Goal: Task Accomplishment & Management: Use online tool/utility

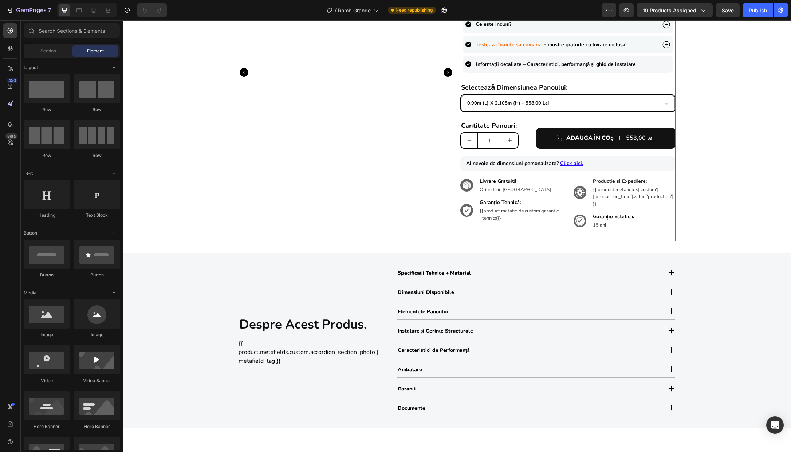
scroll to position [304, 0]
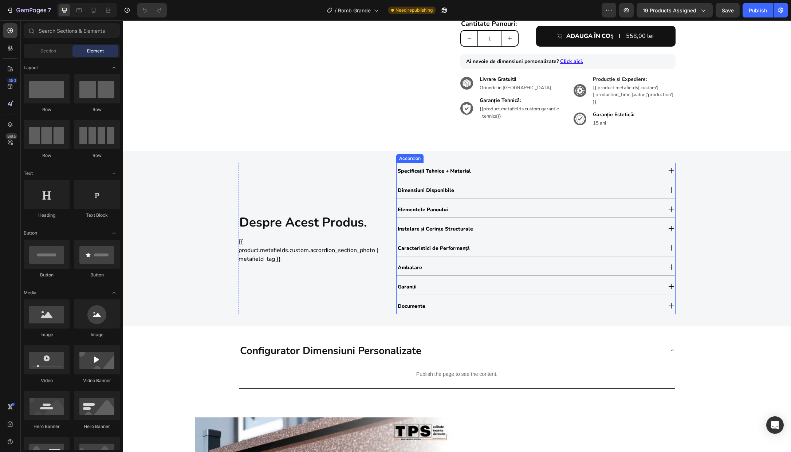
click at [504, 209] on div "Elementele Panoului" at bounding box center [529, 209] width 265 height 12
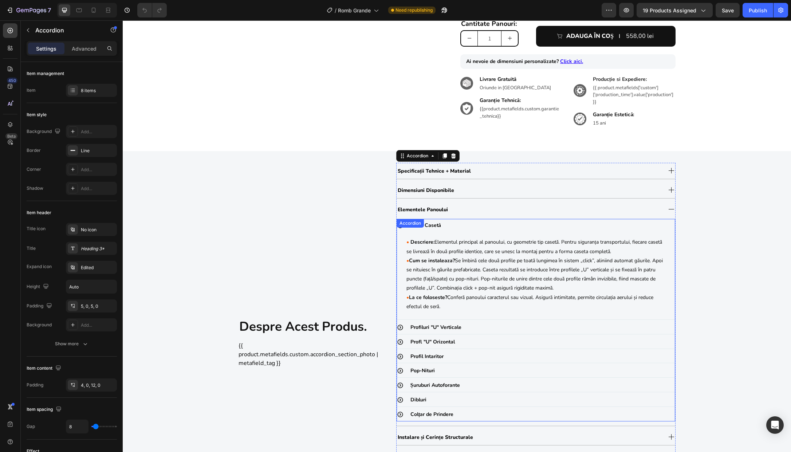
click at [501, 325] on div "Profiluri "U" Verticale" at bounding box center [542, 327] width 266 height 13
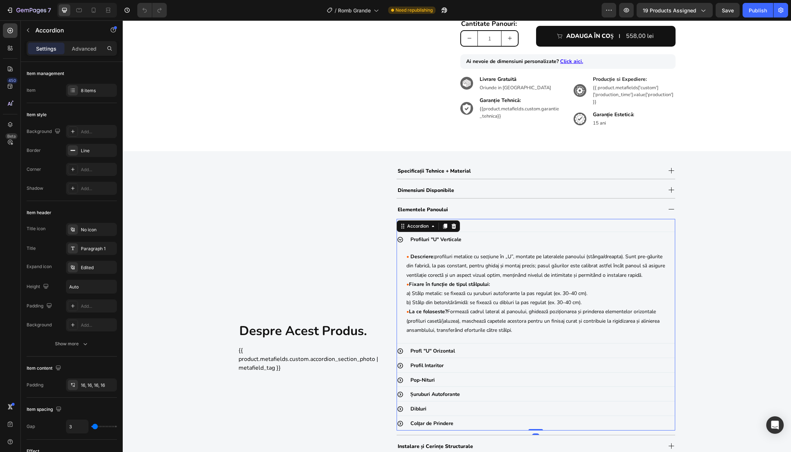
click at [502, 358] on div "Profl "U" Orizontal" at bounding box center [542, 351] width 266 height 13
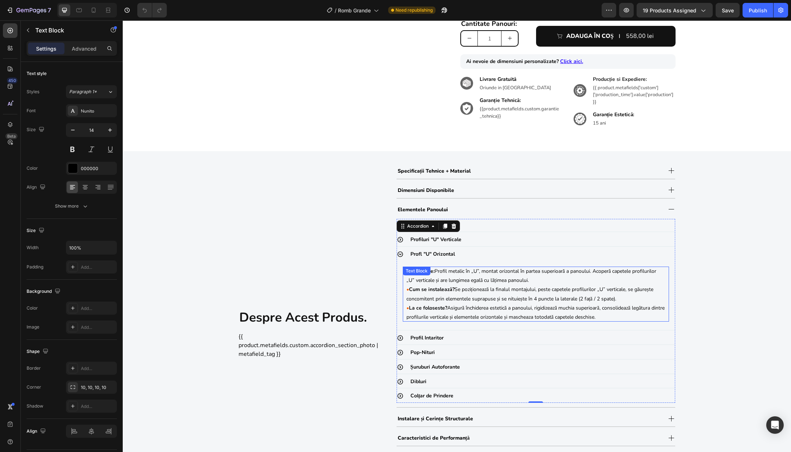
click at [514, 304] on p "• La ce foloseste? Asigură închiderea estetică a panoului, rigidizează muchia s…" at bounding box center [536, 312] width 259 height 18
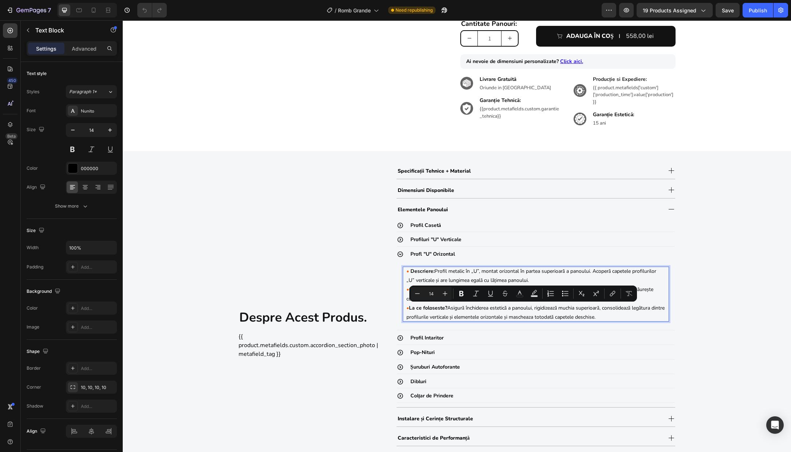
click at [584, 312] on p "• La ce foloseste? Asigură închiderea estetică a panoului, rigidizează muchia s…" at bounding box center [536, 312] width 259 height 18
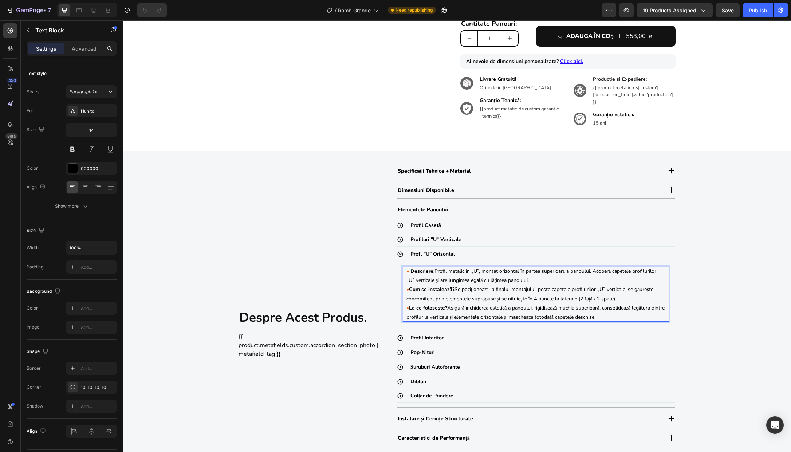
drag, startPoint x: 527, startPoint y: 300, endPoint x: 619, endPoint y: 300, distance: 91.8
click at [619, 300] on p "• Cum se instalează? Se poziționează la finalul montajului, peste capetele prof…" at bounding box center [536, 294] width 259 height 18
click at [706, 326] on div "despre acest produs. Heading {{ product.metafields.custom.accordion_section_pho…" at bounding box center [457, 334] width 668 height 342
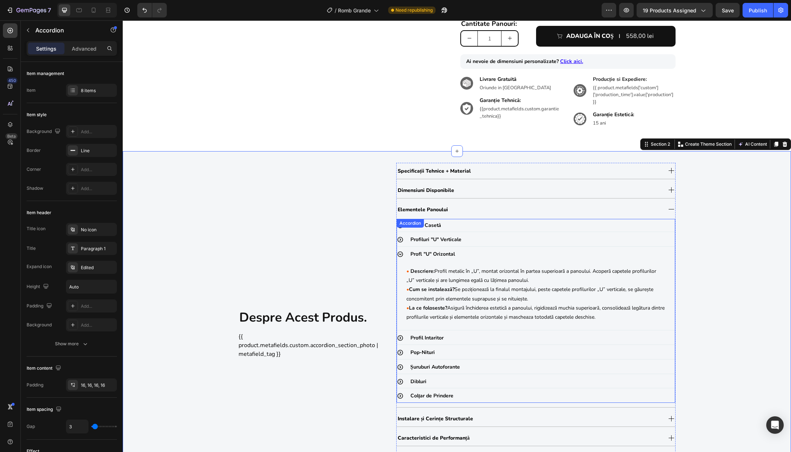
click at [478, 225] on div "Profil Casetă" at bounding box center [542, 225] width 266 height 13
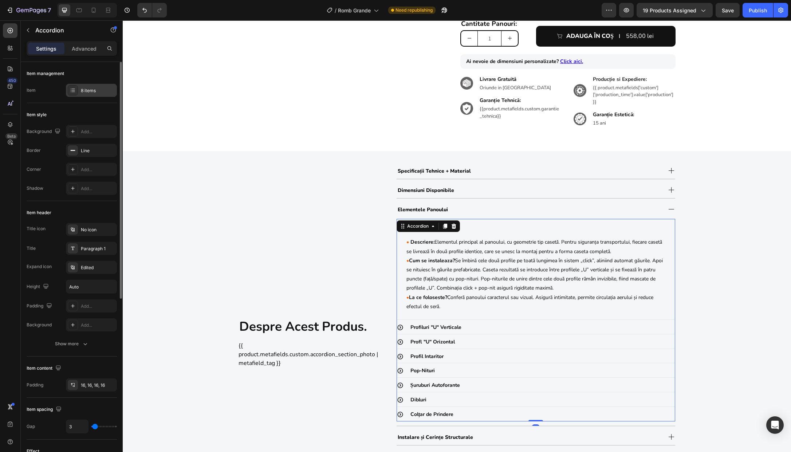
click at [90, 89] on div "8 items" at bounding box center [98, 90] width 34 height 7
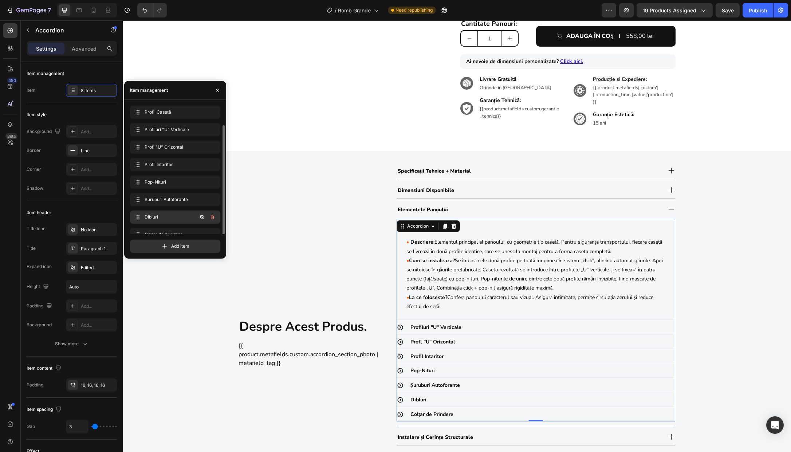
scroll to position [10, 0]
click at [179, 245] on span "Add item" at bounding box center [180, 246] width 18 height 7
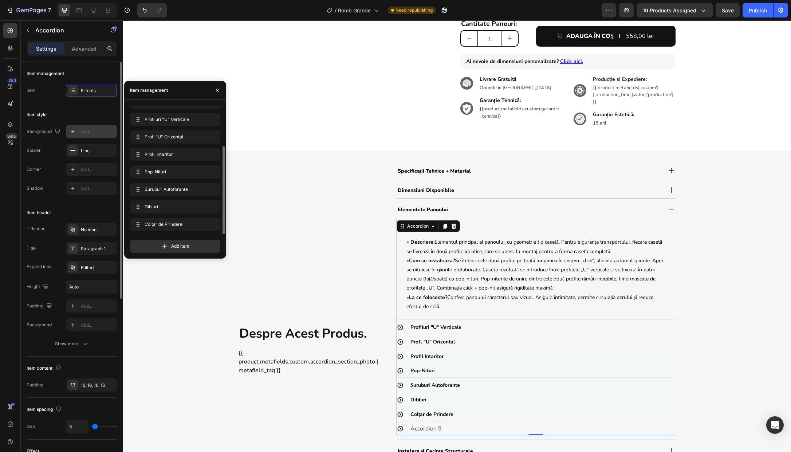
scroll to position [28, 0]
click at [164, 224] on span "Accordion 9" at bounding box center [165, 224] width 41 height 7
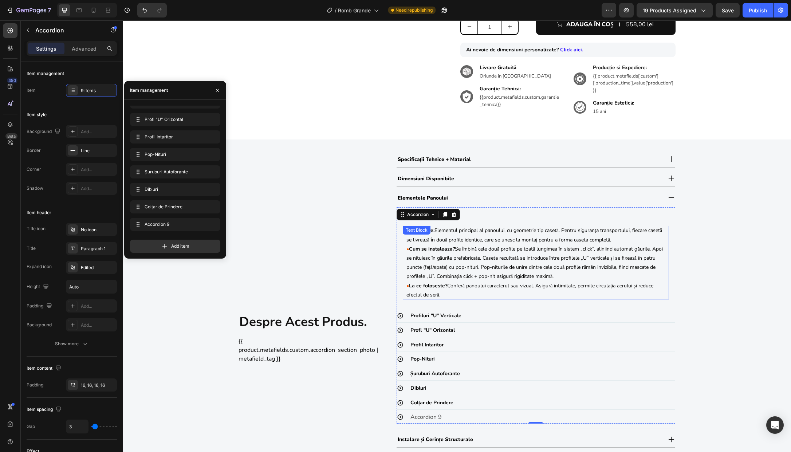
scroll to position [330, 0]
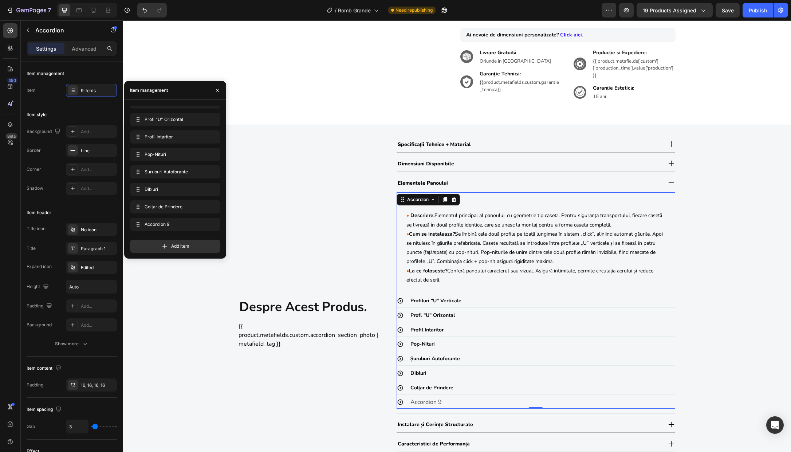
click at [437, 385] on strong "Colțar de Prindere" at bounding box center [432, 387] width 43 height 7
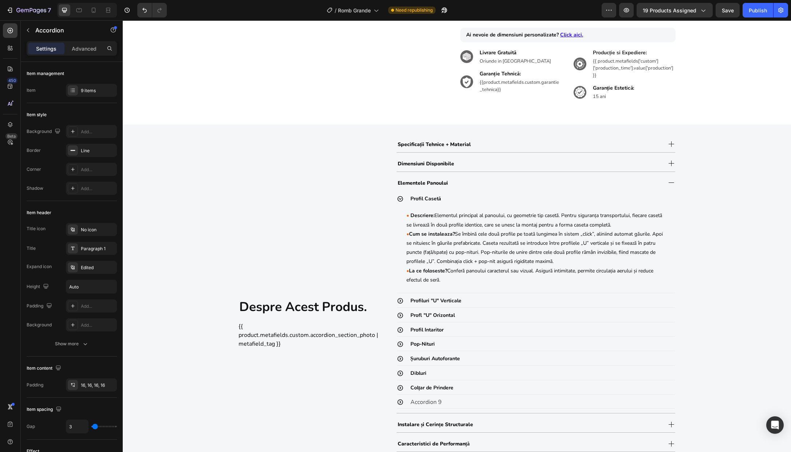
click at [489, 391] on div "Colțar de Prindere" at bounding box center [542, 387] width 266 height 13
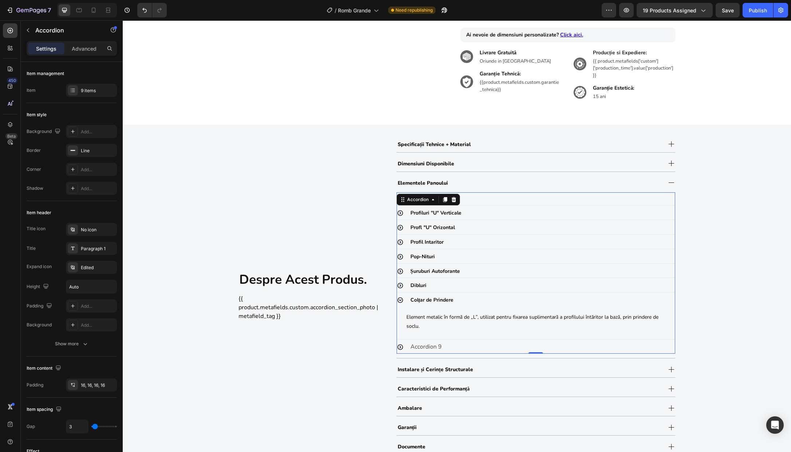
click at [444, 346] on div "Accordion 9" at bounding box center [542, 347] width 266 height 13
click at [445, 299] on strong "Colțar de Prindere" at bounding box center [432, 300] width 43 height 7
click at [470, 300] on div "Colțar de Prindere" at bounding box center [542, 300] width 266 height 13
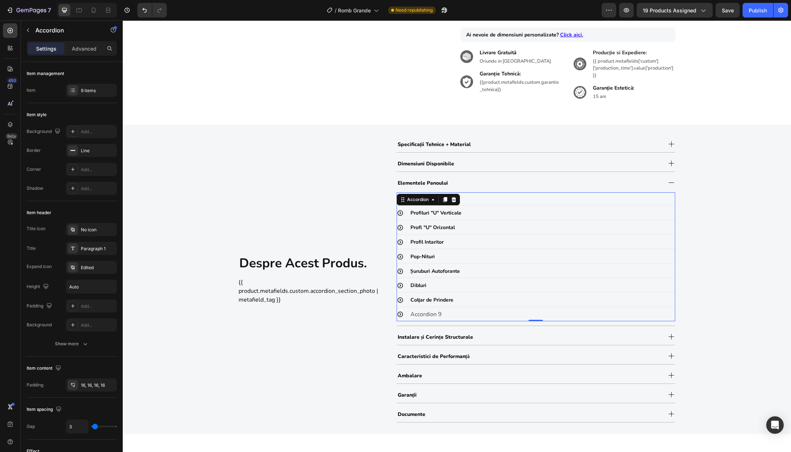
click at [465, 311] on div "Accordion 9" at bounding box center [542, 314] width 266 height 13
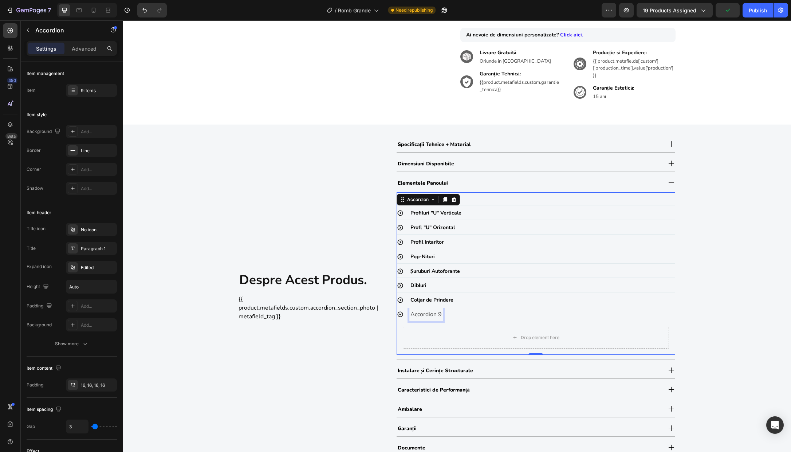
click at [426, 317] on p "Accordion 9" at bounding box center [426, 314] width 31 height 11
click at [430, 316] on p "Accordion 9" at bounding box center [426, 314] width 31 height 11
click at [422, 315] on p "Distanțiere" at bounding box center [425, 314] width 29 height 11
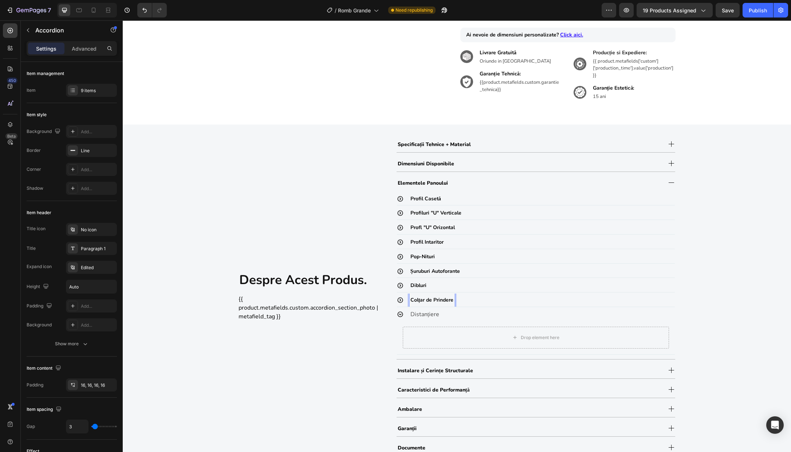
click at [423, 299] on strong "Colțar de Prindere" at bounding box center [432, 300] width 43 height 7
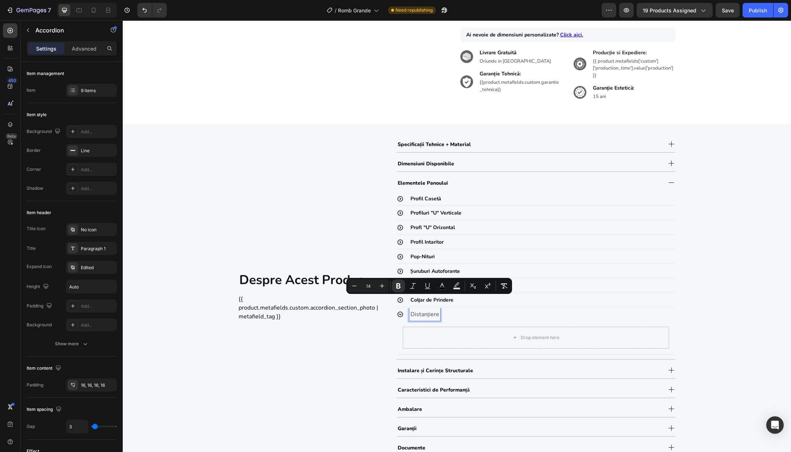
click at [424, 313] on p "Distanțiere" at bounding box center [425, 314] width 29 height 11
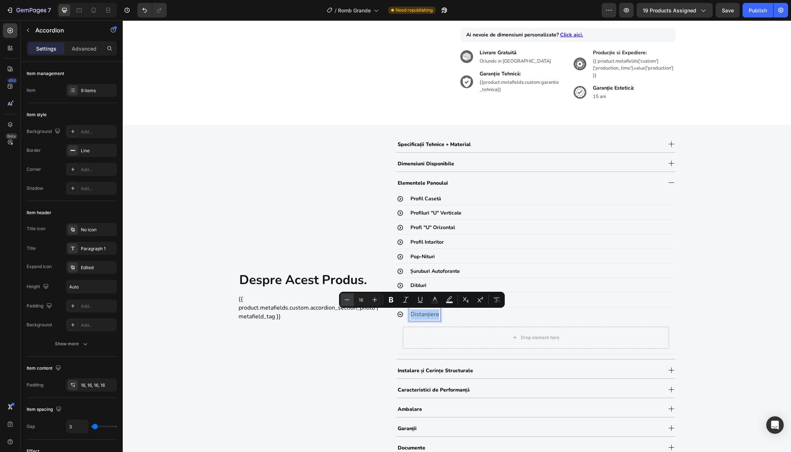
click at [350, 303] on icon "Editor contextual toolbar" at bounding box center [347, 299] width 7 height 7
type input "14"
click at [432, 298] on icon "Editor contextual toolbar" at bounding box center [434, 299] width 7 height 7
type input "4D4D4D"
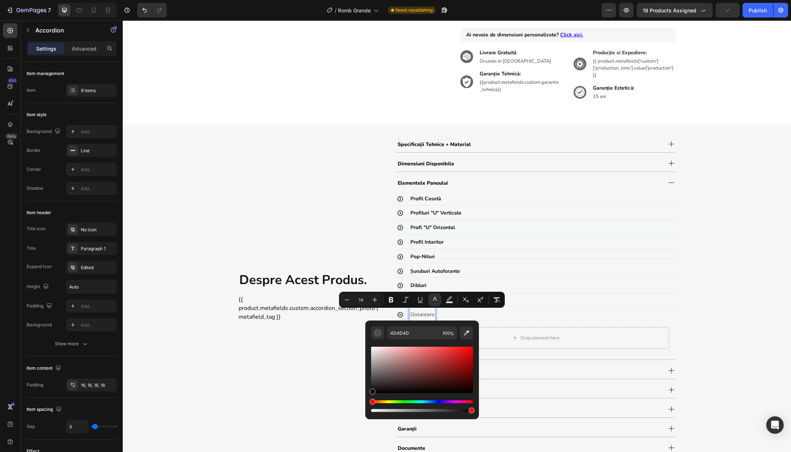
drag, startPoint x: 373, startPoint y: 380, endPoint x: 365, endPoint y: 405, distance: 26.3
click at [365, 405] on div "4D4D4D 100 %" at bounding box center [422, 367] width 114 height 93
type input "000000"
click at [423, 319] on p "Distanțiere" at bounding box center [423, 314] width 24 height 11
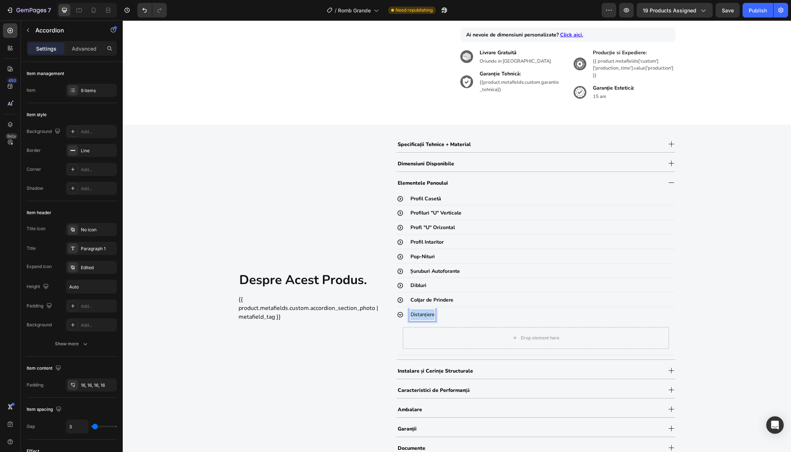
click at [423, 319] on p "Distanțiere" at bounding box center [423, 314] width 24 height 11
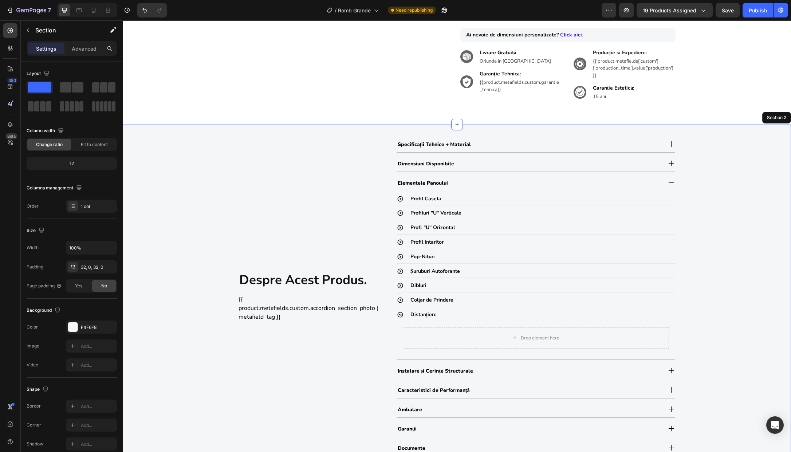
click at [716, 318] on div "despre acest produs. Heading {{ product.metafields.custom.accordion_section_pho…" at bounding box center [457, 296] width 668 height 320
click at [479, 299] on div "Colțar de Prindere" at bounding box center [542, 300] width 266 height 13
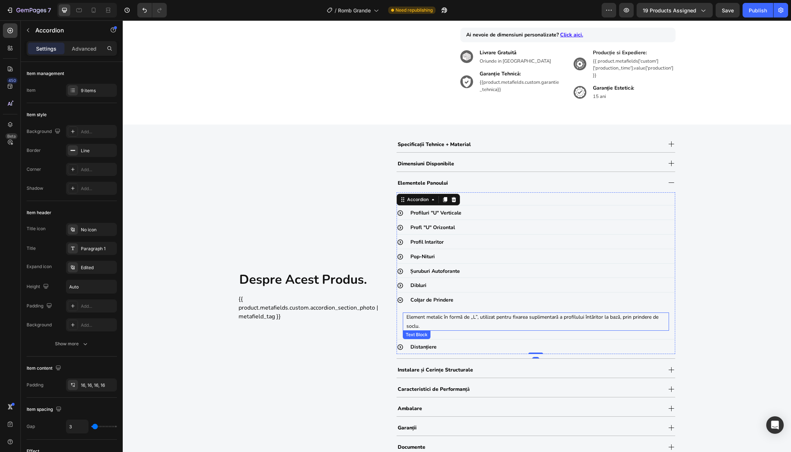
click at [484, 319] on p "Element metalic în formă de „L”, utilizat pentru fixarea suplimentară a profilu…" at bounding box center [536, 322] width 259 height 18
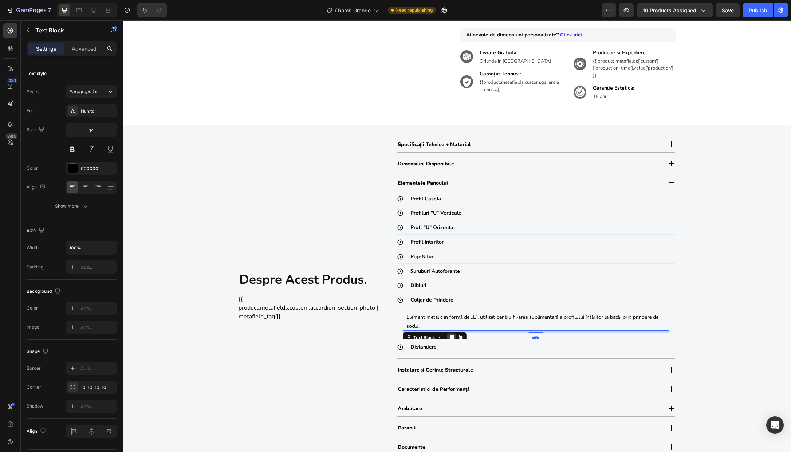
click at [449, 337] on icon at bounding box center [452, 338] width 6 height 6
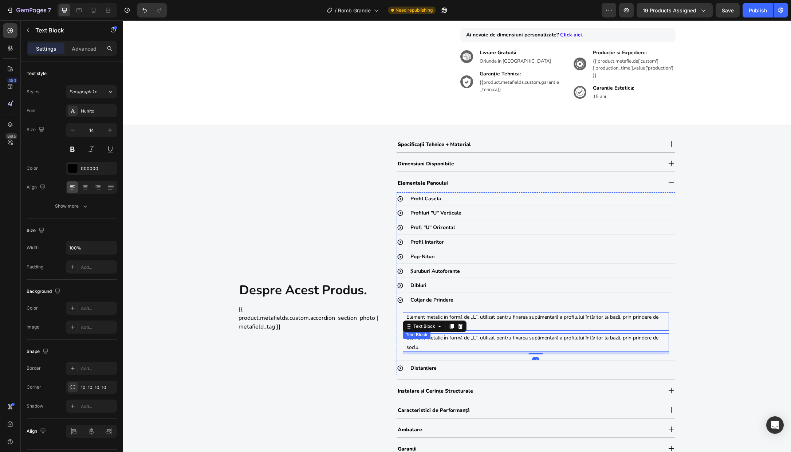
scroll to position [332, 0]
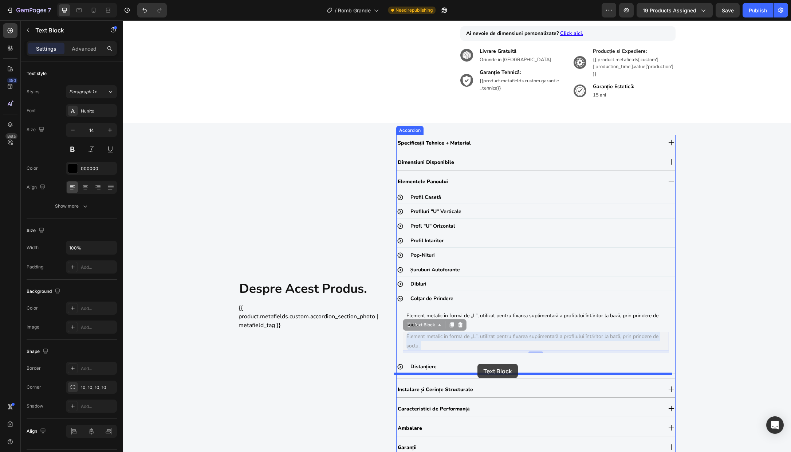
drag, startPoint x: 482, startPoint y: 336, endPoint x: 478, endPoint y: 364, distance: 28.7
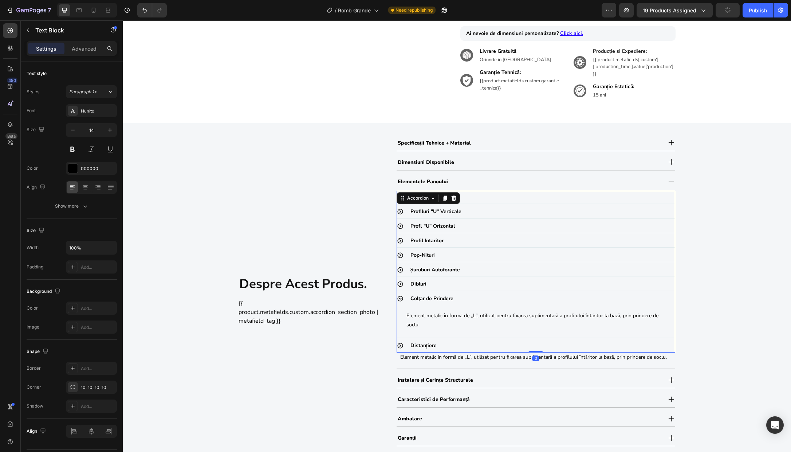
click at [493, 346] on div "Distanțiere" at bounding box center [542, 345] width 266 height 13
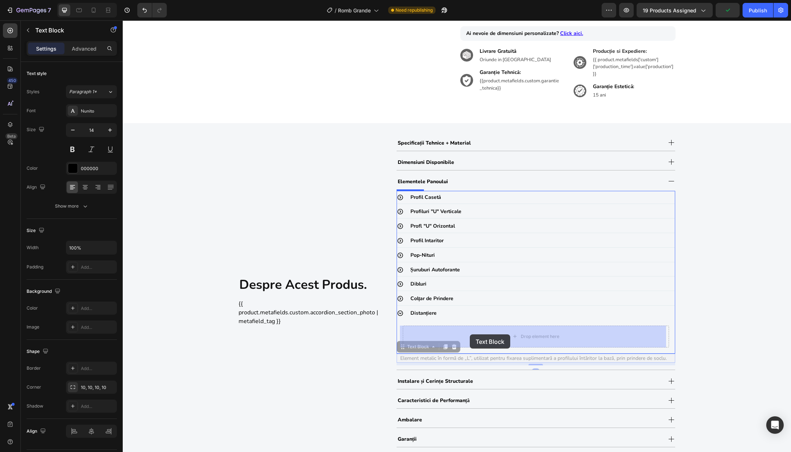
drag, startPoint x: 466, startPoint y: 358, endPoint x: 470, endPoint y: 335, distance: 24.0
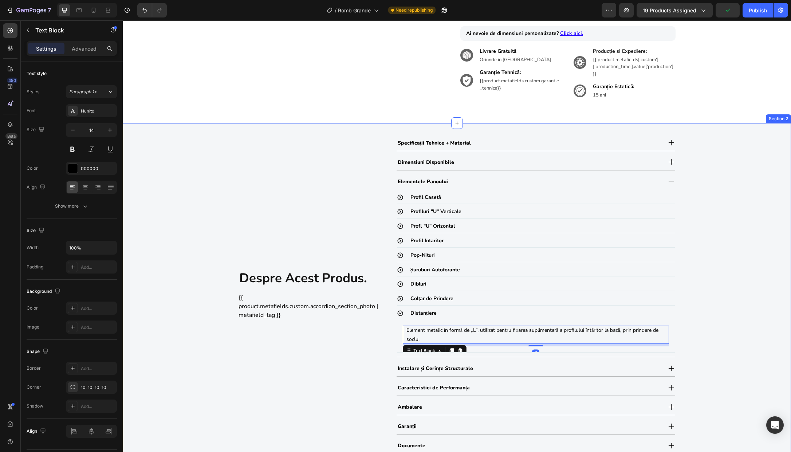
scroll to position [0, 0]
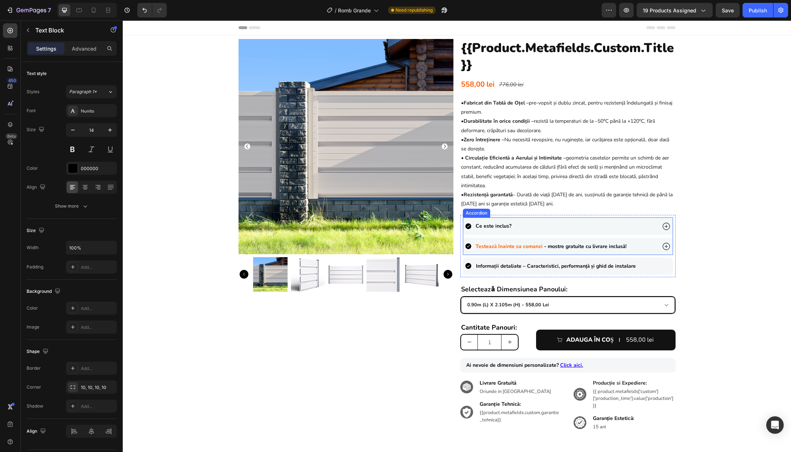
click at [648, 227] on div "Ce este inclus?" at bounding box center [560, 225] width 191 height 11
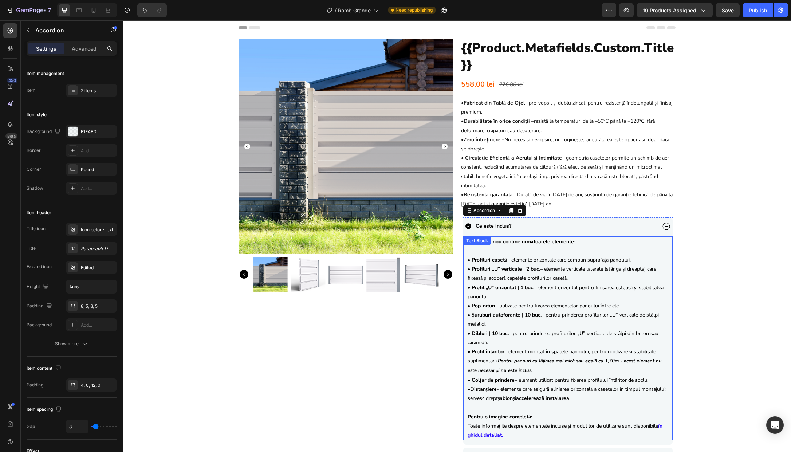
scroll to position [141, 0]
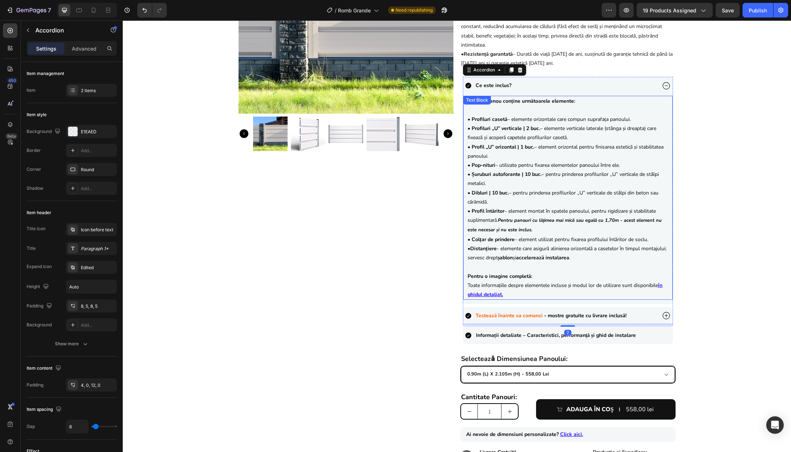
click at [518, 244] on p "• Distanțiere - elemente care asigură alinierea orizontală a casetelor în timpu…" at bounding box center [568, 253] width 201 height 18
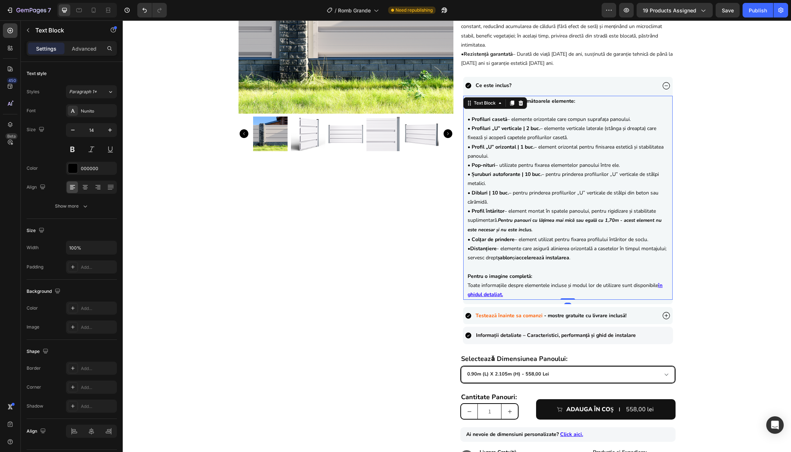
click at [512, 250] on p "• Distanțiere - elemente care asigură alinierea orizontală a casetelor în timpu…" at bounding box center [568, 253] width 201 height 18
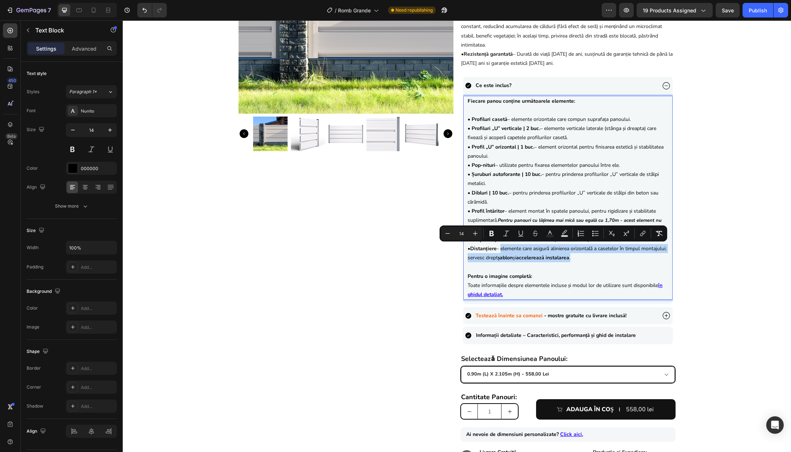
drag, startPoint x: 499, startPoint y: 250, endPoint x: 610, endPoint y: 261, distance: 111.4
click at [610, 261] on p "• Distanțiere - elemente care asigură alinierea orizontală a casetelor în timpu…" at bounding box center [568, 253] width 201 height 18
copy p "elemente care asigură alinierea orizontală a casetelor în timpul montajului; se…"
click at [710, 290] on div "Product Images {{product.metafields.custom.title}} Heading 558,00 lei Product P…" at bounding box center [457, 205] width 668 height 614
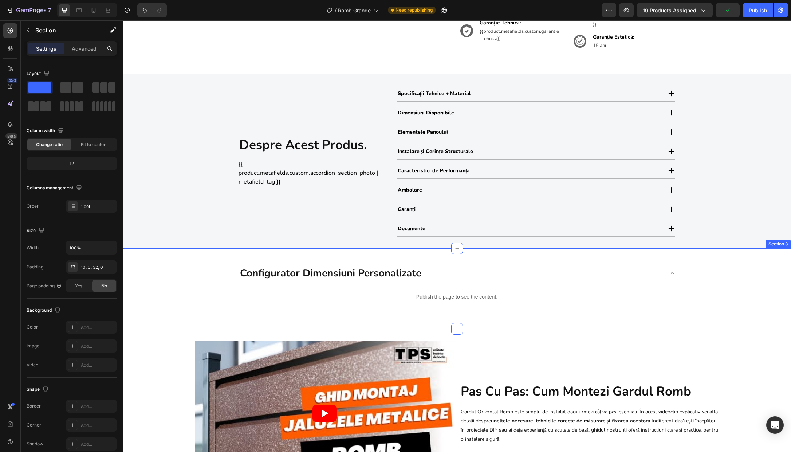
scroll to position [307, 0]
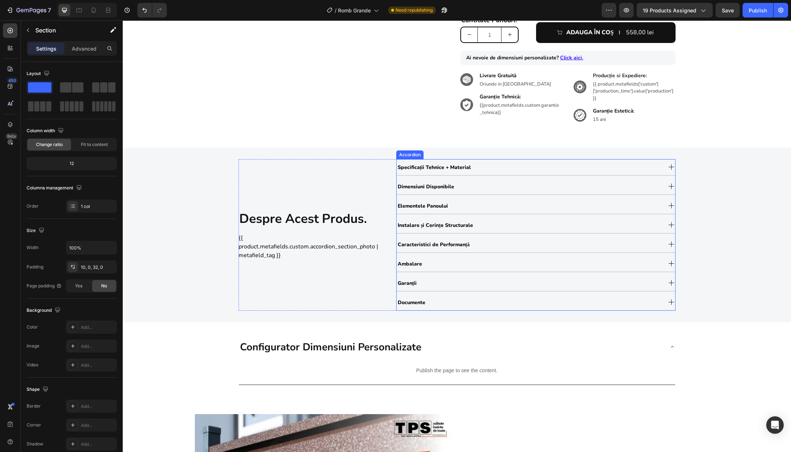
click at [493, 170] on div "Specificații Tehnice + Material" at bounding box center [529, 167] width 265 height 12
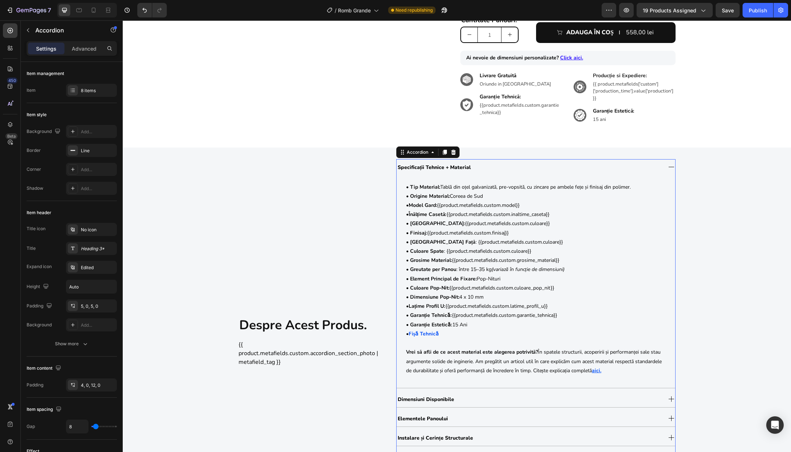
click at [493, 170] on div "Specificații Tehnice + Material" at bounding box center [529, 167] width 265 height 12
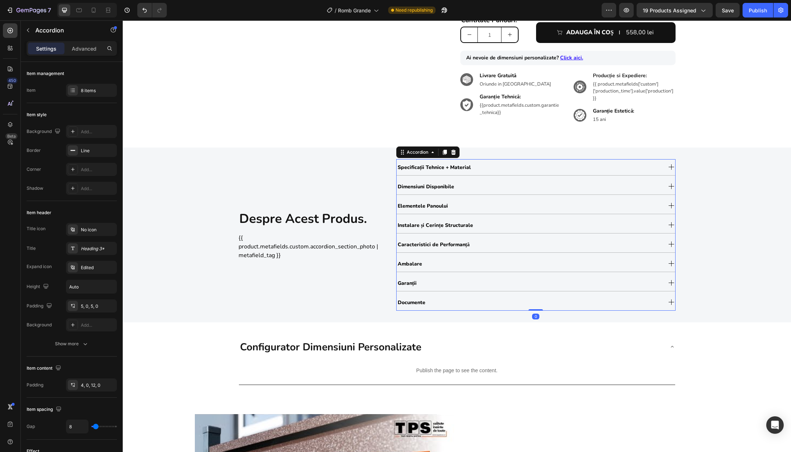
click at [488, 189] on div "Dimensiuni Disponibile" at bounding box center [529, 186] width 265 height 12
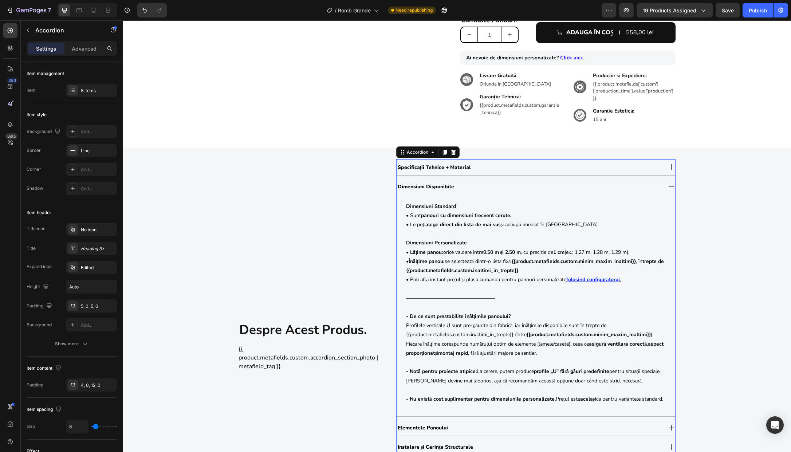
click at [488, 189] on div "Dimensiuni Disponibile" at bounding box center [529, 186] width 265 height 12
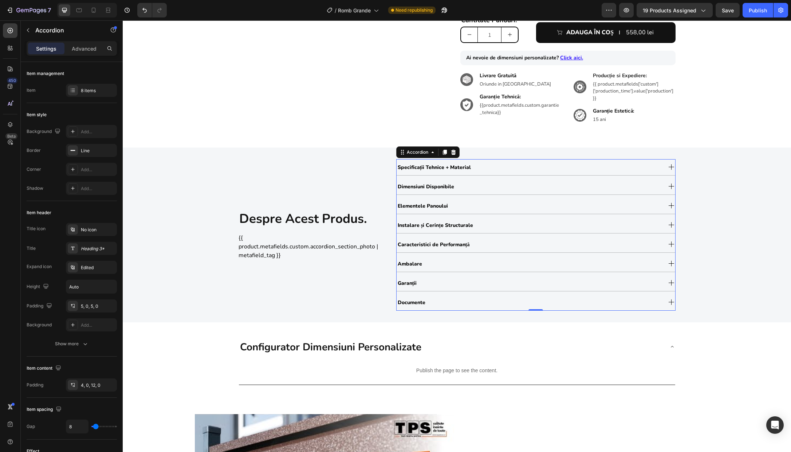
click at [490, 204] on div "Elementele Panoului" at bounding box center [529, 206] width 265 height 12
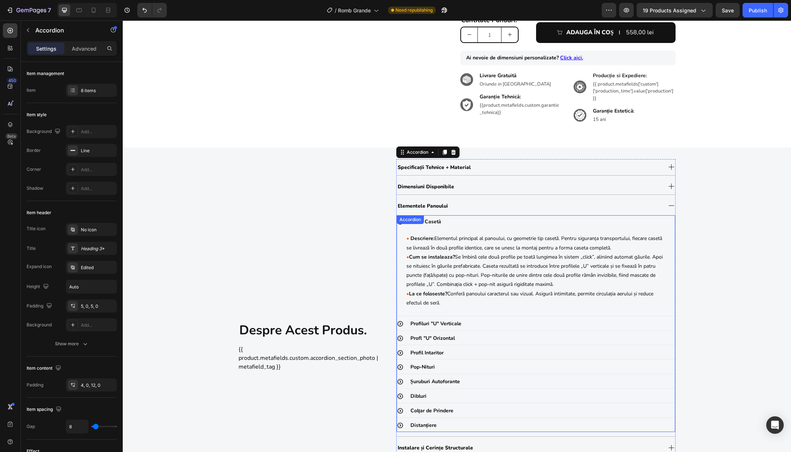
click at [470, 341] on div "Profl "U" Orizontal" at bounding box center [542, 338] width 266 height 13
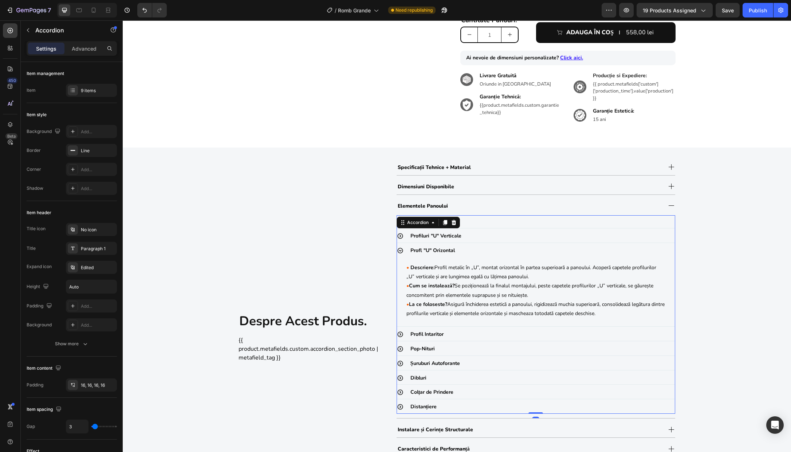
click at [503, 407] on div "Distanțiere" at bounding box center [542, 406] width 266 height 13
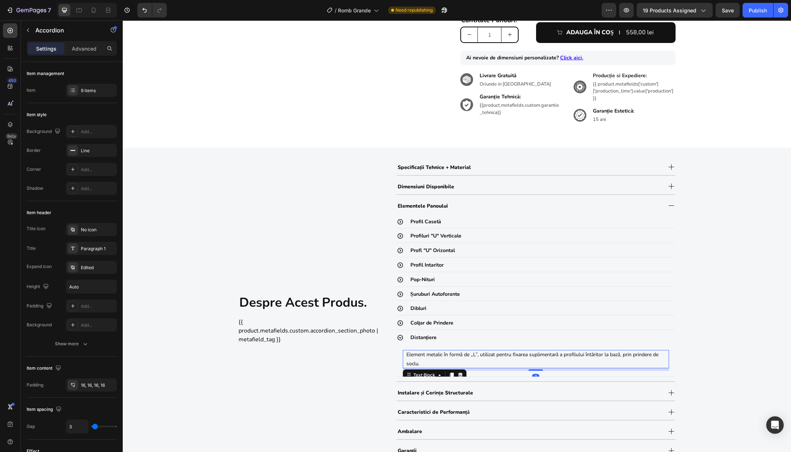
click at [461, 356] on p "Element metalic în formă de „L”, utilizat pentru fixarea suplimentară a profilu…" at bounding box center [536, 359] width 259 height 18
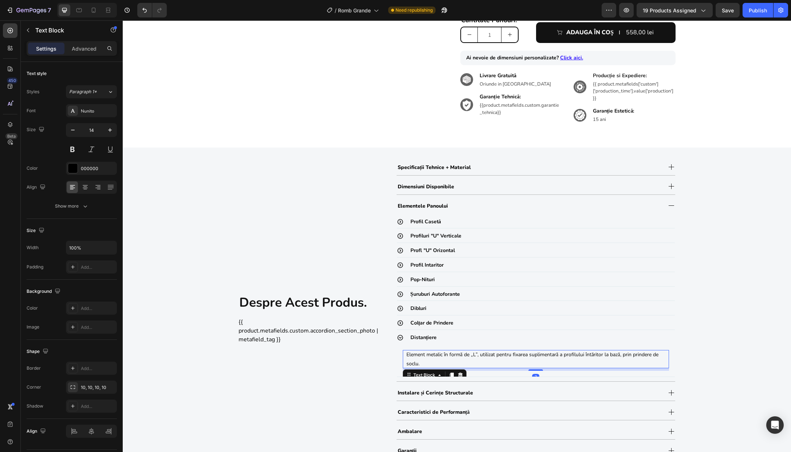
click at [461, 356] on p "Element metalic în formă de „L”, utilizat pentru fixarea suplimentară a profilu…" at bounding box center [536, 359] width 259 height 18
click at [407, 356] on p "elemente care asigură alinierea orizontală a casetelor în timpul montajului; se…" at bounding box center [536, 359] width 259 height 18
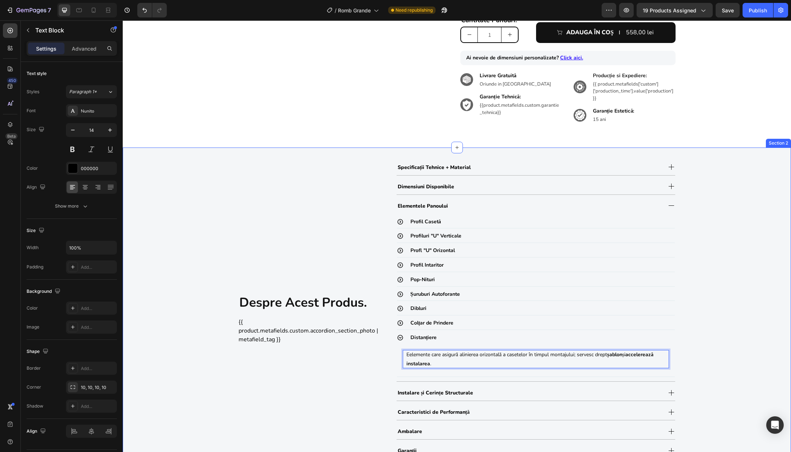
click at [702, 360] on div "despre acest produs. Heading {{ product.metafields.custom.accordion_section_pho…" at bounding box center [457, 318] width 668 height 319
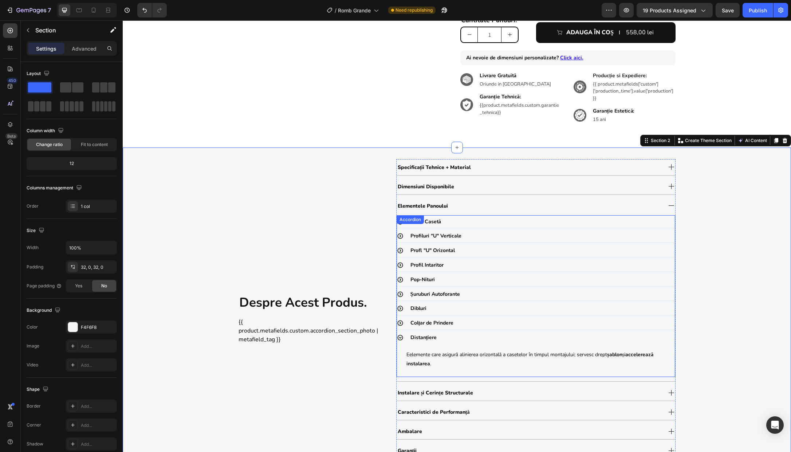
click at [474, 342] on div "Distanțiere" at bounding box center [542, 337] width 266 height 13
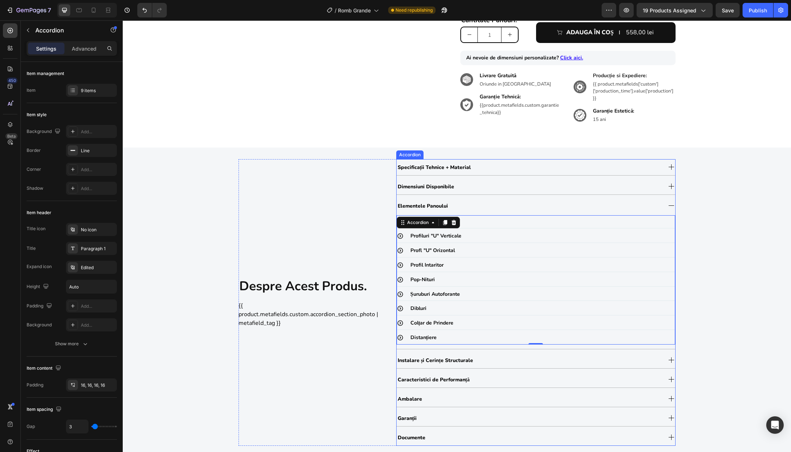
click at [487, 361] on div "Instalare și Cerințe Structurale" at bounding box center [529, 360] width 265 height 12
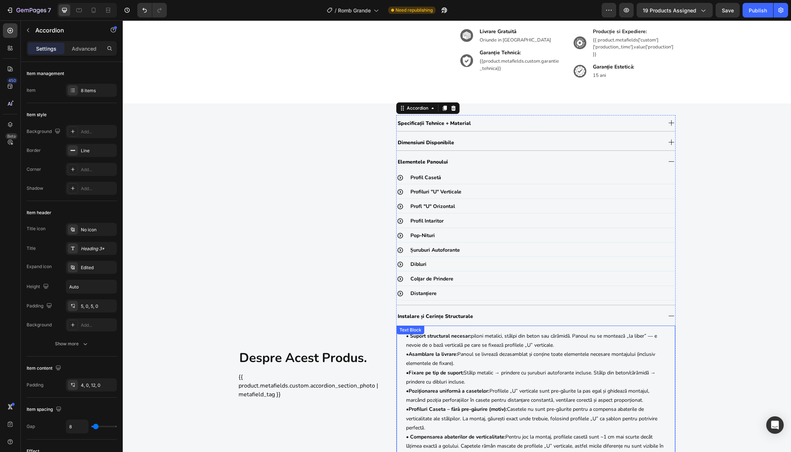
scroll to position [474, 0]
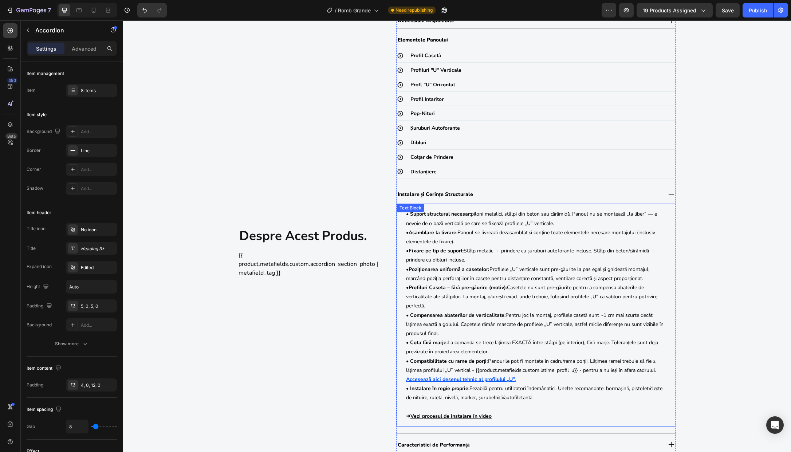
click at [512, 362] on p "• Profiluri Caseta – fără pre-găurire (motiv): Casetele nu sunt pre-găurite pen…" at bounding box center [536, 333] width 260 height 101
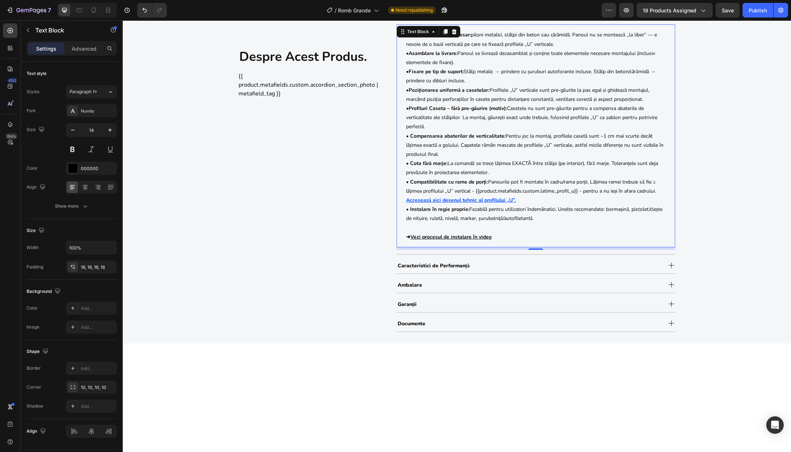
scroll to position [655, 0]
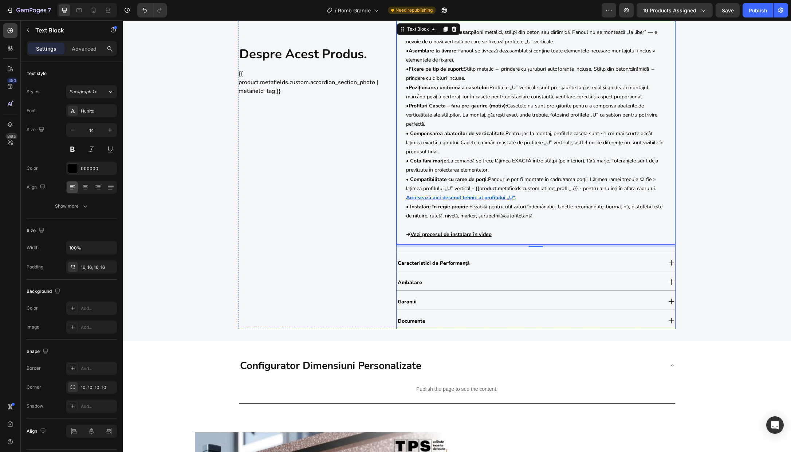
click at [494, 263] on div "Caracteristici de Performanță" at bounding box center [529, 263] width 265 height 12
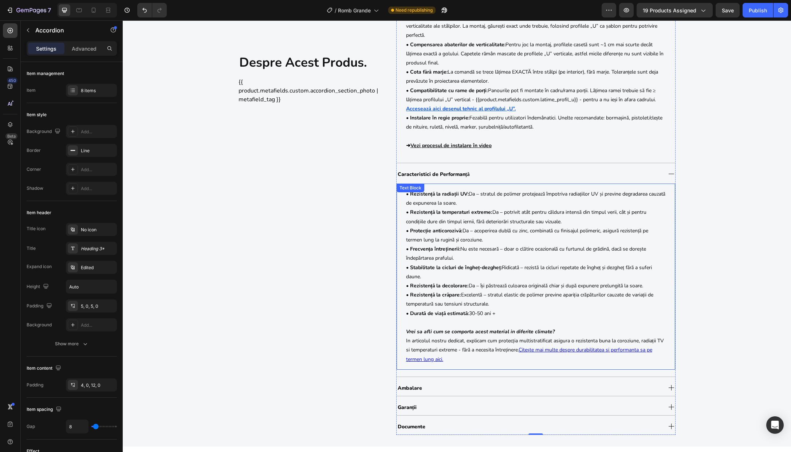
scroll to position [683, 0]
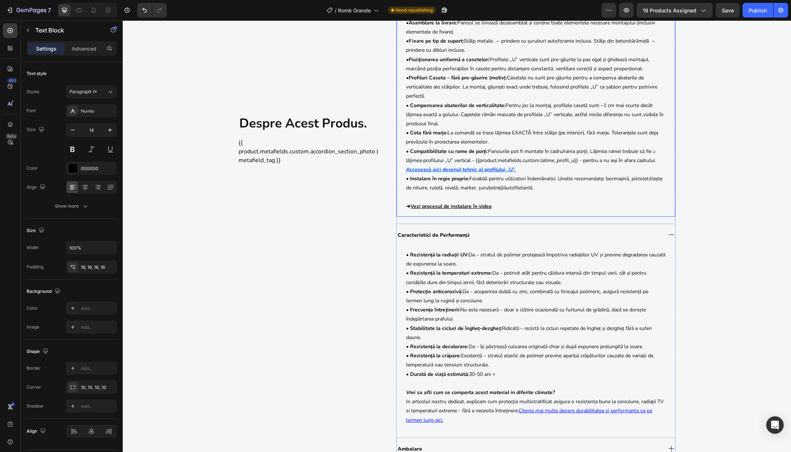
click at [471, 170] on u "Accesează aici desenul tehnic al profilului „U”." at bounding box center [461, 169] width 110 height 7
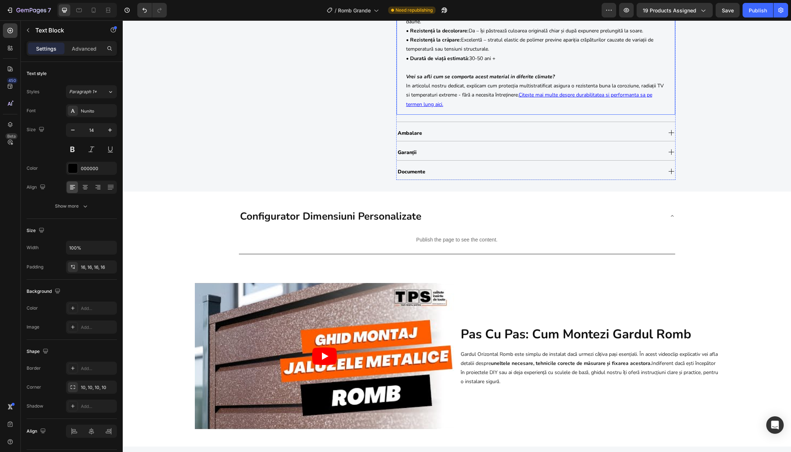
scroll to position [999, 0]
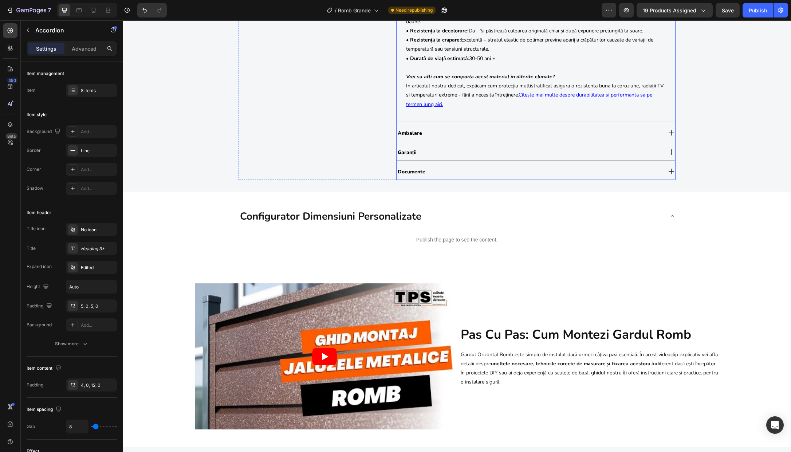
click at [439, 172] on div "Documente" at bounding box center [529, 171] width 265 height 12
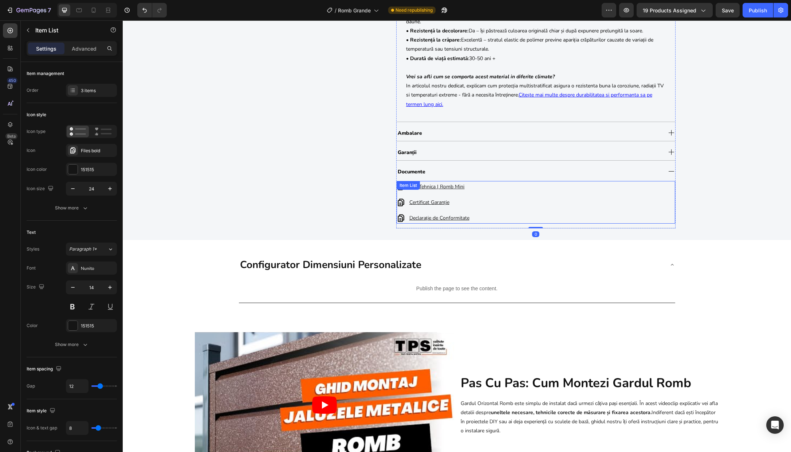
click at [464, 185] on p "Fișă Tehnica | Romb Mini" at bounding box center [439, 186] width 60 height 9
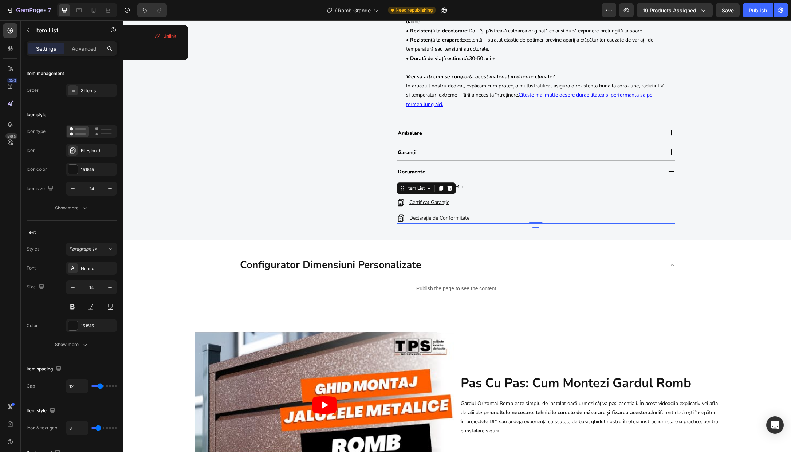
click at [464, 186] on p "Fișă Tehnica | Romb Mini" at bounding box center [439, 186] width 60 height 9
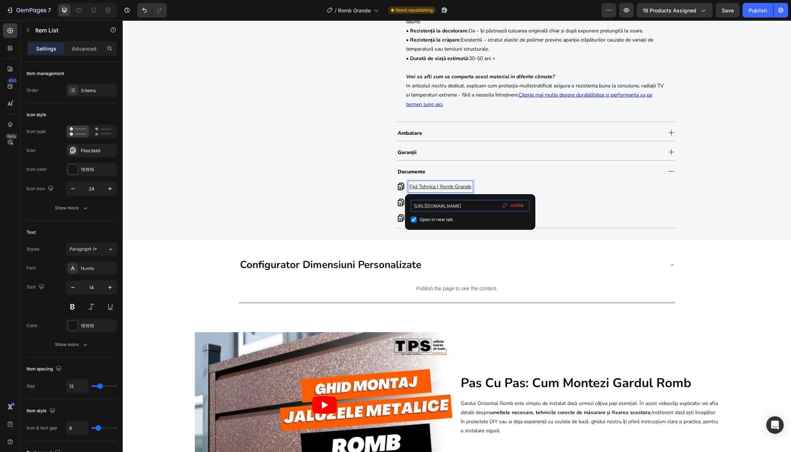
click at [480, 205] on input "https://cdn.shopify.com/s/files/1/0291/2672/1584/files/Fisa_Tehnica_Gard_Orizon…" at bounding box center [470, 206] width 119 height 12
paste input "Grande_Top_Profil_Sistem_www.sipca.ro.pdf?v=17588961"
type input "https://cdn.shopify.com/s/files/1/0291/2672/1584/files/Fisa_Tehnica_Gard_Orizon…"
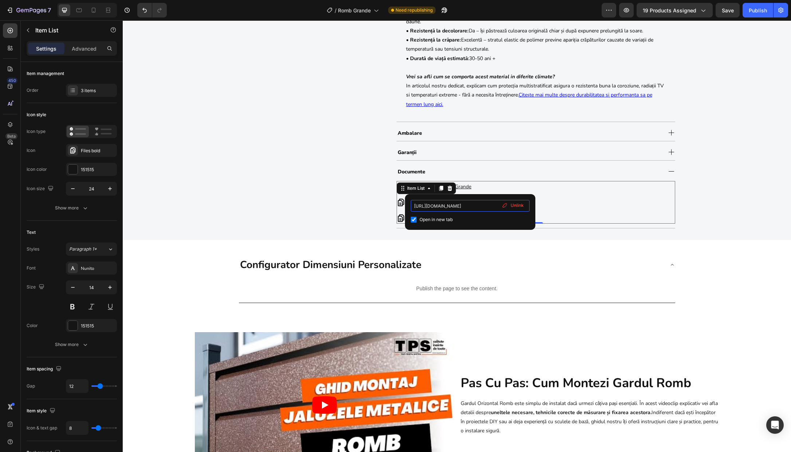
scroll to position [0, 230]
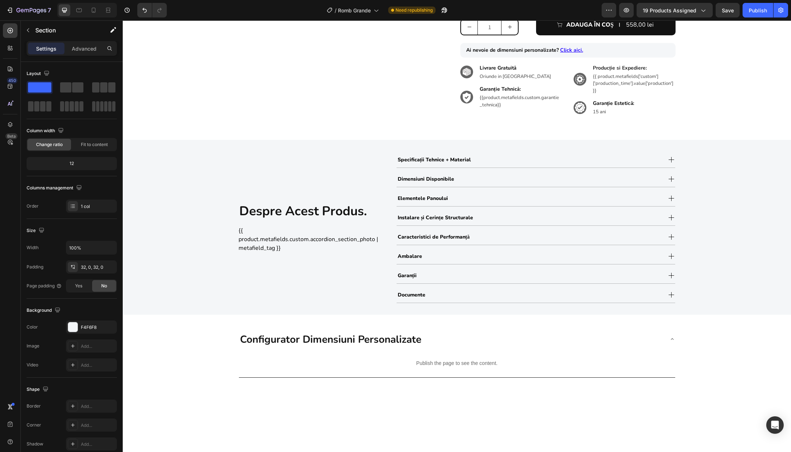
scroll to position [339, 0]
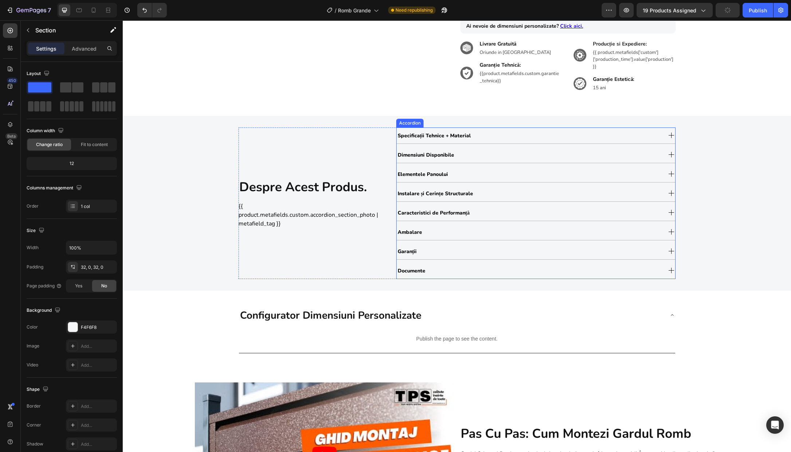
click at [444, 234] on div "Ambalare" at bounding box center [529, 232] width 265 height 12
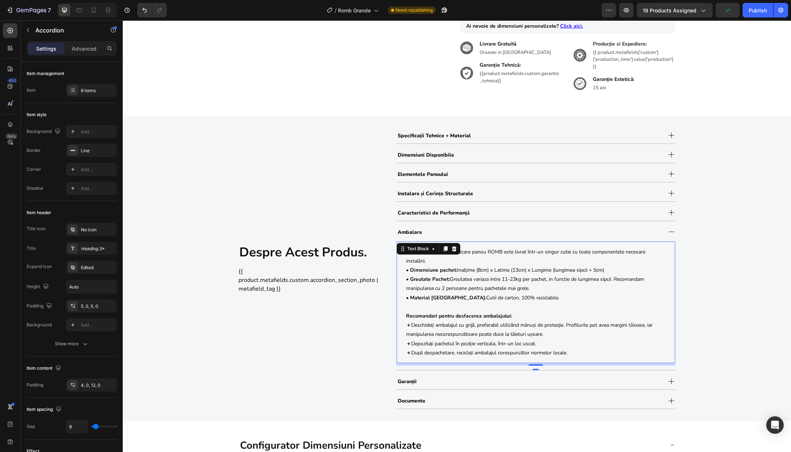
click at [472, 294] on p "• Material Ambalaj: Cutii de carton, 100% reciclabile." at bounding box center [536, 297] width 260 height 9
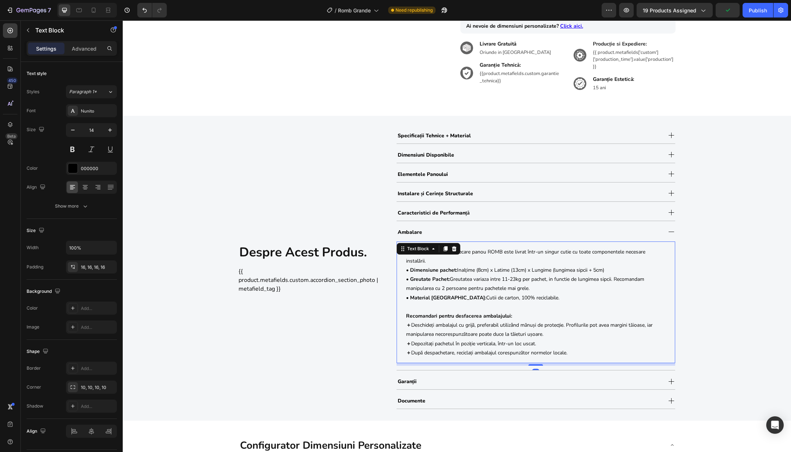
click at [472, 294] on p "• Material Ambalaj: Cutii de carton, 100% reciclabile." at bounding box center [536, 297] width 260 height 9
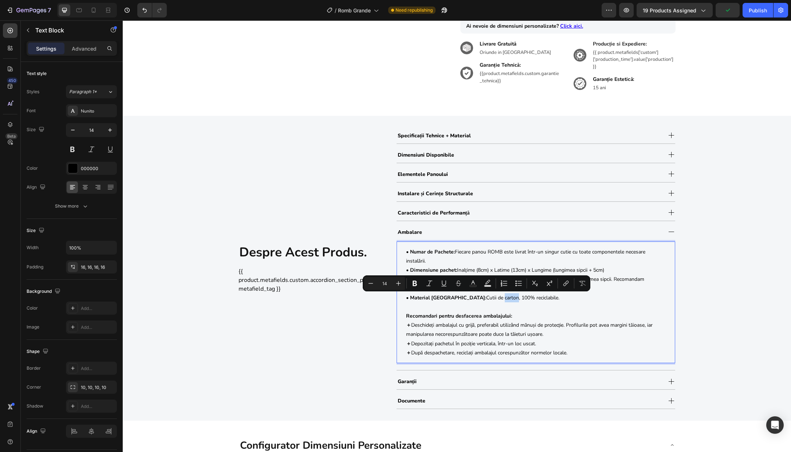
click at [576, 292] on p "• Greutate Pachet: Greutatea variaza intre 11-23kg per pachet, in functie de lu…" at bounding box center [536, 284] width 260 height 18
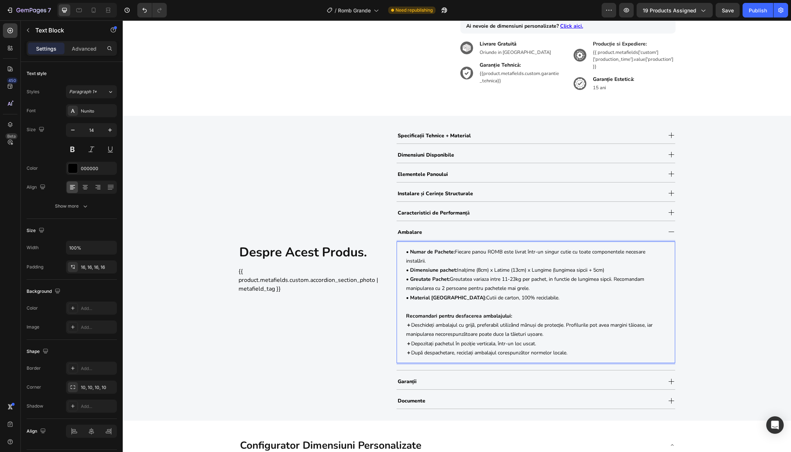
click at [592, 279] on p "• Greutate Pachet: Greutatea variaza intre 11-23kg per pachet, in functie de lu…" at bounding box center [536, 284] width 260 height 18
click at [615, 280] on p "• Greutate Pachet: Greutatea variaza intre 11-23kg per pachet, in functie de di…" at bounding box center [536, 284] width 260 height 18
click at [685, 296] on div "despre acest produs. Heading {{ product.metafields.custom.accordion_section_pho…" at bounding box center [457, 268] width 668 height 282
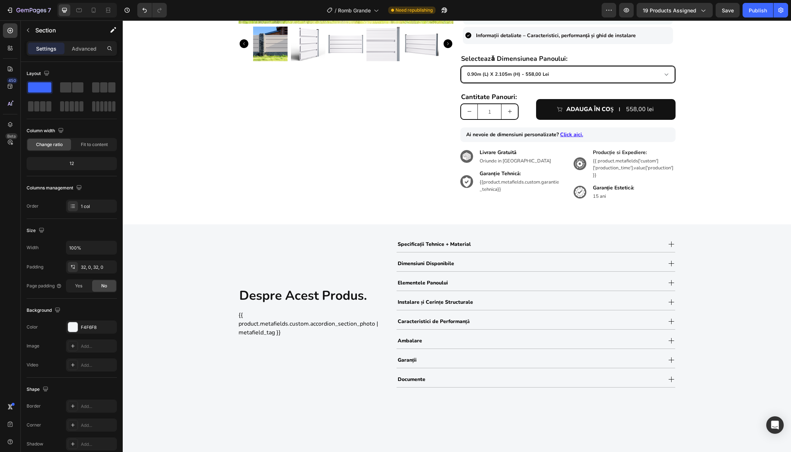
scroll to position [228, 0]
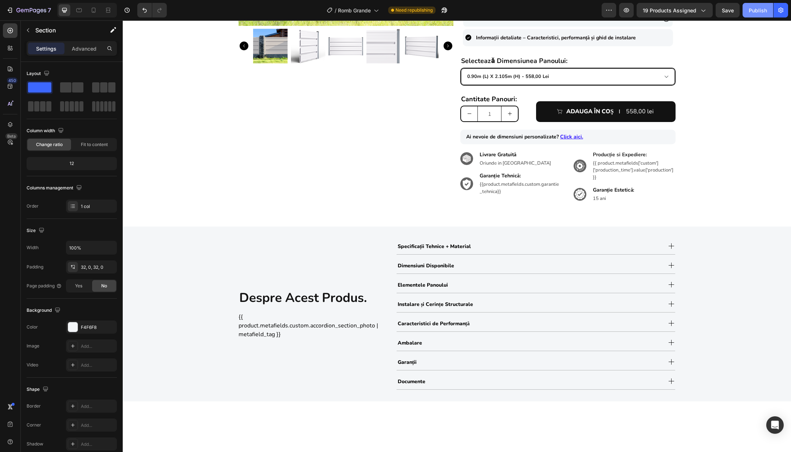
click at [752, 14] on button "Publish" at bounding box center [758, 10] width 31 height 15
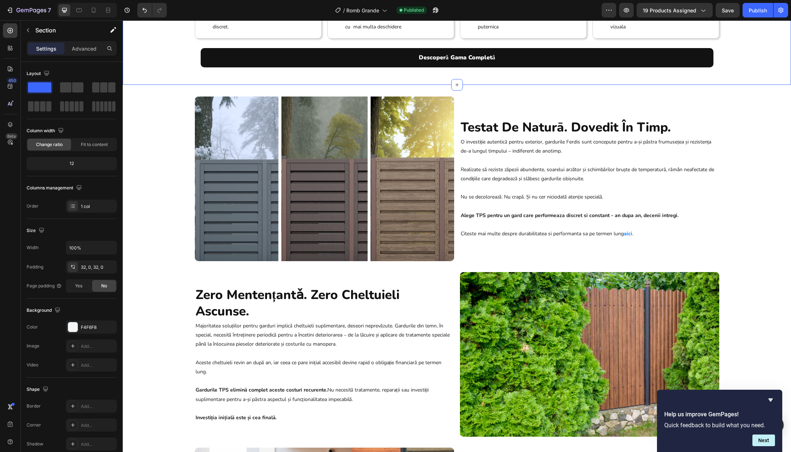
scroll to position [1143, 0]
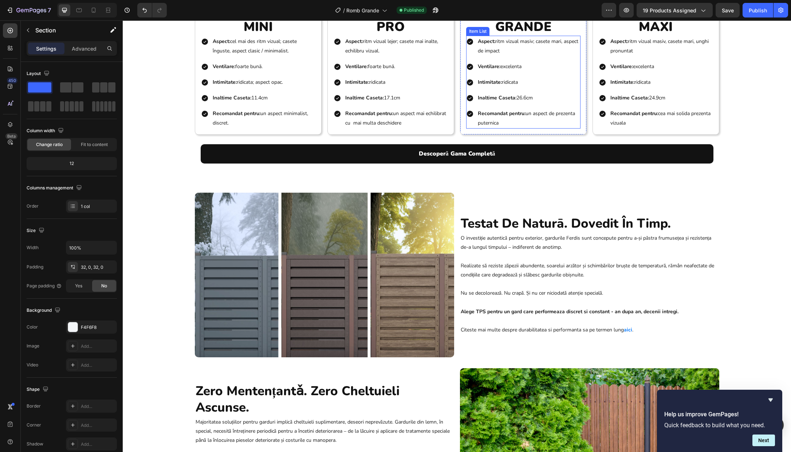
click at [528, 127] on p "Recomandat pentru: un aspect de prezenta puternica" at bounding box center [529, 118] width 102 height 18
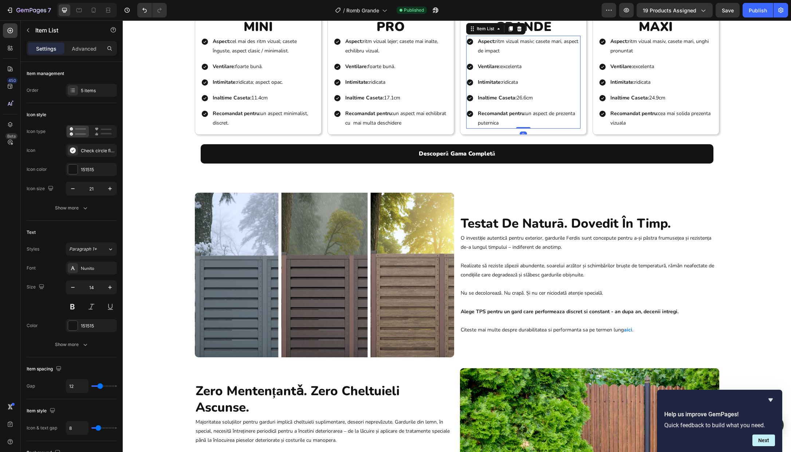
click at [525, 127] on p "Recomandat pentru: un aspect de prezenta puternica" at bounding box center [529, 118] width 102 height 18
drag, startPoint x: 525, startPoint y: 228, endPoint x: 528, endPoint y: 234, distance: 5.9
click at [528, 127] on p "Recomandat pentru: un aspect de prezenta puternica" at bounding box center [529, 118] width 102 height 18
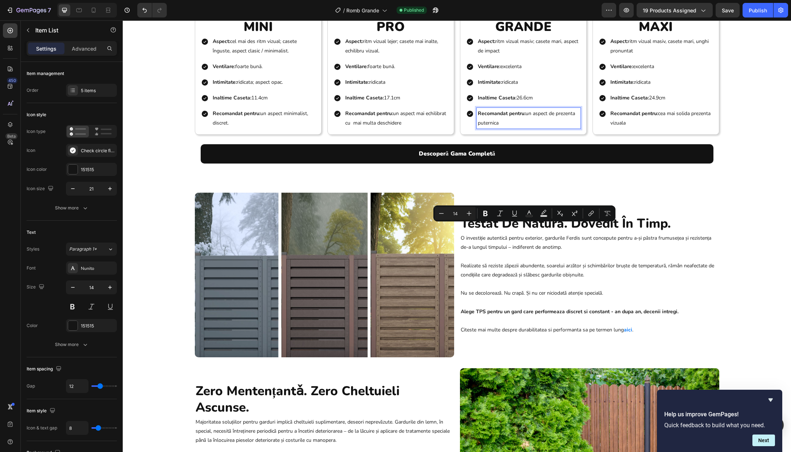
copy p "un aspect de prezenta puternica"
click at [651, 127] on p "Recomandat pentru: cea mai solida prezenta vizuala" at bounding box center [662, 118] width 102 height 18
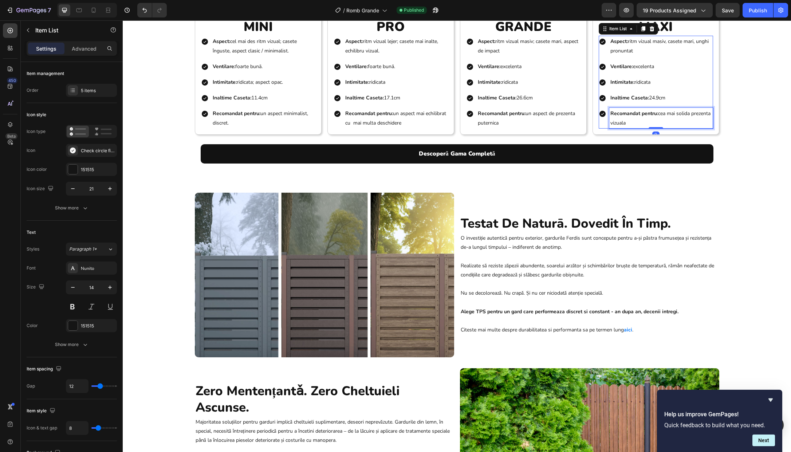
click at [652, 127] on p "Recomandat pentru: cea mai solida prezenta vizuala" at bounding box center [662, 118] width 102 height 18
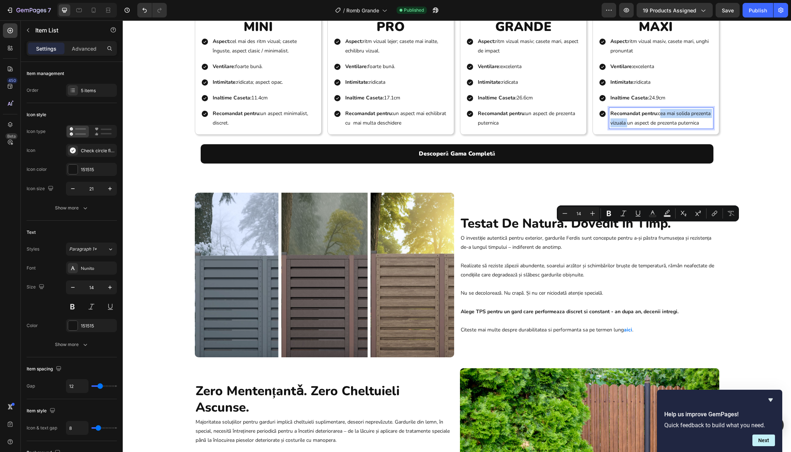
drag, startPoint x: 658, startPoint y: 228, endPoint x: 644, endPoint y: 237, distance: 16.6
click at [644, 127] on p "Recomandat pentru: cea mai solida prezenta vizuala un aspect de prezenta putern…" at bounding box center [662, 118] width 102 height 18
copy p "cea mai solida prezenta vizuala"
click at [524, 127] on p "Recomandat pentru: un aspect de prezenta puternica" at bounding box center [529, 118] width 102 height 18
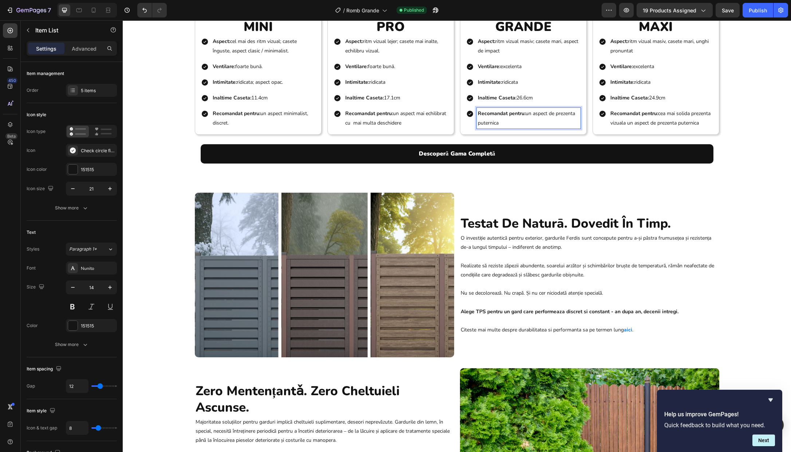
click at [525, 127] on p "Recomandat pentru: un aspect de prezenta puternica" at bounding box center [529, 118] width 102 height 18
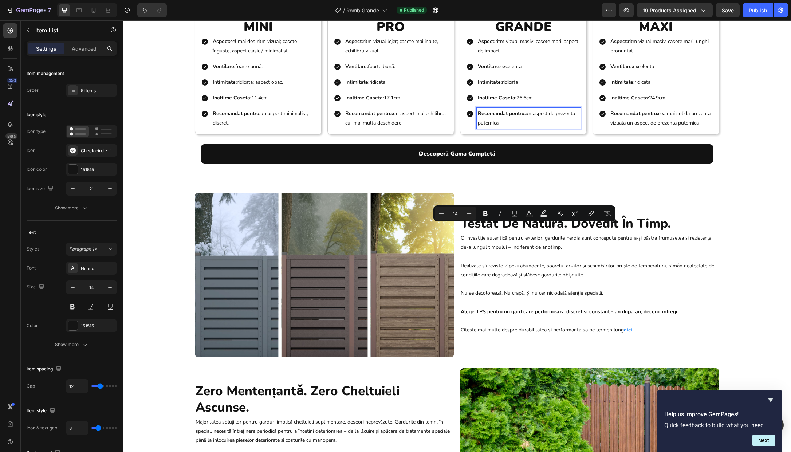
drag, startPoint x: 525, startPoint y: 229, endPoint x: 526, endPoint y: 234, distance: 5.2
click at [526, 127] on p "Recomandat pentru: un aspect de prezenta puternica" at bounding box center [529, 118] width 102 height 18
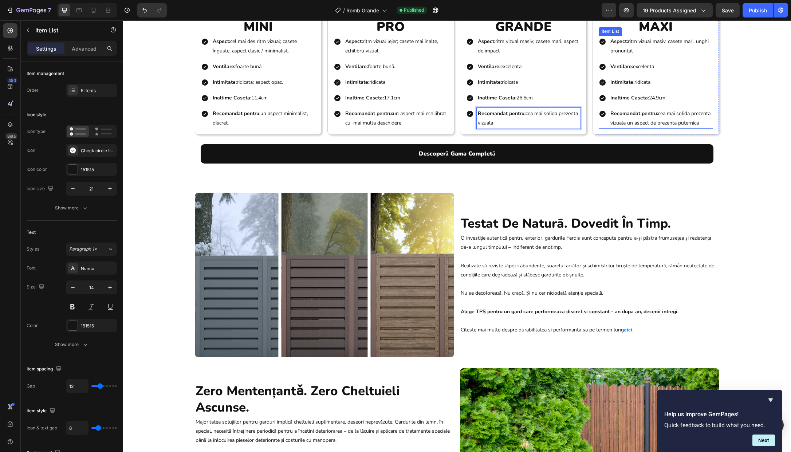
click at [666, 127] on p "Recomandat pentru: cea mai solida prezenta vizuala un aspect de prezenta putern…" at bounding box center [662, 118] width 102 height 18
click at [658, 127] on p "Recomandat pentru: cea mai solida prezenta vizuala un aspect de prezenta putern…" at bounding box center [662, 118] width 102 height 18
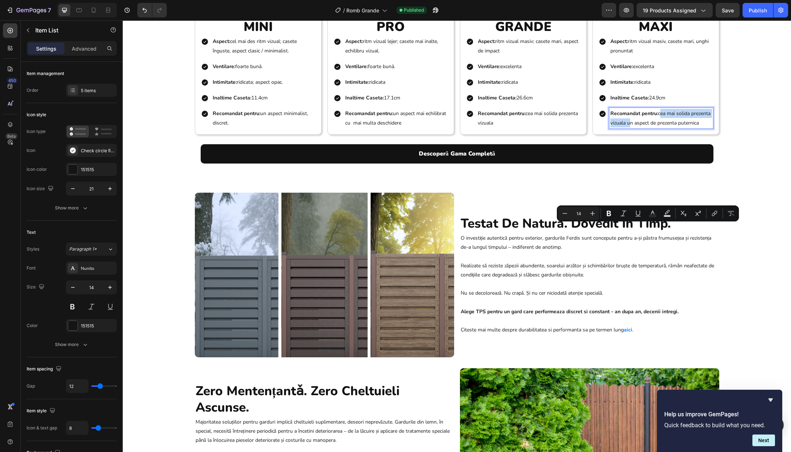
drag, startPoint x: 658, startPoint y: 229, endPoint x: 646, endPoint y: 237, distance: 14.6
click at [646, 127] on p "Recomandat pentru: cea mai solida prezenta vizuala un aspect de prezenta putern…" at bounding box center [662, 118] width 102 height 18
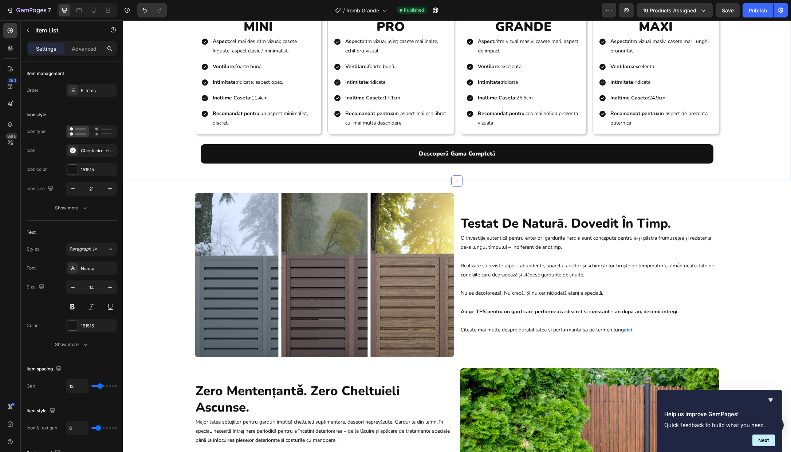
click at [727, 169] on div "COLECȚIA ROMB | MINI • PRO • GRANDE • MAXI Heading Intimitate și ventilație, în…" at bounding box center [457, 72] width 668 height 195
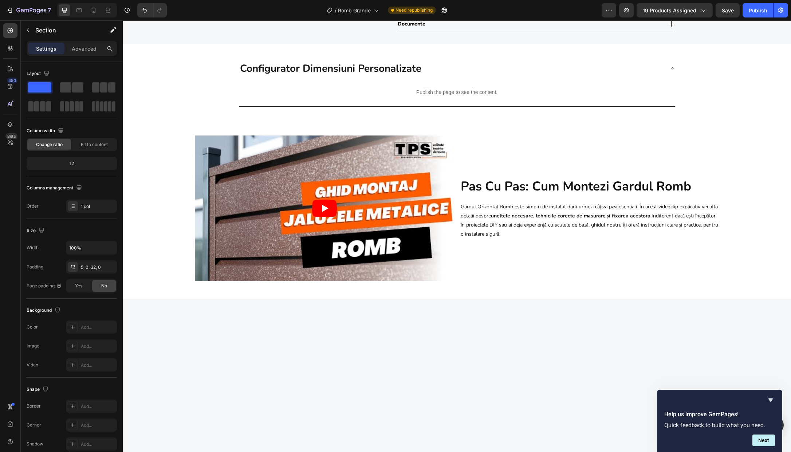
scroll to position [0, 0]
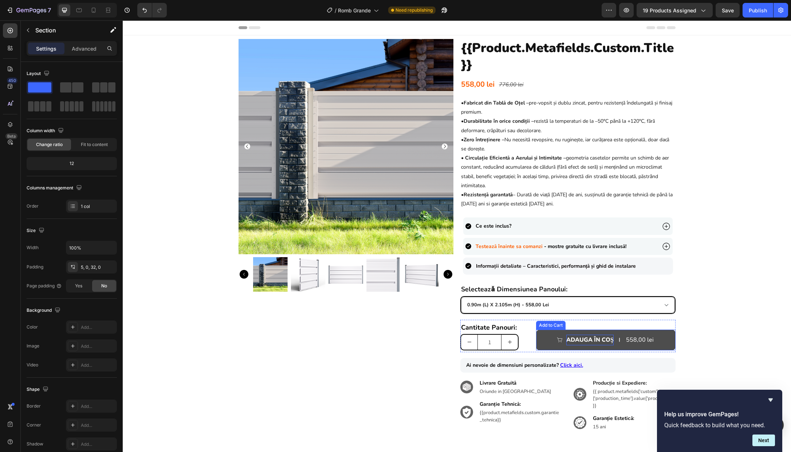
click at [582, 341] on div "ADAUGA ÎN COŞ" at bounding box center [589, 340] width 47 height 11
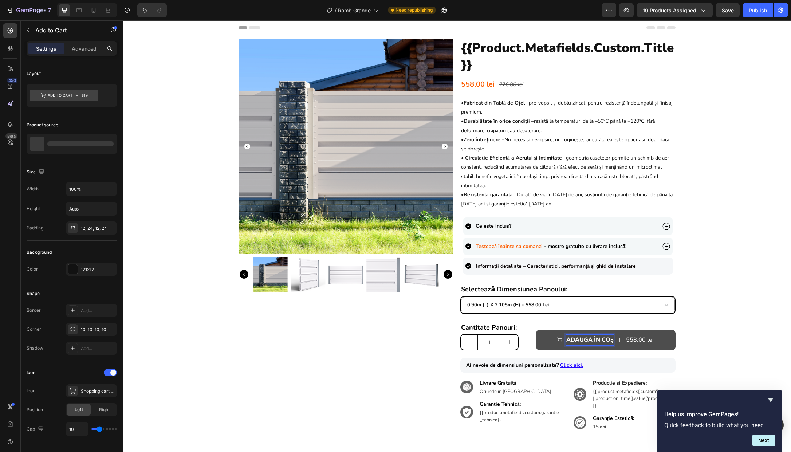
click at [589, 338] on p "ADAUGA ÎN COŞ" at bounding box center [589, 340] width 47 height 11
click at [701, 342] on div "Product Images {{product.metafields.custom.title}} Heading 558,00 lei Product P…" at bounding box center [457, 241] width 668 height 404
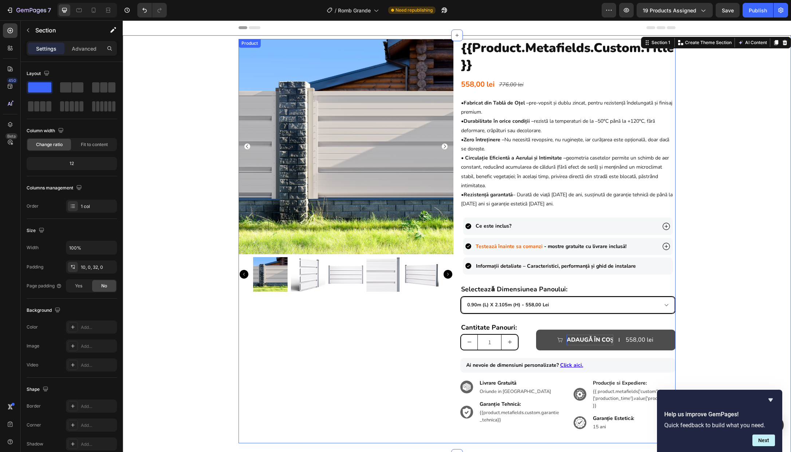
click at [625, 213] on div "{{product.metafields.custom.title}} Heading 558,00 lei Product Price Product Pr…" at bounding box center [567, 241] width 215 height 404
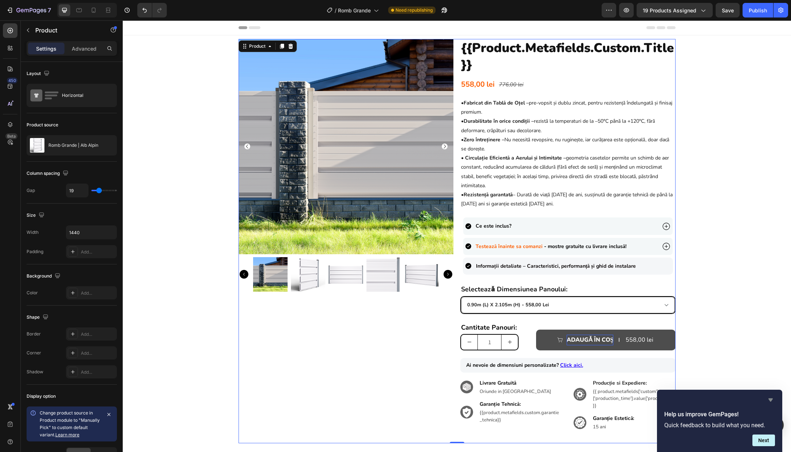
click at [772, 401] on icon "Hide survey" at bounding box center [770, 400] width 9 height 9
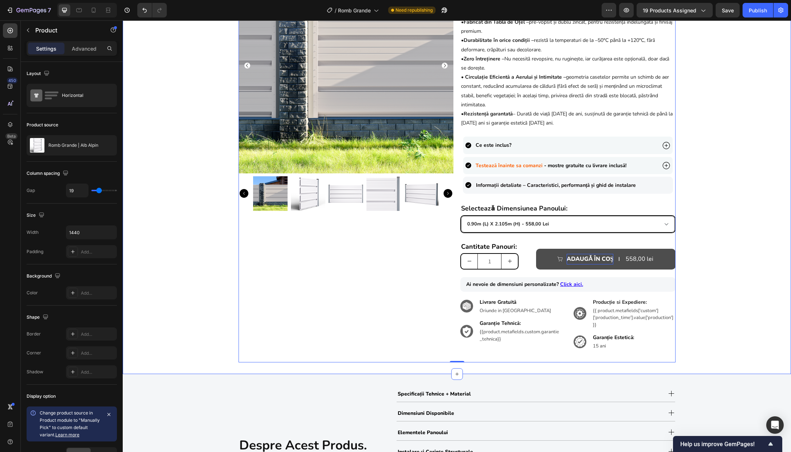
scroll to position [157, 0]
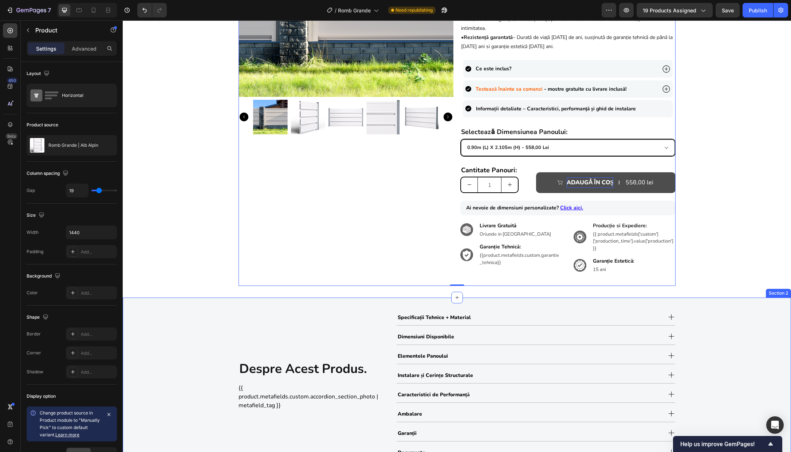
click at [698, 313] on div "despre acest produs. Heading {{ product.metafields.custom.accordion_section_pho…" at bounding box center [457, 385] width 668 height 152
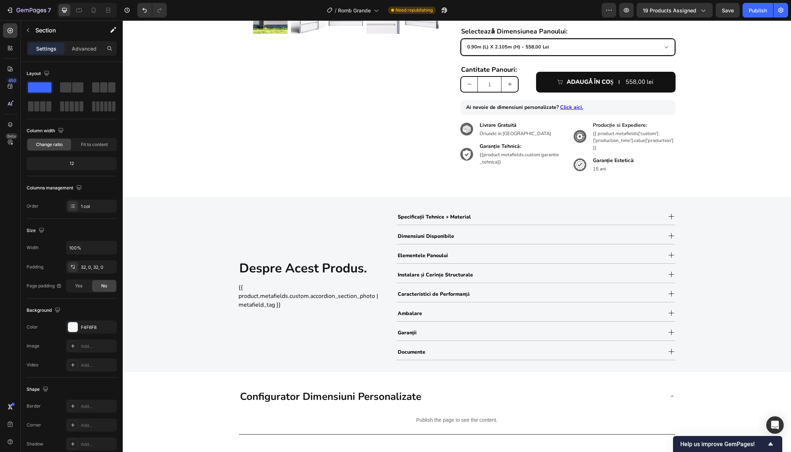
scroll to position [384, 0]
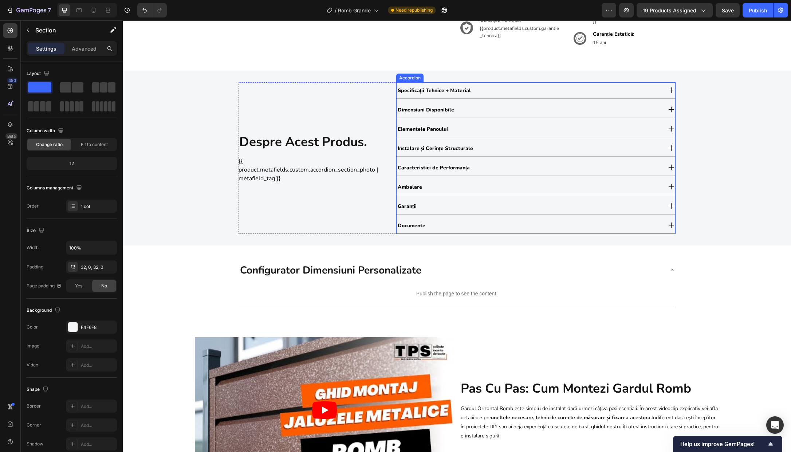
click at [497, 113] on div "Dimensiuni Disponibile" at bounding box center [529, 109] width 265 height 12
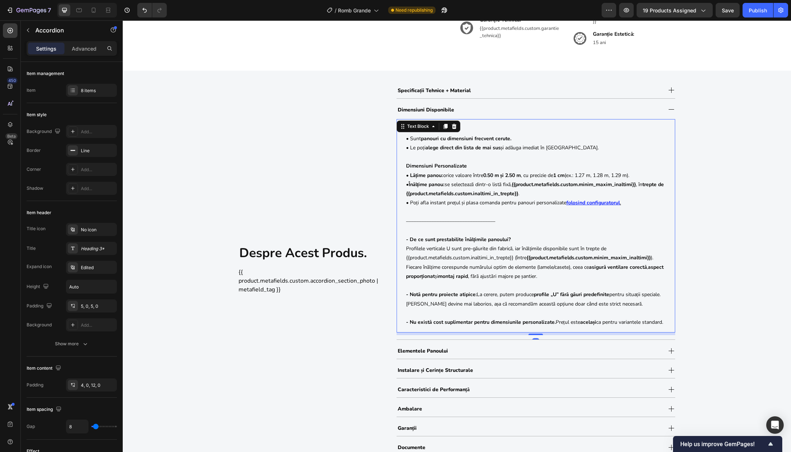
click at [420, 253] on p "Profilele verticale U sunt pre-găurite din fabrică, iar înălțimile disponibile …" at bounding box center [536, 262] width 260 height 37
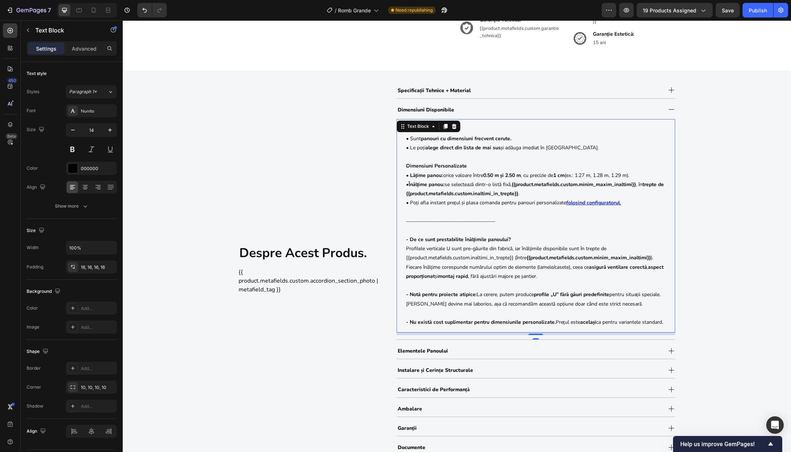
click at [420, 253] on p "Profilele verticale U sunt pre-găurite din fabrică, iar înălțimile disponibile …" at bounding box center [536, 262] width 260 height 37
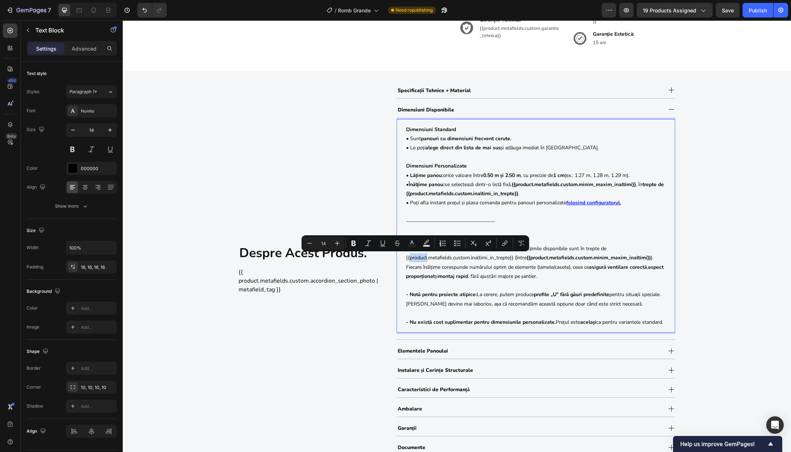
click at [411, 256] on p "Profilele verticale U sunt pre-găurite din fabrică, iar înălțimile disponibile …" at bounding box center [536, 262] width 260 height 37
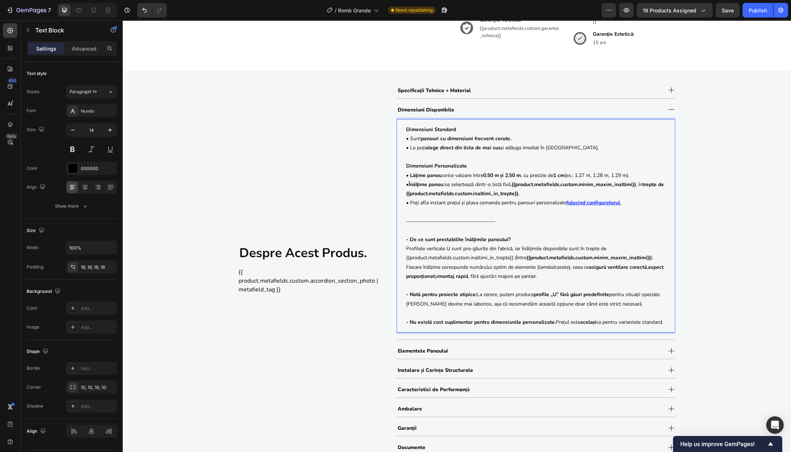
click at [415, 247] on p "Profilele verticale U sunt pre-găurite din fabrică, iar înălțimile disponibile …" at bounding box center [536, 262] width 260 height 37
click at [472, 357] on div "Elementele Panoului" at bounding box center [529, 351] width 265 height 12
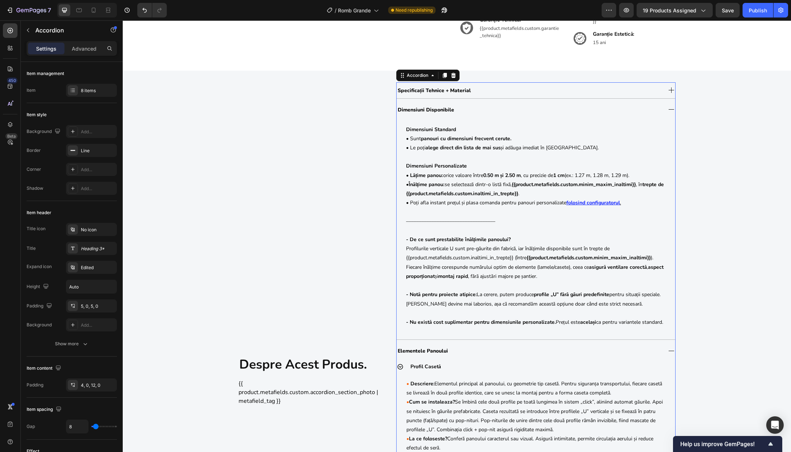
click at [501, 109] on div "Dimensiuni Disponibile" at bounding box center [529, 109] width 265 height 12
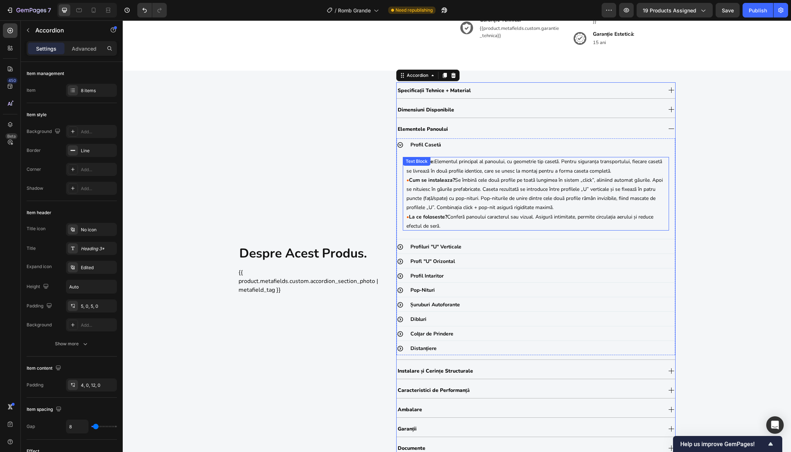
click at [463, 179] on p "• Cum se instaleaza? Se îmbină cele două profile pe toată lungimea în sistem „c…" at bounding box center [536, 194] width 259 height 37
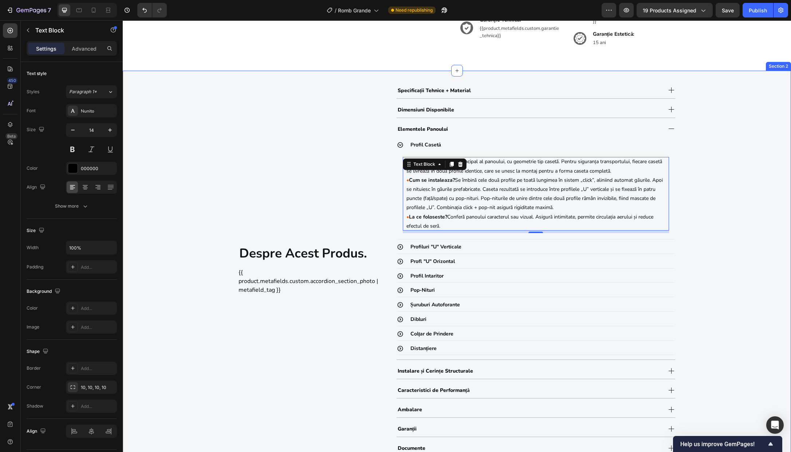
click at [678, 199] on div "despre acest produs. Heading {{ product.metafields.custom.accordion_section_pho…" at bounding box center [457, 269] width 668 height 374
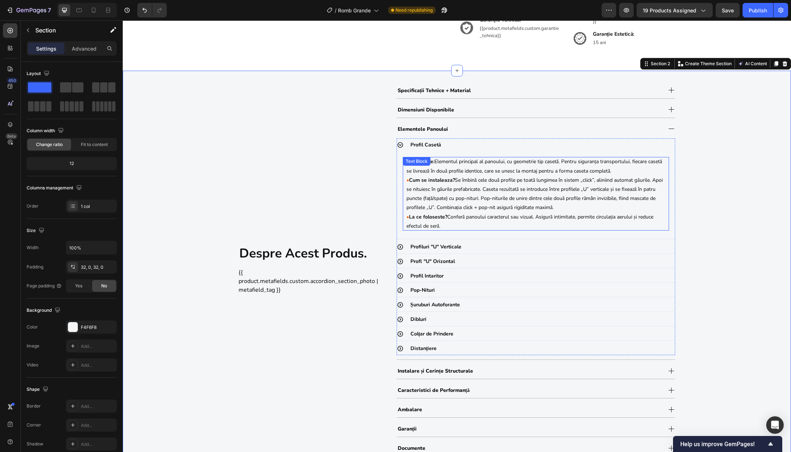
click at [536, 200] on p "• Cum se instaleaza? Se îmbină cele două profile pe toată lungimea în sistem „c…" at bounding box center [536, 194] width 259 height 37
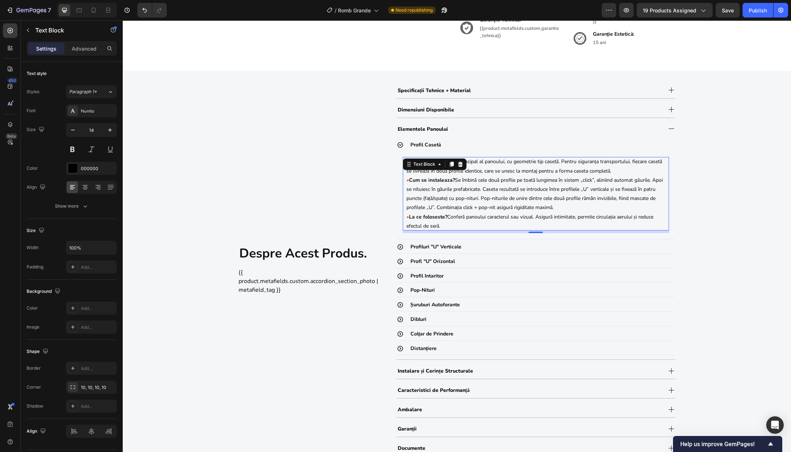
click at [459, 200] on p "• Cum se instaleaza? Se îmbină cele două profile pe toată lungimea în sistem „c…" at bounding box center [536, 194] width 259 height 37
click at [407, 200] on p "• Cum se instaleaza? Se îmbină cele două profile pe toată lungimea în sistem „c…" at bounding box center [536, 194] width 259 height 37
drag, startPoint x: 432, startPoint y: 200, endPoint x: 403, endPoint y: 200, distance: 28.8
click at [403, 200] on div "• Descriere: Elementul principal al panoului, cu geometrie tip casetă. Pentru s…" at bounding box center [536, 194] width 266 height 74
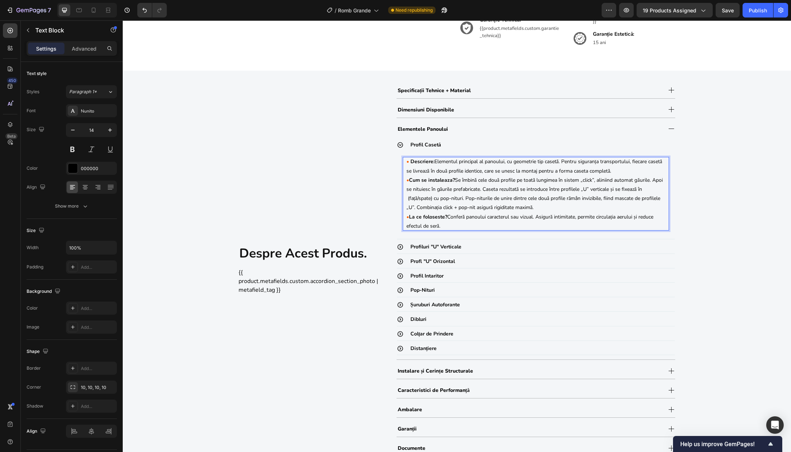
click at [652, 189] on p "• Cum se instaleaza? Se îmbină cele două profile pe toată lungimea în sistem „c…" at bounding box center [536, 194] width 259 height 37
click at [407, 199] on p "• Cum se instaleaza? Se îmbină cele două profile pe toată lungimea în sistem „c…" at bounding box center [536, 194] width 259 height 37
click at [427, 198] on p "• Cum se instaleaza? Se îmbină cele două profile pe toată lungimea în sistem „c…" at bounding box center [536, 194] width 259 height 37
click at [701, 225] on div "despre acest produs. Heading {{ product.metafields.custom.accordion_section_pho…" at bounding box center [457, 269] width 668 height 374
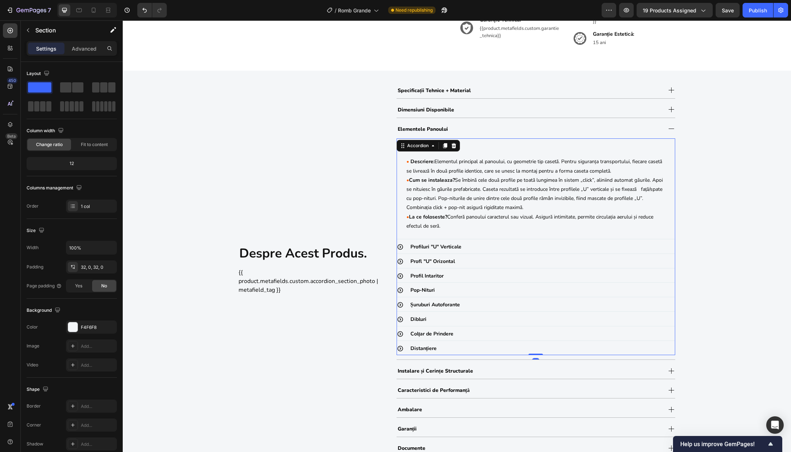
click at [463, 148] on div "Profil Casetă" at bounding box center [542, 144] width 266 height 13
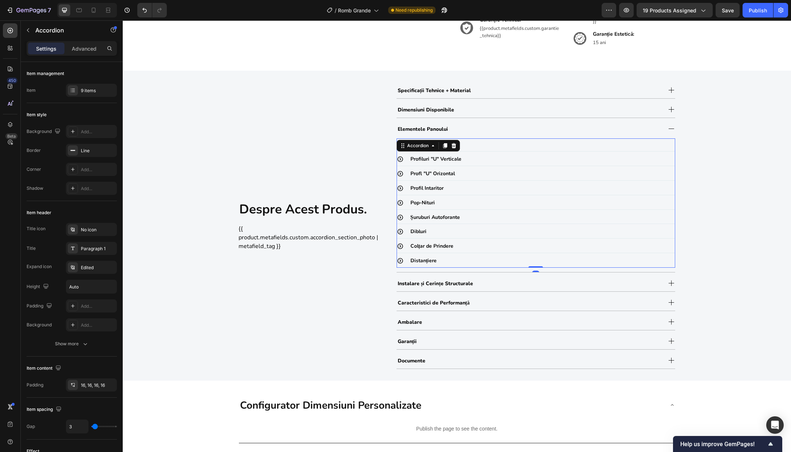
click at [474, 161] on div "Profiluri "U" Verticale" at bounding box center [542, 159] width 266 height 13
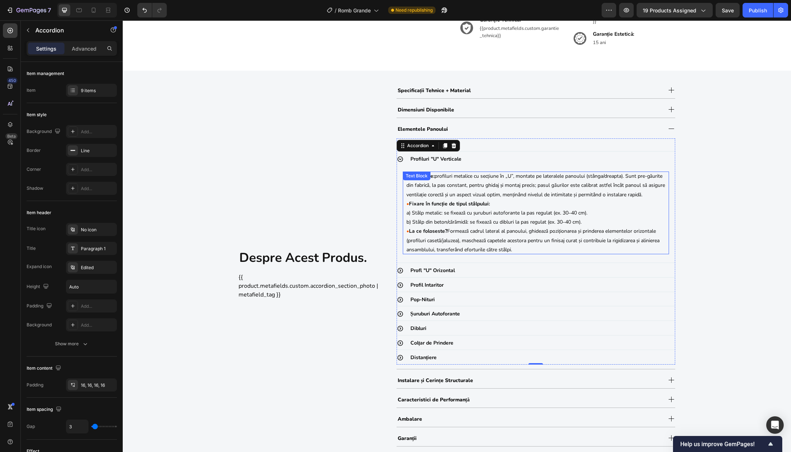
click at [448, 251] on p "• La ce foloseste? Formează cadrul lateral al panoului, ghidează poziționarea ș…" at bounding box center [536, 241] width 259 height 28
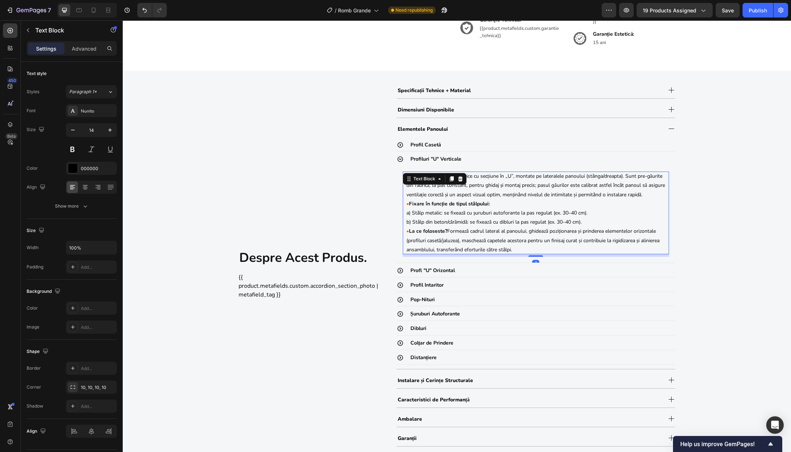
click at [448, 251] on p "• La ce foloseste? Formează cadrul lateral al panoului, ghidează poziționarea ș…" at bounding box center [536, 241] width 259 height 28
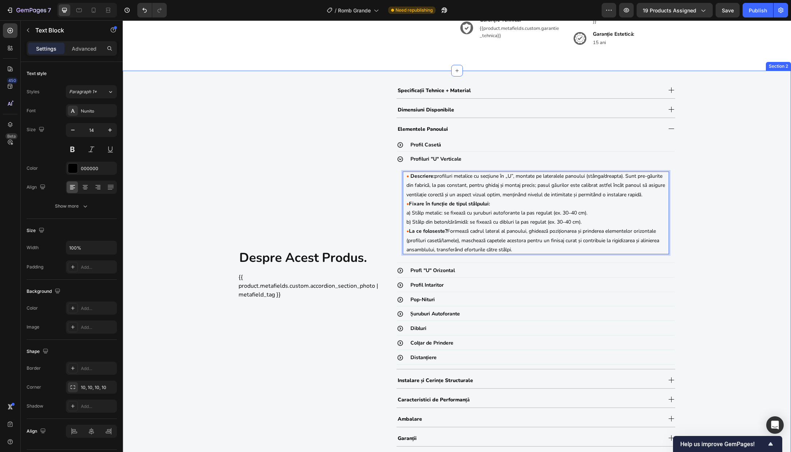
click at [688, 266] on div "despre acest produs. Heading {{ product.metafields.custom.accordion_section_pho…" at bounding box center [457, 274] width 668 height 384
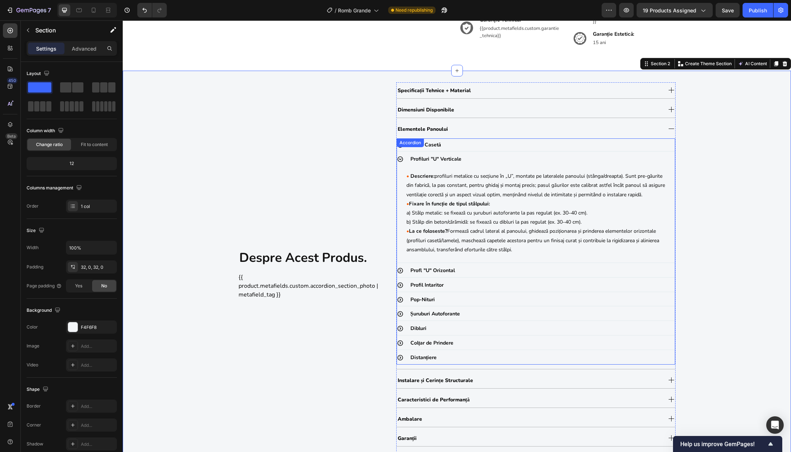
click at [466, 162] on div "Profiluri "U" Verticale" at bounding box center [542, 159] width 266 height 13
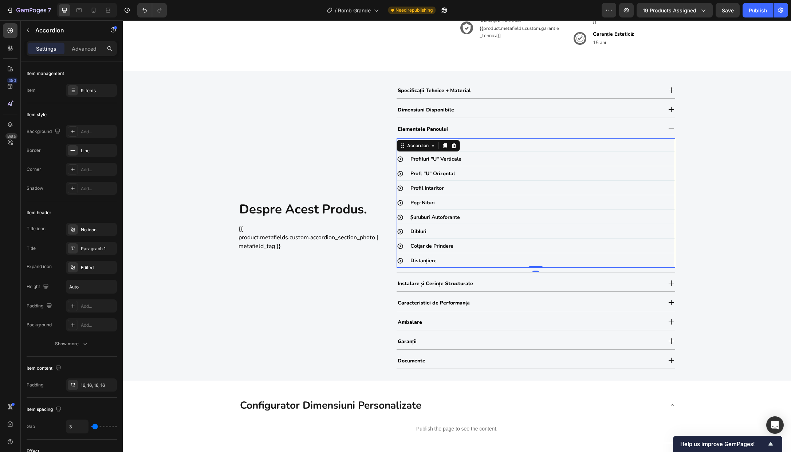
click at [468, 173] on div "Profl "U" Orizontal" at bounding box center [542, 173] width 266 height 13
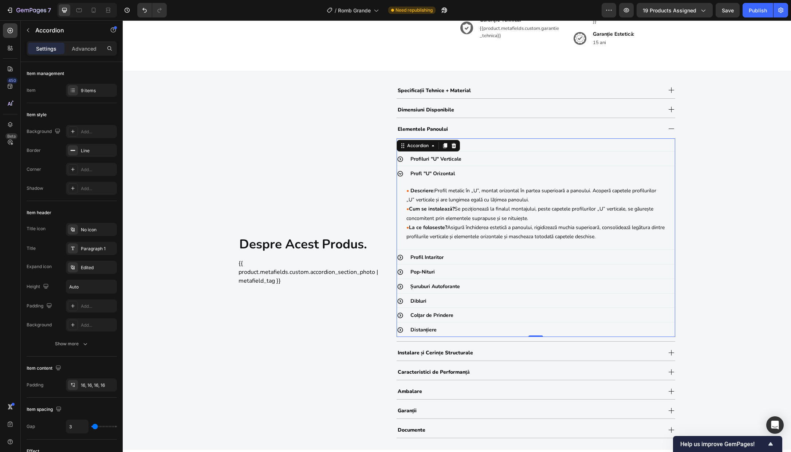
click at [478, 174] on div "Profl "U" Orizontal" at bounding box center [542, 173] width 266 height 13
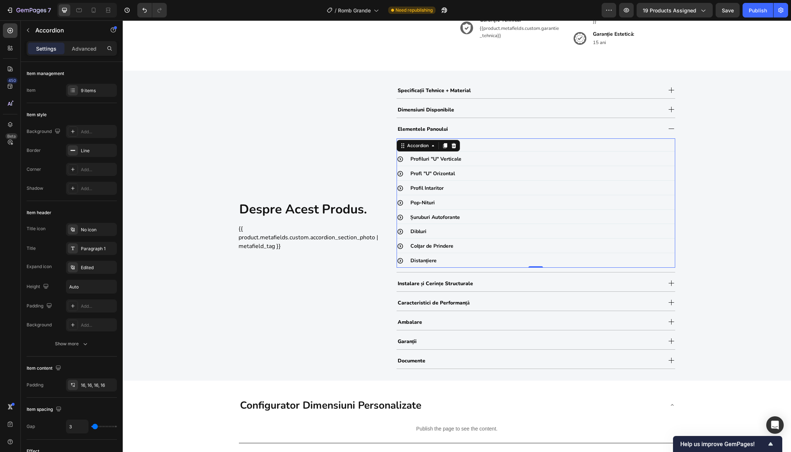
click at [478, 191] on div "Profil Intaritor" at bounding box center [542, 188] width 266 height 13
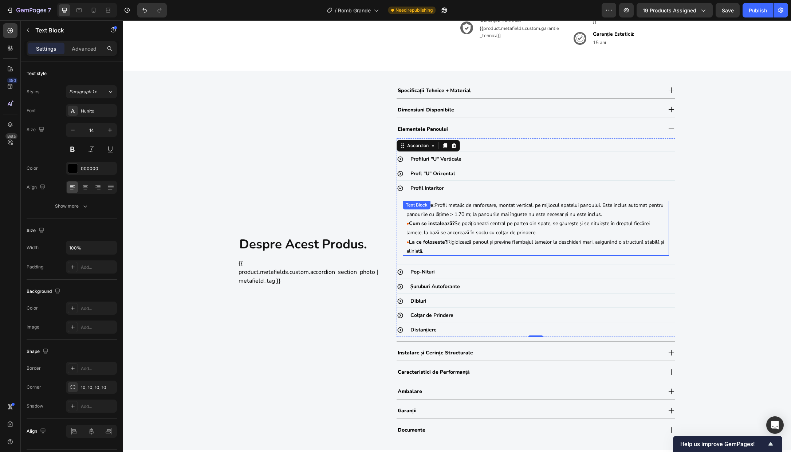
click at [420, 235] on p "• Cum se instalează? Se poziționează central pe partea din spate, se găurește ș…" at bounding box center [536, 228] width 259 height 18
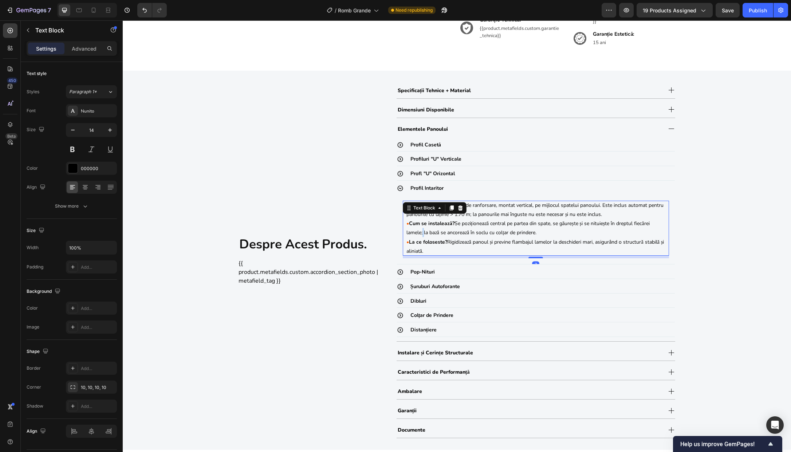
click at [420, 235] on p "• Cum se instalează? Se poziționează central pe partea din spate, se găurește ș…" at bounding box center [536, 228] width 259 height 18
click at [434, 244] on strong "La ce foloseste?" at bounding box center [428, 242] width 38 height 7
click at [438, 243] on strong "La ce foloseste?" at bounding box center [428, 242] width 38 height 7
click at [538, 243] on p "• La ce foloseşte? Rigidizează panoul și previne flambajul lamelor la deschider…" at bounding box center [536, 247] width 259 height 18
click at [439, 243] on strong "La ce foloseşte?" at bounding box center [428, 242] width 38 height 7
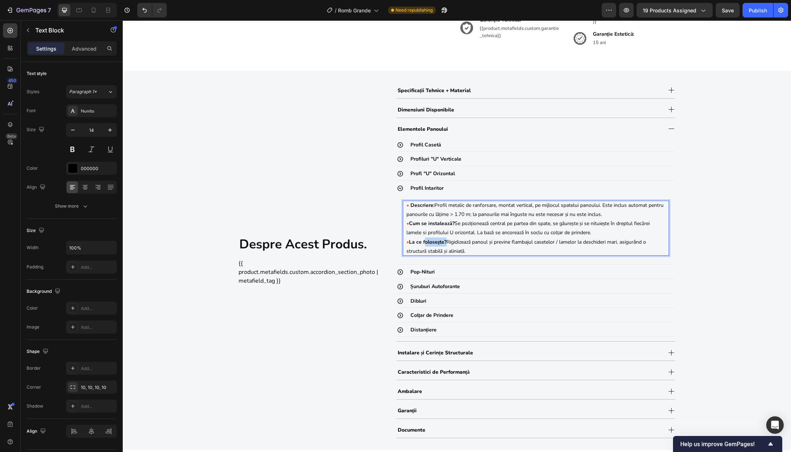
click at [439, 243] on strong "La ce foloseşte?" at bounding box center [428, 242] width 38 height 7
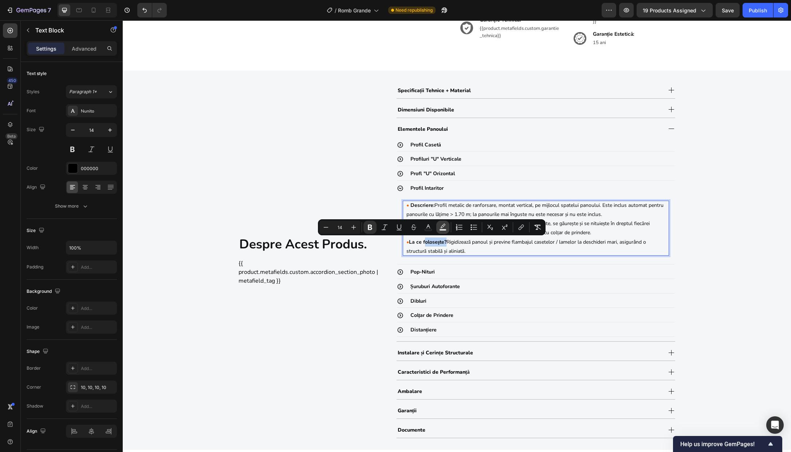
copy strong "foloseşte"
click at [463, 146] on div "Profil Casetă" at bounding box center [542, 144] width 266 height 13
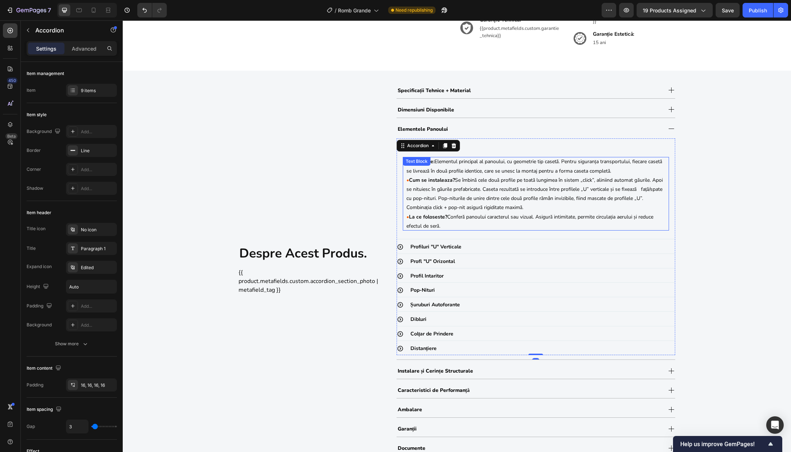
click at [435, 217] on strong "La ce foloseste?" at bounding box center [428, 216] width 38 height 7
click at [481, 243] on div "Profiluri "U" Verticale" at bounding box center [542, 246] width 266 height 13
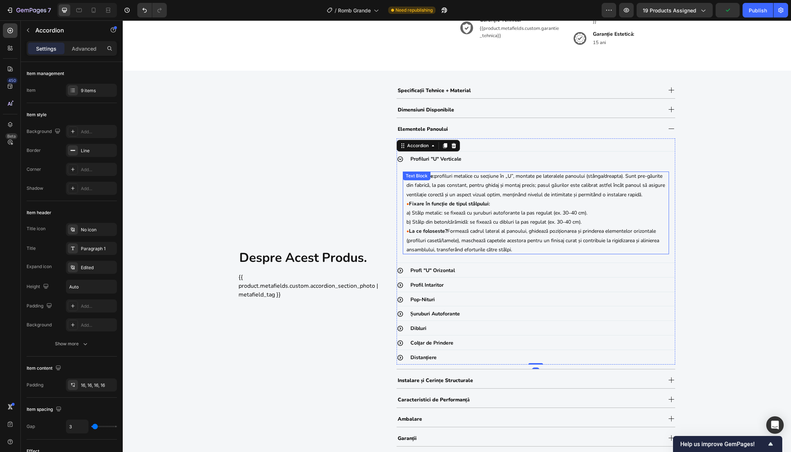
click at [434, 235] on strong "La ce foloseste?" at bounding box center [428, 231] width 38 height 7
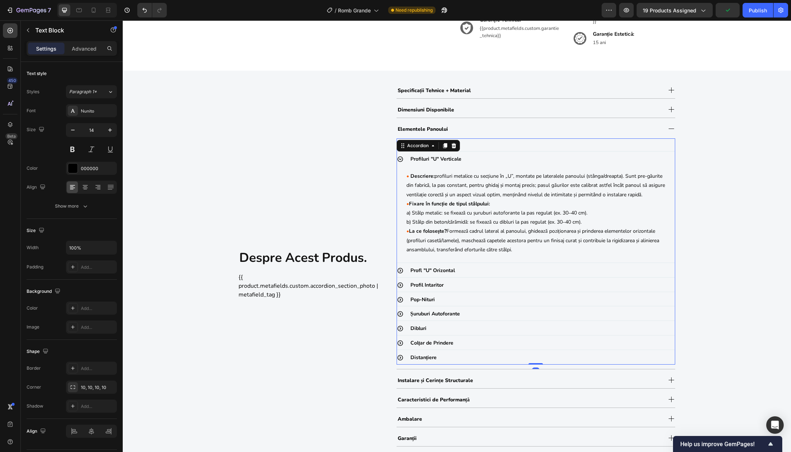
click at [477, 277] on div "Profl "U" Orizontal" at bounding box center [542, 270] width 266 height 13
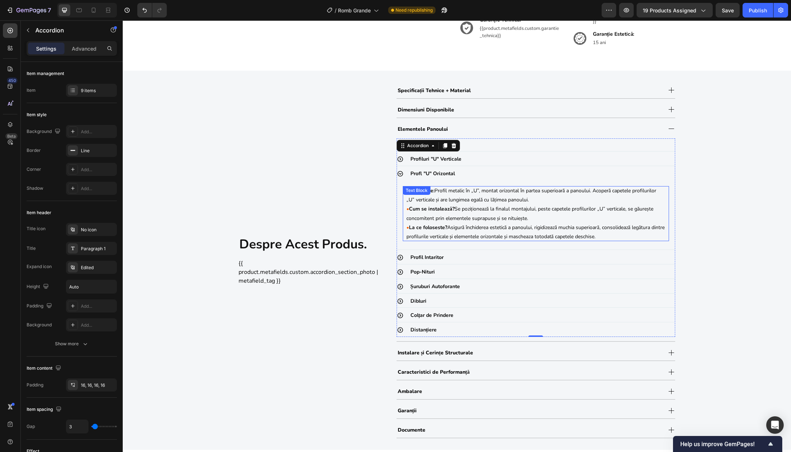
click at [434, 228] on strong "La ce foloseste?" at bounding box center [428, 227] width 38 height 7
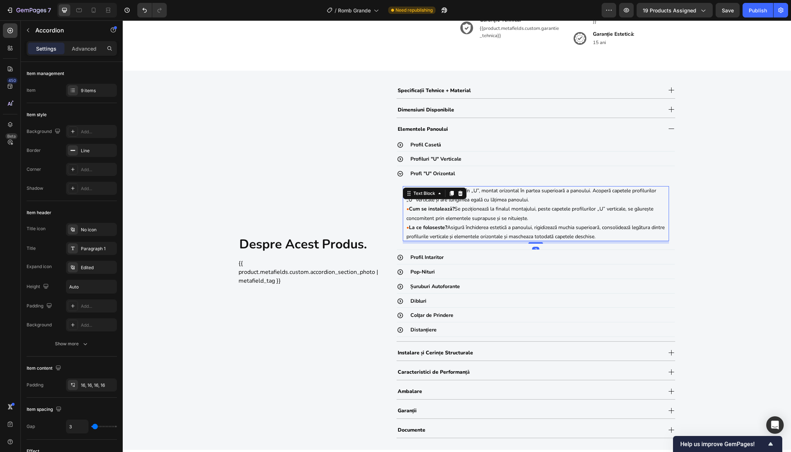
click at [434, 228] on strong "La ce foloseste?" at bounding box center [428, 227] width 38 height 7
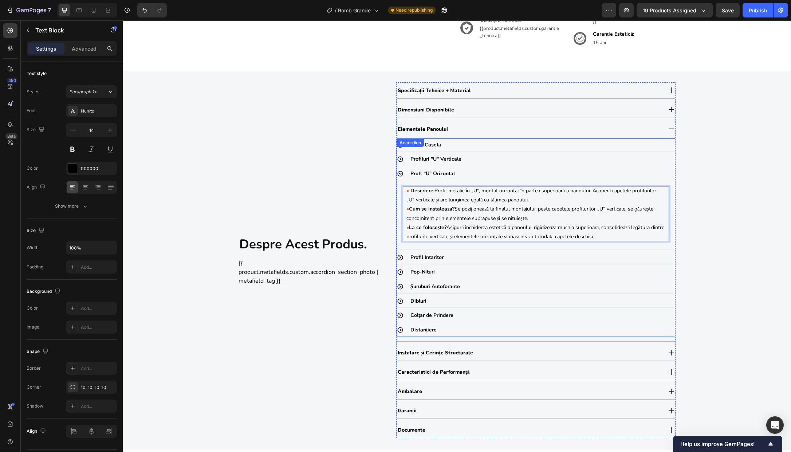
click at [470, 253] on div "Profil Intaritor" at bounding box center [542, 257] width 266 height 13
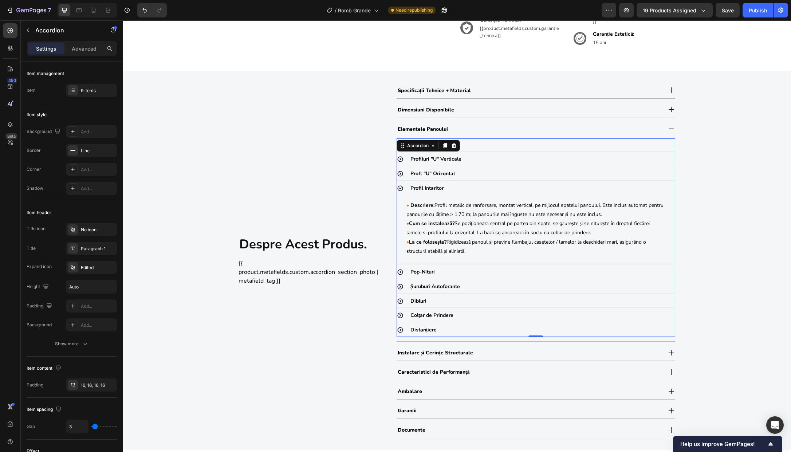
click at [488, 268] on div "Pop-Nituri" at bounding box center [542, 272] width 266 height 13
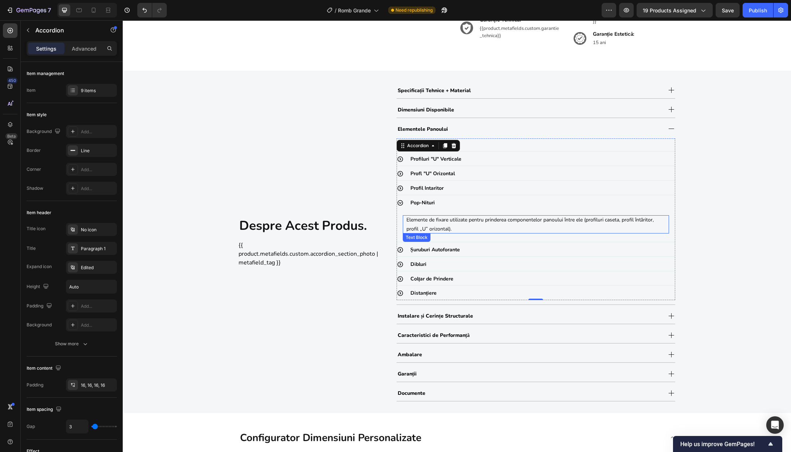
click at [618, 220] on p "Elemente de fixare utilizate pentru prinderea componentelor panoului între ele …" at bounding box center [536, 224] width 259 height 18
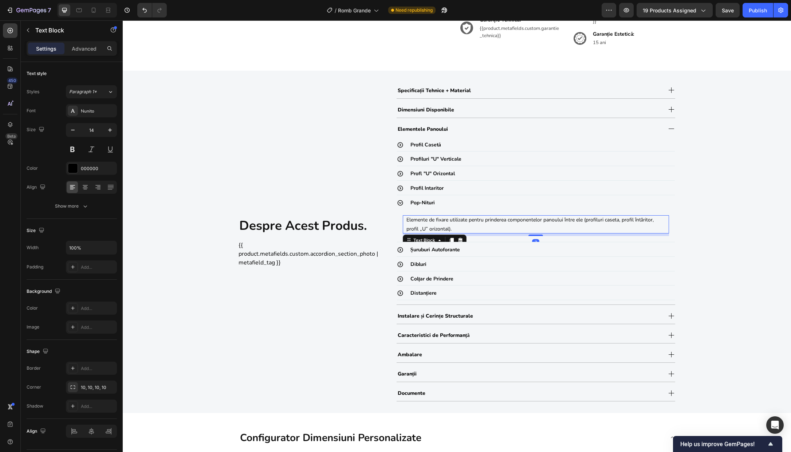
click at [618, 220] on p "Elemente de fixare utilizate pentru prinderea componentelor panoului între ele …" at bounding box center [536, 224] width 259 height 18
click at [493, 248] on div "Șuruburi Autoforante" at bounding box center [542, 249] width 266 height 13
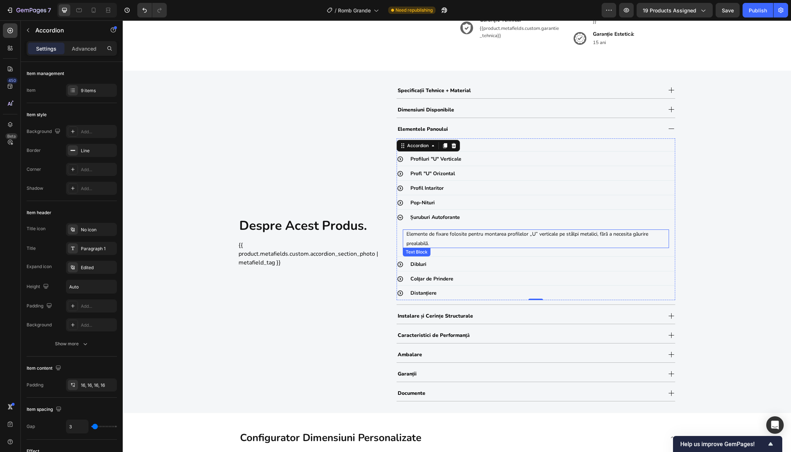
click at [605, 242] on p "Elemente de fixare folosite pentru montarea profilelor „U” verticale pe stâlpi …" at bounding box center [536, 238] width 259 height 18
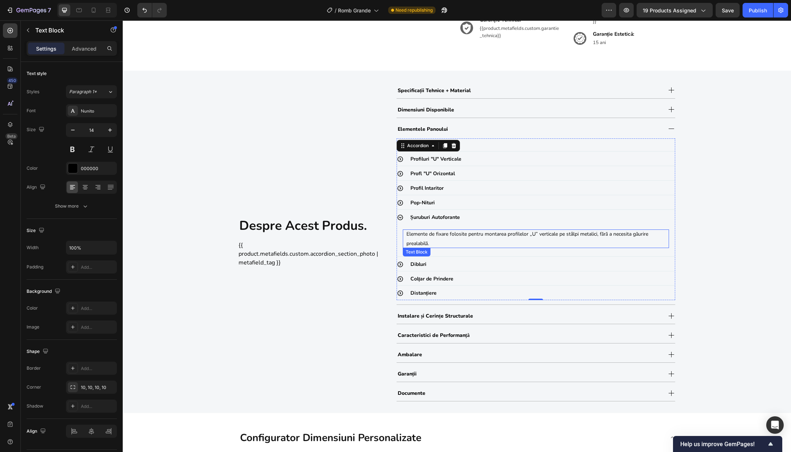
click at [605, 242] on p "Elemente de fixare folosite pentru montarea profilelor „U” verticale pe stâlpi …" at bounding box center [536, 238] width 259 height 18
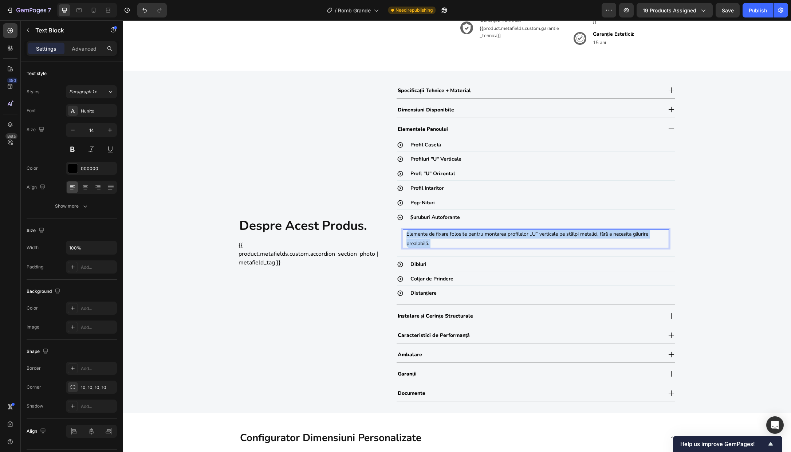
drag, startPoint x: 606, startPoint y: 242, endPoint x: 598, endPoint y: 235, distance: 10.8
click at [598, 235] on p "Elemente de fixare folosite pentru montarea profilelor „U” verticale pe stâlpi …" at bounding box center [536, 238] width 259 height 18
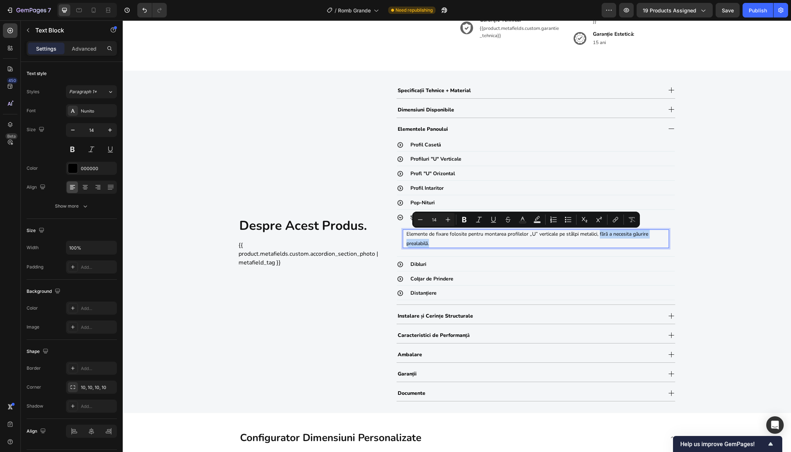
drag, startPoint x: 599, startPoint y: 235, endPoint x: 600, endPoint y: 241, distance: 6.5
click at [600, 241] on p "Elemente de fixare folosite pentru montarea profilelor „U” verticale pe stâlpi …" at bounding box center [536, 238] width 259 height 18
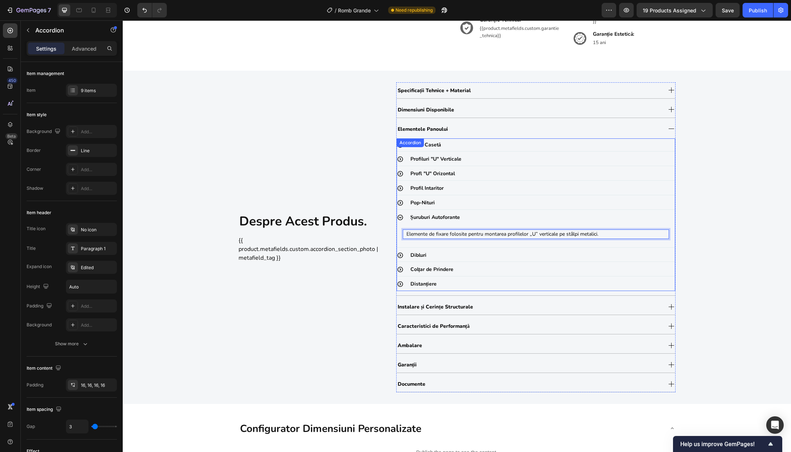
click at [466, 253] on div "Dibluri" at bounding box center [542, 255] width 266 height 13
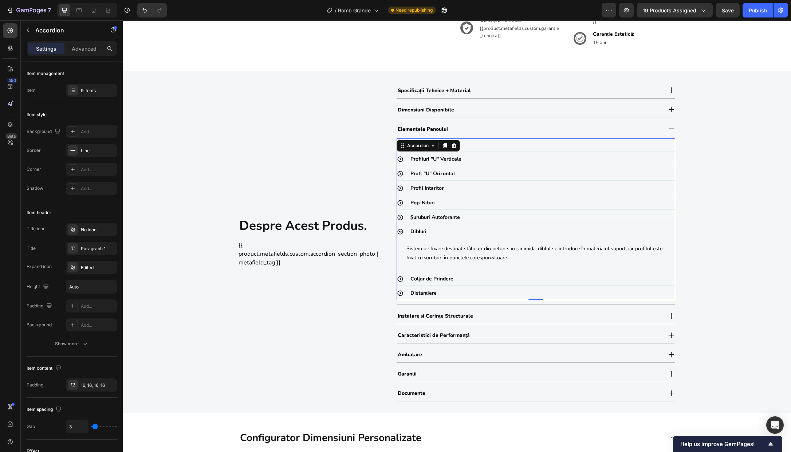
click at [466, 236] on div "Dibluri" at bounding box center [542, 231] width 266 height 13
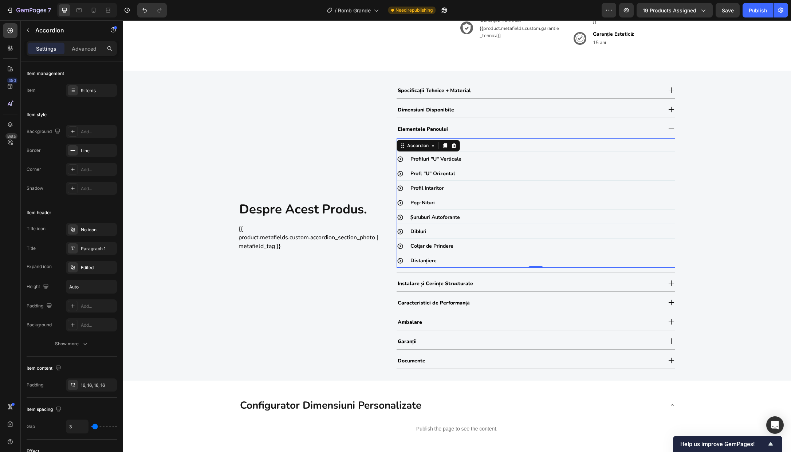
click at [468, 247] on div "Colțar de Prindere" at bounding box center [542, 246] width 266 height 13
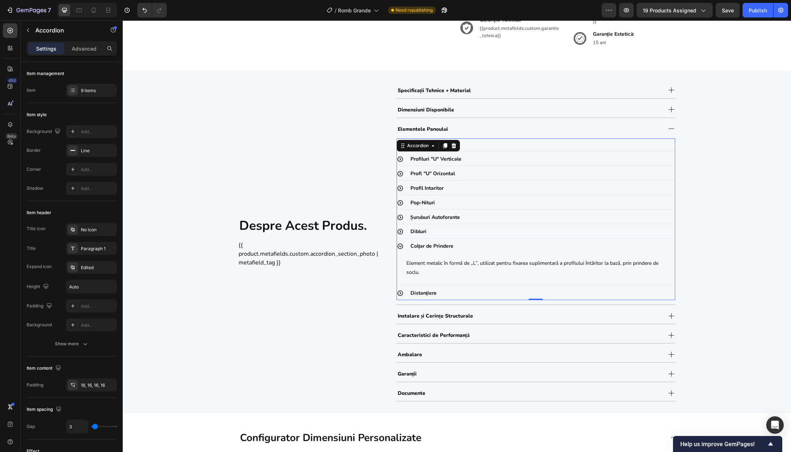
click at [474, 247] on div "Colțar de Prindere" at bounding box center [542, 246] width 266 height 13
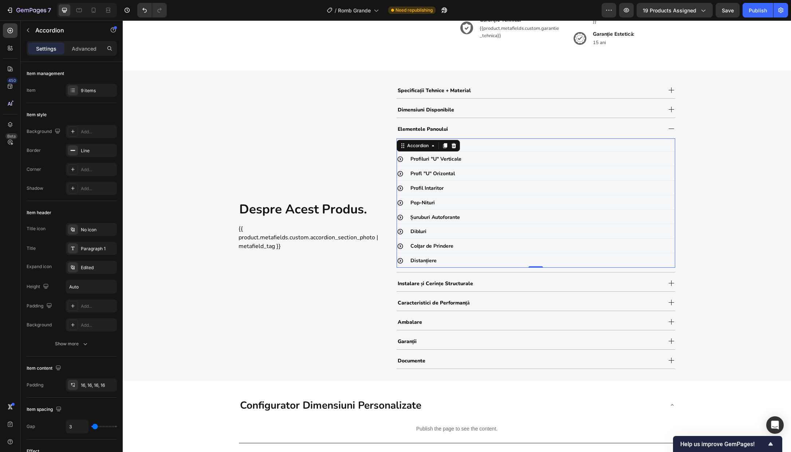
click at [474, 260] on div "Distanțiere" at bounding box center [542, 260] width 266 height 13
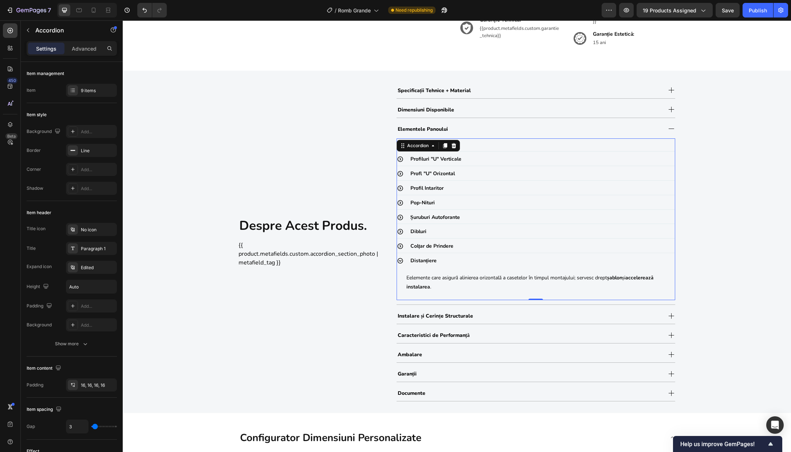
click at [474, 260] on div "Distanțiere" at bounding box center [542, 260] width 266 height 13
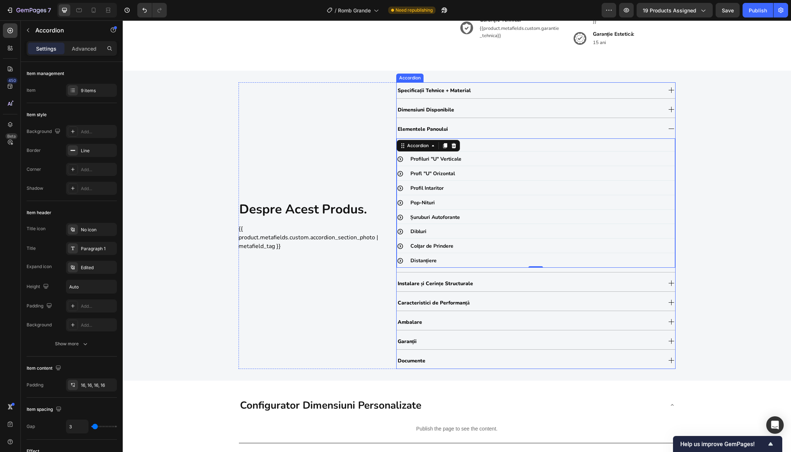
click at [480, 133] on div "Elementele Panoului" at bounding box center [529, 129] width 265 height 12
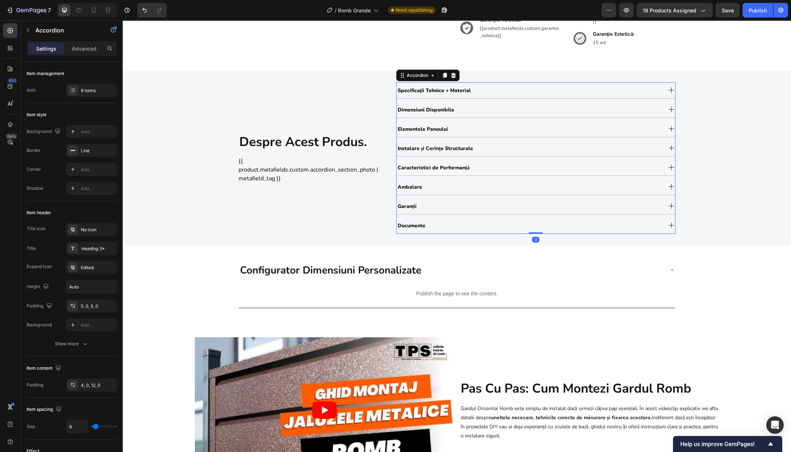
click at [480, 150] on div "Instalare și Cerințe Structurale" at bounding box center [529, 148] width 265 height 12
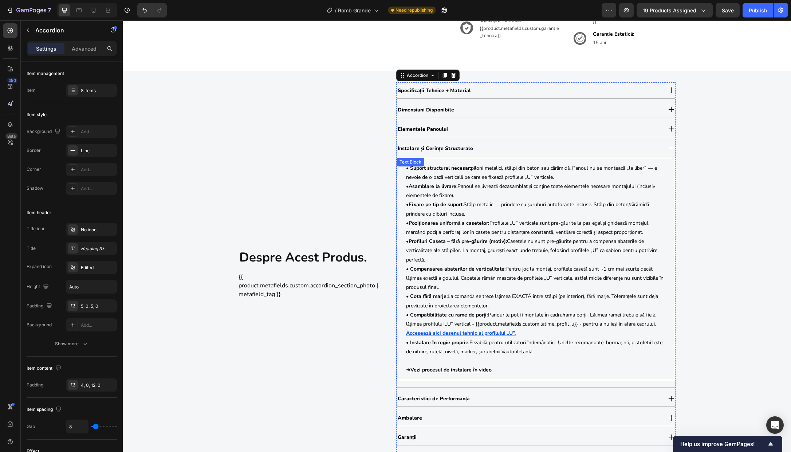
click at [508, 188] on p "• Suport structural necesar: piloni metalici, stâlpi din beton sau cărămidă. Pa…" at bounding box center [536, 182] width 260 height 37
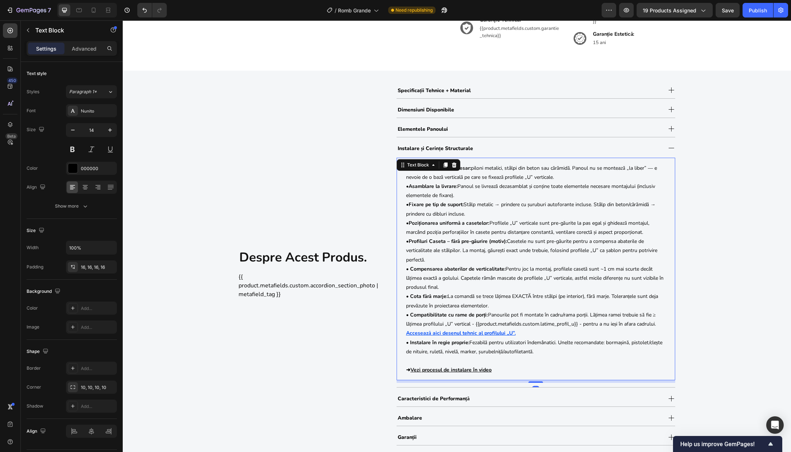
click at [508, 188] on p "• Suport structural necesar: piloni metalici, stâlpi din beton sau cărămidă. Pa…" at bounding box center [536, 182] width 260 height 37
click at [629, 202] on p "• Fixare pe tip de suport: Stâlp metalic → prindere cu șuruburi autoforante inc…" at bounding box center [536, 209] width 260 height 18
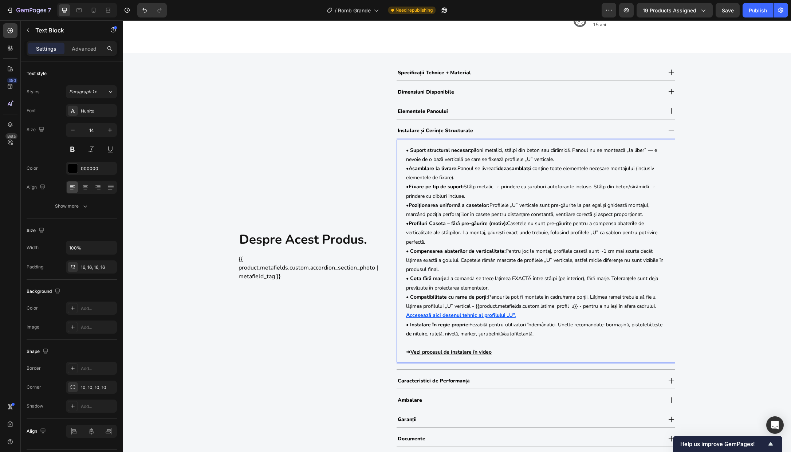
scroll to position [403, 0]
click at [483, 109] on div "Elementele Panoului" at bounding box center [529, 110] width 265 height 12
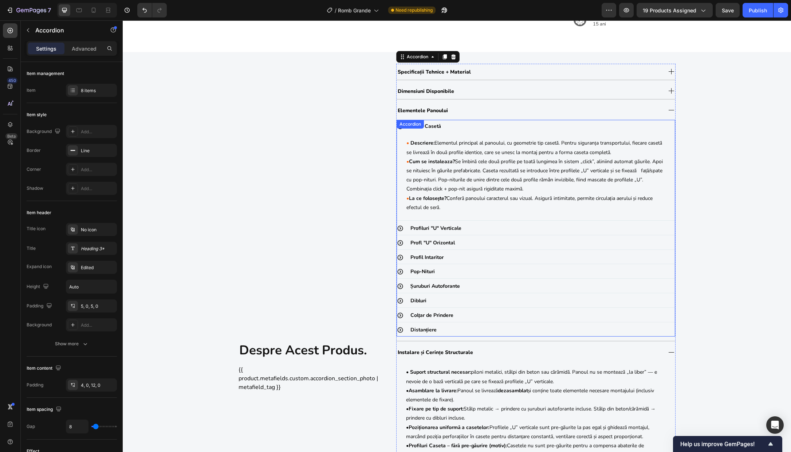
click at [476, 287] on div "Șuruburi Autoforante" at bounding box center [542, 286] width 266 height 13
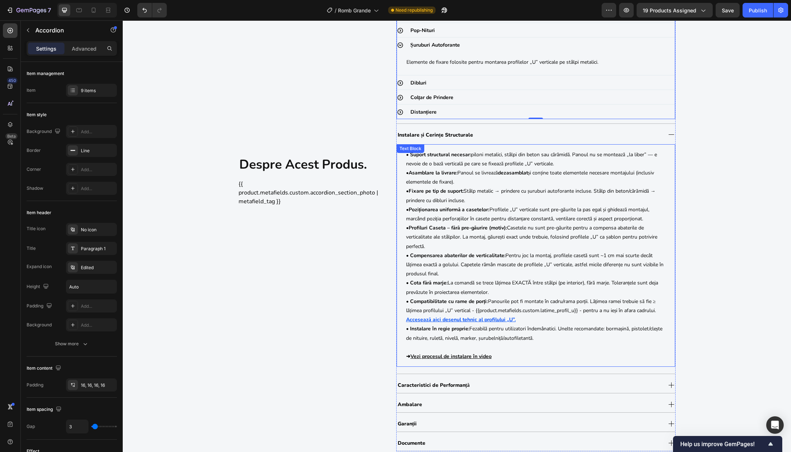
scroll to position [558, 0]
click at [501, 210] on p "• Poziționarea uniformă a casetelor: Profilele „U” verticale sunt pre-găurite l…" at bounding box center [536, 213] width 260 height 18
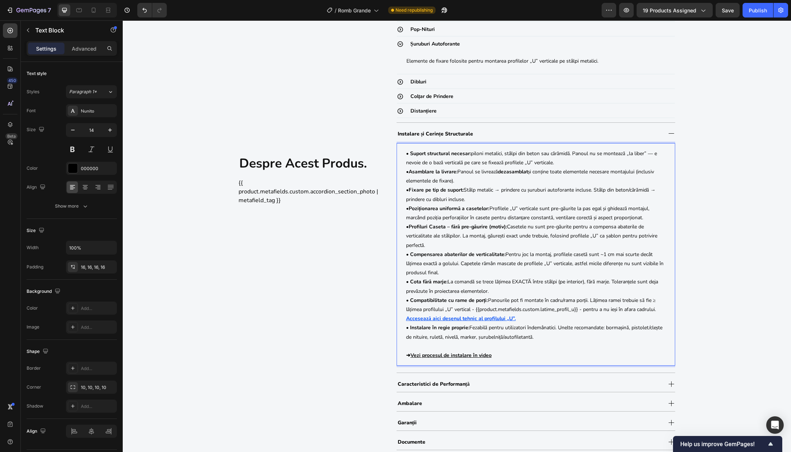
click at [498, 210] on p "• Poziționarea uniformă a casetelor: Profilele „U” verticale sunt pre-găurite l…" at bounding box center [536, 213] width 260 height 18
click at [423, 217] on p "• Poziționarea uniformă a casetelor: Profilurile „U” verticale sunt pre-găurite…" at bounding box center [536, 213] width 260 height 18
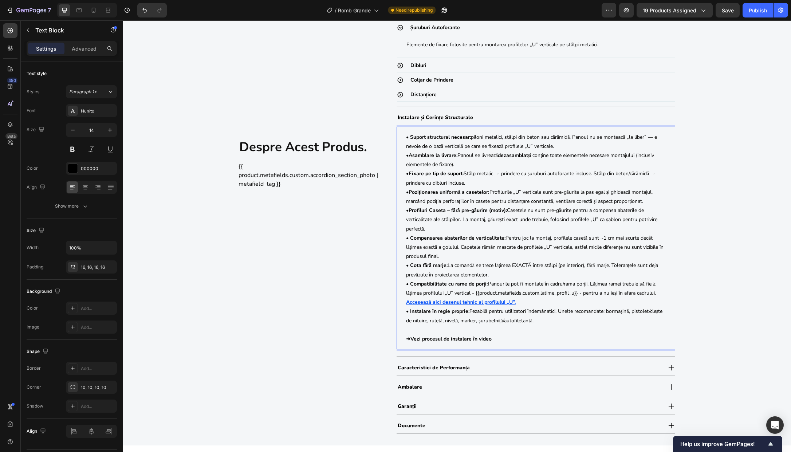
click at [563, 239] on p "• Profiluri Caseta – fără pre-găurire (motiv): Casetele nu sunt pre-găurite pen…" at bounding box center [536, 256] width 260 height 101
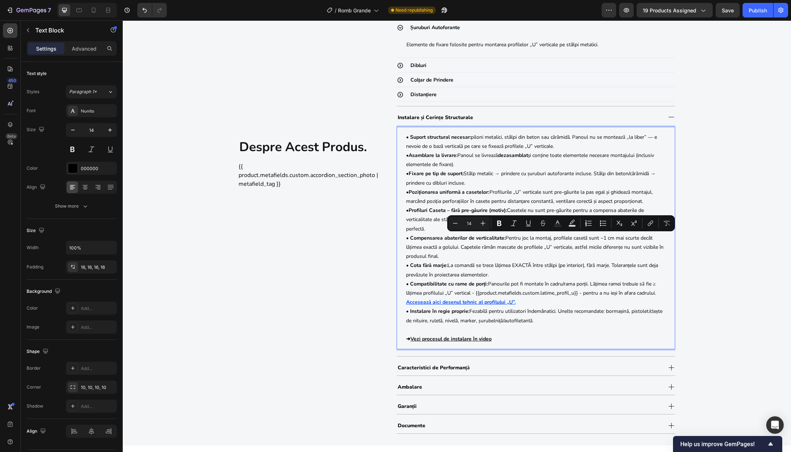
click at [569, 245] on p "• Profiluri Caseta – fără pre-găurire (motiv): Casetele nu sunt pre-găurite pen…" at bounding box center [536, 256] width 260 height 101
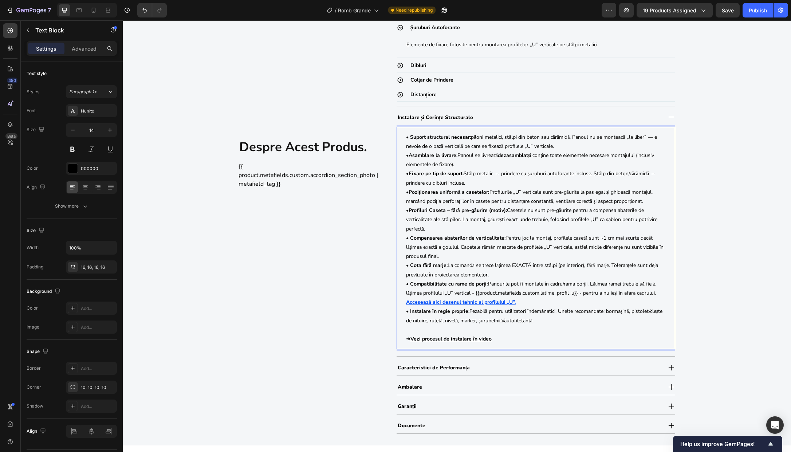
click at [576, 221] on p "• Profiluri Caseta – fără pre-găurire (motiv): Casetele nu sunt pre-găurite pen…" at bounding box center [536, 256] width 260 height 101
click at [576, 220] on p "• Profiluri Caseta – fără pre-găurire (motiv): Casetele nu sunt pre-găurite pen…" at bounding box center [536, 256] width 260 height 101
copy p "profilurile"
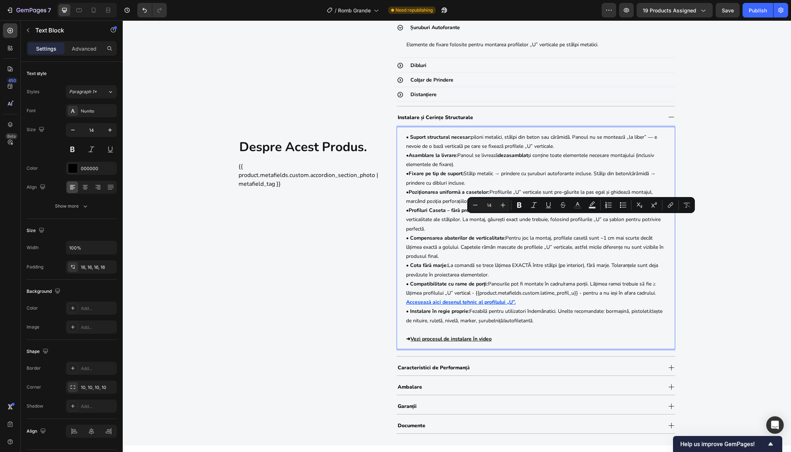
click at [564, 236] on p "• Profiluri Caseta – fără pre-găurire (motiv): Casetele nu sunt pre-găurite pen…" at bounding box center [536, 256] width 260 height 101
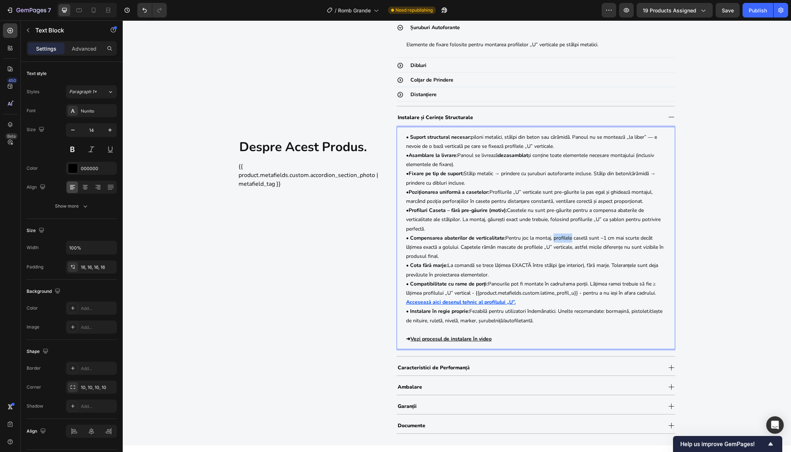
click at [564, 236] on p "• Profiluri Caseta – fără pre-găurire (motiv): Casetele nu sunt pre-găurite pen…" at bounding box center [536, 256] width 260 height 101
click at [540, 249] on p "• Profiluri Caseta – fără pre-găurire (motiv): Casetele nu sunt pre-găurite pen…" at bounding box center [536, 256] width 260 height 101
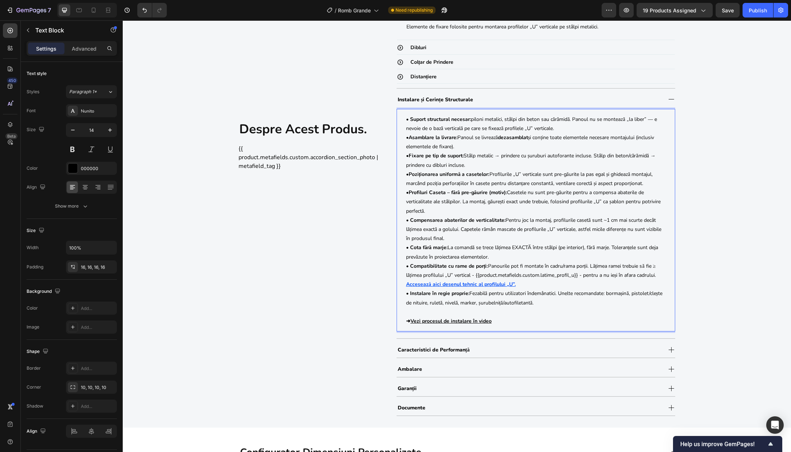
scroll to position [592, 0]
click at [483, 250] on p "• Profiluri Caseta – fără pre-găurire (motiv): Casetele nu sunt pre-găurite pen…" at bounding box center [536, 238] width 260 height 101
click at [509, 271] on p "• Profiluri Caseta – fără pre-găurire (motiv): Casetele nu sunt pre-găurite pen…" at bounding box center [536, 238] width 260 height 101
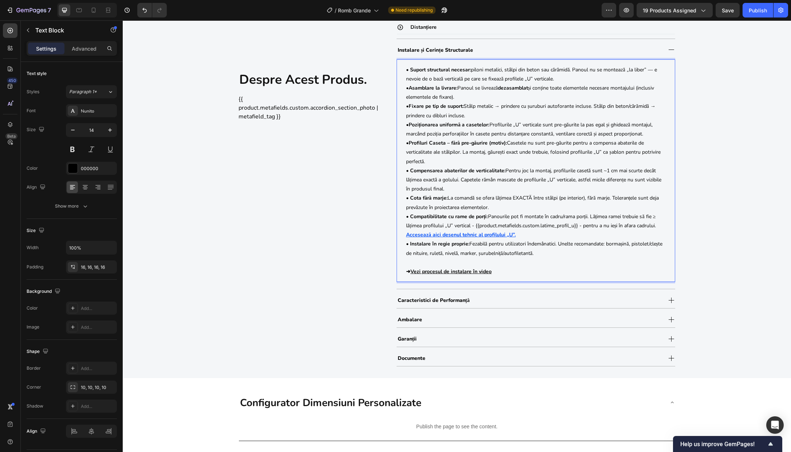
scroll to position [655, 0]
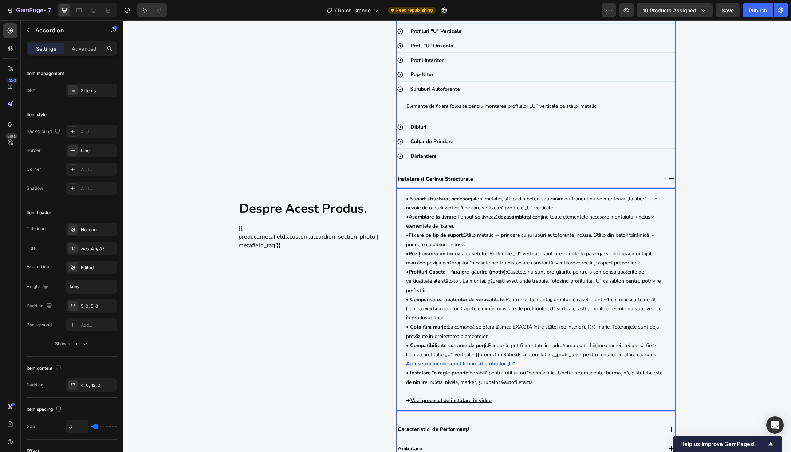
click at [495, 181] on div "Instalare și Cerințe Structurale" at bounding box center [529, 179] width 265 height 12
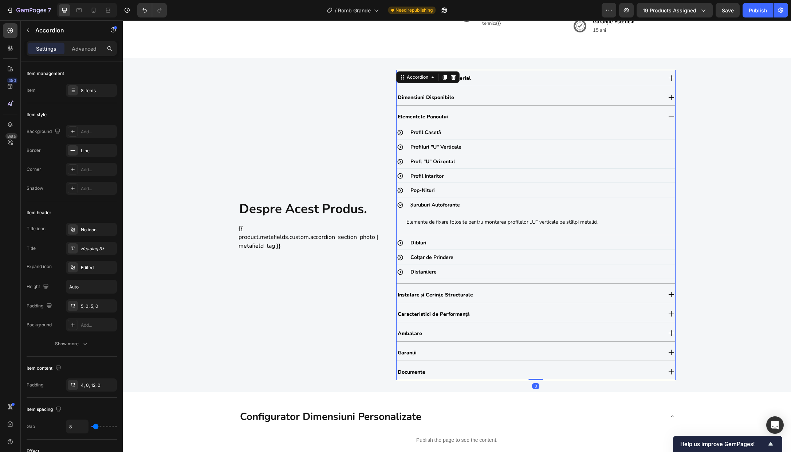
click at [495, 313] on div "Caracteristici de Performanță" at bounding box center [529, 314] width 265 height 12
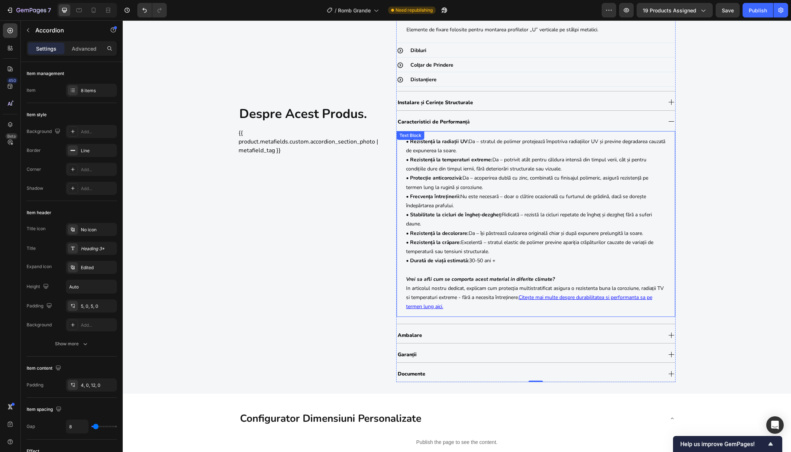
scroll to position [614, 0]
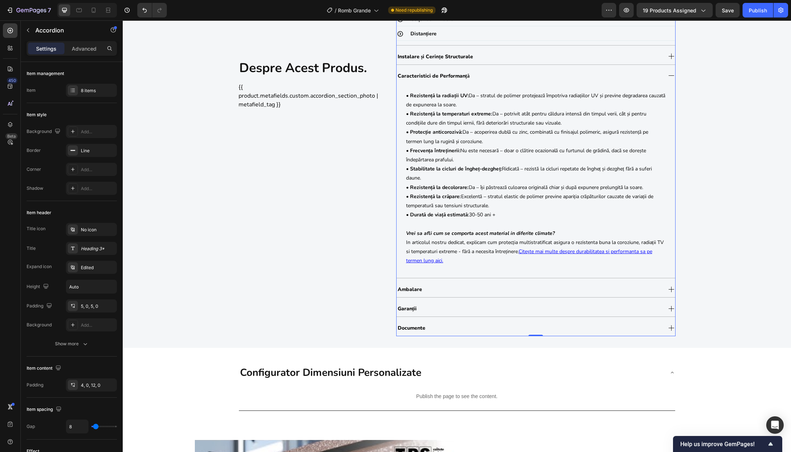
click at [477, 286] on div "Ambalare" at bounding box center [529, 289] width 265 height 12
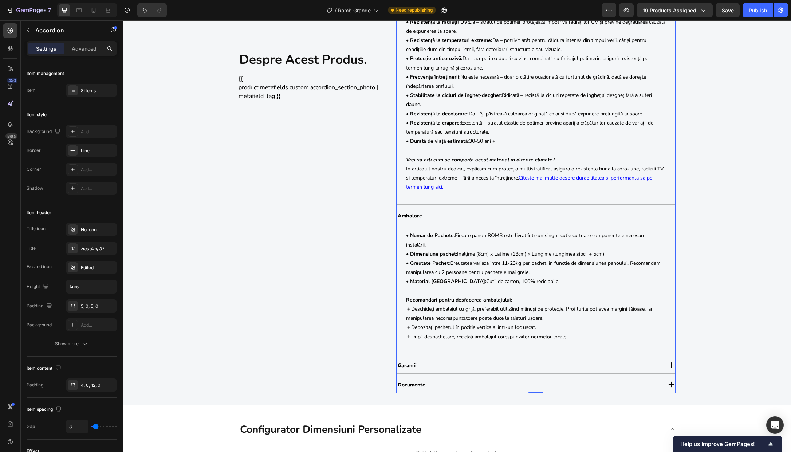
scroll to position [722, 0]
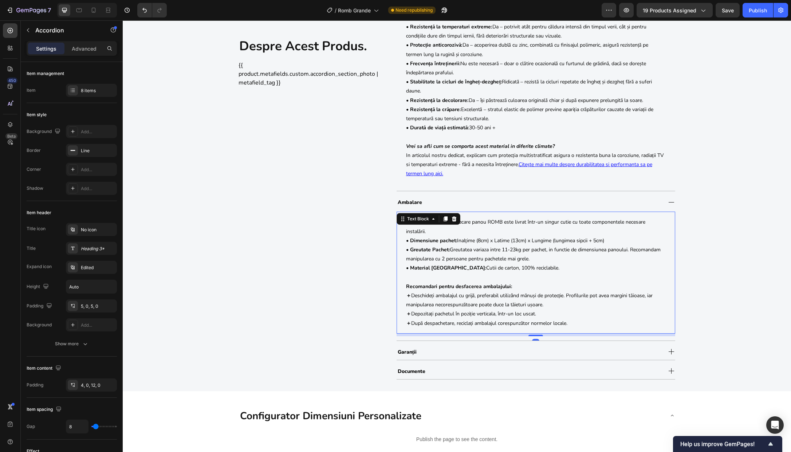
click at [559, 223] on p "• Numar de Pachete: Fiecare panou ROMB este livrat într-un singur cutie cu toat…" at bounding box center [536, 226] width 260 height 18
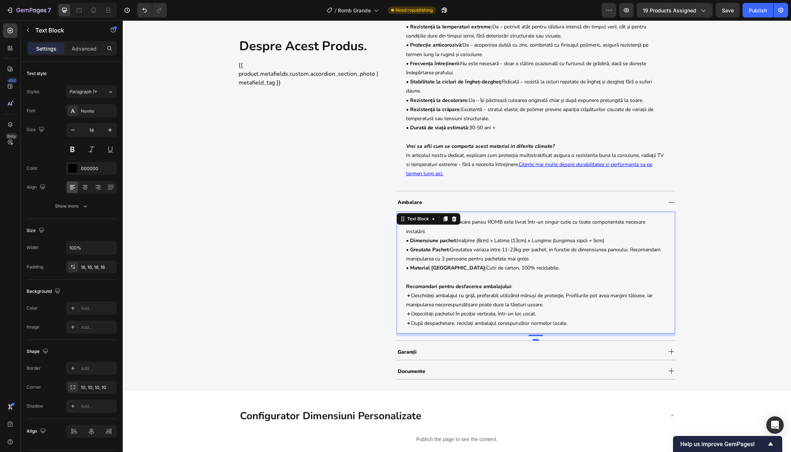
click at [557, 223] on p "• Numar de Pachete: Fiecare panou ROMB este livrat într-un singur cutie cu toat…" at bounding box center [536, 226] width 260 height 18
drag, startPoint x: 455, startPoint y: 240, endPoint x: 608, endPoint y: 241, distance: 152.6
click at [607, 241] on p "• Dimensiune pachet: Inalțime (8cm) x Latime (13cm) x Lungime (lungimea sipcii …" at bounding box center [536, 240] width 260 height 9
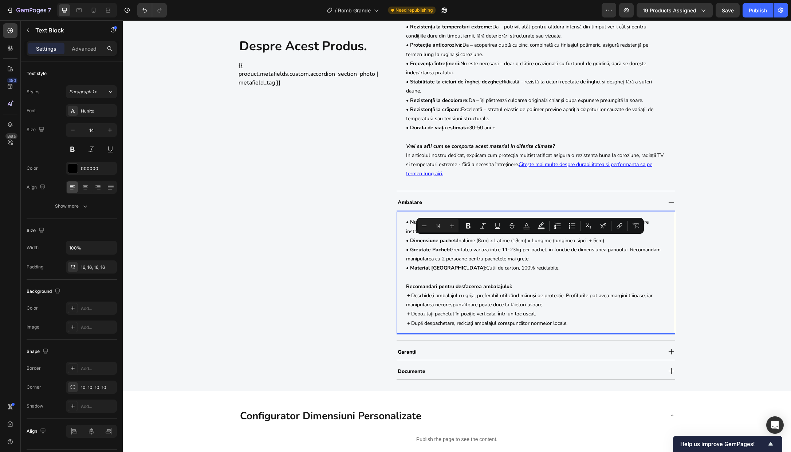
click at [486, 252] on p "• Greutate Pachet: Greutatea variaza intre 11-23kg per pachet, in functie de di…" at bounding box center [536, 254] width 260 height 18
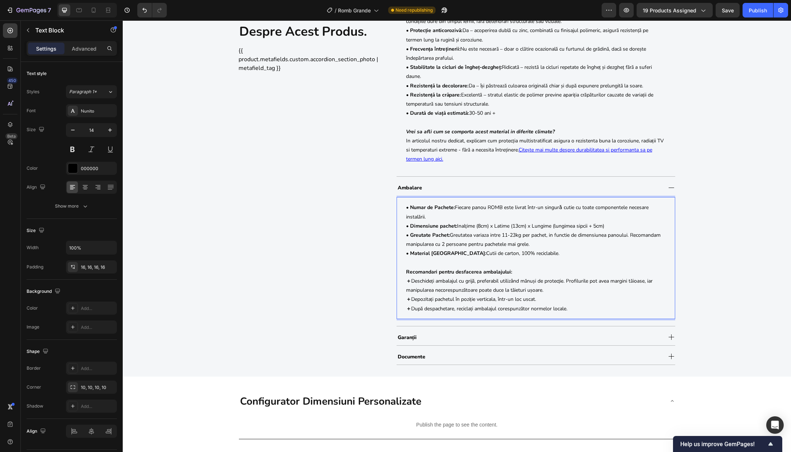
scroll to position [738, 0]
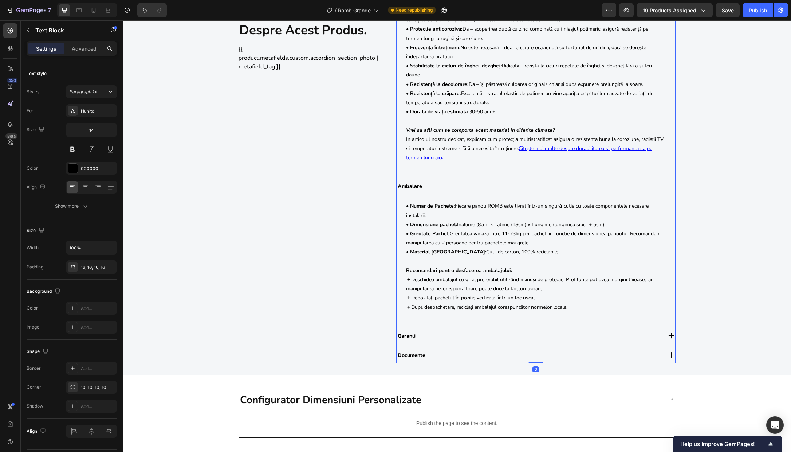
click at [472, 340] on div "Garanții" at bounding box center [529, 336] width 265 height 12
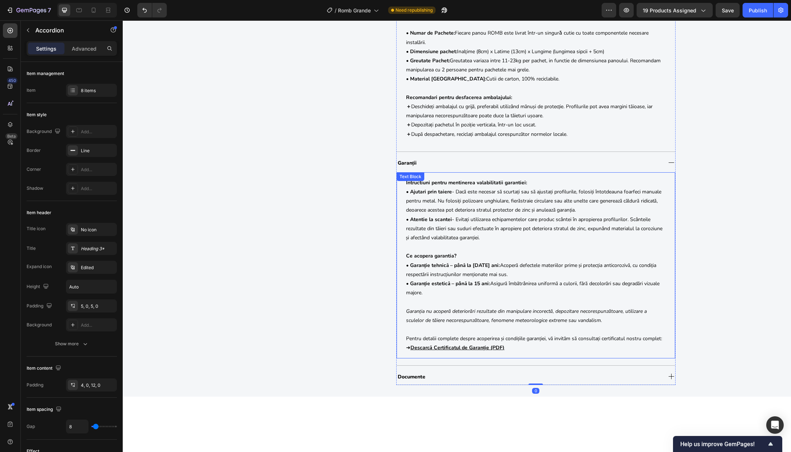
scroll to position [943, 0]
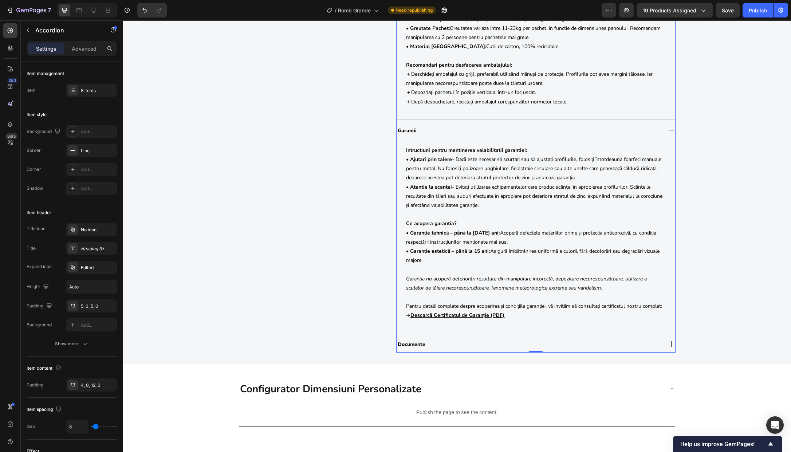
click at [473, 350] on div "Documente" at bounding box center [529, 344] width 265 height 12
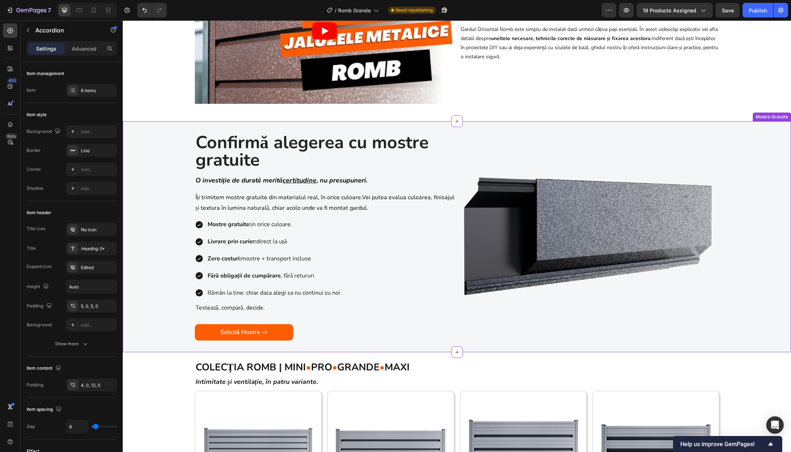
scroll to position [1500, 0]
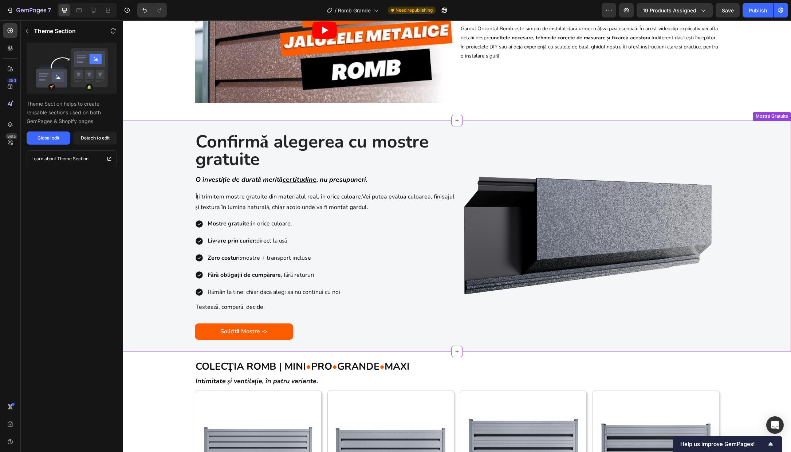
click at [248, 308] on p "Testează, compară, decide." at bounding box center [326, 307] width 261 height 8
click at [238, 309] on p "Testează, compară, decide." at bounding box center [326, 307] width 261 height 8
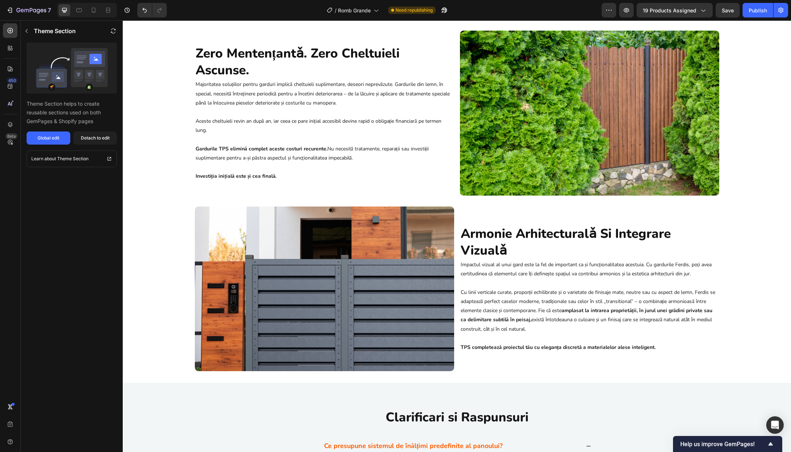
scroll to position [2169, 0]
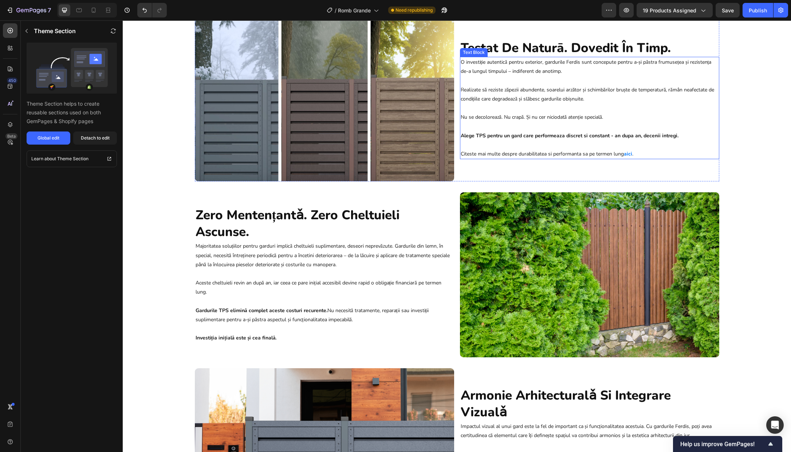
click at [580, 58] on p "O investiție autentică pentru exterior, gardurile Ferdis sunt concepute pentru …" at bounding box center [590, 108] width 258 height 101
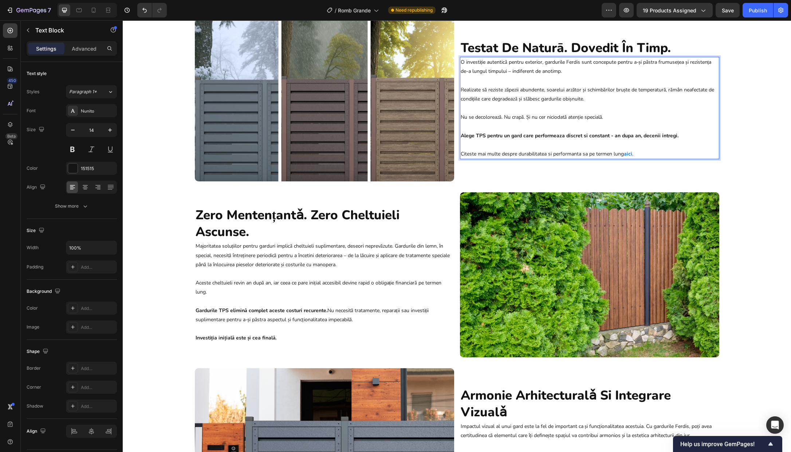
click at [572, 62] on p "O investiție autentică pentru exterior, gardurile Ferdis sunt concepute pentru …" at bounding box center [590, 108] width 258 height 101
click at [561, 135] on strong "Alege TPS pentru un gard care performeaza discret si constant - an dupa an, dec…" at bounding box center [570, 135] width 218 height 7
click at [660, 136] on strong "Alege TPS pentru un gard care performeazǎ discret si constant - an dupa an, dec…" at bounding box center [570, 135] width 218 height 7
click at [468, 155] on p "O investiție autentică pentru exterior, gardurile TPS sunt concepute pentru a-ș…" at bounding box center [590, 108] width 258 height 101
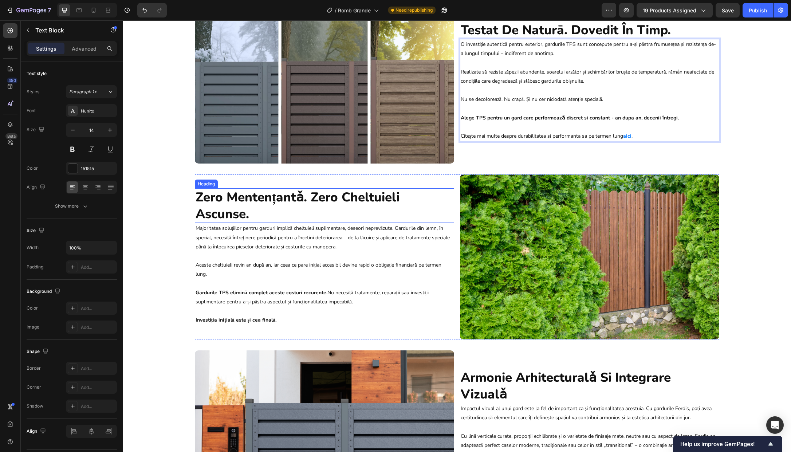
scroll to position [2275, 0]
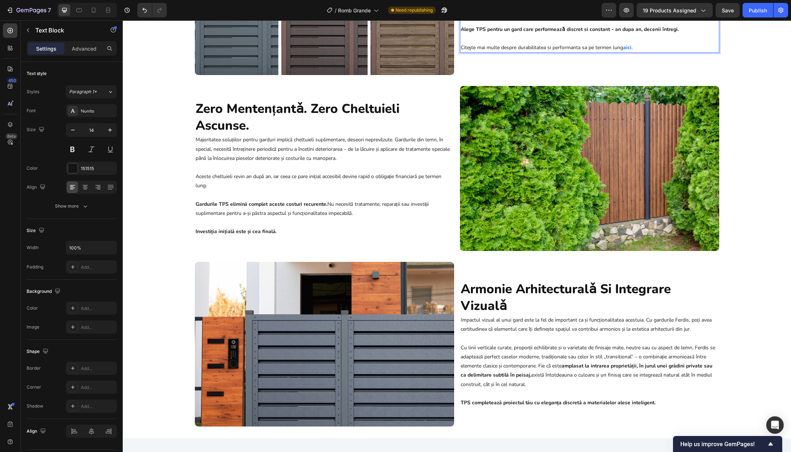
click at [627, 48] on strong "aici" at bounding box center [627, 47] width 8 height 7
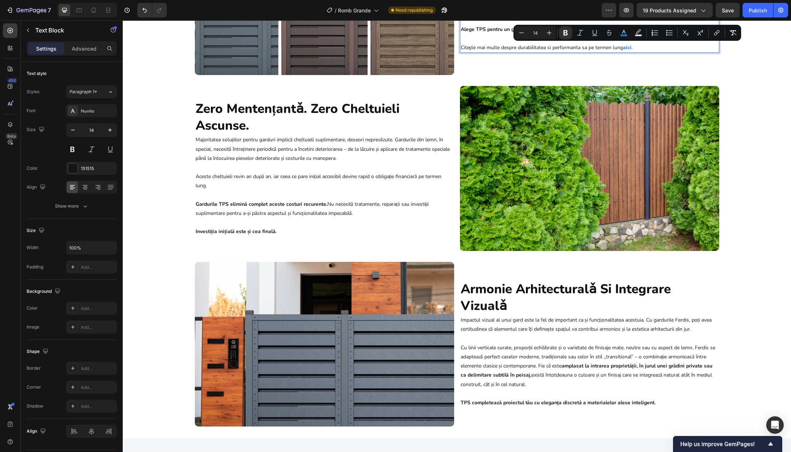
click at [634, 47] on p "O investiție autentică pentru exterior, gardurile TPS sunt concepute pentru a-ș…" at bounding box center [590, 1] width 258 height 101
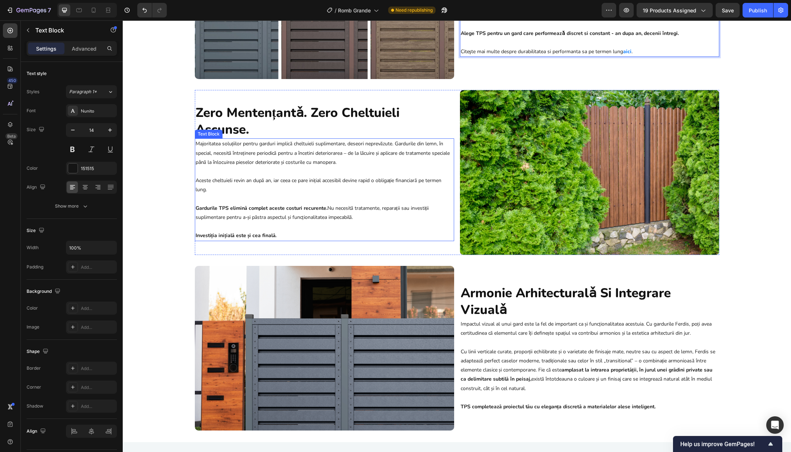
scroll to position [2161, 0]
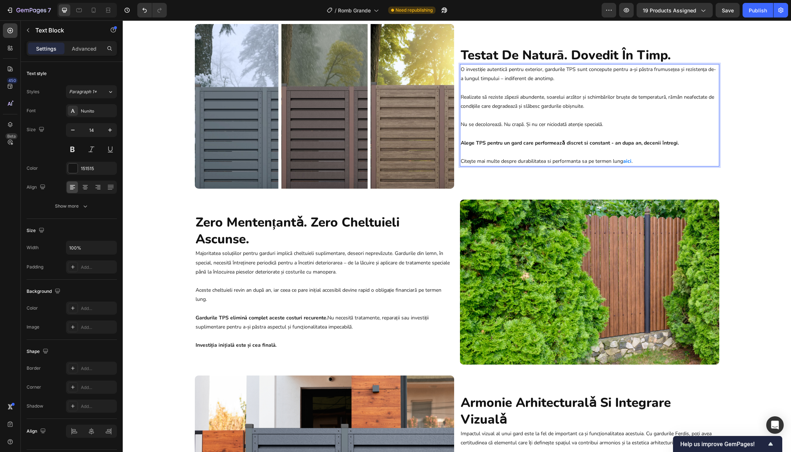
click at [626, 162] on strong "aici" at bounding box center [627, 161] width 8 height 7
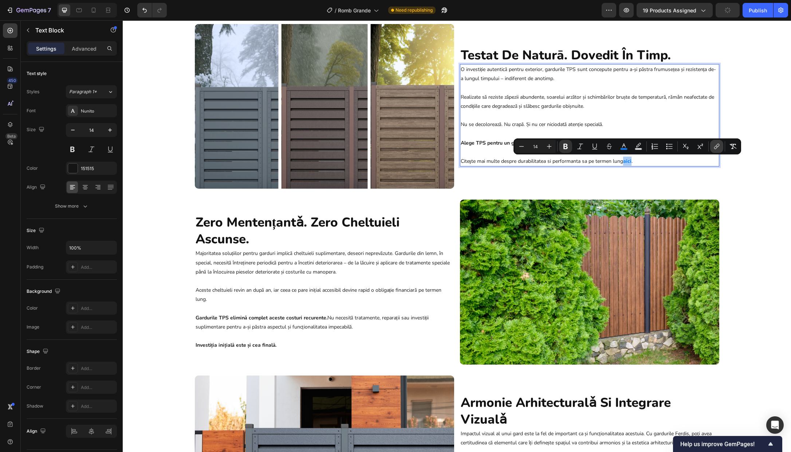
click at [715, 149] on icon "Editor contextual toolbar" at bounding box center [715, 148] width 3 height 4
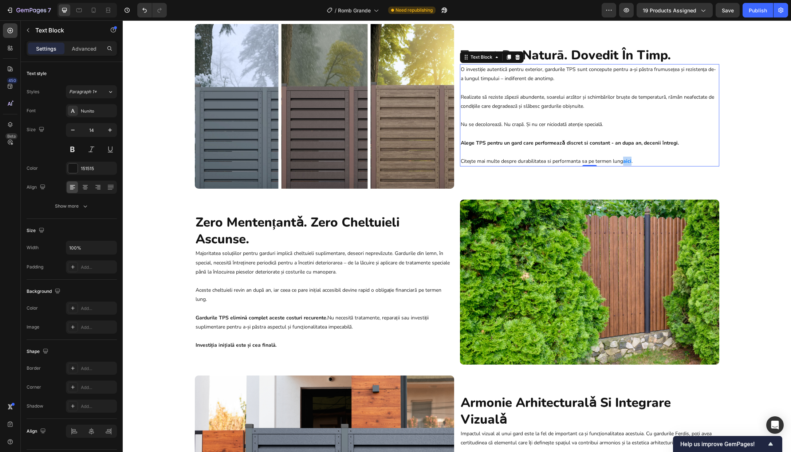
click at [628, 161] on strong "aici" at bounding box center [627, 161] width 8 height 7
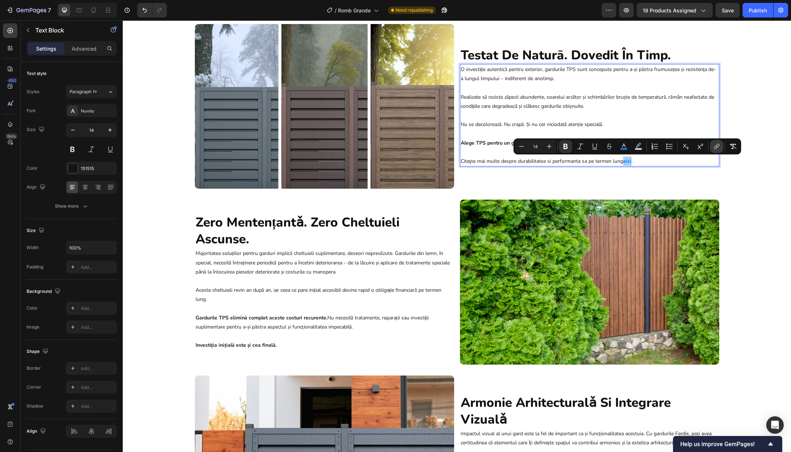
click at [715, 148] on icon "Editor contextual toolbar" at bounding box center [716, 146] width 7 height 7
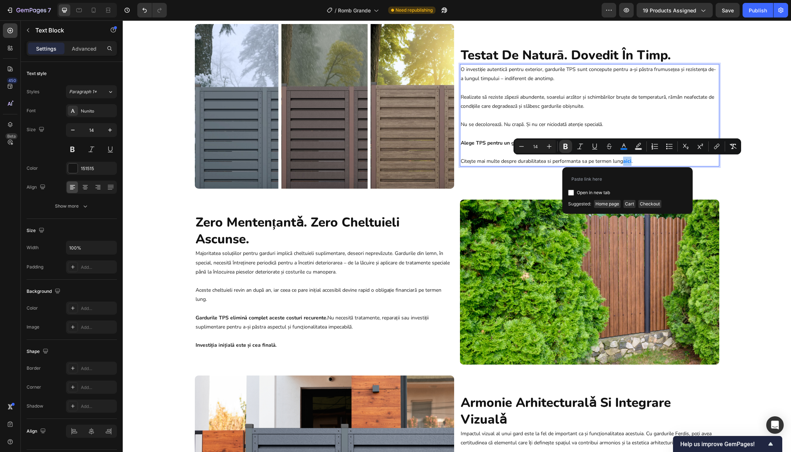
type input "https://sipca.ro/blogs/news/de-ce-garduri-metalice-tabla-otel-europa"
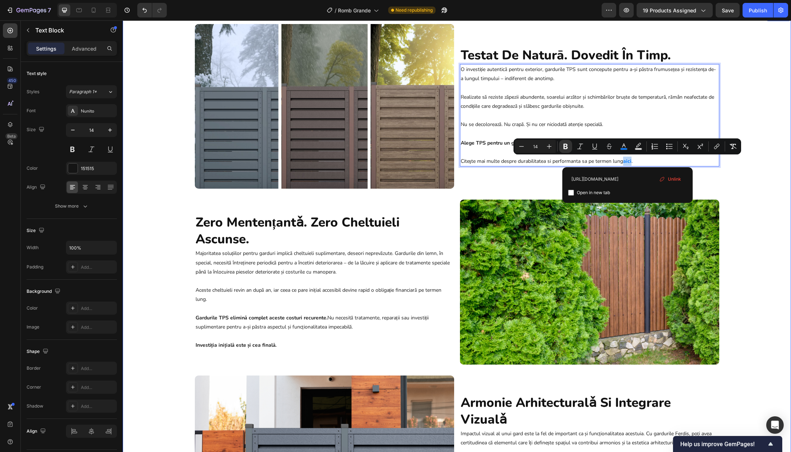
click at [732, 185] on div "Image testat de naturā. dovedit în timp. Heading O investiție autentică pentru …" at bounding box center [457, 282] width 668 height 516
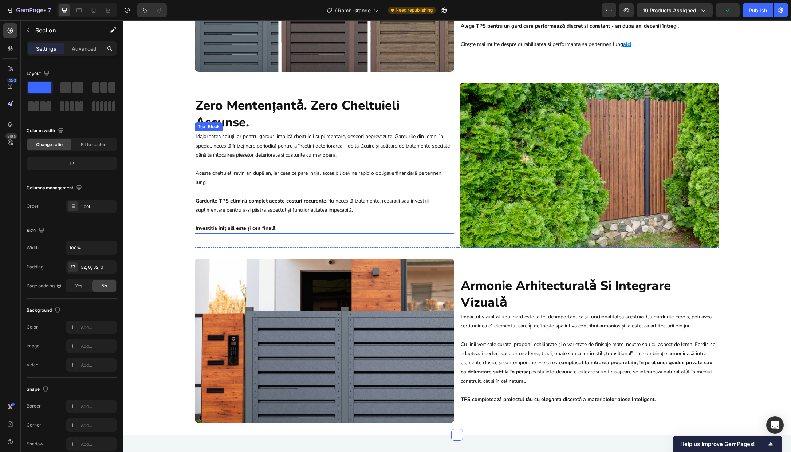
scroll to position [2311, 0]
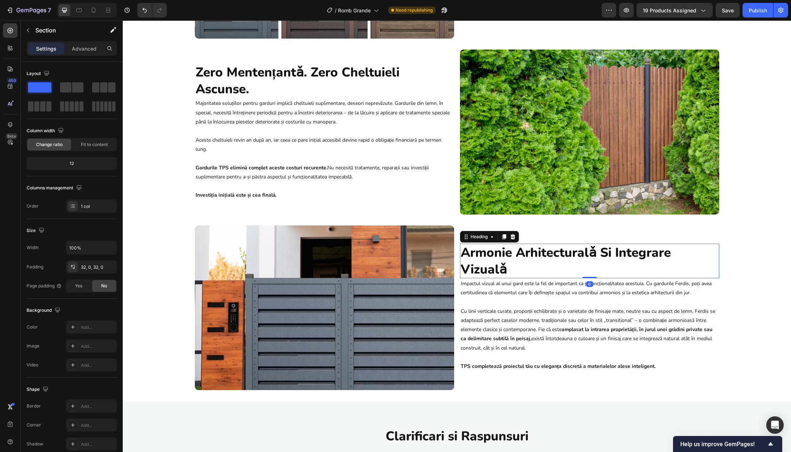
click at [603, 254] on h2 "armonie arhitecturalǎ si integrare vizualǎ" at bounding box center [589, 261] width 259 height 35
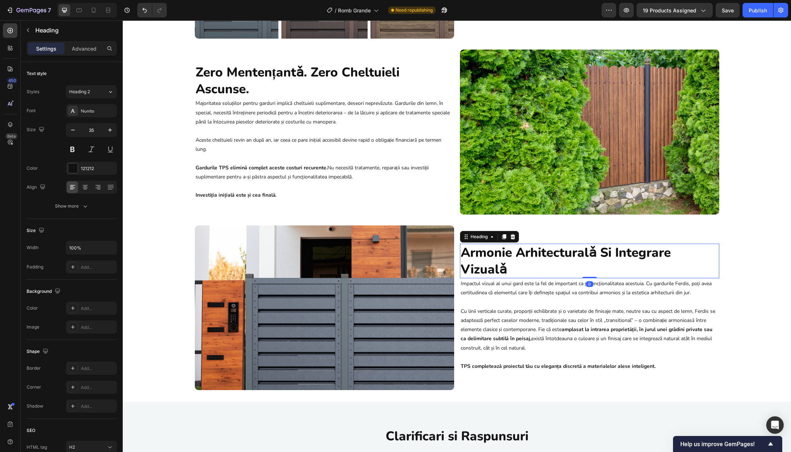
click at [605, 254] on h2 "armonie arhitecturalǎ si integrare vizualǎ" at bounding box center [589, 261] width 259 height 35
click at [592, 255] on p "armonie arhitecturalǎ si integrare vizualǎ" at bounding box center [590, 260] width 258 height 33
click at [600, 254] on p "armonie arhitecturalǎ si integrare vizualǎ" at bounding box center [590, 260] width 258 height 33
click at [734, 268] on div "Image testat de naturā. dovedit în timp. Heading O investiție autentică pentru …" at bounding box center [457, 132] width 668 height 516
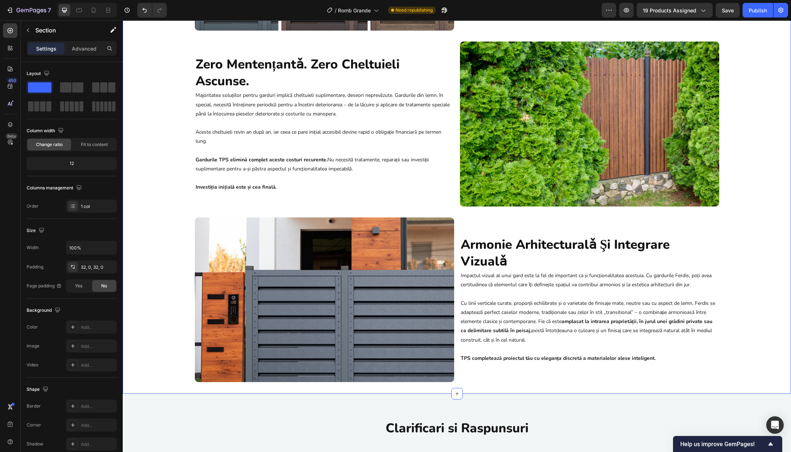
scroll to position [2428, 0]
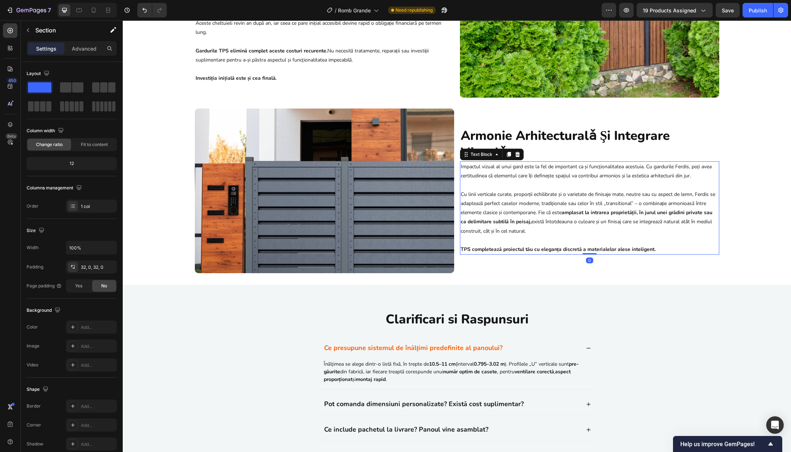
click at [689, 165] on p "Impactul vizual al unui gard este la fel de important ca și funcționalitatea ac…" at bounding box center [590, 171] width 258 height 18
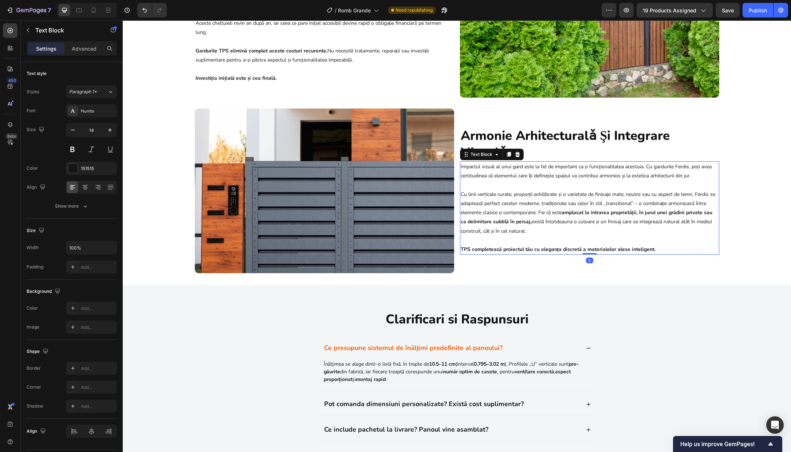
click at [681, 168] on p "Impactul vizual al unui gard este la fel de important ca și funcționalitatea ac…" at bounding box center [590, 171] width 258 height 18
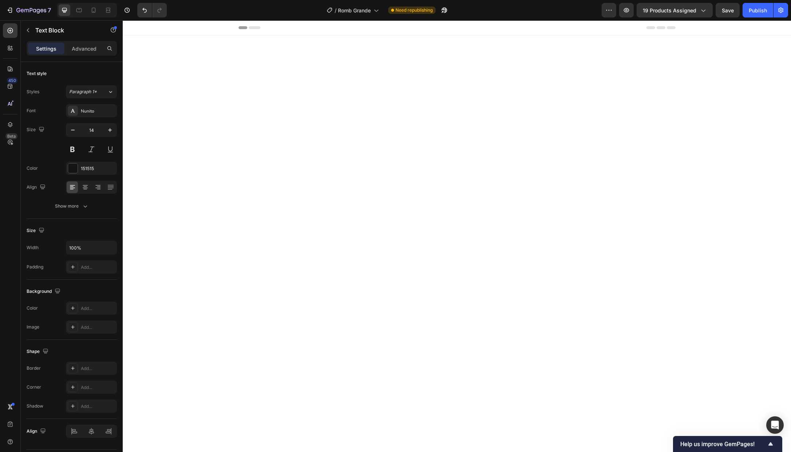
scroll to position [2428, 0]
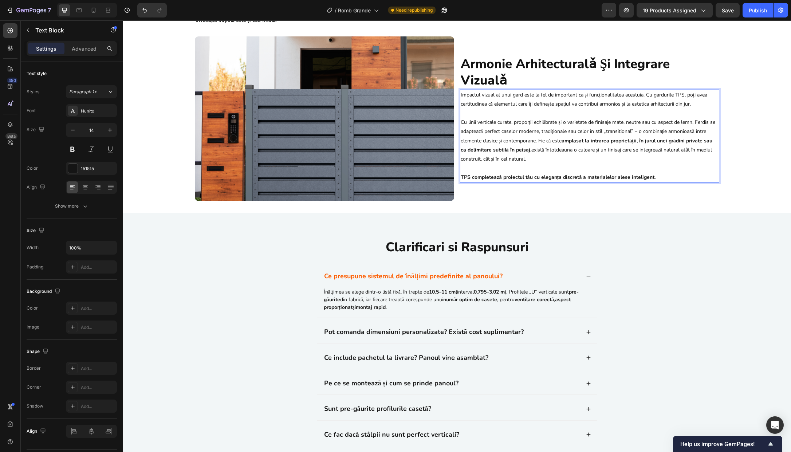
click at [701, 164] on p "Cu linii verticale curate, proporții echilibrate și o varietate de finisaje mat…" at bounding box center [590, 141] width 258 height 46
click at [662, 201] on div "armonie arhitecturalǎ Şi integrare vizualǎ Heading Impactul vizual al unui gard…" at bounding box center [589, 118] width 259 height 165
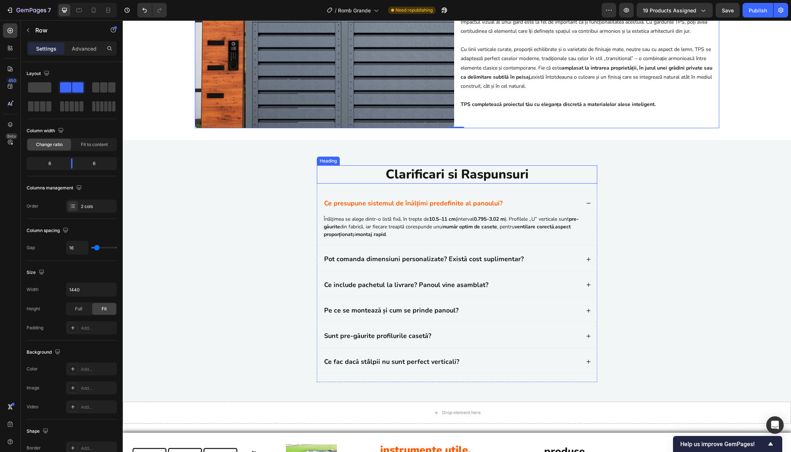
scroll to position [2563, 0]
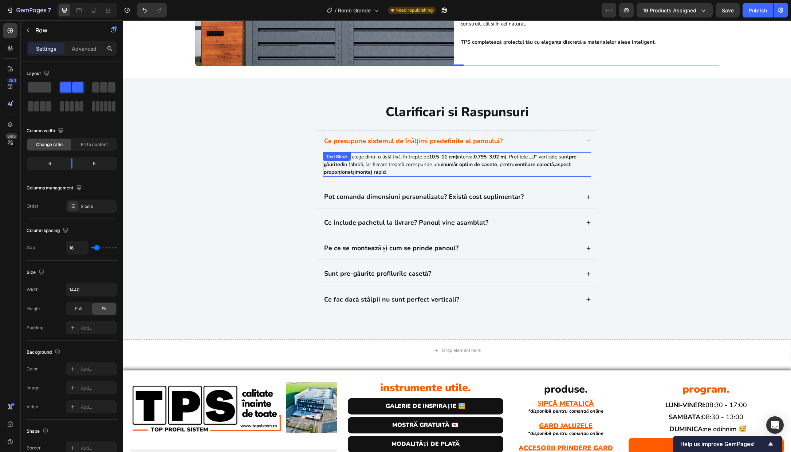
click at [408, 176] on p "Înălțimea se alege dintr-o listă fixă, în trepte de 10.5–11 cm (interval 0.795–…" at bounding box center [457, 164] width 267 height 23
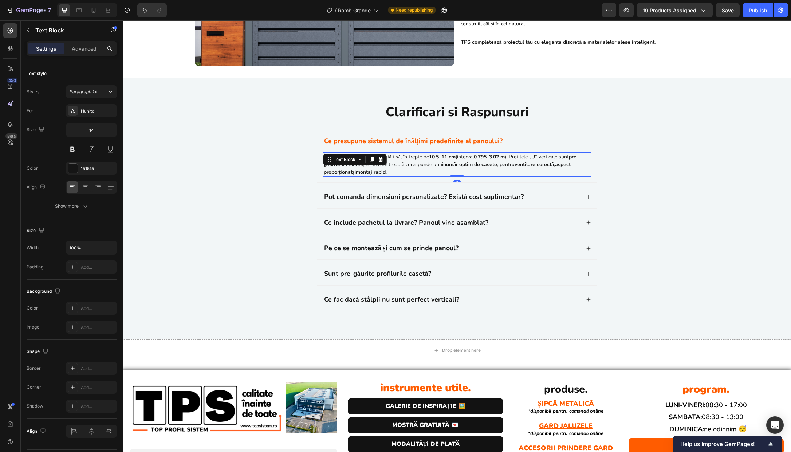
click at [458, 168] on strong "număr optim de casete" at bounding box center [470, 164] width 54 height 7
click at [443, 160] on strong "10.5–11 cm" at bounding box center [442, 156] width 27 height 7
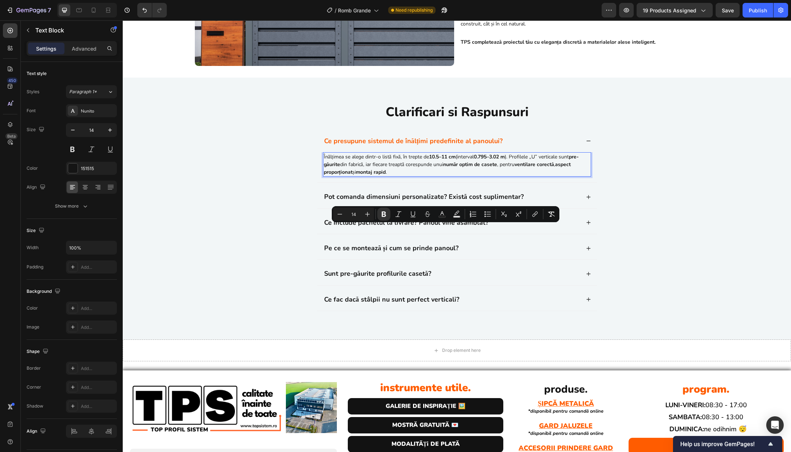
click at [499, 176] on p "Înălțimea se alege dintr-o listă fixă, în trepte de 10.5–11 cm (interval 0.795–…" at bounding box center [457, 164] width 267 height 23
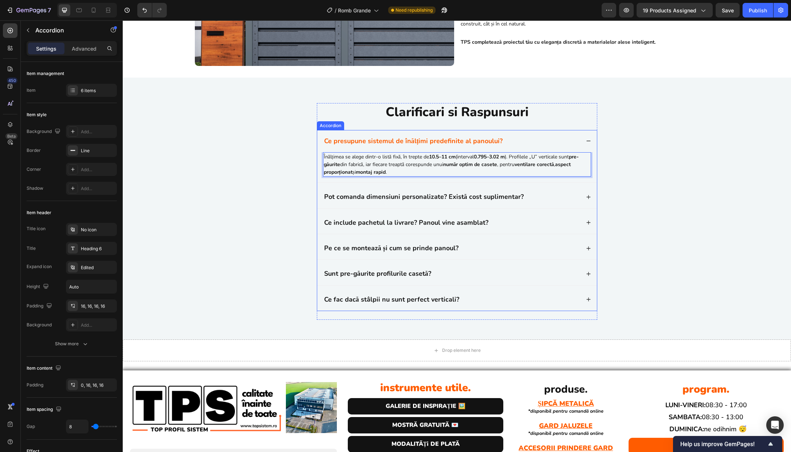
click at [544, 208] on div "Pot comanda dimensiuni personalizate? Există cost suplimentar?" at bounding box center [457, 197] width 280 height 22
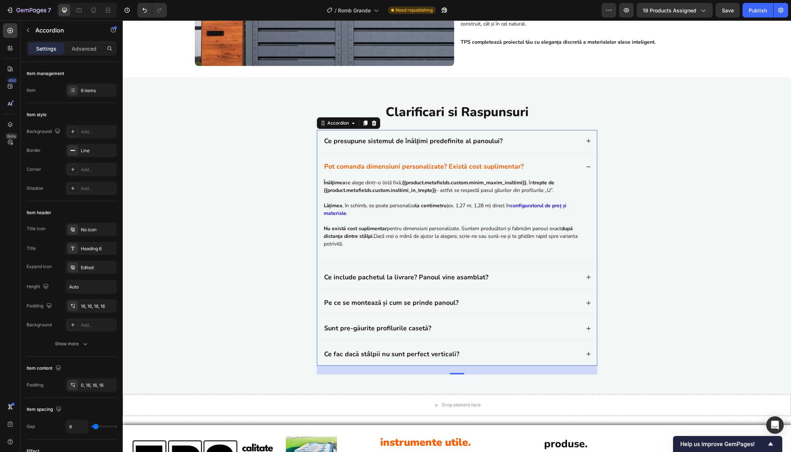
click at [534, 172] on div "Pot comanda dimensiuni personalizate? Există cost suplimentar?" at bounding box center [451, 166] width 257 height 11
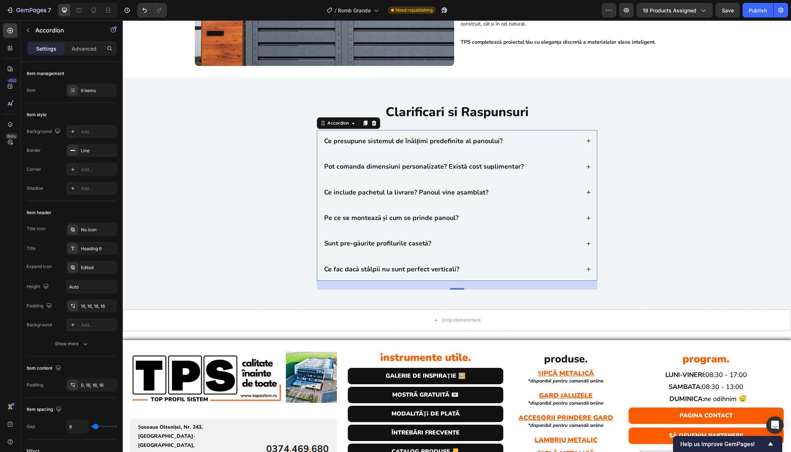
click at [533, 204] on div "Ce include pachetul la livrare? Panoul vine asamblat?" at bounding box center [457, 192] width 280 height 22
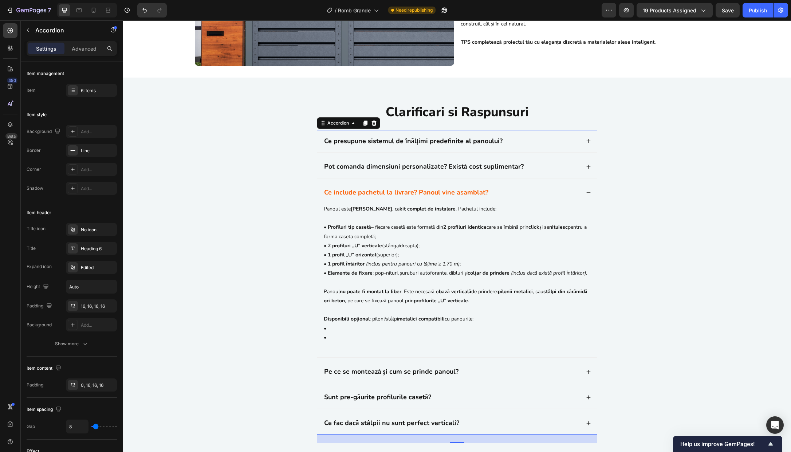
scroll to position [2588, 0]
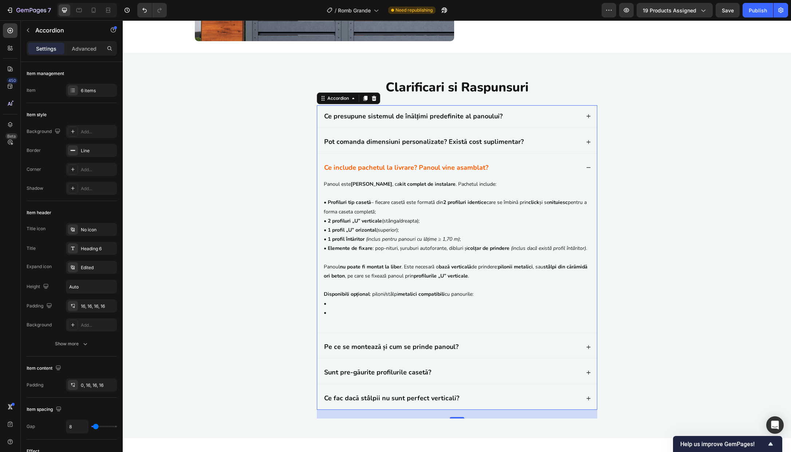
click at [525, 173] on div "Ce include pachetul la livrare? Panoul vine asamblat?" at bounding box center [451, 167] width 257 height 11
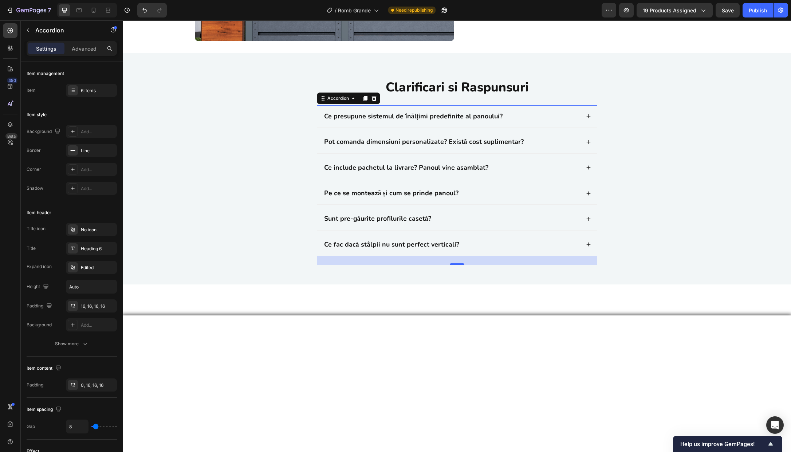
click at [524, 204] on div "Pe ce se montează și cum se prinde panoul?" at bounding box center [457, 193] width 280 height 22
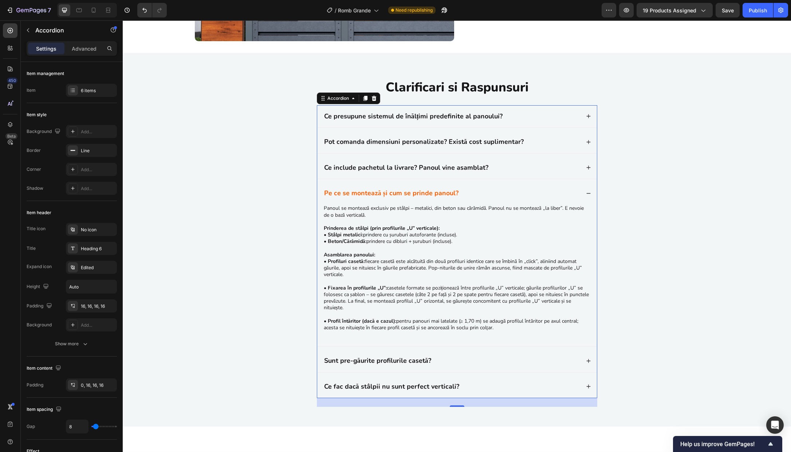
click at [524, 204] on div "Pe ce se montează și cum se prinde panoul?" at bounding box center [457, 193] width 280 height 22
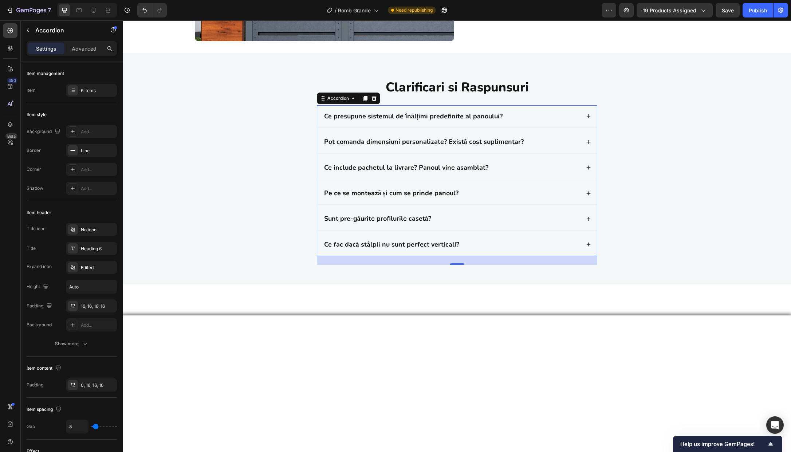
click at [519, 224] on div "Sunt pre-găurite profilurile casetă?" at bounding box center [451, 218] width 257 height 11
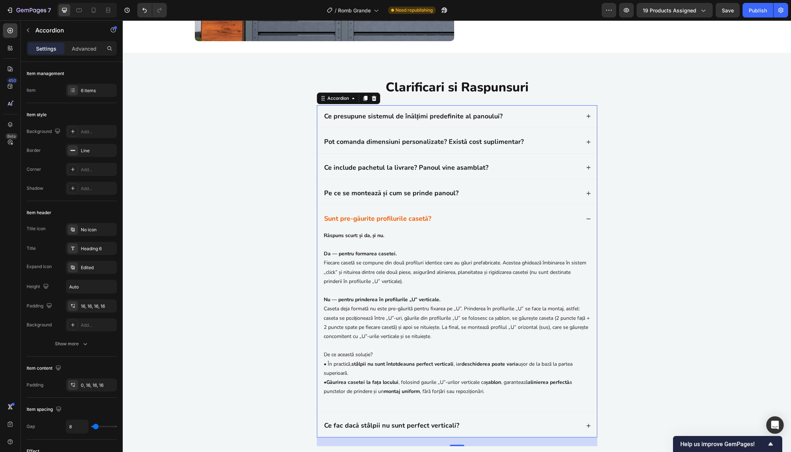
click at [519, 224] on div "Sunt pre-găurite profilurile casetă?" at bounding box center [451, 218] width 257 height 11
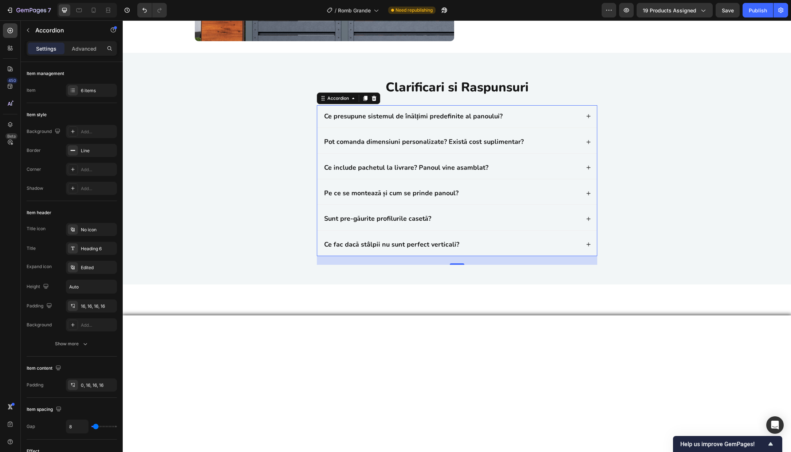
click at [538, 127] on div "Ce presupune sistemul de înălțimi predefinite al panoului?" at bounding box center [457, 116] width 280 height 22
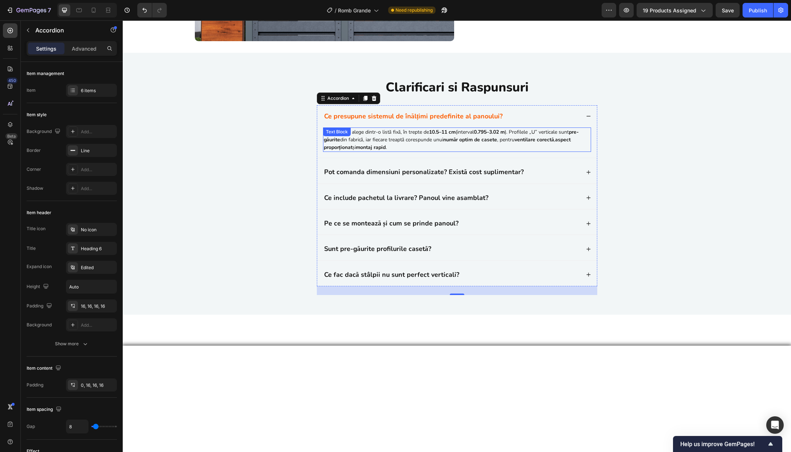
click at [397, 151] on p "Înălțimea se alege dintr-o listă fixă, în trepte de 10.5–11 cm (interval 0.795–…" at bounding box center [457, 139] width 267 height 23
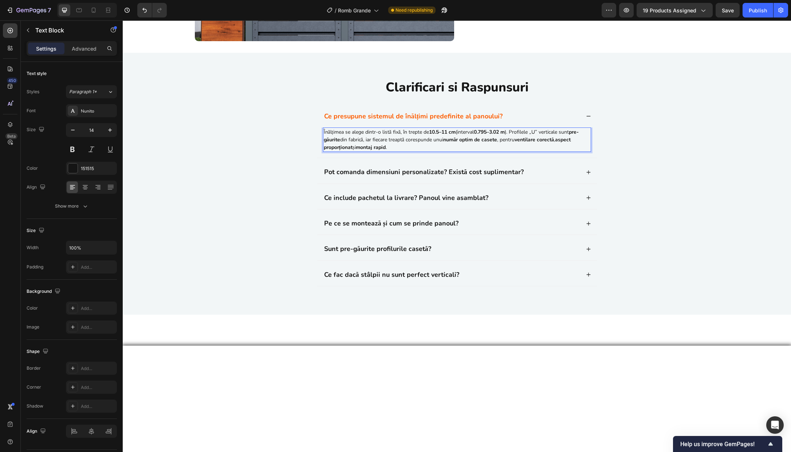
click at [397, 151] on p "Înălțimea se alege dintr-o listă fixă, în trepte de 10.5–11 cm (interval 0.795–…" at bounding box center [457, 139] width 267 height 23
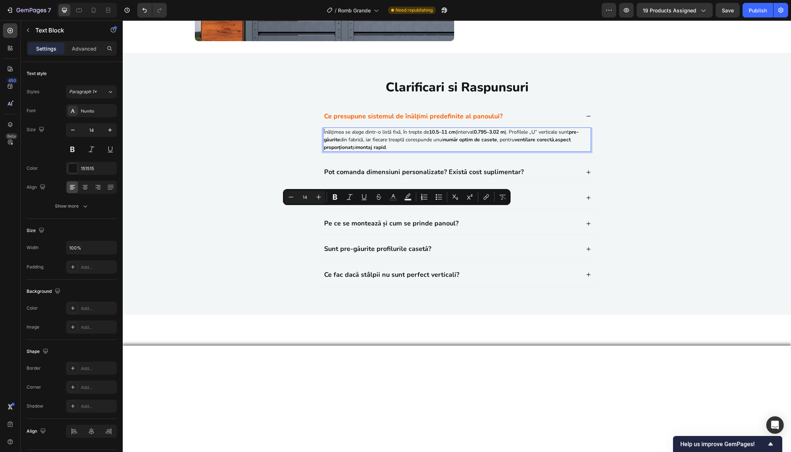
click at [427, 151] on p "Înălțimea se alege dintr-o listă fixă, în trepte de 10.5–11 cm (interval 0.795–…" at bounding box center [457, 139] width 267 height 23
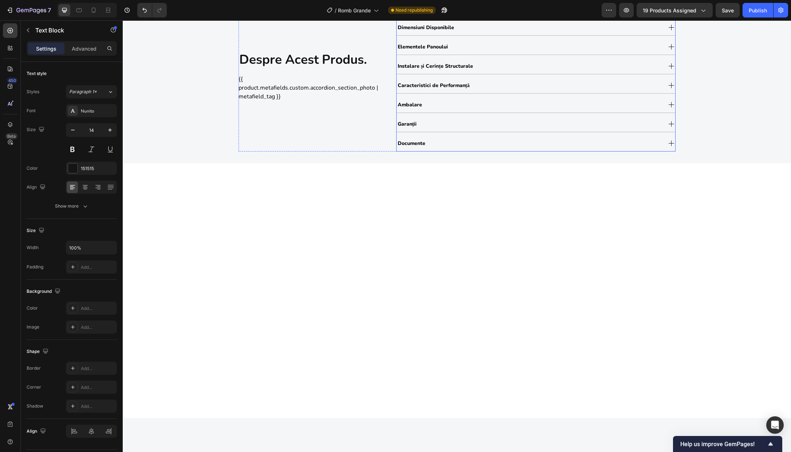
scroll to position [324, 0]
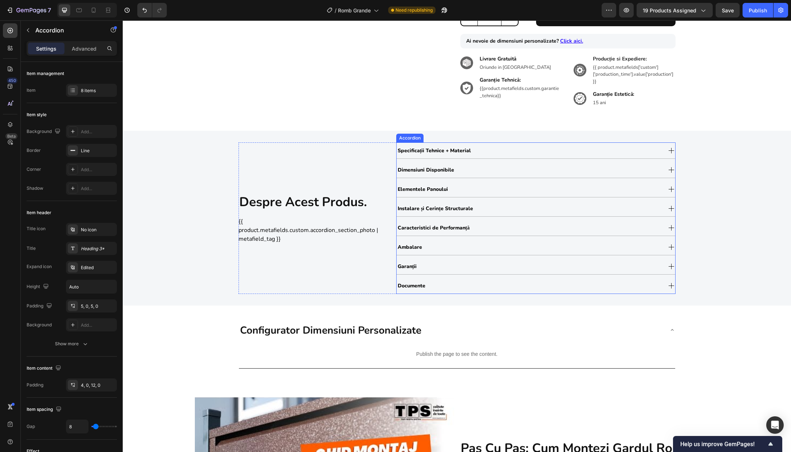
click at [533, 149] on div "Specificații Tehnice + Material" at bounding box center [529, 150] width 265 height 12
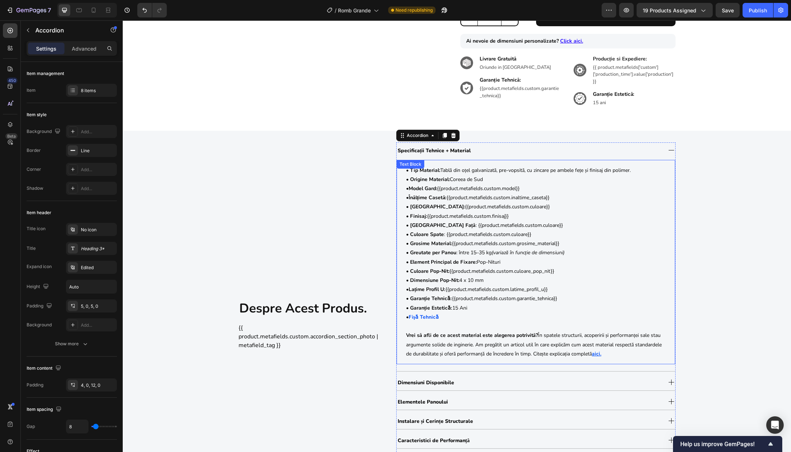
scroll to position [349, 0]
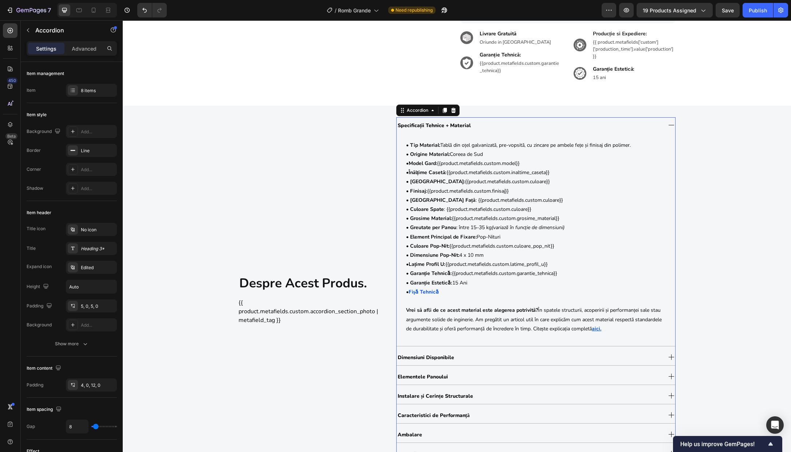
click at [473, 357] on div "Dimensiuni Disponibile" at bounding box center [529, 357] width 265 height 12
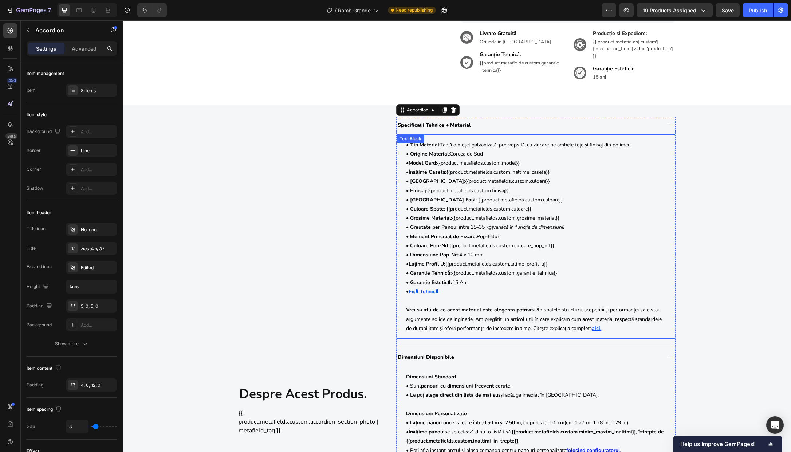
scroll to position [483, 0]
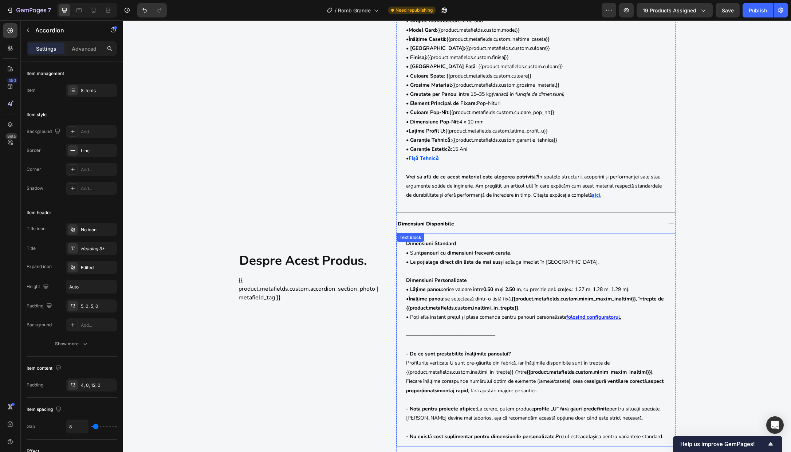
click at [524, 302] on p "• Înălțime panou: se selectează dintr-o listă fixă, {{product.metafields.custom…" at bounding box center [536, 308] width 260 height 28
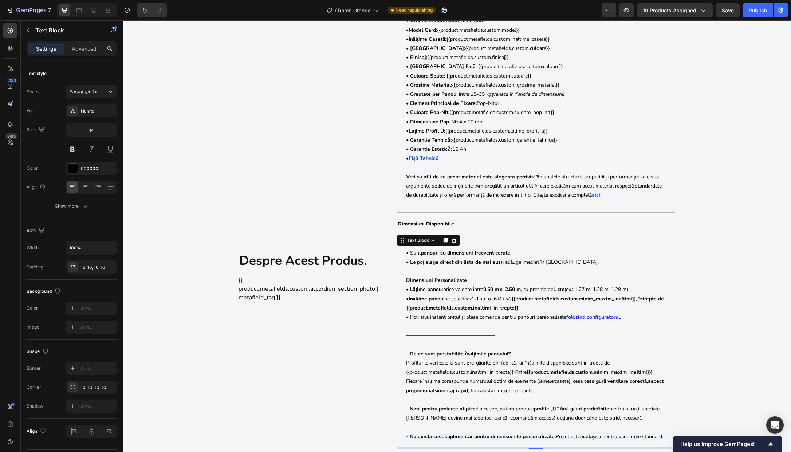
click at [520, 299] on strong "{{product.metafields.custom.minim_maxim_inaltimi}}" at bounding box center [574, 298] width 124 height 7
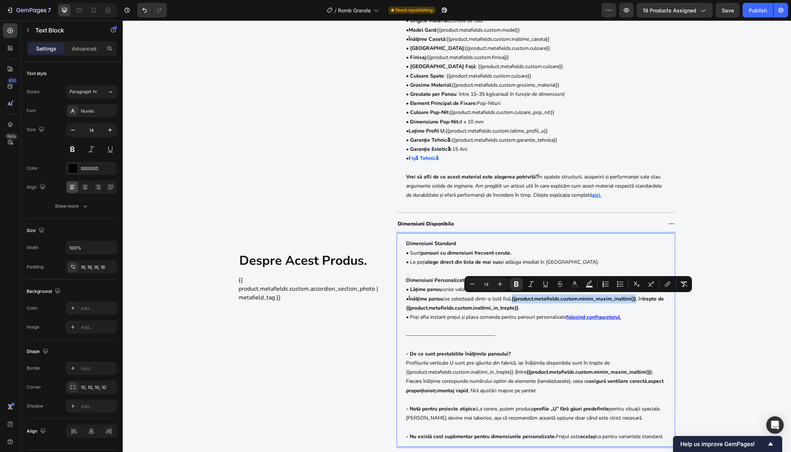
drag, startPoint x: 516, startPoint y: 300, endPoint x: 640, endPoint y: 297, distance: 124.6
click at [636, 297] on strong "{{product.metafields.custom.minim_maxim_inaltimi}}" at bounding box center [574, 298] width 124 height 7
copy strong "{{product.metafields.custom.minim_maxim_inaltimi}}"
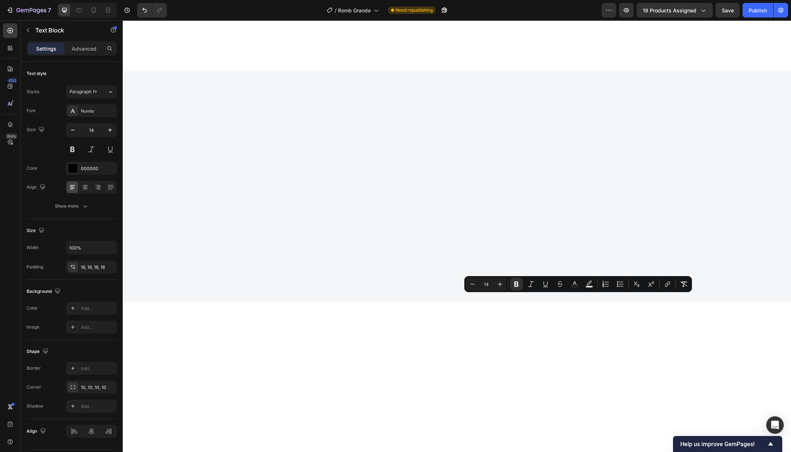
type input "16"
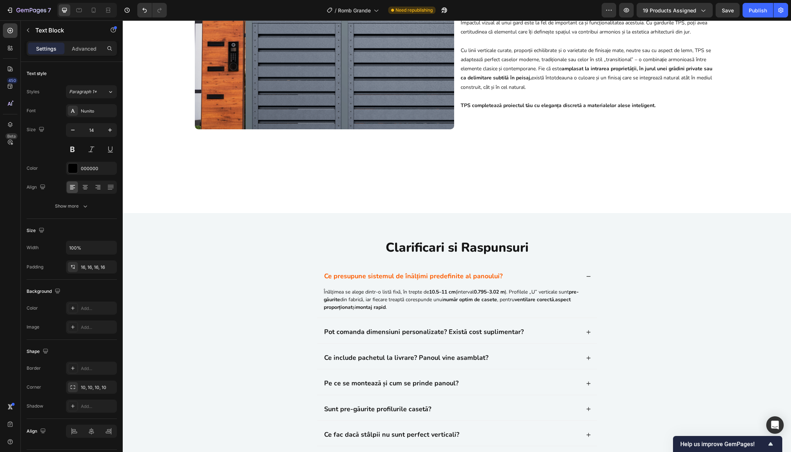
scroll to position [2229, 0]
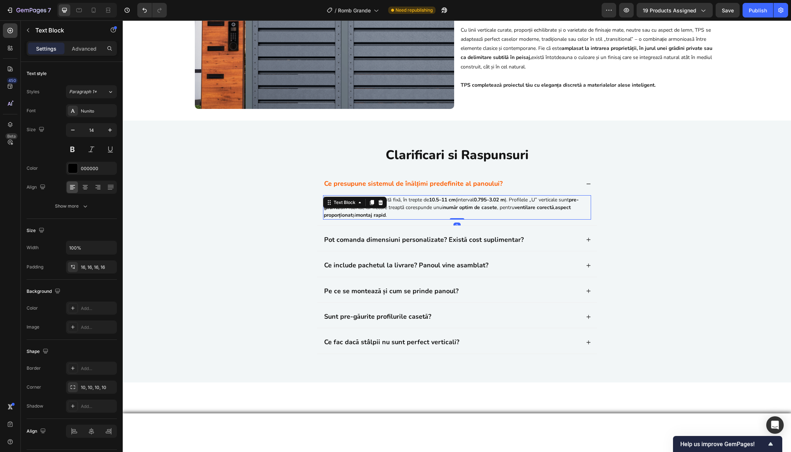
click at [437, 203] on strong "10.5–11 cm" at bounding box center [442, 199] width 27 height 7
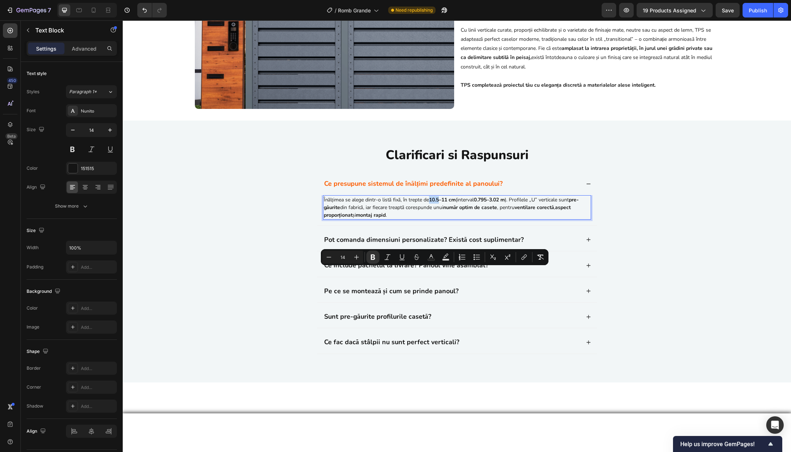
click at [434, 203] on strong "10.5–11 cm" at bounding box center [442, 199] width 27 height 7
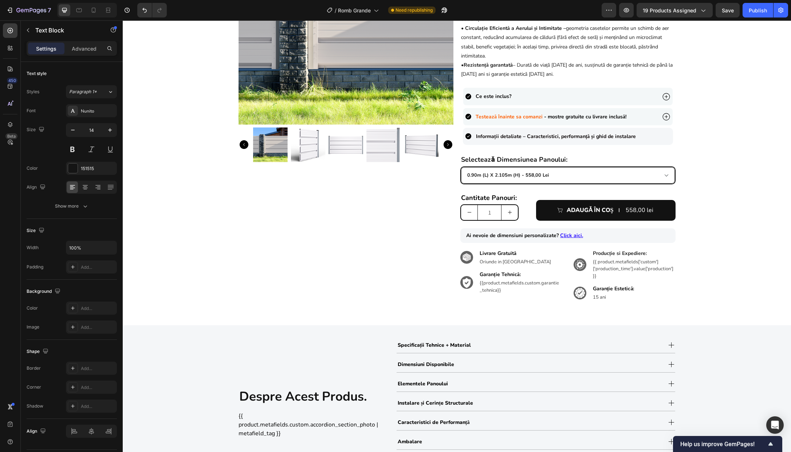
scroll to position [335, 0]
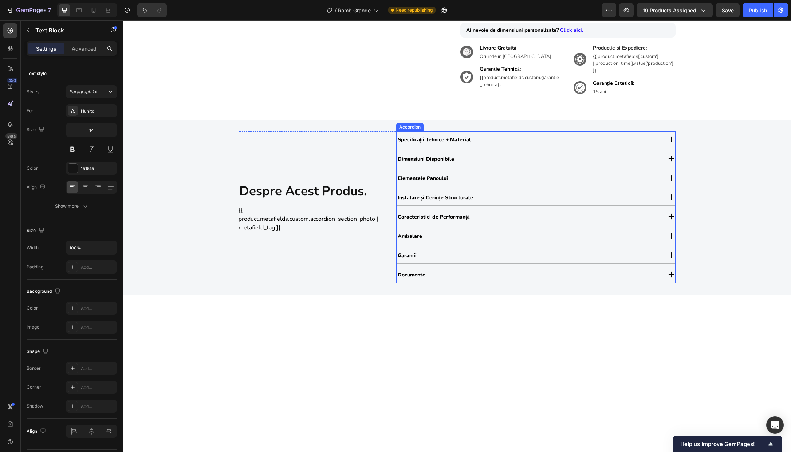
click at [507, 138] on div "Specificații Tehnice + Material" at bounding box center [529, 139] width 265 height 12
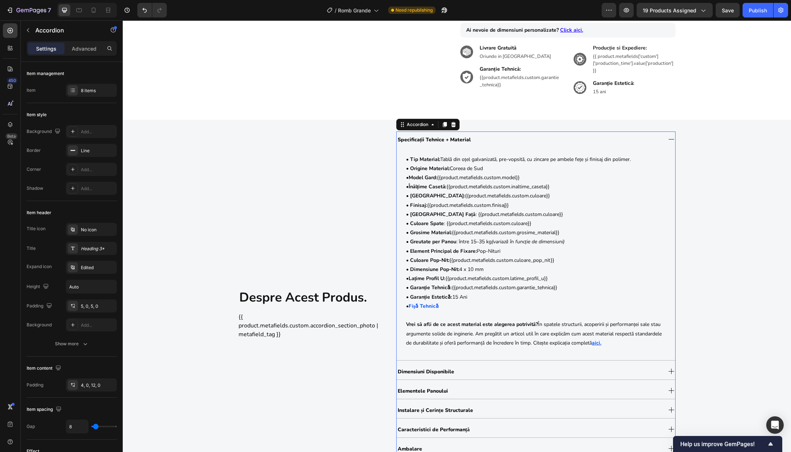
click at [470, 372] on div "Dimensiuni Disponibile" at bounding box center [529, 371] width 265 height 12
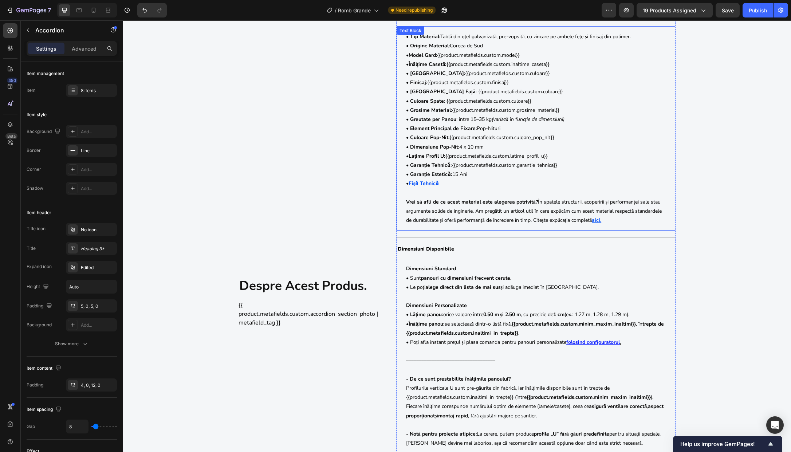
scroll to position [683, 0]
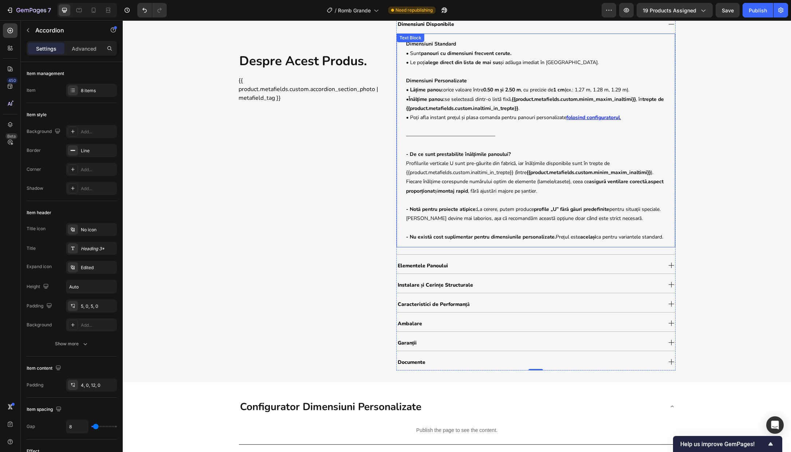
click at [468, 97] on p "• Înălțime panou: se selectează dintr-o listă fixă, {{product.metafields.custom…" at bounding box center [536, 109] width 260 height 28
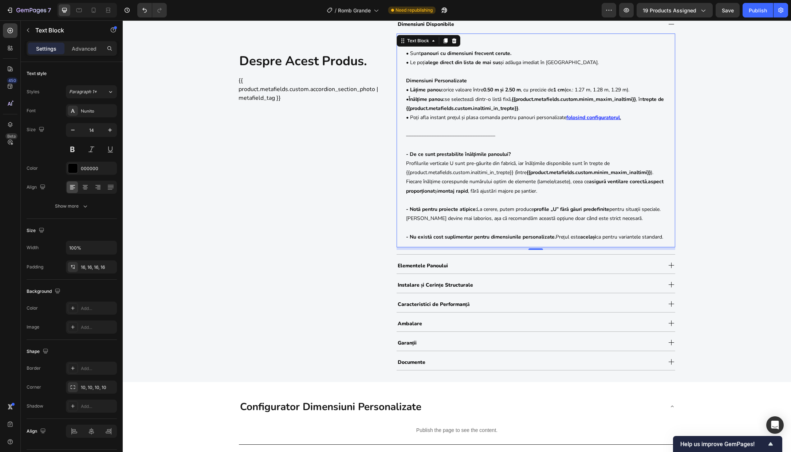
click at [517, 100] on strong "{{product.metafields.custom.minim_maxim_inaltimi}}" at bounding box center [574, 99] width 124 height 7
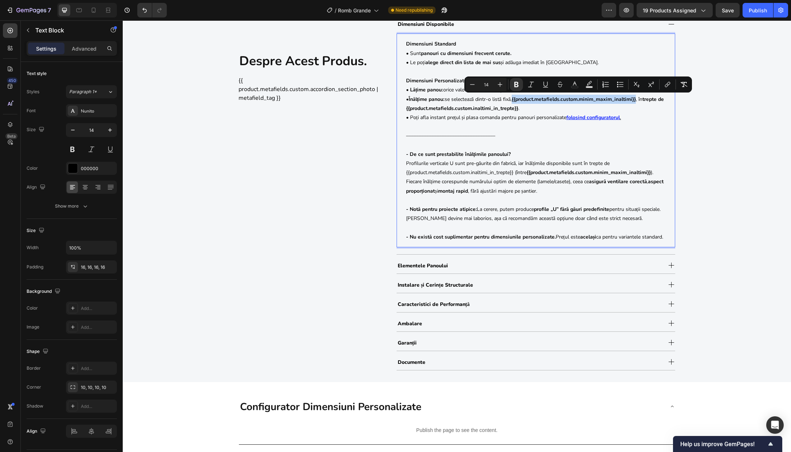
drag, startPoint x: 516, startPoint y: 100, endPoint x: 642, endPoint y: 99, distance: 125.3
click at [642, 99] on p "• Înălțime panou: se selectează dintr-o listă fixă, {{product.metafields.custom…" at bounding box center [536, 109] width 260 height 28
copy strong "{{product.metafields.custom.minim_maxim_inaltimi}}"
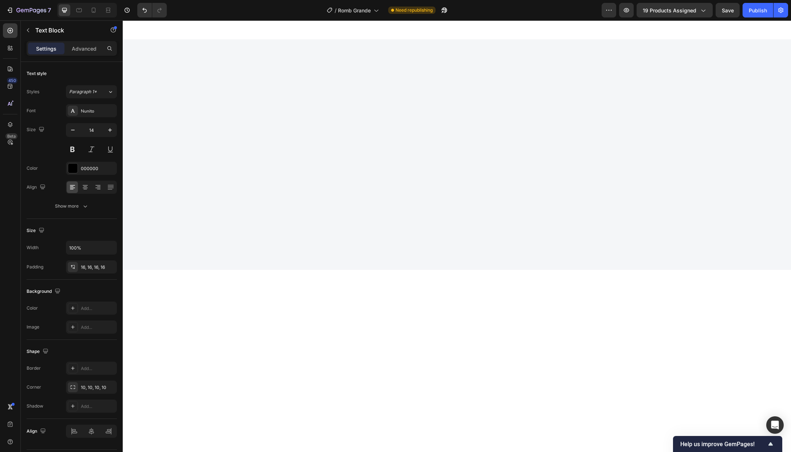
type input "16"
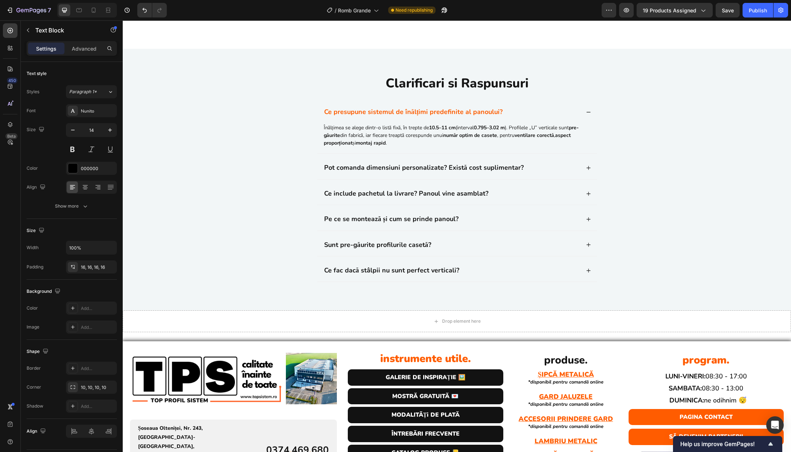
scroll to position [2366, 0]
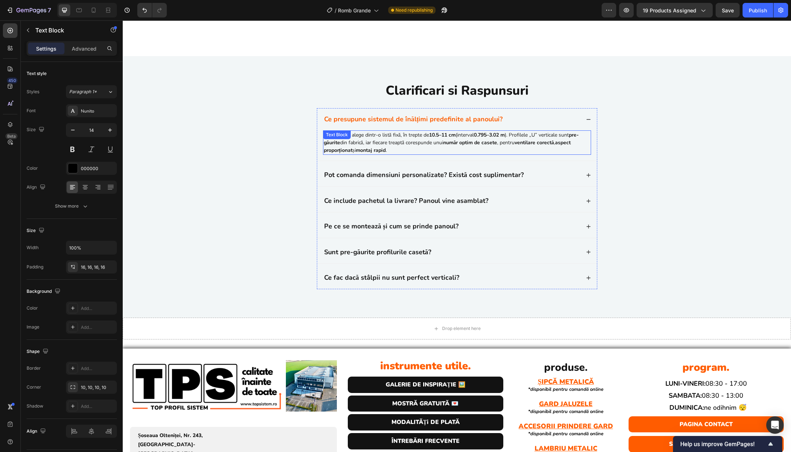
click at [474, 141] on strong "număr optim de casete" at bounding box center [470, 142] width 54 height 7
click at [478, 136] on p "Înălțimea se alege dintr-o listă fixă, în trepte de 10.5–11 cm (interval 0.795–…" at bounding box center [457, 142] width 267 height 23
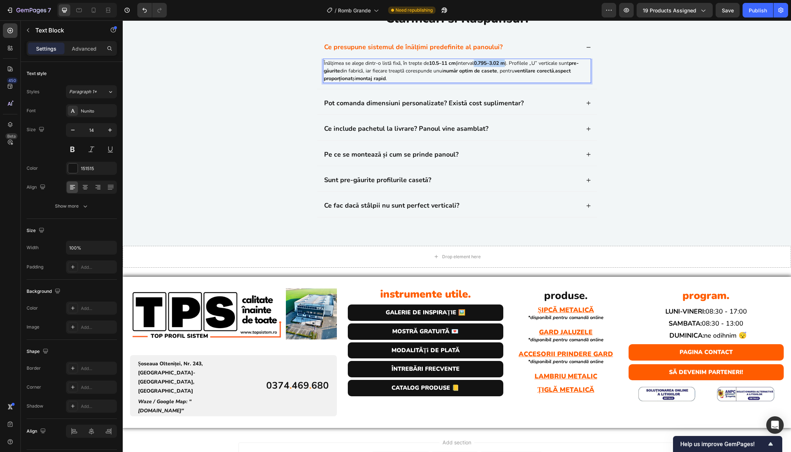
drag, startPoint x: 479, startPoint y: 136, endPoint x: 509, endPoint y: 136, distance: 30.2
click at [505, 67] on strong "0.795–3.02 m" at bounding box center [489, 63] width 31 height 7
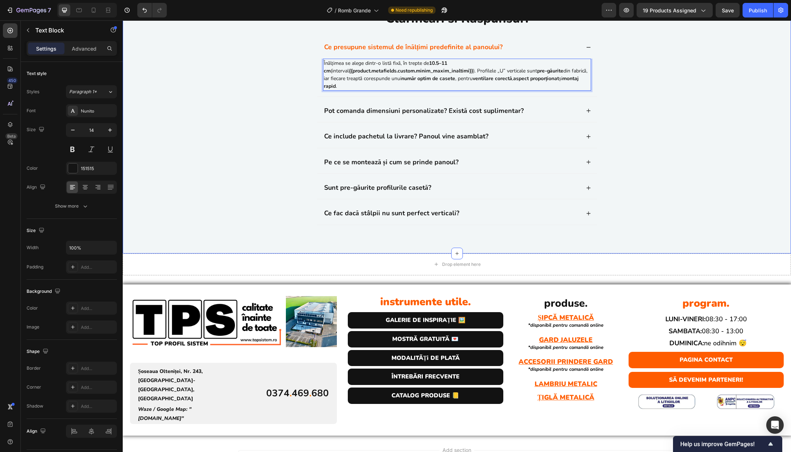
click at [629, 185] on div "Clarificari si Raspunsuri Heading Ce presupune sistemul de înălțimi predefinite…" at bounding box center [457, 124] width 654 height 230
click at [446, 90] on p "Înălțimea se alege dintr-o listă fixă, în trepte de 10.5–11 cm (interval {{prod…" at bounding box center [457, 74] width 267 height 31
click at [447, 90] on p "Înălțimea se alege dintr-o listă fixă, în trepte de 10.5–11 cm (interval {{prod…" at bounding box center [457, 74] width 267 height 31
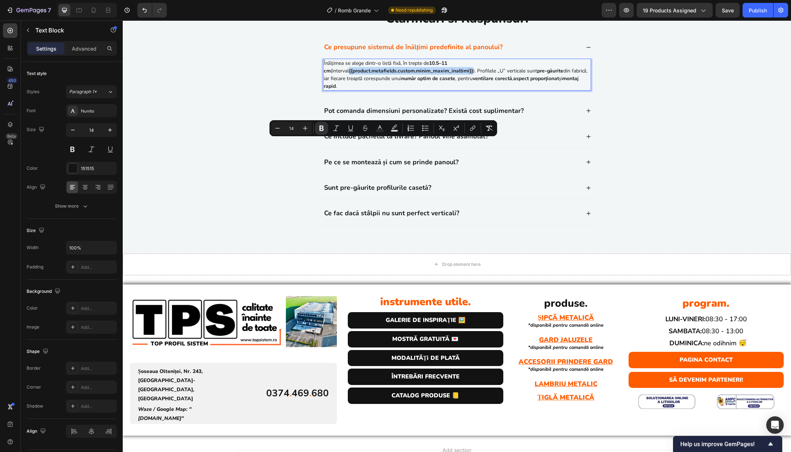
drag, startPoint x: 447, startPoint y: 144, endPoint x: 321, endPoint y: 145, distance: 126.0
click at [323, 91] on div "Înălțimea se alege dintr-o listă fixă, în trepte de 10.5–11 cm (interval {{prod…" at bounding box center [457, 75] width 268 height 32
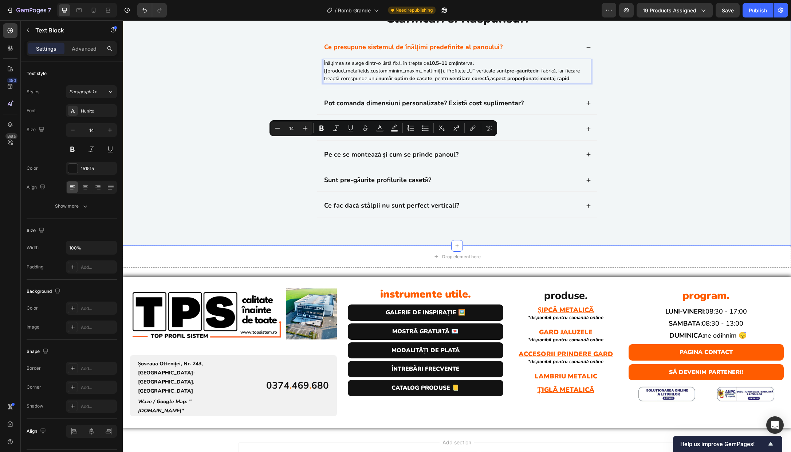
click at [619, 158] on div "Clarificari si Raspunsuri Heading Ce presupune sistemul de înălțimi predefinite…" at bounding box center [457, 120] width 654 height 223
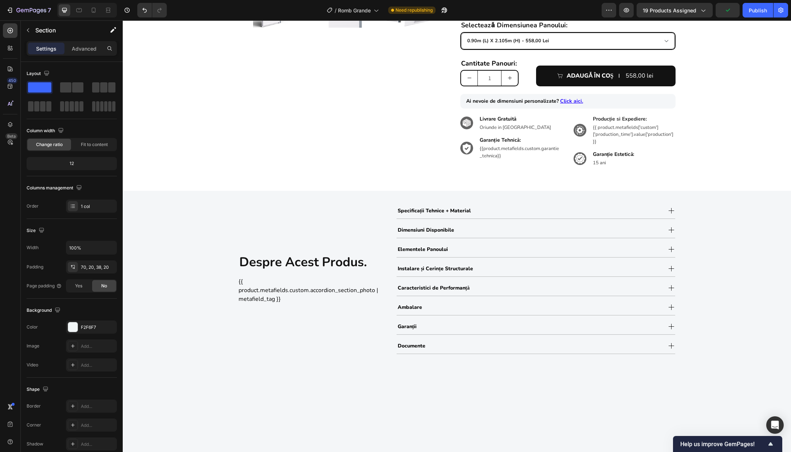
scroll to position [208, 0]
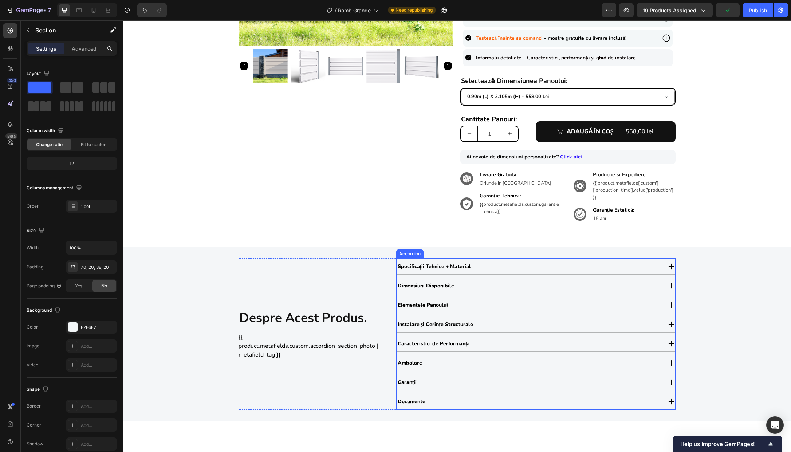
click at [501, 286] on div "Dimensiuni Disponibile" at bounding box center [529, 285] width 265 height 12
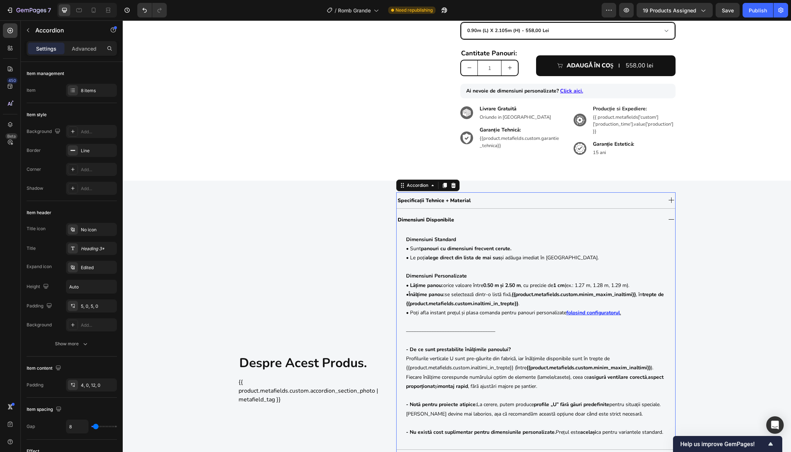
scroll to position [335, 0]
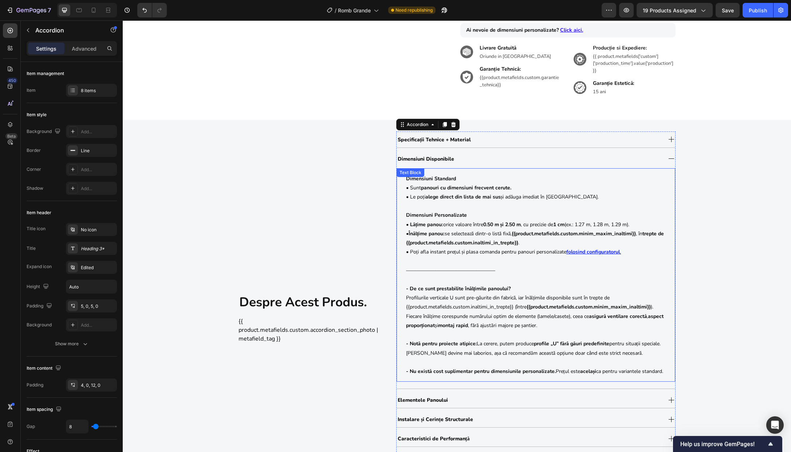
click at [506, 240] on strong "trepte de {{product.metafields.custom.inaltimi_in_trepte}}" at bounding box center [535, 238] width 258 height 16
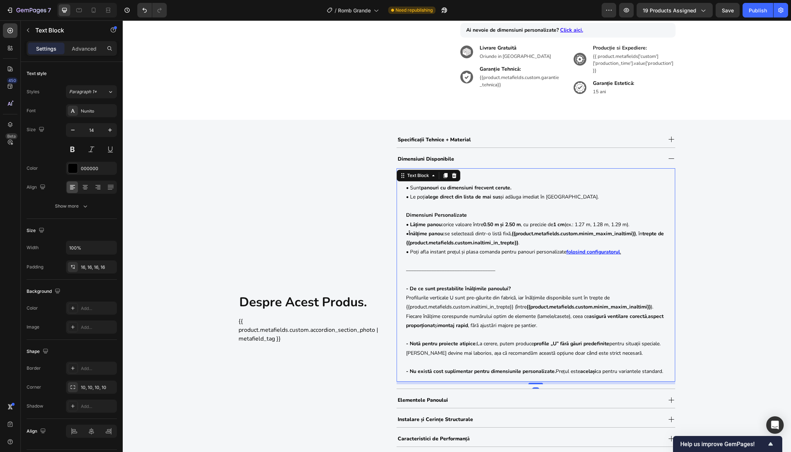
click at [427, 243] on strong "trepte de {{product.metafields.custom.inaltimi_in_trepte}}" at bounding box center [535, 238] width 258 height 16
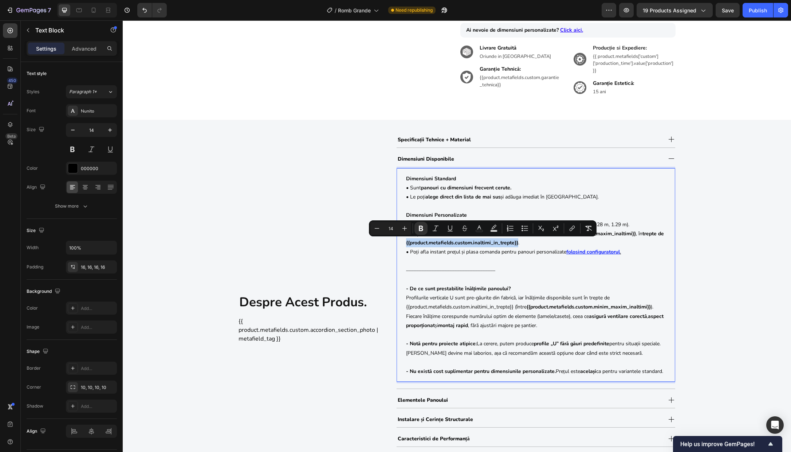
drag, startPoint x: 427, startPoint y: 243, endPoint x: 540, endPoint y: 246, distance: 112.6
click at [540, 246] on strong "trepte de {{product.metafields.custom.inaltimi_in_trepte}}" at bounding box center [535, 238] width 258 height 16
copy strong "{{product.metafields.custom.inaltimi_in_trepte}}"
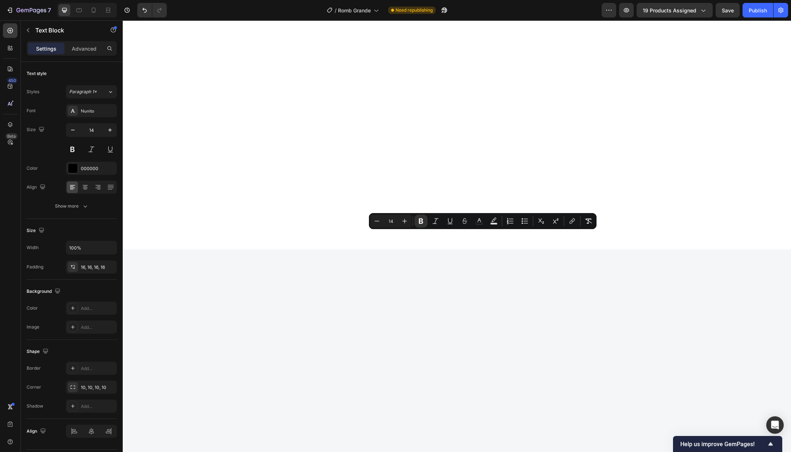
type input "16"
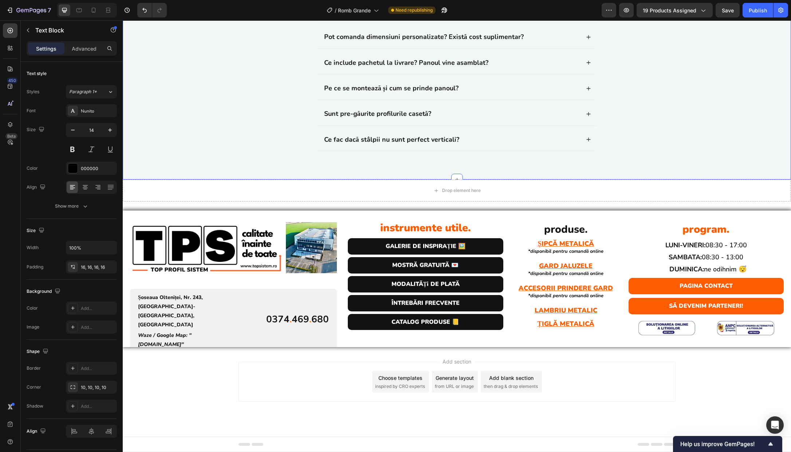
scroll to position [2138, 0]
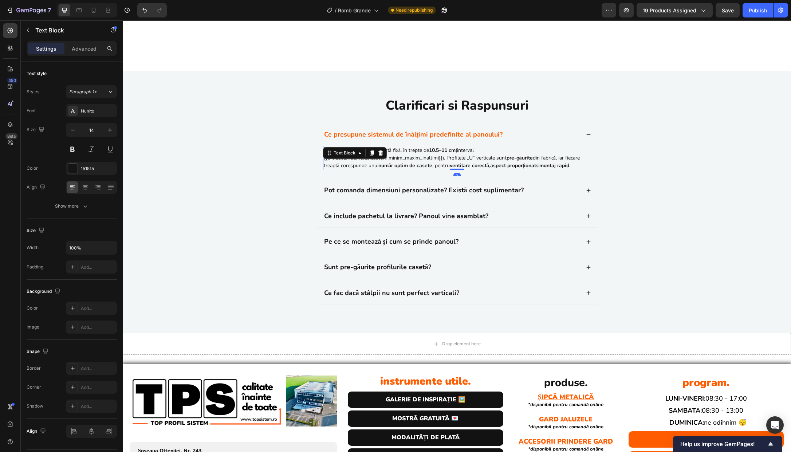
click at [551, 161] on p "Înălțimea se alege dintr-o listă fixă, în trepte de 10.5–11 cm (interval {{prod…" at bounding box center [457, 157] width 267 height 23
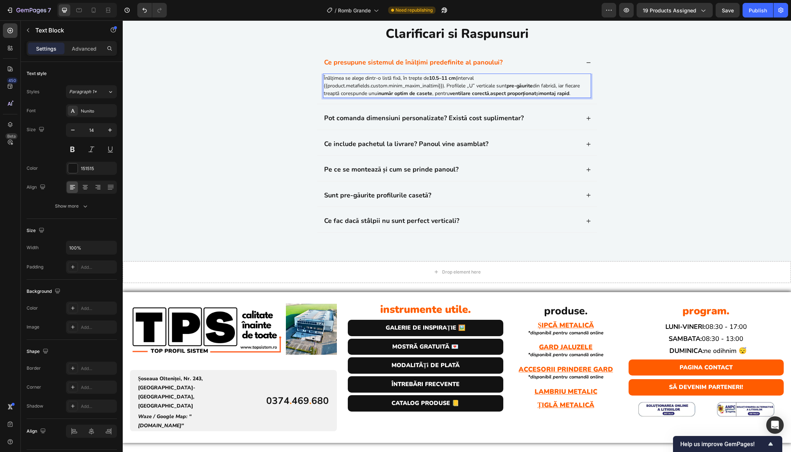
click at [463, 97] on strong "ventilare corectă" at bounding box center [469, 93] width 39 height 7
click at [405, 97] on strong "număr optim de casete" at bounding box center [405, 93] width 54 height 7
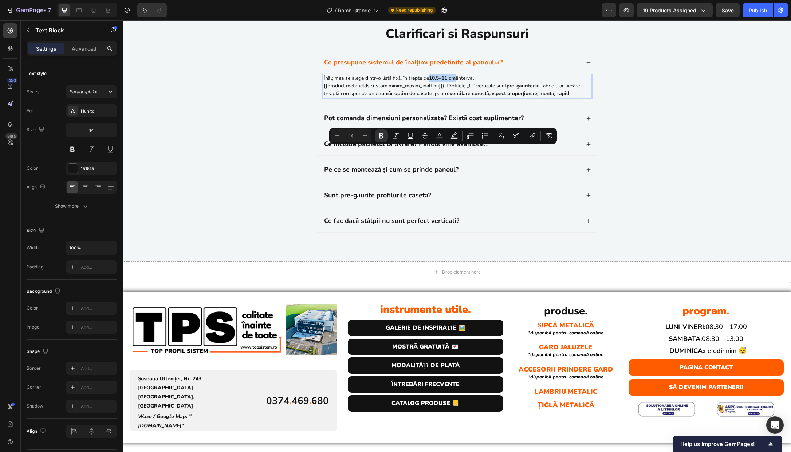
drag, startPoint x: 431, startPoint y: 151, endPoint x: 456, endPoint y: 150, distance: 25.1
click at [456, 82] on strong "10.5–11 cm" at bounding box center [442, 78] width 27 height 7
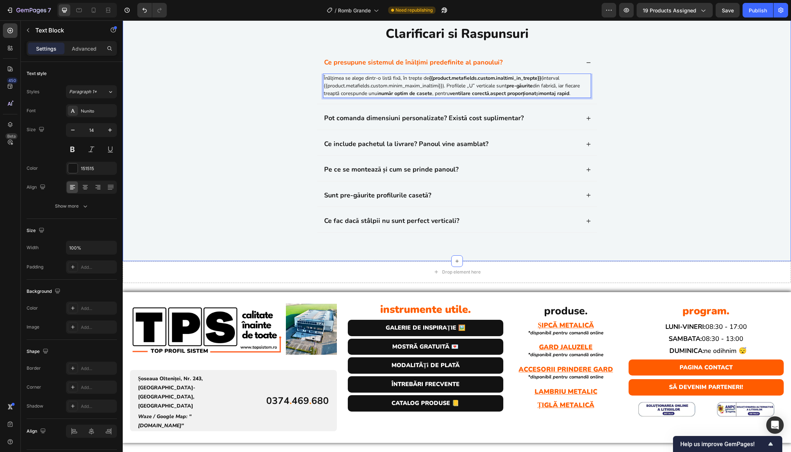
click at [632, 168] on div "Clarificari si Raspunsuri Heading Ce presupune sistemul de înălțimi predefinite…" at bounding box center [457, 136] width 654 height 223
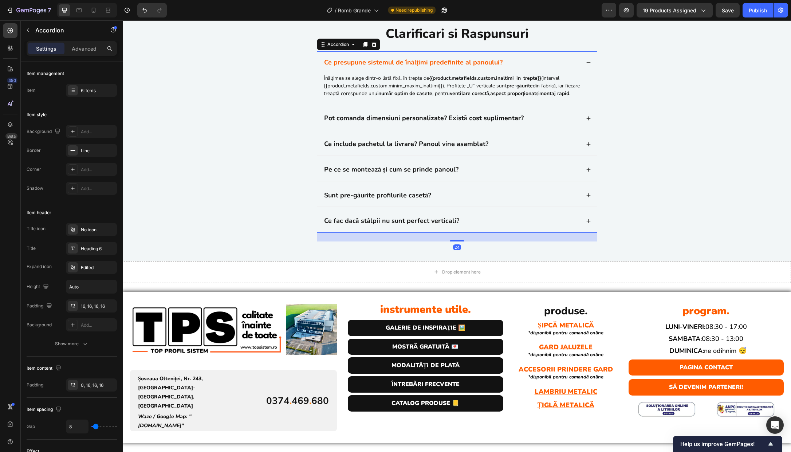
click at [570, 68] on div "Ce presupune sistemul de înălțimi predefinite al panoului?" at bounding box center [451, 62] width 257 height 11
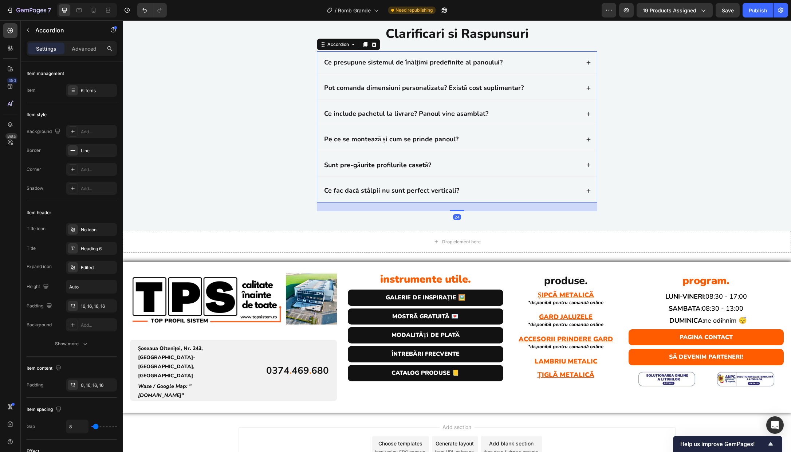
click at [558, 93] on div "Pot comanda dimensiuni personalizate? Există cost suplimentar?" at bounding box center [451, 88] width 257 height 11
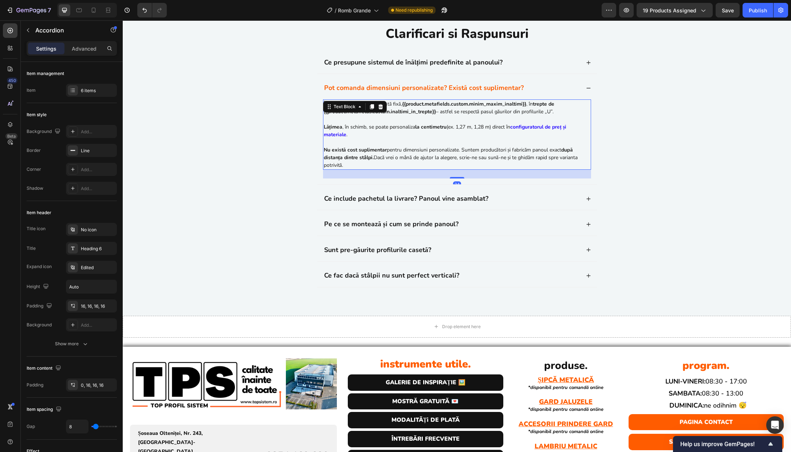
click at [384, 153] on strong "Nu există cost suplimentar" at bounding box center [355, 149] width 63 height 7
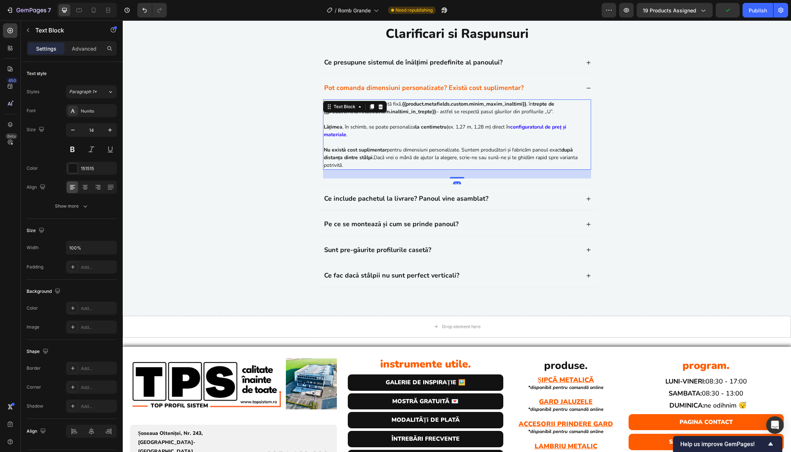
click at [324, 153] on strong "Nu există cost suplimentar" at bounding box center [355, 149] width 63 height 7
click at [553, 93] on div "Pot comanda dimensiuni personalizate? Există cost suplimentar?" at bounding box center [451, 88] width 257 height 11
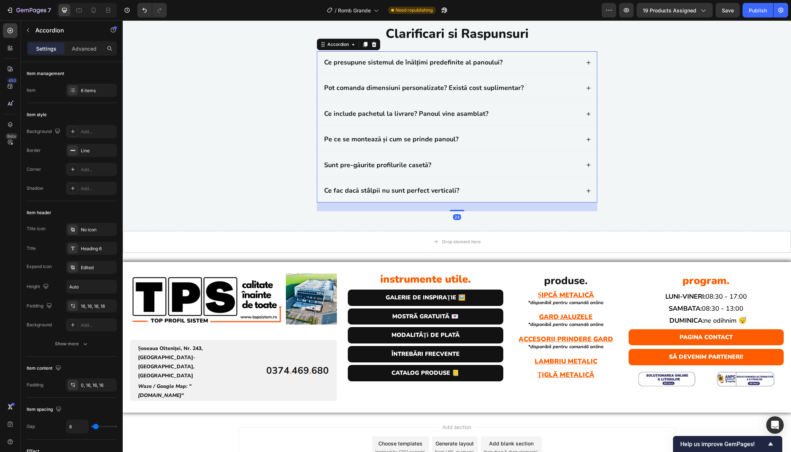
click at [547, 119] on div "Ce include pachetul la livrare? Panoul vine asamblat?" at bounding box center [451, 114] width 257 height 11
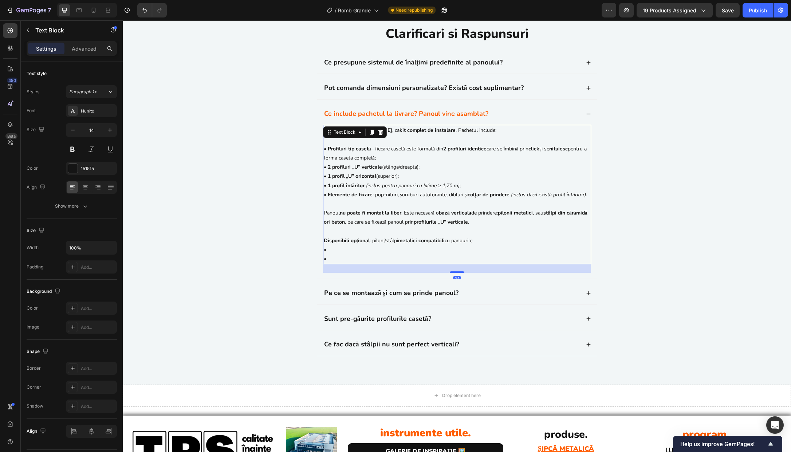
click at [357, 264] on p "• Elemente de fixare : pop-nituri, șuruburi autoforante, dibluri și colțar de p…" at bounding box center [457, 227] width 267 height 74
click at [326, 264] on p "• Elemente de fixare : pop-nituri, șuruburi autoforante, dibluri și colțar de p…" at bounding box center [457, 227] width 267 height 74
drag, startPoint x: 329, startPoint y: 332, endPoint x: 321, endPoint y: 313, distance: 20.4
click at [324, 264] on p "• Elemente de fixare : pop-nituri, șuruburi autoforante, dibluri și colțar de p…" at bounding box center [457, 227] width 267 height 74
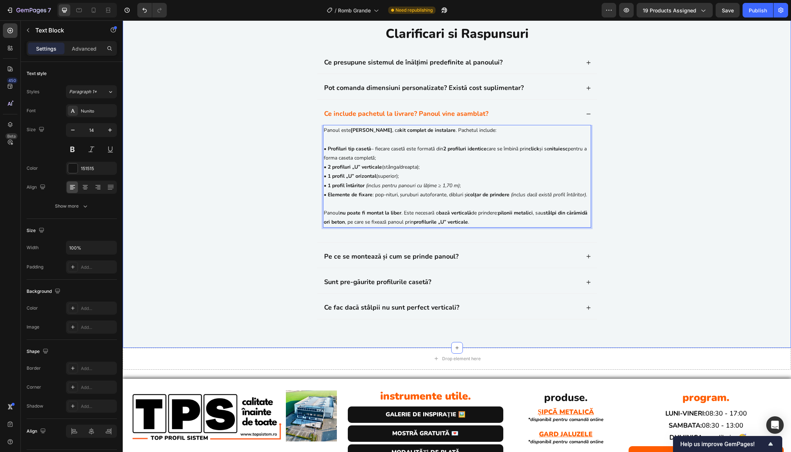
click at [628, 298] on div "Clarificari si Raspunsuri Heading Ce presupune sistemul de înălțimi predefinite…" at bounding box center [457, 179] width 654 height 309
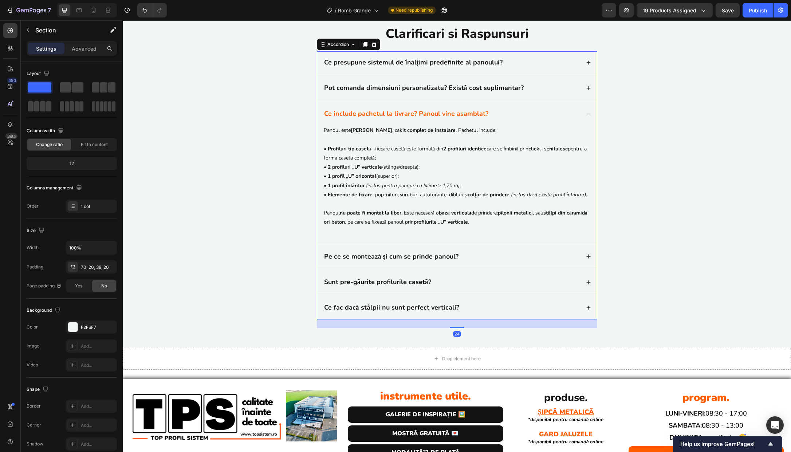
click at [529, 119] on div "Ce include pachetul la livrare? Panoul vine asamblat?" at bounding box center [451, 114] width 257 height 11
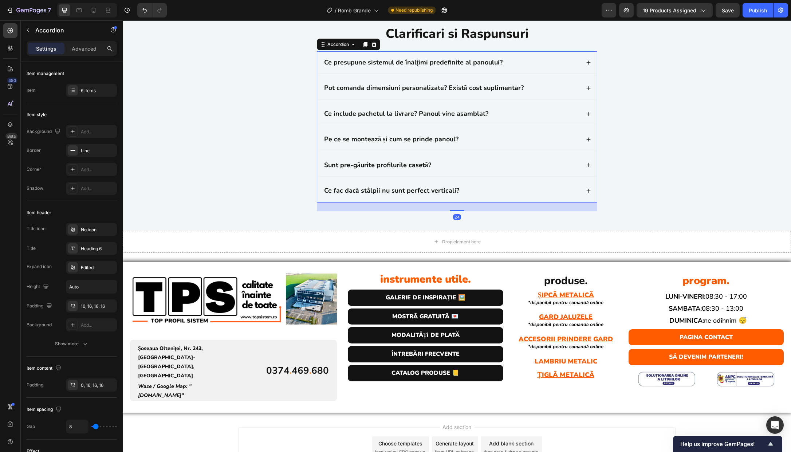
click at [520, 150] on div "Pe ce se montează și cum se prinde panoul?" at bounding box center [457, 139] width 280 height 22
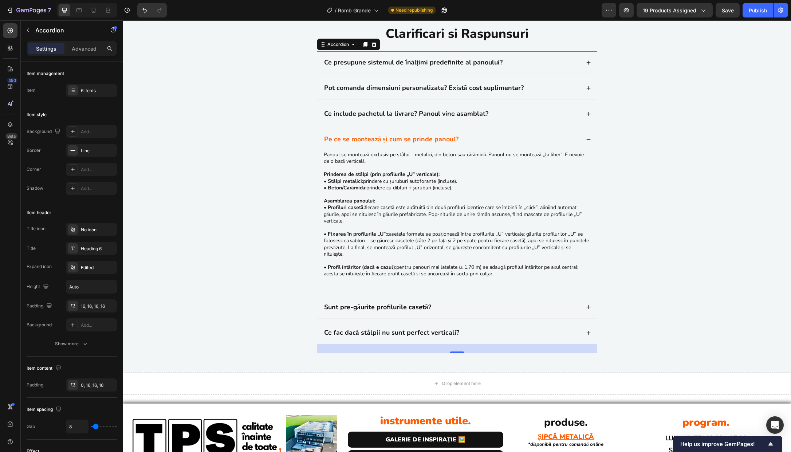
click at [520, 150] on div "Pe ce se montează și cum se prinde panoul?" at bounding box center [457, 139] width 280 height 22
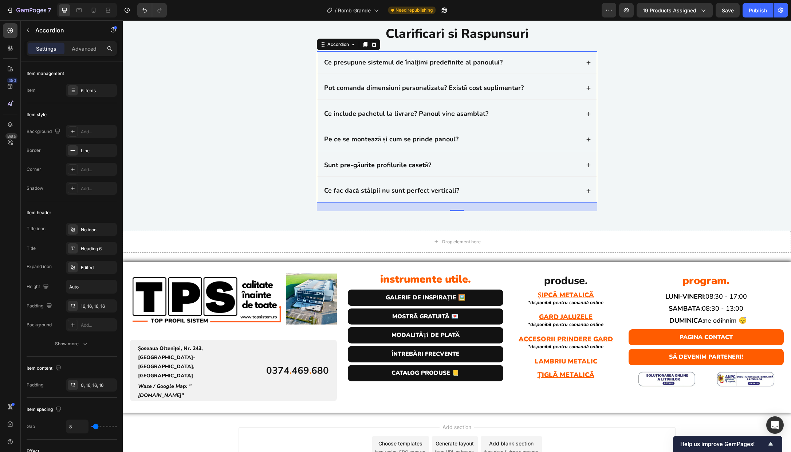
click at [478, 176] on div "Sunt pre-găurite profilurile casetă?" at bounding box center [457, 165] width 280 height 22
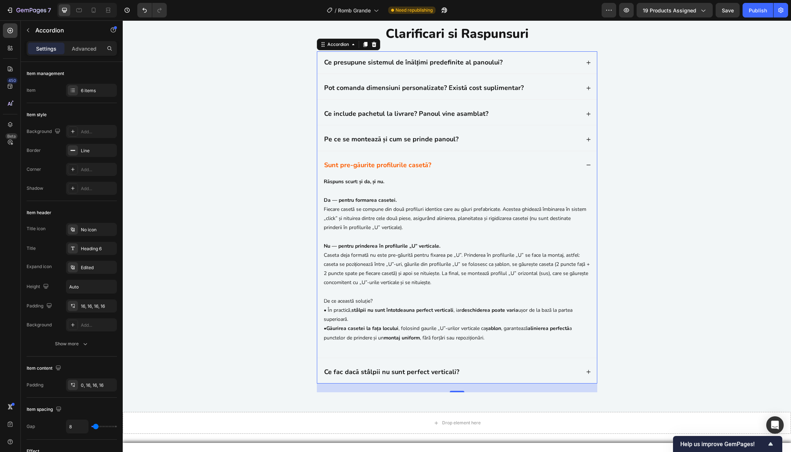
click at [478, 176] on div "Sunt pre-găurite profilurile casetă?" at bounding box center [457, 165] width 280 height 22
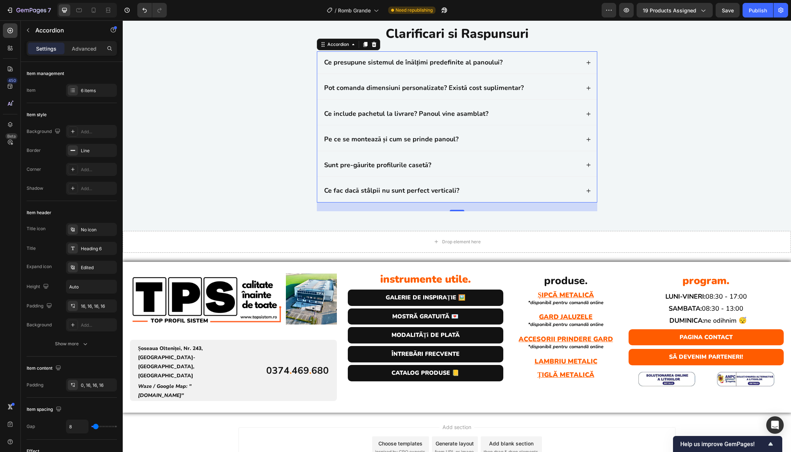
click at [490, 196] on div "Ce fac dacă stâlpii nu sunt perfect verticali?" at bounding box center [451, 190] width 257 height 11
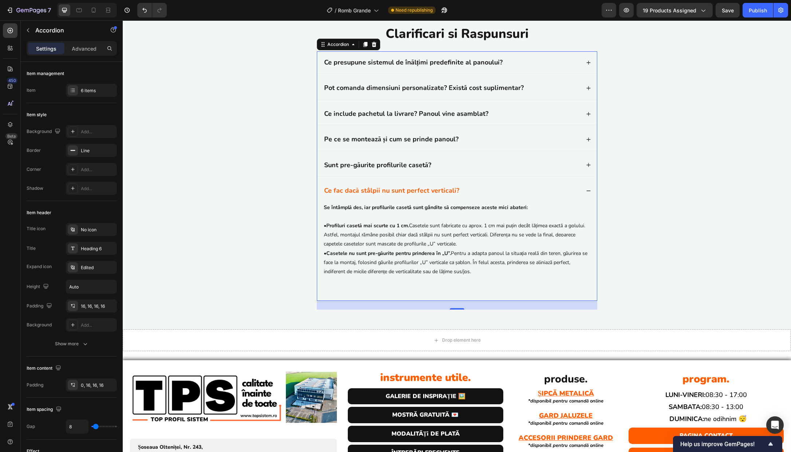
click at [490, 196] on div "Ce fac dacă stâlpii nu sunt perfect verticali?" at bounding box center [451, 190] width 257 height 11
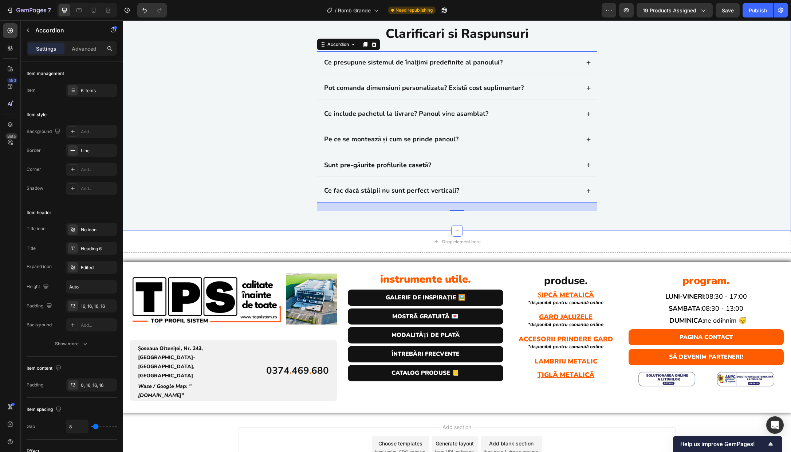
click at [645, 217] on div "Clarificari si Raspunsuri Heading Ce presupune sistemul de înălțimi predefinite…" at bounding box center [457, 121] width 654 height 192
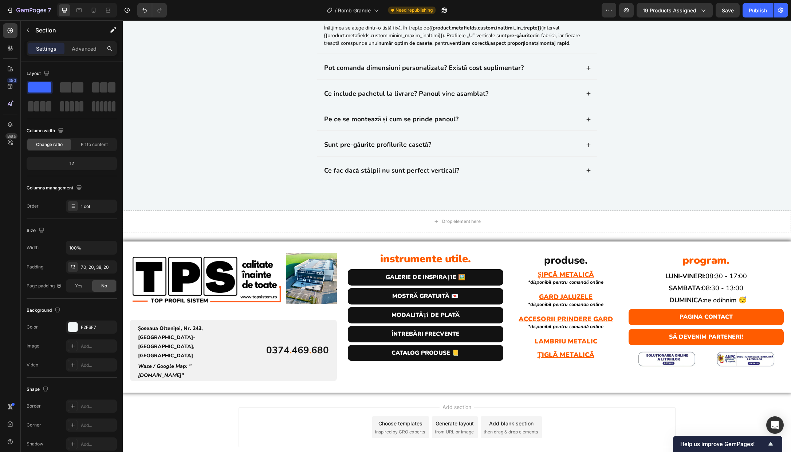
scroll to position [2114, 0]
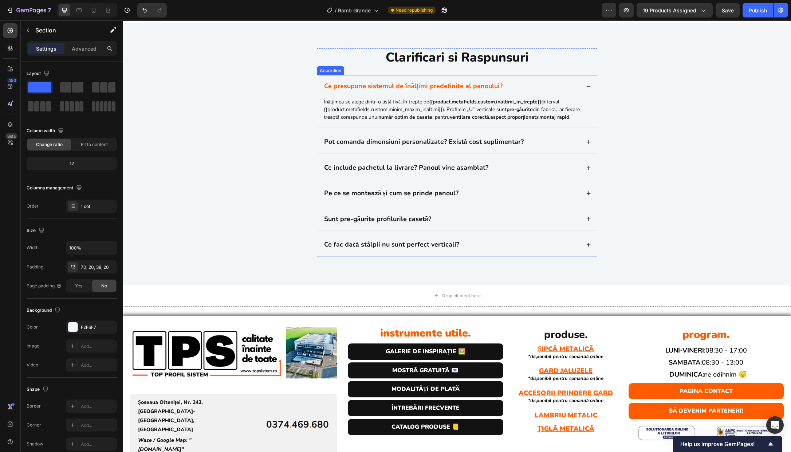
click at [557, 91] on div "Ce presupune sistemul de înălțimi predefinite al panoului?" at bounding box center [451, 86] width 257 height 11
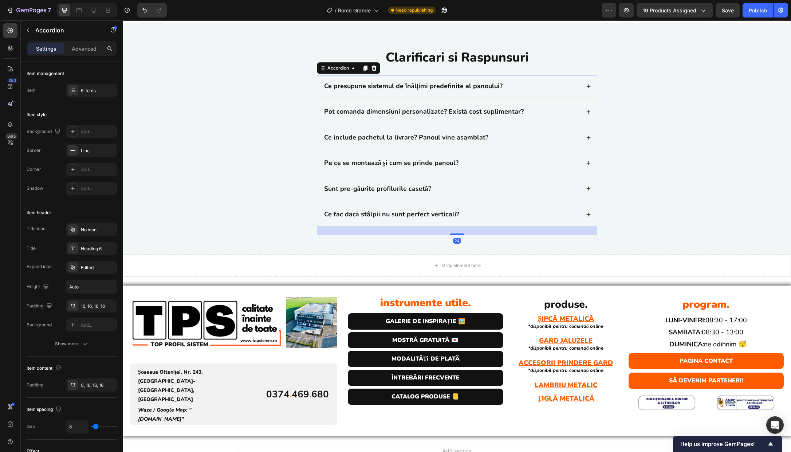
click at [557, 117] on div "Pot comanda dimensiuni personalizate? Există cost suplimentar?" at bounding box center [451, 111] width 257 height 11
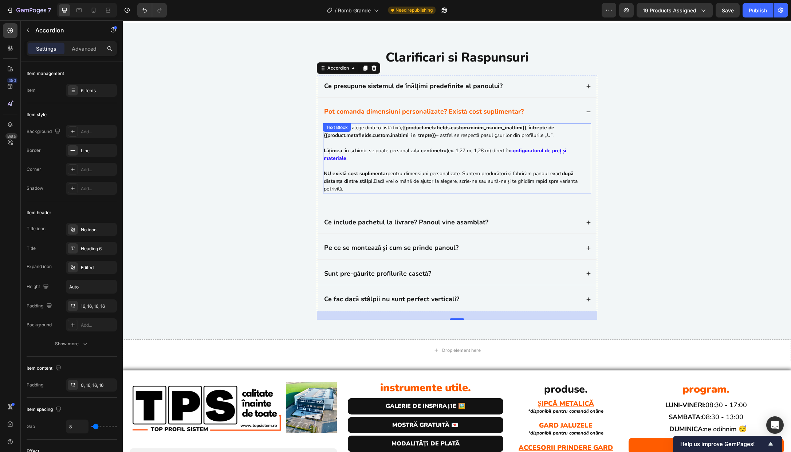
click at [514, 162] on strong "configuratorul de preț și materiale" at bounding box center [445, 154] width 243 height 15
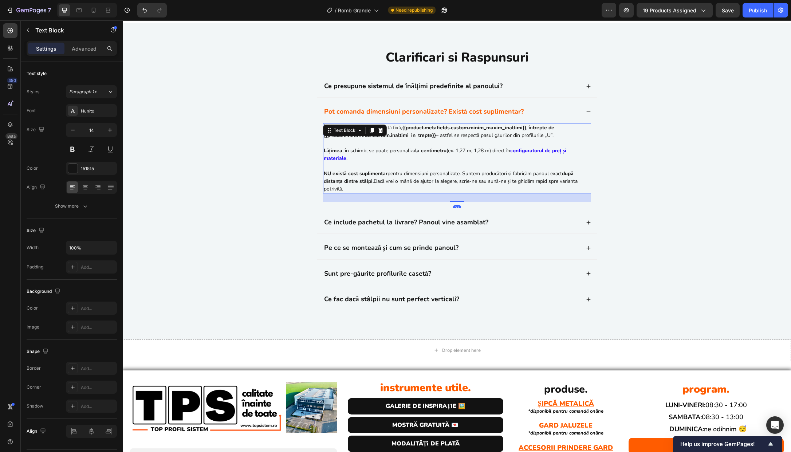
click at [514, 162] on strong "configuratorul de preț și materiale" at bounding box center [445, 154] width 243 height 15
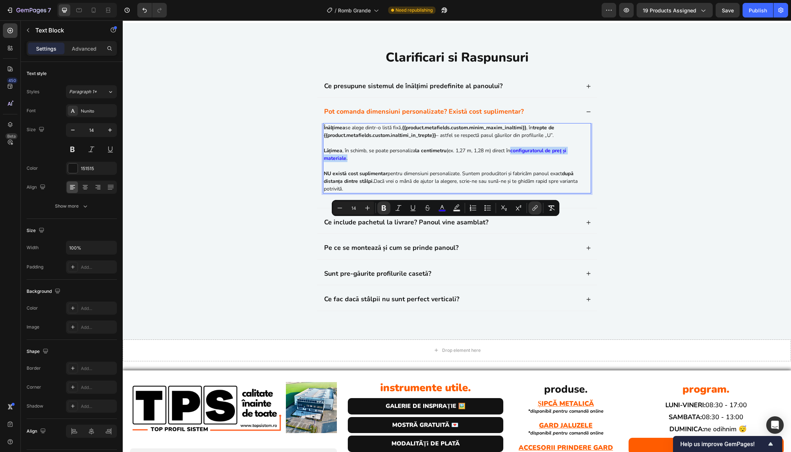
click at [515, 162] on p "Înălțimea se alege dintr-o listă fixă, {{product.metafields.custom.minim_maxim_…" at bounding box center [457, 143] width 267 height 38
click at [532, 205] on icon "Editor contextual toolbar" at bounding box center [534, 207] width 7 height 7
type input "16"
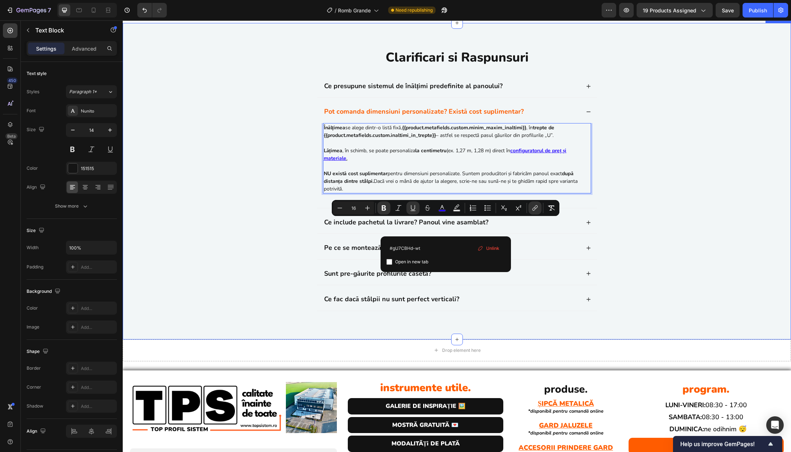
click at [613, 221] on div "Clarificari si Raspunsuri Heading Ce presupune sistemul de înălțimi predefinite…" at bounding box center [457, 186] width 654 height 277
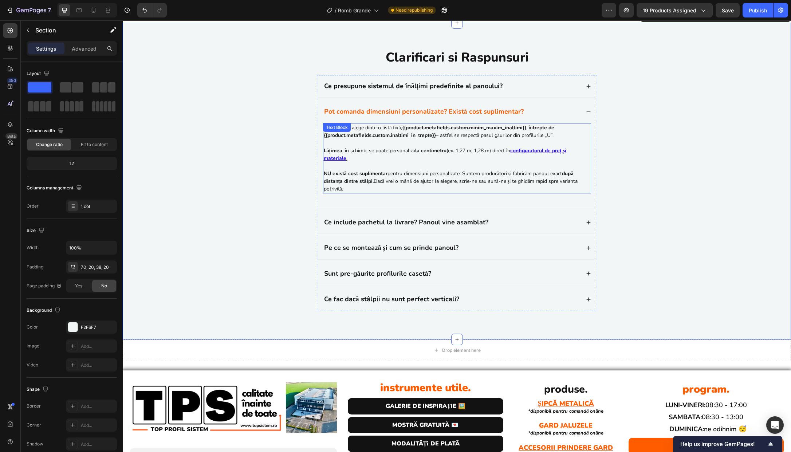
click at [392, 193] on p "NU există cost suplimentar pentru dimensiuni personalizate. Suntem producători …" at bounding box center [457, 181] width 267 height 23
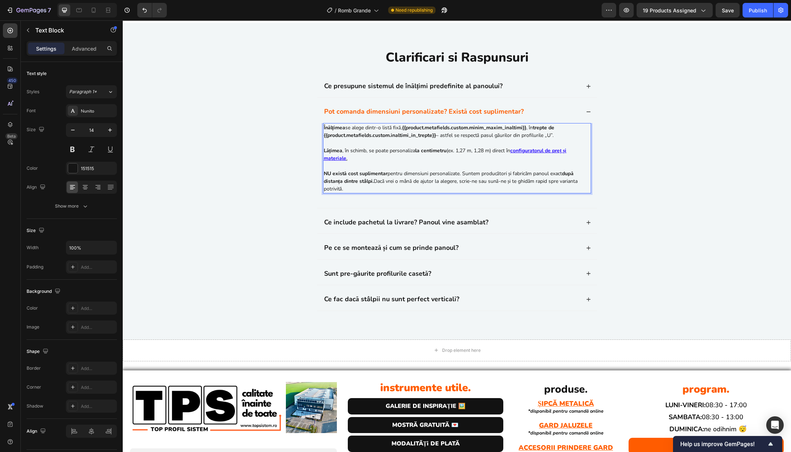
click at [392, 193] on p "NU există cost suplimentar pentru dimensiuni personalizate. Suntem producători …" at bounding box center [457, 181] width 267 height 23
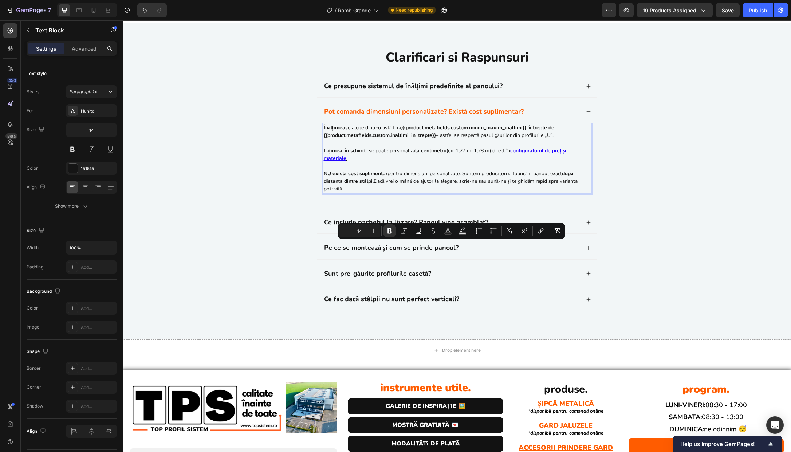
copy p "NU există cost suplimentar pentru dimensiuni personalizate. Suntem producători …"
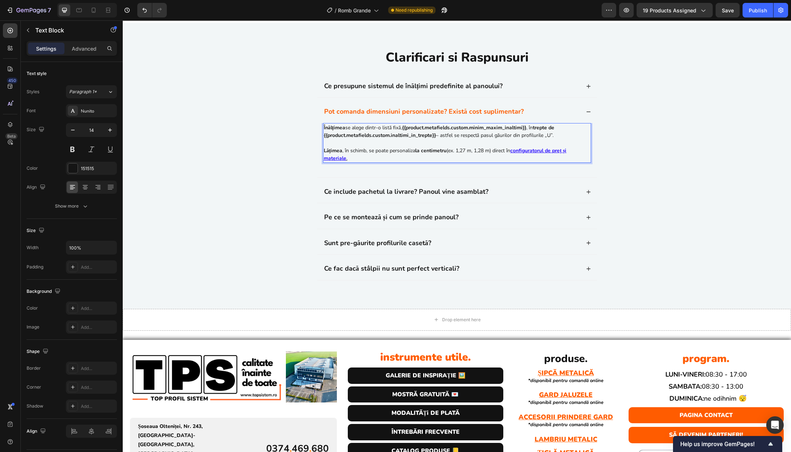
click at [325, 131] on strong "Înălțimea" at bounding box center [335, 127] width 22 height 7
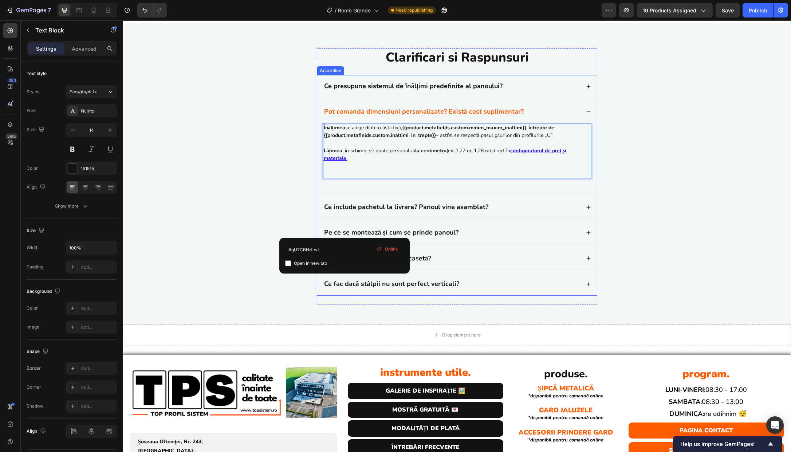
click at [605, 230] on div "Clarificari si Raspunsuri Heading Ce presupune sistemul de înălțimi predefinite…" at bounding box center [457, 179] width 654 height 262
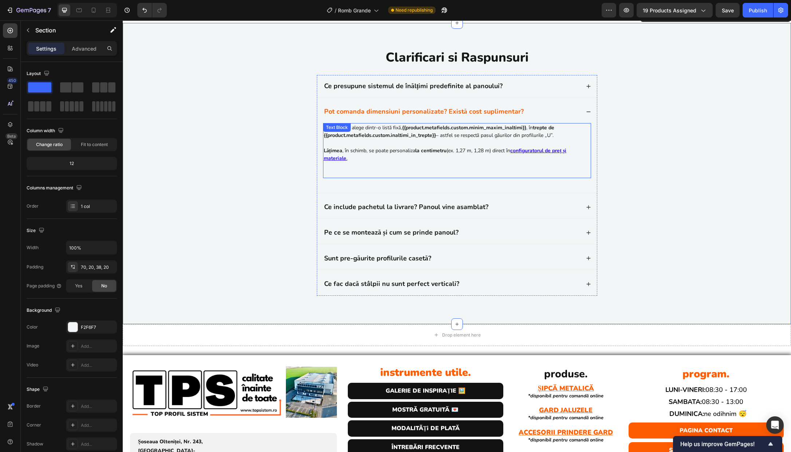
click at [433, 170] on p "Rich Text Editor. Editing area: main" at bounding box center [457, 166] width 267 height 8
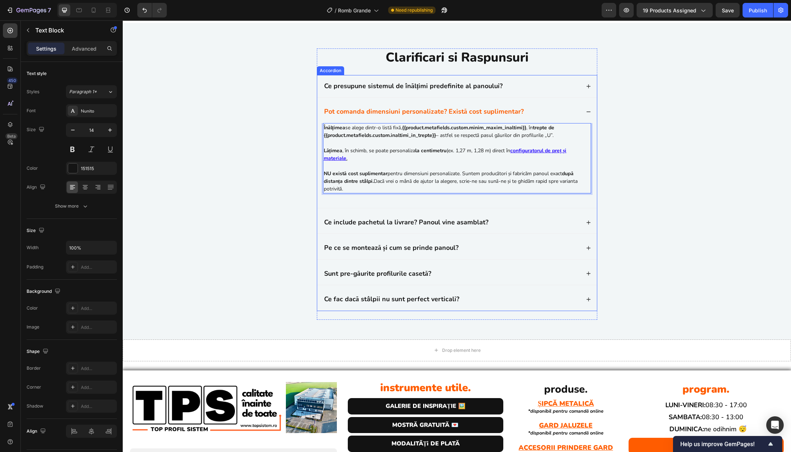
click at [592, 208] on div "Înălțimea se alege dintr-o listă fixă, {{product.metafields.custom.minim_maxim_…" at bounding box center [457, 165] width 280 height 85
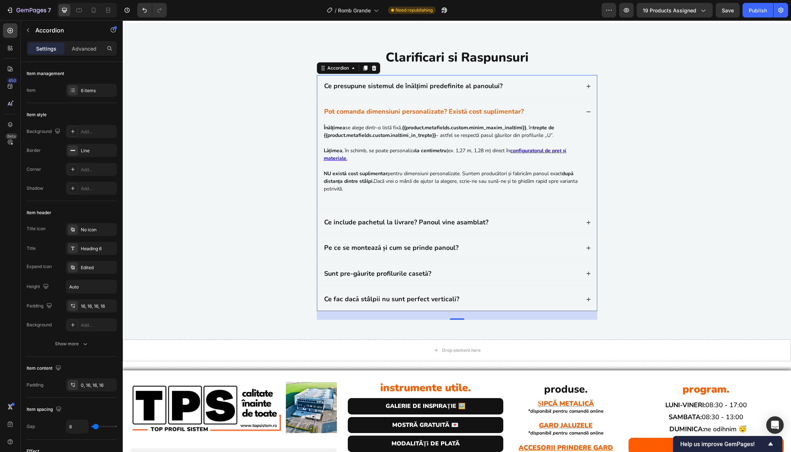
click at [556, 117] on div "Pot comanda dimensiuni personalizate? Există cost suplimentar?" at bounding box center [451, 111] width 257 height 11
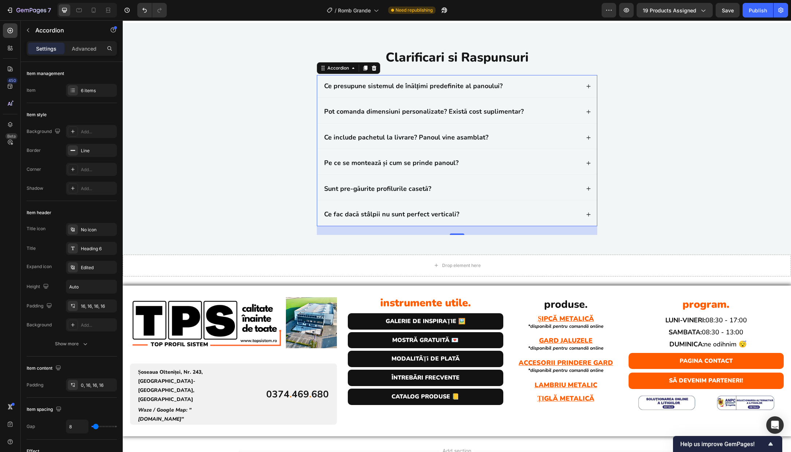
click at [530, 149] on div "Ce include pachetul la livrare? Panoul vine asamblat?" at bounding box center [457, 137] width 280 height 22
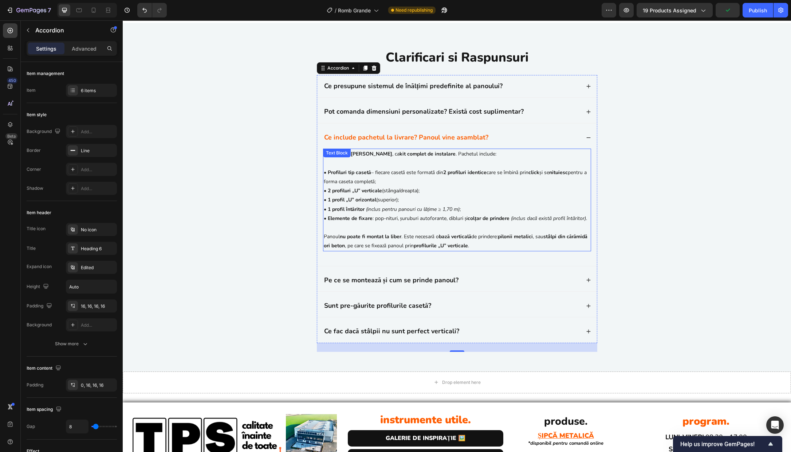
click at [377, 226] on div "Panoul este livrat dezasamblat , ca kit complet de instalare . Pachetul include…" at bounding box center [457, 200] width 268 height 102
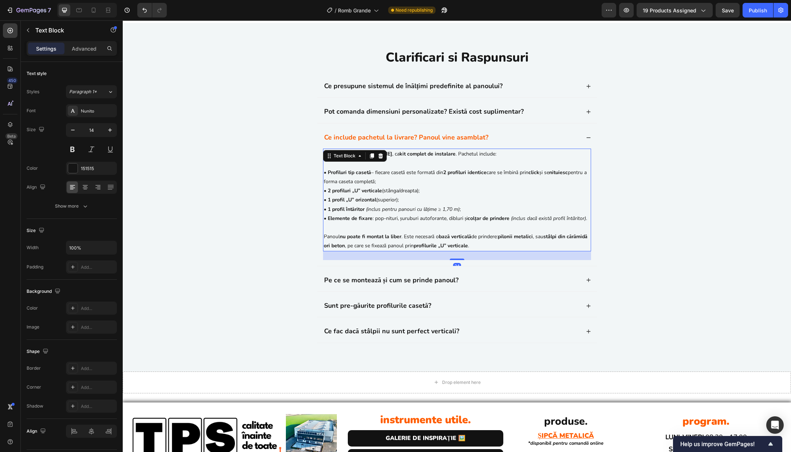
click at [378, 158] on icon at bounding box center [380, 155] width 5 height 5
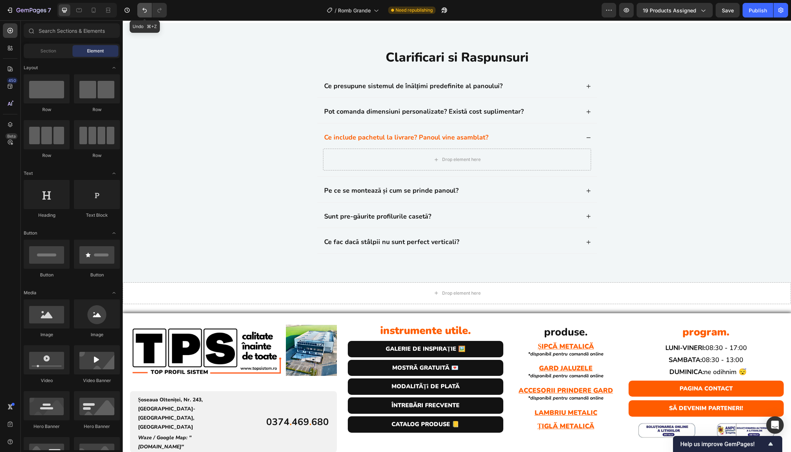
click at [146, 10] on icon "Undo/Redo" at bounding box center [144, 10] width 4 height 5
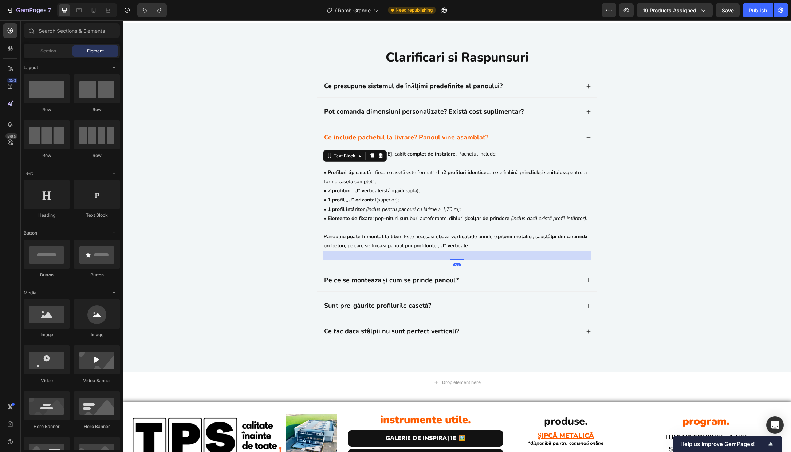
click at [581, 222] on icon "(inclus dacă există profil întăritor)" at bounding box center [548, 218] width 75 height 7
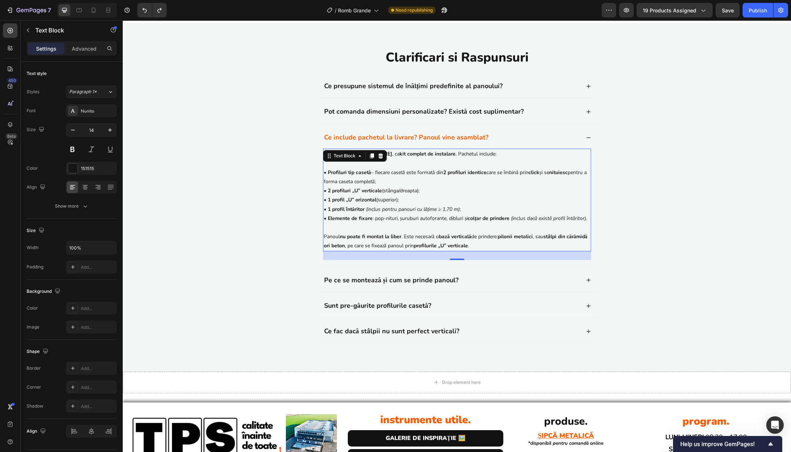
click at [508, 222] on strong "colțar de prindere" at bounding box center [489, 218] width 42 height 7
click at [607, 306] on div "Clarificari si Raspunsuri Heading Ce presupune sistemul de înălțimi predefinite…" at bounding box center [457, 202] width 654 height 309
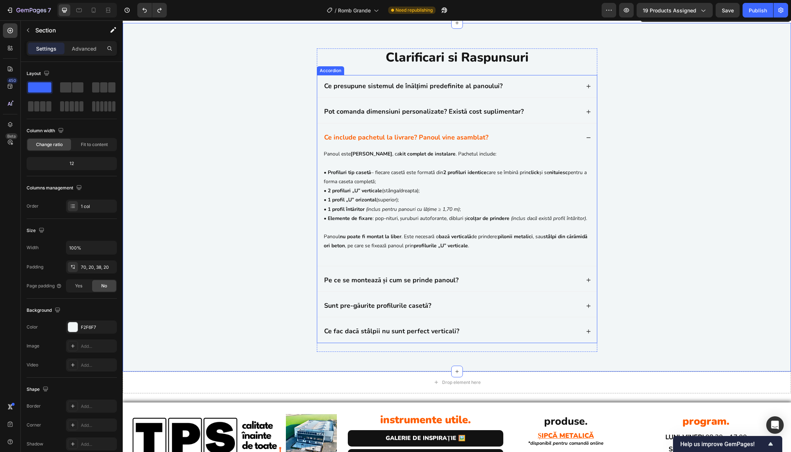
click at [496, 143] on div "Ce include pachetul la livrare? Panoul vine asamblat?" at bounding box center [451, 137] width 257 height 11
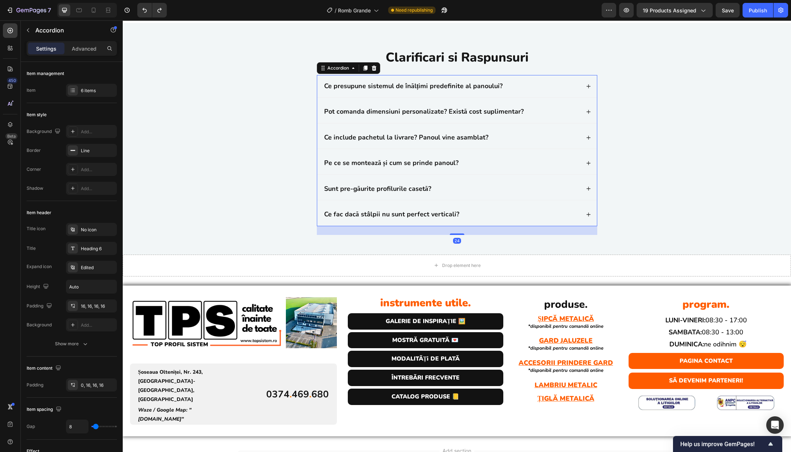
click at [493, 168] on div "Pe ce se montează și cum se prinde panoul?" at bounding box center [451, 163] width 257 height 11
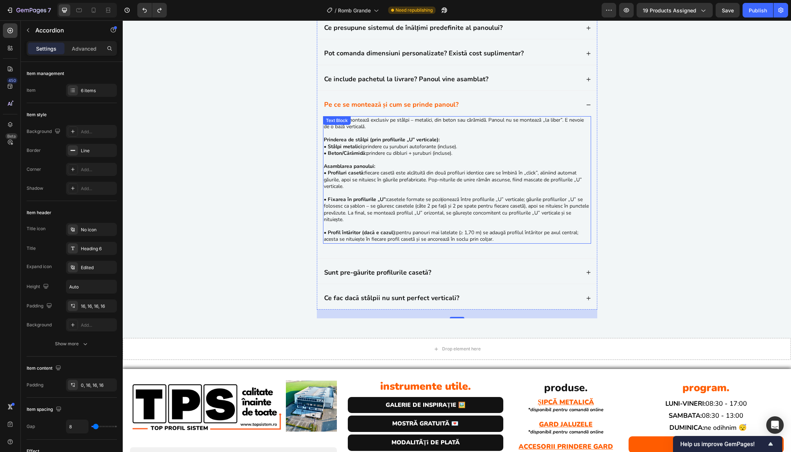
scroll to position [2172, 0]
click at [486, 110] on div "Pe ce se montează și cum se prinde panoul?" at bounding box center [451, 104] width 257 height 11
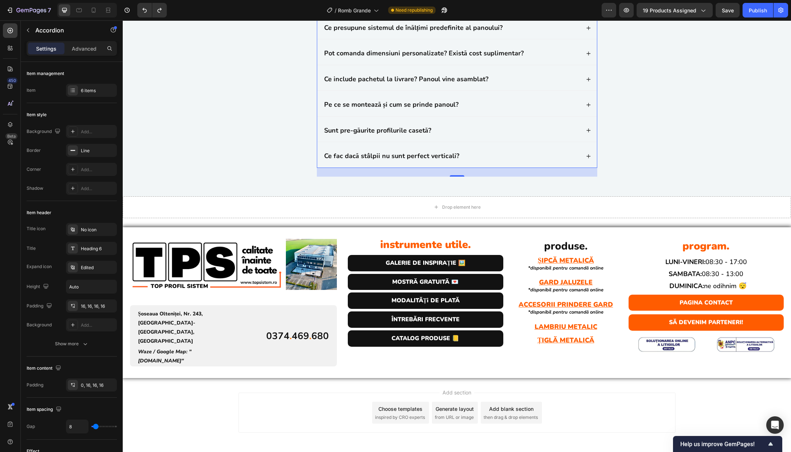
click at [477, 136] on div "Sunt pre-găurite profilurile casetă?" at bounding box center [451, 130] width 257 height 11
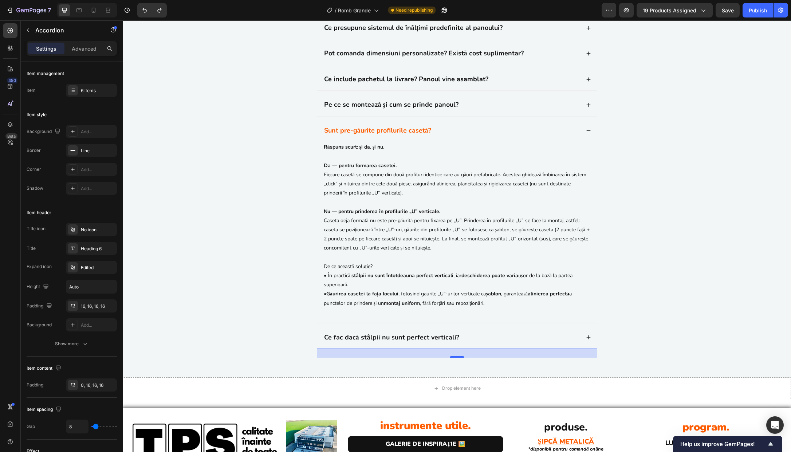
click at [477, 136] on div "Sunt pre-găurite profilurile casetă?" at bounding box center [451, 130] width 257 height 11
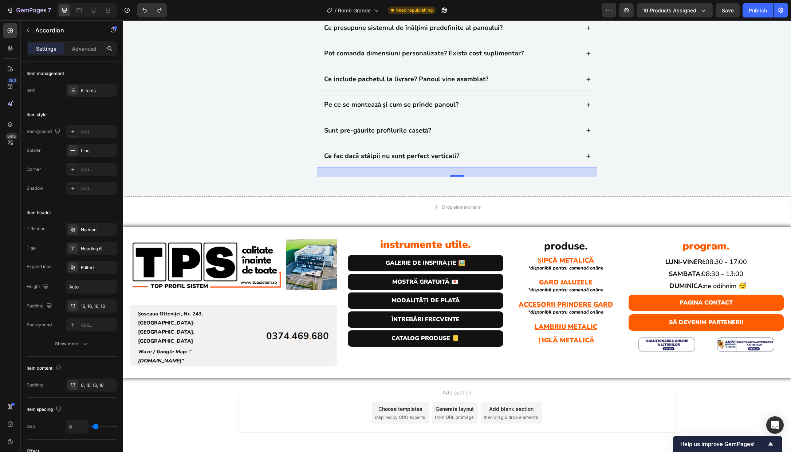
click at [482, 161] on div "Ce fac dacă stâlpii nu sunt perfect verticali?" at bounding box center [451, 156] width 257 height 11
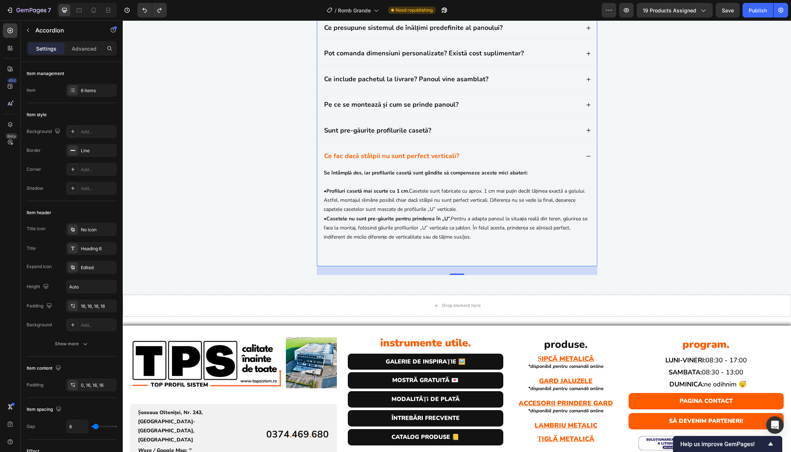
click at [482, 161] on div "Ce fac dacă stâlpii nu sunt perfect verticali?" at bounding box center [451, 156] width 257 height 11
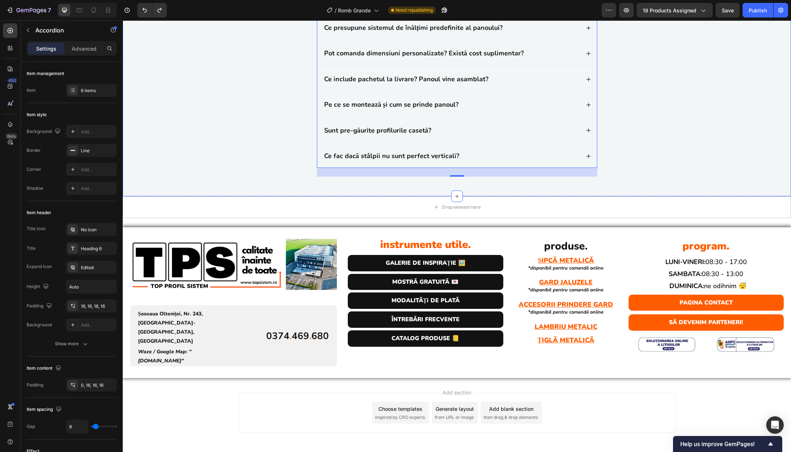
click at [615, 183] on div "Clarificari si Raspunsuri Heading Ce presupune sistemul de înălțimi predefinite…" at bounding box center [457, 86] width 654 height 192
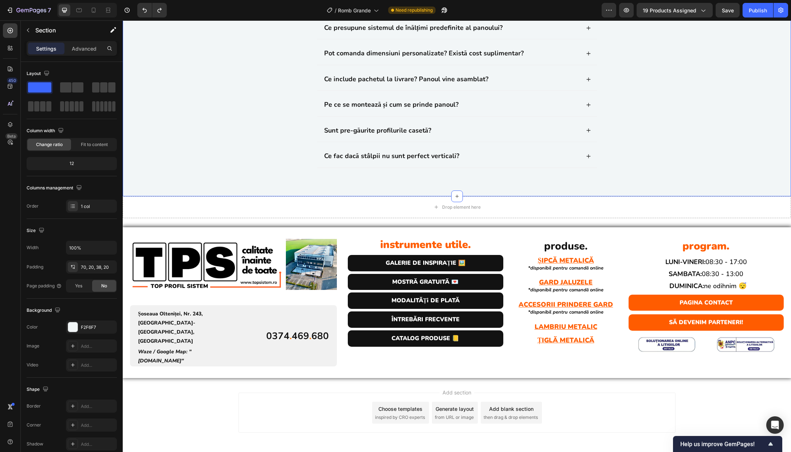
scroll to position [2046, 0]
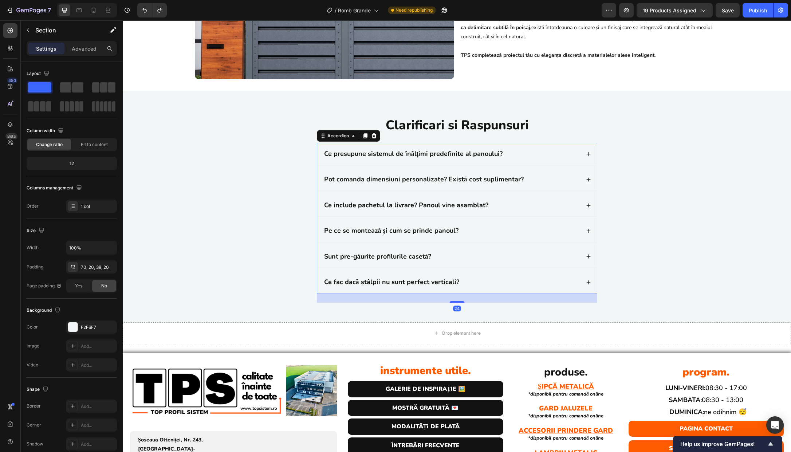
click at [569, 159] on div "Ce presupune sistemul de înălțimi predefinite al panoului?" at bounding box center [451, 154] width 257 height 11
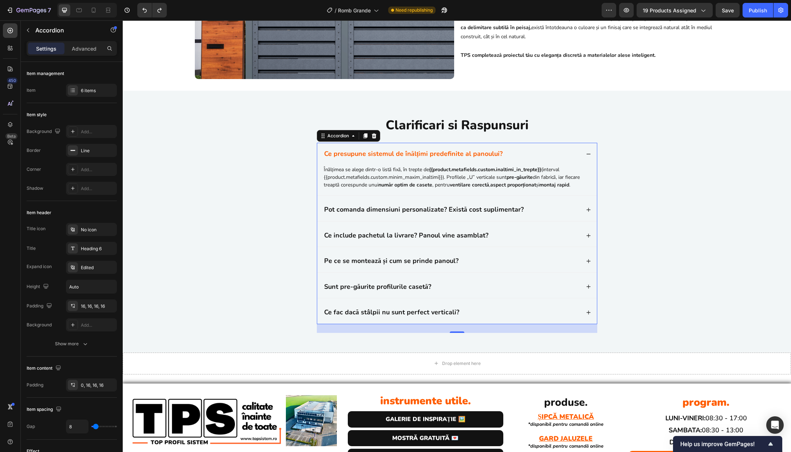
click at [532, 159] on div "Ce presupune sistemul de înălțimi predefinite al panoului?" at bounding box center [451, 154] width 257 height 11
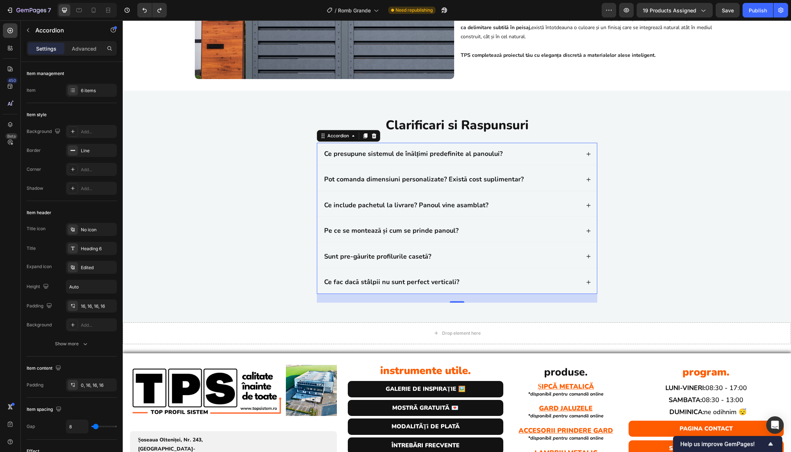
click at [532, 159] on div "Ce presupune sistemul de înălțimi predefinite al panoului?" at bounding box center [451, 154] width 257 height 11
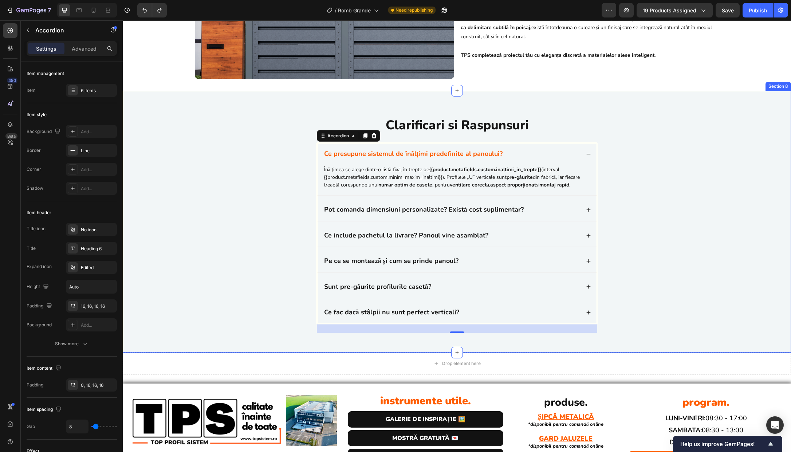
click at [252, 294] on div "Clarificari si Raspunsuri Heading Ce presupune sistemul de înălțimi predefinite…" at bounding box center [457, 227] width 654 height 223
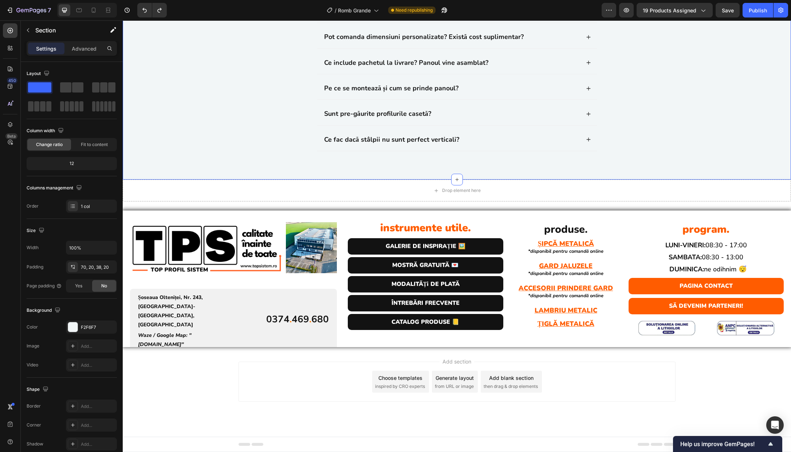
scroll to position [2158, 0]
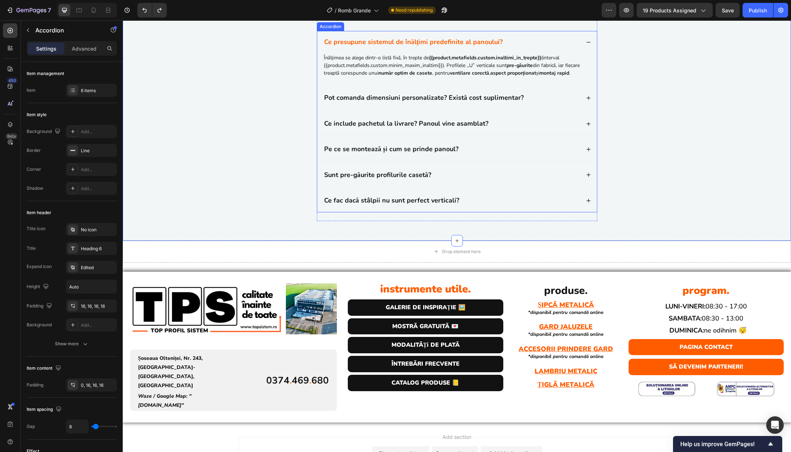
click at [541, 47] on div "Ce presupune sistemul de înălțimi predefinite al panoului?" at bounding box center [451, 42] width 257 height 11
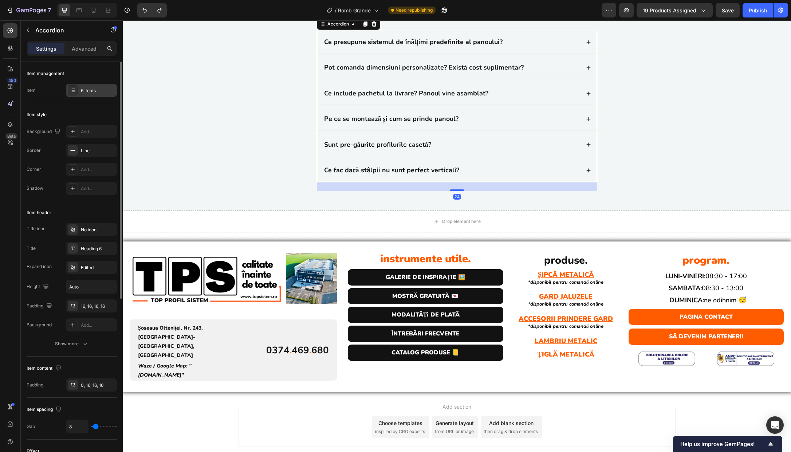
click at [85, 92] on div "6 items" at bounding box center [98, 90] width 34 height 7
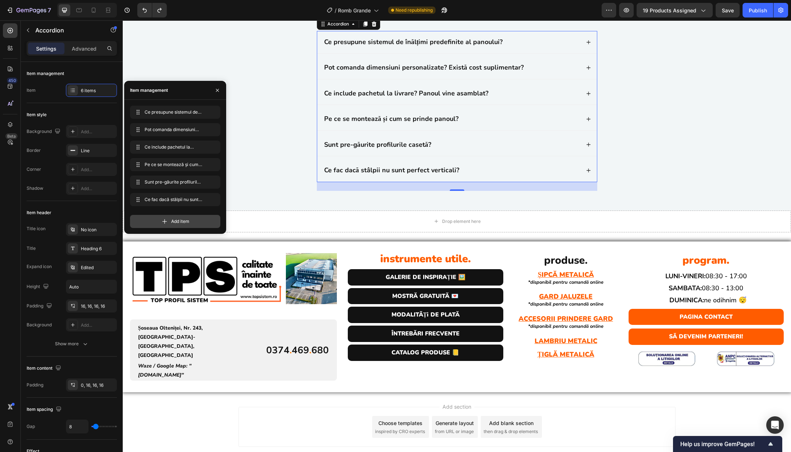
click at [172, 223] on span "Add item" at bounding box center [180, 221] width 18 height 7
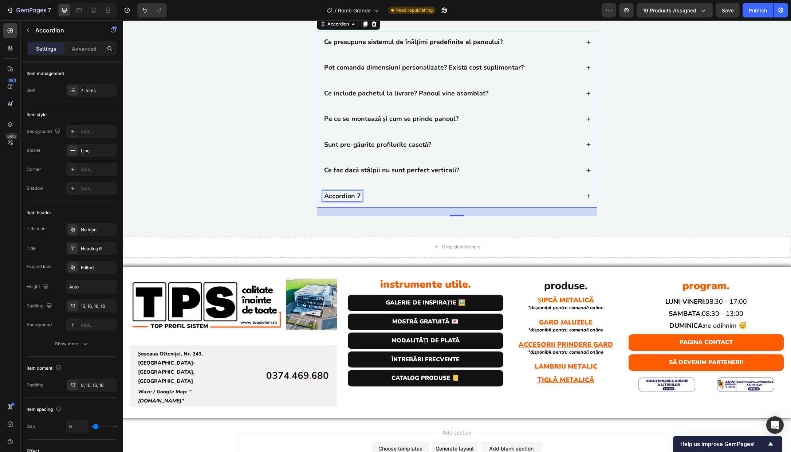
click at [340, 201] on div "Accordion 7" at bounding box center [342, 196] width 39 height 11
click at [340, 200] on p "Accordion 7" at bounding box center [342, 196] width 37 height 8
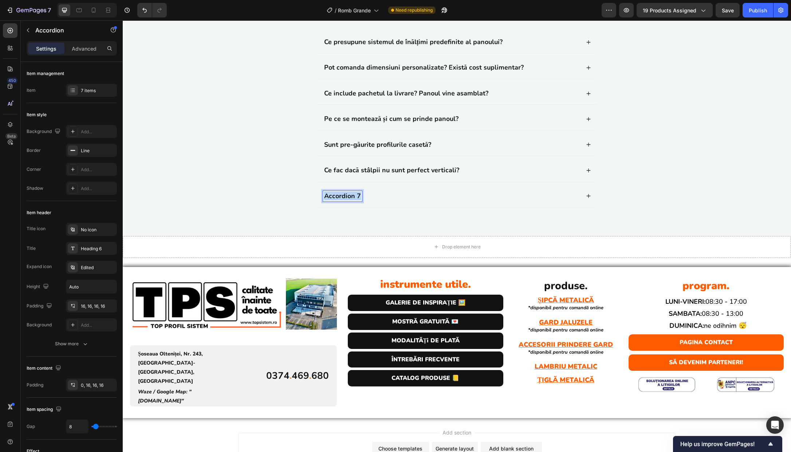
click at [340, 200] on p "Accordion 7" at bounding box center [342, 196] width 37 height 8
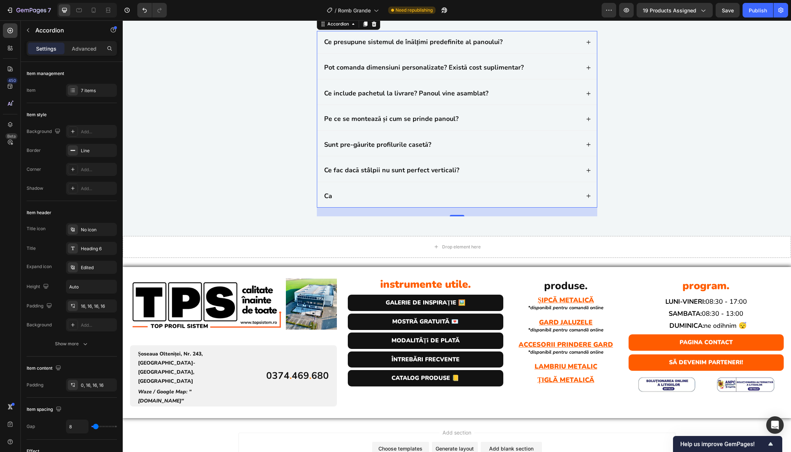
click at [325, 200] on p "Ca" at bounding box center [328, 196] width 8 height 8
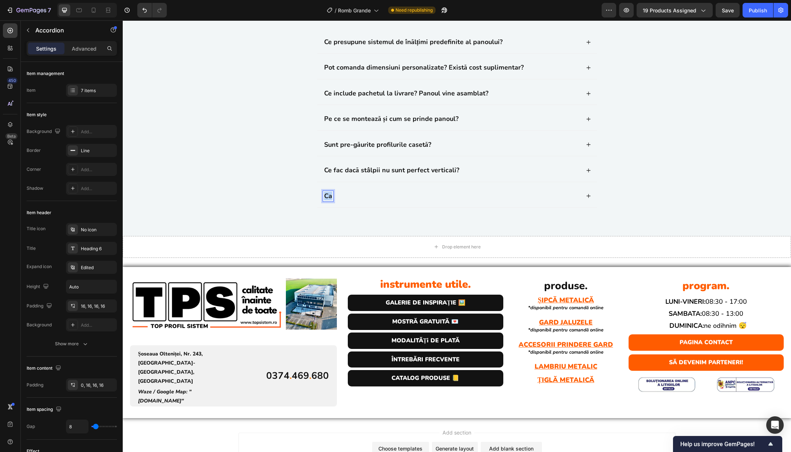
click at [325, 200] on p "Ca" at bounding box center [328, 196] width 8 height 8
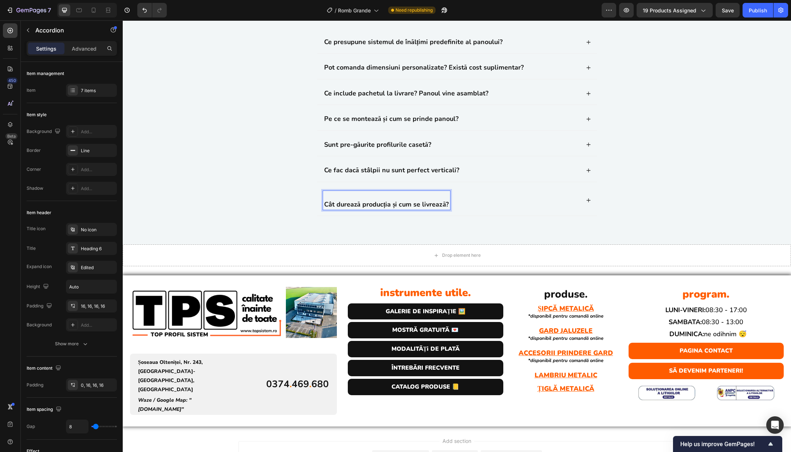
click at [335, 209] on strong "Cât durează producția și cum se livrează?" at bounding box center [386, 204] width 125 height 9
click at [337, 209] on strong "Cât durează producția și cum se livrează?" at bounding box center [386, 204] width 125 height 9
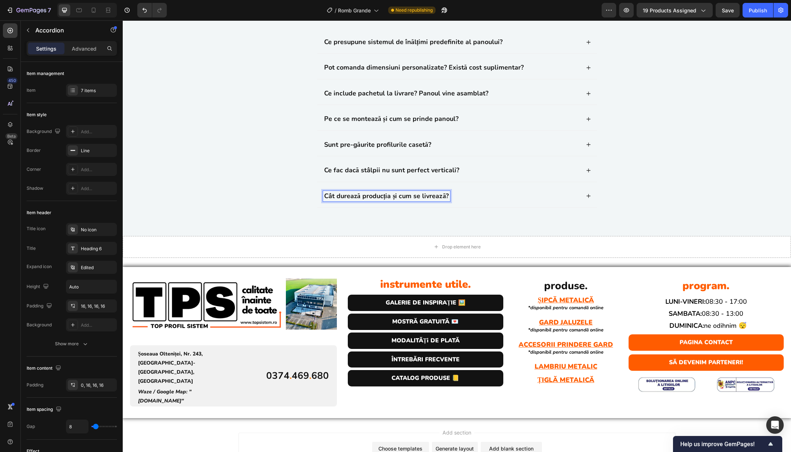
click at [533, 201] on div "Cât durează producția și cum se livrează?" at bounding box center [451, 196] width 257 height 11
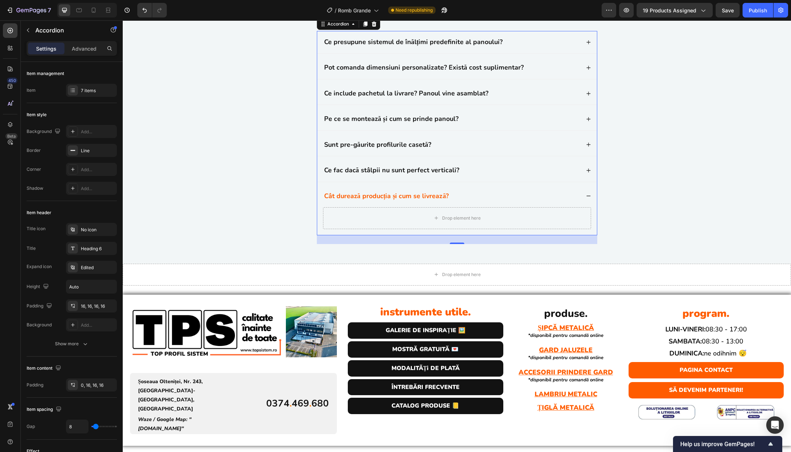
click at [511, 176] on div "Ce fac dacă stâlpii nu sunt perfect verticali?" at bounding box center [451, 170] width 257 height 11
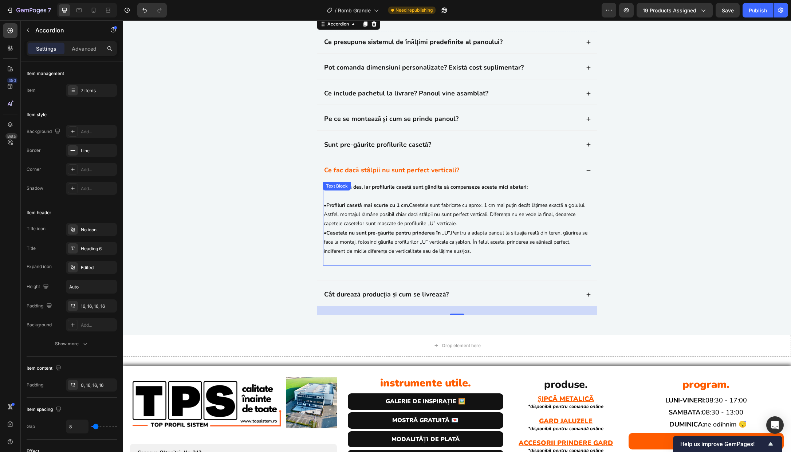
click at [408, 256] on p "Se întâmplă des, iar profilurile casetă sunt gândite să compenseze aceste mici …" at bounding box center [457, 220] width 267 height 74
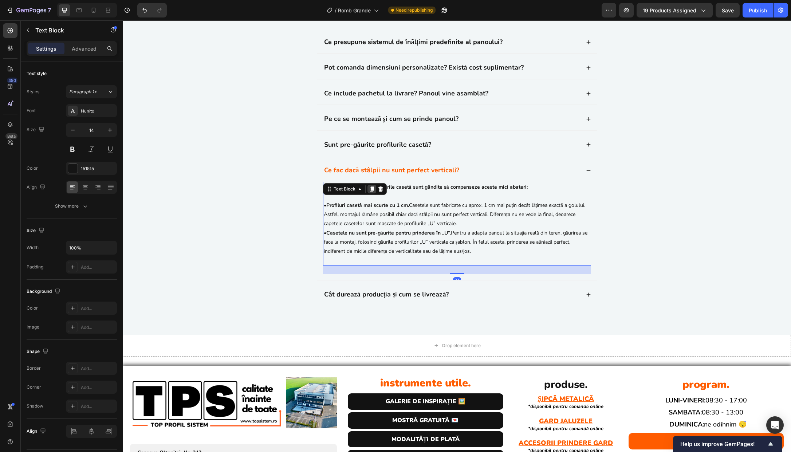
click at [371, 192] on icon at bounding box center [372, 189] width 6 height 6
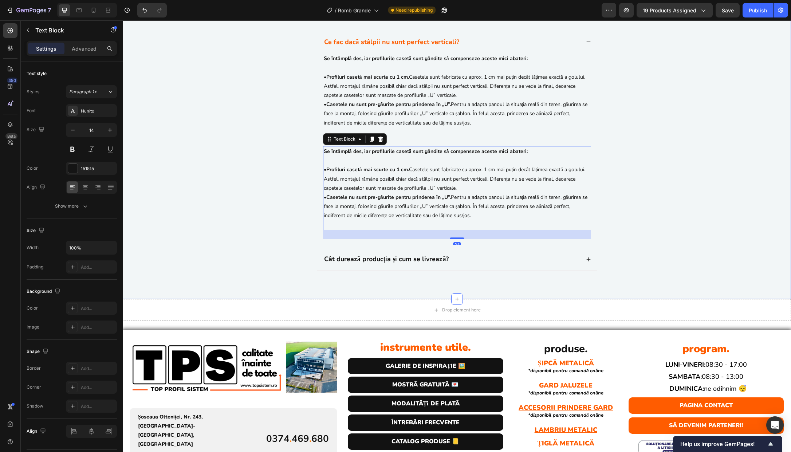
scroll to position [2324, 0]
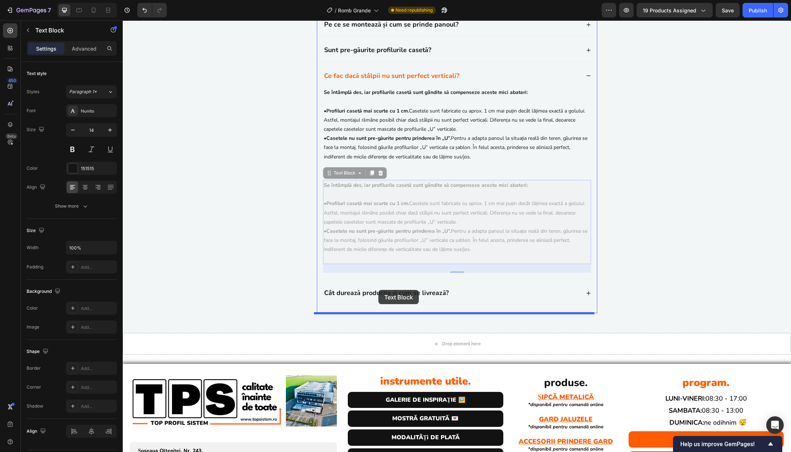
drag, startPoint x: 336, startPoint y: 174, endPoint x: 378, endPoint y: 291, distance: 124.2
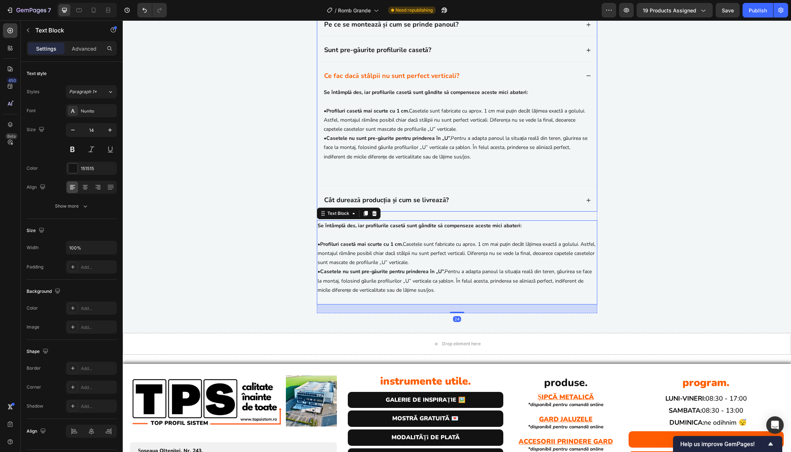
click at [487, 195] on div "Cât durează producția și cum se livrează?" at bounding box center [451, 200] width 257 height 11
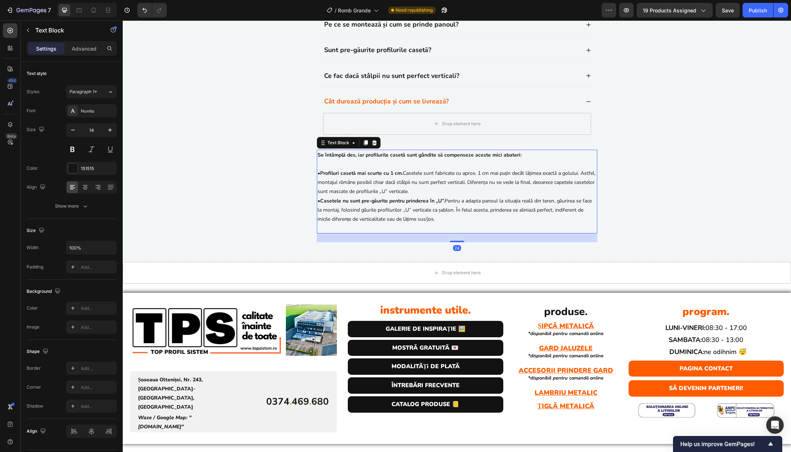
click at [464, 205] on p "Se întâmplă des, iar profilurile casetă sunt gândite să compenseze aceste mici …" at bounding box center [457, 187] width 279 height 74
click at [364, 142] on icon at bounding box center [366, 142] width 4 height 5
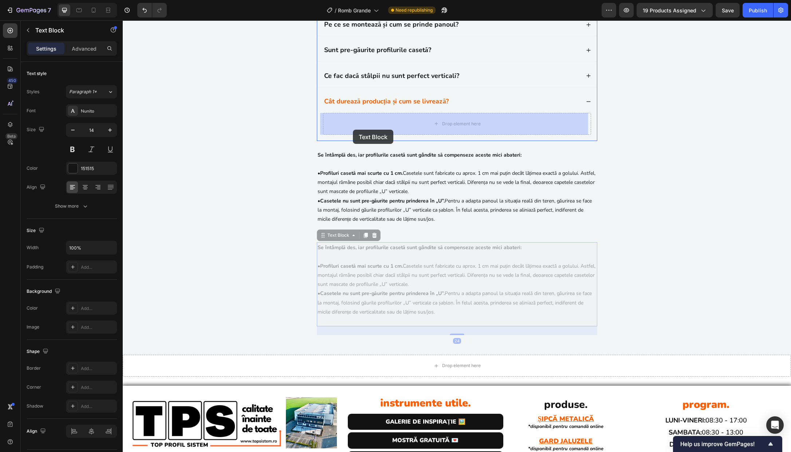
drag, startPoint x: 318, startPoint y: 236, endPoint x: 353, endPoint y: 127, distance: 114.9
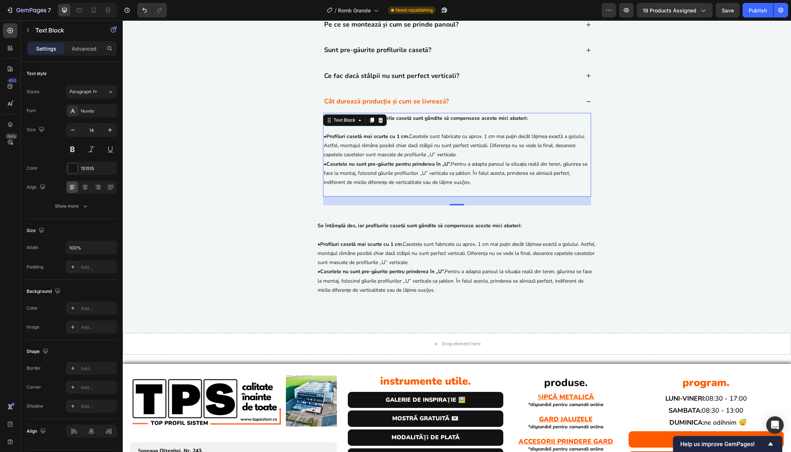
click at [391, 165] on strong "Casetele nu sunt pre-găurite pentru prinderea în „U”." at bounding box center [388, 164] width 125 height 7
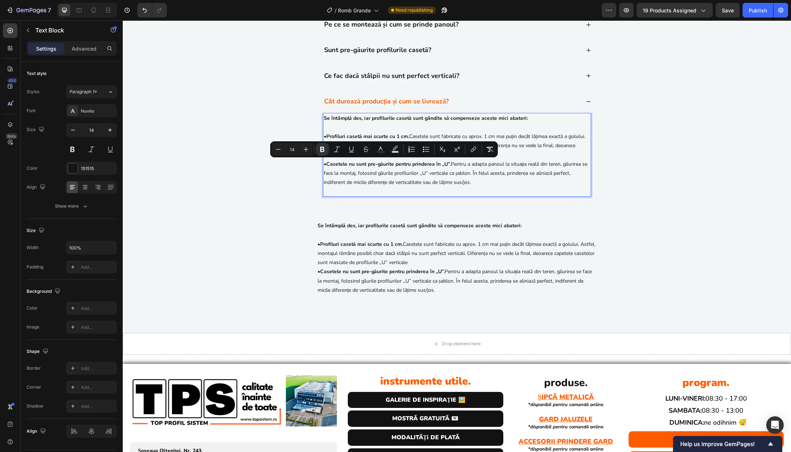
click at [493, 180] on p "Se întâmplă des, iar profilurile casetă sunt gândite să compenseze aceste mici …" at bounding box center [457, 151] width 267 height 74
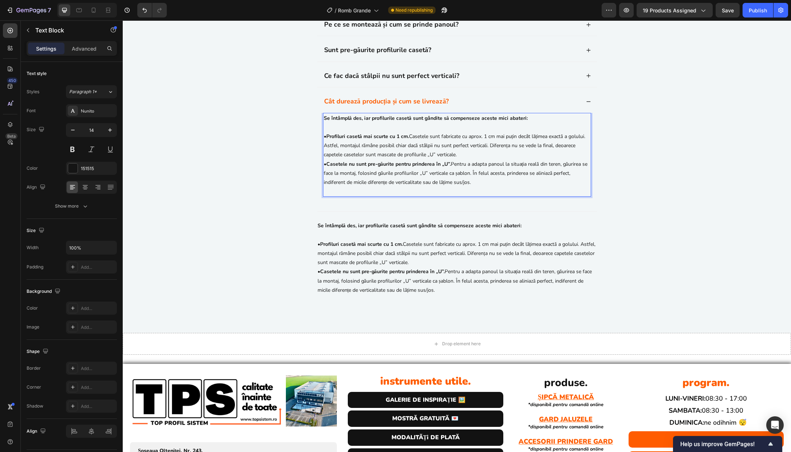
drag, startPoint x: 483, startPoint y: 182, endPoint x: 321, endPoint y: 119, distance: 173.7
click at [324, 119] on p "Se întâmplă des, iar profilurile casetă sunt gândite să compenseze aceste mici …" at bounding box center [457, 151] width 267 height 74
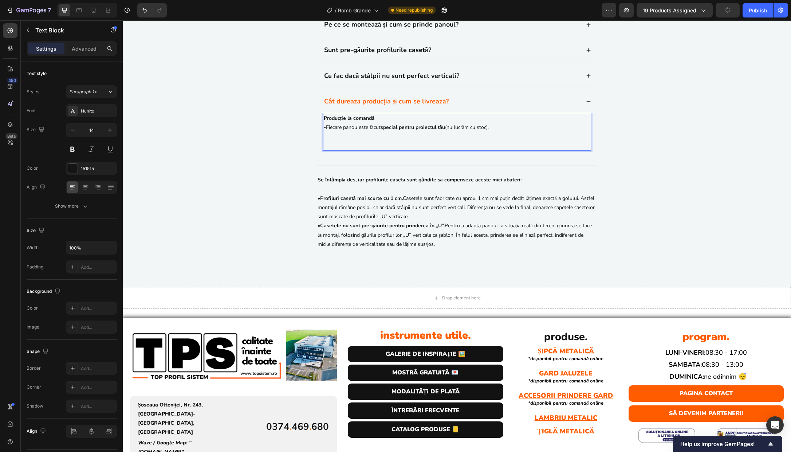
click at [514, 128] on p "- Fiecare panou este făcut special pentru proiectul tău (nu lucrăm cu stoc)." at bounding box center [457, 127] width 267 height 9
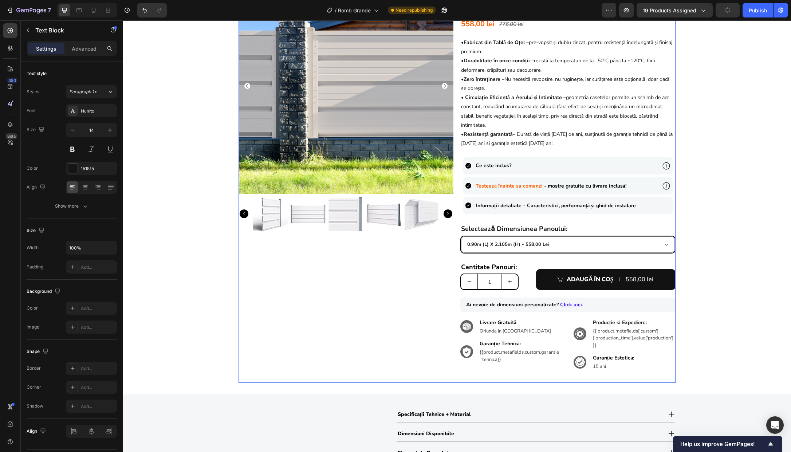
scroll to position [0, 0]
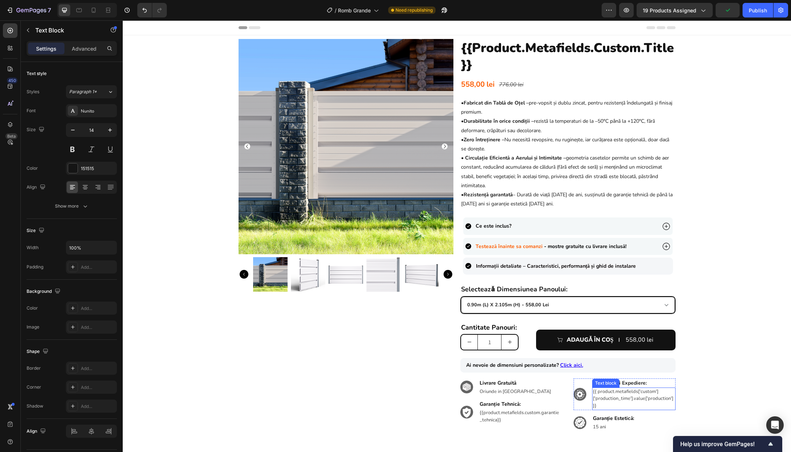
click at [620, 396] on p "{{ product.metafields['custom']['production_time'].value['production'] }}" at bounding box center [634, 398] width 82 height 21
click at [600, 399] on p "{{ product.metafields['custom']['production_time'].value['production'] }}" at bounding box center [634, 398] width 82 height 21
click at [598, 405] on p "{{ product.metafields['custom']['production_time'].value['production'] }}" at bounding box center [634, 398] width 82 height 21
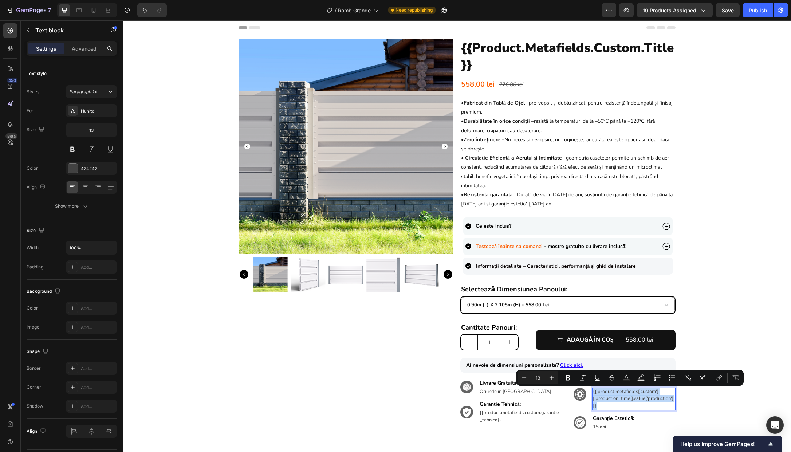
drag, startPoint x: 598, startPoint y: 405, endPoint x: 591, endPoint y: 393, distance: 14.2
click at [593, 393] on p "{{ product.metafields['custom']['production_time'].value['production'] }}" at bounding box center [634, 398] width 82 height 21
copy p "{{ product.metafields['custom']['production_time'].value['production'] }}"
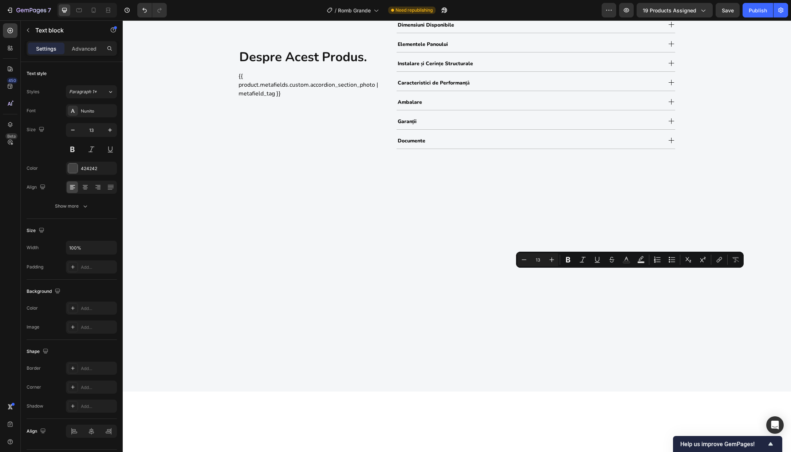
type input "16"
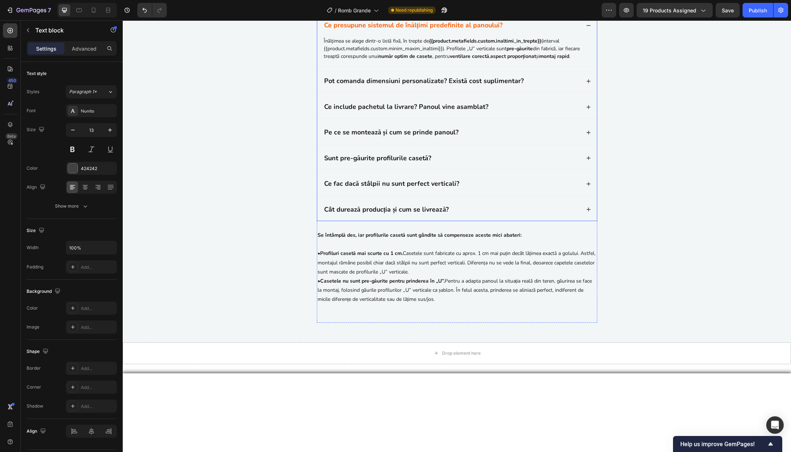
scroll to position [2177, 0]
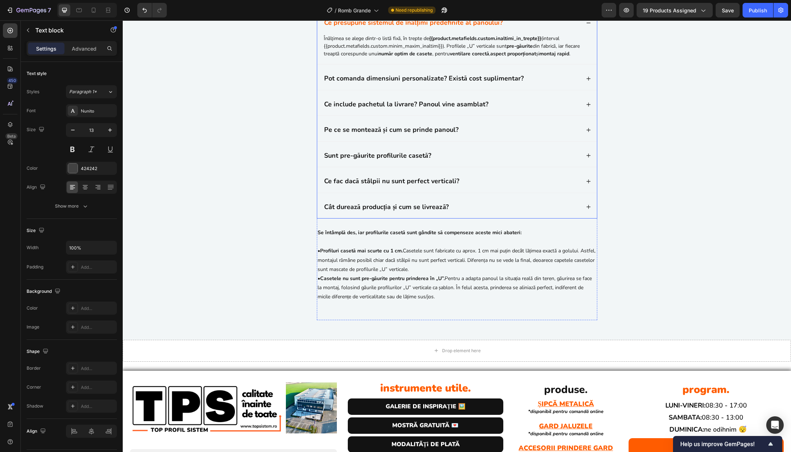
click at [482, 218] on div "Cât durează producția și cum se livrează?" at bounding box center [457, 207] width 280 height 22
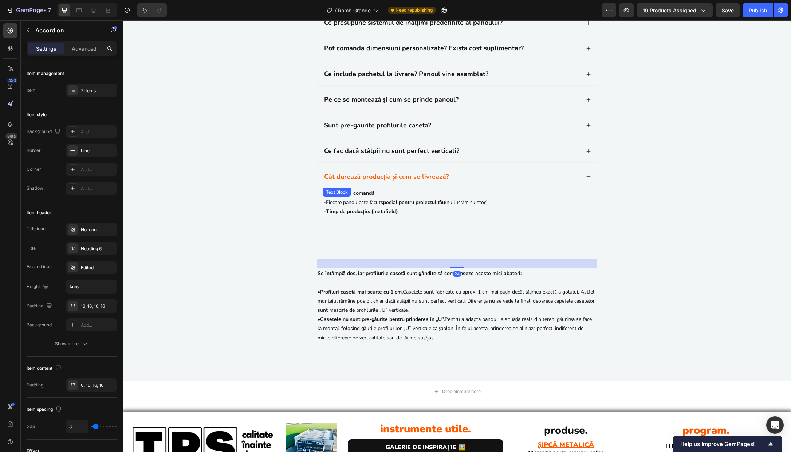
click at [423, 216] on p "- Timp de producție: {metafield} ." at bounding box center [457, 211] width 267 height 9
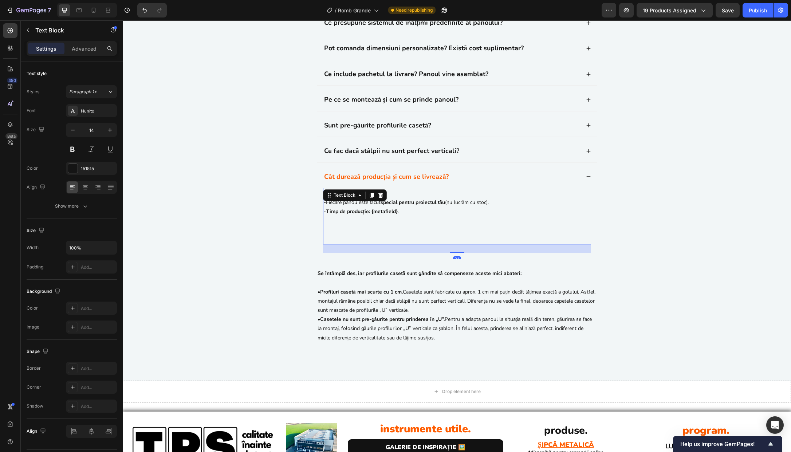
click at [423, 216] on p "- Timp de producție: {metafield} ." at bounding box center [457, 211] width 267 height 9
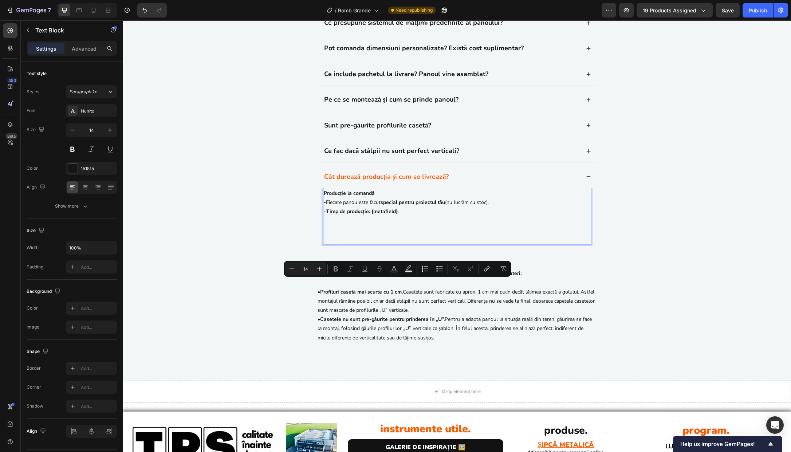
click at [372, 215] on strong "{metafield}" at bounding box center [385, 211] width 26 height 7
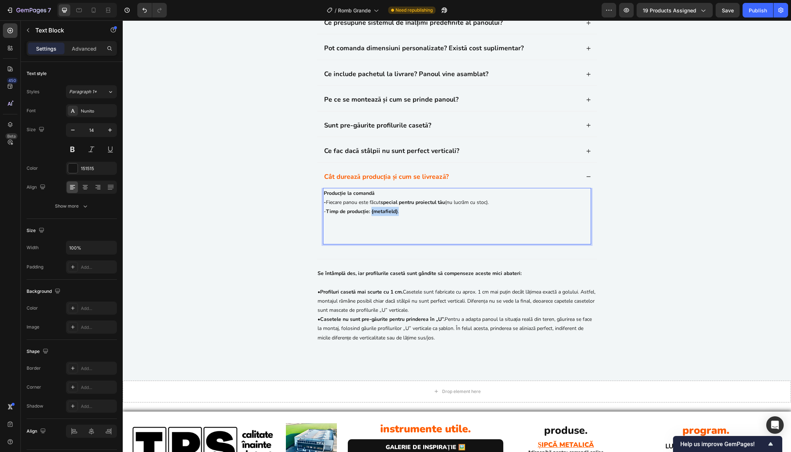
drag, startPoint x: 371, startPoint y: 285, endPoint x: 398, endPoint y: 284, distance: 27.3
click at [398, 216] on p "- Timp de producție: {metafield} ." at bounding box center [457, 211] width 267 height 9
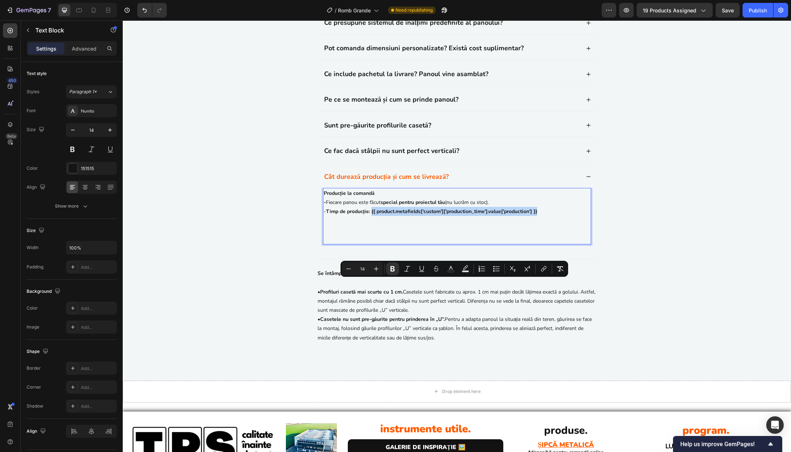
drag, startPoint x: 546, startPoint y: 285, endPoint x: 370, endPoint y: 283, distance: 176.0
click at [370, 216] on p "- Timp de producție: {{ product.metafields['custom']['production_time'].value['…" at bounding box center [457, 211] width 267 height 9
click at [542, 216] on p "- Timp de producție: {{ product.metafields['custom']['production_time'].value['…" at bounding box center [457, 211] width 267 height 9
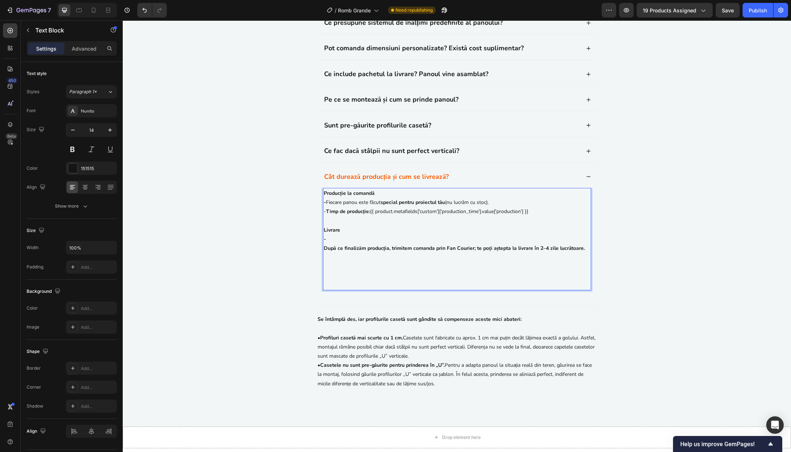
click at [323, 290] on div "Producție la comandă - Fiecare panou este făcut special pentru proiectul tău (n…" at bounding box center [457, 239] width 268 height 102
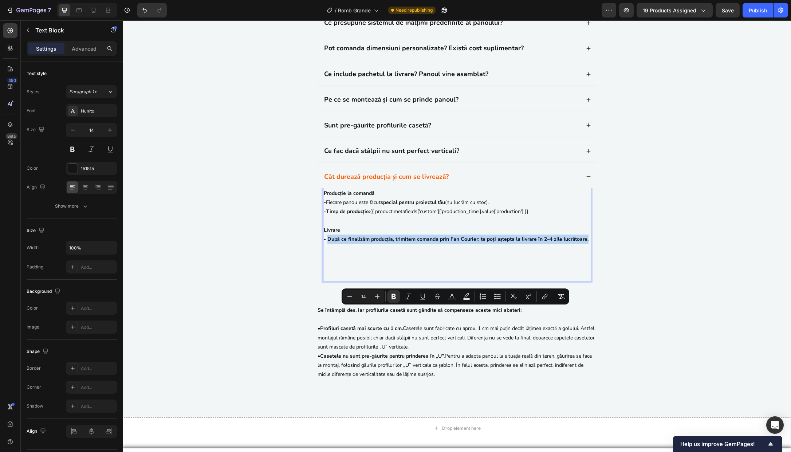
drag, startPoint x: 325, startPoint y: 311, endPoint x: 586, endPoint y: 311, distance: 261.9
click at [586, 243] on strong "- După ce finalizăm producția, trimitem comanda prin Fan Courier; te poți aștep…" at bounding box center [456, 239] width 265 height 7
click at [478, 253] on p "Rich Text Editor. Editing area: main" at bounding box center [457, 248] width 267 height 9
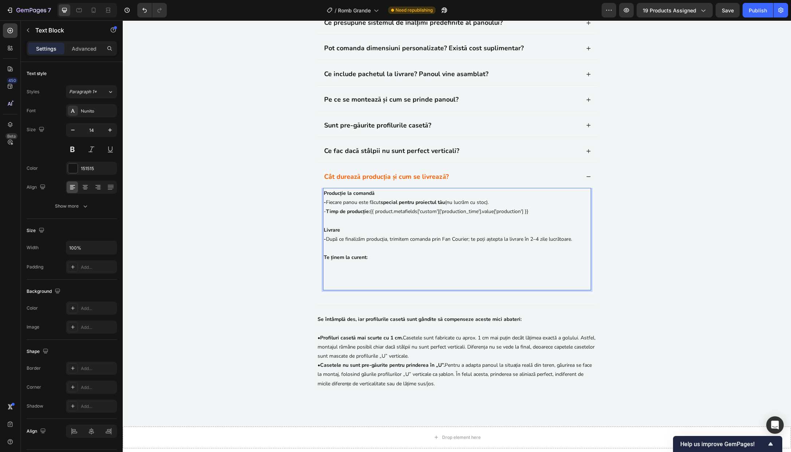
click at [371, 235] on p "Livrare" at bounding box center [457, 229] width 267 height 9
click at [387, 198] on p "Producție la comandă" at bounding box center [457, 193] width 267 height 9
click at [371, 271] on p "Rich Text Editor. Editing area: main" at bounding box center [457, 266] width 267 height 9
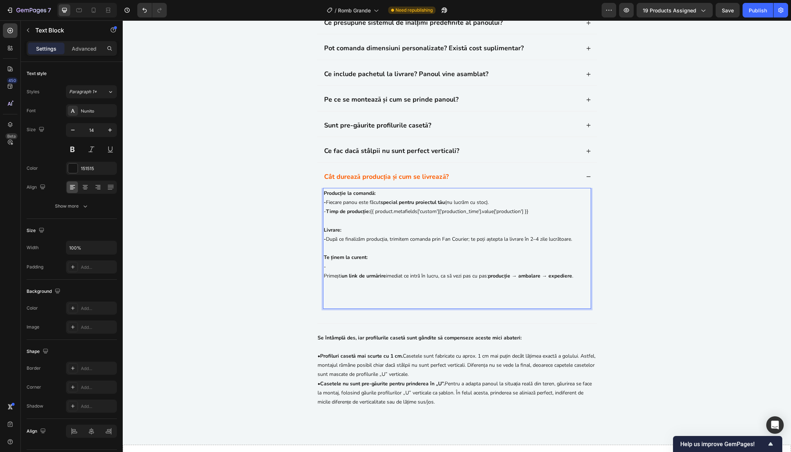
click at [324, 280] on p "Primești un link de urmărire imediat ce intră în lucru, ca să vezi pas cu pas: …" at bounding box center [457, 275] width 267 height 9
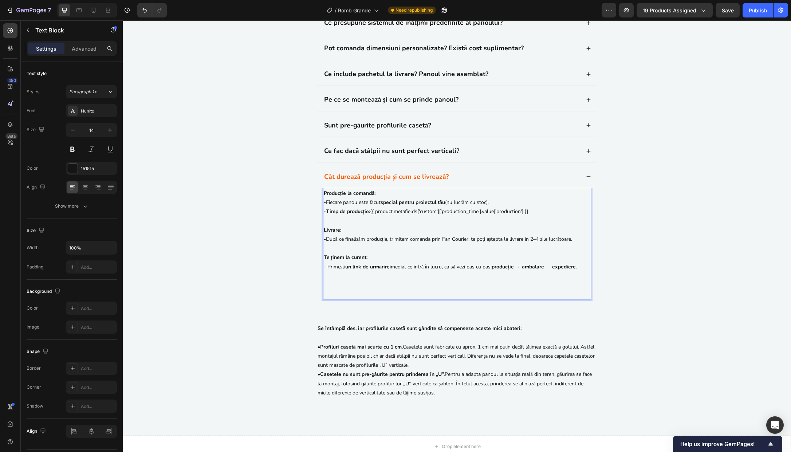
click at [414, 271] on p "- Primești un link de urmărire imediat ce intră în lucru, ca să vezi pas cu pas…" at bounding box center [457, 266] width 267 height 9
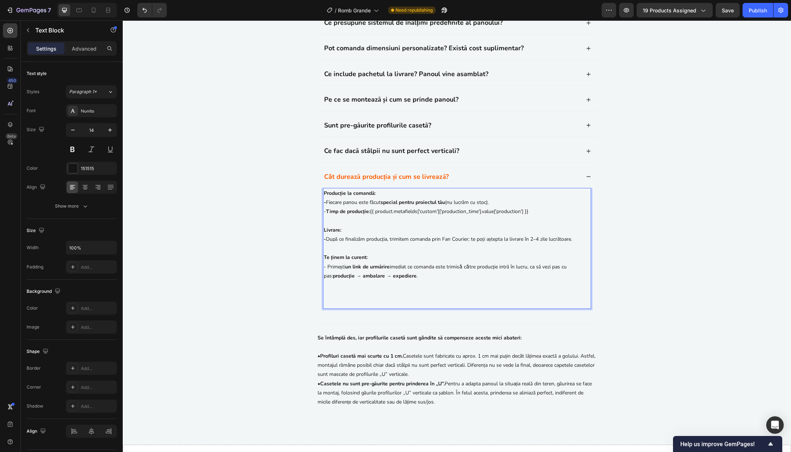
click at [528, 280] on p "- Primești un link de urmărire imediat ce comanda este trimisǎ cǎtre producție …" at bounding box center [457, 271] width 267 height 18
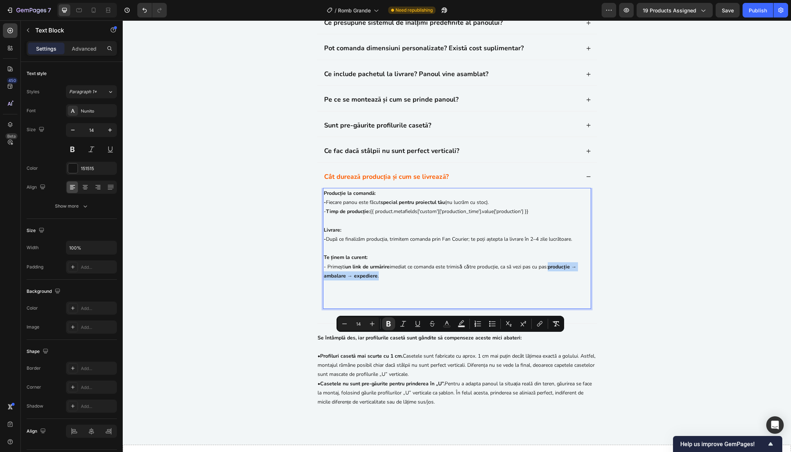
drag, startPoint x: 552, startPoint y: 338, endPoint x: 553, endPoint y: 345, distance: 7.3
click at [553, 280] on p "- Primești un link de urmărire imediat ce comanda este trimisǎ cǎtre producție,…" at bounding box center [457, 271] width 267 height 18
click at [455, 280] on p "- Primești un link de urmărire imediat ce comanda este trimisǎ cǎtre producție,…" at bounding box center [457, 271] width 267 height 18
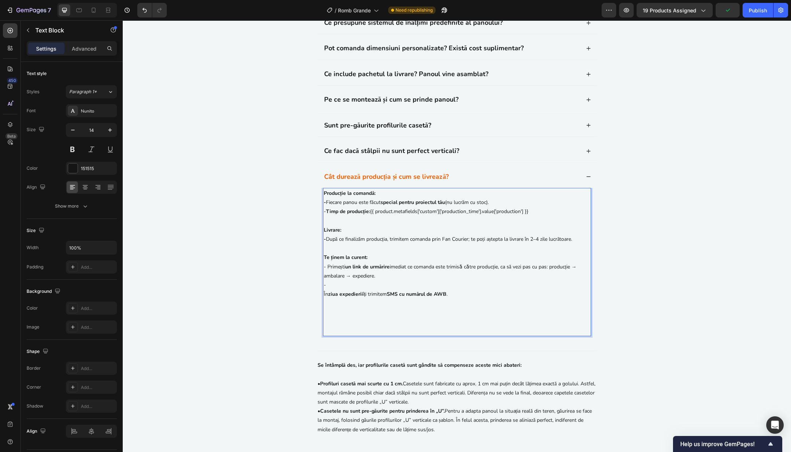
click at [324, 299] on p "În ziua expedierii îți trimitem SMS cu numărul de AWB ." at bounding box center [457, 294] width 267 height 9
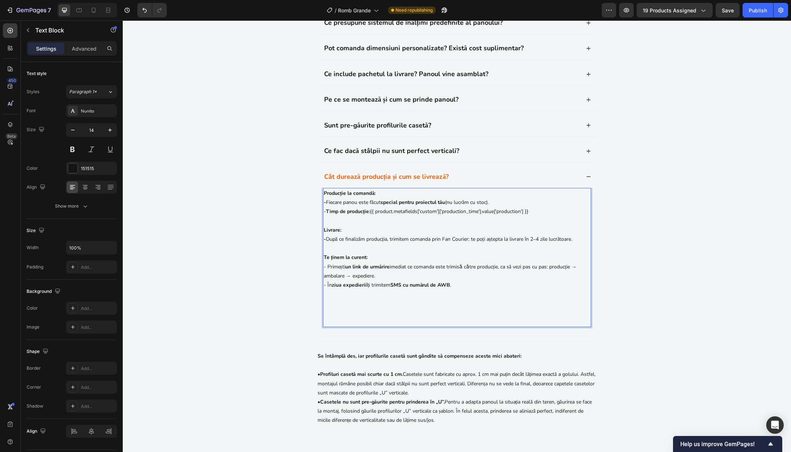
click at [480, 290] on p "- În ziua expedierii îți trimitem SMS cu numărul de AWB ." at bounding box center [457, 284] width 267 height 9
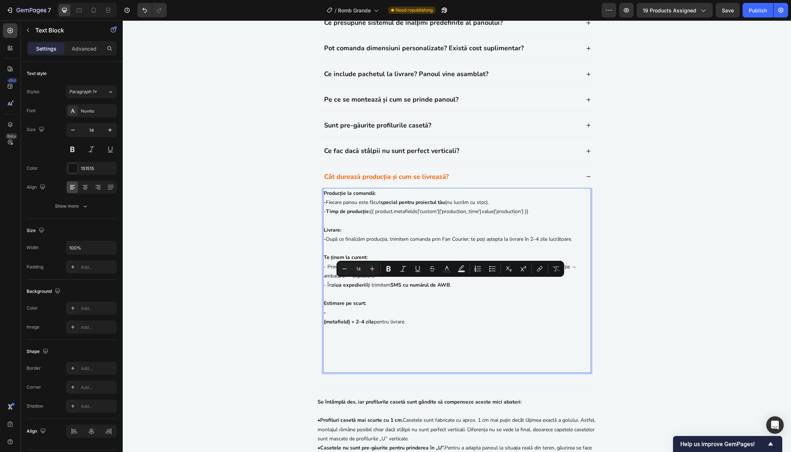
drag, startPoint x: 370, startPoint y: 284, endPoint x: 534, endPoint y: 285, distance: 163.2
click at [534, 216] on p "- Timp de producție: {{ product.metafields['custom']['production_time'].value['…" at bounding box center [457, 211] width 267 height 9
copy p "{{ product.metafields['custom']['production_time'].value['production'] }}"
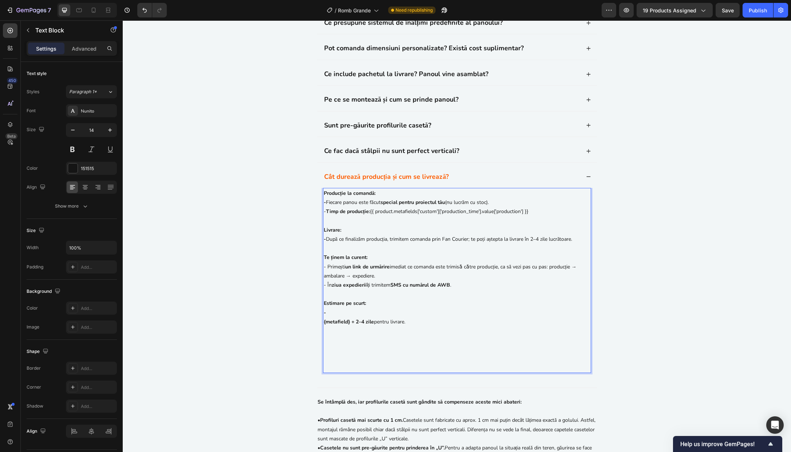
click at [327, 325] on strong "{metafield} + 2–4 zile" at bounding box center [349, 321] width 50 height 7
click at [323, 373] on div "Producție la comandă: - Fiecare panou este făcut special pentru proiectul tău (…" at bounding box center [457, 280] width 268 height 185
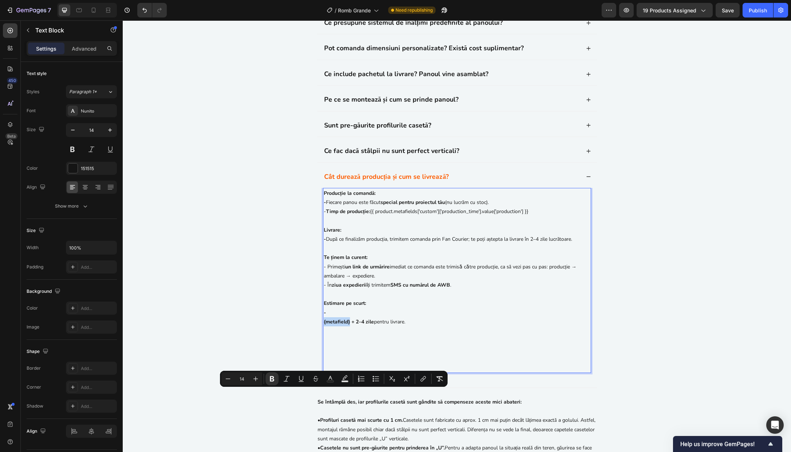
drag, startPoint x: 321, startPoint y: 395, endPoint x: 347, endPoint y: 395, distance: 26.2
click at [347, 325] on strong "{metafield} + 2–4 zile" at bounding box center [349, 321] width 50 height 7
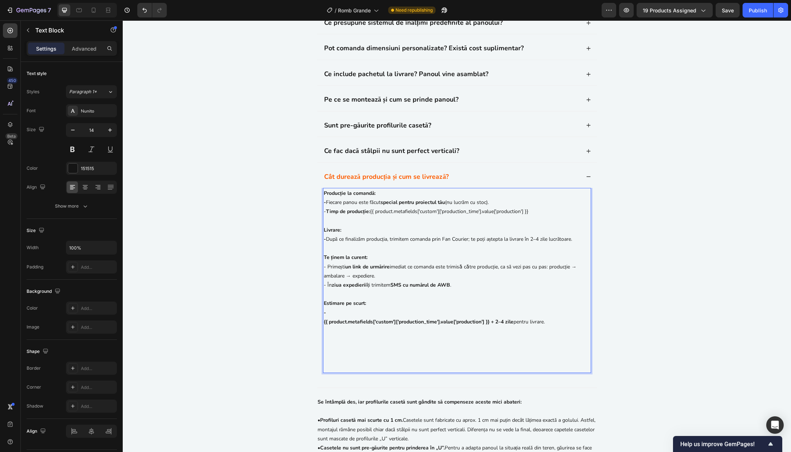
click at [324, 325] on strong "{{ product.metafields['custom']['production_time'].value['production'] }} + 2–4…" at bounding box center [419, 321] width 190 height 7
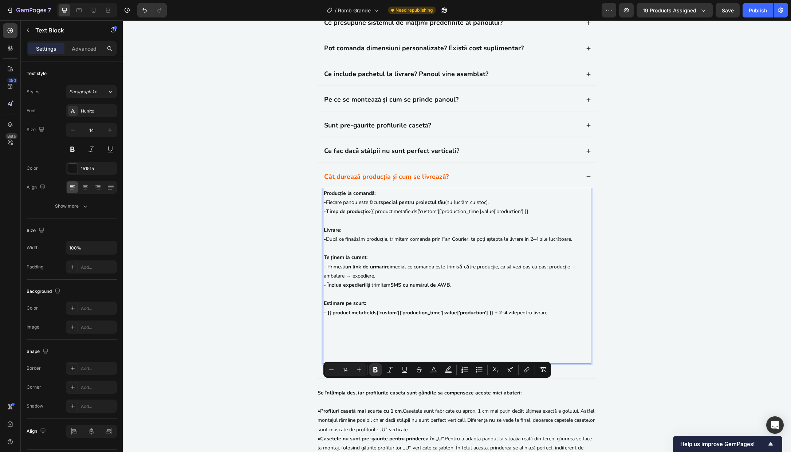
drag, startPoint x: 553, startPoint y: 384, endPoint x: 325, endPoint y: 387, distance: 227.3
click at [325, 317] on p "- {{ product.metafields['custom']['production_time'].value['production'] }} + 2…" at bounding box center [457, 312] width 267 height 9
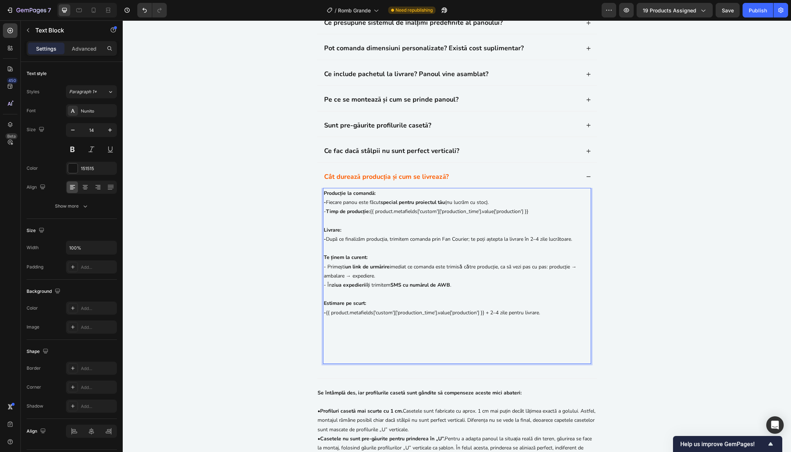
click at [377, 326] on p "Rich Text Editor. Editing area: main" at bounding box center [457, 321] width 267 height 9
click at [368, 354] on p "Rich Text Editor. Editing area: main" at bounding box center [457, 349] width 267 height 9
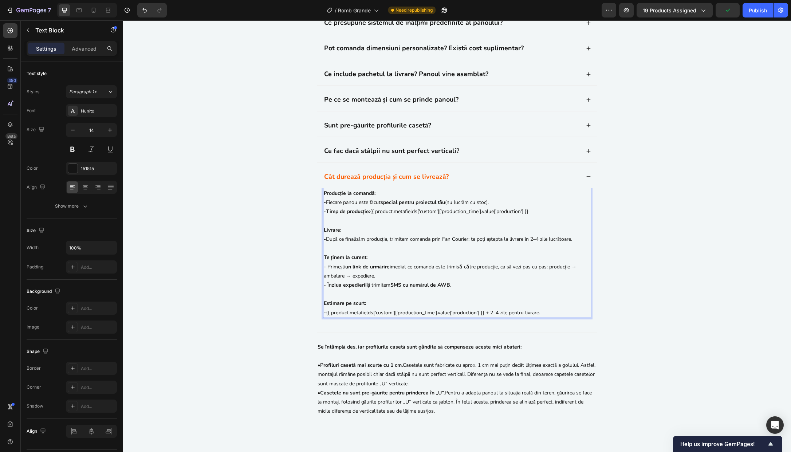
click at [326, 207] on p "- Fiecare panou este făcut special pentru proiectul tău (nu lucrăm cu stoc)." at bounding box center [457, 202] width 267 height 9
click at [324, 206] on strong "-" at bounding box center [325, 202] width 2 height 7
click at [324, 206] on strong "•" at bounding box center [325, 202] width 3 height 7
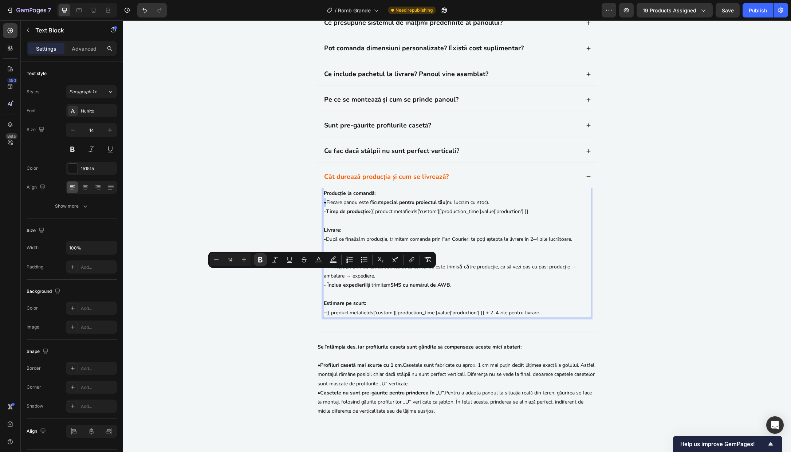
copy strong "•"
click at [327, 215] on strong "Timp de producție:" at bounding box center [348, 211] width 44 height 7
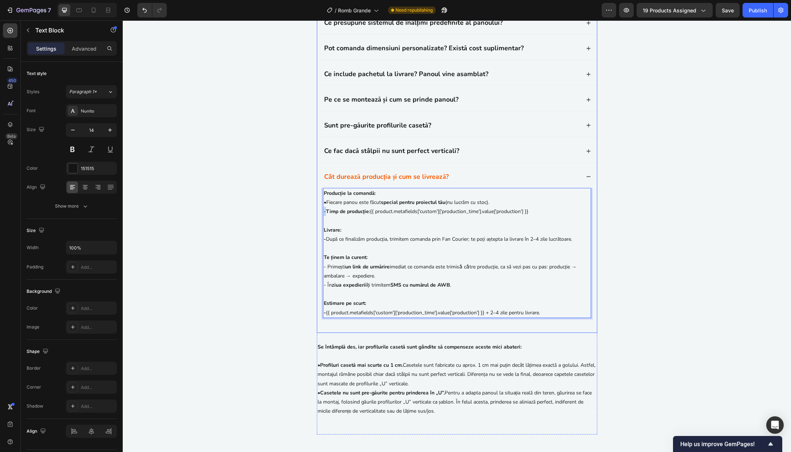
drag, startPoint x: 323, startPoint y: 284, endPoint x: 319, endPoint y: 284, distance: 3.7
click at [319, 284] on div "Producție la comandă: • Fiecare panou este făcut special pentru proiectul tău (…" at bounding box center [457, 260] width 280 height 145
click at [323, 311] on div "Producție la comandă: • Fiecare panou este făcut special pentru proiectul tău (…" at bounding box center [457, 253] width 268 height 130
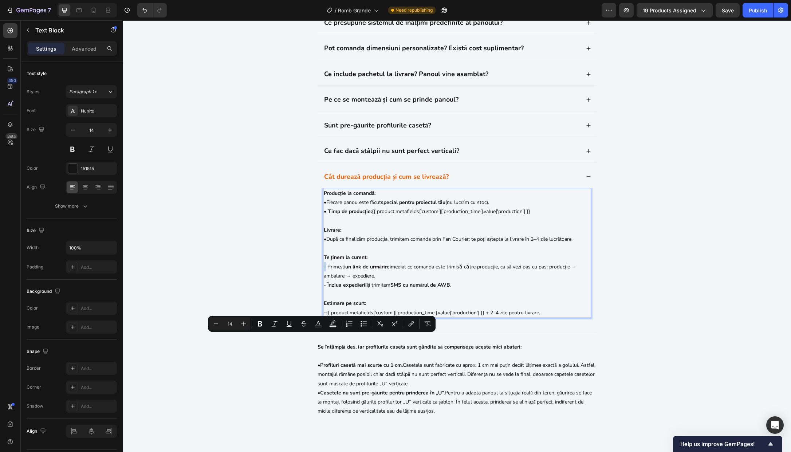
click at [323, 318] on div "Producție la comandă: • Fiecare panou este făcut special pentru proiectul tău (…" at bounding box center [457, 253] width 268 height 130
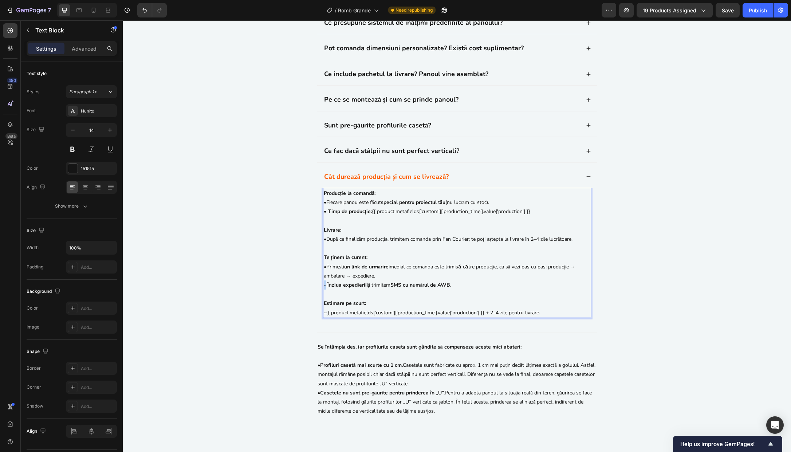
click at [324, 290] on p "- În ziua expedierii îți trimitem SMS cu numărul de AWB ." at bounding box center [457, 284] width 267 height 9
click at [424, 299] on p "Rich Text Editor. Editing area: main" at bounding box center [457, 294] width 267 height 9
click at [497, 290] on p "• În ziua expedierii îți trimitem SMS cu numărul de AWB ." at bounding box center [457, 284] width 267 height 9
click at [626, 365] on div "Clarificari si Raspunsuri Heading Ce presupune sistemul de înălțimi predefinite…" at bounding box center [457, 212] width 654 height 455
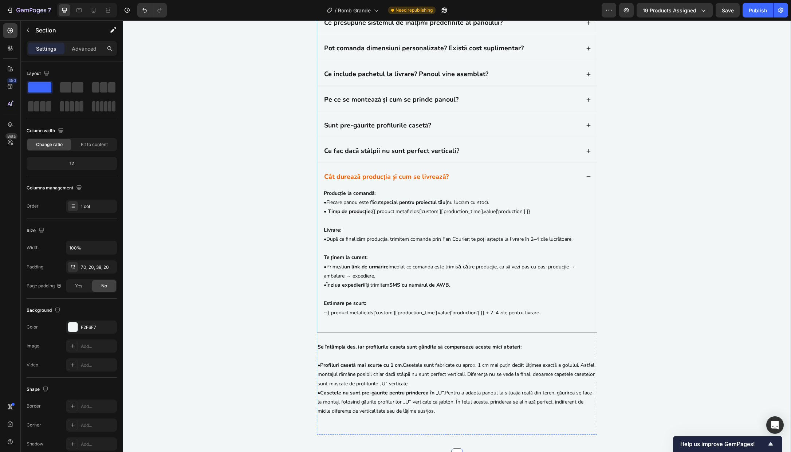
click at [514, 182] on div "Cât durează producția și cum se livrează?" at bounding box center [451, 177] width 257 height 11
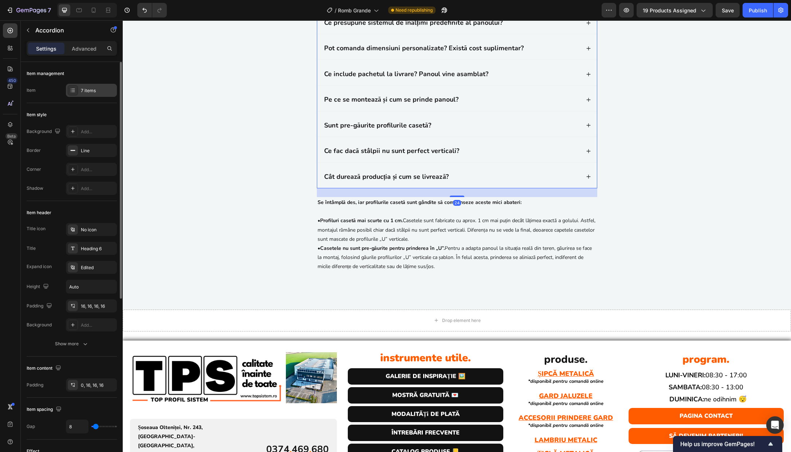
click at [95, 91] on div "7 items" at bounding box center [98, 90] width 34 height 7
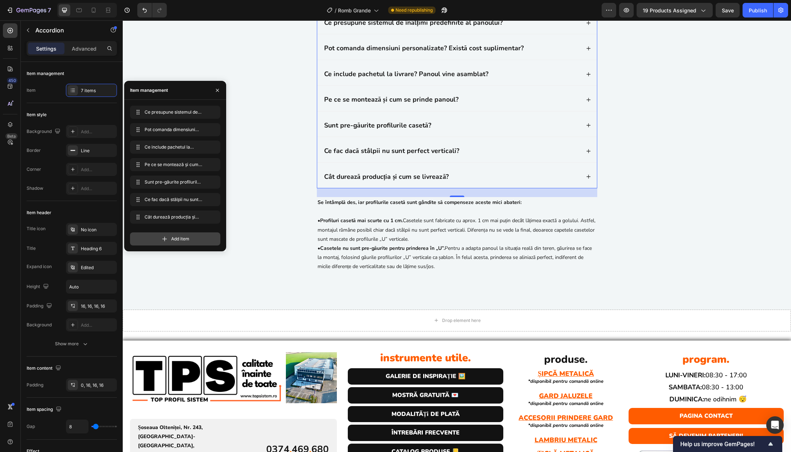
click at [170, 239] on div "Add item" at bounding box center [175, 238] width 90 height 13
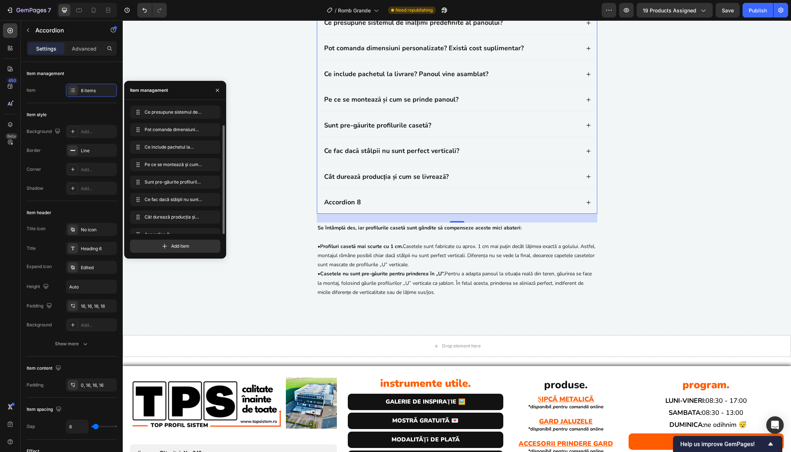
scroll to position [10, 0]
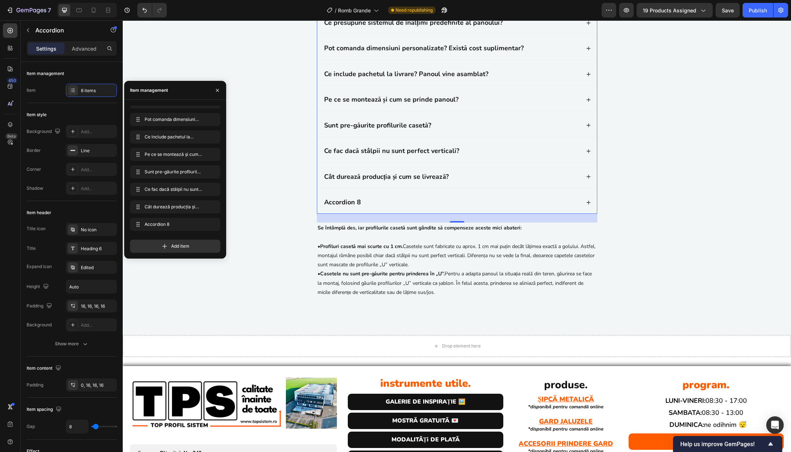
click at [345, 208] on div "Accordion 8" at bounding box center [342, 202] width 39 height 11
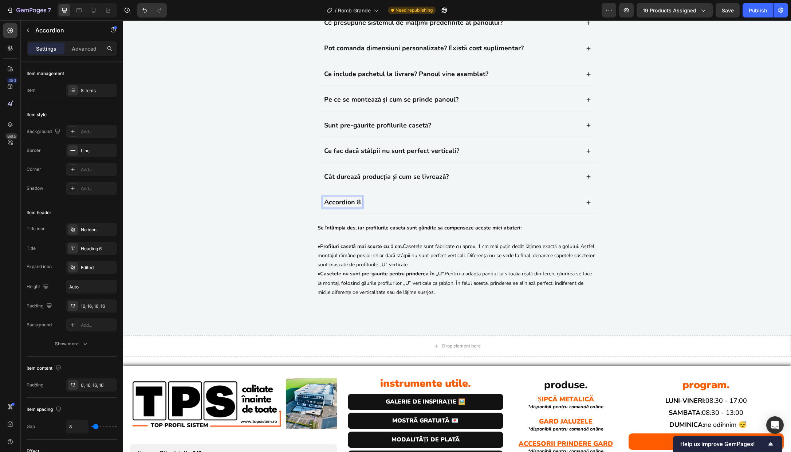
click at [345, 207] on p "Accordion 8" at bounding box center [342, 202] width 37 height 8
click at [348, 207] on p "Accordion 8" at bounding box center [342, 202] width 37 height 8
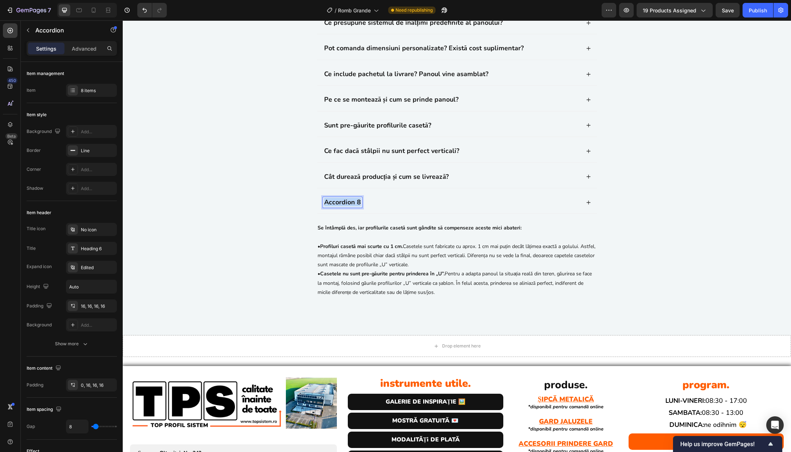
click at [339, 207] on p "Accordion 8" at bounding box center [342, 202] width 37 height 8
click at [482, 208] on div "Trebuie să achit un avans?" at bounding box center [451, 202] width 257 height 11
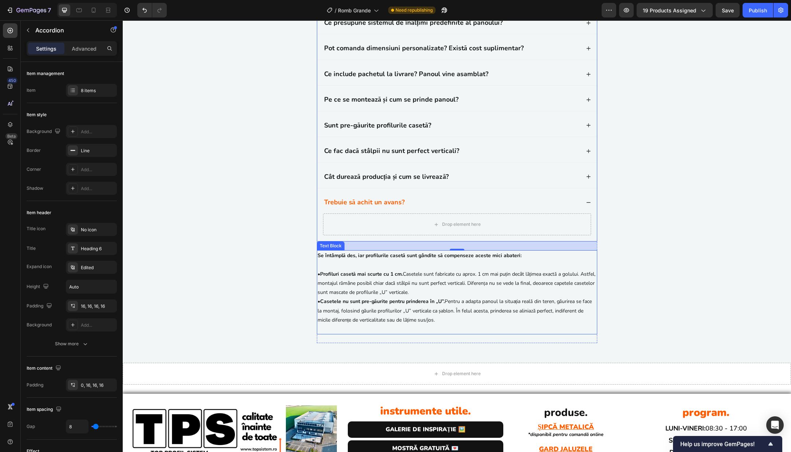
click at [441, 325] on p "Se întâmplă des, iar profilurile casetă sunt gândite să compenseze aceste mici …" at bounding box center [457, 288] width 279 height 74
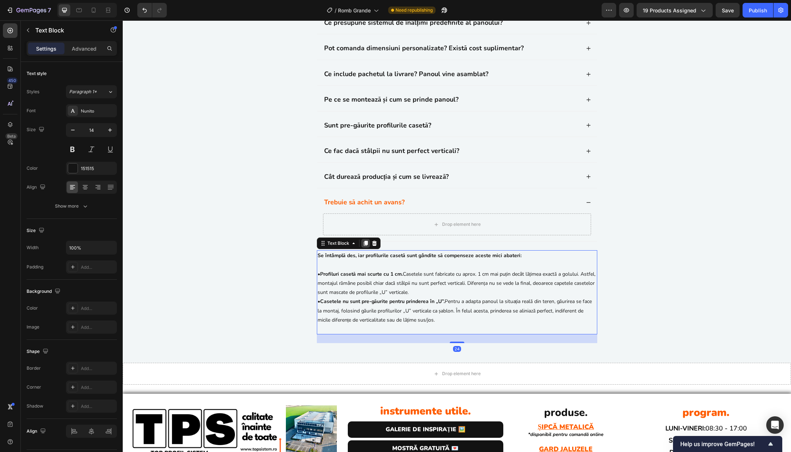
click at [364, 246] on icon at bounding box center [366, 243] width 4 height 5
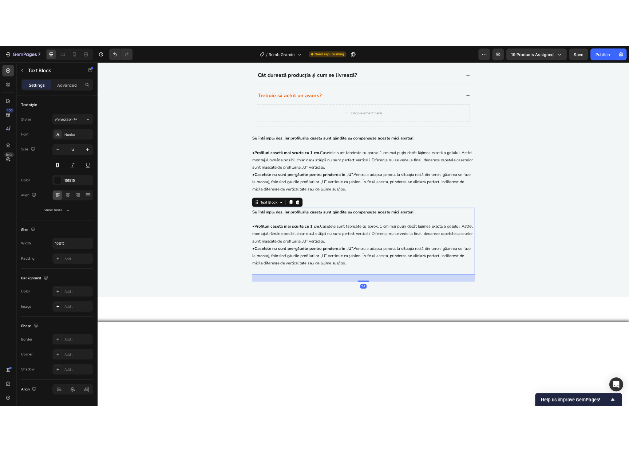
scroll to position [2217, 0]
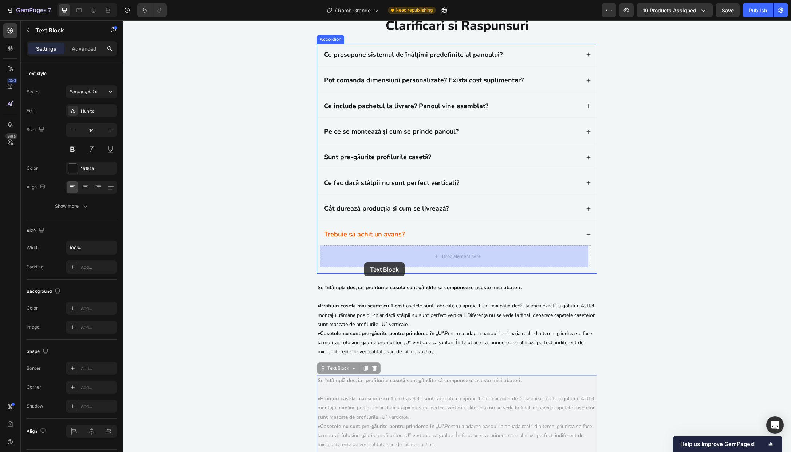
drag, startPoint x: 324, startPoint y: 368, endPoint x: 364, endPoint y: 260, distance: 115.4
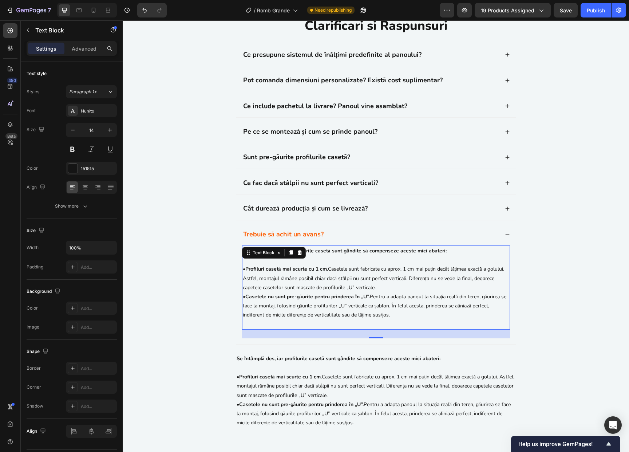
click at [302, 234] on strong "Trebuie să achit un avans?" at bounding box center [283, 234] width 81 height 9
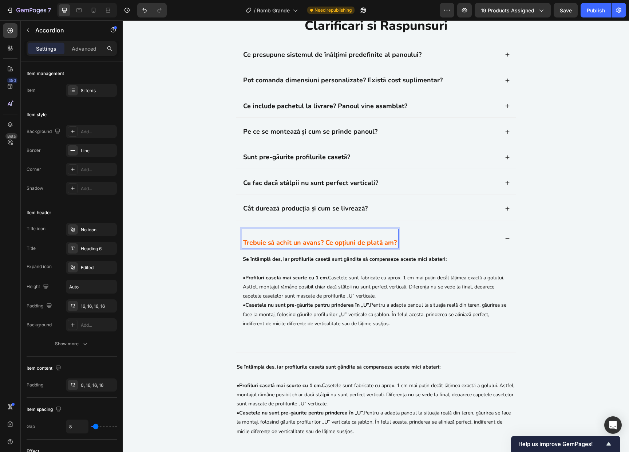
click at [243, 244] on strong "Trebuie să achit un avans? Ce opțiuni de plată am?" at bounding box center [320, 242] width 154 height 9
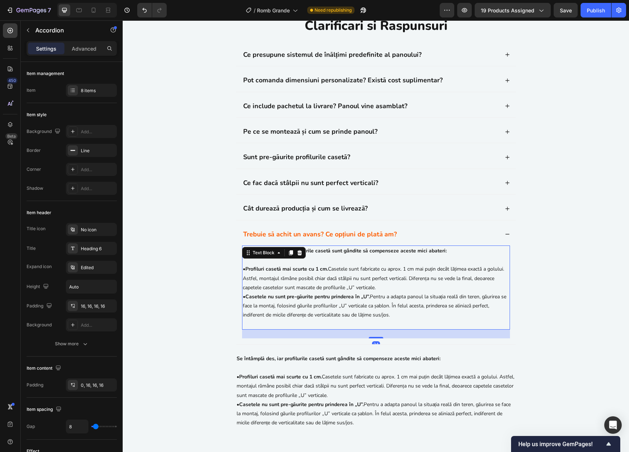
click at [418, 297] on p "Se întâmplă des, iar profilurile casetă sunt gândite să compenseze aceste mici …" at bounding box center [376, 283] width 267 height 74
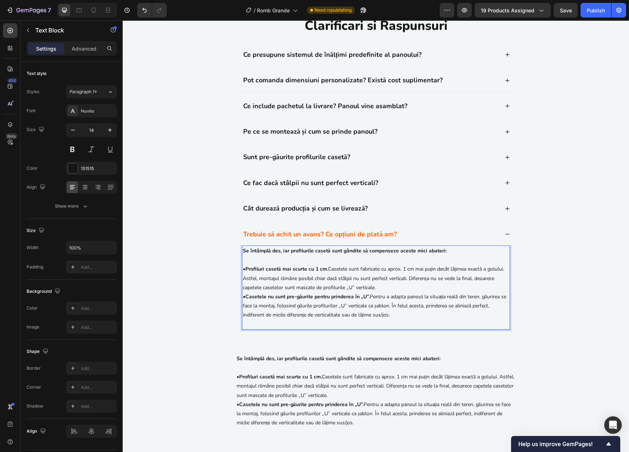
click at [403, 315] on p "Se întâmplă des, iar profilurile casetă sunt gândite să compenseze aceste mici …" at bounding box center [376, 283] width 267 height 74
drag, startPoint x: 403, startPoint y: 315, endPoint x: 240, endPoint y: 252, distance: 174.7
click at [243, 252] on p "Se întâmplă des, iar profilurile casetă sunt gândite să compenseze aceste mici …" at bounding box center [376, 283] width 267 height 74
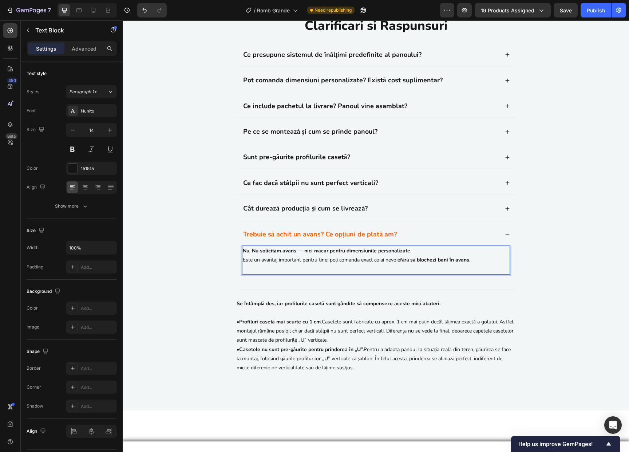
click at [320, 260] on p "Este un avantaj important pentru tine: poți comanda exact ce ai nevoie fără să …" at bounding box center [376, 259] width 267 height 9
click at [454, 259] on p "Este un avantaj important: poți comanda exact ce ai nevoie fără să blochezi ban…" at bounding box center [376, 259] width 267 height 9
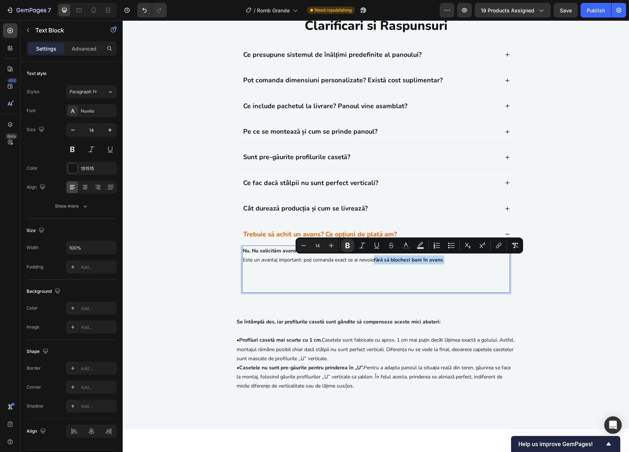
drag, startPoint x: 375, startPoint y: 260, endPoint x: 448, endPoint y: 257, distance: 73.3
click at [448, 257] on p "Este un avantaj important: poți comanda exact ce ai nevoie fără să blochezi ban…" at bounding box center [376, 259] width 267 height 9
click at [452, 269] on p "Rich Text Editor. Editing area: main" at bounding box center [376, 268] width 267 height 9
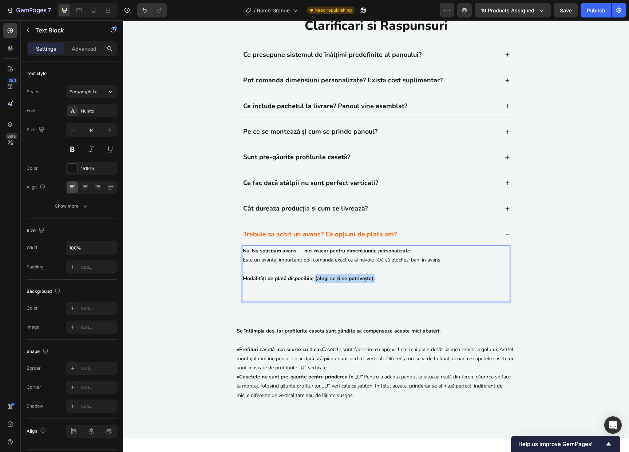
drag, startPoint x: 313, startPoint y: 279, endPoint x: 398, endPoint y: 277, distance: 84.9
click at [398, 277] on p "Modalități de plată disponibile (alegi ce ți se potrivește):" at bounding box center [376, 273] width 267 height 18
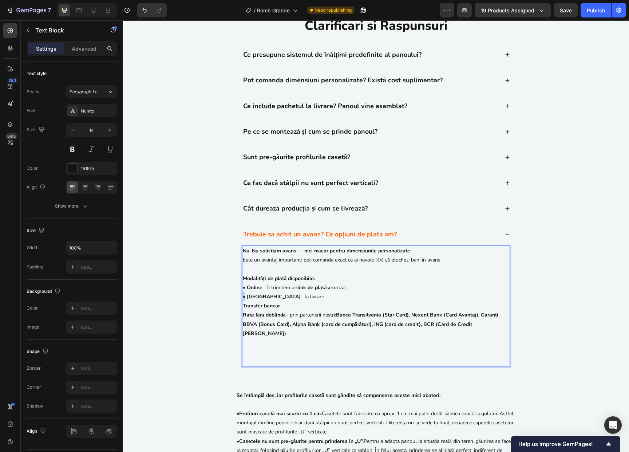
drag, startPoint x: 243, startPoint y: 297, endPoint x: 239, endPoint y: 297, distance: 4.0
click at [239, 297] on div "Nu. Nu solicităm avans — nici măcar pentru dimensiunile personalizate. Este un …" at bounding box center [376, 314] width 280 height 136
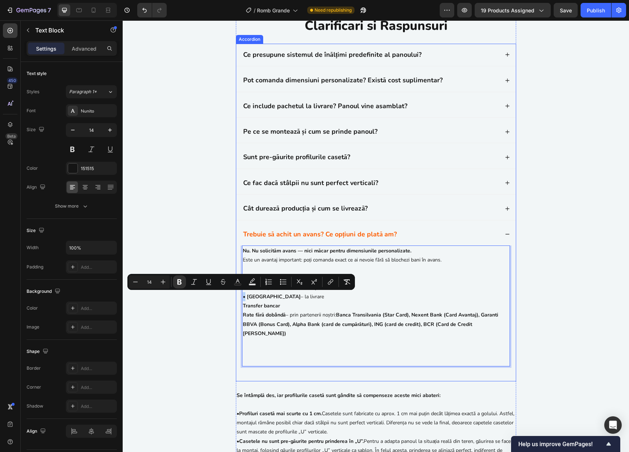
copy strong "•"
click at [250, 309] on strong "Transfer bancar" at bounding box center [261, 305] width 37 height 7
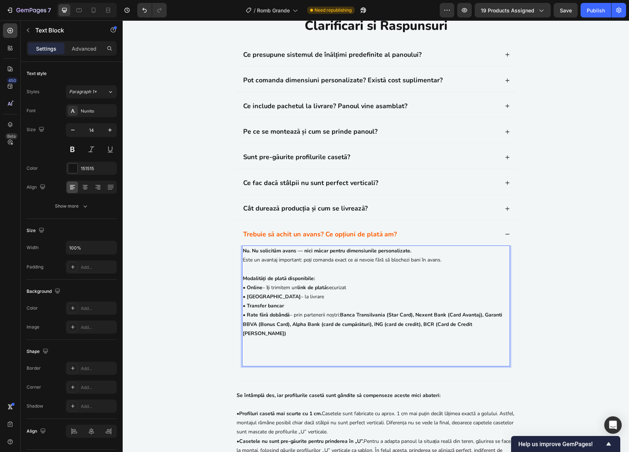
click at [330, 338] on p "Rich Text Editor. Editing area: main" at bounding box center [376, 342] width 267 height 9
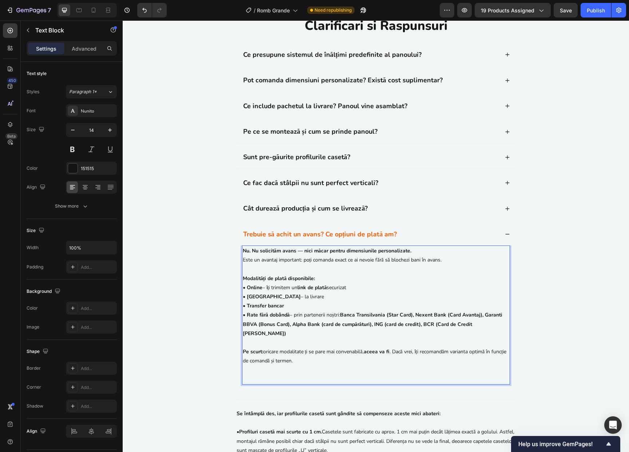
click at [369, 375] on p "Rich Text Editor. Editing area: main" at bounding box center [376, 379] width 267 height 9
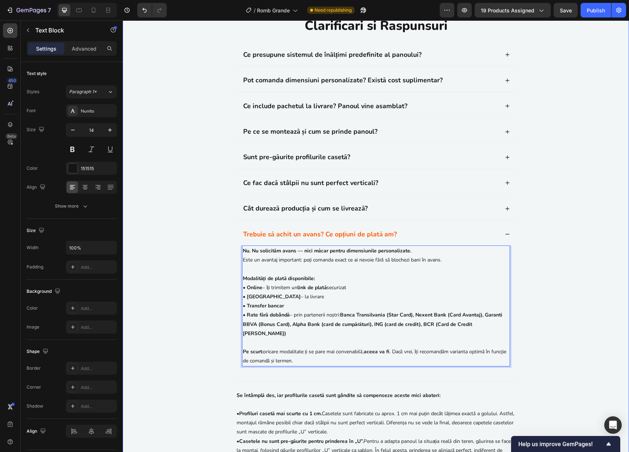
click at [556, 348] on div "Clarificari si Raspunsuri Heading Ce presupune sistemul de înălțimi predefinite…" at bounding box center [376, 253] width 492 height 472
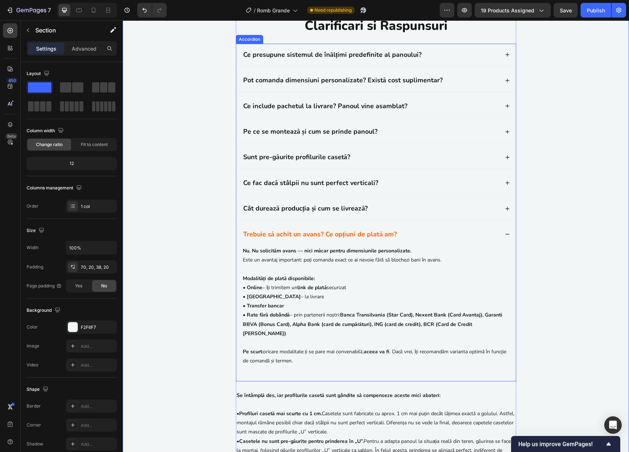
click at [441, 231] on div "Trebuie să achit un avans? Ce opțiuni de plată am?" at bounding box center [370, 234] width 257 height 11
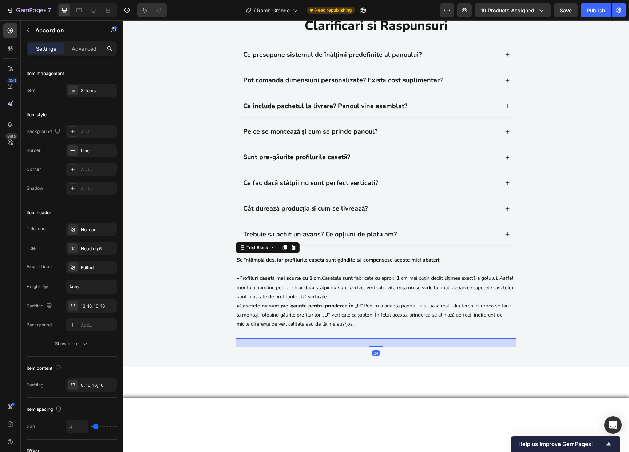
click at [423, 295] on p "Se întâmplă des, iar profilurile casetă sunt gândite să compenseze aceste mici …" at bounding box center [376, 292] width 279 height 74
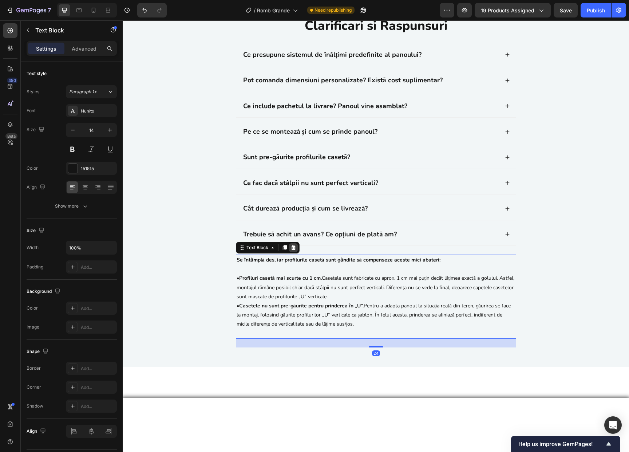
click at [291, 247] on icon at bounding box center [294, 248] width 6 height 6
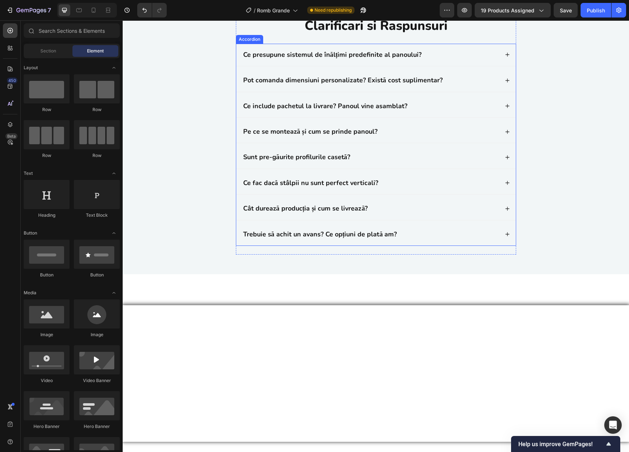
click at [474, 240] on div "Trebuie să achit un avans? Ce opțiuni de plată am?" at bounding box center [376, 234] width 280 height 22
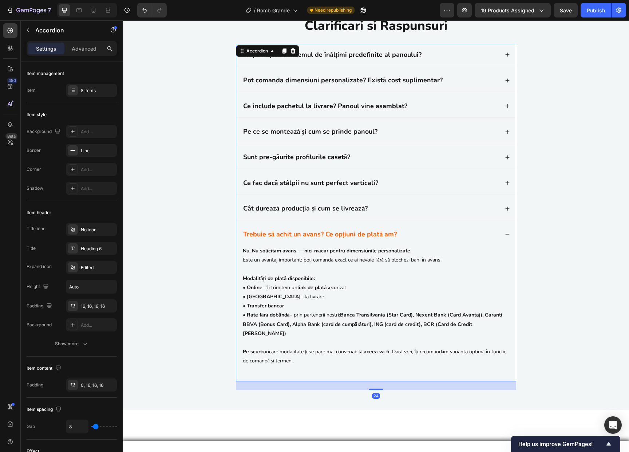
click at [474, 239] on div "Trebuie să achit un avans? Ce opțiuni de plată am?" at bounding box center [370, 234] width 257 height 11
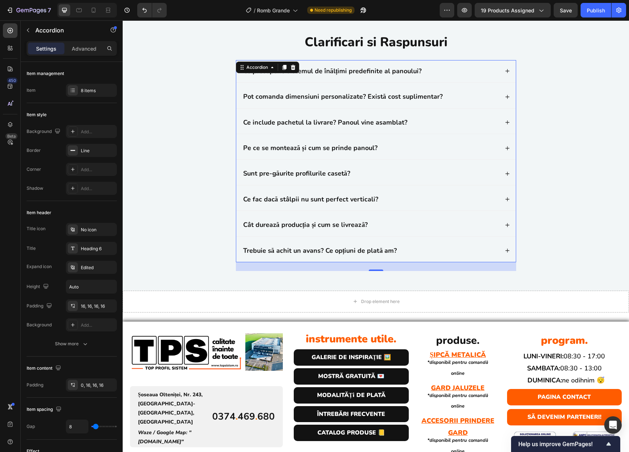
scroll to position [2189, 0]
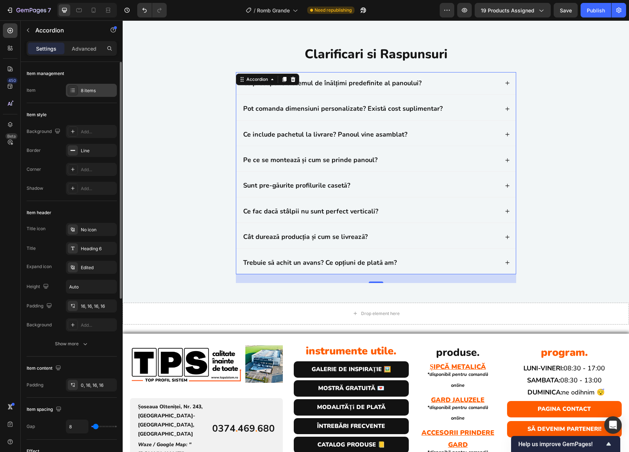
click at [86, 91] on div "8 items" at bounding box center [98, 90] width 34 height 7
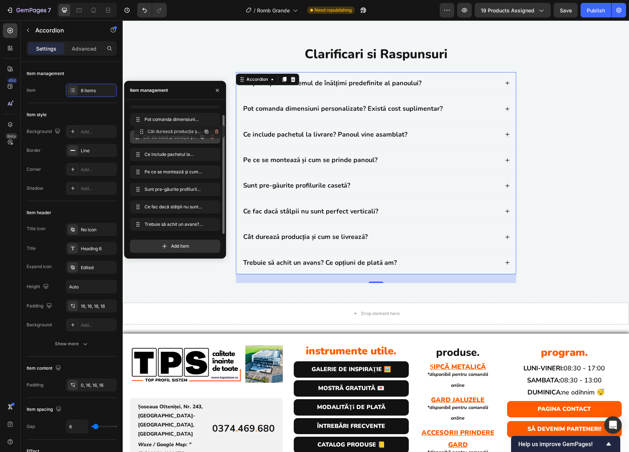
scroll to position [0, 0]
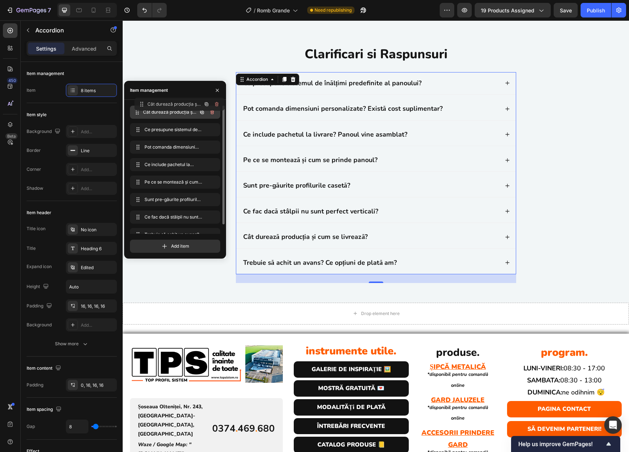
drag, startPoint x: 160, startPoint y: 209, endPoint x: 164, endPoint y: 106, distance: 102.8
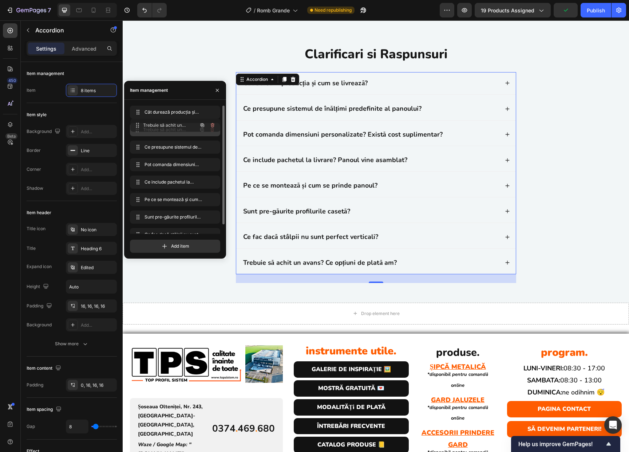
drag, startPoint x: 166, startPoint y: 227, endPoint x: 166, endPoint y: 128, distance: 99.1
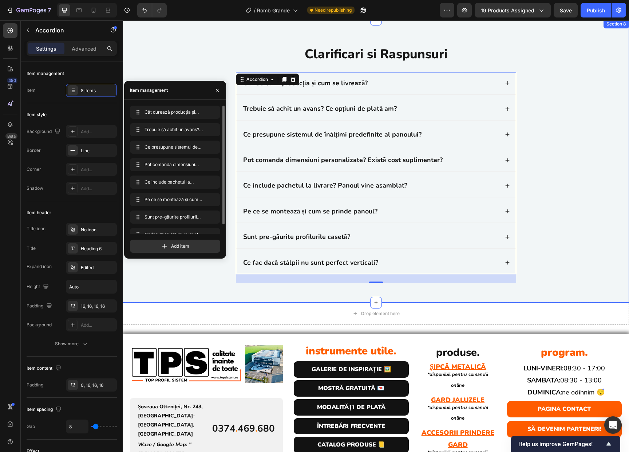
click at [546, 249] on div "Clarificari si Raspunsuri Heading Cât durează producția și cum se livrează? Tre…" at bounding box center [376, 167] width 492 height 244
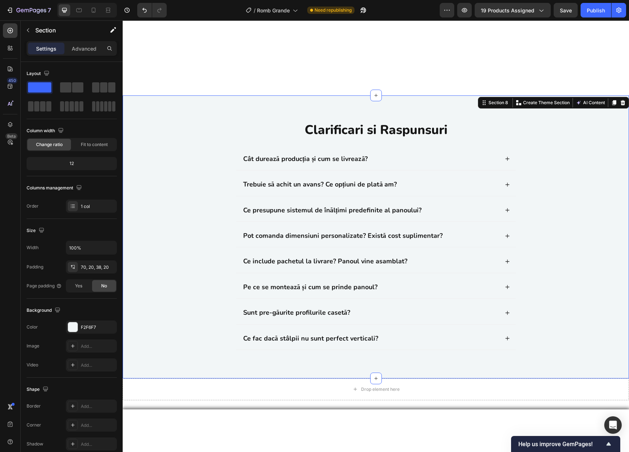
scroll to position [2061, 0]
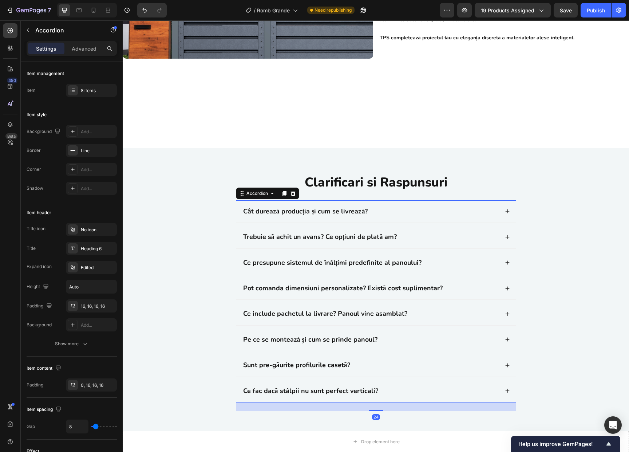
click at [452, 219] on div "Cât durează producția și cum se livrează?" at bounding box center [376, 211] width 280 height 22
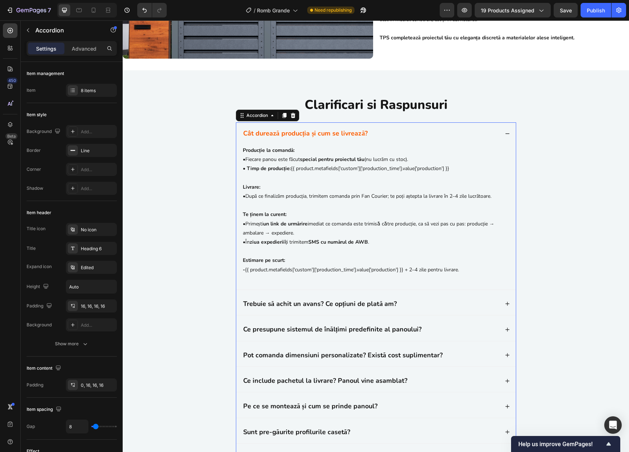
click at [443, 139] on div "Cât durează producția și cum se livrează?" at bounding box center [370, 133] width 257 height 11
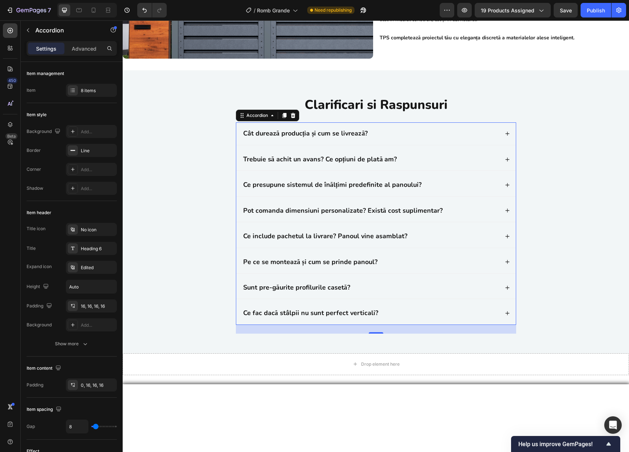
click at [447, 165] on div "Trebuie să achit un avans? Ce opțiuni de plată am?" at bounding box center [370, 159] width 257 height 11
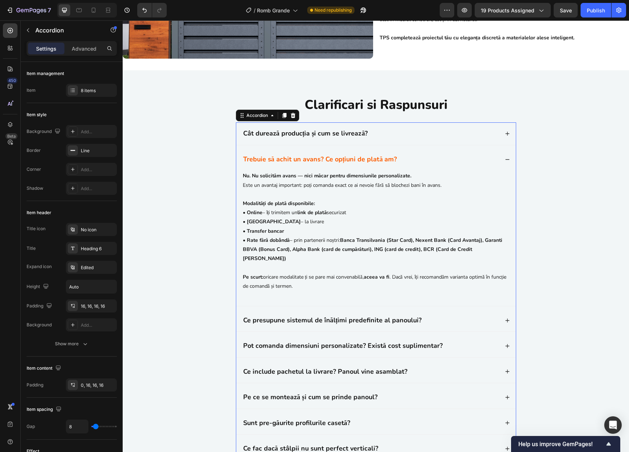
click at [447, 165] on div "Trebuie să achit un avans? Ce opțiuni de plată am?" at bounding box center [370, 159] width 257 height 11
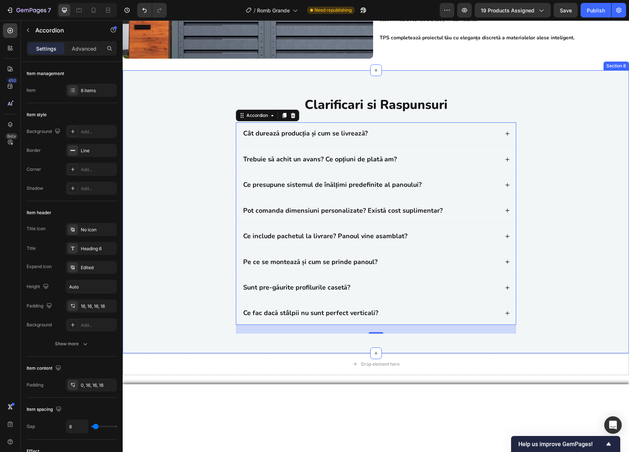
click at [579, 260] on div "Clarificari si Raspunsuri Heading Cât durează producția și cum se livrează? Tre…" at bounding box center [376, 218] width 492 height 244
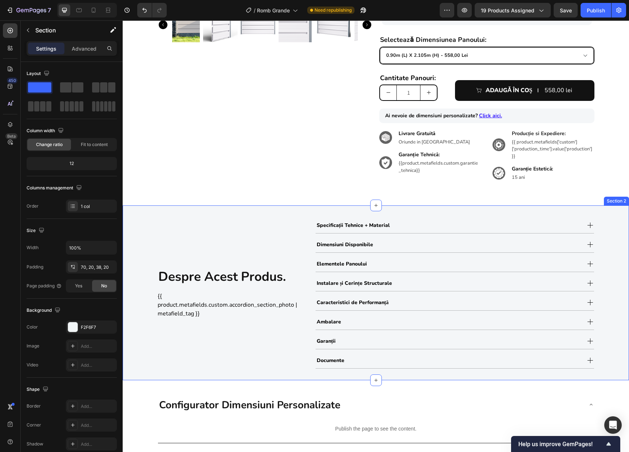
scroll to position [0, 0]
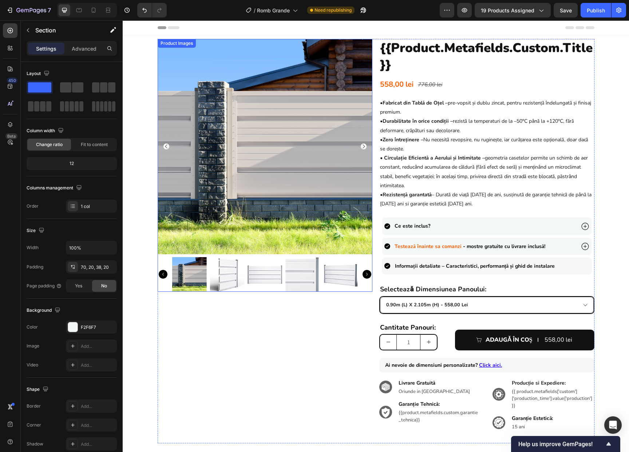
click at [225, 278] on img at bounding box center [227, 274] width 35 height 35
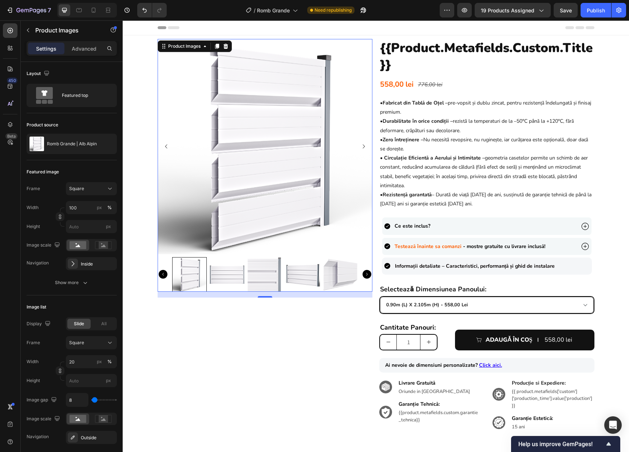
scroll to position [24, 0]
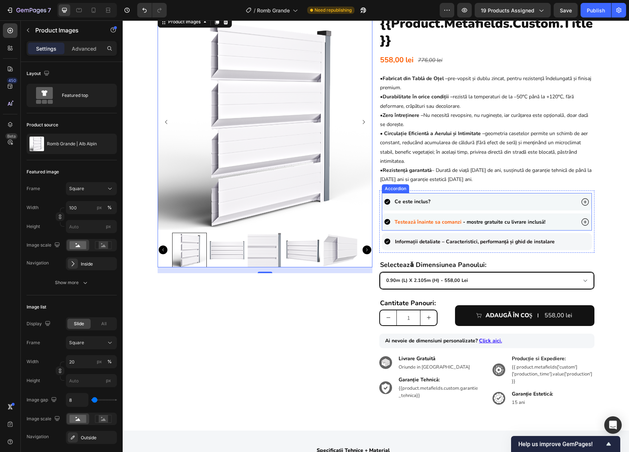
click at [549, 204] on div "Ce este inclus?" at bounding box center [479, 201] width 191 height 11
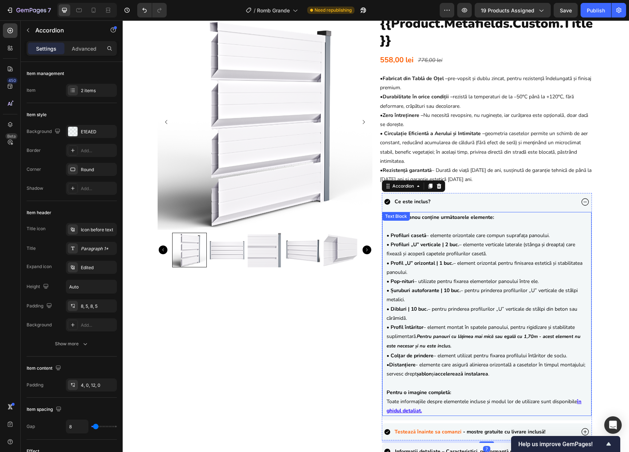
scroll to position [49, 0]
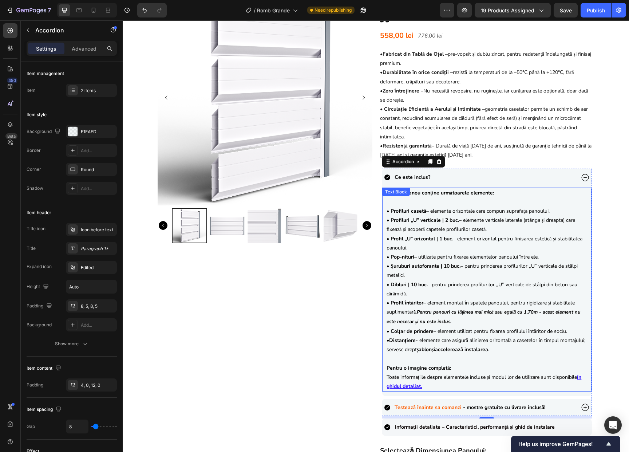
click at [547, 349] on p "• Distanțiere - elemente care asigură alinierea orizontală a casetelor în timpu…" at bounding box center [487, 345] width 201 height 18
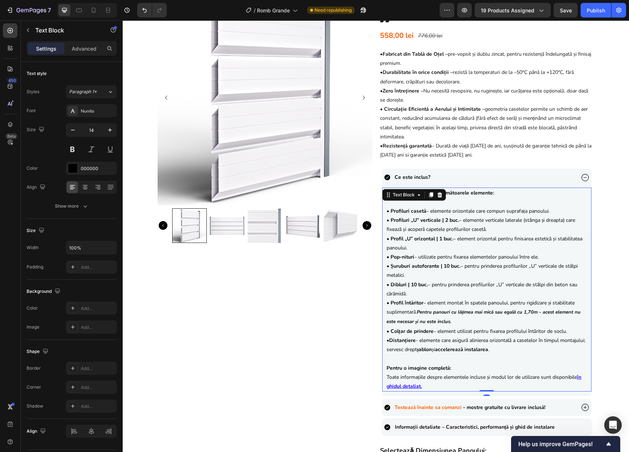
click at [546, 346] on p "• Distanțiere - elemente care asigură alinierea orizontală a casetelor în timpu…" at bounding box center [487, 345] width 201 height 18
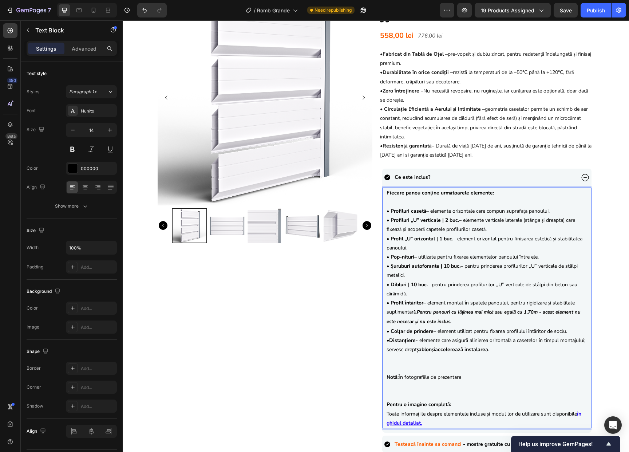
click at [413, 375] on p "Notă: În fotografiile de prezentare" at bounding box center [487, 377] width 201 height 9
click at [467, 379] on p "Notă: În pozele de prezentare" at bounding box center [487, 377] width 201 height 9
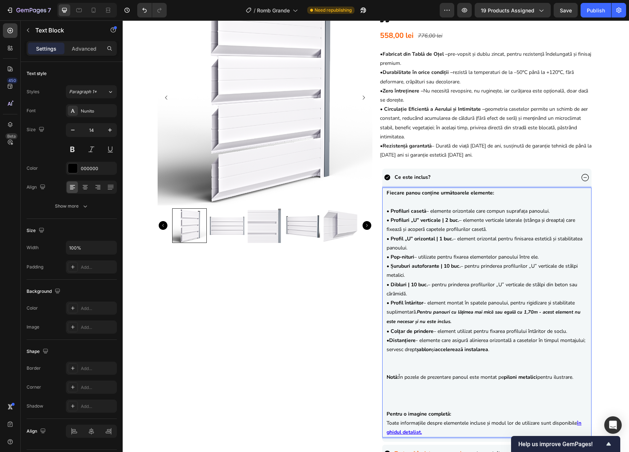
click at [582, 379] on p "Notă: În pozele de prezentare panoul este montat pe piloni metalici pentru ilus…" at bounding box center [487, 377] width 201 height 9
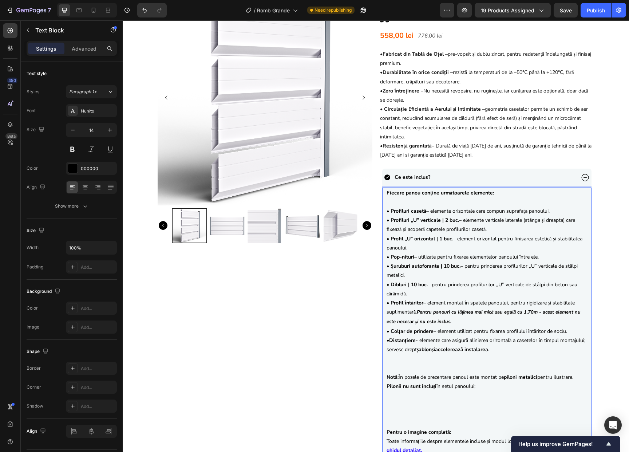
click at [485, 387] on p "Pilonii nu sunt incluși în setul panoului;" at bounding box center [487, 386] width 201 height 9
click at [387, 396] on p "dar sunt disponibili la cerere . Panourile se montează atât pe piloni metalici …" at bounding box center [487, 400] width 201 height 18
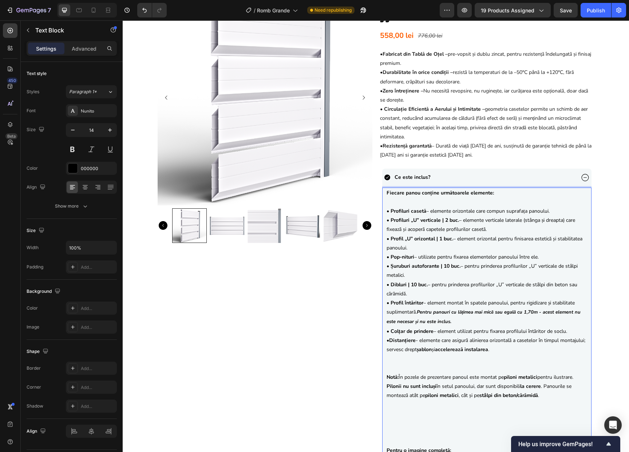
click at [480, 386] on p "Pilonii nu sunt incluși în setul panoului, dar sunt disponibili la cerere . Pan…" at bounding box center [487, 391] width 201 height 18
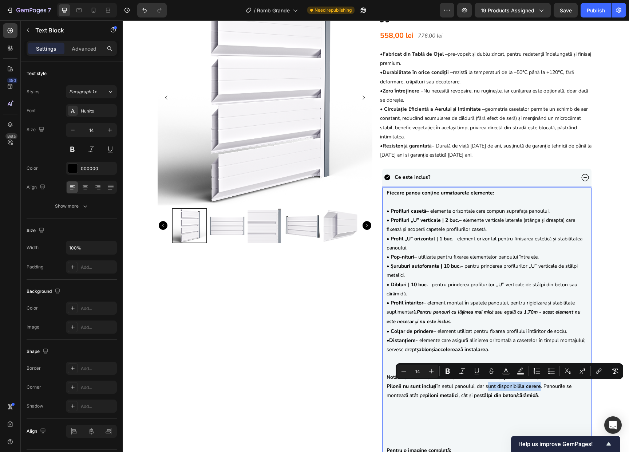
drag, startPoint x: 486, startPoint y: 386, endPoint x: 540, endPoint y: 386, distance: 54.6
click at [540, 386] on p "Pilonii nu sunt incluși în setul panoului, dar sunt disponibili la cerere . Pan…" at bounding box center [487, 391] width 201 height 18
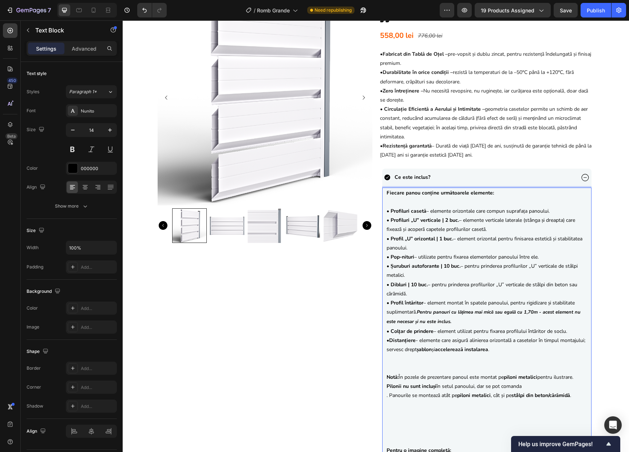
click at [526, 387] on p "Pilonii nu sunt incluși în setul panoului, dar se pot comanda" at bounding box center [487, 386] width 201 height 9
click at [388, 394] on p ". Panourile se montează atât pe piloni metalici , cât și pe stâlpi din beton/că…" at bounding box center [487, 395] width 201 height 9
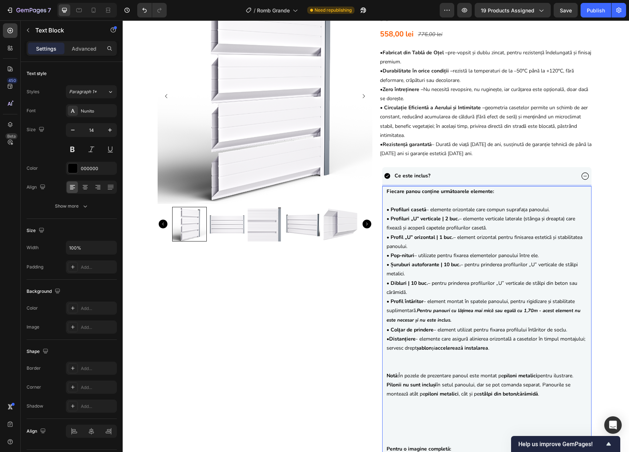
scroll to position [50, 0]
click at [463, 368] on p "• Distanțiere - elemente care asigură alinierea orizontală a casetelor în timpu…" at bounding box center [487, 352] width 201 height 37
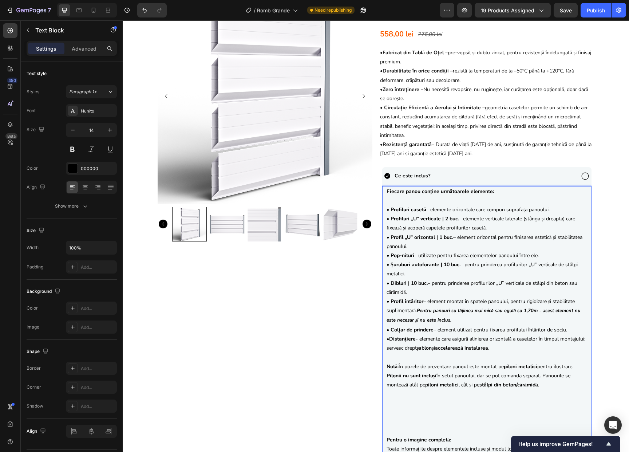
click at [542, 376] on p "Pilonii nu sunt incluși în setul panoului, dar se pot comanda separat. Panouril…" at bounding box center [487, 380] width 201 height 18
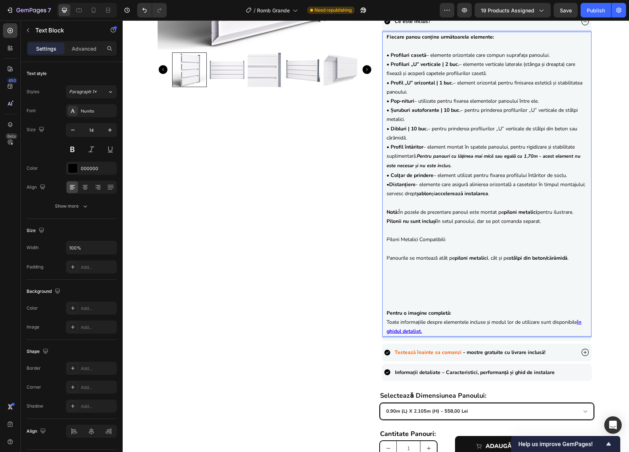
scroll to position [211, 0]
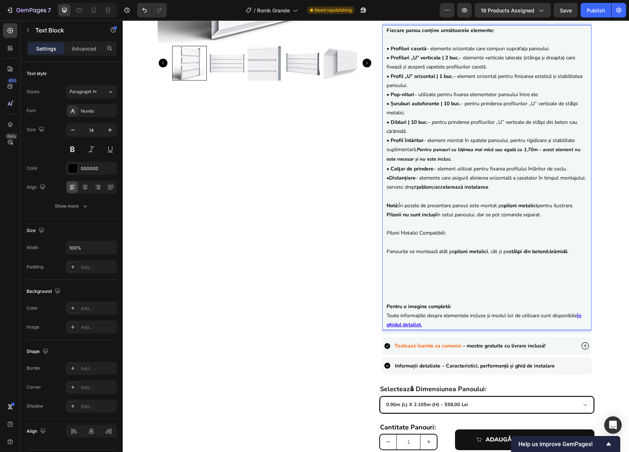
click at [392, 297] on p "Rich Text Editor. Editing area: main" at bounding box center [487, 297] width 201 height 9
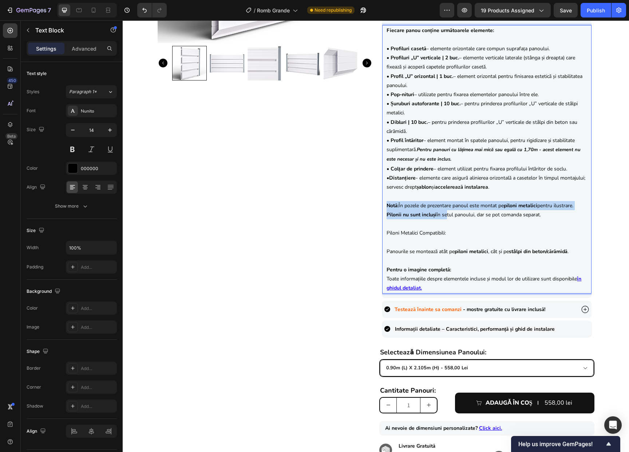
drag, startPoint x: 384, startPoint y: 204, endPoint x: 424, endPoint y: 213, distance: 41.0
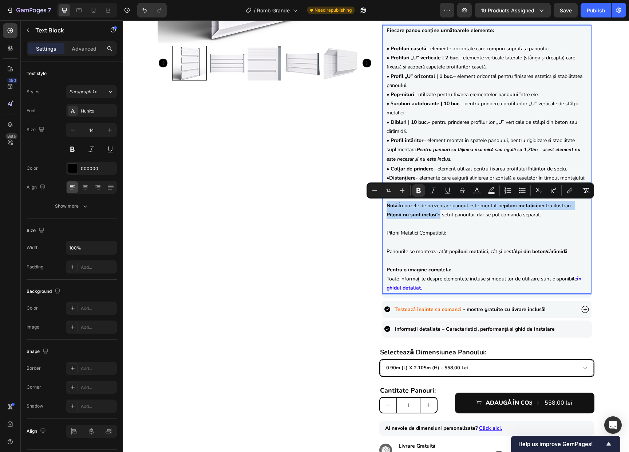
click at [411, 216] on strong "Pilonii nu sunt incluși" at bounding box center [412, 214] width 50 height 7
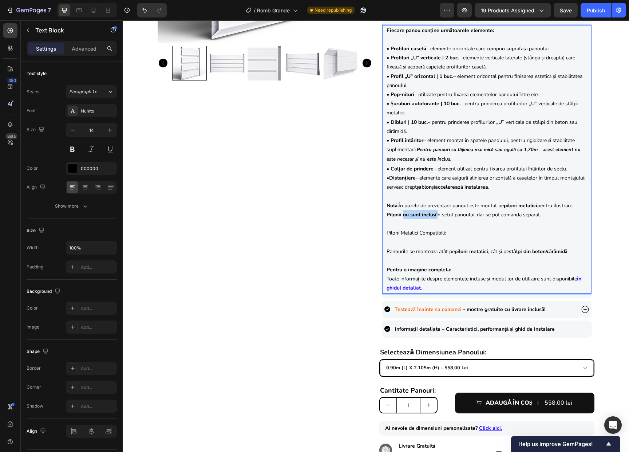
drag, startPoint x: 401, startPoint y: 215, endPoint x: 435, endPoint y: 216, distance: 33.2
click at [435, 216] on p "Pilonii nu sunt incluși în setul panoului, dar se pot comanda separat. Piloni M…" at bounding box center [487, 233] width 201 height 46
drag, startPoint x: 384, startPoint y: 214, endPoint x: 434, endPoint y: 214, distance: 49.5
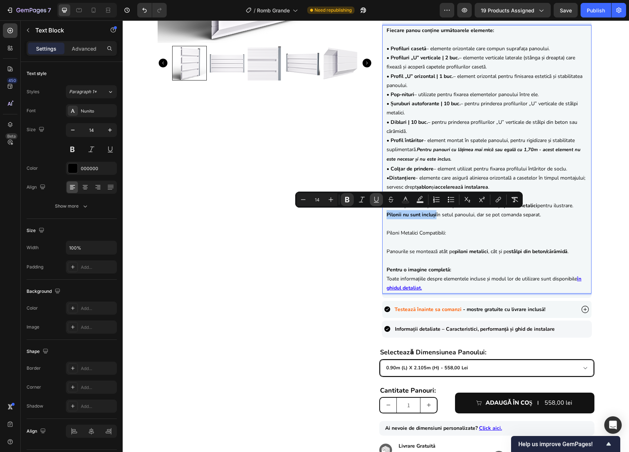
click at [377, 201] on icon "Editor contextual toolbar" at bounding box center [376, 199] width 7 height 7
click at [472, 227] on p "Pilonii nu sunt incluși în setul panoului, dar se pot comanda separat. Piloni M…" at bounding box center [487, 233] width 201 height 46
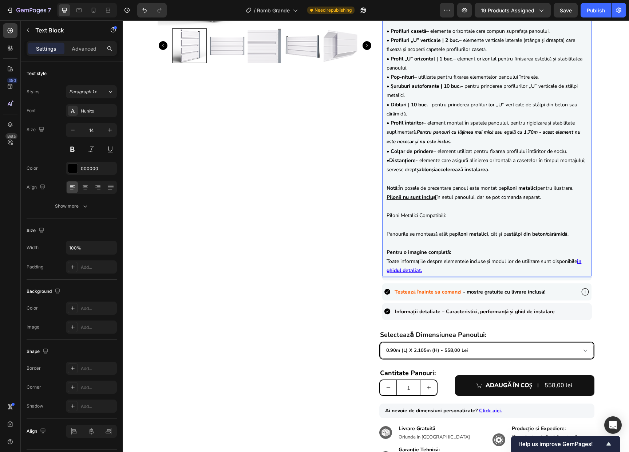
scroll to position [229, 0]
click at [465, 217] on p "Pilonii nu sunt incluși în setul panoului, dar se pot comanda separat. ⁠⁠⁠⁠⁠⁠⁠ …" at bounding box center [487, 216] width 201 height 46
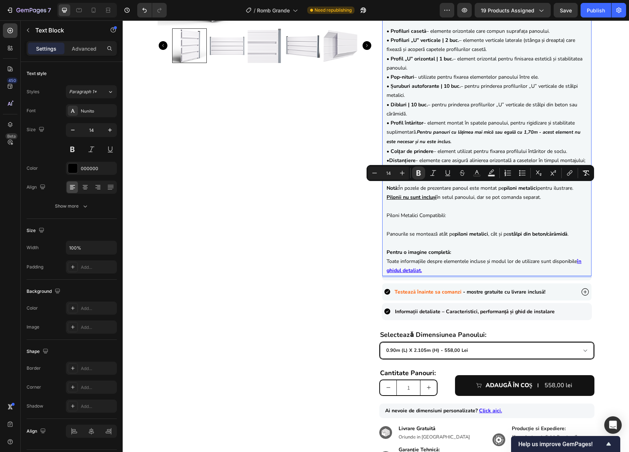
drag, startPoint x: 384, startPoint y: 188, endPoint x: 556, endPoint y: 194, distance: 171.7
click at [556, 194] on div "Fiecare panou conține următoarele elemente: • Profiluri casetă – elemente orizo…" at bounding box center [487, 142] width 202 height 268
click at [431, 172] on icon "Editor contextual toolbar" at bounding box center [433, 172] width 7 height 7
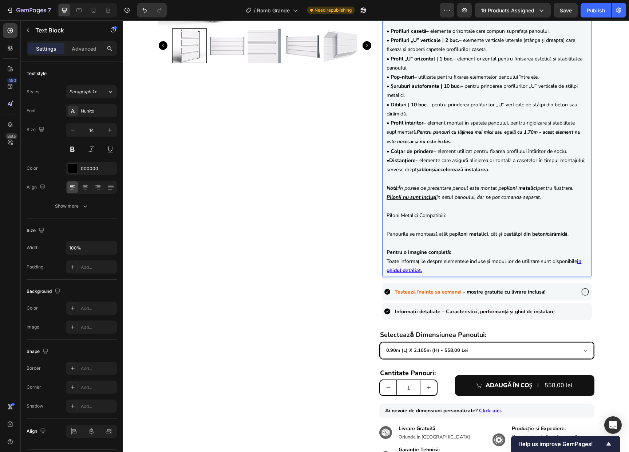
click at [489, 214] on p "Pilonii nu sunt incluși în setul panoului, dar se pot comanda separat. Piloni M…" at bounding box center [487, 216] width 201 height 46
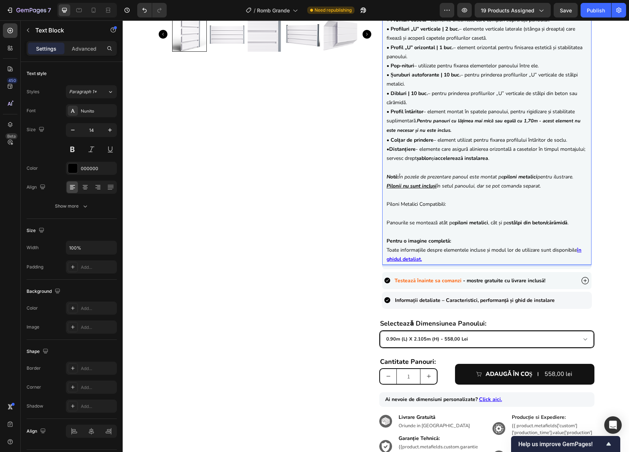
scroll to position [135, 0]
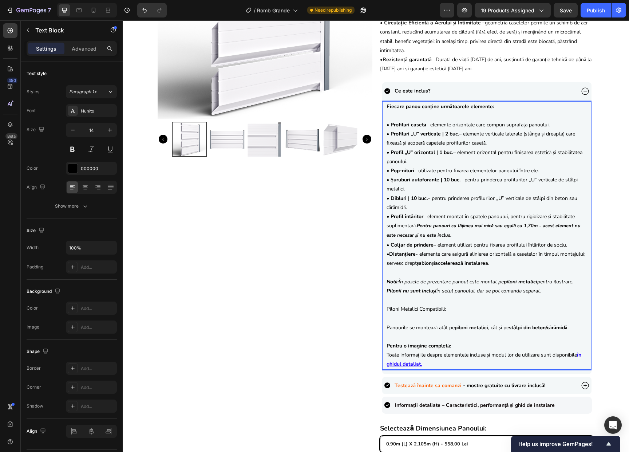
click at [443, 325] on p "Pilonii nu sunt incluși în setul panoului, dar se pot comanda separat. Piloni M…" at bounding box center [487, 309] width 201 height 46
copy p "Panourile se montează atât pe piloni metalici , cât și pe stâlpi din beton/cără…"
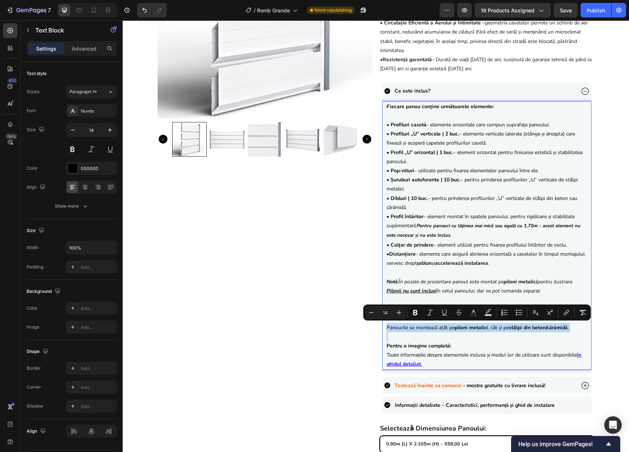
click at [551, 292] on p "Pilonii nu sunt incluși în setul panoului, dar se pot comanda separat. Piloni M…" at bounding box center [487, 309] width 201 height 46
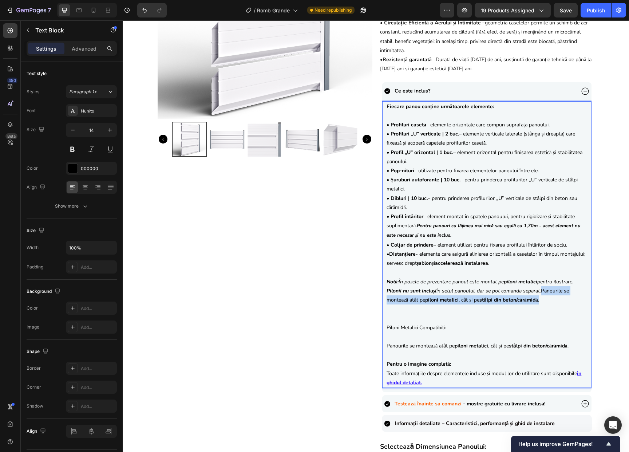
drag, startPoint x: 553, startPoint y: 299, endPoint x: 542, endPoint y: 289, distance: 14.7
click at [542, 289] on p "Pilonii nu sunt incluși în setul panoului, dar se pot comanda separat. Panouril…" at bounding box center [487, 295] width 201 height 18
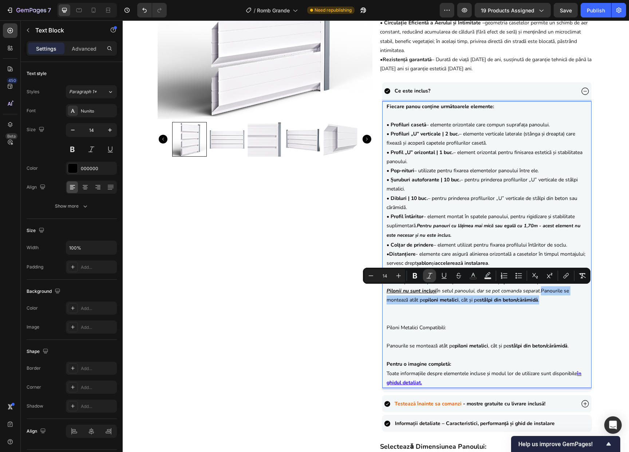
click at [429, 274] on icon "Editor contextual toolbar" at bounding box center [429, 275] width 7 height 7
click at [433, 350] on p "Piloni Metalici Compatibili: Panourile se montează atât pe piloni metalici , câ…" at bounding box center [487, 328] width 201 height 46
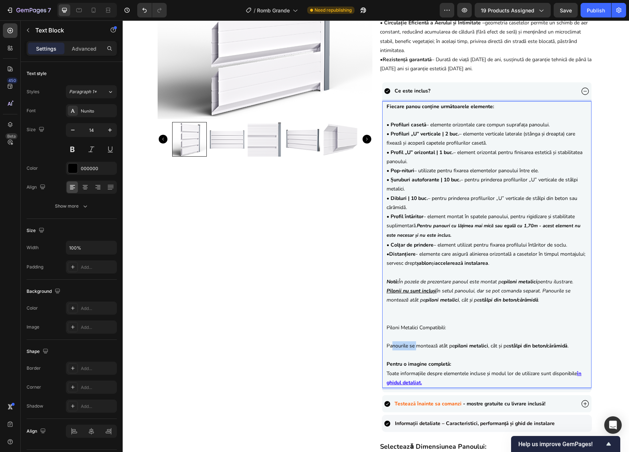
drag, startPoint x: 415, startPoint y: 348, endPoint x: 391, endPoint y: 343, distance: 24.8
click at [391, 343] on p "Piloni Metalici Compatibili: Panourile se montează atât pe piloni metalici , câ…" at bounding box center [487, 328] width 201 height 46
click at [395, 353] on p "Rich Text Editor. Editing area: main" at bounding box center [487, 354] width 201 height 9
drag, startPoint x: 391, startPoint y: 352, endPoint x: 386, endPoint y: 345, distance: 8.9
click at [386, 345] on div "Fiecare panou conține următoarele elemente: • Profiluri casetă – elemente orizo…" at bounding box center [487, 244] width 202 height 287
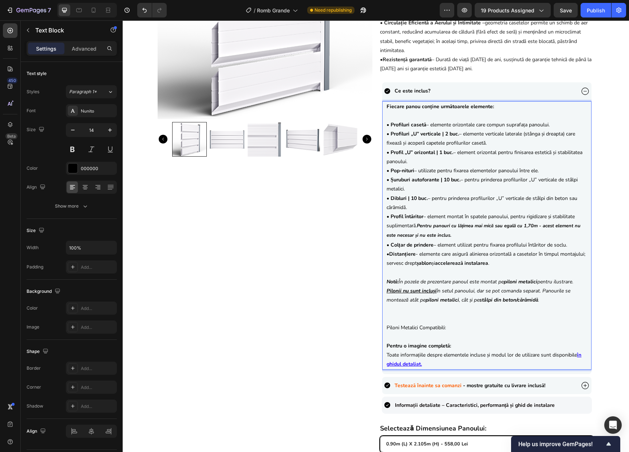
click at [387, 325] on p "Piloni Metalici Compatibili:" at bounding box center [487, 319] width 201 height 28
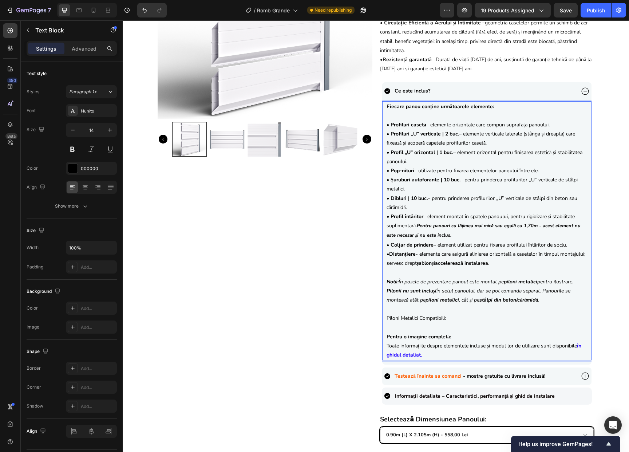
click at [451, 318] on p "Piloni Metalici Compatibili:" at bounding box center [487, 314] width 201 height 18
click at [332, 312] on div "Product Images" at bounding box center [265, 238] width 215 height 669
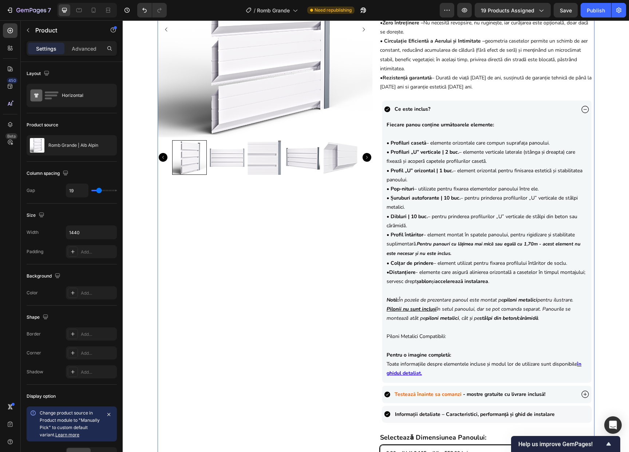
scroll to position [94, 0]
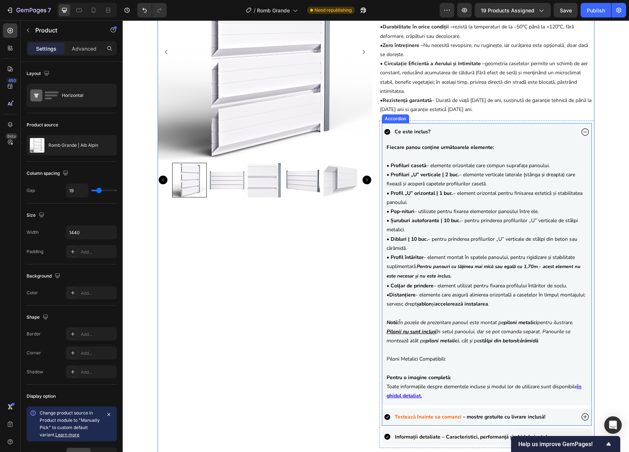
click at [549, 415] on div "Testează înainte sa comanzi - mostre gratuite cu livrare inclusă!" at bounding box center [479, 416] width 191 height 11
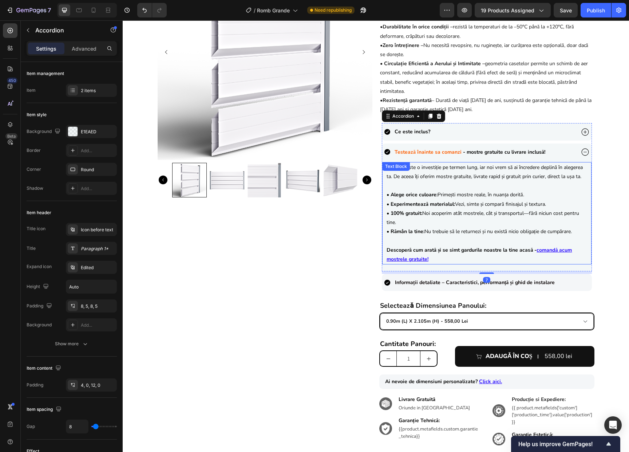
click at [416, 204] on strong "• Experimentează materialul:" at bounding box center [421, 204] width 68 height 7
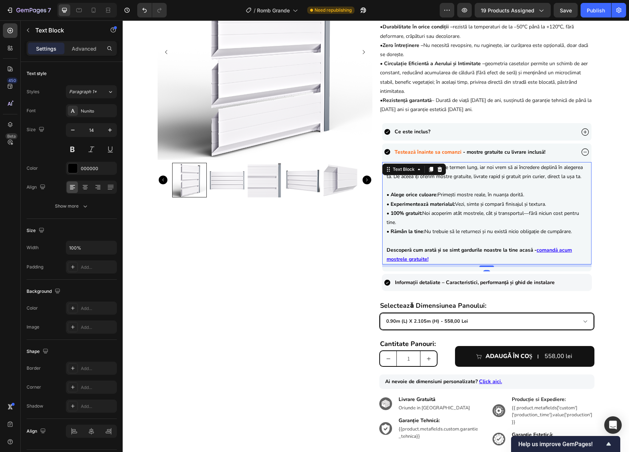
click at [449, 259] on p "Descoperă cum arată și se simt gardurile noastre la tine acasă - comandă acum m…" at bounding box center [487, 250] width 201 height 28
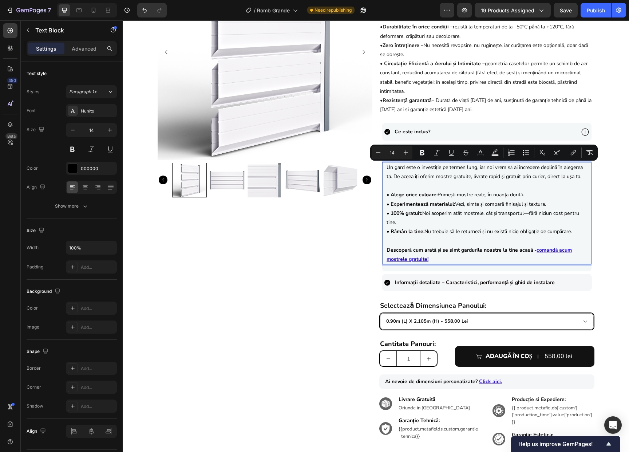
drag, startPoint x: 449, startPoint y: 259, endPoint x: 383, endPoint y: 169, distance: 111.6
click at [383, 169] on div "Un gard este o investiție pe termen lung, iar noi vrem să ai încredere deplină …" at bounding box center [486, 213] width 209 height 102
copy div "Un gard este o investiție pe termen lung, iar noi vrem să ai încredere deplină …"
click at [600, 265] on div "Product Images {{product.metafields.custom.title}} Heading 558,00 lei Product P…" at bounding box center [376, 202] width 507 height 515
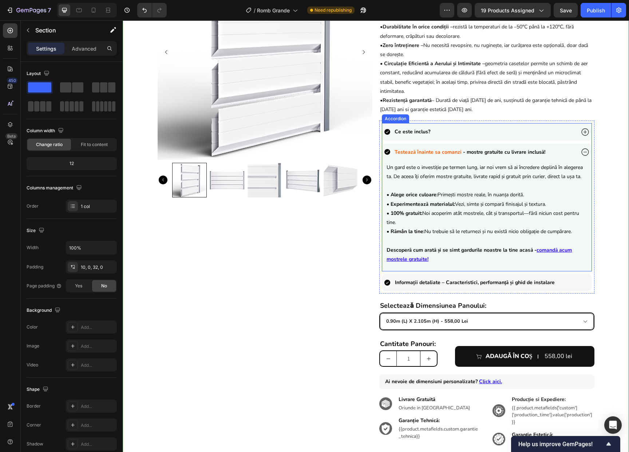
click at [489, 131] on div "Ce este inclus?" at bounding box center [479, 131] width 191 height 11
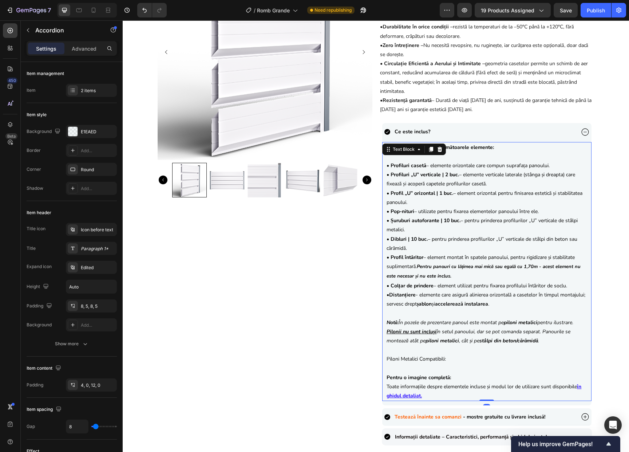
click at [403, 332] on u "Pilonii nu sunt incluși" at bounding box center [412, 331] width 50 height 7
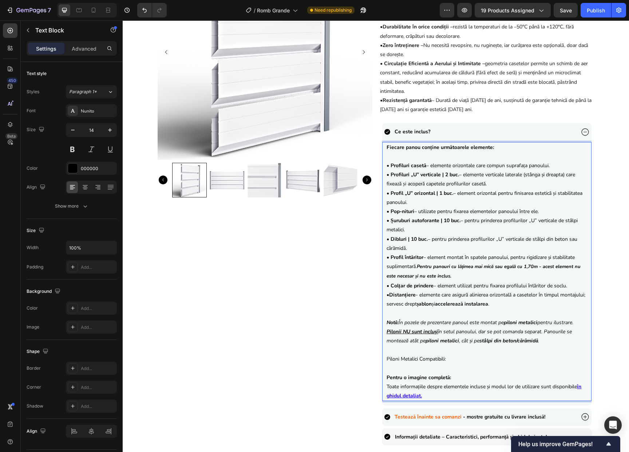
click at [450, 357] on p "Piloni Metalici Compatibili:" at bounding box center [487, 354] width 201 height 18
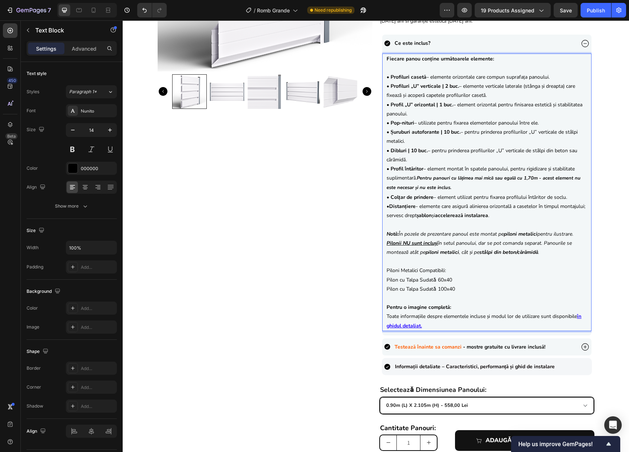
scroll to position [176, 0]
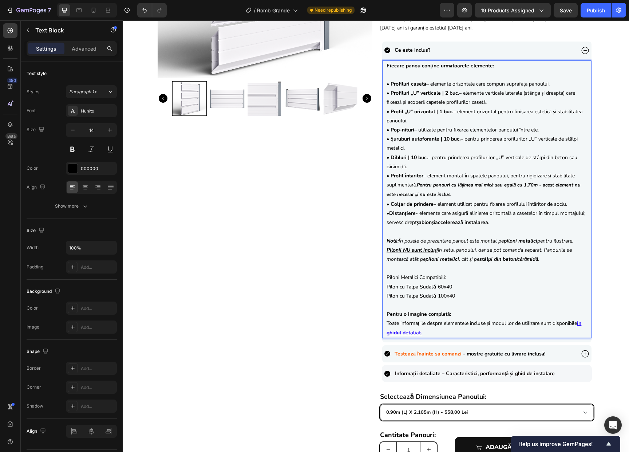
drag, startPoint x: 450, startPoint y: 278, endPoint x: 402, endPoint y: 279, distance: 48.1
click at [402, 279] on p "Piloni Metalici Compatibili: Pilon cu Talpa Sudatǎ 60x40 Pilon cu Talpa Sudatǎ …" at bounding box center [487, 282] width 201 height 37
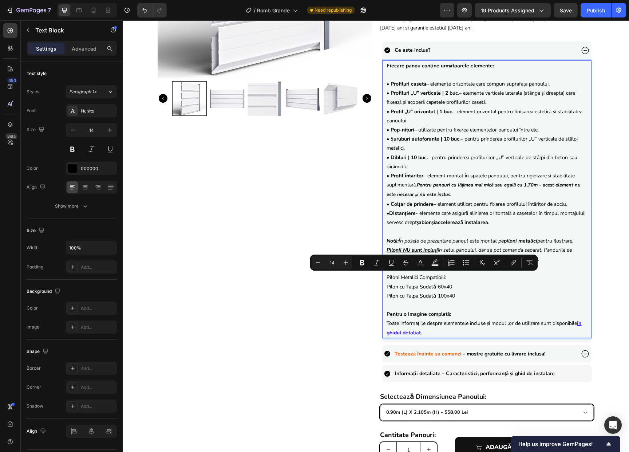
click at [456, 278] on p "Piloni Metalici Compatibili: Pilon cu Talpa Sudatǎ 60x40 Pilon cu Talpa Sudatǎ …" at bounding box center [487, 282] width 201 height 37
drag, startPoint x: 454, startPoint y: 278, endPoint x: 382, endPoint y: 279, distance: 71.8
click at [382, 279] on div "Fiecare panou conține următoarele elemente: • Profiluri casetă – elemente orizo…" at bounding box center [486, 199] width 209 height 278
click at [464, 291] on p "Piloni Metalici Compatibili: Pilon cu Talpa Sudatǎ 60x40 Pilon cu Talpa Sudatǎ …" at bounding box center [487, 282] width 201 height 37
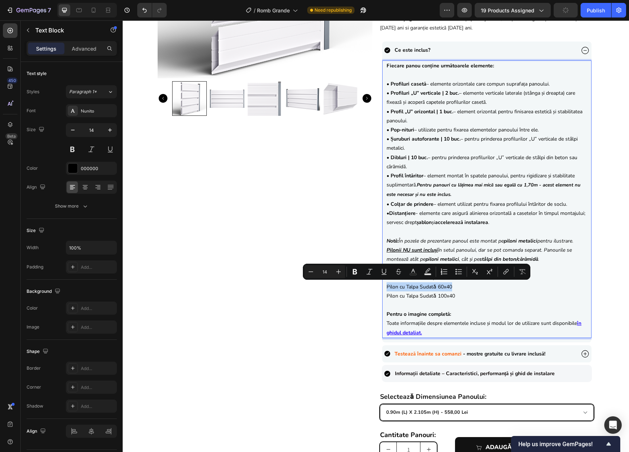
drag, startPoint x: 454, startPoint y: 287, endPoint x: 382, endPoint y: 289, distance: 71.4
click at [382, 289] on div "Fiecare panou conține următoarele elemente: • Profiluri casetă – elemente orizo…" at bounding box center [486, 199] width 209 height 278
click at [503, 274] on icon "Editor contextual toolbar" at bounding box center [506, 271] width 7 height 7
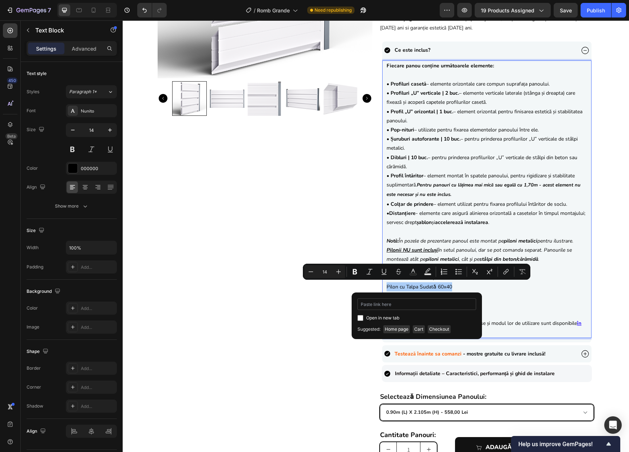
type input "[URL][DOMAIN_NAME]"
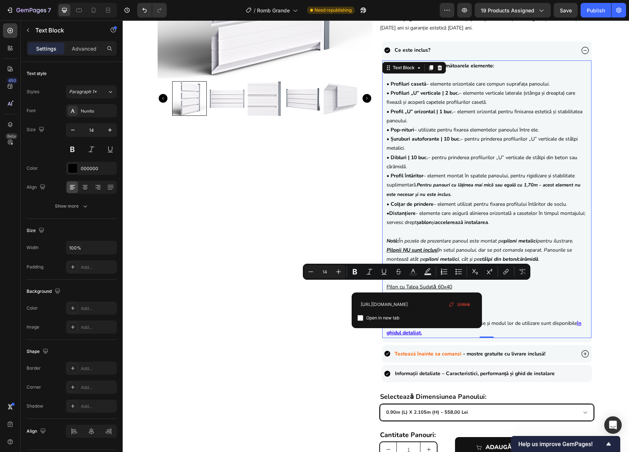
click at [506, 297] on p "Piloni Metalici Compatibili: Pilon cu Talpa Sudatǎ 60x40 Pilon cu Talpa Sudatǎ …" at bounding box center [487, 282] width 201 height 37
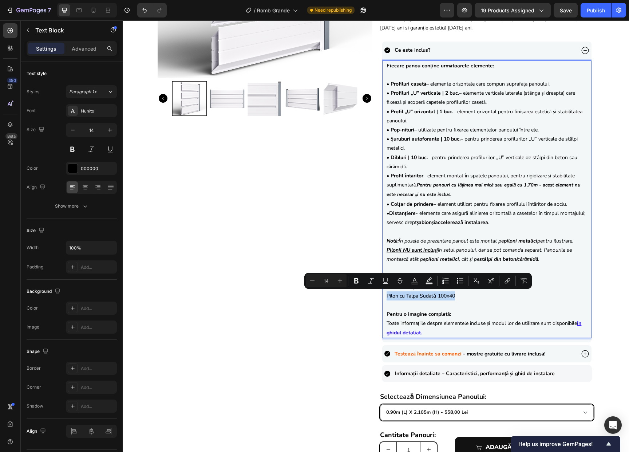
drag, startPoint x: 463, startPoint y: 293, endPoint x: 382, endPoint y: 297, distance: 81.4
click at [382, 297] on div "Fiecare panou conține următoarele elemente: • Profiluri casetă – elemente orizo…" at bounding box center [486, 199] width 209 height 278
click at [510, 282] on icon "Editor contextual toolbar" at bounding box center [507, 280] width 7 height 7
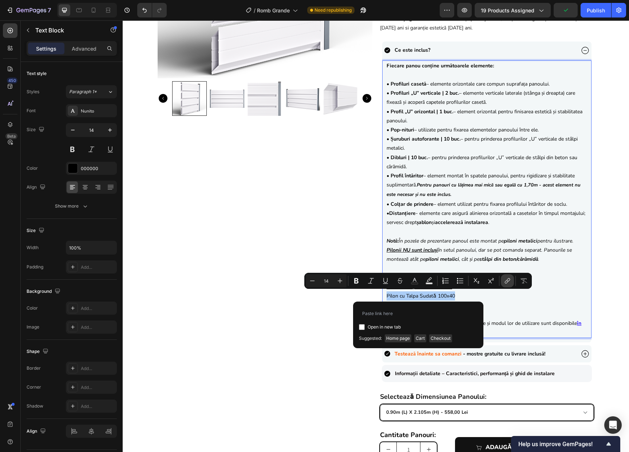
type input "https://sipca.ro/products/pilon-talpa-sudata-100x40mm-mat"
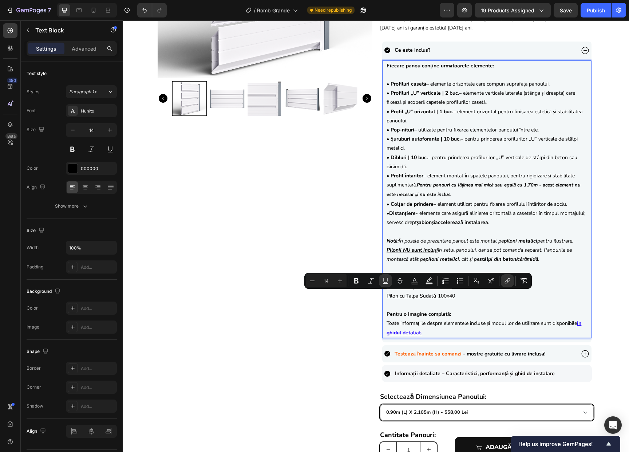
click at [511, 299] on p "Piloni Metalici Compatibili: Pilon cu Talpa Sudatǎ 60x40 Pilon cu Talpa Sudatǎ …" at bounding box center [487, 282] width 201 height 37
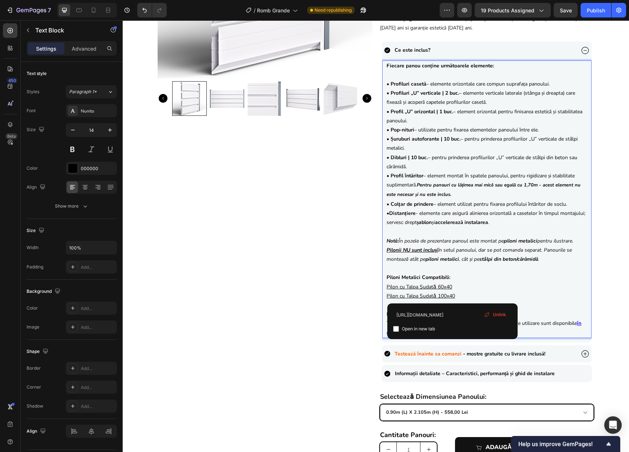
click at [555, 292] on p "Piloni Metalici Compatibili: Pilon cu Talpa Sudatǎ 60x40 Pilon cu Talpa Sudatǎ …" at bounding box center [487, 282] width 201 height 37
click at [604, 360] on div "Product Images {{product.metafields.custom.title}} Heading 558,00 lei Product P…" at bounding box center [376, 207] width 507 height 688
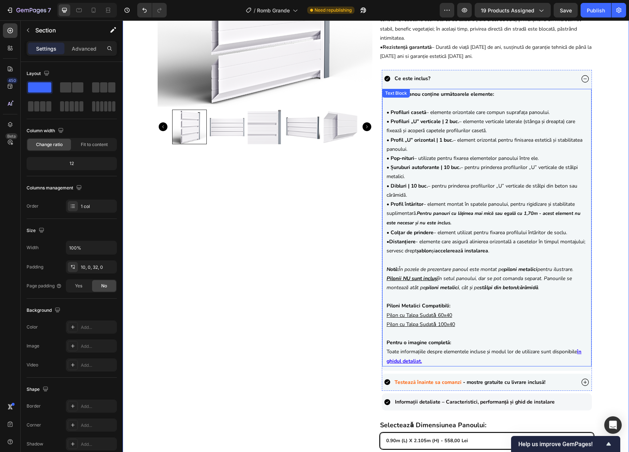
scroll to position [134, 0]
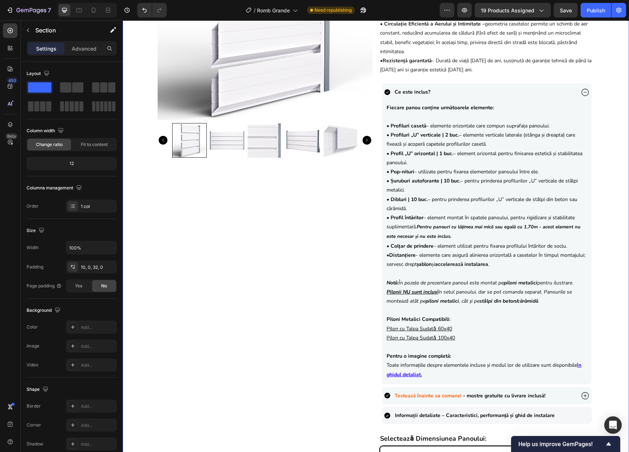
click at [602, 290] on div "Product Images {{product.metafields.custom.title}} Heading 558,00 lei Product P…" at bounding box center [376, 249] width 507 height 688
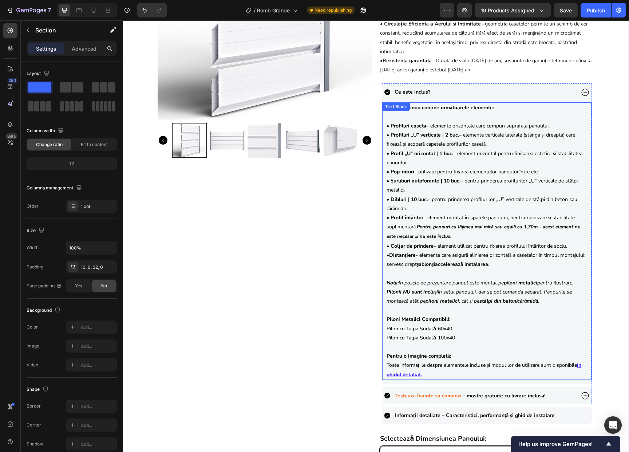
click at [456, 327] on p "Piloni Metalici Compatibili: Pilon cu Talpa Sudatǎ 60x40 Pilon cu Talpa Sudatǎ …" at bounding box center [487, 324] width 201 height 37
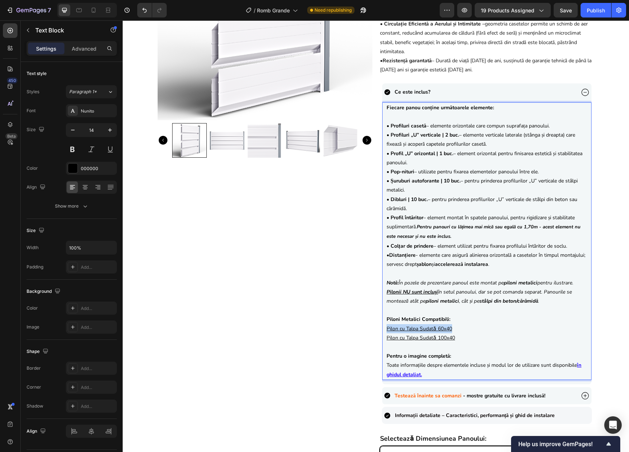
drag, startPoint x: 453, startPoint y: 328, endPoint x: 382, endPoint y: 331, distance: 71.1
click at [382, 331] on div "Fiecare panou conține următoarele elemente: • Profiluri casetă – elemente orizo…" at bounding box center [486, 241] width 209 height 278
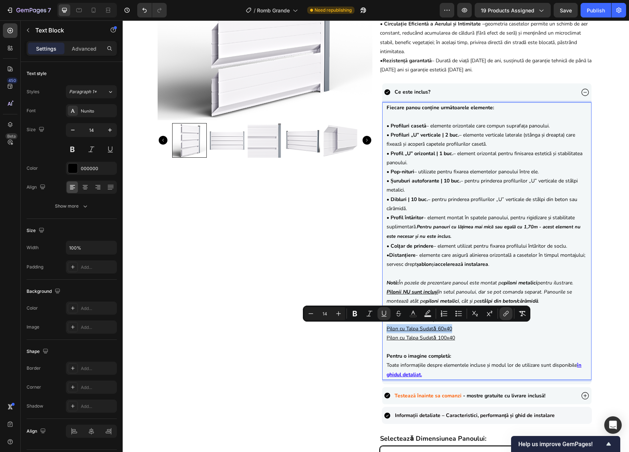
click at [536, 330] on p "Piloni Metalici Compatibili: Pilon cu Talpa Sudatǎ 60x40 Pilon cu Talpa Sudatǎ …" at bounding box center [487, 324] width 201 height 37
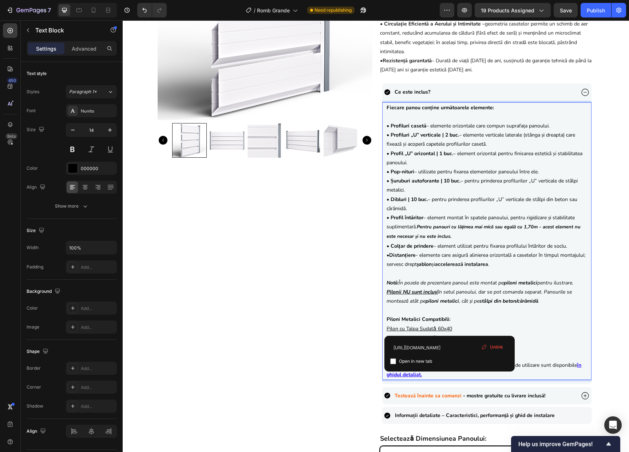
click at [474, 361] on div "Open in new tab" at bounding box center [450, 361] width 119 height 9
checkbox input "false"
click at [570, 339] on p "Piloni Metalici Compatibili: Pilon cu Talpa Sudatǎ 60x40 Pilon cu Talpa Sudatǎ …" at bounding box center [487, 324] width 201 height 37
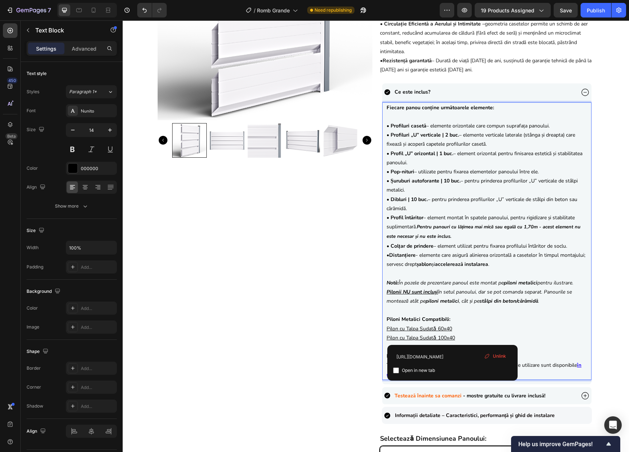
click at [420, 372] on span "Open in new tab" at bounding box center [418, 370] width 33 height 9
checkbox input "true"
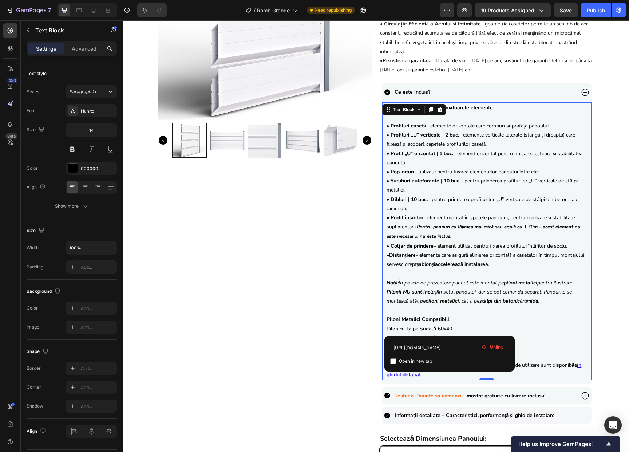
click at [451, 327] on p "Piloni Metalici Compatibili: Pilon cu Talpa Sudatǎ 60x40 Pilon cu Talpa Sudatǎ …" at bounding box center [487, 324] width 201 height 37
click at [413, 362] on span "Open in new tab" at bounding box center [415, 361] width 33 height 9
checkbox input "true"
click at [525, 352] on p "Rich Text Editor. Editing area: main" at bounding box center [487, 346] width 201 height 9
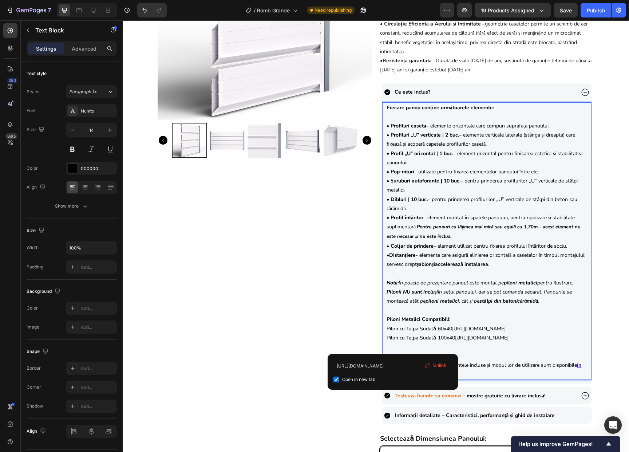
click at [463, 342] on p "Piloni Metalici Compatibili: Pilon cu Talpa Sudatǎ 60x40 http://sipca.ro/produc…" at bounding box center [487, 324] width 201 height 37
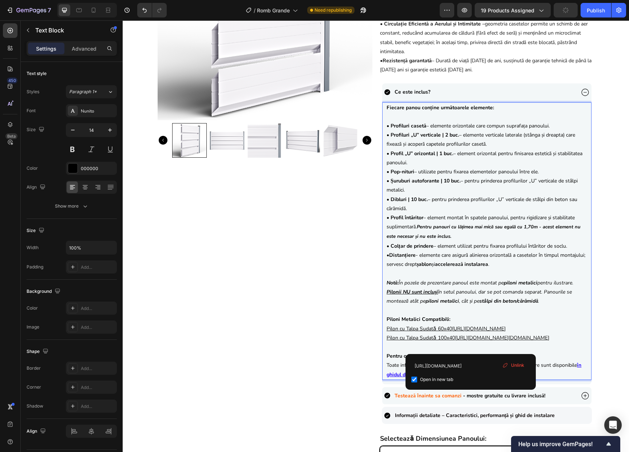
drag, startPoint x: 470, startPoint y: 342, endPoint x: 458, endPoint y: 340, distance: 12.9
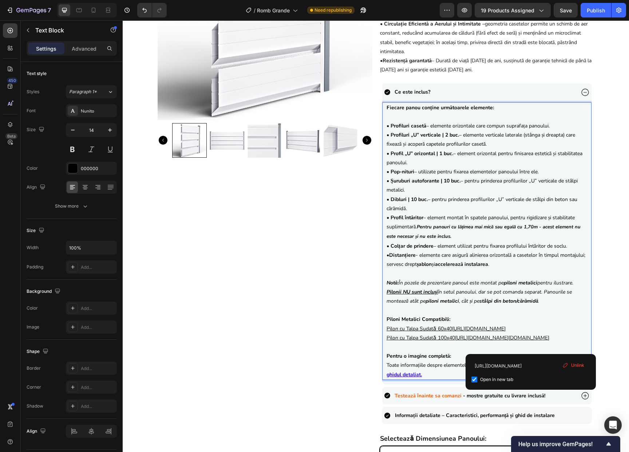
drag, startPoint x: 535, startPoint y: 346, endPoint x: 452, endPoint y: 339, distance: 83.7
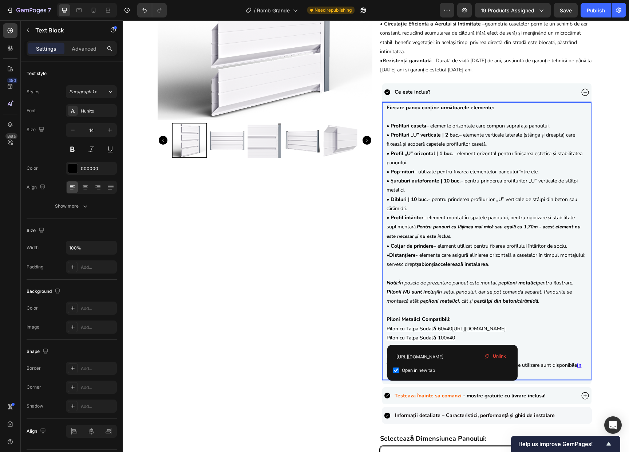
click at [462, 370] on div "Open in new tab" at bounding box center [452, 370] width 119 height 9
checkbox input "true"
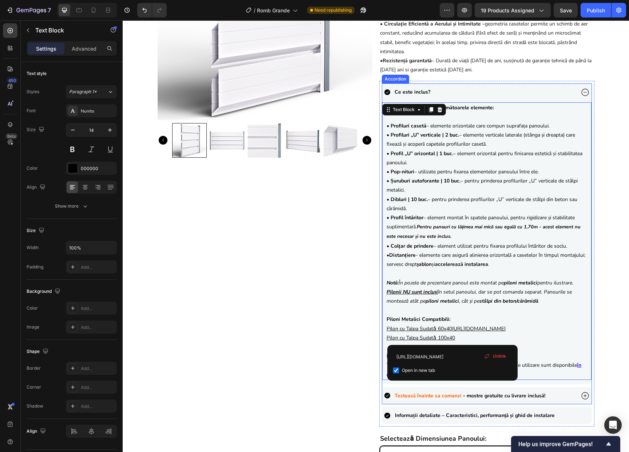
click at [597, 358] on div "Product Images {{product.metafields.custom.title}} Heading 558,00 lei Product P…" at bounding box center [376, 249] width 507 height 688
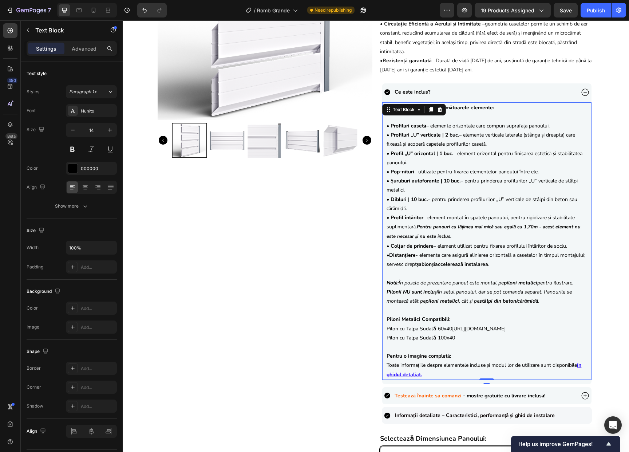
click at [584, 329] on p "Piloni Metalici Compatibili: Pilon cu Talpa Sudatǎ 60x40 http://sipca.ro/produc…" at bounding box center [487, 324] width 201 height 37
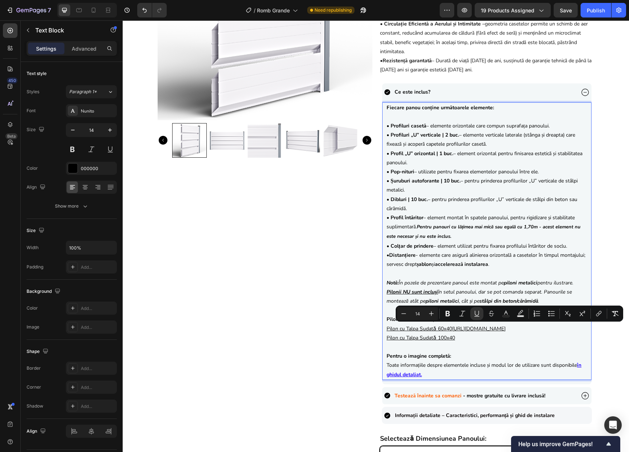
drag, startPoint x: 584, startPoint y: 328, endPoint x: 450, endPoint y: 328, distance: 134.4
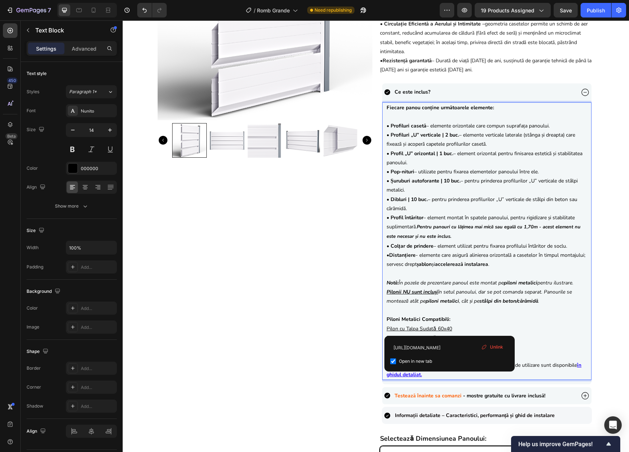
click at [497, 364] on div "Open in new tab" at bounding box center [450, 361] width 119 height 9
click at [498, 365] on div "Open in new tab" at bounding box center [450, 361] width 119 height 9
checkbox input "true"
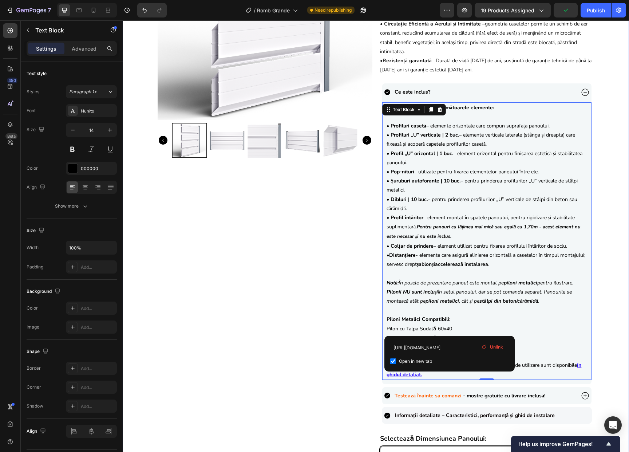
click at [603, 350] on div "Product Images {{product.metafields.custom.title}} Heading 558,00 lei Product P…" at bounding box center [376, 249] width 507 height 688
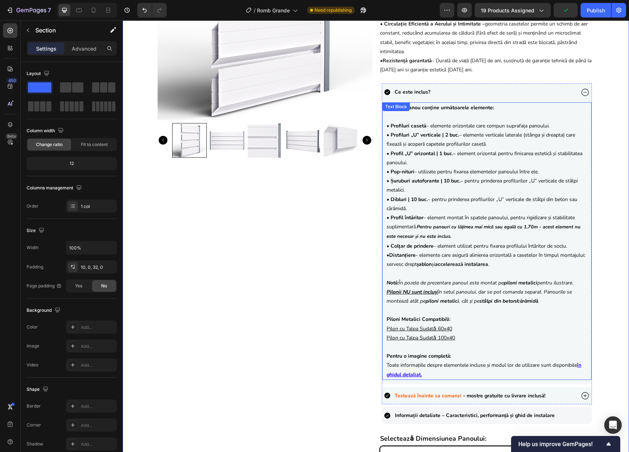
click at [392, 328] on u "Pilon cu Talpa Sudatǎ 60x40" at bounding box center [420, 328] width 66 height 7
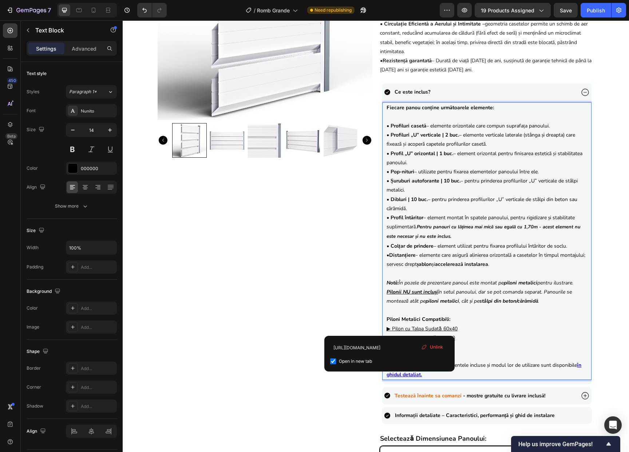
click at [472, 330] on p "Piloni Metalici Compatibili: ▶ Pilon cu Talpa Sudatǎ 60x40 Pilon cu Talpa Sudat…" at bounding box center [487, 324] width 201 height 37
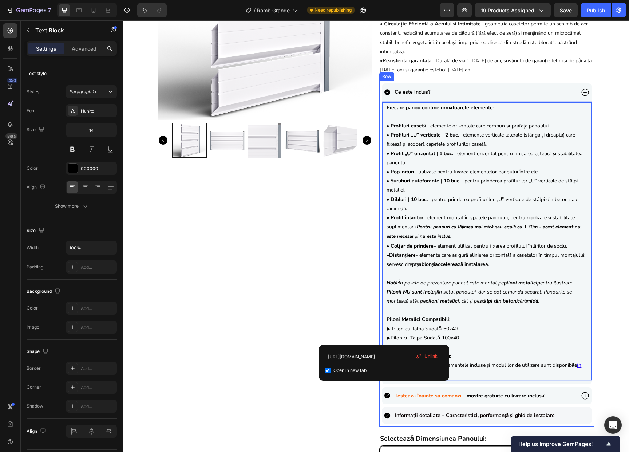
click at [602, 337] on div "Product Images {{product.metafields.custom.title}} Heading 558,00 lei Product P…" at bounding box center [376, 249] width 507 height 688
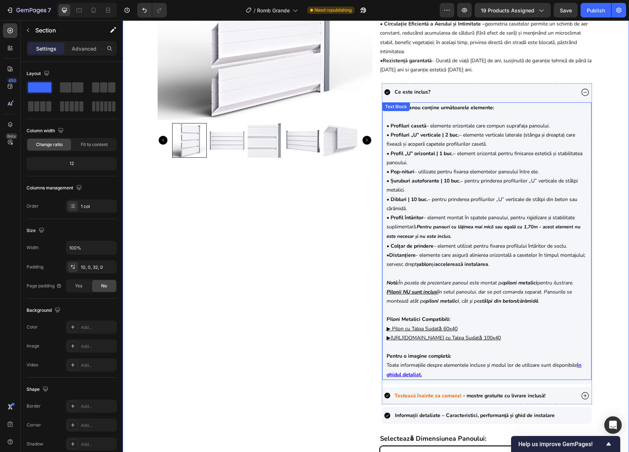
click at [508, 342] on p "Piloni Metalici Compatibili: ▶ Pilon cu Talpa Sudatǎ 60x40 ▶ https://sipca.ro/p…" at bounding box center [487, 324] width 201 height 37
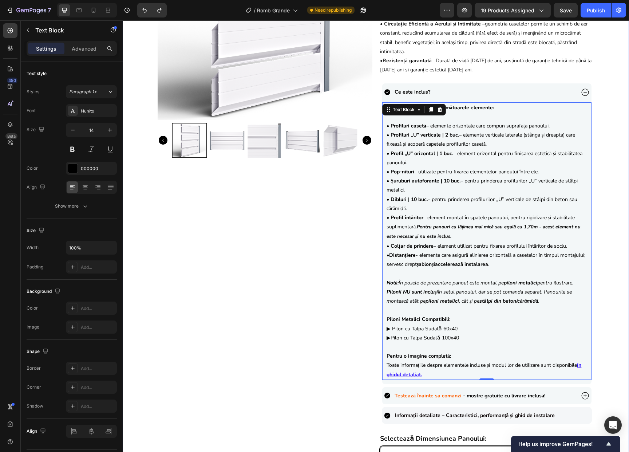
click at [614, 348] on div "Product Images {{product.metafields.custom.title}} Heading 558,00 lei Product P…" at bounding box center [376, 249] width 507 height 688
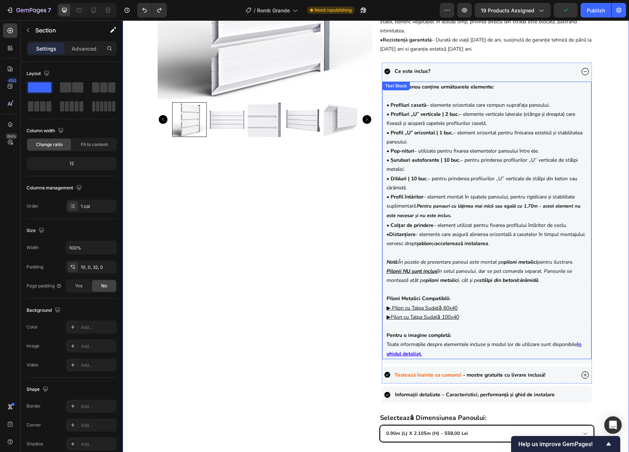
scroll to position [157, 0]
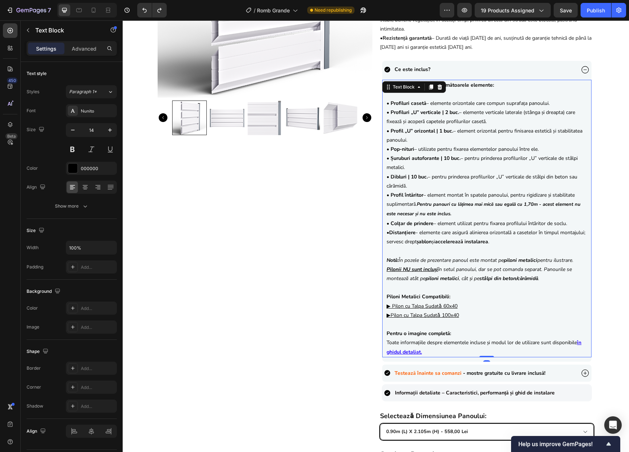
click at [440, 269] on icon "Pilonii NU sunt incluși în setul panoului, dar se pot comanda separat. Panouril…" at bounding box center [479, 274] width 185 height 16
click at [436, 270] on icon "Pilonii NU sunt incluși în setul panoului, dar se pot comanda separat. Panouril…" at bounding box center [479, 274] width 185 height 16
drag, startPoint x: 436, startPoint y: 270, endPoint x: 385, endPoint y: 270, distance: 51.4
click at [387, 270] on icon "Pilonii NU sunt incluși în setul panoului, dar se pot comanda separat. Panouril…" at bounding box center [479, 274] width 185 height 16
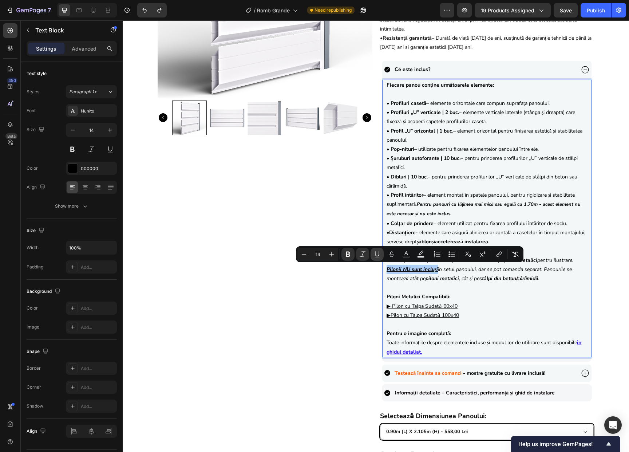
click at [379, 254] on icon "Editor contextual toolbar" at bounding box center [377, 254] width 7 height 7
click at [597, 297] on div "Product Images {{product.metafields.custom.title}} Heading 558,00 lei Product P…" at bounding box center [376, 226] width 507 height 688
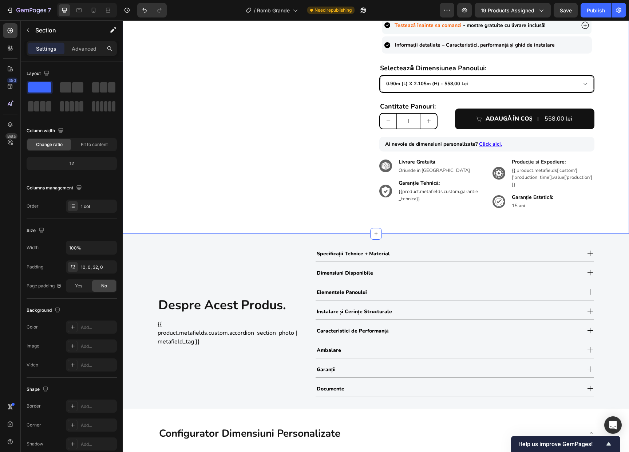
scroll to position [545, 0]
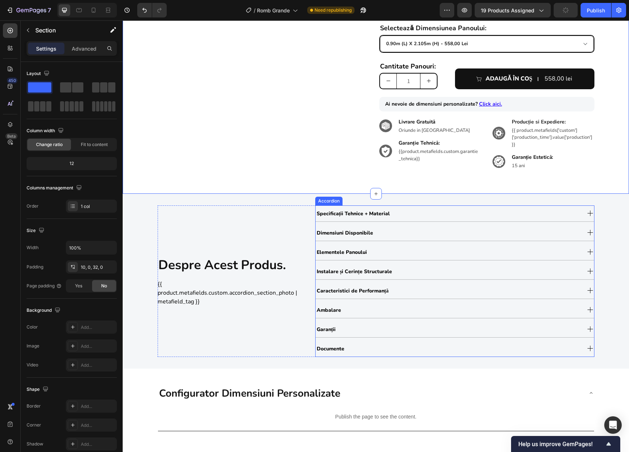
click at [418, 248] on div "Elementele Panoului" at bounding box center [448, 252] width 265 height 12
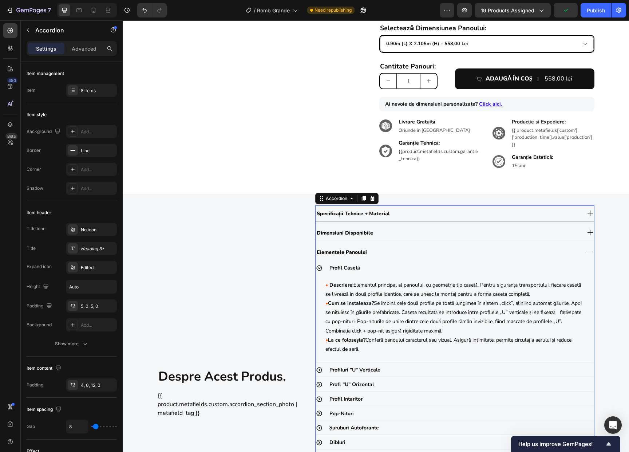
click at [418, 249] on div "Elementele Panoului" at bounding box center [448, 252] width 265 height 12
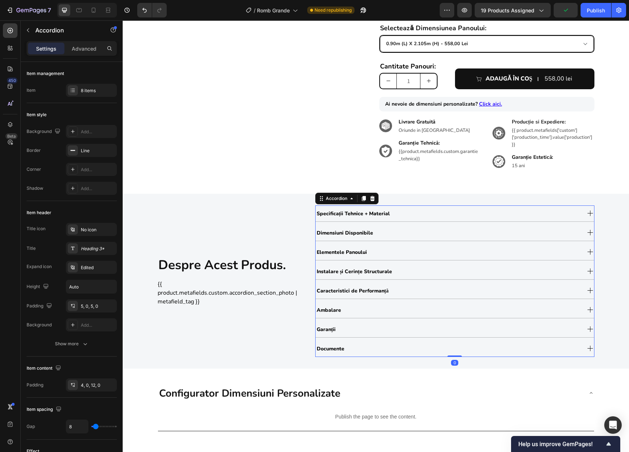
click at [413, 232] on div "Dimensiuni Disponibile" at bounding box center [448, 233] width 265 height 12
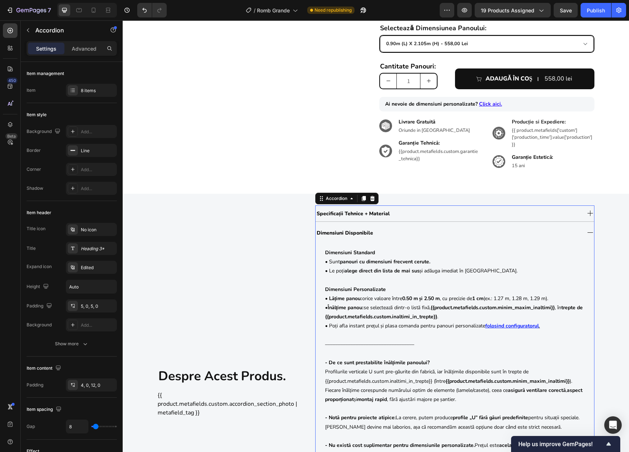
click at [413, 232] on div "Dimensiuni Disponibile" at bounding box center [448, 233] width 265 height 12
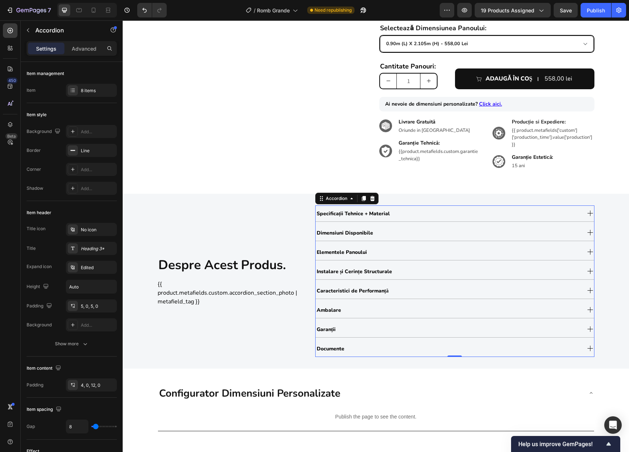
click at [400, 273] on div "Instalare și Cerințe Structurale" at bounding box center [448, 271] width 265 height 12
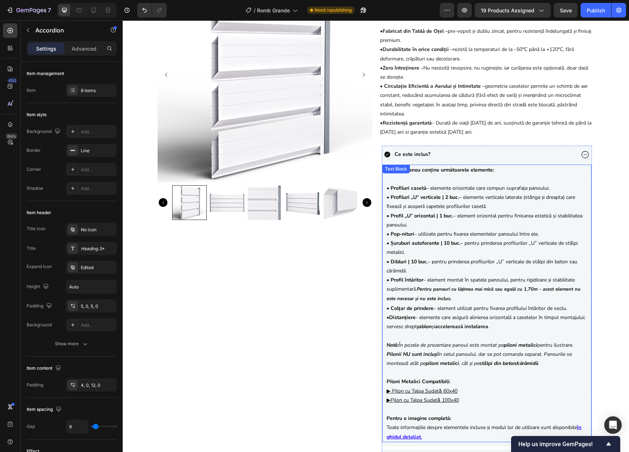
scroll to position [122, 0]
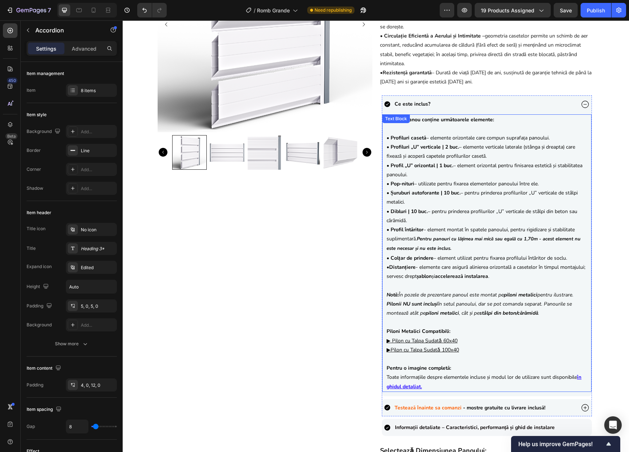
click at [465, 348] on p "Piloni Metalici Compatibili: ▶ Pilon cu Talpa Sudatǎ 60x40 ▶ Pilon cu Talpa Sud…" at bounding box center [487, 336] width 201 height 37
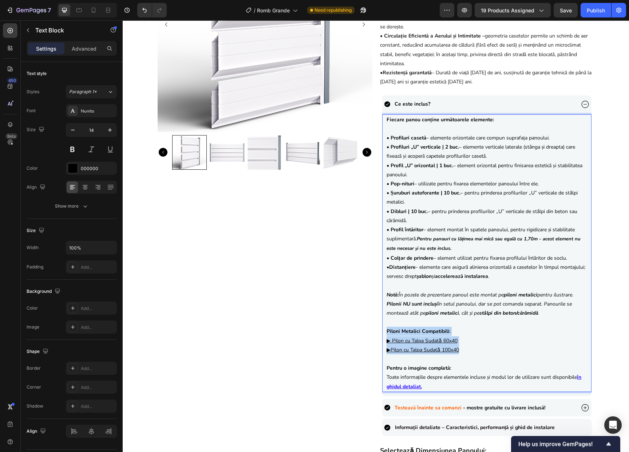
drag, startPoint x: 464, startPoint y: 349, endPoint x: 385, endPoint y: 333, distance: 81.4
click at [387, 333] on p "Piloni Metalici Compatibili: ▶ Pilon cu Talpa Sudatǎ 60x40 ▶ Pilon cu Talpa Sud…" at bounding box center [487, 336] width 201 height 37
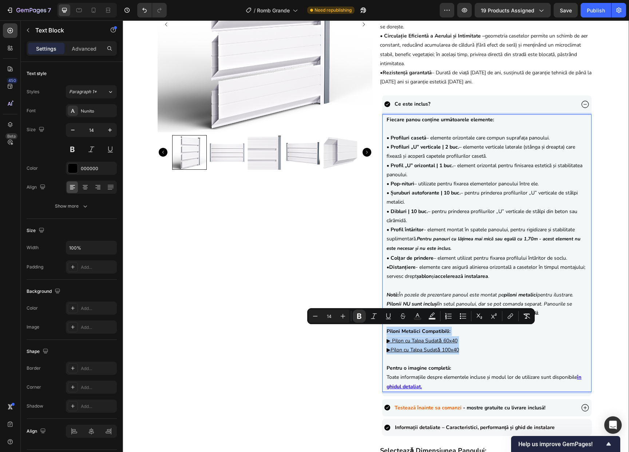
click at [597, 343] on div "Product Images {{product.metafields.custom.title}} Heading 558,00 lei Product P…" at bounding box center [376, 261] width 507 height 688
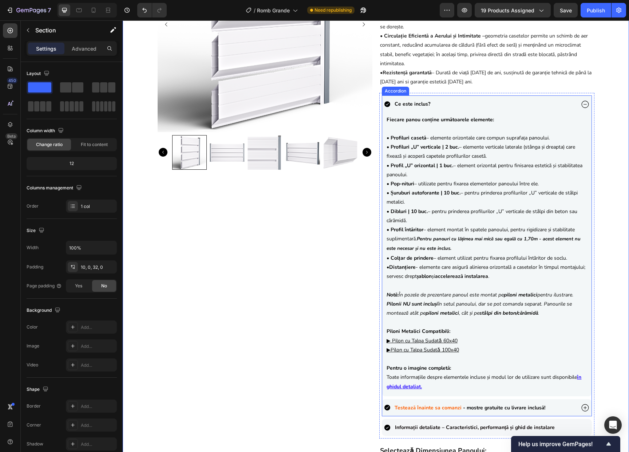
click at [544, 106] on div "Ce este inclus?" at bounding box center [479, 103] width 191 height 11
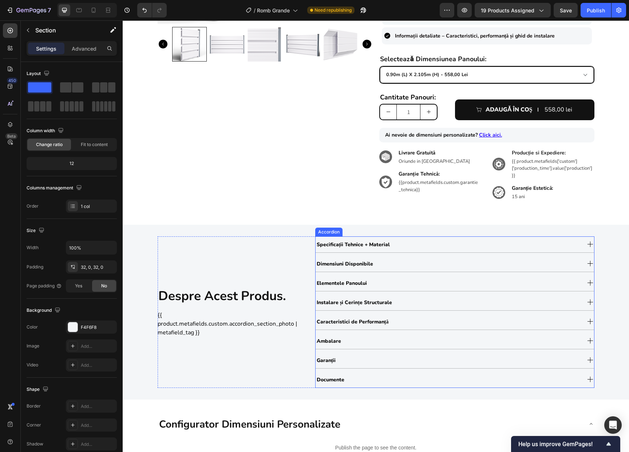
scroll to position [230, 0]
click at [427, 286] on div "Elementele Panoului" at bounding box center [448, 283] width 265 height 12
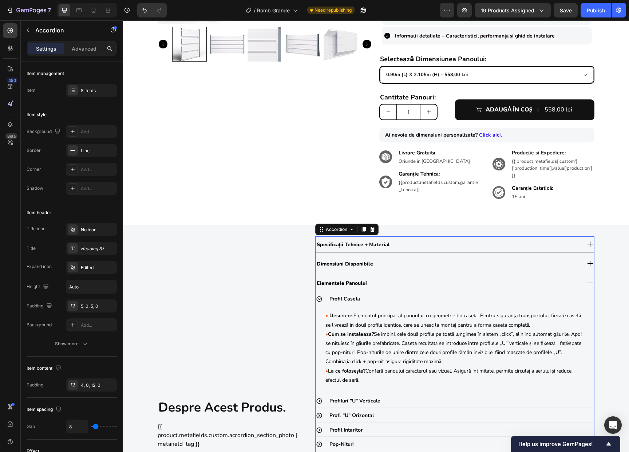
click at [427, 286] on div "Elementele Panoului" at bounding box center [448, 283] width 265 height 12
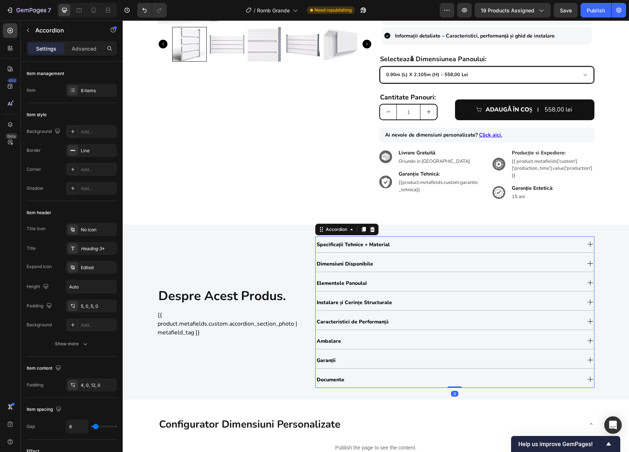
click at [419, 304] on div "Instalare și Cerințe Structurale" at bounding box center [448, 302] width 265 height 12
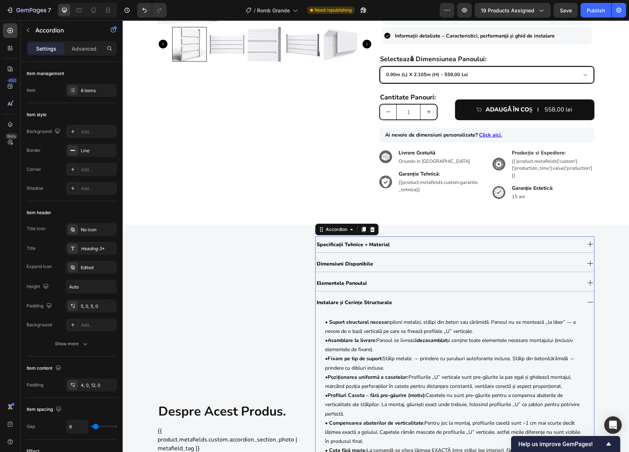
click at [419, 304] on div "Instalare și Cerințe Structurale" at bounding box center [448, 302] width 265 height 12
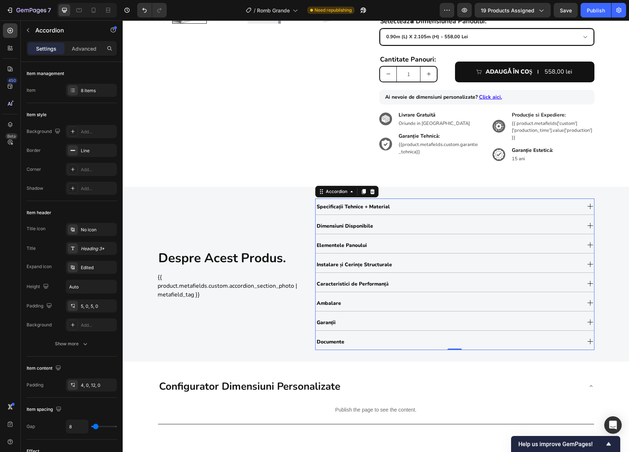
scroll to position [268, 0]
click at [383, 240] on div "Elementele Panoului" at bounding box center [448, 245] width 265 height 12
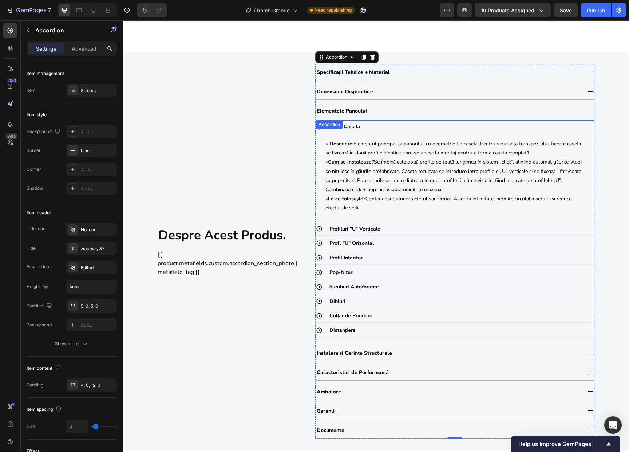
scroll to position [481, 0]
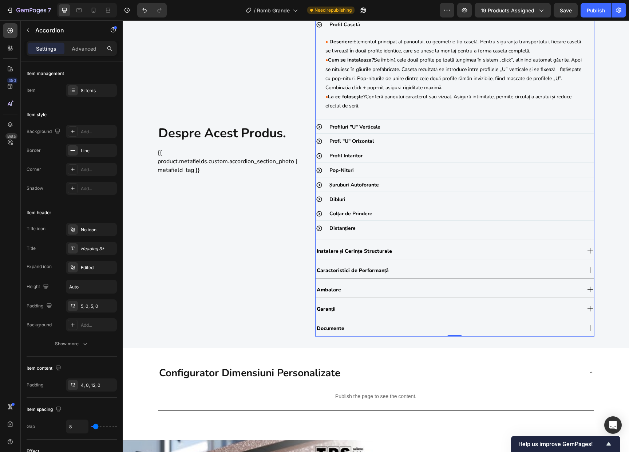
click at [456, 254] on div "Instalare și Cerințe Structurale" at bounding box center [448, 251] width 265 height 12
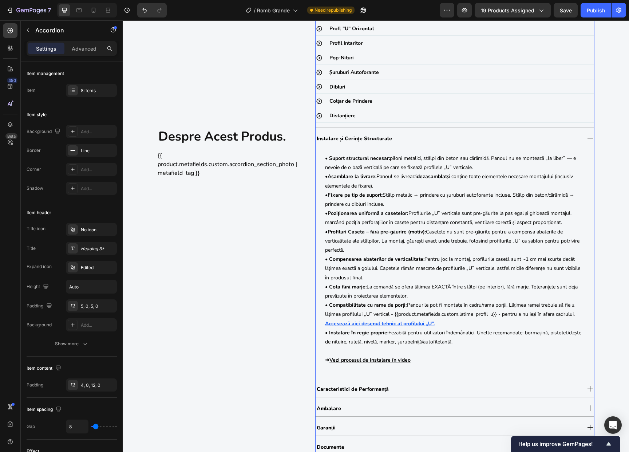
scroll to position [620, 0]
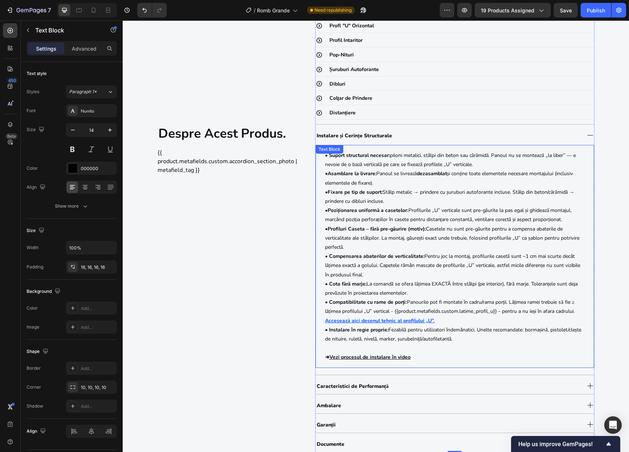
click at [387, 252] on p "• Profiluri Caseta – fără pre-găurire (motiv): Casetele nu sunt pre-găurite pen…" at bounding box center [455, 274] width 260 height 101
click at [521, 336] on p "• Instalare în regie proprie: Fezabilă pentru utilizatori îndemânatici. Unelte …" at bounding box center [455, 343] width 260 height 37
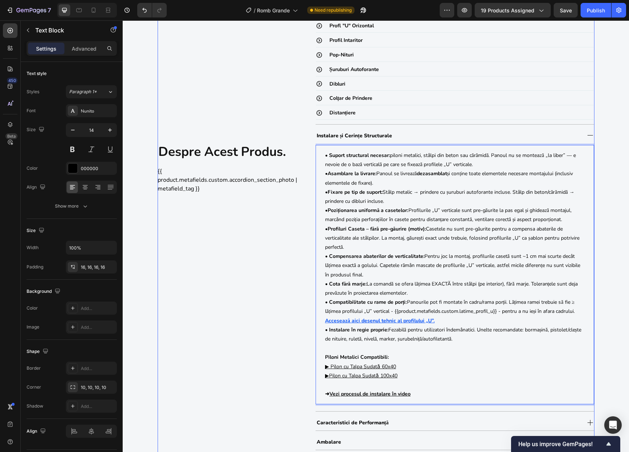
click at [283, 357] on div "despre acest produs. Heading {{ product.metafields.custom.accordion_section_pho…" at bounding box center [228, 168] width 140 height 642
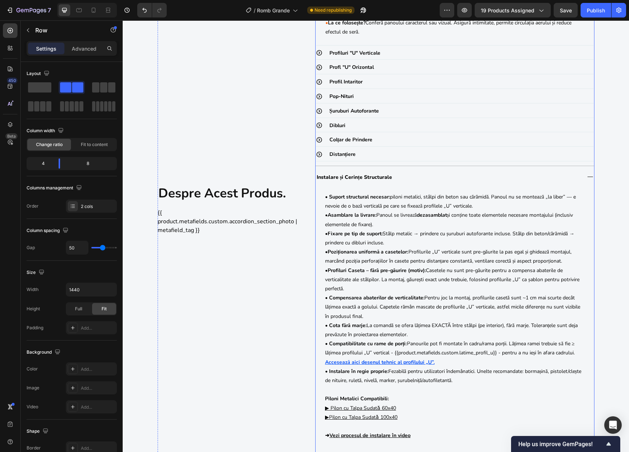
click at [419, 177] on div "Instalare și Cerințe Structurale" at bounding box center [448, 177] width 265 height 12
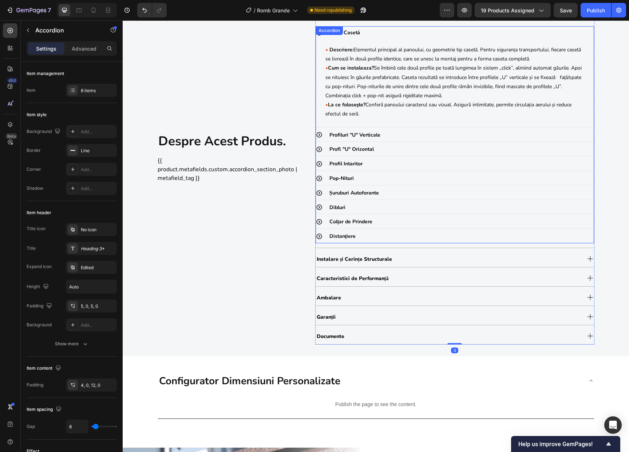
scroll to position [358, 0]
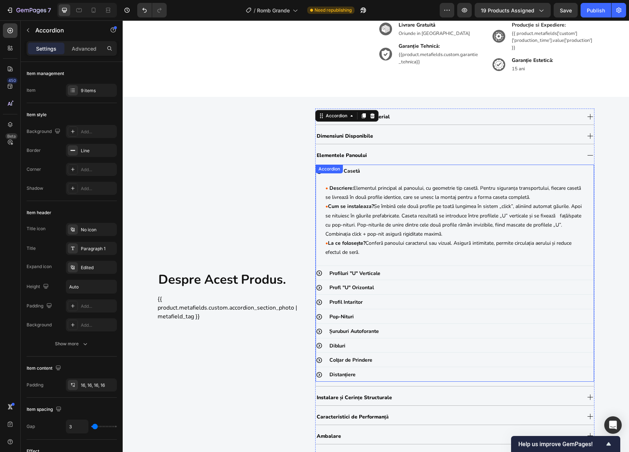
click at [384, 173] on div "Profil Casetă" at bounding box center [462, 171] width 266 height 13
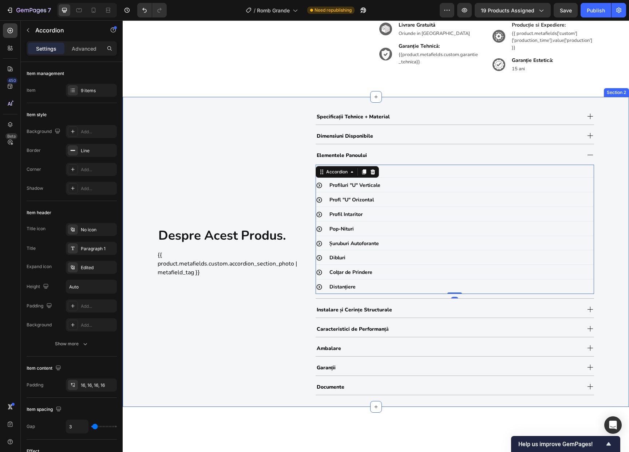
click at [602, 257] on div "despre acest produs. Heading {{ product.metafields.custom.accordion_section_pho…" at bounding box center [376, 252] width 507 height 287
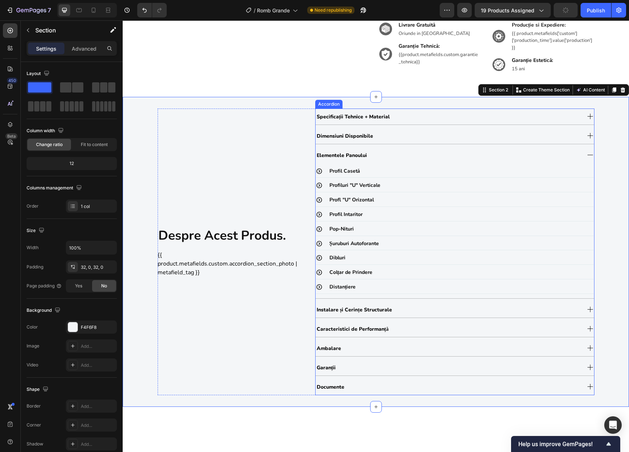
click at [378, 151] on div "Elementele Panoului" at bounding box center [448, 155] width 265 height 12
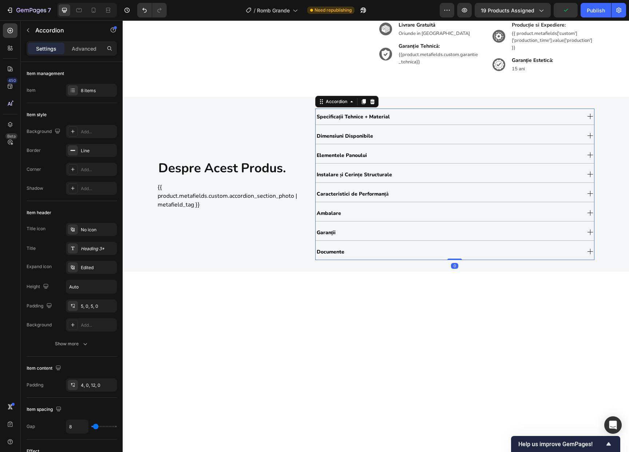
click at [313, 303] on div at bounding box center [376, 312] width 507 height 80
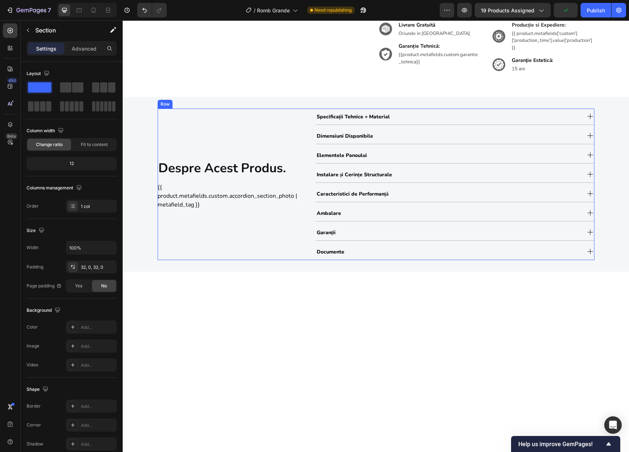
click at [266, 249] on div "despre acest produs. Heading {{ product.metafields.custom.accordion_section_pho…" at bounding box center [228, 185] width 140 height 152
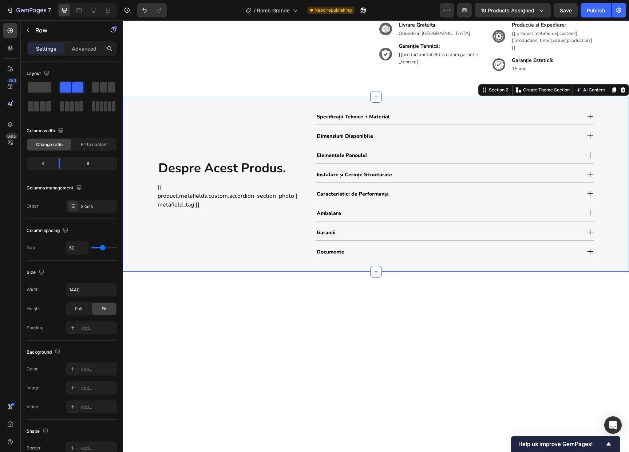
click at [274, 270] on div "despre acest produs. Heading {{ product.metafields.custom.accordion_section_pho…" at bounding box center [376, 184] width 507 height 175
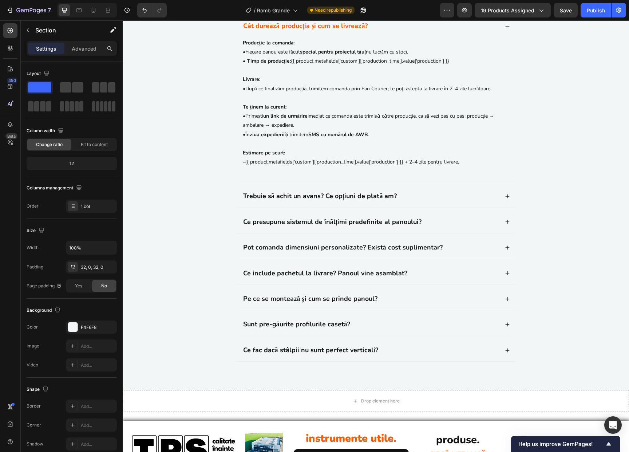
scroll to position [1836, 0]
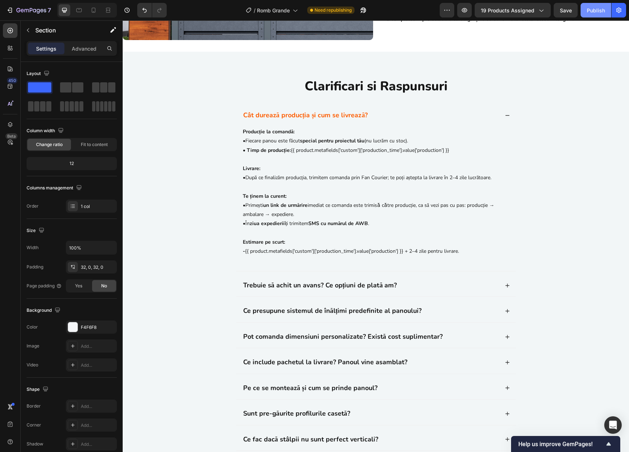
click at [597, 8] on div "Publish" at bounding box center [596, 11] width 18 height 8
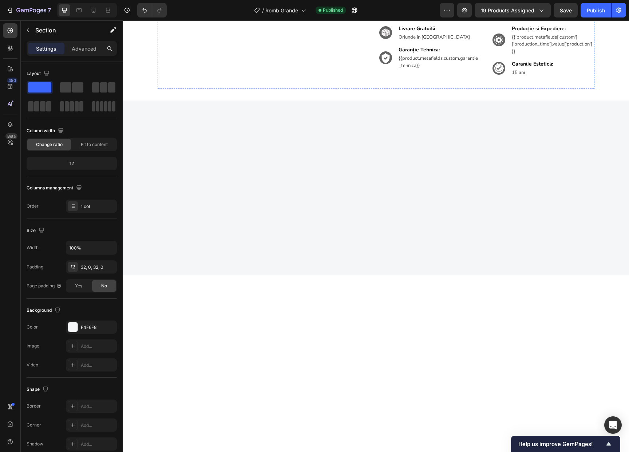
scroll to position [0, 0]
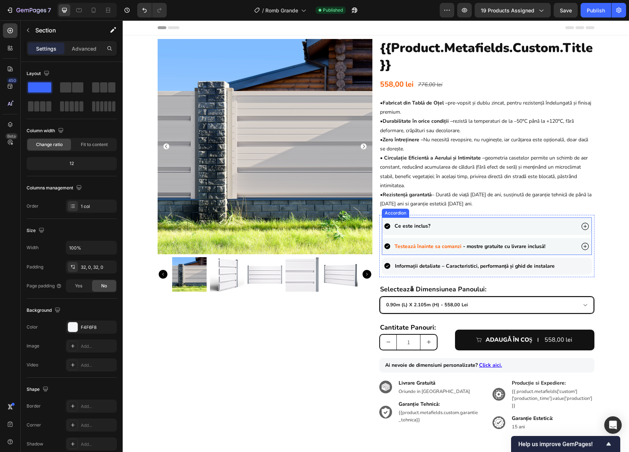
click at [538, 226] on div "Ce este inclus?" at bounding box center [479, 225] width 191 height 11
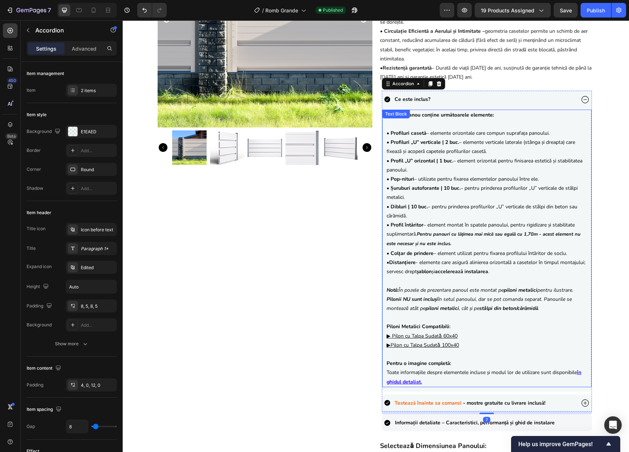
scroll to position [156, 0]
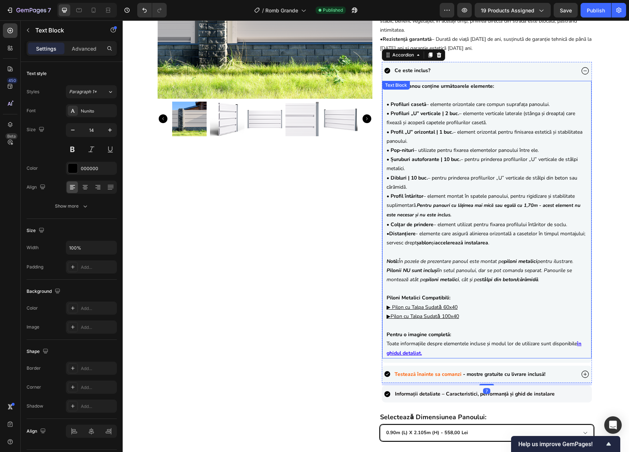
click at [393, 262] on strong "Notă:" at bounding box center [393, 261] width 12 height 7
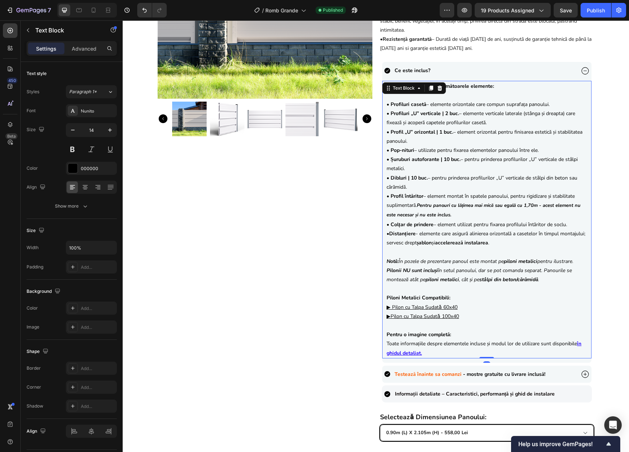
click at [397, 261] on icon "Notă: În pozele de prezentare panoul este montat pe piloni metalici pentru ilus…" at bounding box center [480, 261] width 187 height 7
drag, startPoint x: 397, startPoint y: 261, endPoint x: 386, endPoint y: 262, distance: 11.7
click at [387, 262] on icon "Notă: În pozele de prezentare panoul este montat pe piloni metalici pentru ilus…" at bounding box center [480, 261] width 187 height 7
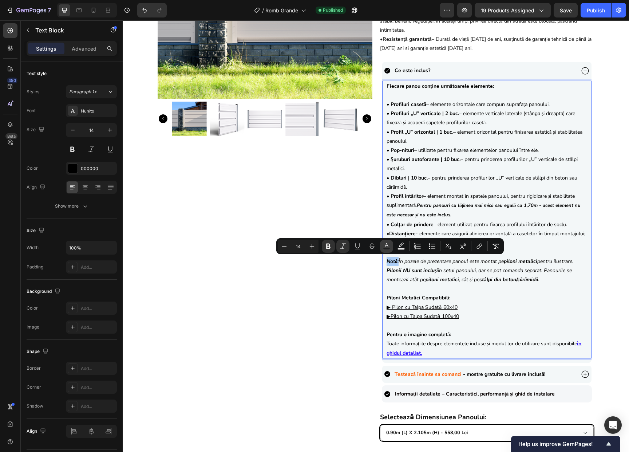
click at [386, 246] on icon "Editor contextual toolbar" at bounding box center [387, 245] width 4 height 4
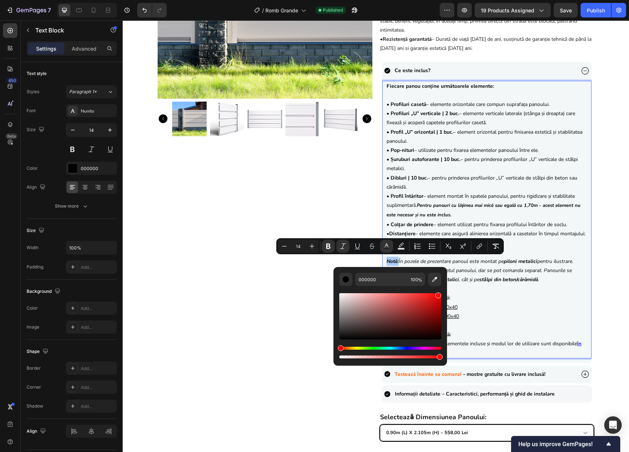
drag, startPoint x: 429, startPoint y: 303, endPoint x: 438, endPoint y: 294, distance: 12.1
click at [438, 294] on div "Editor contextual toolbar" at bounding box center [391, 316] width 102 height 46
type input "F90909"
click at [544, 274] on p "Pilonii NU sunt incluși în setul panoului, dar se pot comanda separat. Panouril…" at bounding box center [487, 275] width 201 height 18
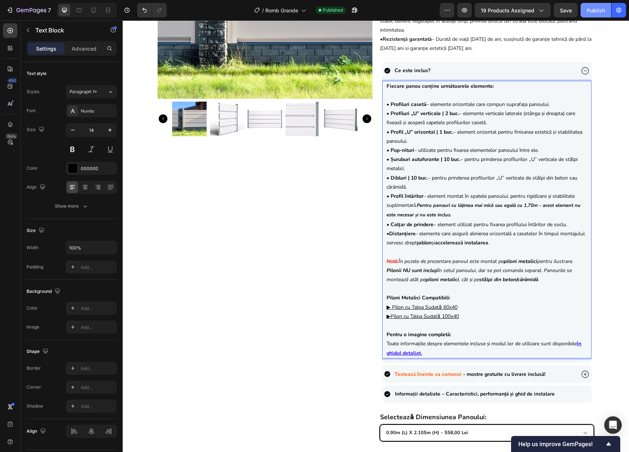
click at [596, 12] on div "Publish" at bounding box center [596, 11] width 18 height 8
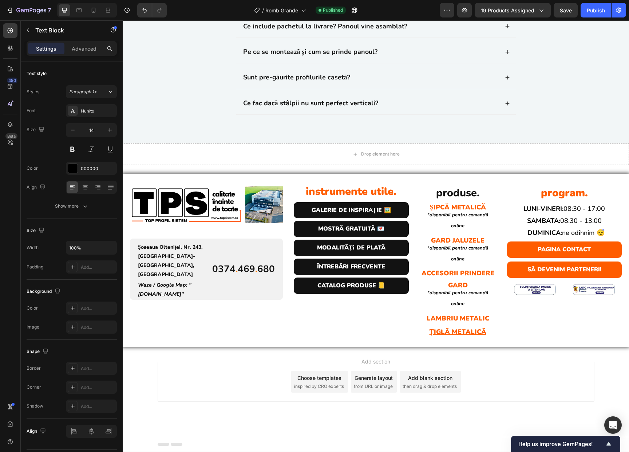
scroll to position [2160, 0]
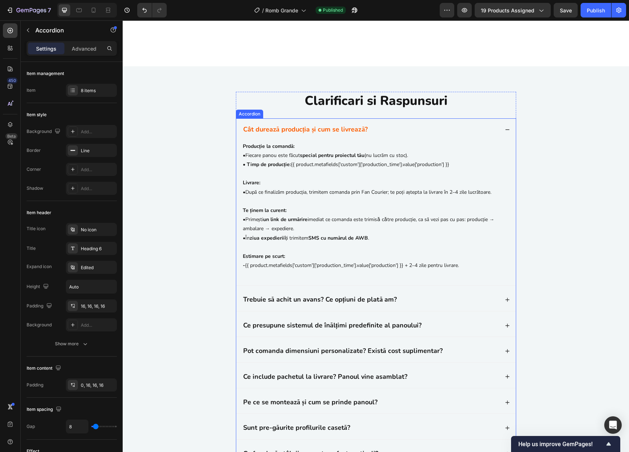
click at [286, 323] on p "Ce presupune sistemul de înălțimi predefinite al panoului?" at bounding box center [332, 325] width 179 height 8
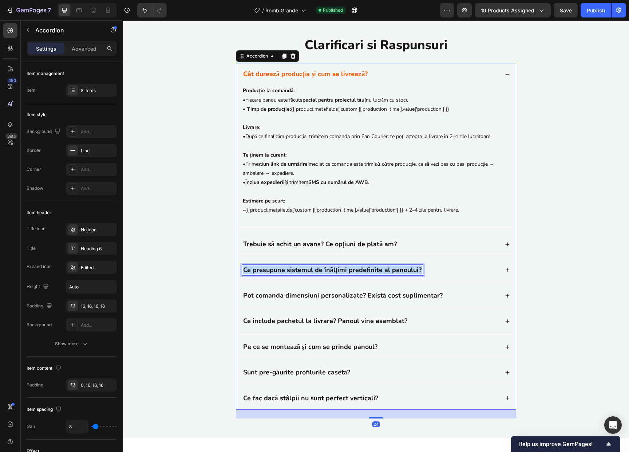
click at [286, 274] on p "Ce presupune sistemul de înălțimi predefinite al panoului?" at bounding box center [332, 270] width 179 height 8
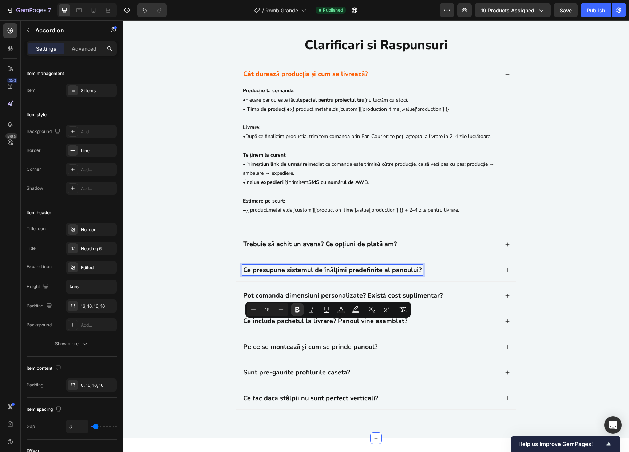
click at [574, 313] on div "Clarificari si Raspunsuri Heading Cât durează producția și cum se livrează? Pro…" at bounding box center [376, 230] width 492 height 388
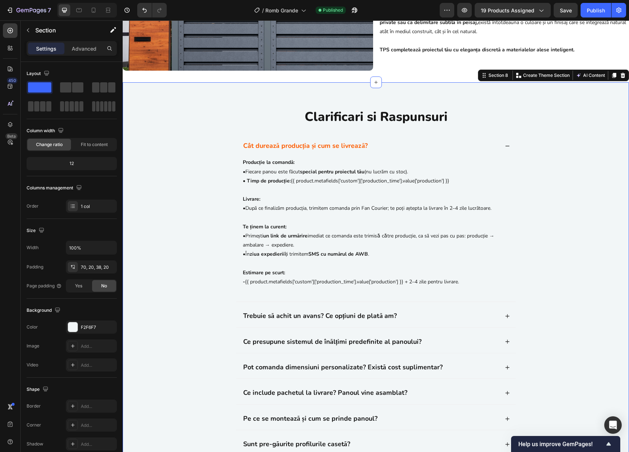
scroll to position [2088, 0]
click at [432, 151] on div "Cât durează producția și cum se livrează?" at bounding box center [370, 145] width 257 height 11
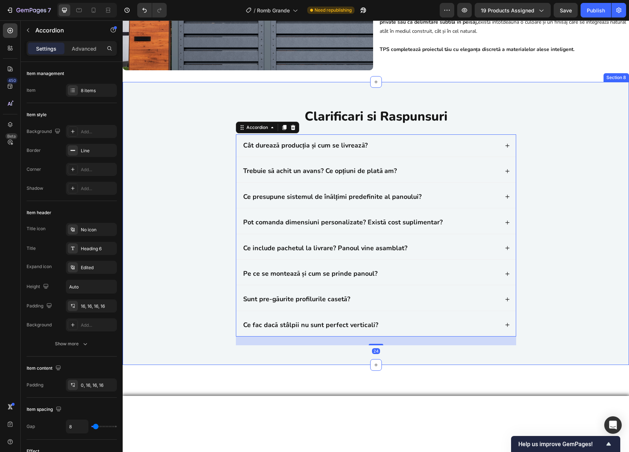
click at [544, 275] on div "Clarificari si Raspunsuri Heading Cât durează producția și cum se livrează? Tre…" at bounding box center [376, 229] width 492 height 244
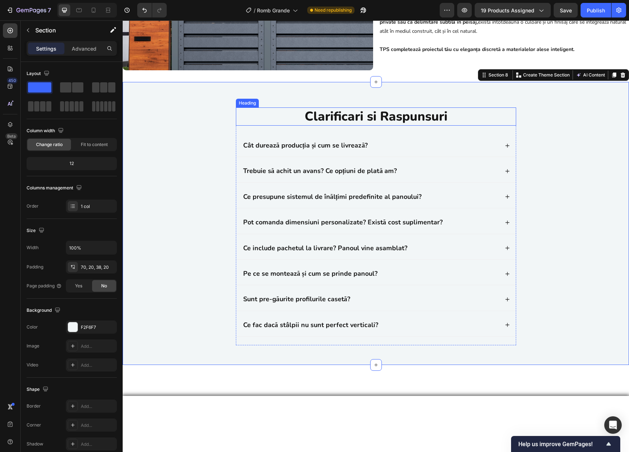
click at [255, 126] on h2 "Clarificari si Raspunsuri" at bounding box center [376, 116] width 280 height 18
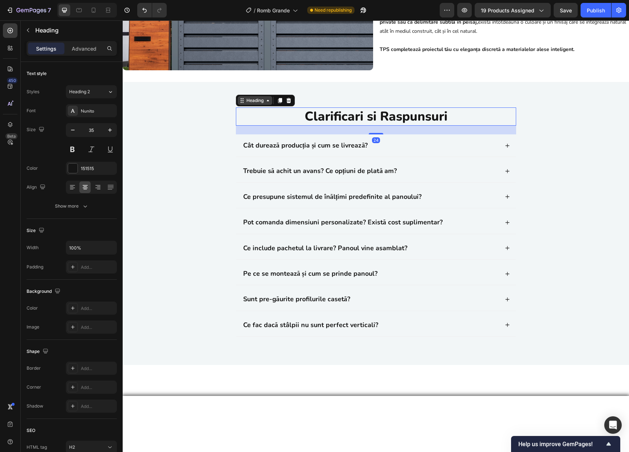
click at [252, 104] on div "Heading" at bounding box center [255, 100] width 20 height 7
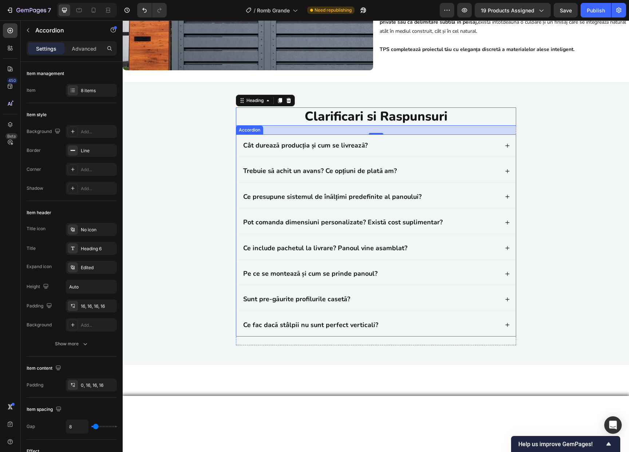
click at [435, 151] on div "Cât durează producția și cum se livrează?" at bounding box center [370, 145] width 257 height 11
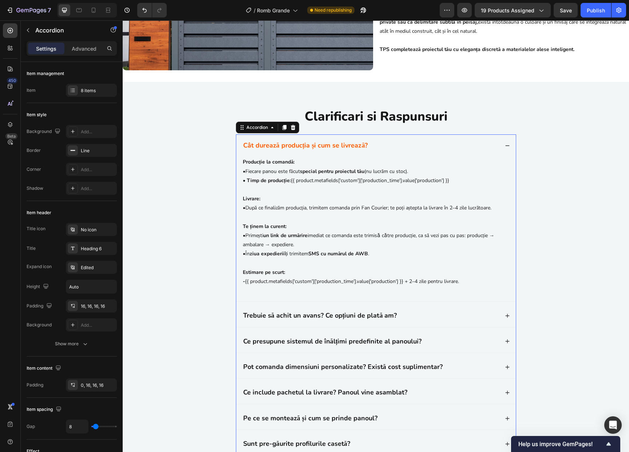
click at [435, 151] on div "Cât durează producția și cum se livrează?" at bounding box center [370, 145] width 257 height 11
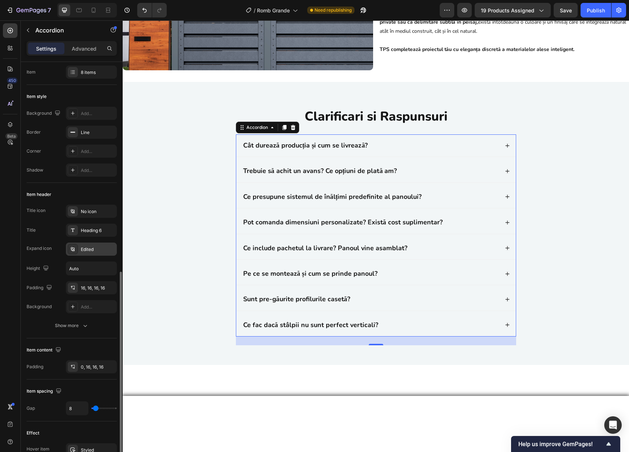
scroll to position [302, 0]
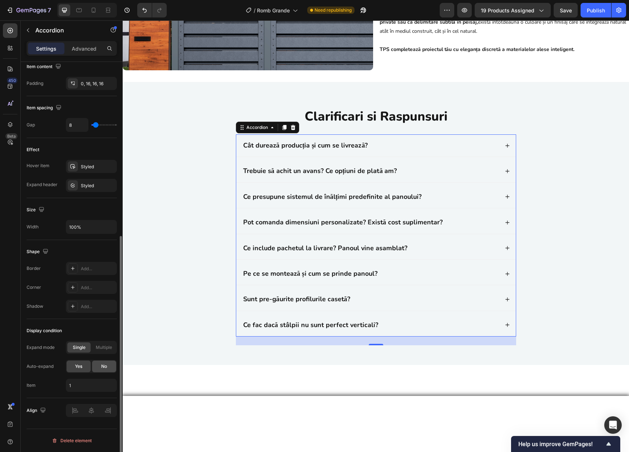
click at [101, 367] on div "No" at bounding box center [104, 367] width 24 height 12
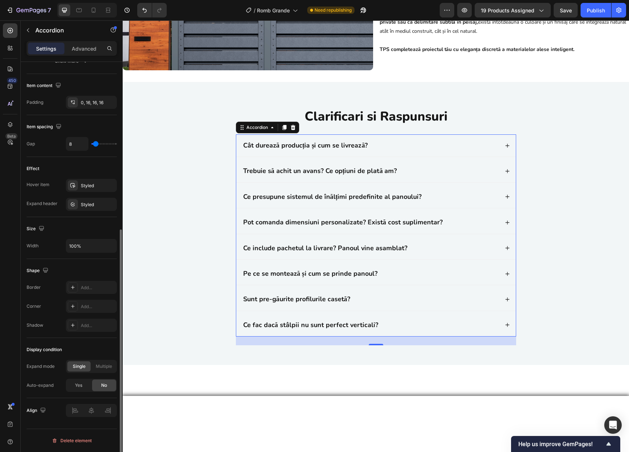
scroll to position [0, 0]
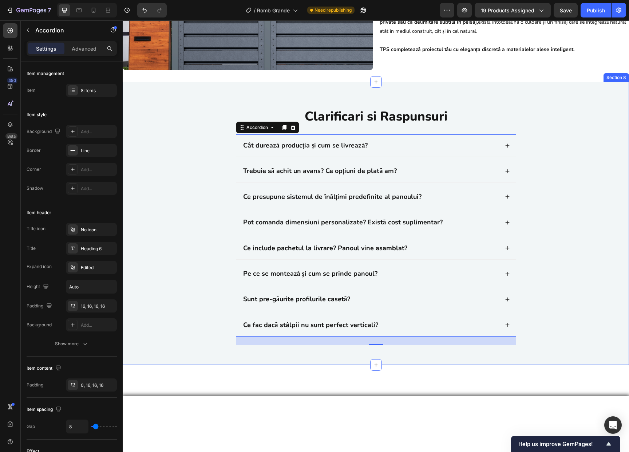
click at [540, 307] on div "Clarificari si Raspunsuri Heading Cât durează producția și cum se livrează? Tre…" at bounding box center [376, 229] width 492 height 244
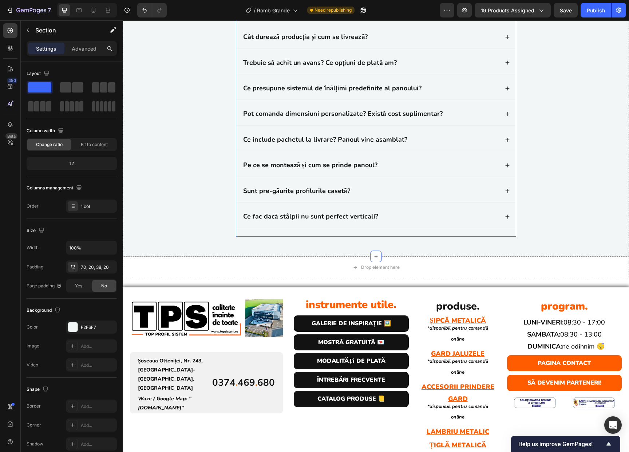
scroll to position [2208, 0]
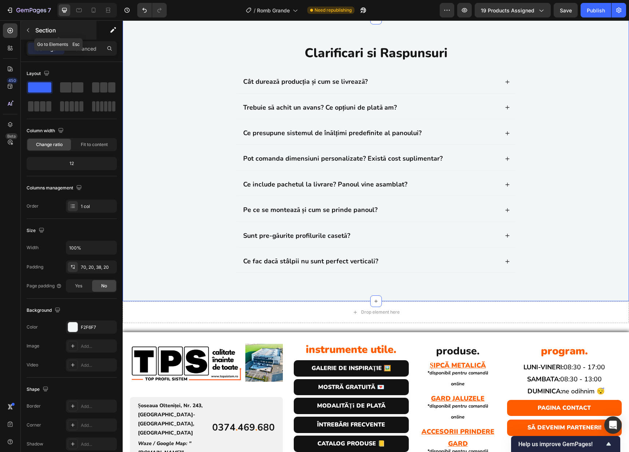
click at [42, 28] on p "Section" at bounding box center [65, 30] width 60 height 9
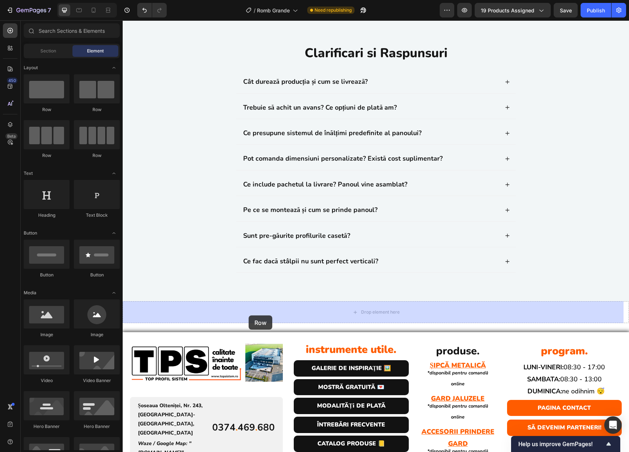
drag, startPoint x: 191, startPoint y: 128, endPoint x: 248, endPoint y: 320, distance: 200.7
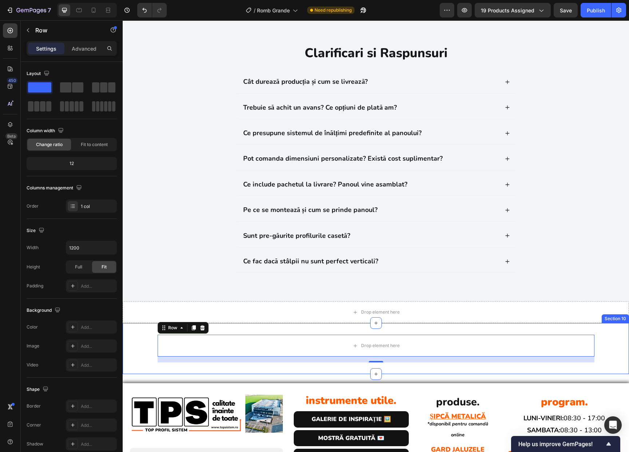
click at [149, 342] on div "Drop element here Row 16" at bounding box center [376, 349] width 507 height 28
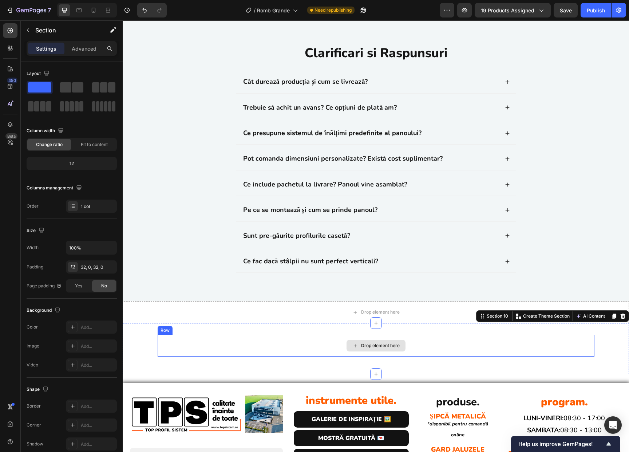
click at [196, 341] on div "Drop element here" at bounding box center [376, 346] width 437 height 22
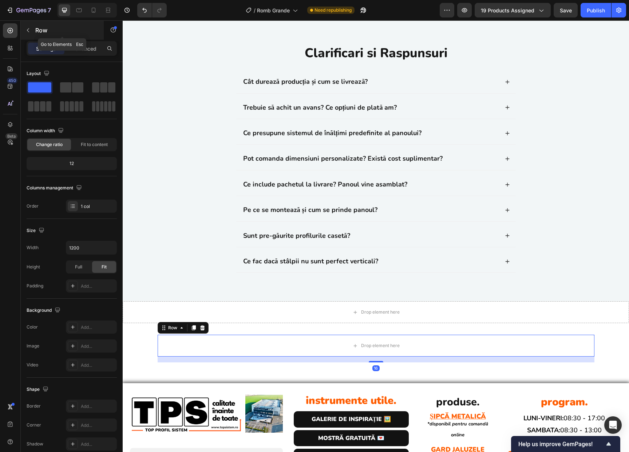
click at [36, 28] on p "Row" at bounding box center [66, 30] width 62 height 9
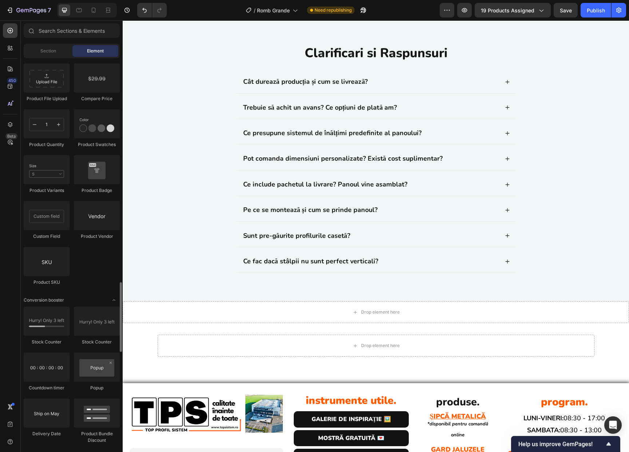
scroll to position [1815, 0]
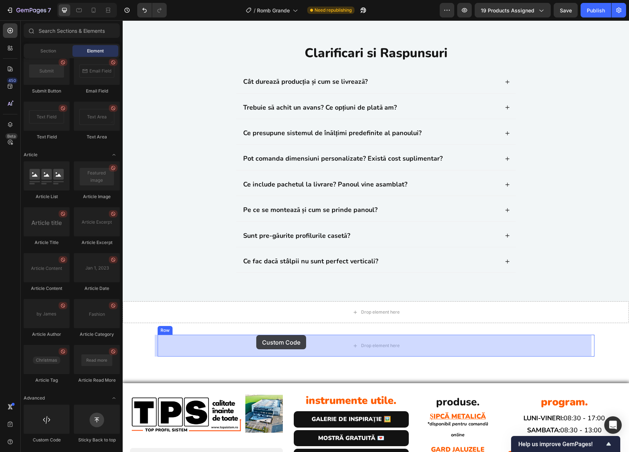
drag, startPoint x: 166, startPoint y: 449, endPoint x: 254, endPoint y: 337, distance: 142.6
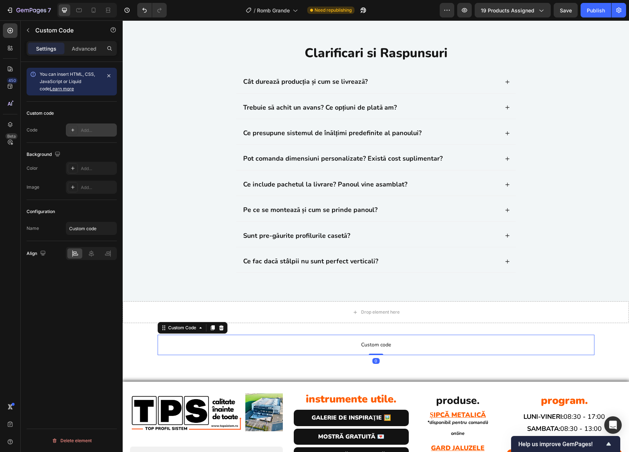
click at [74, 130] on icon at bounding box center [73, 130] width 6 height 6
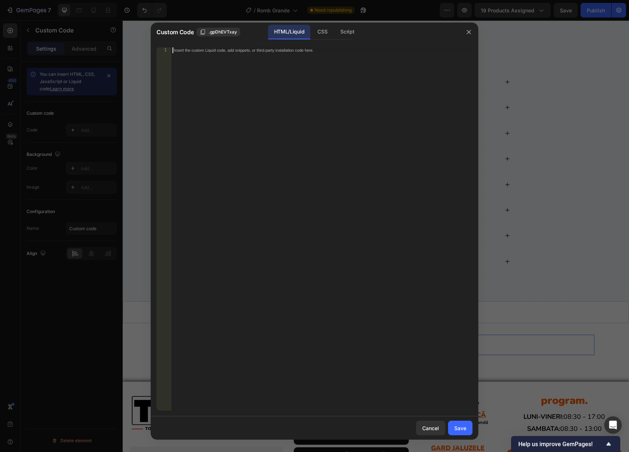
click at [262, 141] on div "Insert the custom Liquid code, add snippets, or third-party installation code h…" at bounding box center [322, 234] width 302 height 375
paste textarea "<!-- form.123formbuilder.com script ends here -->"
type textarea "<!-- form.123formbuilder.com script ends here -->"
click at [458, 432] on button "Save" at bounding box center [460, 428] width 24 height 15
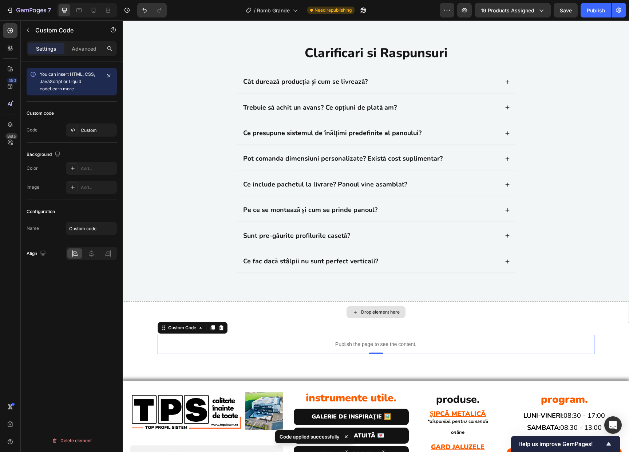
click at [136, 316] on div "Drop element here" at bounding box center [376, 312] width 507 height 22
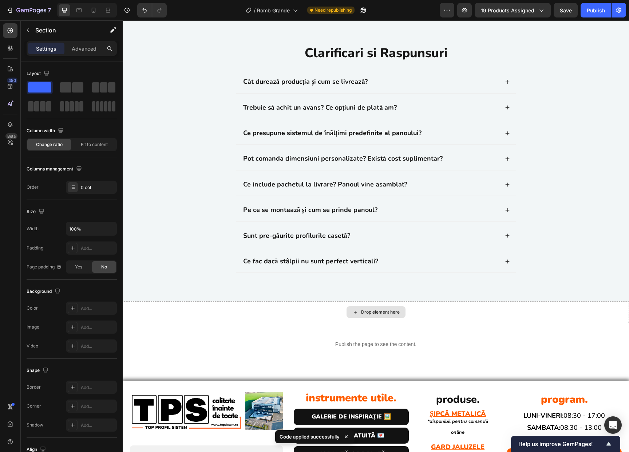
click at [451, 312] on div "Drop element here" at bounding box center [376, 312] width 507 height 22
click at [450, 307] on div "Drop element here" at bounding box center [376, 312] width 507 height 22
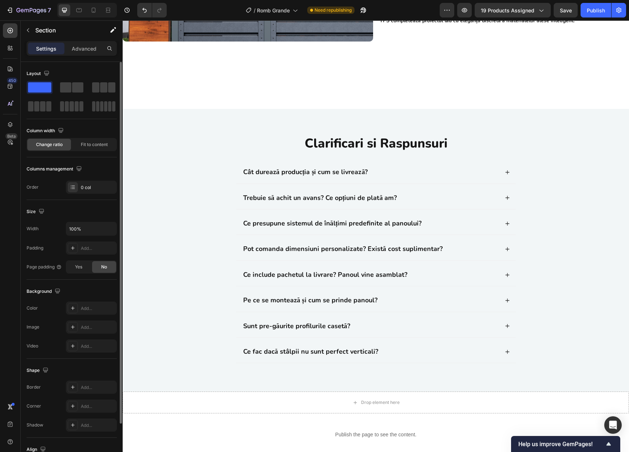
scroll to position [56, 0]
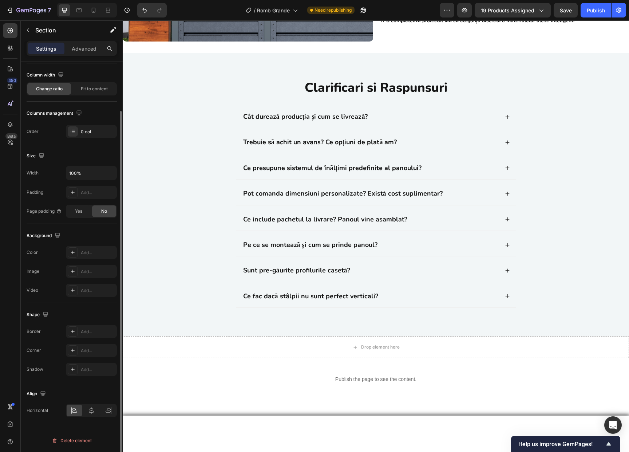
click at [77, 442] on div "Delete element" at bounding box center [72, 440] width 40 height 9
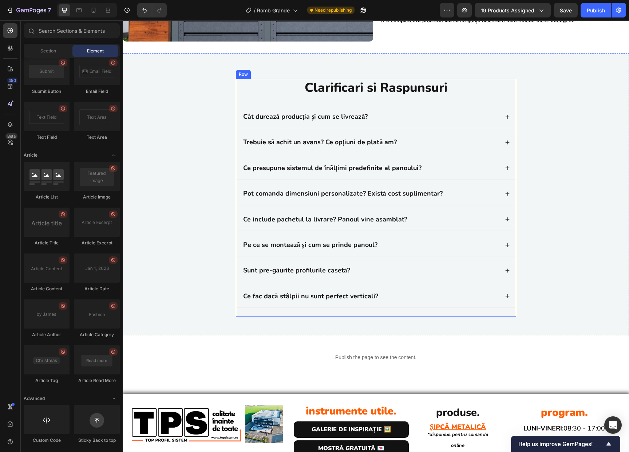
scroll to position [2226, 0]
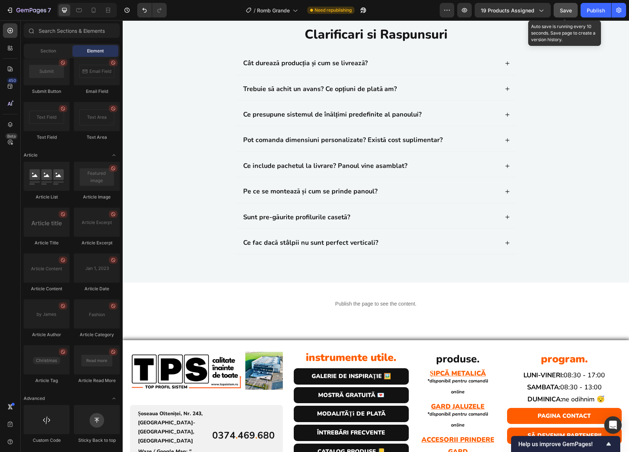
click at [564, 5] on button "Save" at bounding box center [566, 10] width 24 height 15
click at [588, 8] on div "Publish" at bounding box center [596, 11] width 18 height 8
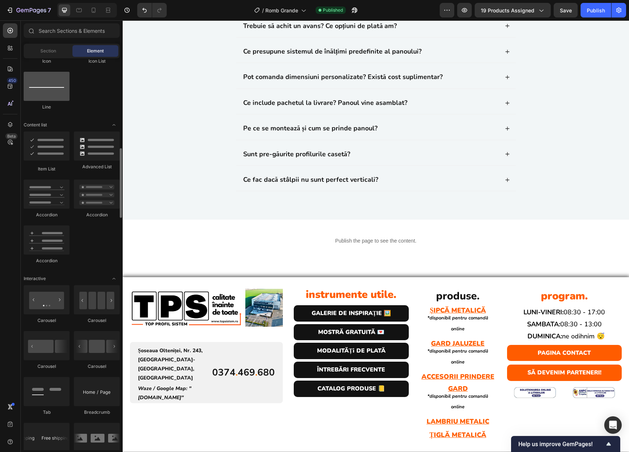
scroll to position [0, 0]
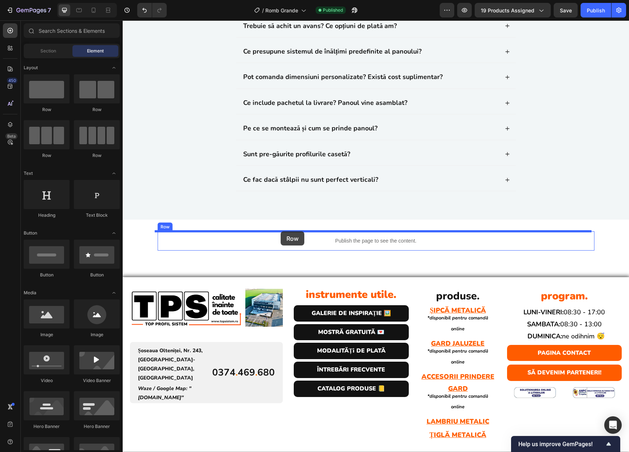
drag, startPoint x: 233, startPoint y: 142, endPoint x: 281, endPoint y: 231, distance: 101.2
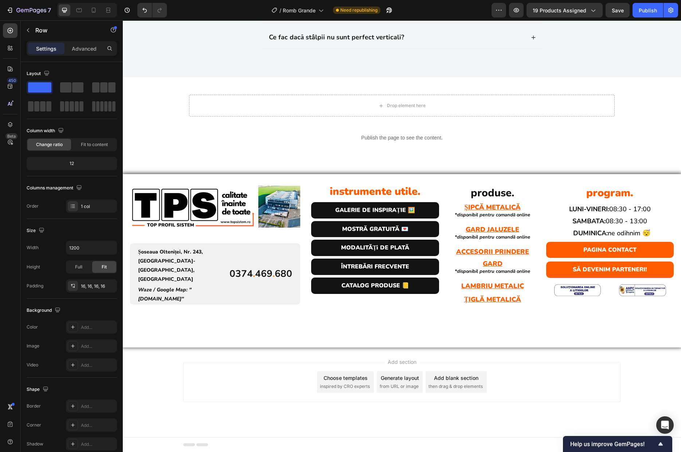
scroll to position [2427, 0]
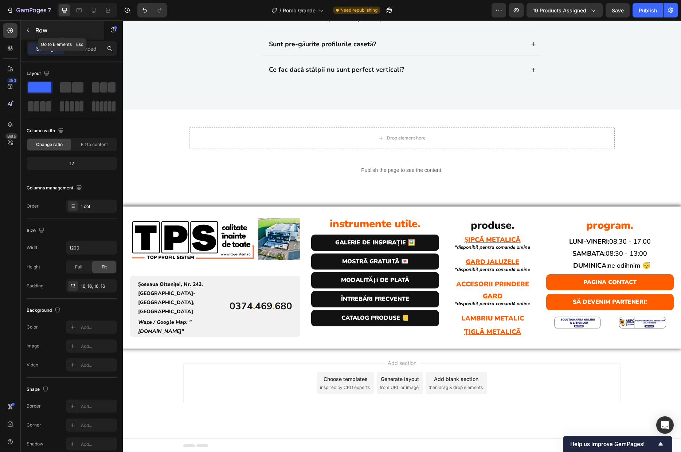
click at [36, 32] on p "Row" at bounding box center [66, 30] width 62 height 9
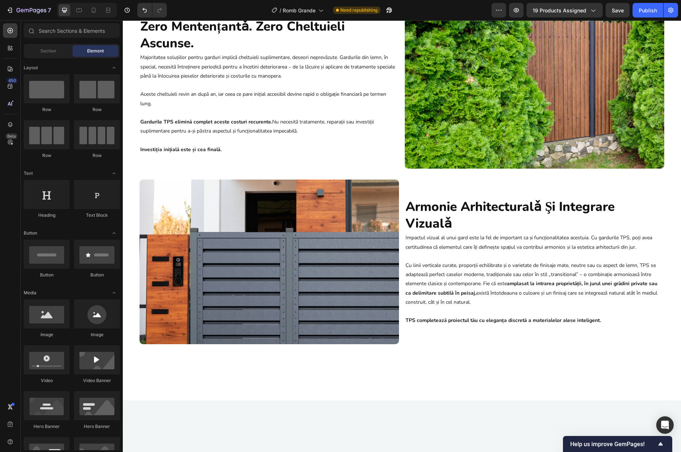
scroll to position [1656, 0]
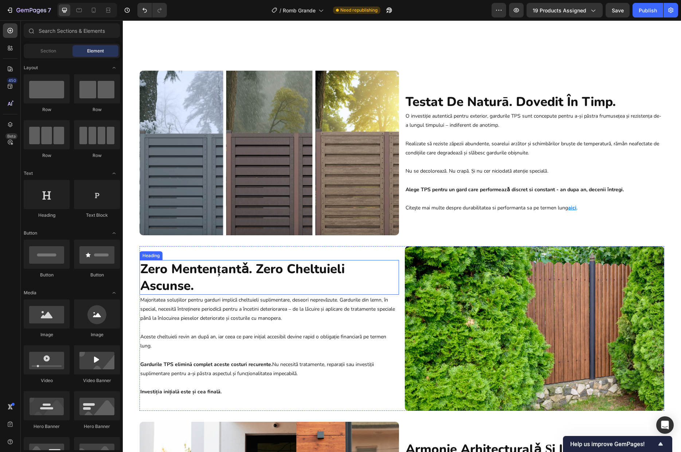
click at [198, 272] on h2 "zero mentențantǎ. zero cheltuieli ascunse." at bounding box center [269, 277] width 259 height 35
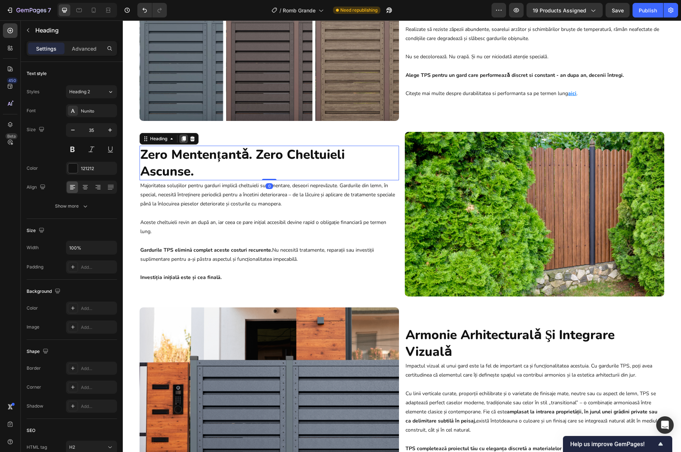
click at [182, 141] on icon at bounding box center [184, 138] width 4 height 5
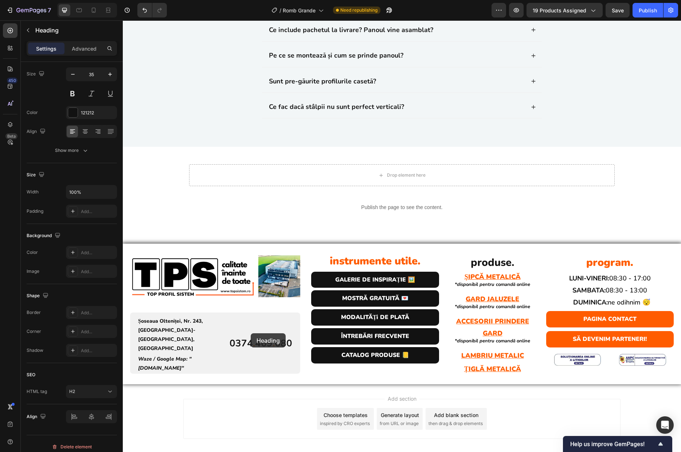
scroll to position [2434, 0]
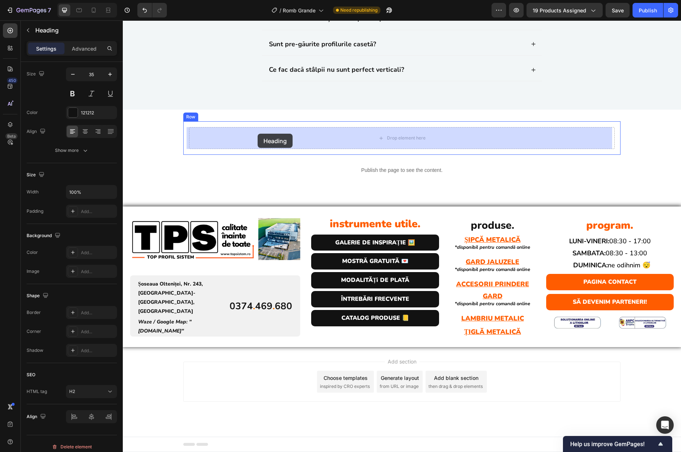
drag, startPoint x: 143, startPoint y: 275, endPoint x: 258, endPoint y: 134, distance: 181.8
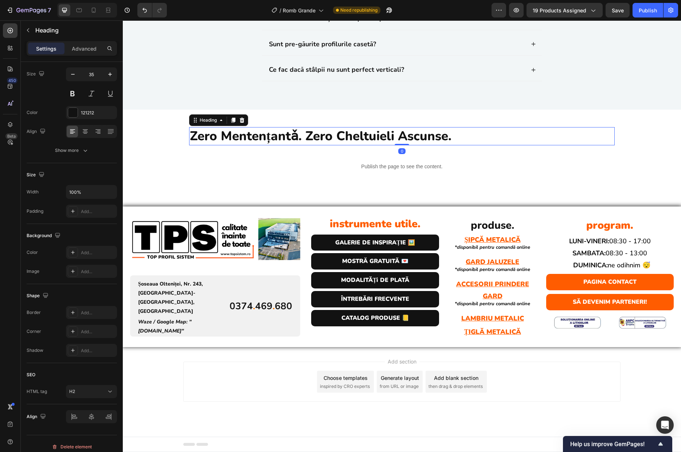
scroll to position [2430, 0]
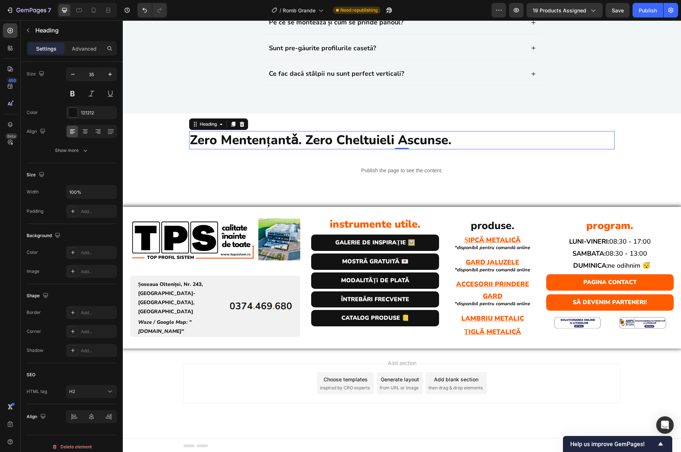
click at [362, 143] on h2 "zero mentențantǎ. zero cheltuieli ascunse." at bounding box center [401, 140] width 425 height 18
click at [362, 143] on p "zero mentențantǎ. zero cheltuieli ascunse." at bounding box center [402, 140] width 424 height 17
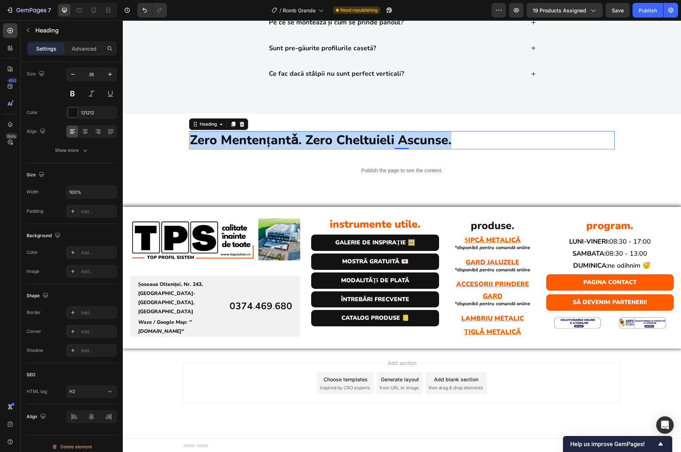
click at [362, 143] on p "zero mentențantǎ. zero cheltuieli ascunse." at bounding box center [402, 140] width 424 height 17
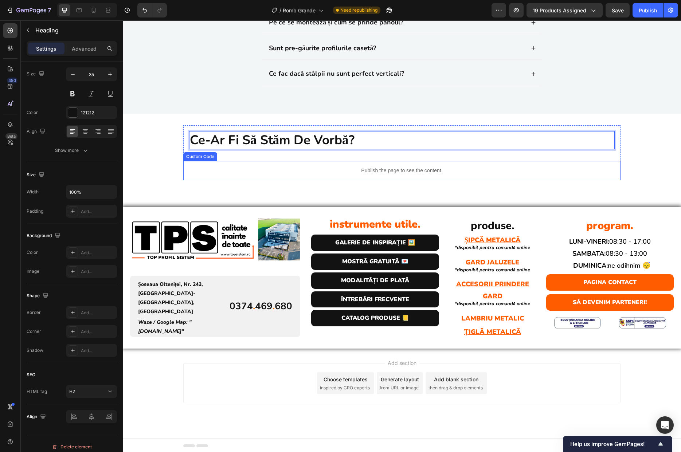
click at [211, 167] on p "Publish the page to see the content." at bounding box center [401, 171] width 437 height 8
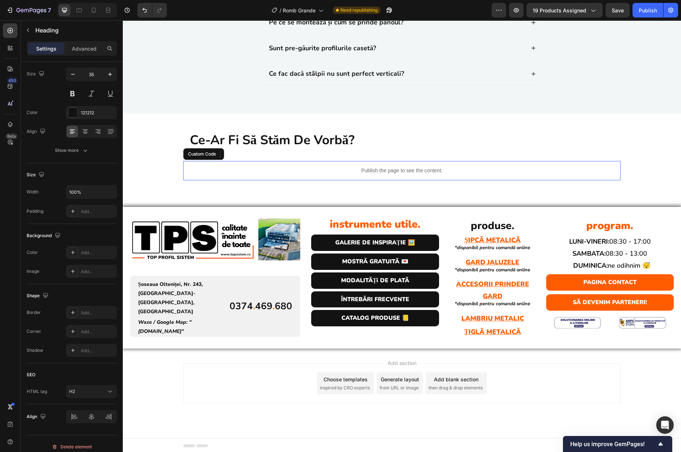
scroll to position [0, 0]
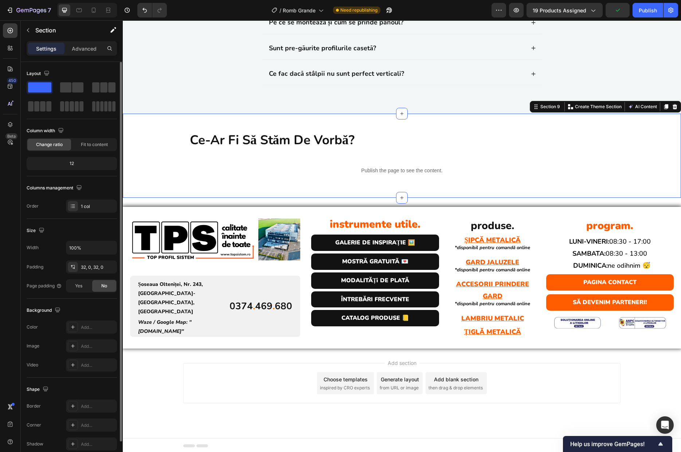
click at [160, 178] on div "⁠⁠⁠⁠⁠⁠⁠ Ce-ar fi să stăm de vorbă? Heading Row Publish the page to see the cont…" at bounding box center [402, 155] width 558 height 61
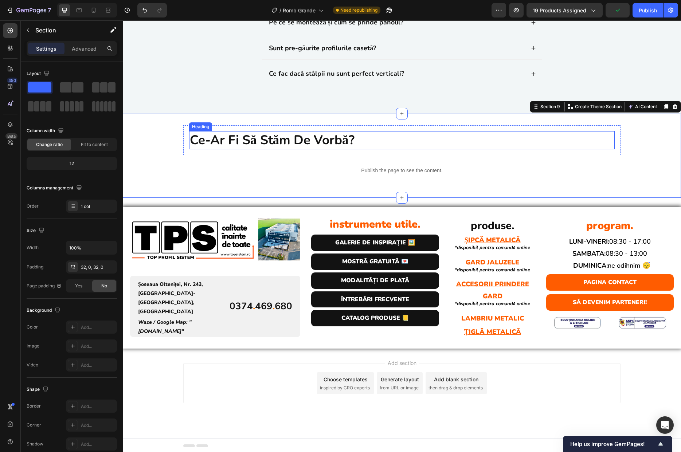
click at [228, 143] on strong "Ce-ar fi să stăm de vorbă?" at bounding box center [272, 140] width 165 height 17
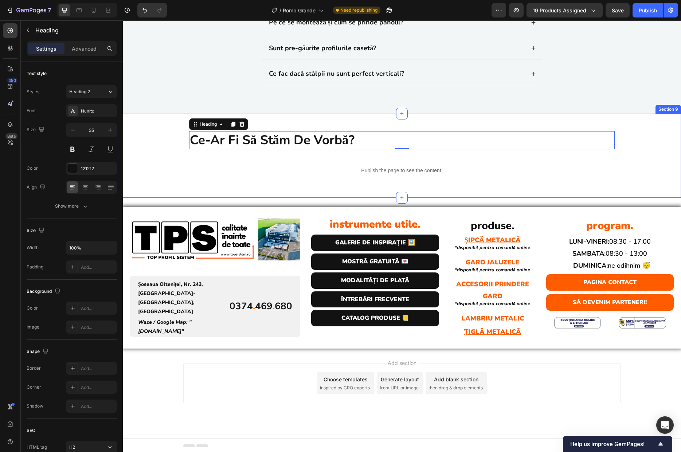
click at [178, 170] on div "⁠⁠⁠⁠⁠⁠⁠ Ce-ar fi să stăm de vorbă? Heading 0 Row Publish the page to see the co…" at bounding box center [402, 155] width 558 height 61
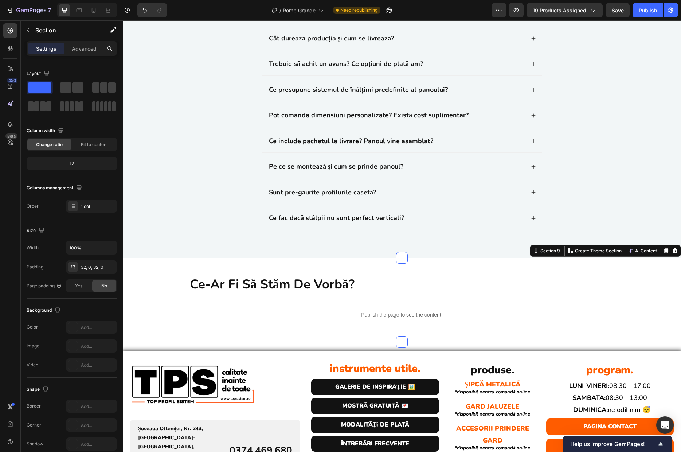
scroll to position [2279, 0]
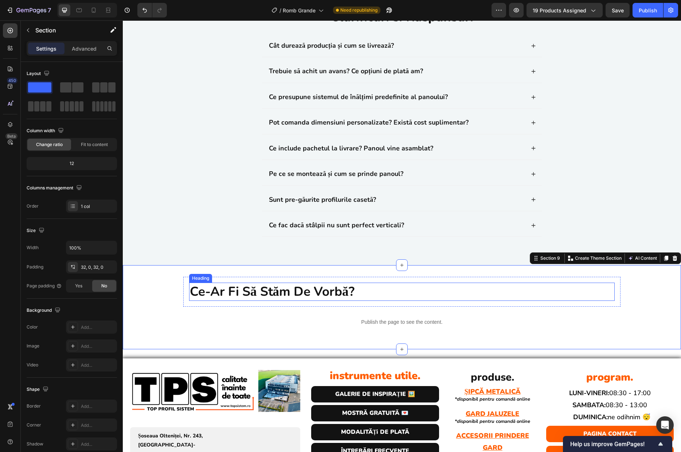
click at [228, 296] on strong "Ce-ar fi să stăm de vorbă?" at bounding box center [272, 291] width 165 height 17
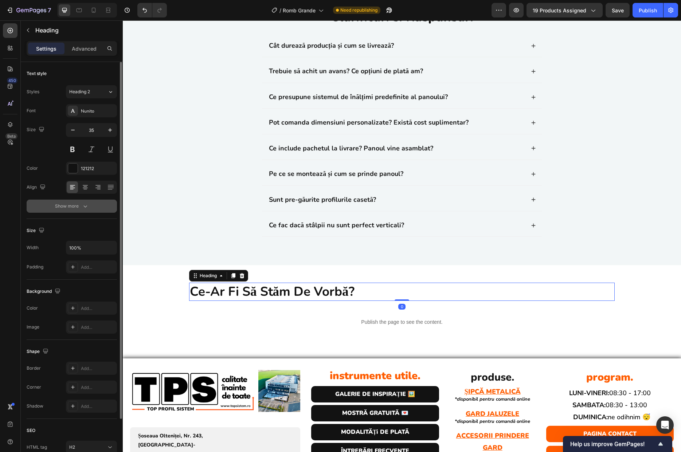
click at [83, 202] on button "Show more" at bounding box center [72, 206] width 90 height 13
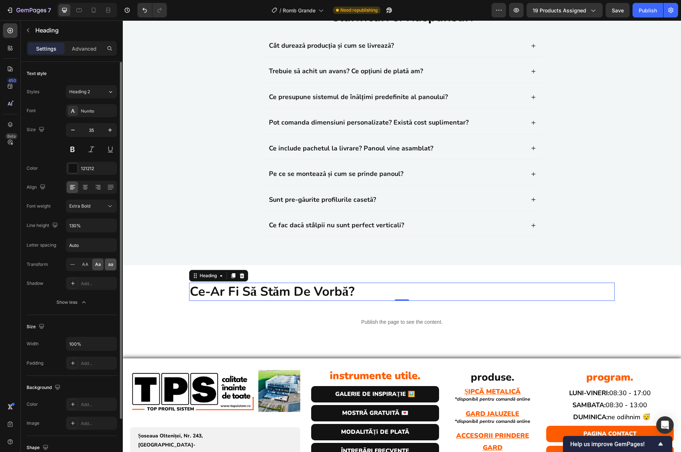
click at [110, 266] on span "aa" at bounding box center [110, 264] width 5 height 7
click at [100, 267] on span "Aa" at bounding box center [98, 264] width 6 height 7
click at [85, 267] on span "AA" at bounding box center [85, 264] width 7 height 7
click at [101, 267] on div "Aa" at bounding box center [97, 265] width 11 height 12
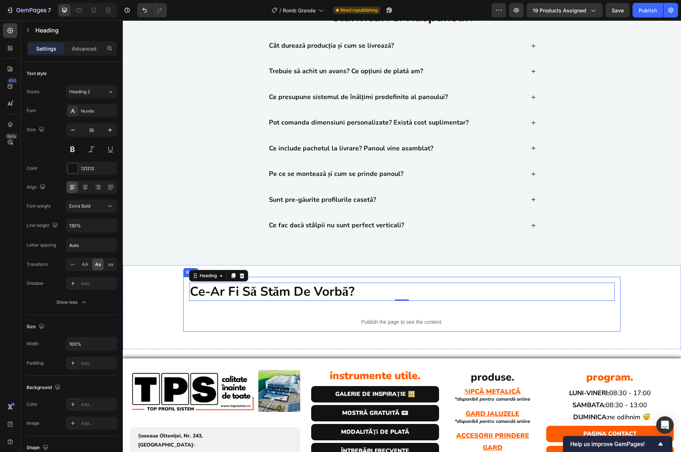
click at [370, 309] on div "ce-ar fi să stăm de vorbă? Heading 0 Row Publish the page to see the content. C…" at bounding box center [401, 304] width 437 height 55
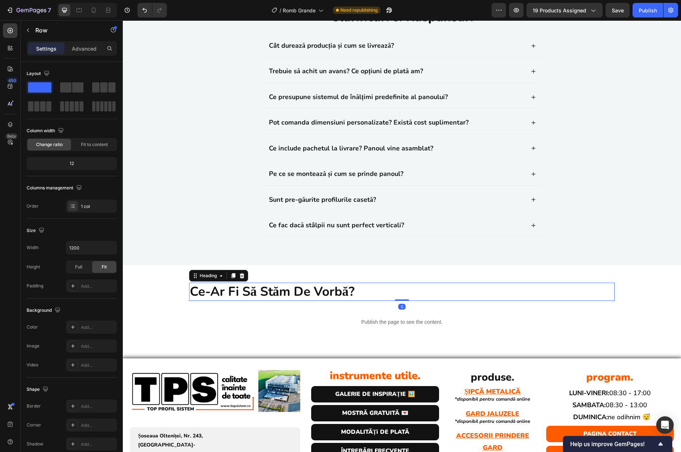
click at [349, 294] on strong "ce-ar fi să stăm de vorbă?" at bounding box center [272, 291] width 165 height 17
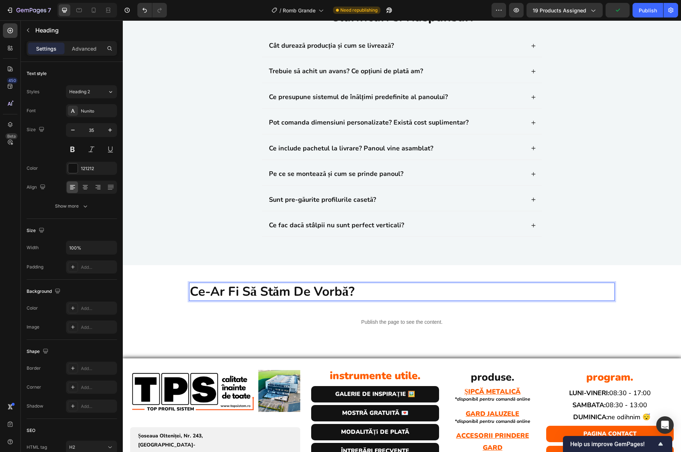
click at [348, 293] on strong "ce-ar fi să stăm de vorbă?" at bounding box center [272, 291] width 165 height 17
click at [351, 293] on strong "ce-ar fi să stăm de vorbă?" at bounding box center [272, 291] width 165 height 17
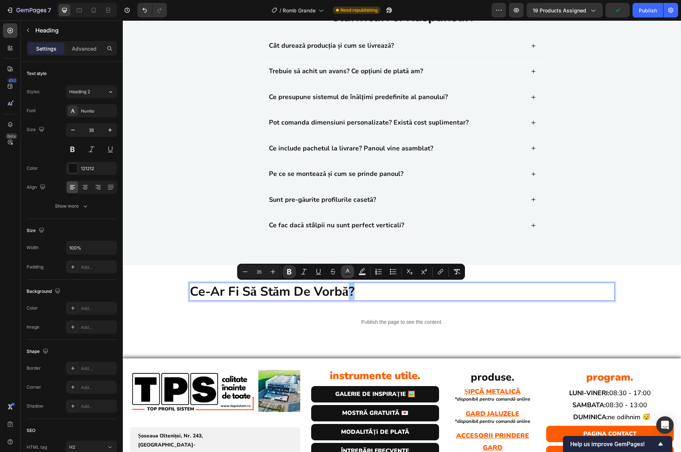
click at [348, 274] on rect "Editor contextual toolbar" at bounding box center [347, 275] width 7 height 2
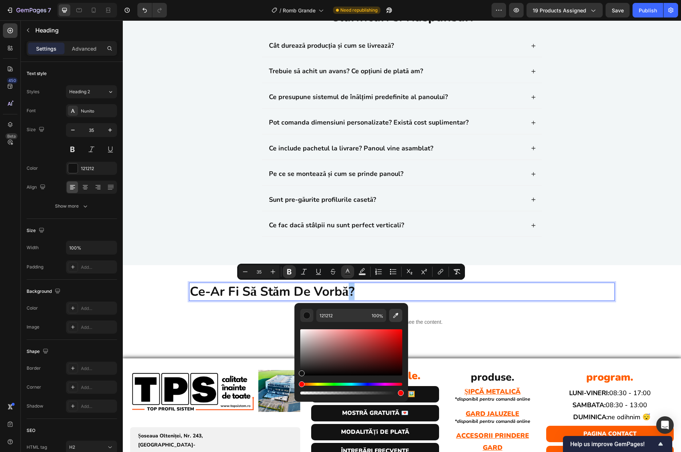
click at [392, 315] on icon "Editor contextual toolbar" at bounding box center [395, 315] width 7 height 7
type input "FE5D01"
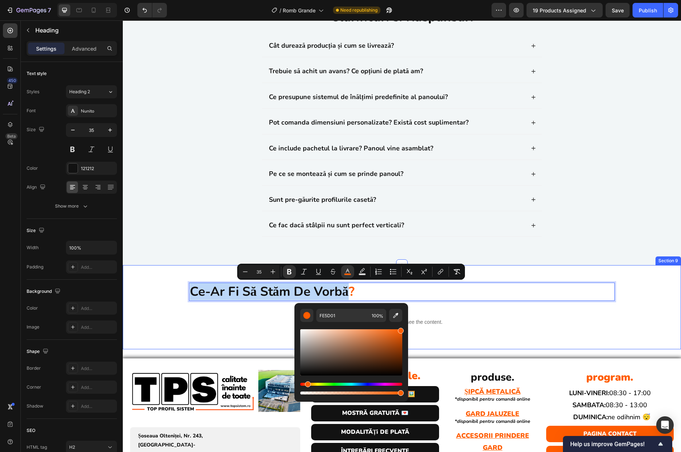
click at [637, 315] on div "ce-ar fi să stăm de vorbă ? Heading 0 Row Publish the page to see the content. …" at bounding box center [402, 307] width 558 height 61
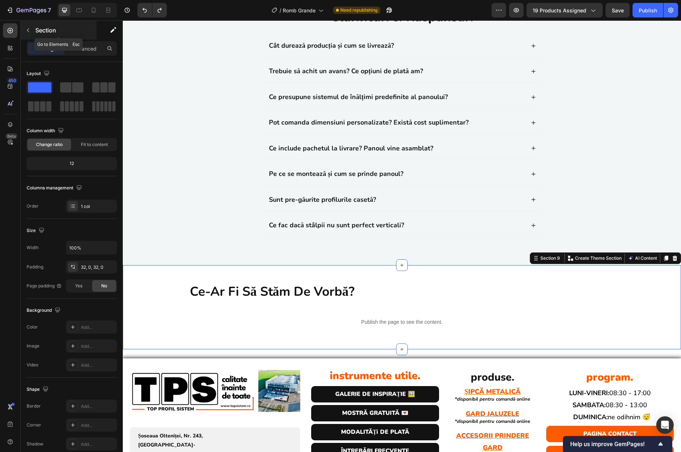
click at [39, 32] on p "Section" at bounding box center [65, 30] width 60 height 9
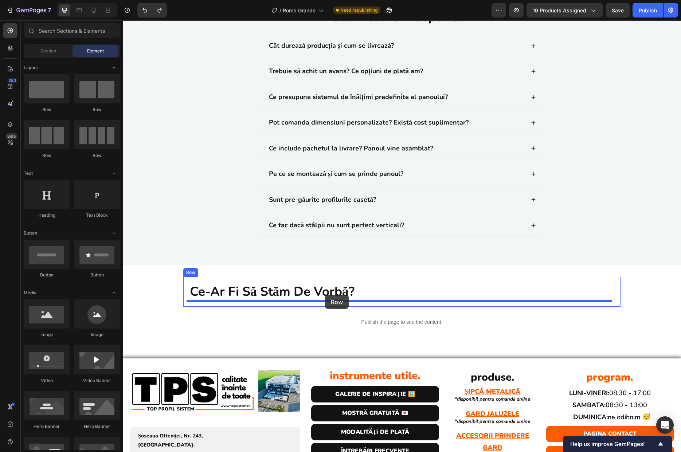
drag, startPoint x: 216, startPoint y: 115, endPoint x: 325, endPoint y: 295, distance: 210.2
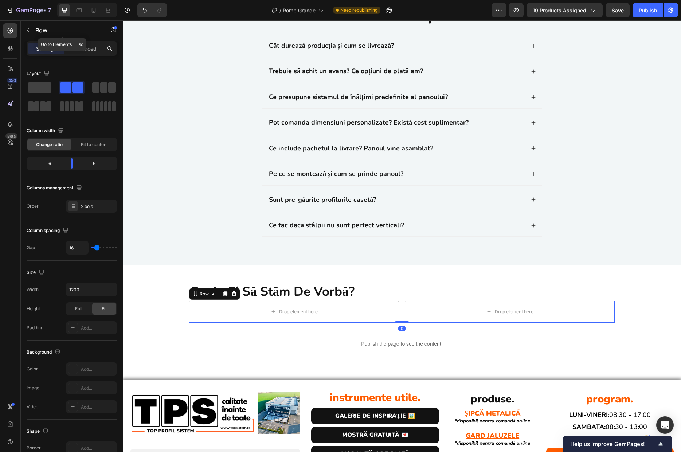
click at [34, 35] on div "Row" at bounding box center [62, 30] width 83 height 19
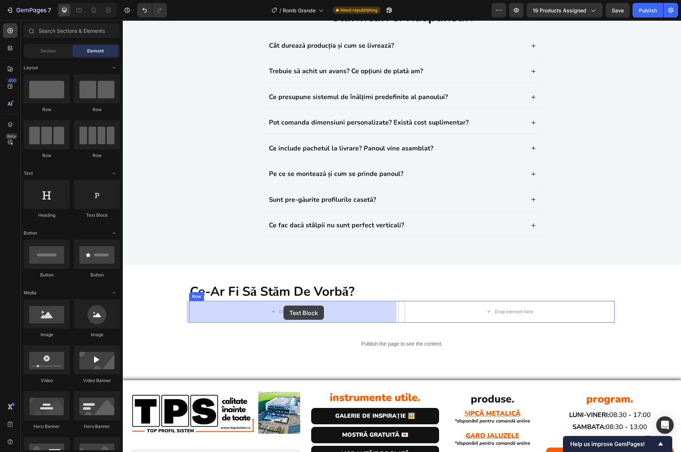
drag, startPoint x: 232, startPoint y: 224, endPoint x: 283, endPoint y: 306, distance: 96.6
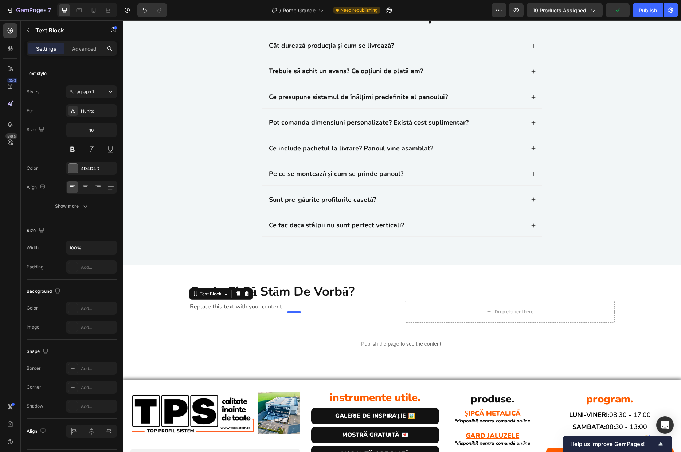
click at [227, 307] on div "Replace this text with your content" at bounding box center [294, 307] width 210 height 12
click at [227, 307] on p "Replace this text with your content" at bounding box center [294, 307] width 208 height 11
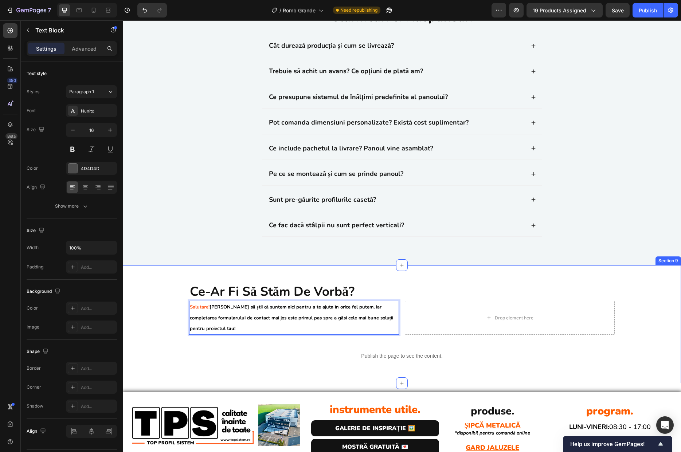
click at [175, 326] on div "ce-ar fi să stăm de vorbă? Heading Salutare! Dorim să știi că suntem aici pentr…" at bounding box center [402, 324] width 558 height 95
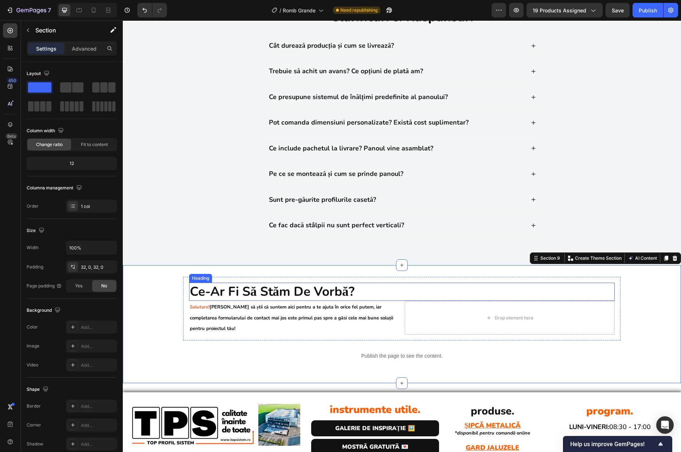
click at [330, 290] on strong "ce-ar fi să stăm de vorbă?" at bounding box center [272, 291] width 165 height 17
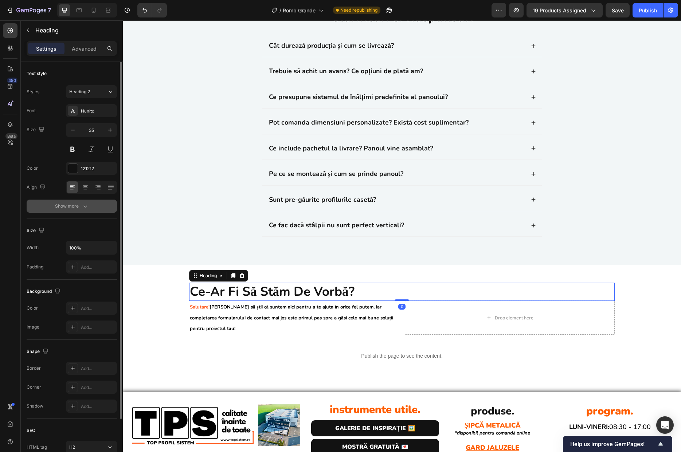
click at [84, 204] on icon "button" at bounding box center [85, 206] width 7 height 7
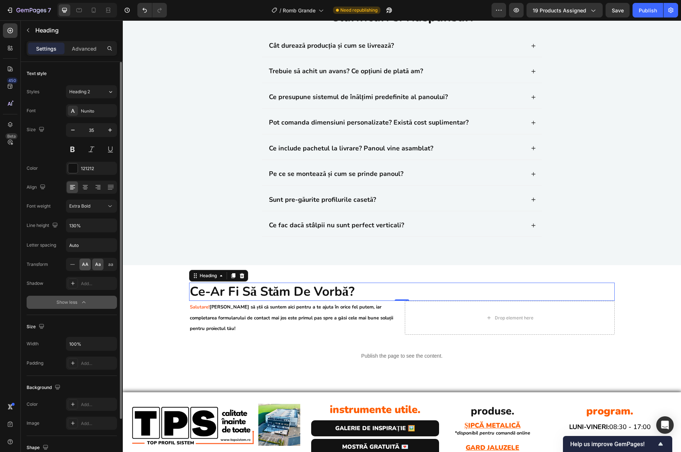
click at [84, 266] on span "AA" at bounding box center [85, 264] width 7 height 7
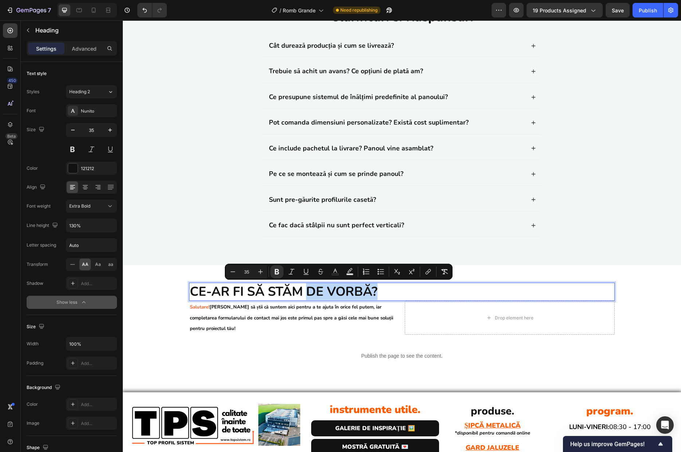
drag, startPoint x: 307, startPoint y: 294, endPoint x: 376, endPoint y: 293, distance: 68.1
click at [376, 293] on strong "Ce-ar fi să stăm de vorbă?" at bounding box center [284, 291] width 188 height 17
click at [340, 271] on icon "Editor contextual toolbar" at bounding box center [337, 271] width 7 height 7
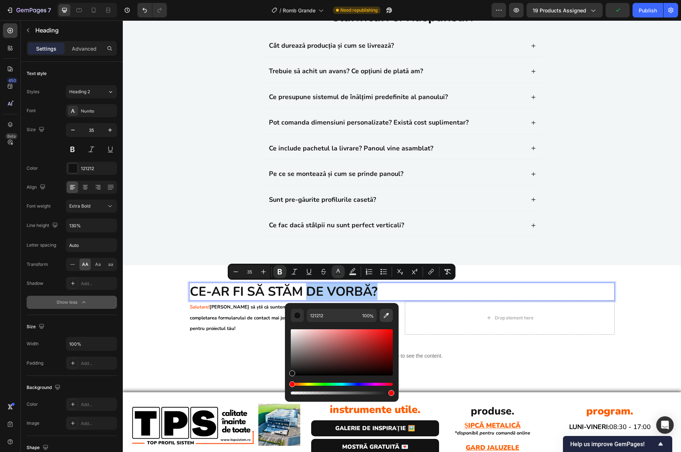
click at [383, 317] on icon "Editor contextual toolbar" at bounding box center [385, 315] width 7 height 7
type input "FF5D00"
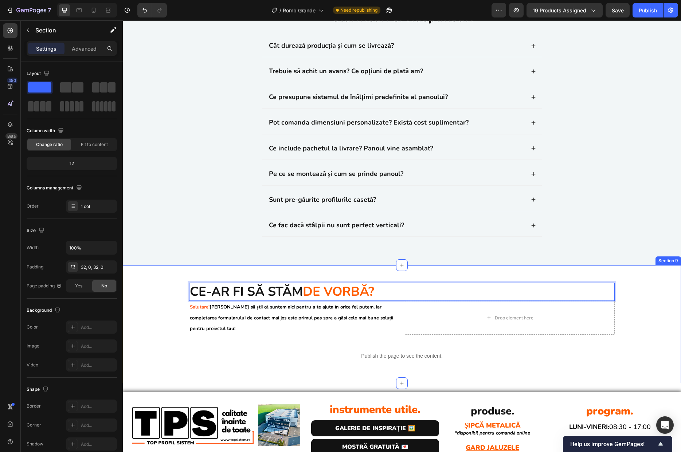
click at [515, 368] on div "Ce-ar fi să stăm de vorbă? Heading 0 Salutare! Dorim să știi că suntem aici pen…" at bounding box center [402, 324] width 558 height 95
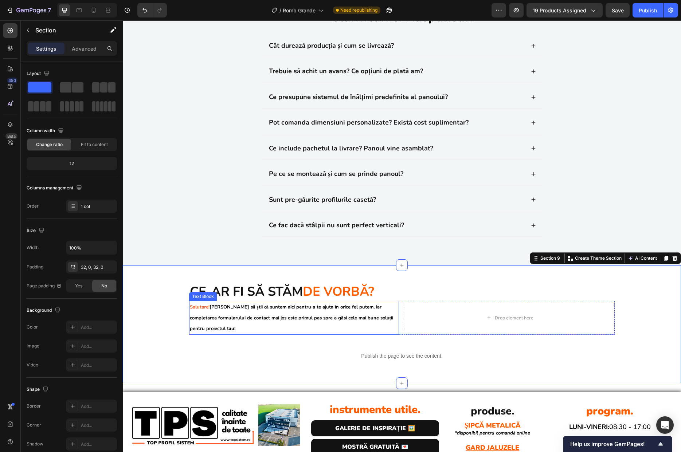
click at [318, 318] on strong "Dorim să știi că suntem aici pentru a te ajuta în orice fel putem, iar completa…" at bounding box center [291, 318] width 203 height 28
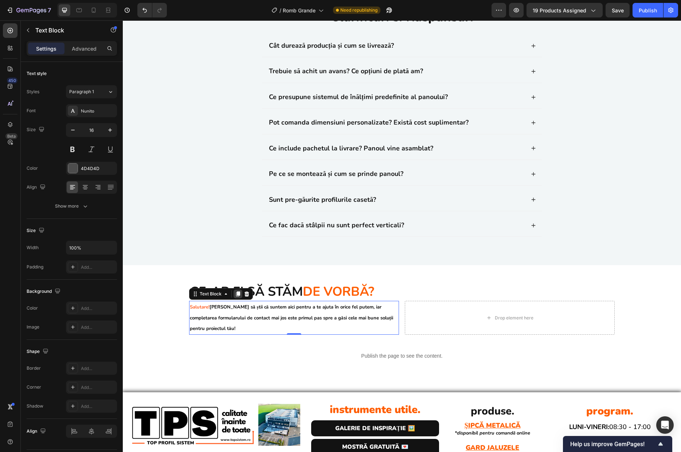
click at [235, 292] on icon at bounding box center [238, 294] width 6 height 6
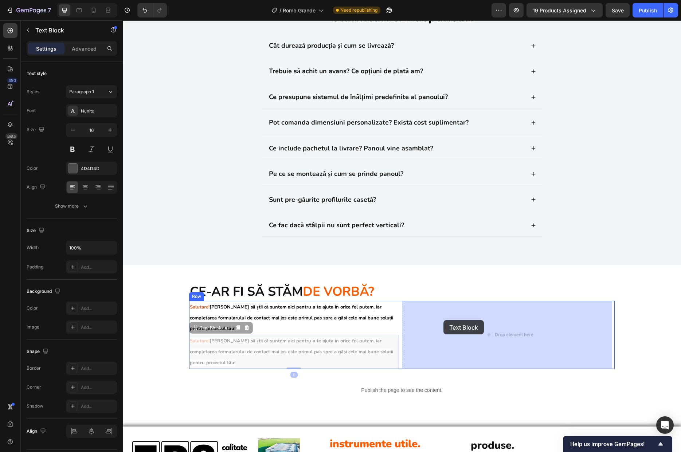
drag, startPoint x: 195, startPoint y: 327, endPoint x: 451, endPoint y: 320, distance: 256.2
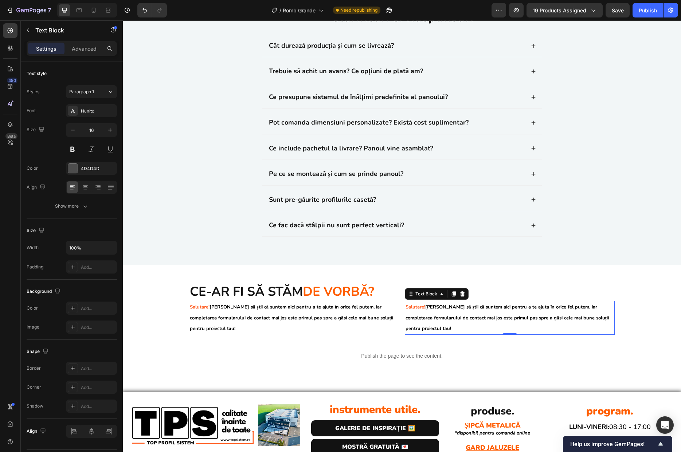
click at [459, 311] on p "Salutare! Dorim să știi că suntem aici pentru a te ajuta în orice fel putem, ia…" at bounding box center [509, 318] width 208 height 32
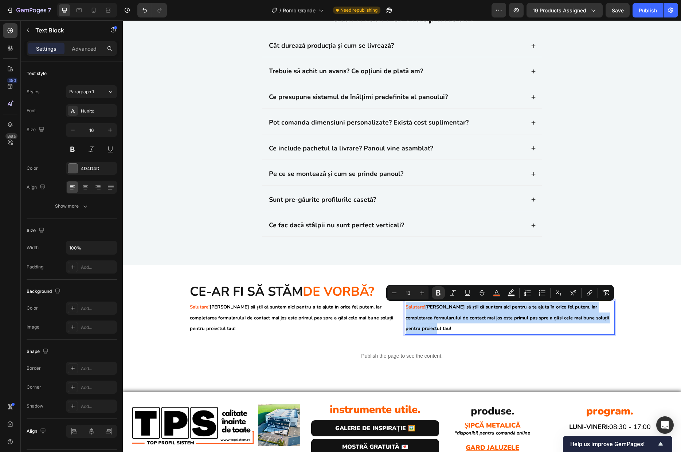
drag, startPoint x: 403, startPoint y: 308, endPoint x: 448, endPoint y: 331, distance: 51.0
click at [448, 331] on p "Salutare! Dorim să știi că suntem aici pentru a te ajuta în orice fel putem, ia…" at bounding box center [509, 318] width 208 height 32
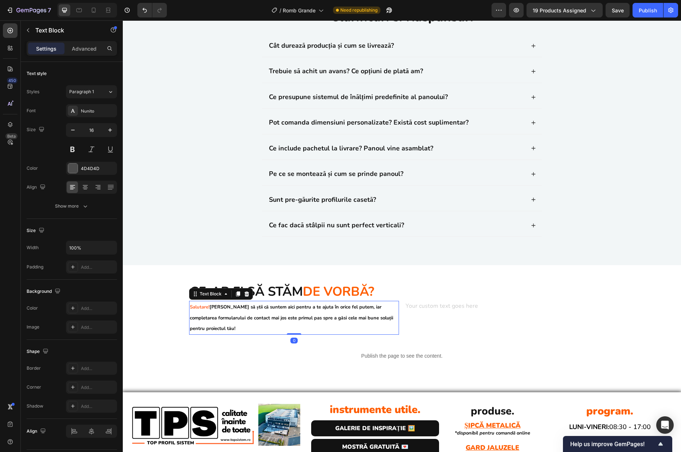
click at [372, 314] on p "Salutare! Dorim să știi că suntem aici pentru a te ajuta în orice fel putem, ia…" at bounding box center [294, 318] width 208 height 32
click at [448, 317] on div "Text Block" at bounding box center [510, 318] width 210 height 34
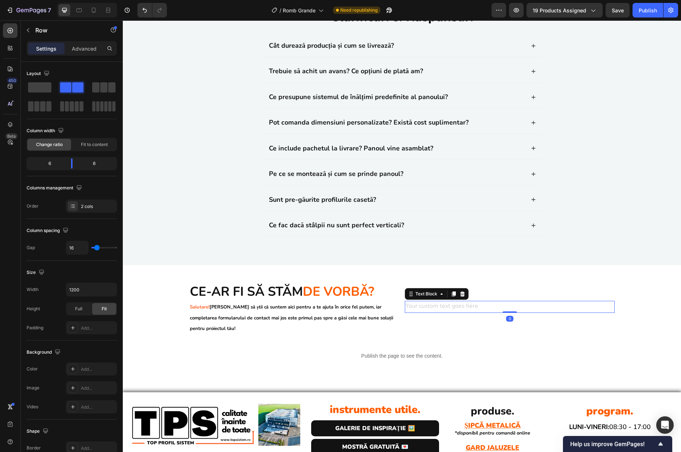
click at [430, 311] on p "Rich Text Editor. Editing area: main" at bounding box center [509, 307] width 208 height 11
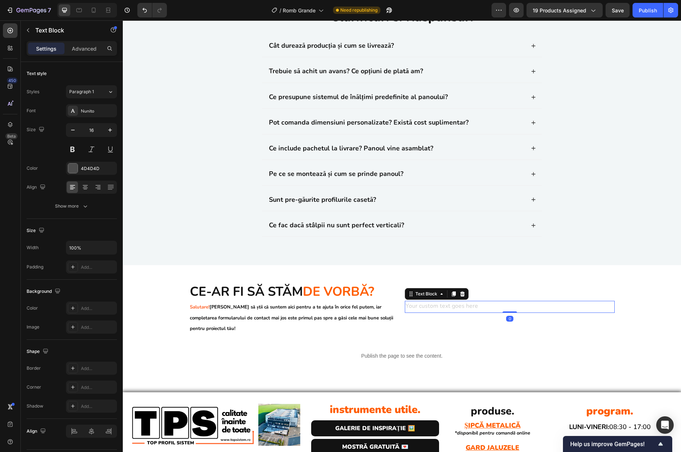
click at [460, 295] on icon at bounding box center [462, 293] width 5 height 5
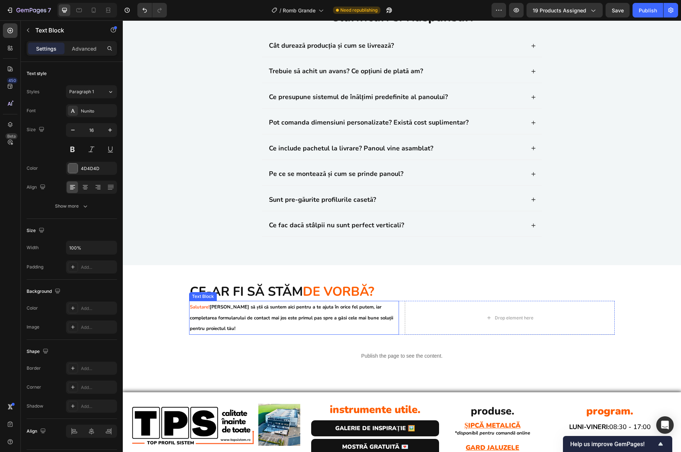
click at [342, 321] on strong "Dorim să știi că suntem aici pentru a te ajuta în orice fel putem, iar completa…" at bounding box center [291, 318] width 203 height 28
click at [236, 293] on icon at bounding box center [238, 293] width 4 height 5
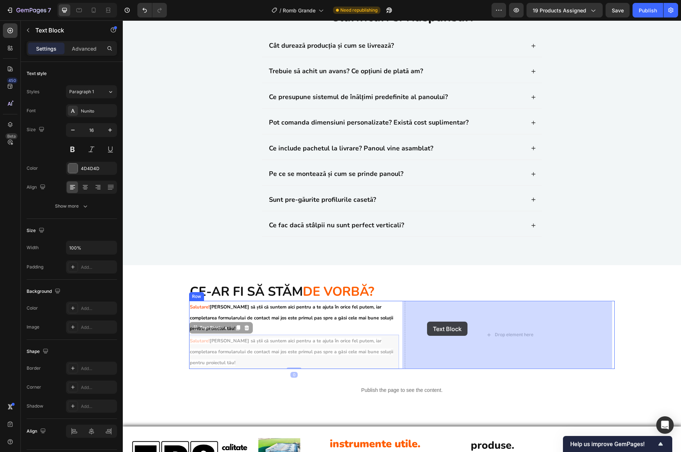
drag, startPoint x: 193, startPoint y: 329, endPoint x: 426, endPoint y: 322, distance: 233.2
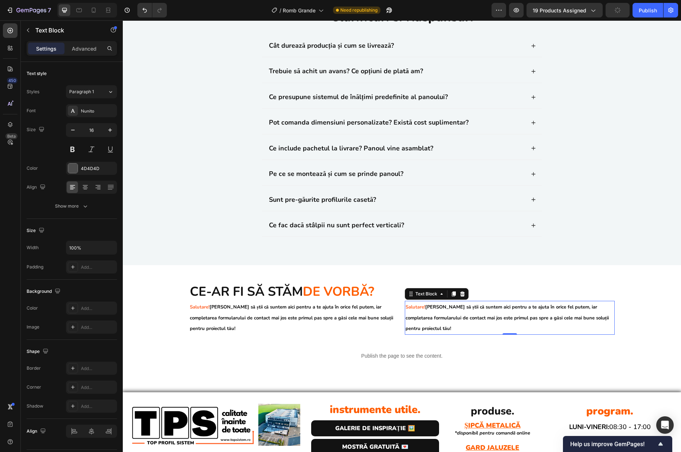
click at [444, 314] on strong "Dorim să știi că suntem aici pentru a te ajuta în orice fel putem, iar completa…" at bounding box center [506, 318] width 203 height 28
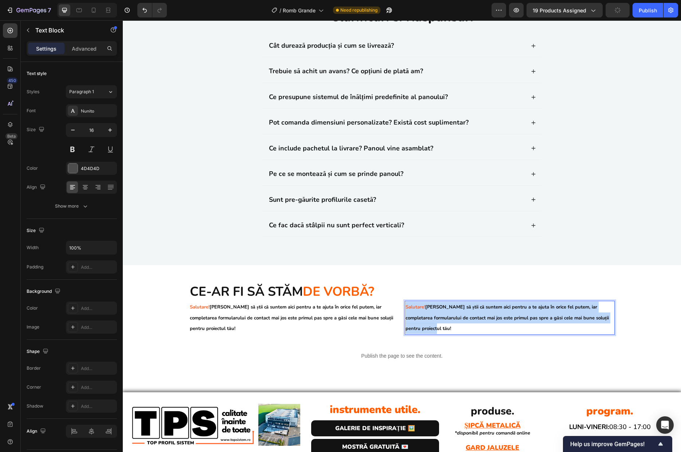
click at [444, 314] on strong "Dorim să știi că suntem aici pentru a te ajuta în orice fel putem, iar completa…" at bounding box center [506, 318] width 203 height 28
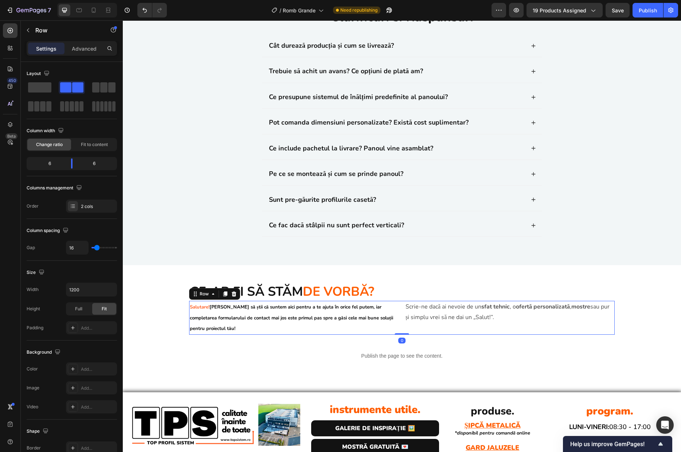
click at [405, 323] on div "Scrie-ne dacă ai nevoie de un sfat tehnic , o ofertă personalizată , mostre sau…" at bounding box center [510, 318] width 210 height 34
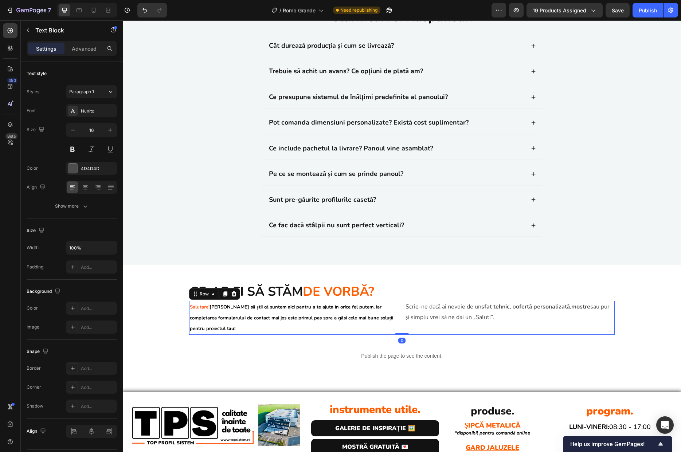
click at [420, 315] on p "Scrie-ne dacă ai nevoie de un sfat tehnic , o ofertă personalizată , mostre sau…" at bounding box center [509, 312] width 208 height 21
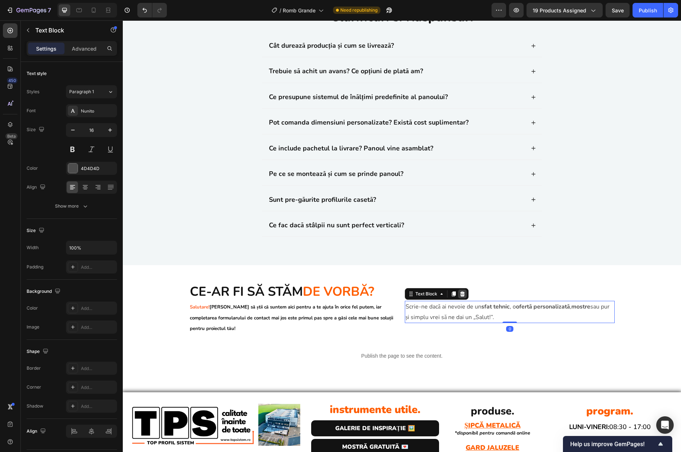
click at [462, 293] on icon at bounding box center [462, 294] width 6 height 6
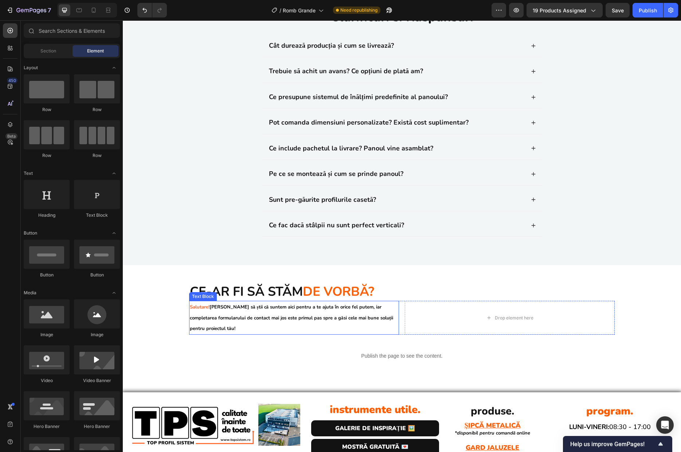
click at [347, 316] on strong "Dorim să știi că suntem aici pentru a te ajuta în orice fel putem, iar completa…" at bounding box center [291, 318] width 203 height 28
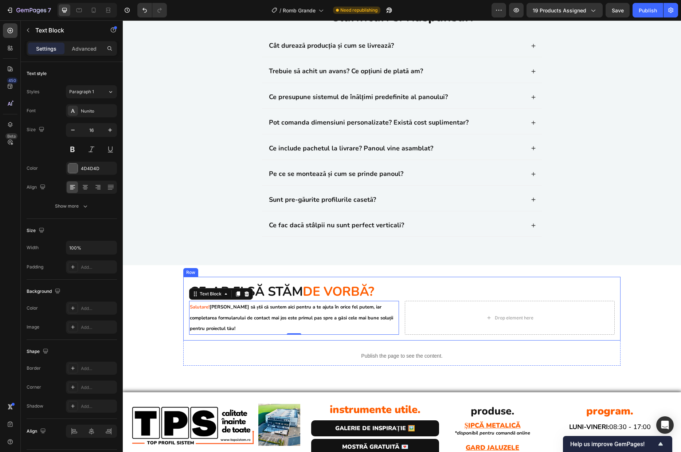
click at [263, 347] on div "Publish the page to see the content." at bounding box center [401, 355] width 437 height 19
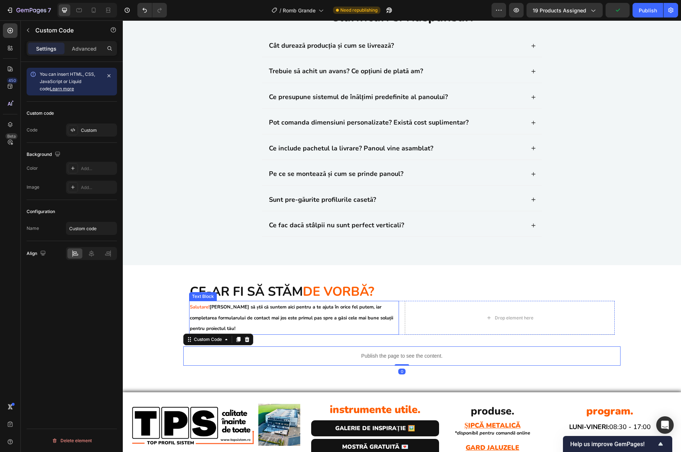
click at [299, 321] on p "Salutare! Dorim să știi că suntem aici pentru a te ajuta în orice fel putem, ia…" at bounding box center [294, 318] width 208 height 32
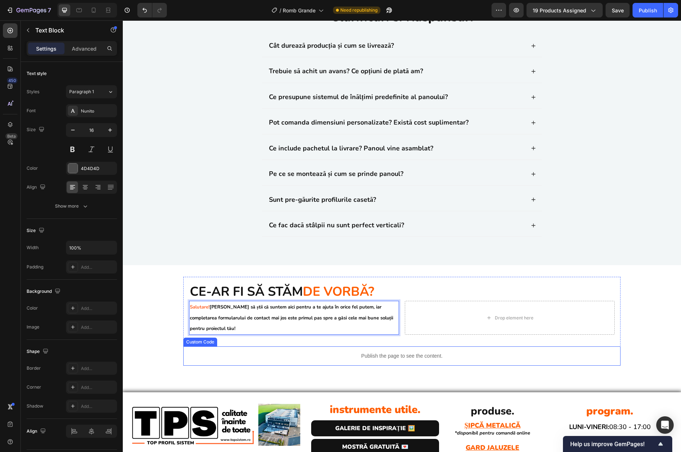
click at [317, 350] on div "Publish the page to see the content." at bounding box center [401, 355] width 437 height 19
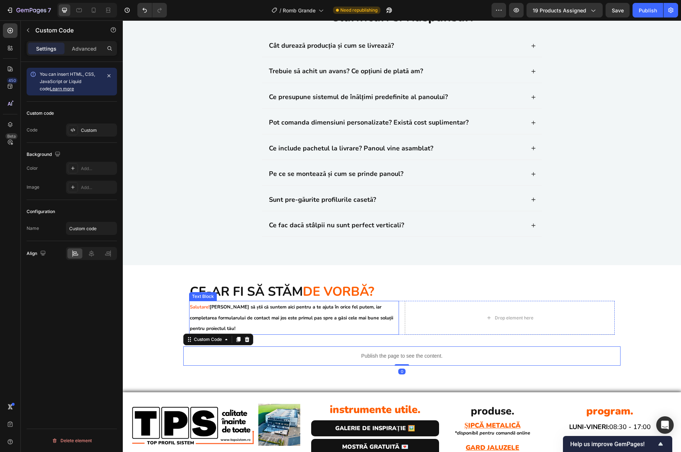
click at [254, 327] on p "Salutare! Dorim să știi că suntem aici pentru a te ajuta în orice fel putem, ia…" at bounding box center [294, 318] width 208 height 32
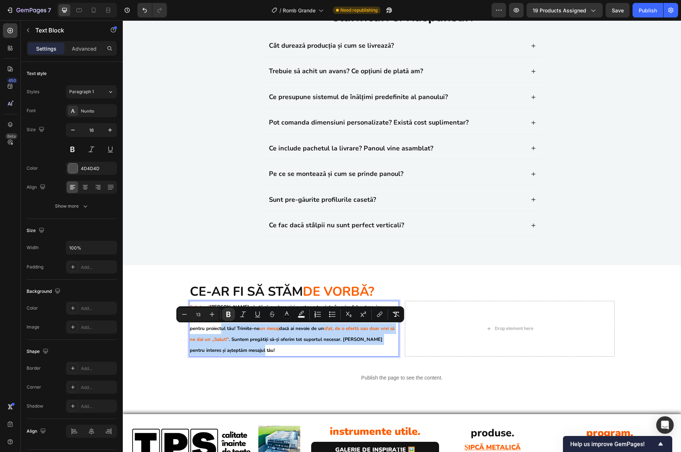
drag, startPoint x: 217, startPoint y: 329, endPoint x: 258, endPoint y: 350, distance: 45.1
click at [258, 350] on p "Salutare! Dorim să știi că suntem aici pentru a te ajuta în orice fel putem, ia…" at bounding box center [294, 329] width 208 height 54
click at [313, 355] on p "Salutare! Dorim să știi că suntem aici pentru a te ajuta în orice fel putem, ia…" at bounding box center [294, 329] width 208 height 54
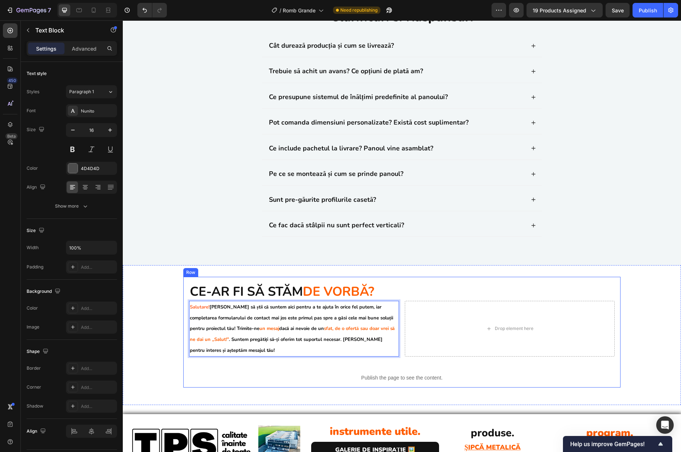
click at [239, 366] on div "⁠⁠⁠⁠⁠⁠⁠ Ce-ar fi să stăm de vorbă? Heading Salutare! Dorim să știi că suntem ai…" at bounding box center [401, 332] width 437 height 110
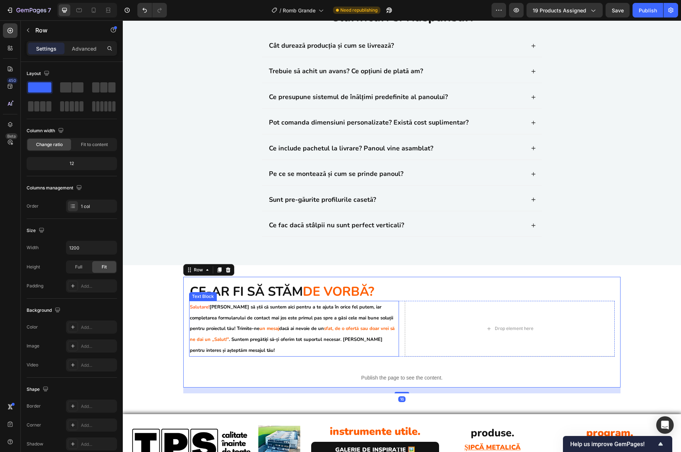
click at [270, 334] on p "Salutare! Dorim să știi că suntem aici pentru a te ajuta în orice fel putem, ia…" at bounding box center [294, 329] width 208 height 54
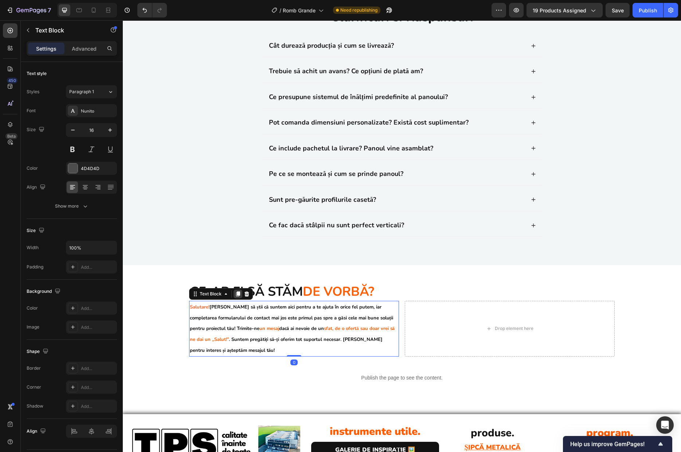
click at [236, 293] on icon at bounding box center [238, 293] width 4 height 5
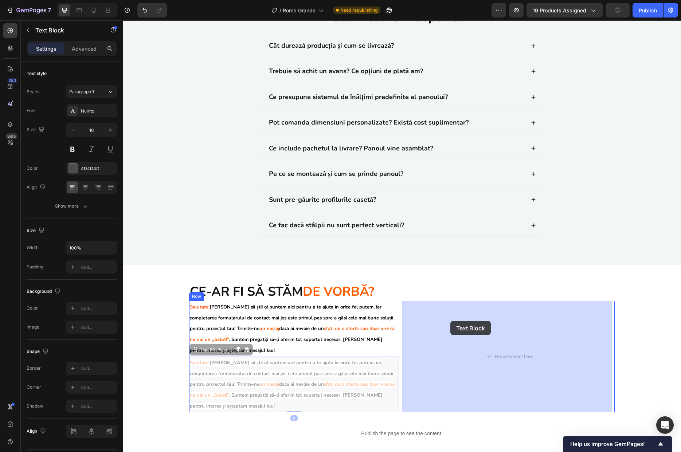
drag, startPoint x: 193, startPoint y: 351, endPoint x: 442, endPoint y: 321, distance: 250.2
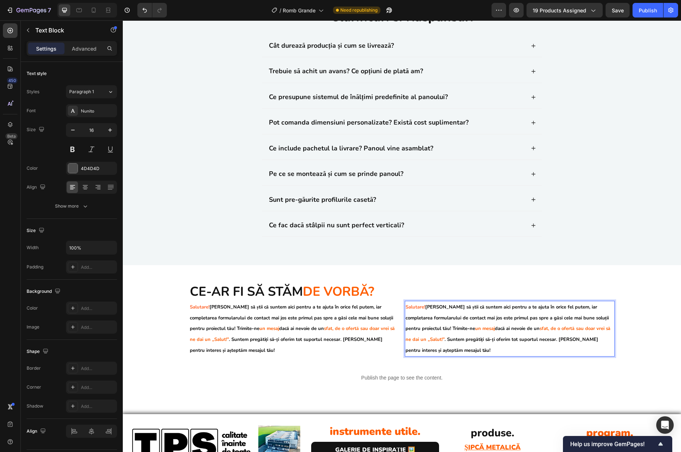
click at [504, 325] on p "Salutare! Dorim să știi că suntem aici pentru a te ajuta în orice fel putem, ia…" at bounding box center [509, 329] width 208 height 54
click at [434, 332] on p "Salutare! Dorim să știi că suntem aici pentru a te ajuta în orice fel putem, ia…" at bounding box center [509, 329] width 208 height 54
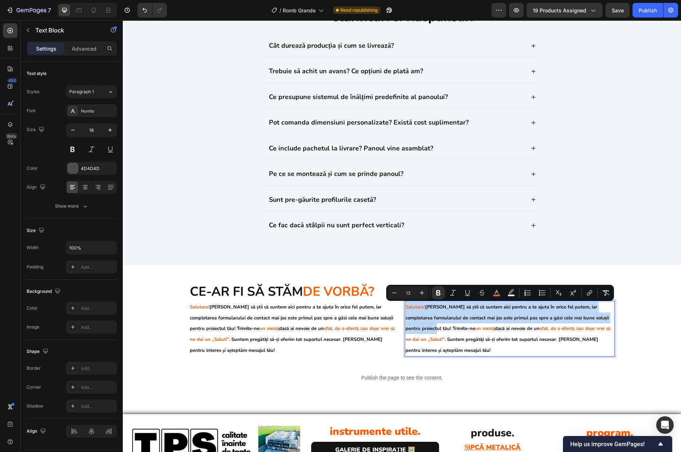
drag, startPoint x: 433, startPoint y: 329, endPoint x: 403, endPoint y: 306, distance: 38.0
click at [405, 306] on p "Salutare! Dorim să știi că suntem aici pentru a te ajuta în orice fel putem, ia…" at bounding box center [509, 329] width 208 height 54
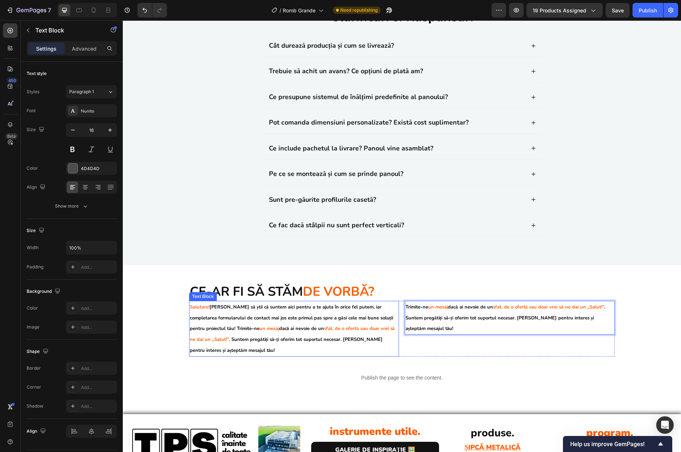
click at [311, 338] on strong ". Suntem pregătiți să-ți oferim tot suportul necesar. Mulțumim pentru interes ș…" at bounding box center [286, 344] width 193 height 17
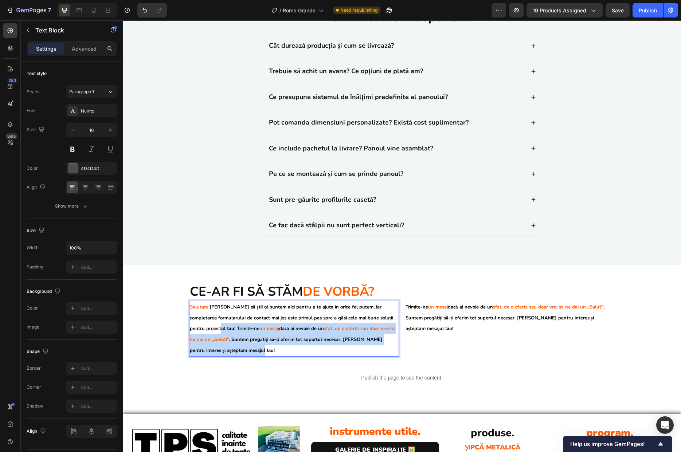
drag, startPoint x: 218, startPoint y: 329, endPoint x: 255, endPoint y: 349, distance: 42.1
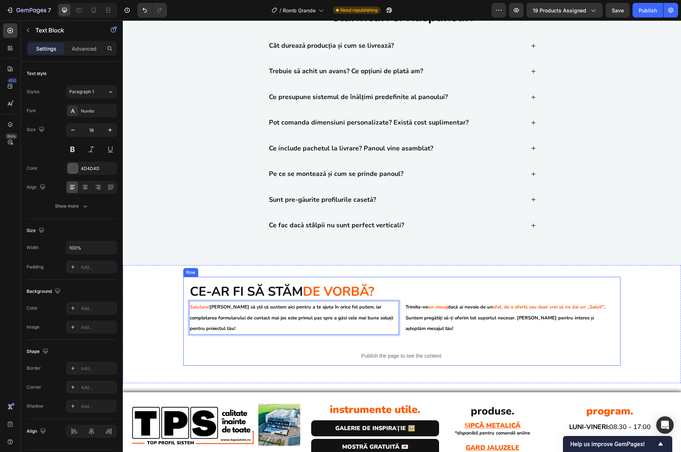
click at [514, 341] on div "⁠⁠⁠⁠⁠⁠⁠ Ce-ar fi să stăm de vorbă? Heading Salutare! Dorim să știi că suntem ai…" at bounding box center [401, 321] width 437 height 89
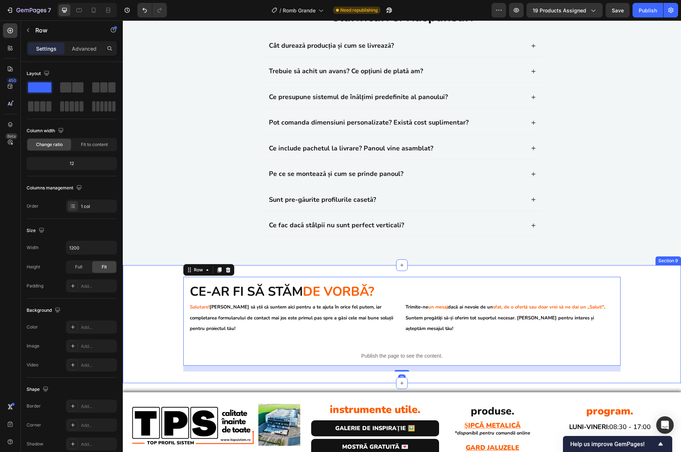
click at [635, 321] on div "⁠⁠⁠⁠⁠⁠⁠ Ce-ar fi să stăm de vorbă? Heading Salutare! Dorim să știi că suntem ai…" at bounding box center [402, 324] width 558 height 95
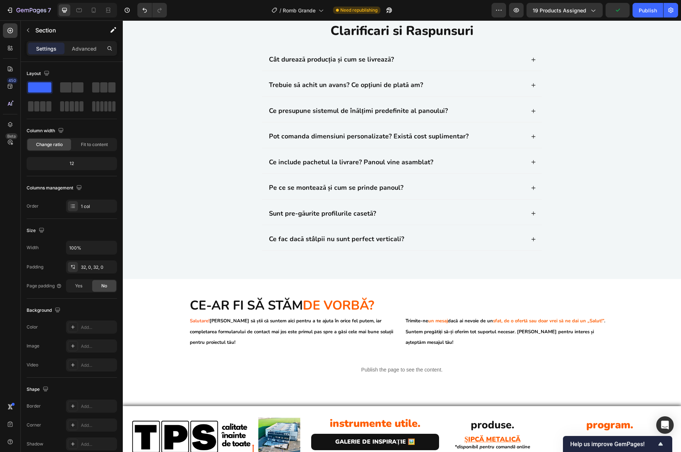
scroll to position [2221, 0]
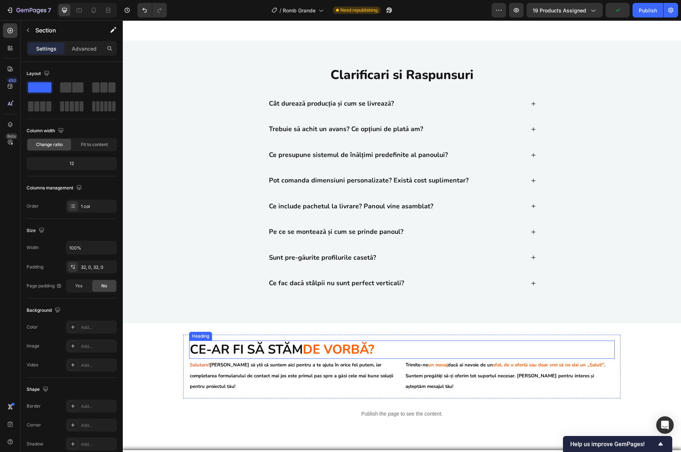
click at [329, 351] on strong "de vorbă?" at bounding box center [338, 349] width 71 height 17
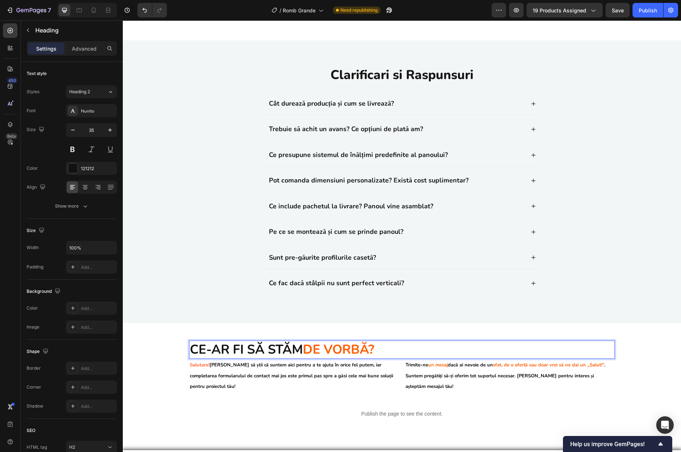
scroll to position [2214, 0]
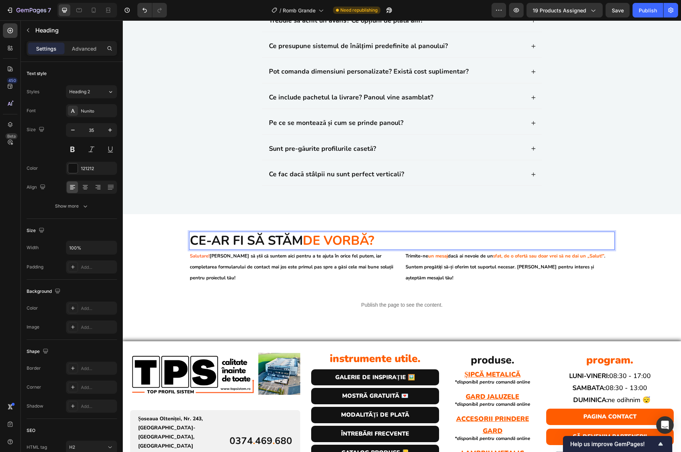
click at [307, 249] on strong "de vorbă?" at bounding box center [338, 240] width 71 height 17
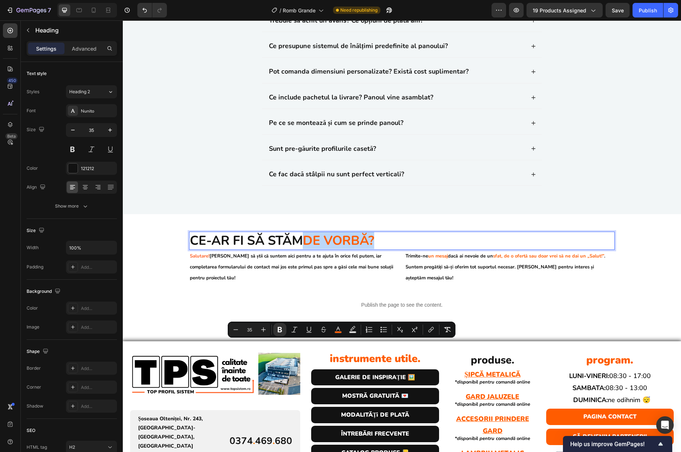
drag, startPoint x: 307, startPoint y: 350, endPoint x: 376, endPoint y: 350, distance: 69.2
click at [374, 249] on strong "de vorbă?" at bounding box center [338, 240] width 71 height 17
click at [338, 329] on icon "Editor contextual toolbar" at bounding box center [338, 329] width 4 height 4
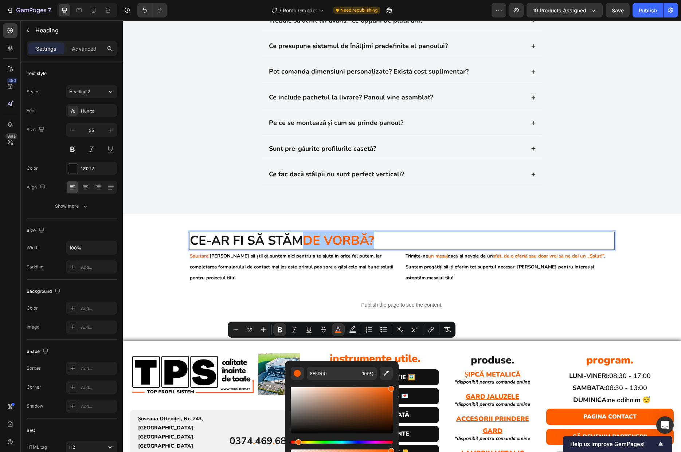
drag, startPoint x: 451, startPoint y: 406, endPoint x: 444, endPoint y: 413, distance: 10.3
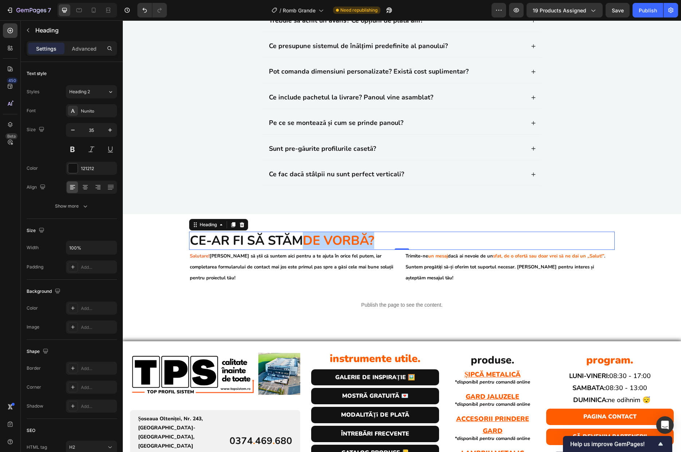
click at [346, 249] on strong "de vorbă?" at bounding box center [338, 240] width 71 height 17
drag, startPoint x: 306, startPoint y: 350, endPoint x: 408, endPoint y: 351, distance: 102.0
click at [408, 249] on p "Ce-ar fi să stăm de vorbă?" at bounding box center [402, 240] width 424 height 17
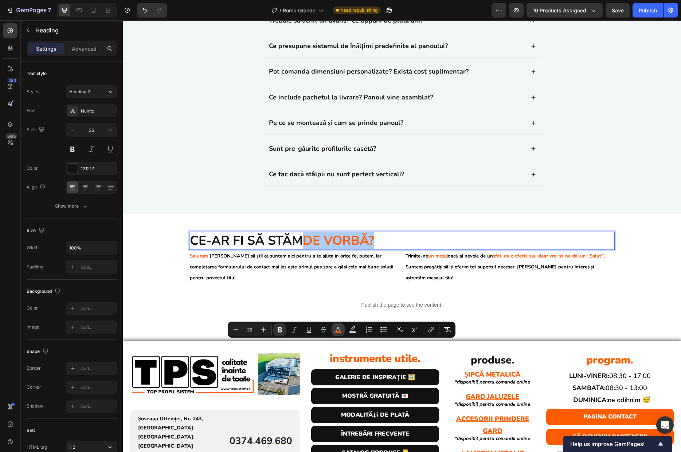
click at [334, 331] on icon "Editor contextual toolbar" at bounding box center [337, 329] width 7 height 7
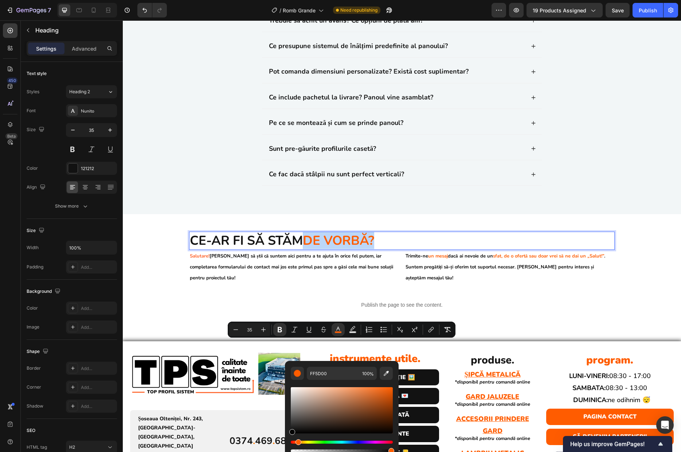
type input "050505"
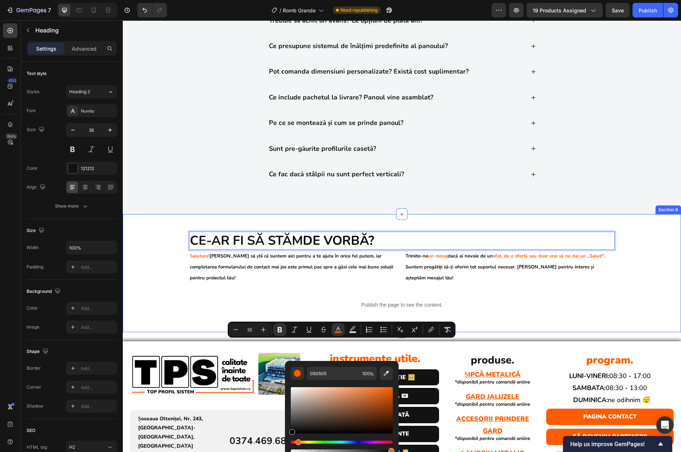
drag, startPoint x: 444, startPoint y: 436, endPoint x: 275, endPoint y: 437, distance: 168.7
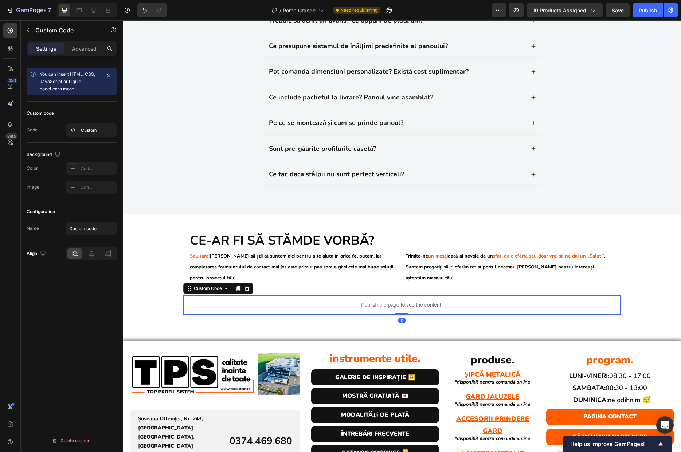
click at [240, 309] on p "Publish the page to see the content." at bounding box center [401, 305] width 437 height 8
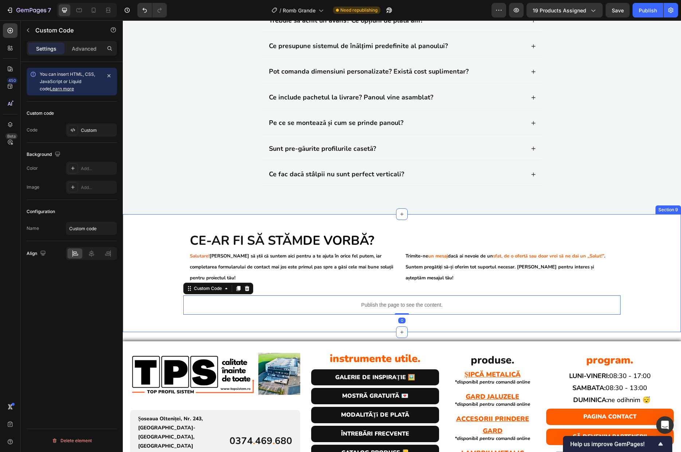
click at [172, 321] on div "⁠⁠⁠⁠⁠⁠⁠ Ce-ar fi să stăm de vorbă? Heading Salutare! Dorim să știi că suntem ai…" at bounding box center [402, 273] width 558 height 95
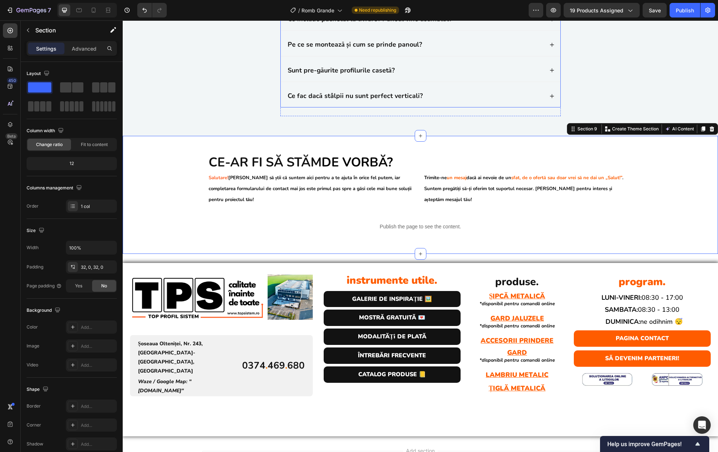
scroll to position [2441, 0]
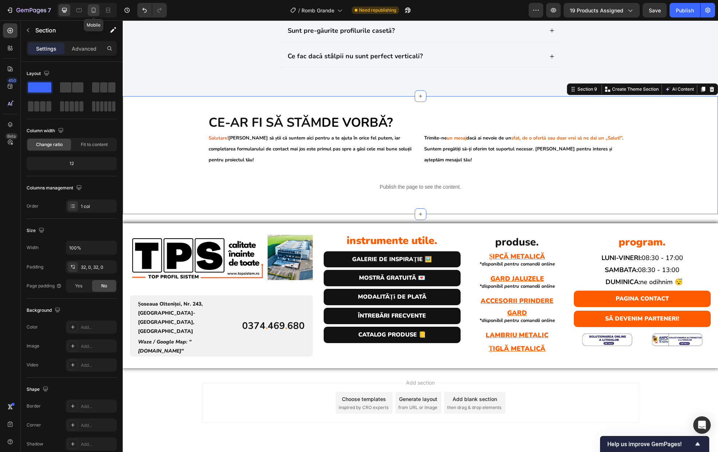
click at [96, 13] on icon at bounding box center [93, 10] width 7 height 7
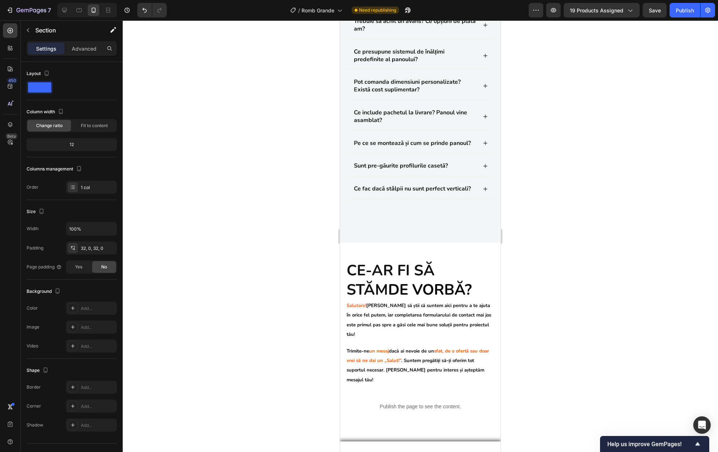
scroll to position [2875, 0]
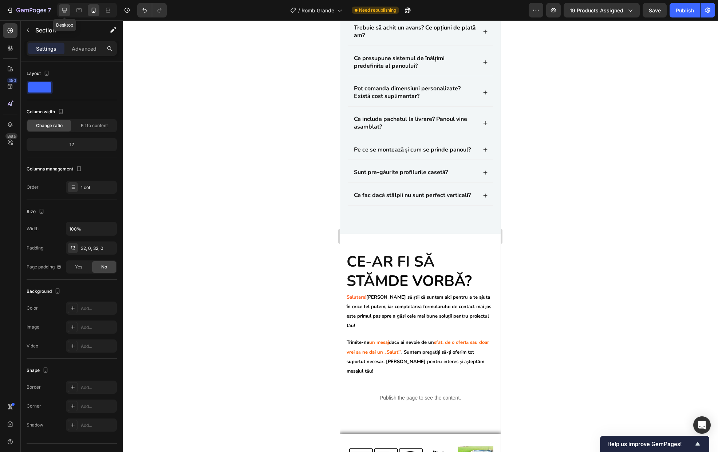
click at [66, 10] on icon at bounding box center [64, 10] width 5 height 5
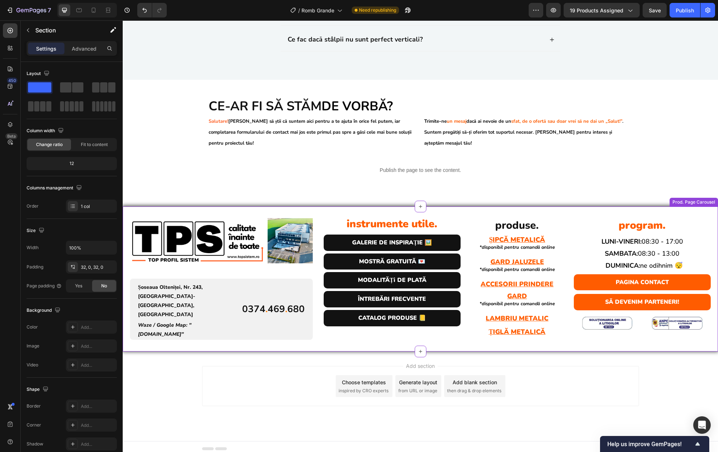
scroll to position [2855, 0]
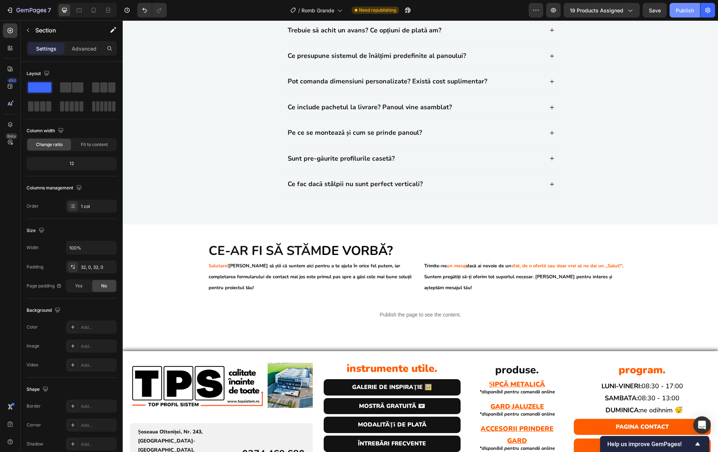
click at [680, 10] on div "Publish" at bounding box center [685, 11] width 18 height 8
click at [555, 12] on icon "button" at bounding box center [553, 10] width 5 height 4
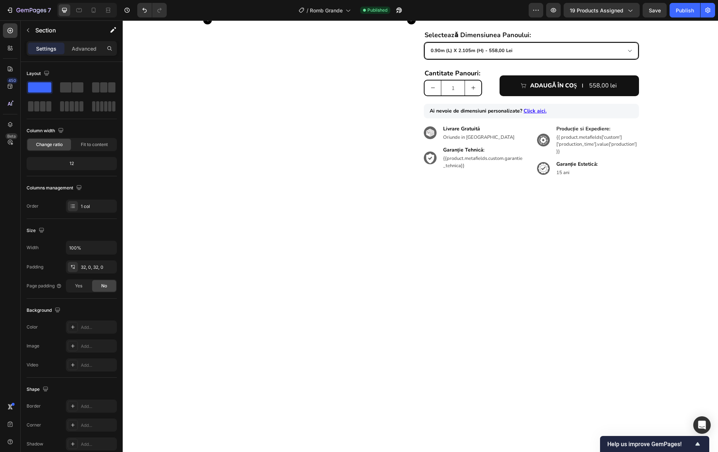
scroll to position [0, 0]
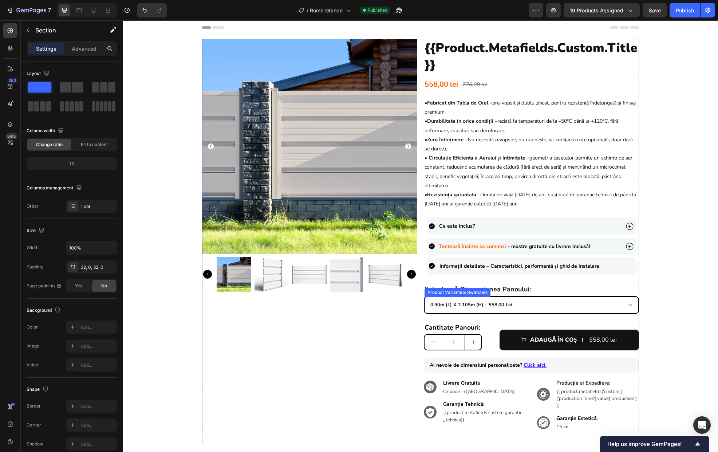
click at [620, 302] on select "0.90m (l) x 2.105m (h) - 558,00 lei 1.0m (l) x 1.85m (h) - 538,00 lei 1.0m (l) …" at bounding box center [532, 305] width 214 height 16
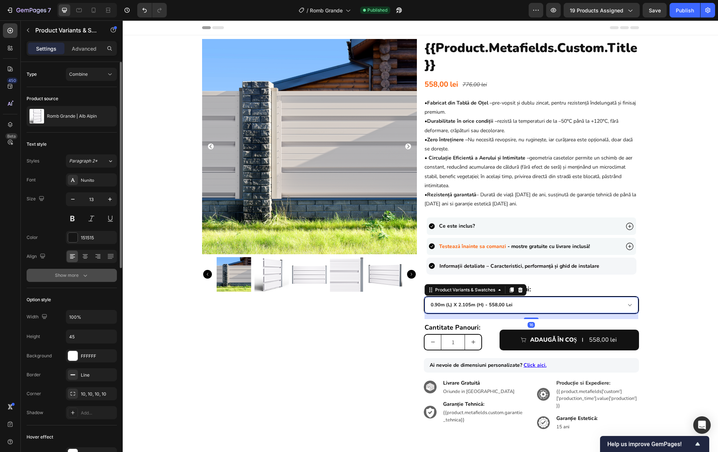
click at [85, 278] on icon "button" at bounding box center [85, 275] width 7 height 7
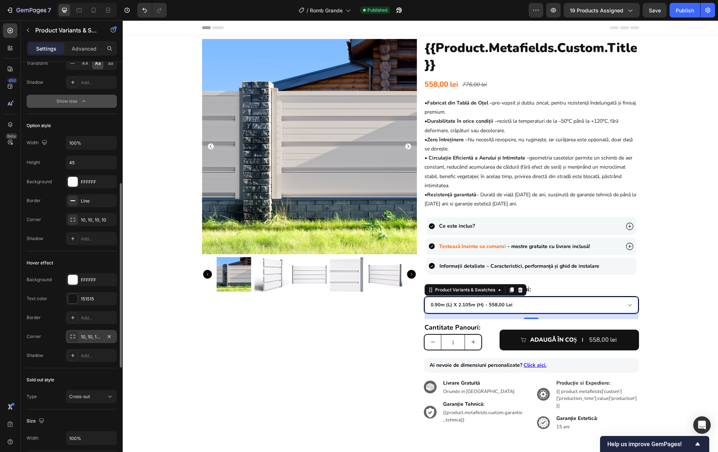
scroll to position [415, 0]
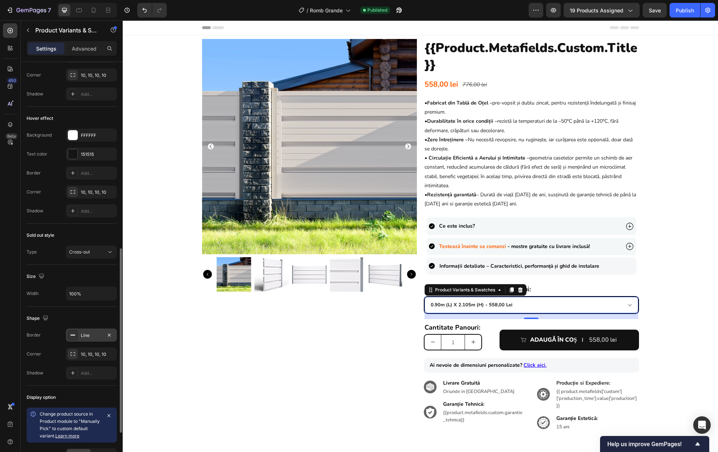
click at [88, 336] on div "Line" at bounding box center [91, 335] width 21 height 7
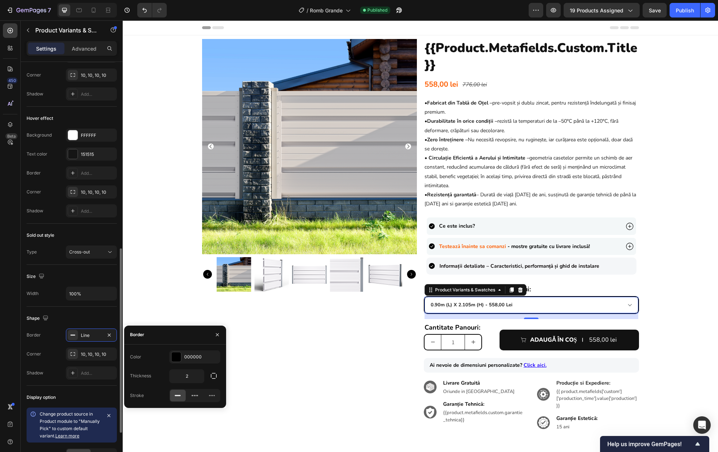
click at [77, 317] on div "Shape" at bounding box center [72, 319] width 90 height 12
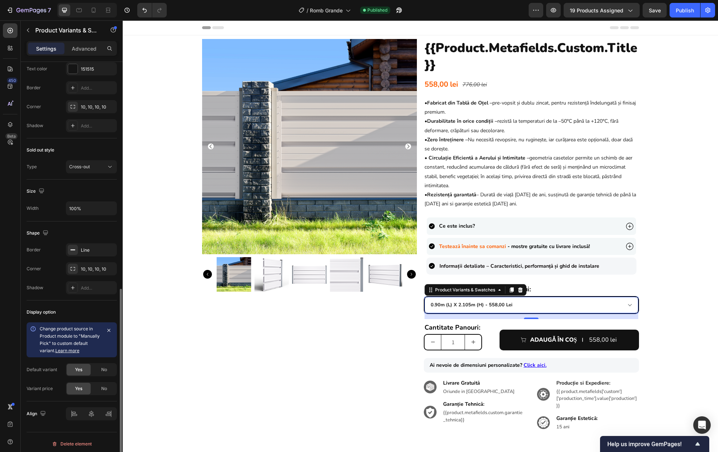
scroll to position [503, 0]
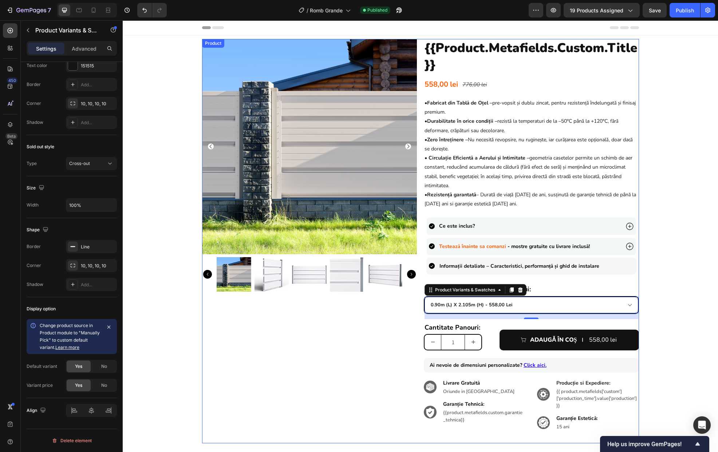
click at [375, 349] on div "Product Images" at bounding box center [309, 241] width 215 height 404
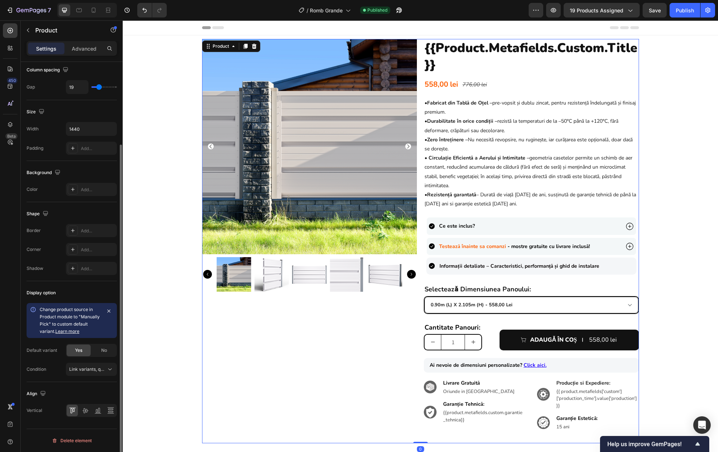
scroll to position [0, 0]
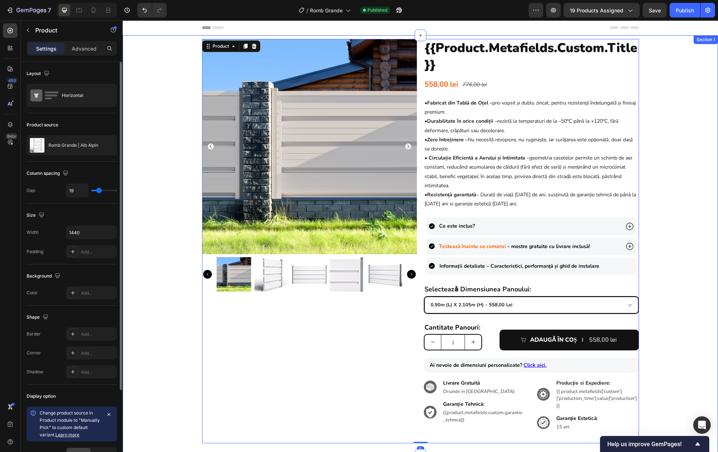
click at [656, 327] on div "Product Images {{product.metafields.custom.title}} Heading 558,00 lei Product P…" at bounding box center [421, 241] width 596 height 404
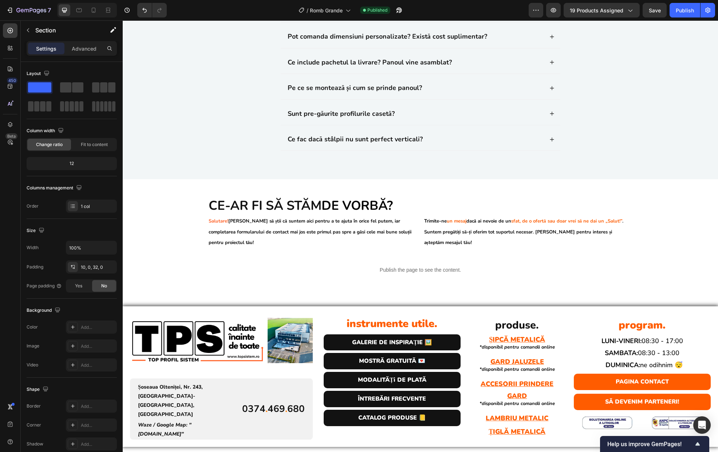
scroll to position [1932, 0]
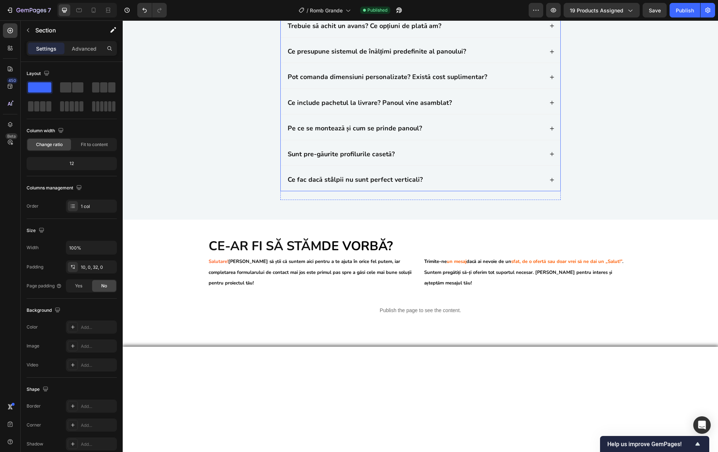
click at [460, 5] on div "Cât durează producția și cum se livrează?" at bounding box center [415, 0] width 257 height 11
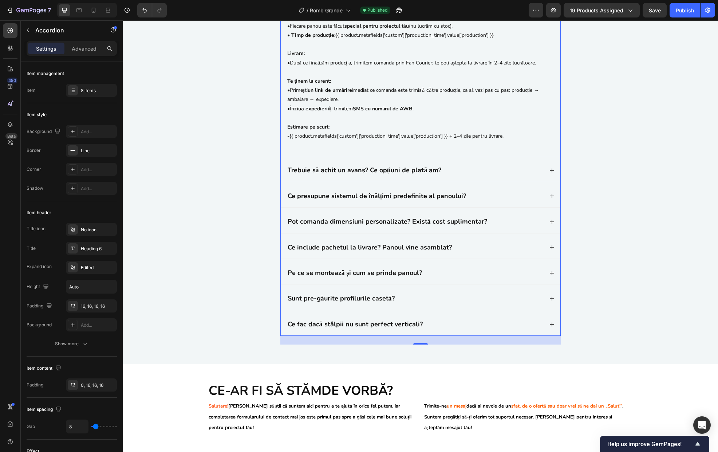
click at [460, 5] on div "Cât durează producția și cum se livrează?" at bounding box center [415, 0] width 257 height 11
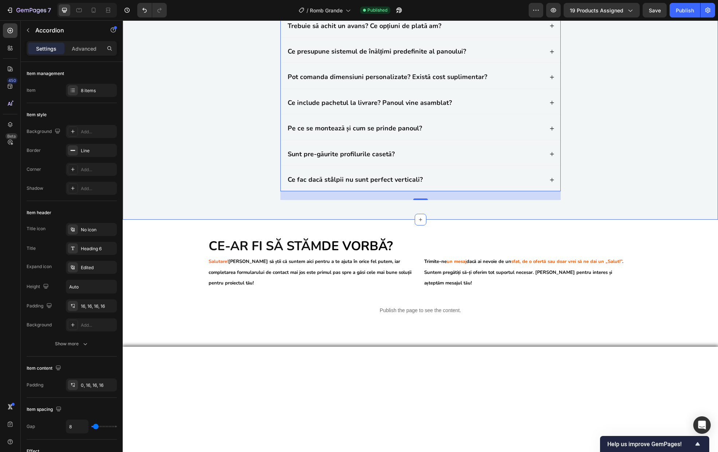
click at [580, 164] on div "Clarificari si Raspunsuri Heading Cât durează producția și cum se livrează? Tre…" at bounding box center [420, 84] width 581 height 244
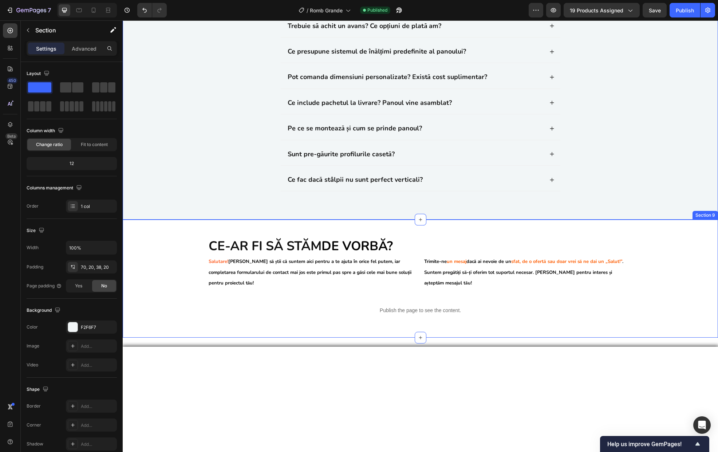
click at [169, 326] on div "Ce-ar fi să stăm de vorbă? Heading Salutare! Dorim să știi că suntem aici pentr…" at bounding box center [421, 278] width 596 height 95
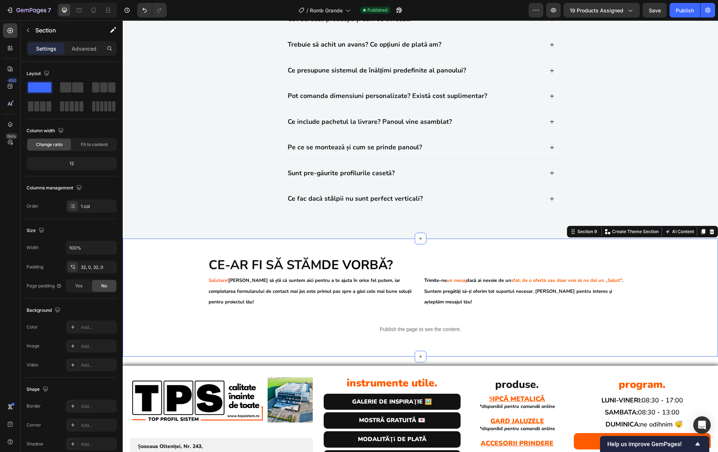
scroll to position [2041, 0]
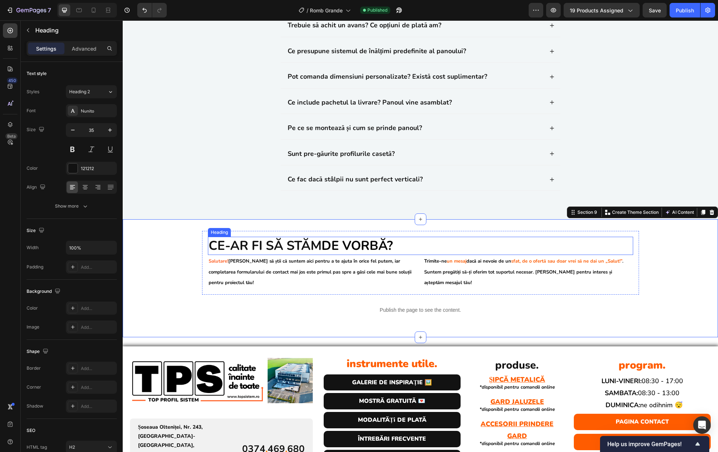
click at [251, 252] on strong "Ce-ar fi să stăm" at bounding box center [265, 245] width 113 height 17
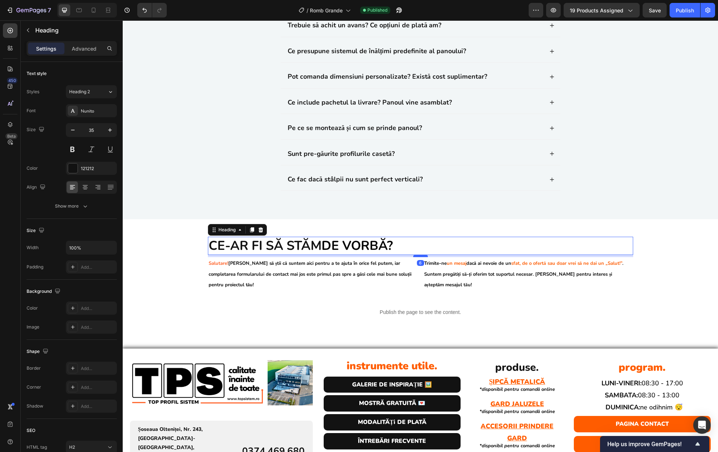
click at [422, 256] on div at bounding box center [420, 256] width 15 height 2
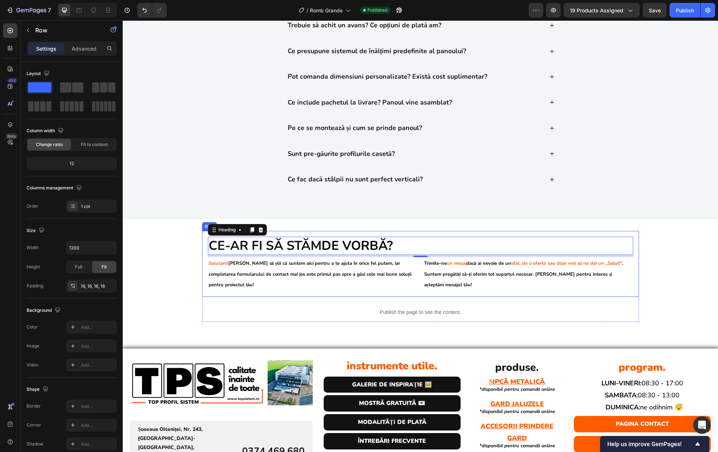
click at [273, 293] on div "Ce-ar fi să stăm de vorbă? Heading 6 Salutare! Dorim să știi că suntem aici pen…" at bounding box center [420, 264] width 437 height 66
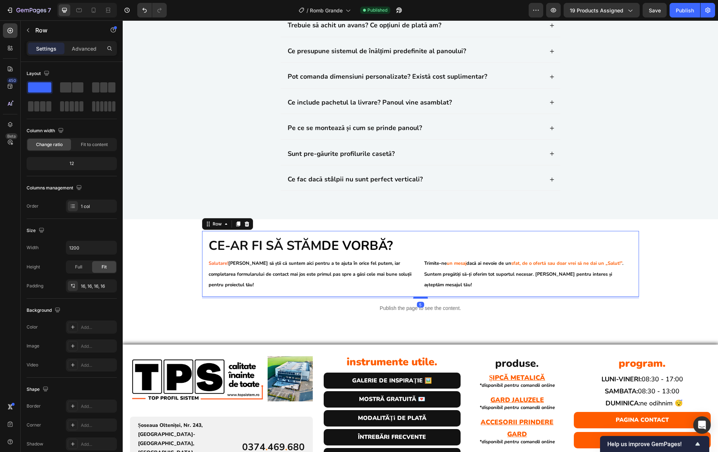
drag, startPoint x: 420, startPoint y: 302, endPoint x: 420, endPoint y: 298, distance: 4.0
click at [420, 298] on div at bounding box center [420, 298] width 15 height 2
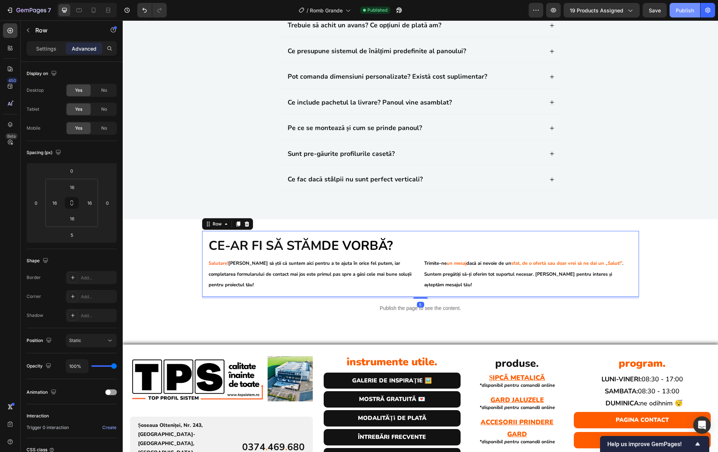
click at [680, 7] on div "Publish" at bounding box center [685, 11] width 18 height 8
click at [356, 212] on div "Clarificari si Raspunsuri Heading Cât durează producția și cum se livrează? Tre…" at bounding box center [421, 78] width 596 height 283
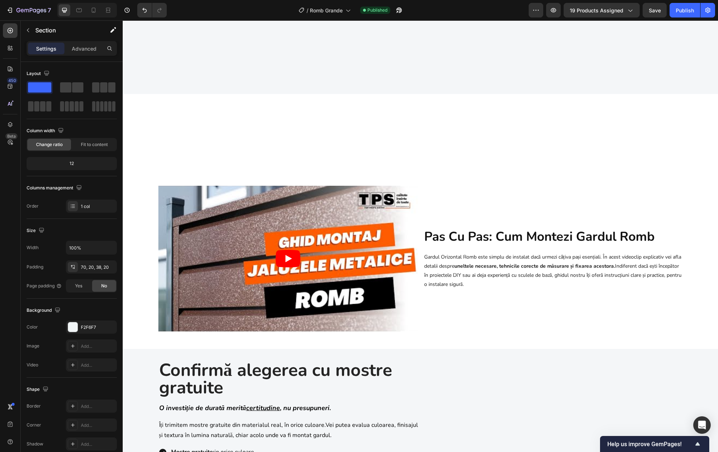
scroll to position [416, 0]
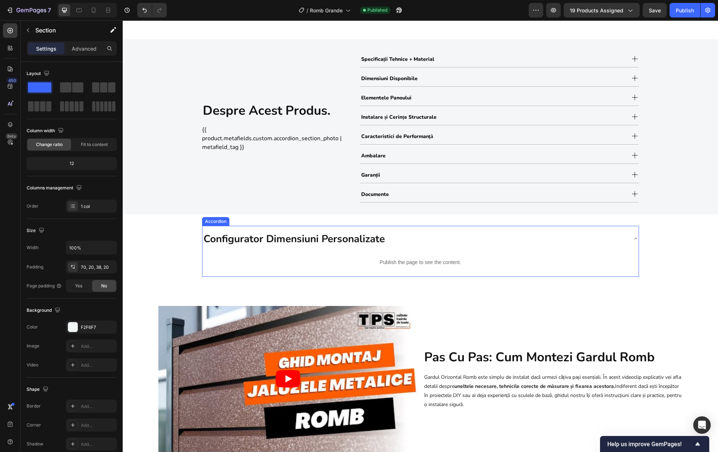
click at [405, 229] on div "Configurator Dimensiuni Personalizate" at bounding box center [415, 239] width 425 height 20
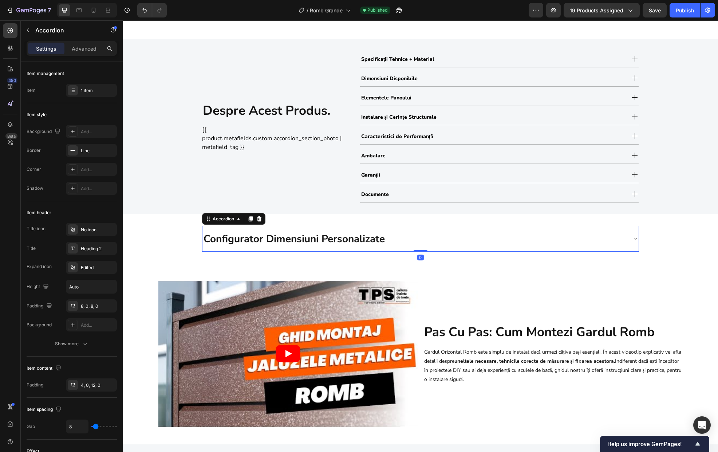
click at [405, 229] on div "Configurator Dimensiuni Personalizate" at bounding box center [415, 239] width 425 height 20
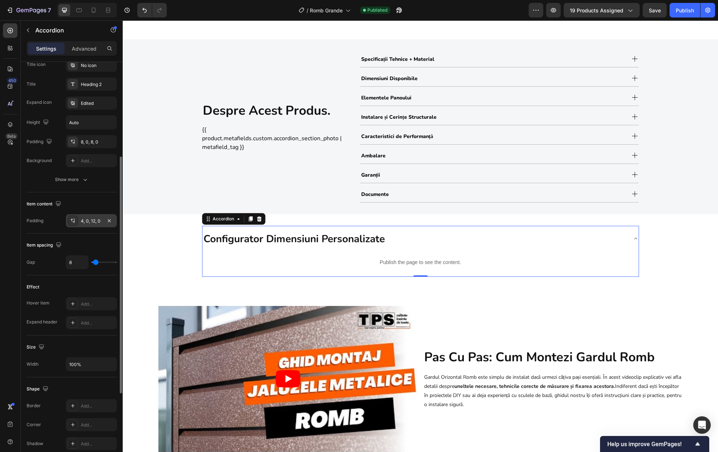
scroll to position [271, 0]
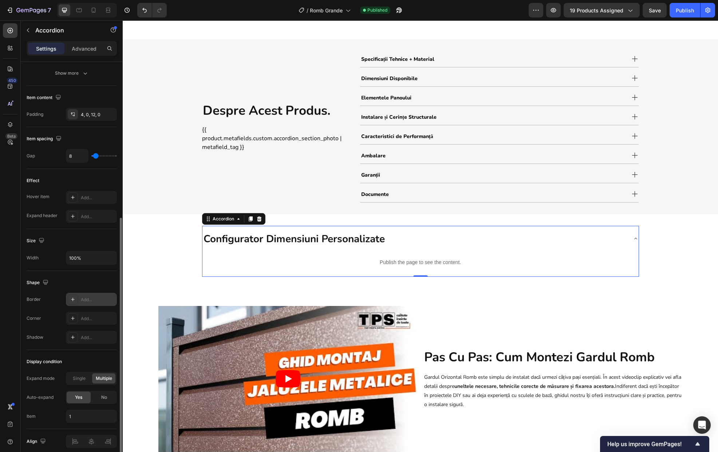
click at [79, 301] on div "Add..." at bounding box center [91, 299] width 51 height 13
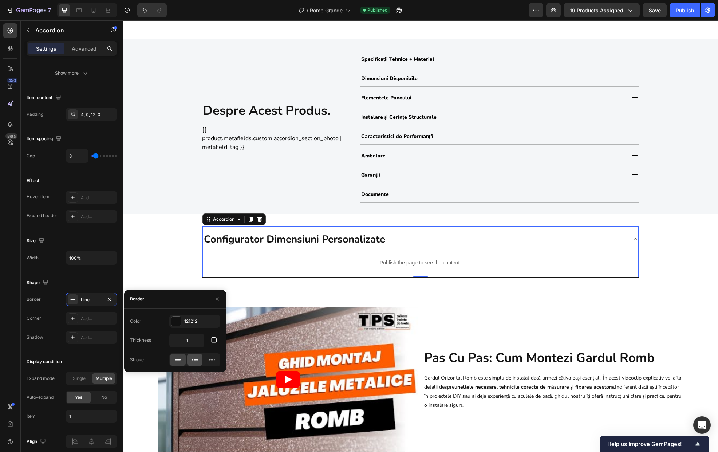
click at [196, 361] on icon at bounding box center [194, 359] width 7 height 7
click at [177, 361] on icon at bounding box center [177, 359] width 7 height 7
click at [180, 323] on div at bounding box center [176, 321] width 9 height 9
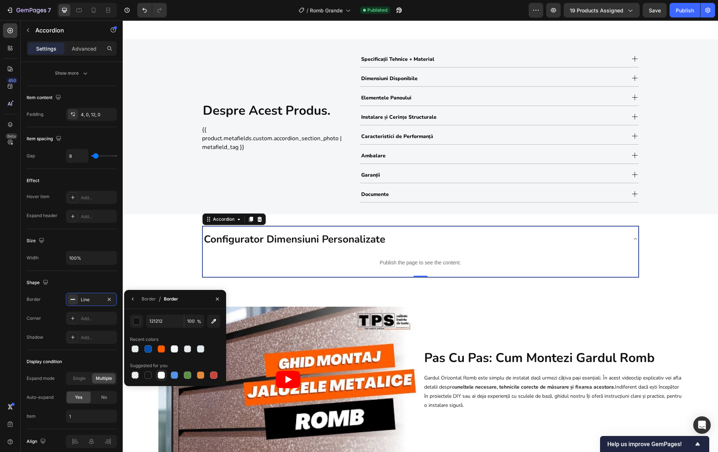
click at [161, 376] on div at bounding box center [161, 375] width 7 height 7
click at [173, 349] on div at bounding box center [174, 348] width 7 height 7
type input "F4F6F8"
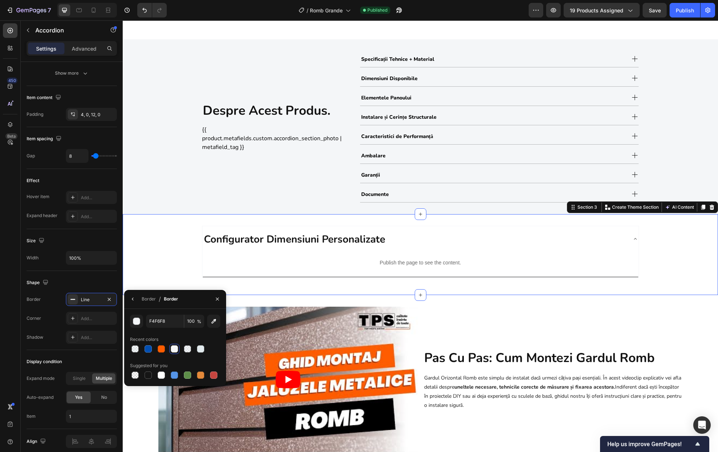
click at [189, 244] on div "Configurator Dimensiuni Personalizate Publish the page to see the content. Cust…" at bounding box center [421, 255] width 596 height 58
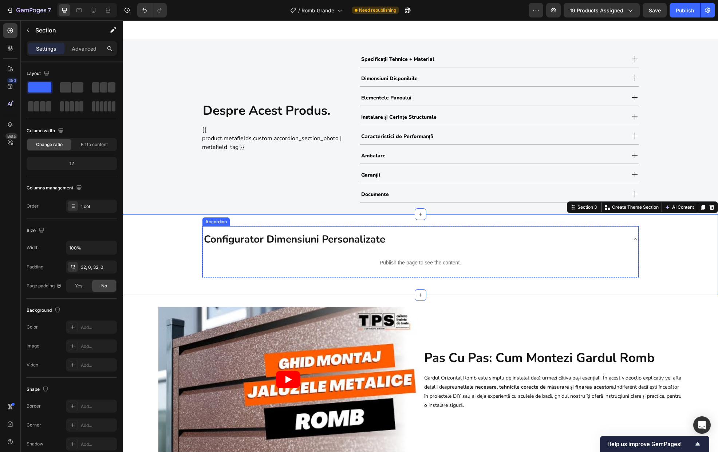
click at [205, 228] on div "Configurator Dimensiuni Personalizate" at bounding box center [421, 239] width 436 height 26
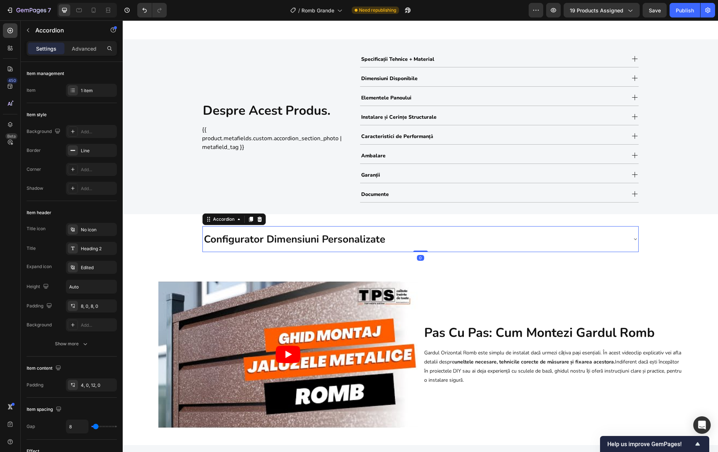
click at [205, 228] on div "Configurator Dimensiuni Personalizate" at bounding box center [421, 239] width 436 height 26
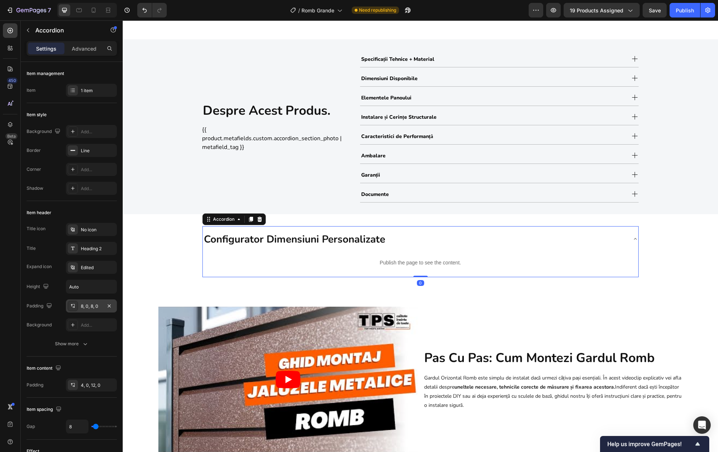
scroll to position [302, 0]
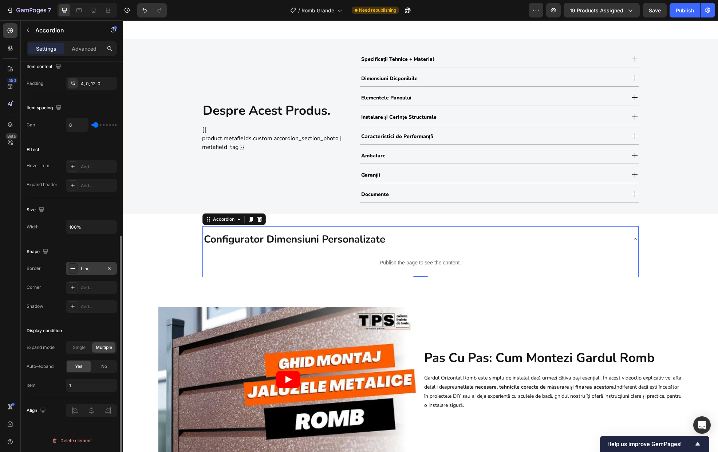
click at [83, 272] on div "Line" at bounding box center [91, 269] width 21 height 7
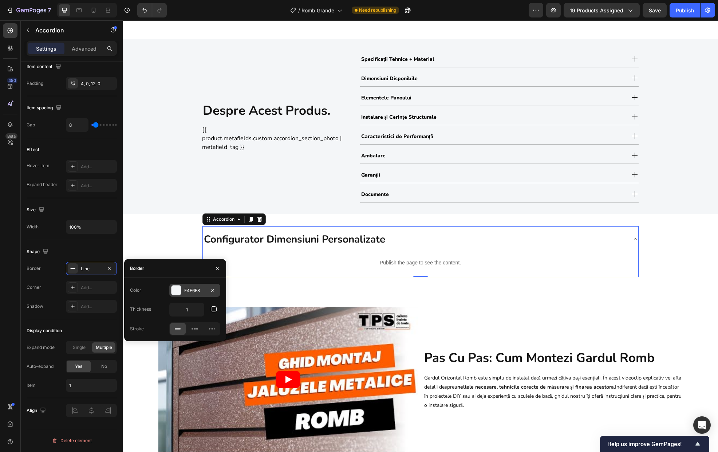
click at [173, 290] on div at bounding box center [176, 290] width 9 height 9
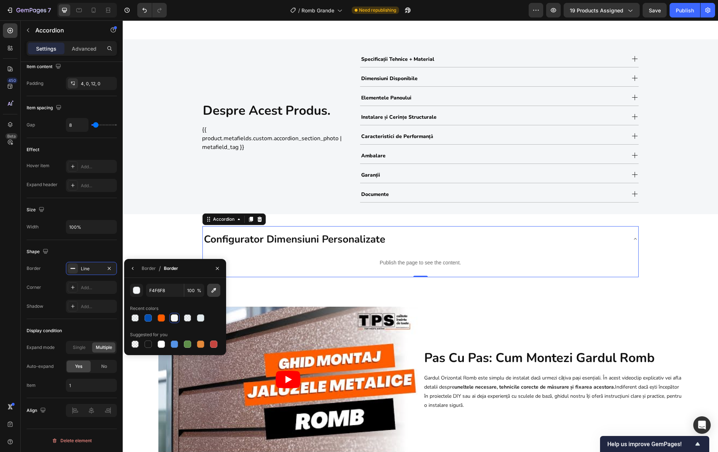
click at [214, 293] on icon "button" at bounding box center [213, 290] width 7 height 7
type input "B3B3B5"
click at [136, 270] on button "button" at bounding box center [133, 269] width 12 height 12
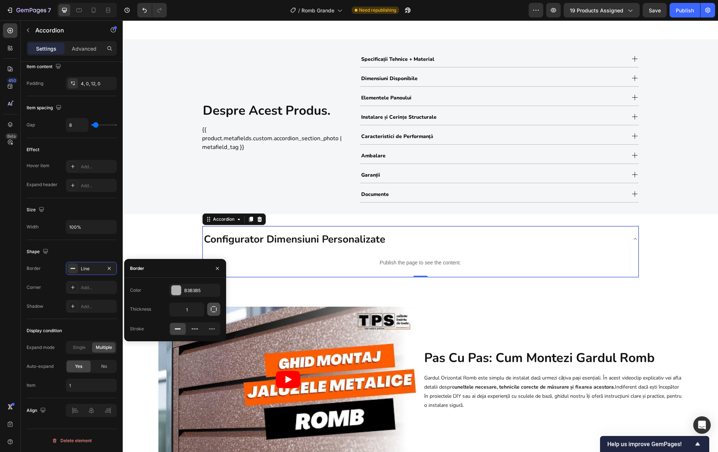
click at [212, 314] on button "button" at bounding box center [213, 309] width 13 height 13
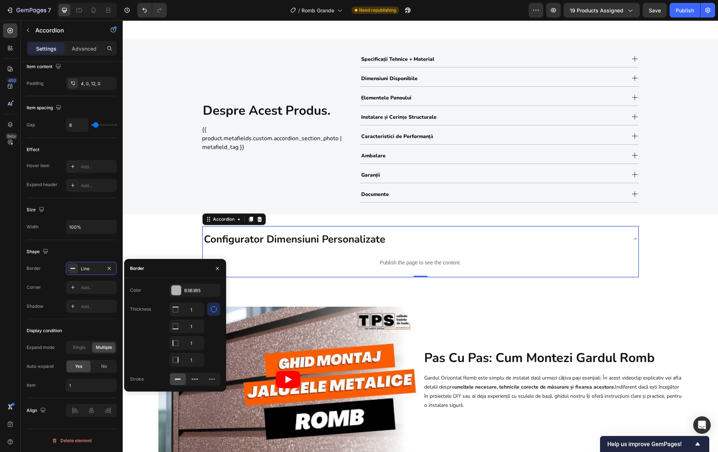
click at [212, 314] on button "button" at bounding box center [213, 309] width 13 height 13
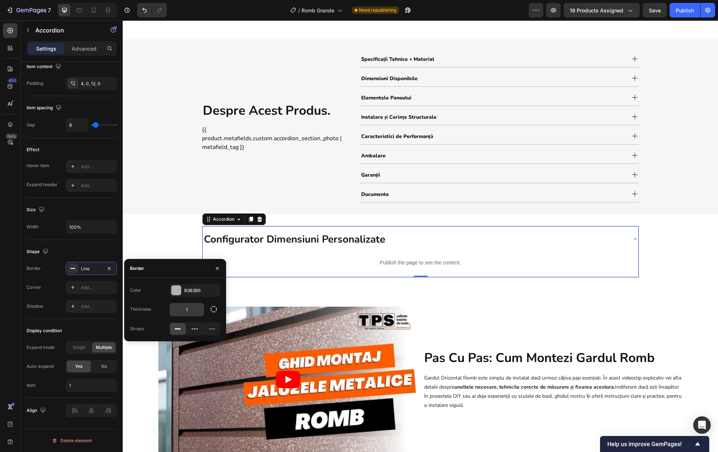
click at [190, 314] on input "1" at bounding box center [187, 309] width 34 height 13
type input "2"
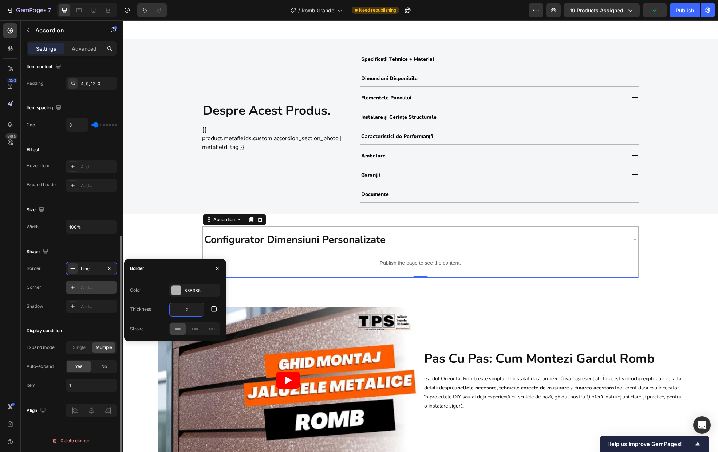
click at [76, 292] on div at bounding box center [73, 287] width 10 height 10
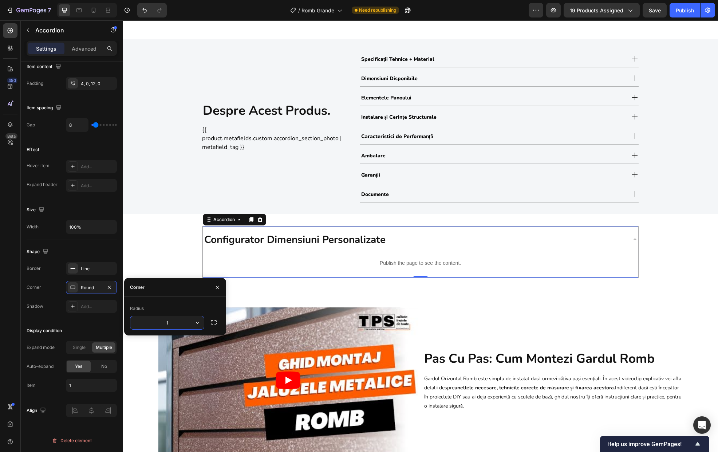
type input "10"
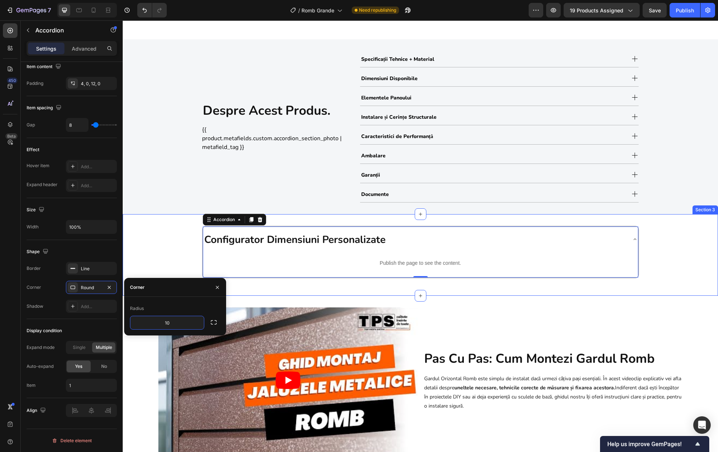
click at [144, 249] on div "Configurator Dimensiuni Personalizate Publish the page to see the content. Cust…" at bounding box center [421, 255] width 596 height 59
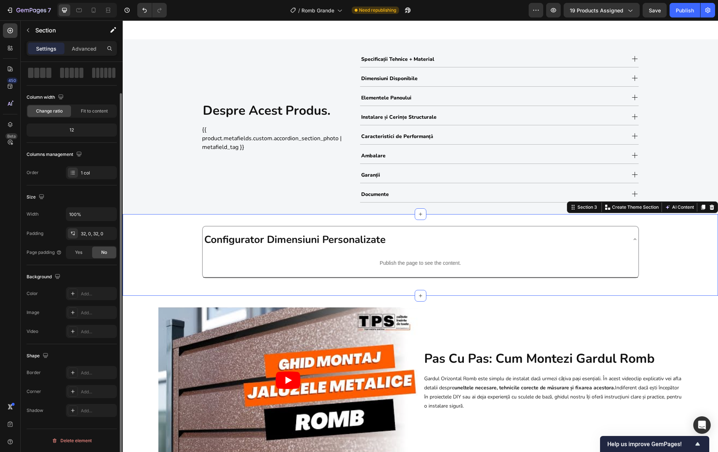
scroll to position [0, 0]
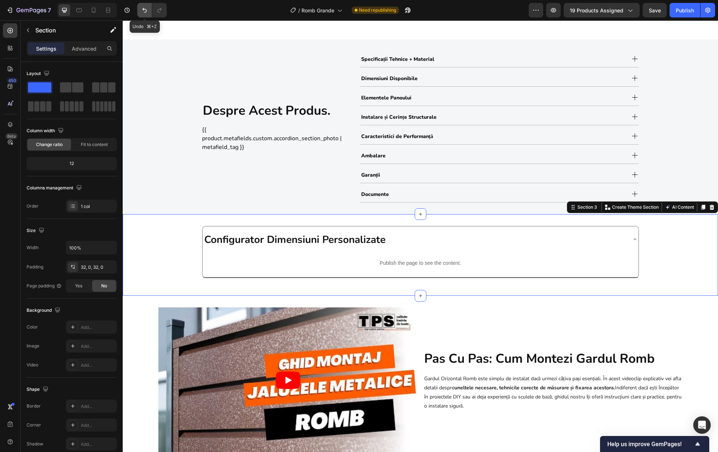
click at [139, 9] on button "Undo/Redo" at bounding box center [144, 10] width 15 height 15
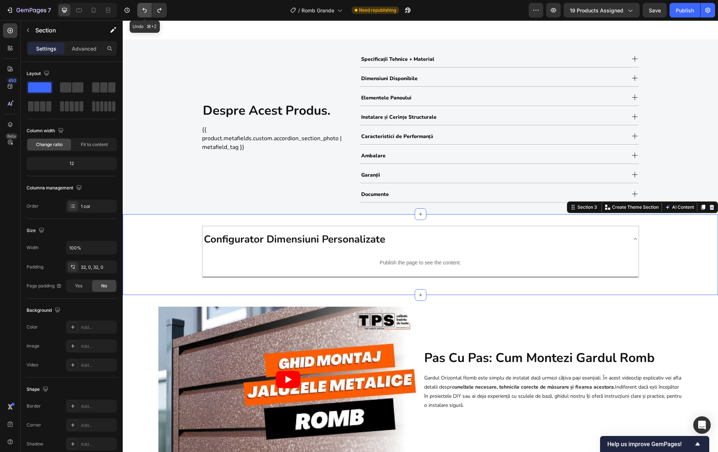
click at [139, 9] on button "Undo/Redo" at bounding box center [144, 10] width 15 height 15
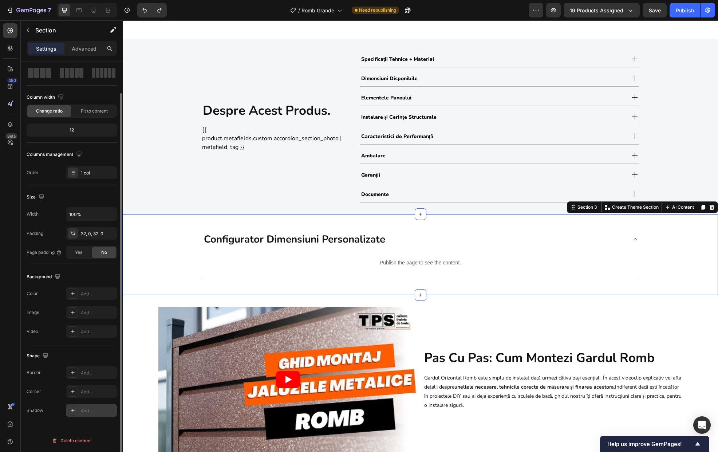
click at [88, 416] on div "Add..." at bounding box center [91, 410] width 51 height 13
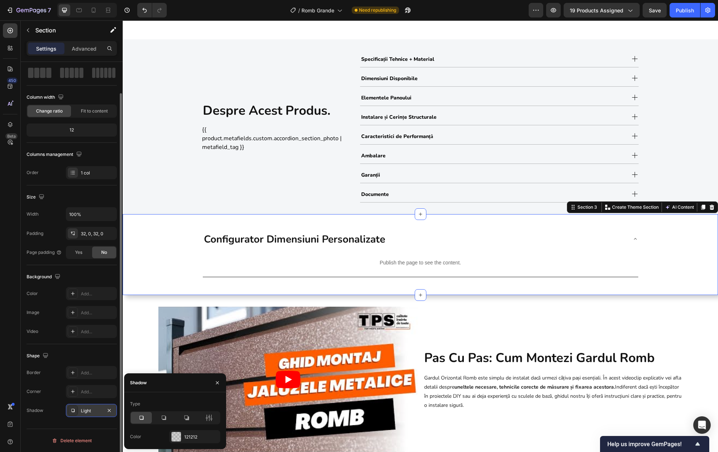
click at [88, 416] on div "Light" at bounding box center [91, 410] width 51 height 13
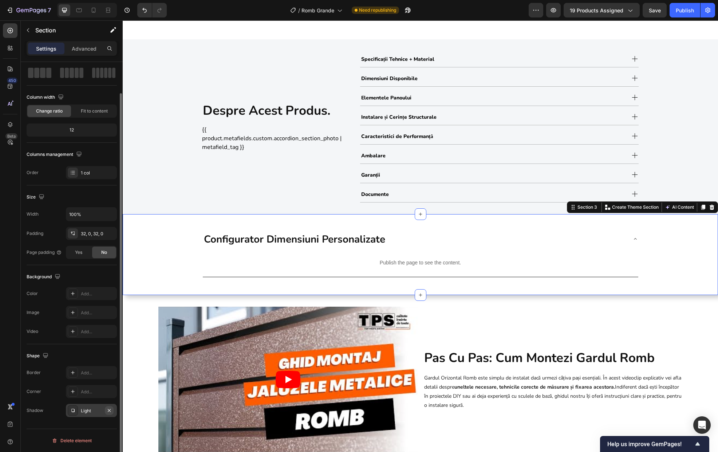
click at [108, 412] on icon "button" at bounding box center [109, 411] width 6 height 6
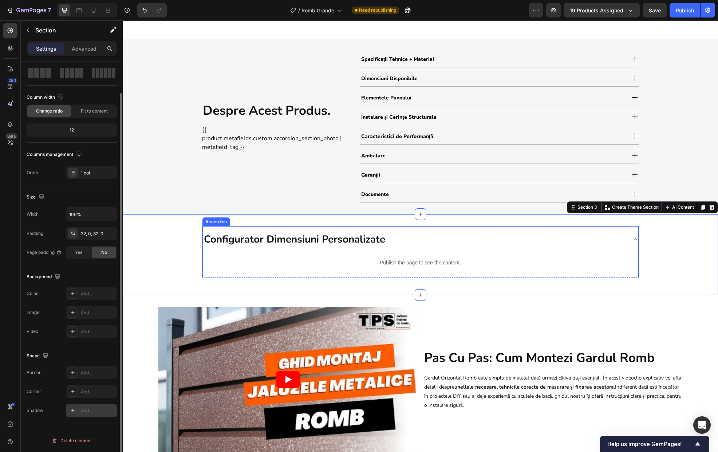
click at [299, 227] on div "Configurator Dimensiuni Personalizate" at bounding box center [421, 239] width 436 height 26
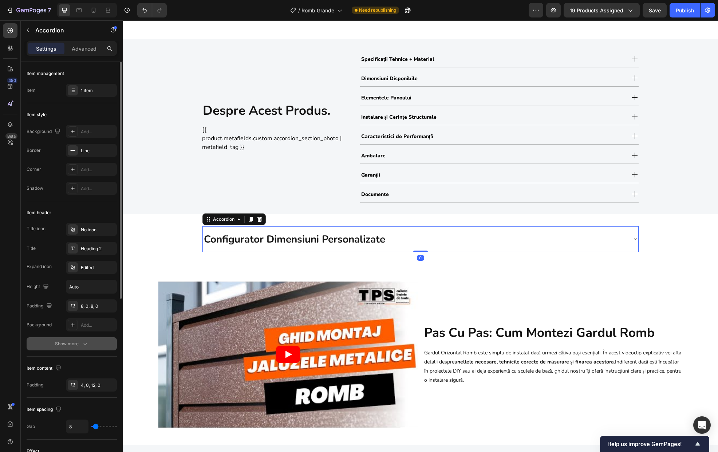
scroll to position [302, 0]
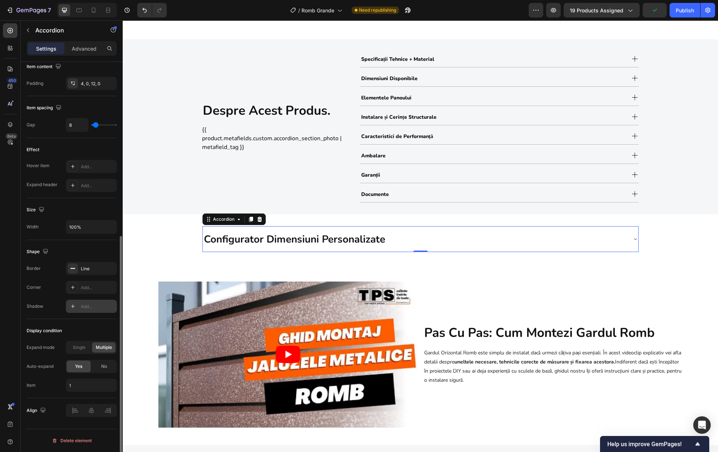
click at [81, 308] on div "Add..." at bounding box center [98, 306] width 34 height 7
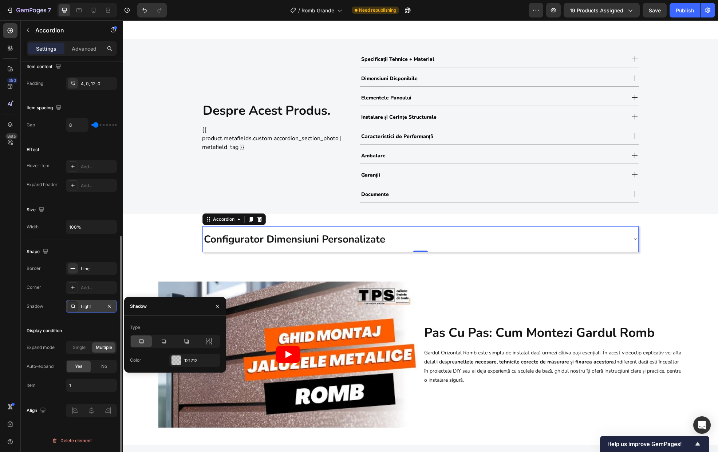
click at [614, 237] on div "Configurator Dimensiuni Personalizate" at bounding box center [415, 239] width 424 height 20
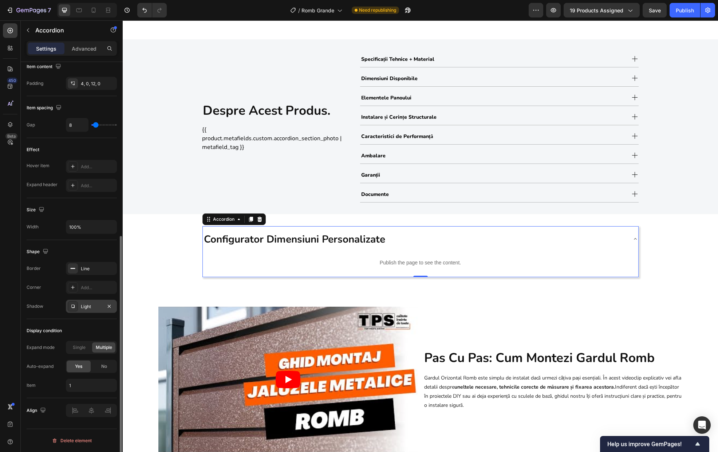
click at [85, 307] on div "Light" at bounding box center [91, 306] width 21 height 7
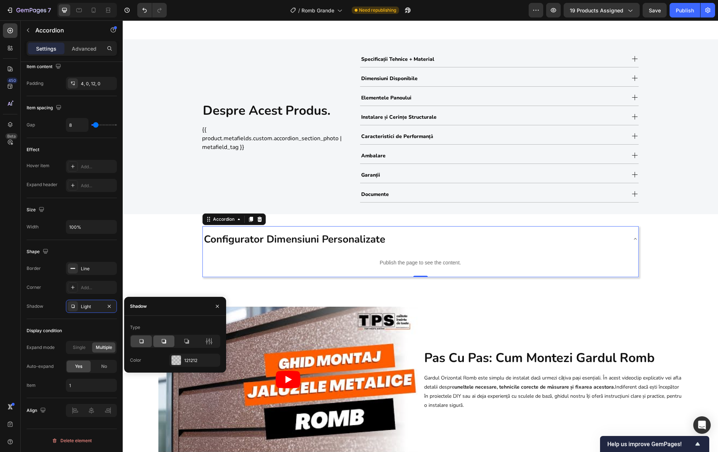
click at [165, 341] on icon at bounding box center [164, 341] width 4 height 4
click at [188, 342] on icon at bounding box center [186, 341] width 5 height 5
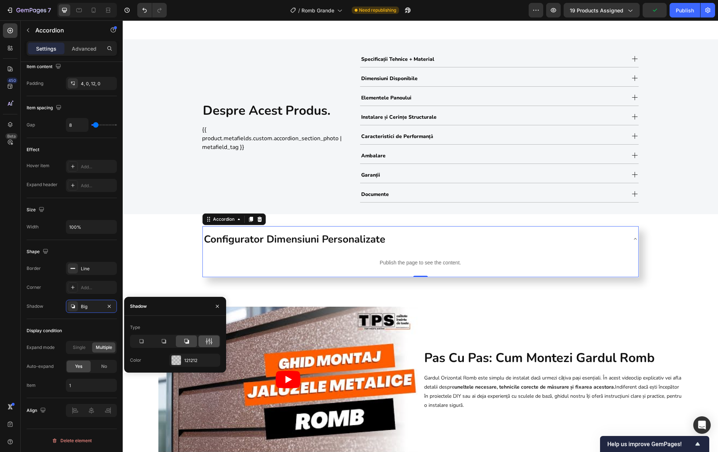
click at [207, 342] on icon at bounding box center [208, 341] width 7 height 7
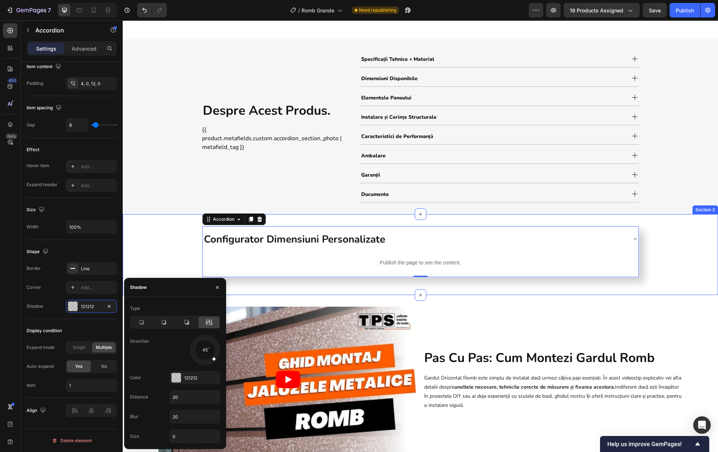
click at [155, 264] on div "Configurator Dimensiuni Personalizate Publish the page to see the content. Cust…" at bounding box center [421, 255] width 596 height 58
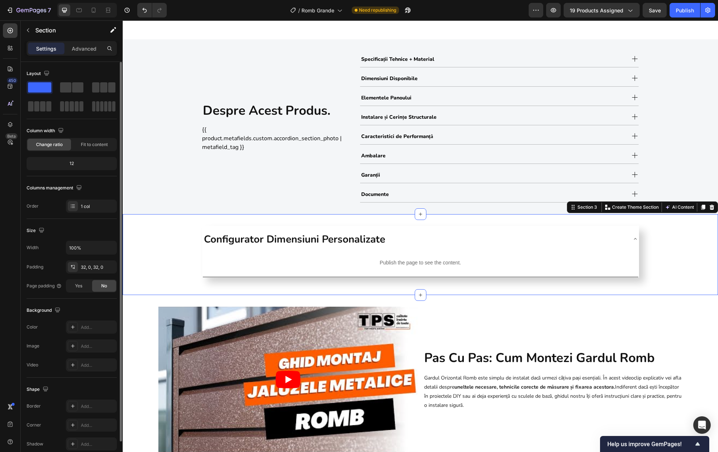
click at [161, 258] on div "Configurator Dimensiuni Personalizate Publish the page to see the content. Cust…" at bounding box center [421, 255] width 596 height 58
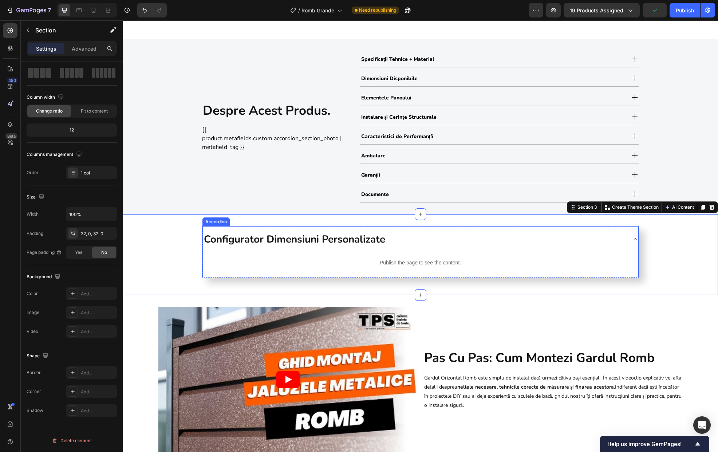
click at [431, 234] on div "Configurator Dimensiuni Personalizate" at bounding box center [415, 239] width 424 height 20
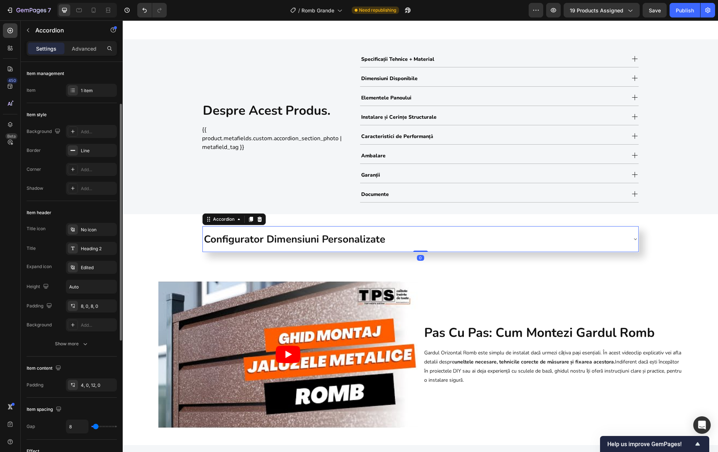
scroll to position [302, 0]
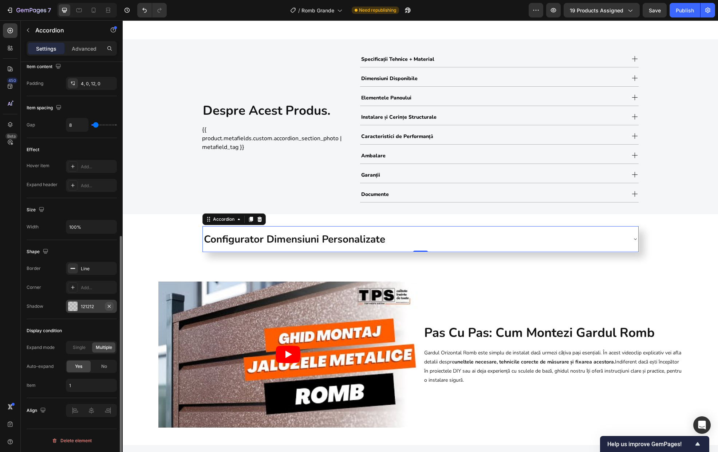
click at [109, 306] on icon "button" at bounding box center [109, 306] width 3 height 3
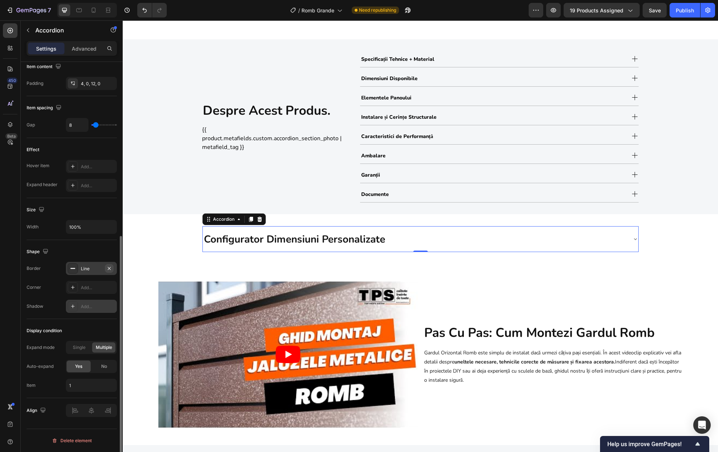
click at [109, 270] on icon "button" at bounding box center [109, 269] width 6 height 6
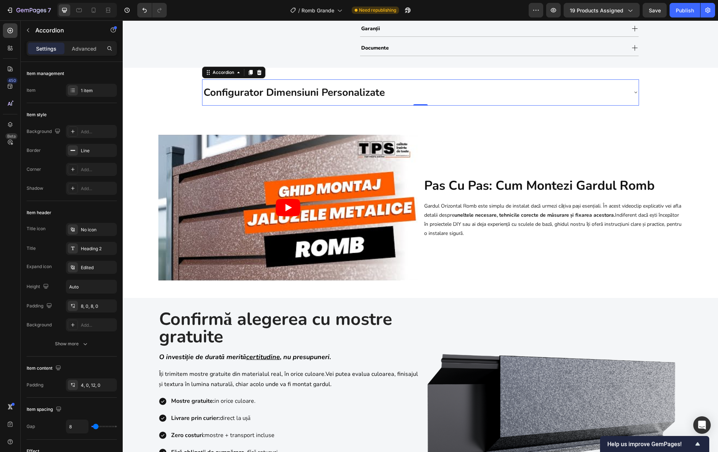
scroll to position [879, 0]
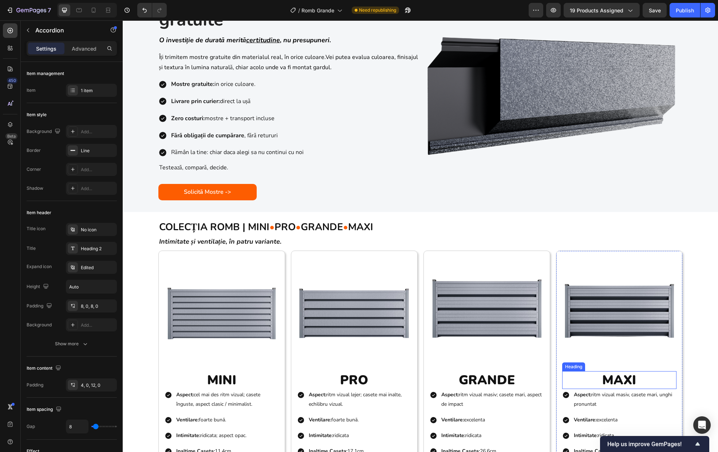
click at [625, 379] on h2 "MAXI" at bounding box center [619, 380] width 114 height 18
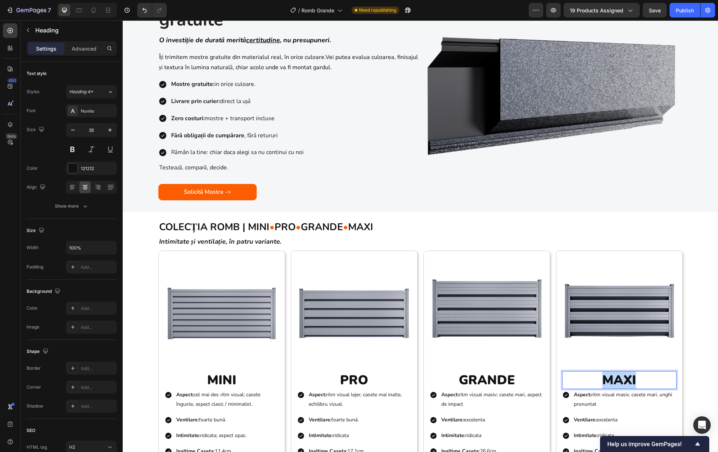
click at [625, 379] on h2 "MAXI" at bounding box center [619, 380] width 114 height 18
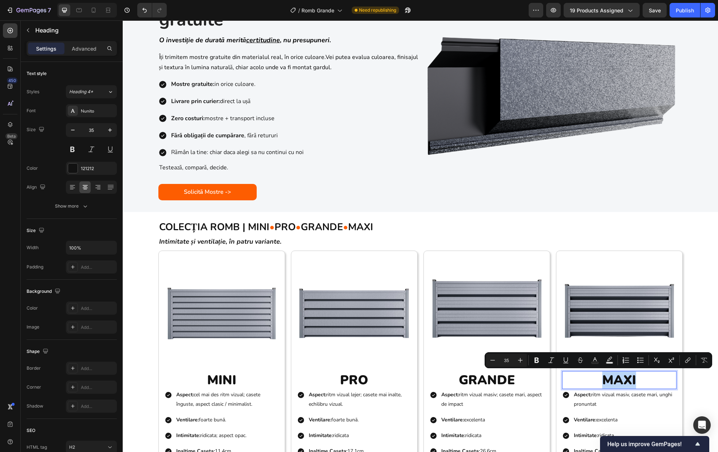
click at [637, 378] on p "MAXI" at bounding box center [619, 380] width 113 height 17
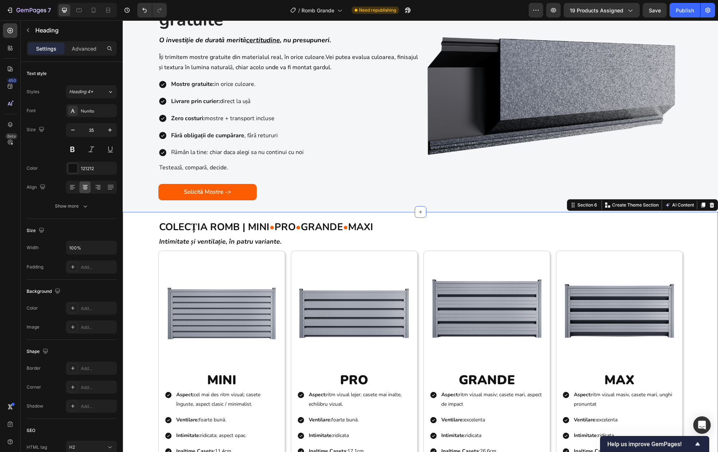
click at [680, 346] on div "COLECȚIA ROMB | MINI • PRO • GRANDE • MAXI Heading Intimitate și ventilație, în…" at bounding box center [421, 368] width 596 height 309
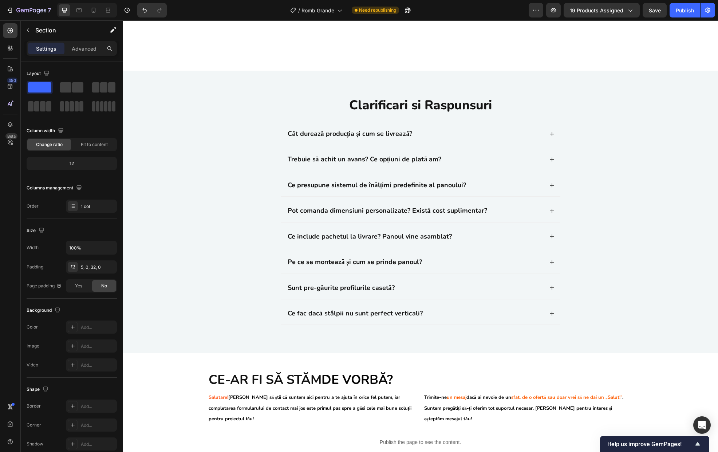
scroll to position [1939, 0]
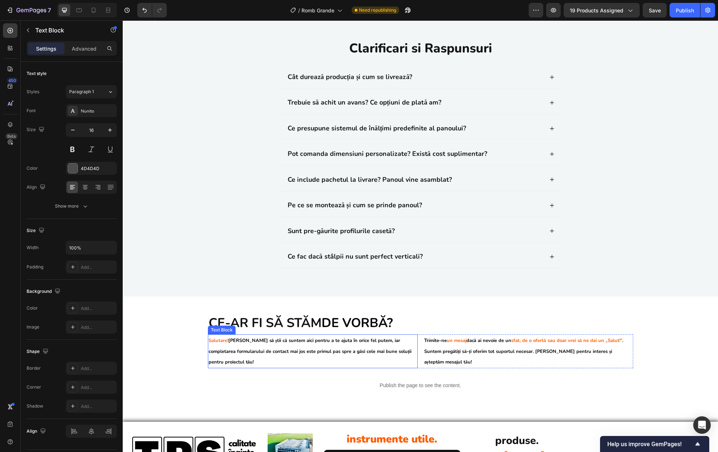
click at [350, 344] on p "Salutare! Dorim să știi că suntem aici pentru a te ajuta în orice fel putem, ia…" at bounding box center [313, 351] width 208 height 32
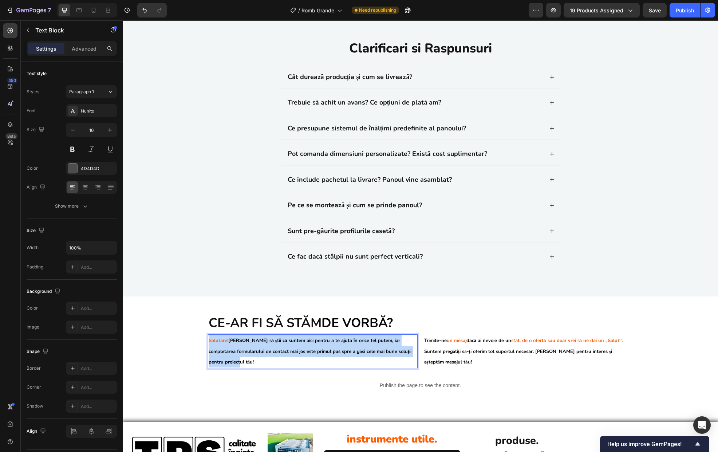
click at [350, 344] on p "Salutare! Dorim să știi că suntem aici pentru a te ajuta în orice fel putem, ia…" at bounding box center [313, 351] width 208 height 32
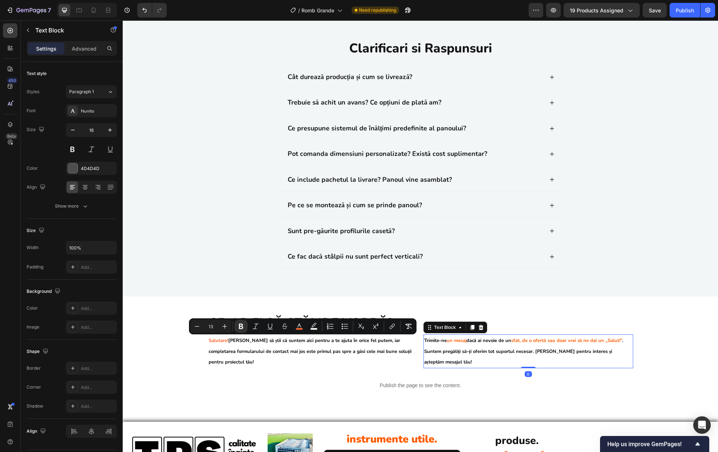
click at [478, 352] on strong ". Suntem pregătiți să-ți oferim tot suportul necesar. [PERSON_NAME] pentru inte…" at bounding box center [524, 351] width 200 height 28
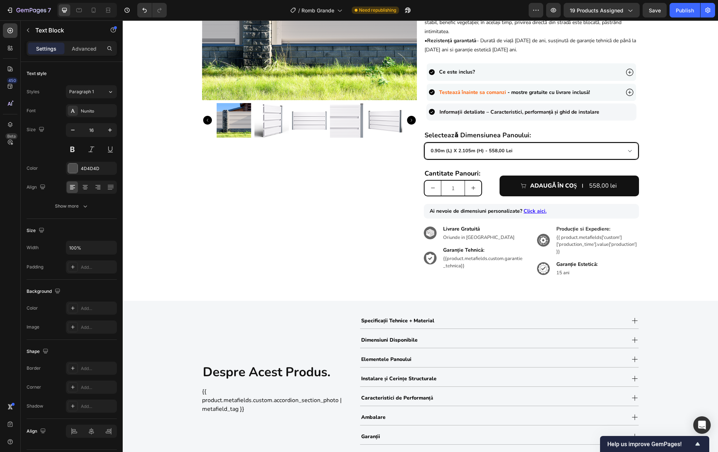
scroll to position [0, 0]
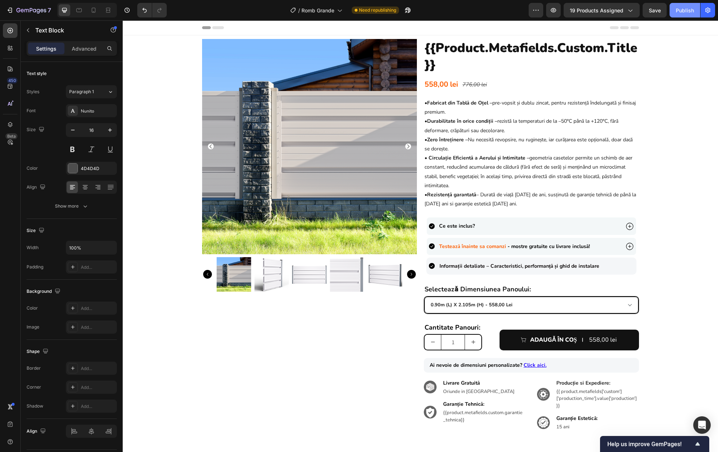
click at [680, 13] on div "Publish" at bounding box center [685, 11] width 18 height 8
click at [28, 10] on icon "button" at bounding box center [26, 10] width 4 height 3
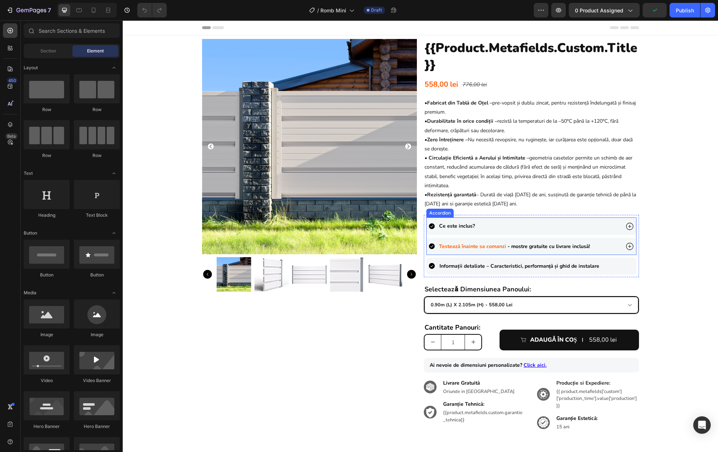
click at [586, 229] on div "Ce este inclus?" at bounding box center [524, 225] width 191 height 11
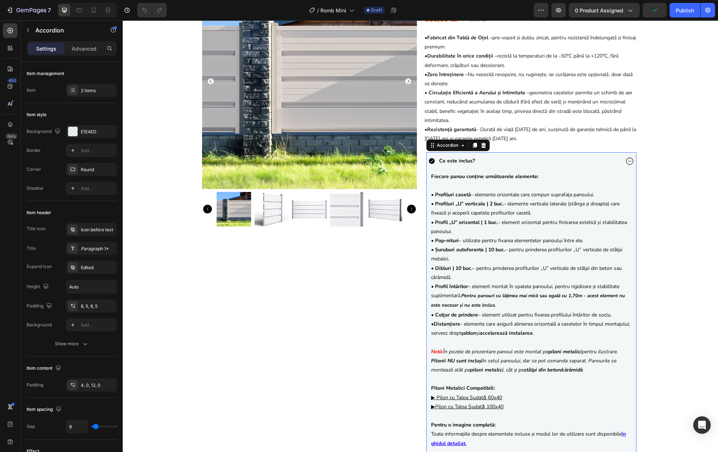
scroll to position [110, 0]
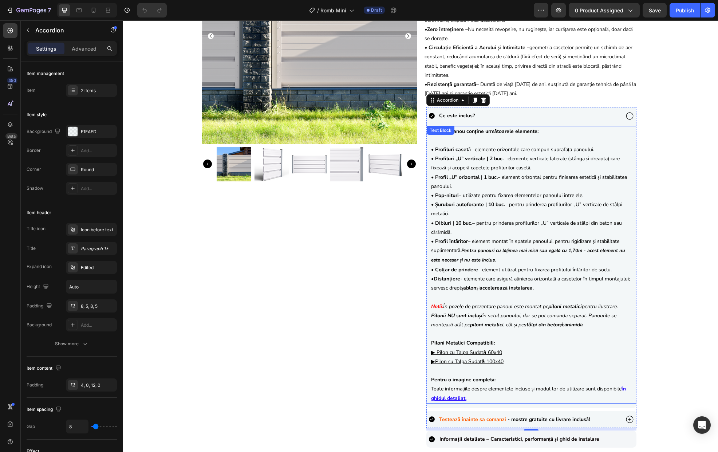
click at [504, 344] on p "Piloni Metalici Compatibili: ▶ Pilon cu Talpa Sudatǎ 60x40 ▶ Pilon cu Talpa Sud…" at bounding box center [531, 347] width 201 height 37
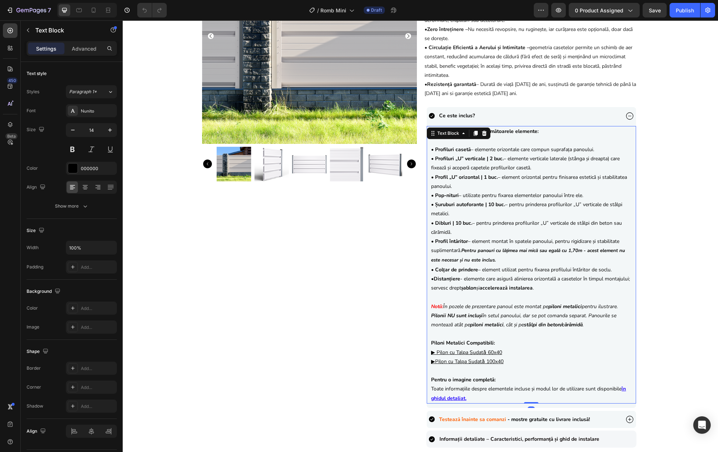
click at [505, 344] on p "Piloni Metalici Compatibili: ▶ Pilon cu Talpa Sudatǎ 60x40 ▶ Pilon cu Talpa Sud…" at bounding box center [531, 347] width 201 height 37
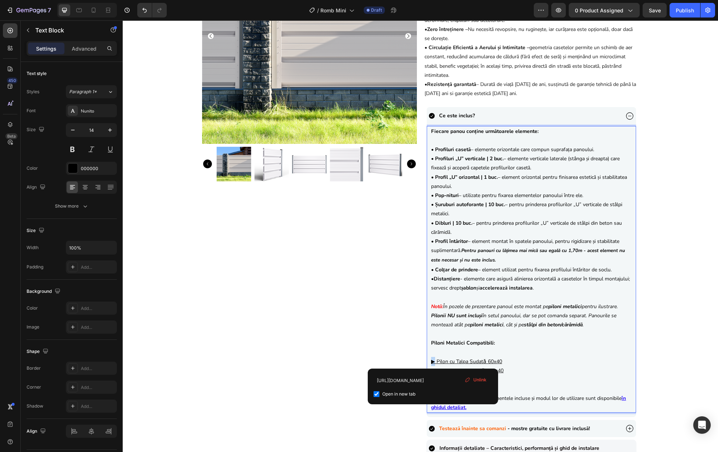
drag, startPoint x: 432, startPoint y: 360, endPoint x: 428, endPoint y: 361, distance: 3.7
click at [431, 361] on u "▶ Pilon cu Talpa Sudatǎ 60x40" at bounding box center [466, 361] width 71 height 7
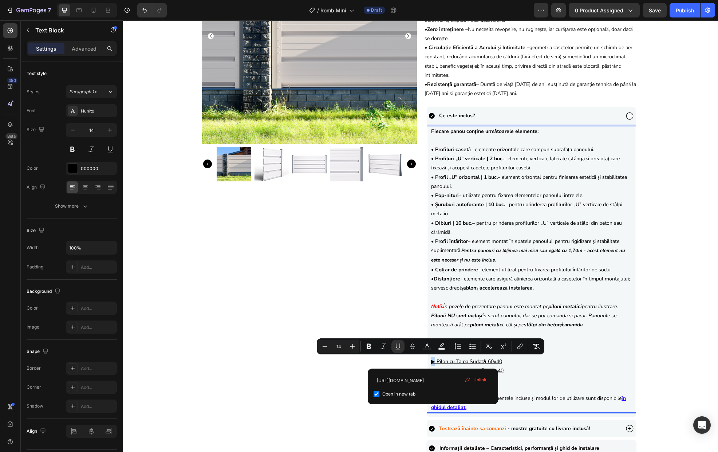
copy u "▶"
click at [532, 360] on p "Piloni Metalici Compatibili: ▶ Pilon cu Talpa Sudatǎ 60x40 ▶ Pilon cu Talpa Sud…" at bounding box center [531, 352] width 201 height 46
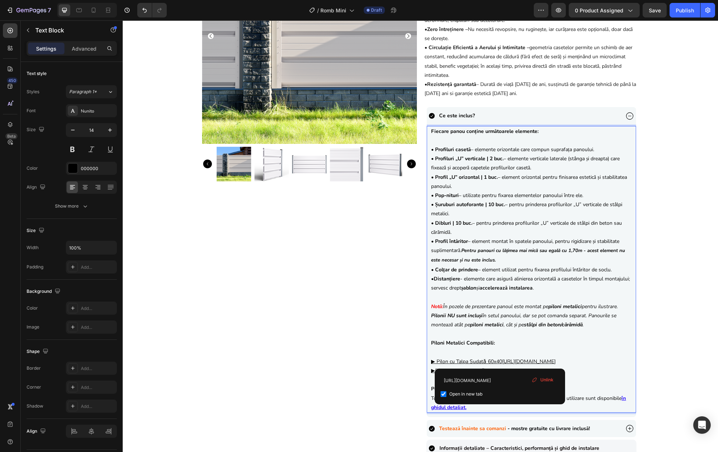
click at [454, 354] on p "Piloni Metalici Compatibili: ▶ Pilon cu Talpa Sudatǎ 60x40http://sipca.ro/produ…" at bounding box center [531, 352] width 201 height 46
click at [458, 353] on p "Piloni Metalici Compatibili: ▶ Pilon cu Talpa Sudatǎ 60x40 ▶ Pilon cu Talpa Sud…" at bounding box center [531, 352] width 201 height 46
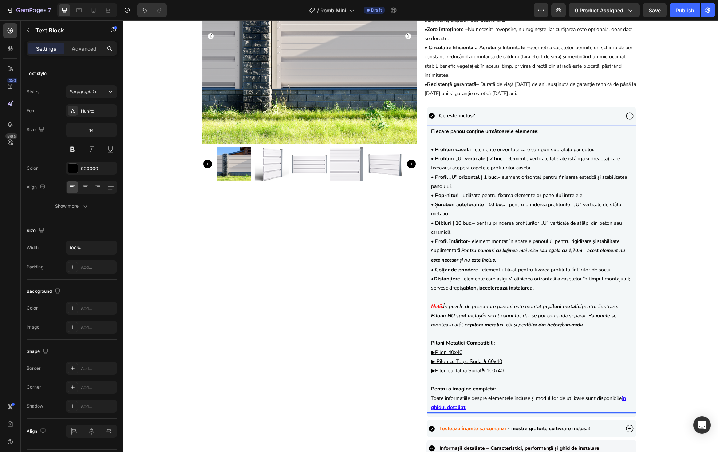
drag, startPoint x: 464, startPoint y: 351, endPoint x: 435, endPoint y: 352, distance: 29.2
click at [435, 352] on p "Piloni Metalici Compatibili: ▶ Pilon 40x40 ▶ Pilon cu Talpa Sudatǎ 60x40 ▶ Pilo…" at bounding box center [531, 352] width 201 height 46
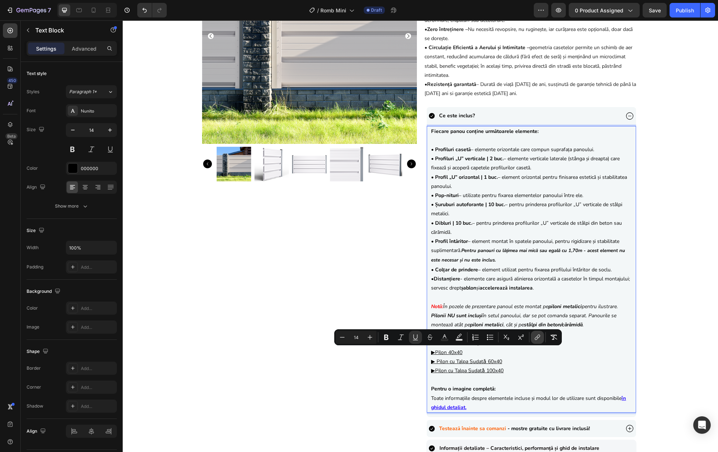
click at [537, 337] on icon "Editor contextual toolbar" at bounding box center [537, 337] width 7 height 7
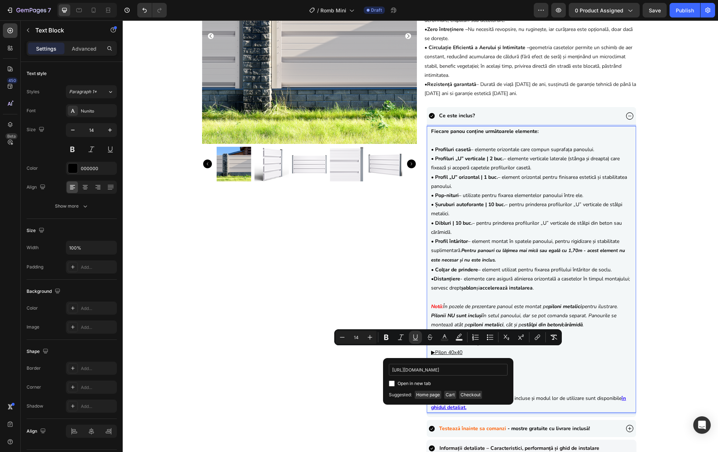
scroll to position [0, 1]
type input "https://sipca.ro/products/pilon-gri-grafit"
click at [413, 383] on span "Open in new tab" at bounding box center [414, 383] width 33 height 9
checkbox input "true"
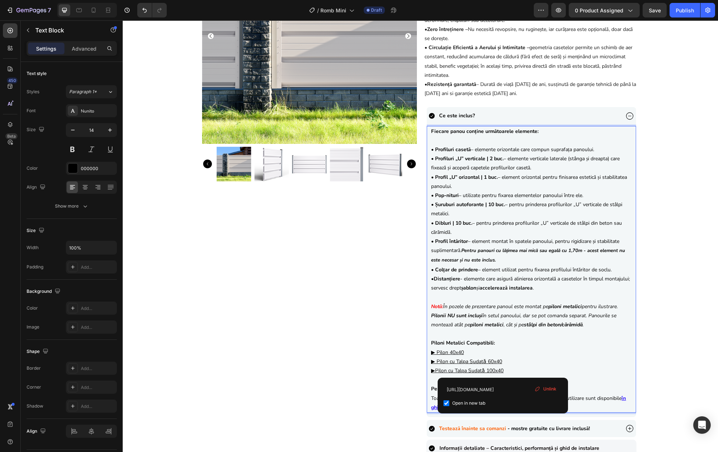
click at [615, 368] on p "Piloni Metalici Compatibili: ▶ Pilon 40x40 ▶ Pilon cu Talpa Sudatǎ 60x40 ▶ Pilo…" at bounding box center [531, 352] width 201 height 46
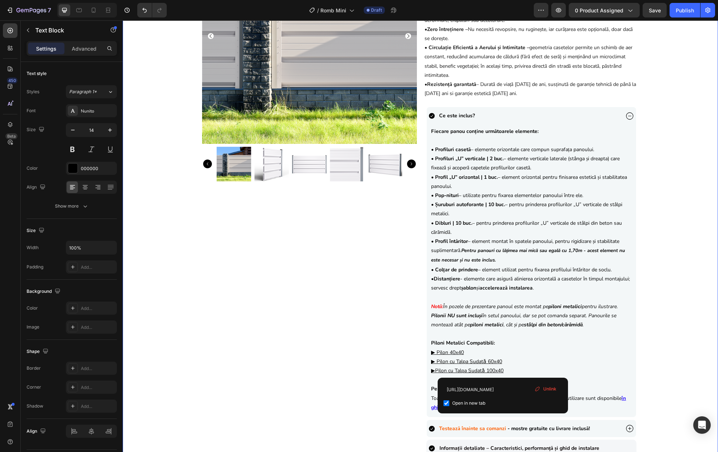
click at [652, 361] on div "Product Images {{product.metafields.custom.title}} Heading 558,00 lei Product P…" at bounding box center [421, 277] width 596 height 697
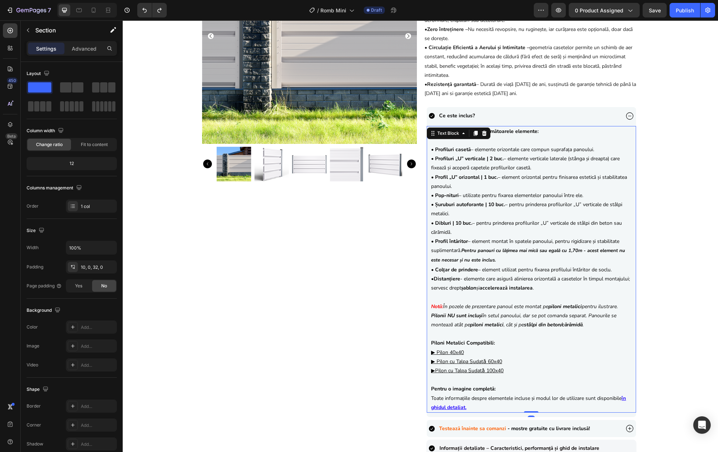
click at [465, 353] on p "Piloni Metalici Compatibili: ▶ Pilon 40x40 ▶ Pilon cu Talpa Sudatǎ 60x40 ▶ Pilo…" at bounding box center [531, 352] width 201 height 46
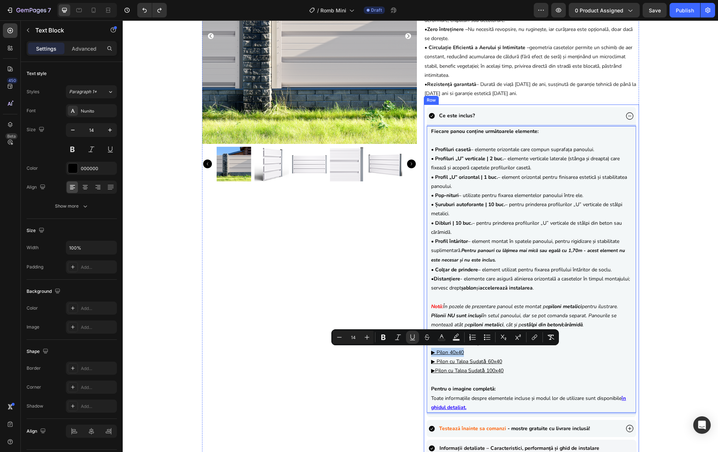
drag, startPoint x: 467, startPoint y: 352, endPoint x: 420, endPoint y: 353, distance: 47.0
click at [420, 353] on div "Product Images {{product.metafields.custom.title}} Heading 558,00 lei Product P…" at bounding box center [420, 277] width 437 height 697
copy p "▶ Pilon 40x40"
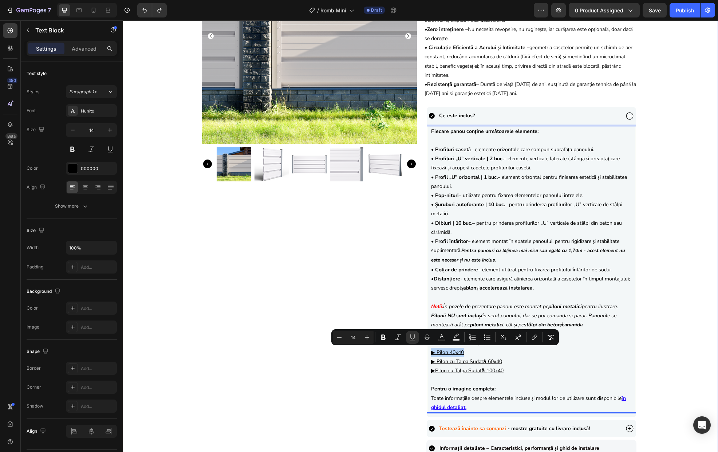
click at [654, 367] on div "Product Images {{product.metafields.custom.title}} Heading 558,00 lei Product P…" at bounding box center [421, 277] width 596 height 697
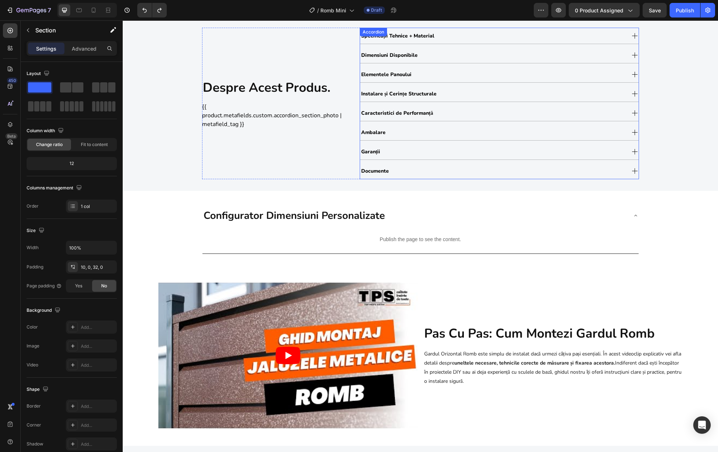
scroll to position [606, 0]
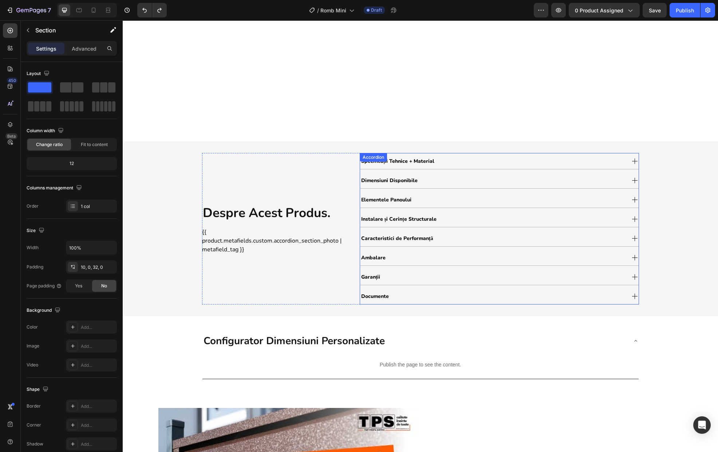
click at [425, 202] on div "Elementele Panoului" at bounding box center [492, 199] width 265 height 12
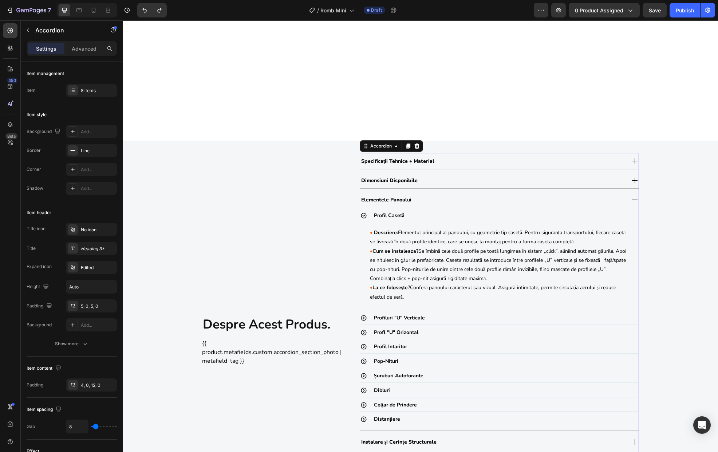
click at [427, 200] on div "Elementele Panoului" at bounding box center [492, 199] width 265 height 12
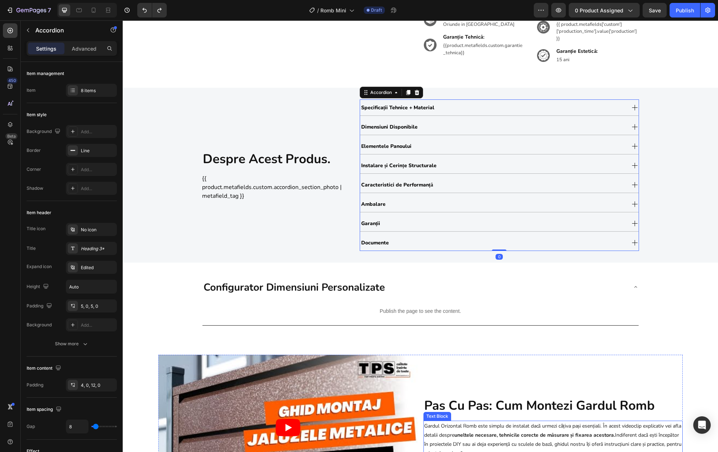
scroll to position [245, 0]
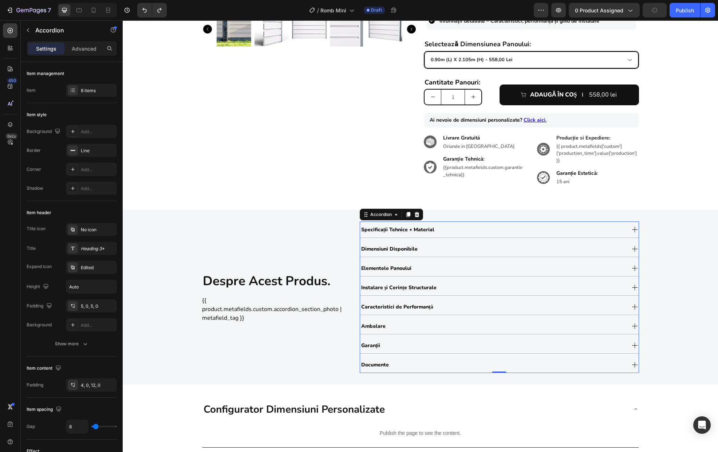
click at [470, 284] on div "Instalare și Cerințe Structurale" at bounding box center [492, 287] width 265 height 12
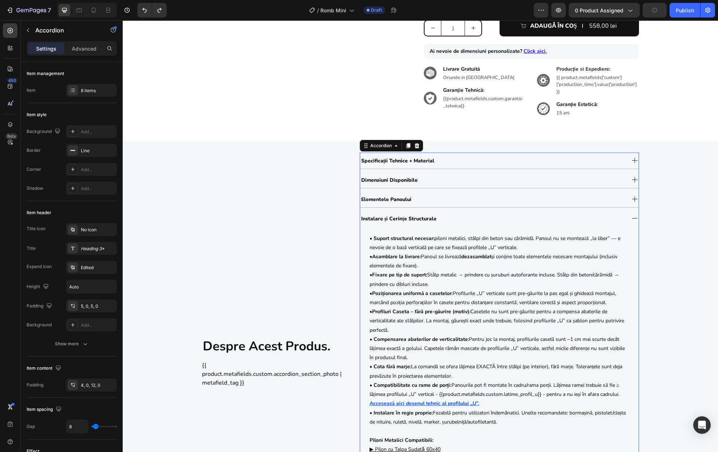
scroll to position [369, 0]
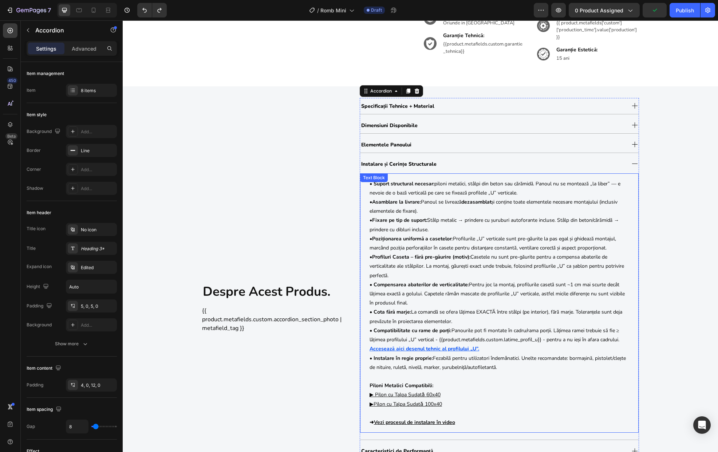
click at [442, 387] on p "• Instalare în regie proprie: Fezabilă pentru utilizatori îndemânatici. Unelte …" at bounding box center [500, 391] width 260 height 74
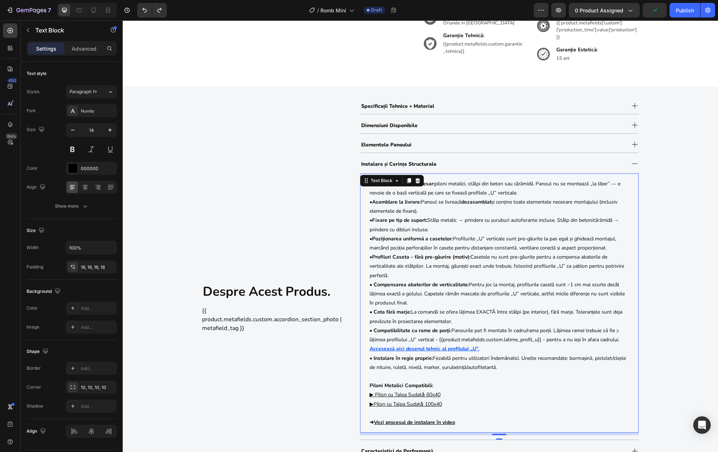
click at [440, 387] on p "• Instalare în regie proprie: Fezabilă pentru utilizatori îndemânatici. Unelte …" at bounding box center [500, 391] width 260 height 74
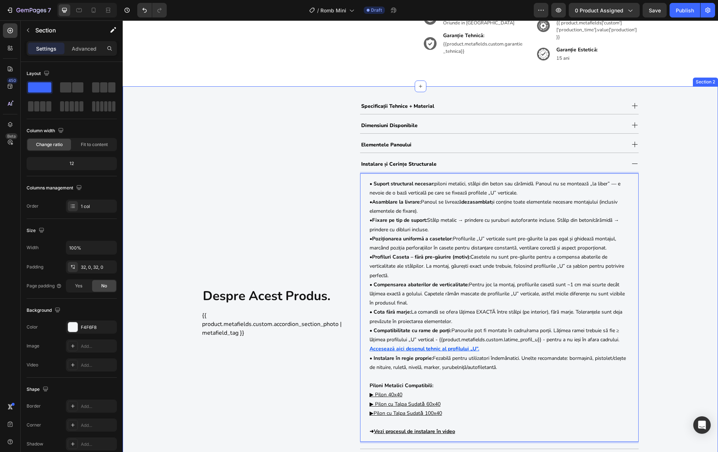
click at [653, 376] on div "despre acest produs. Heading {{ product.metafields.custom.accordion_section_pho…" at bounding box center [421, 312] width 596 height 429
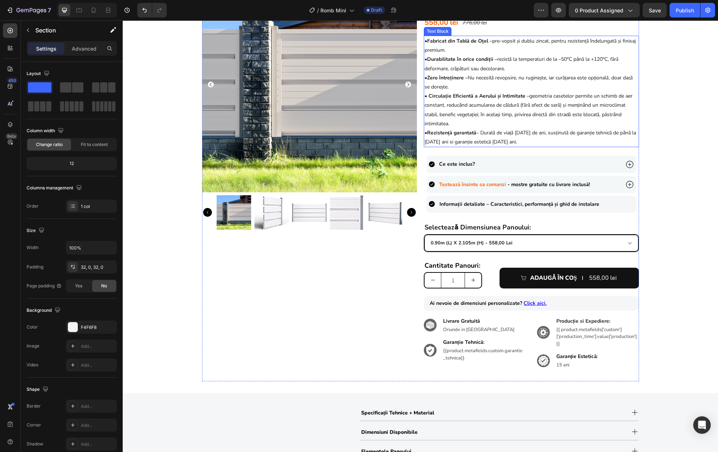
scroll to position [67, 0]
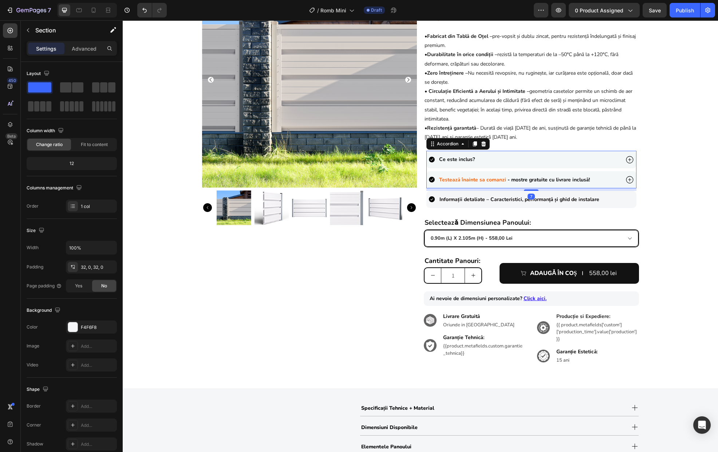
click at [598, 160] on div "Ce este inclus?" at bounding box center [524, 159] width 191 height 11
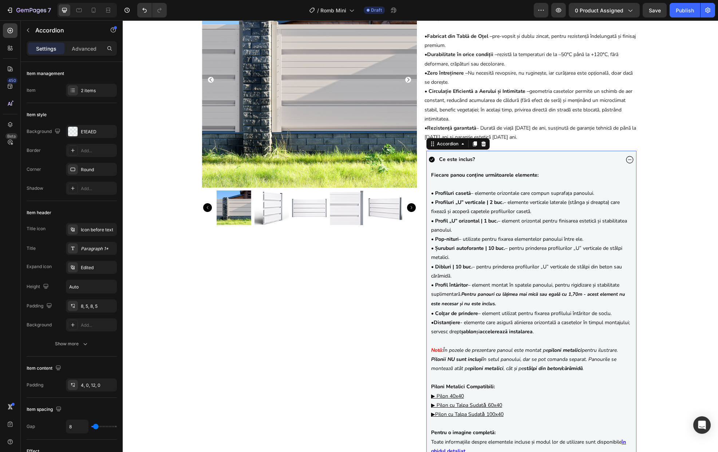
scroll to position [92, 0]
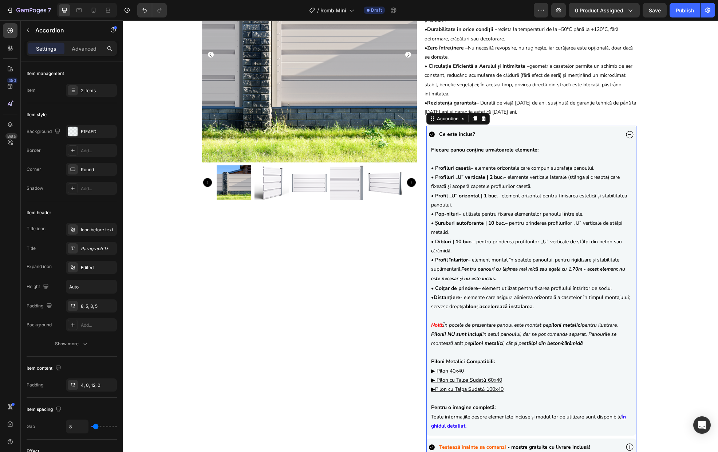
click at [580, 136] on div "Ce este inclus?" at bounding box center [524, 134] width 191 height 11
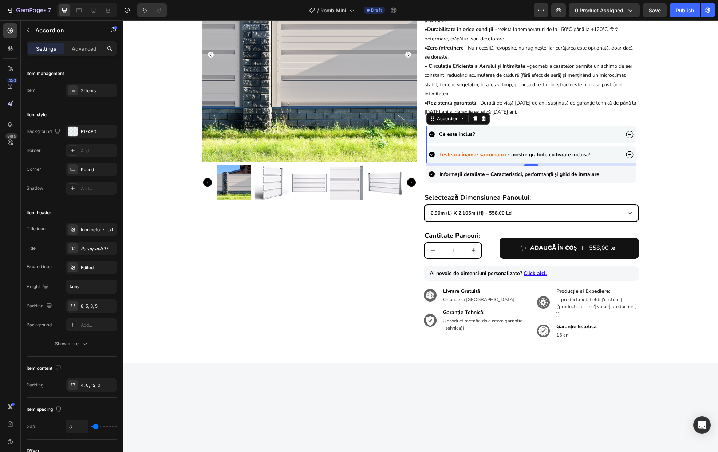
click at [616, 156] on div "Testează înainte sa comanzi - mostre gratuite cu livrare inclusă!" at bounding box center [524, 154] width 191 height 11
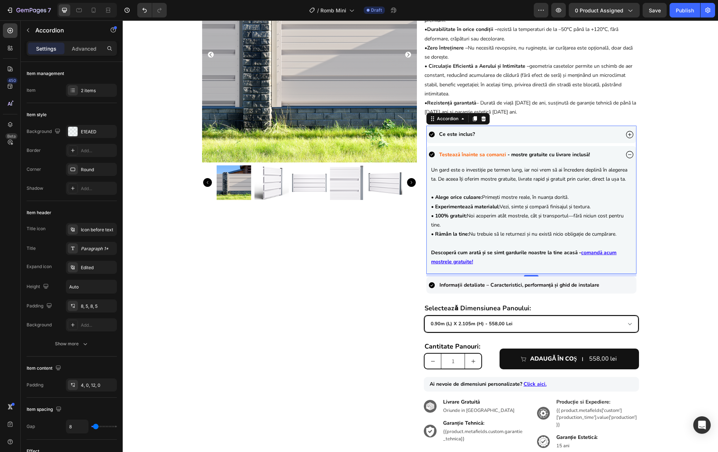
click at [616, 156] on div "Testează înainte sa comanzi - mostre gratuite cu livrare inclusă!" at bounding box center [524, 154] width 191 height 11
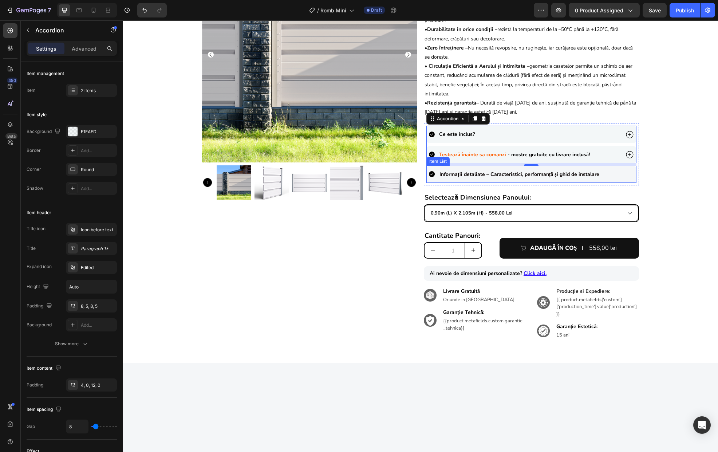
click at [617, 178] on div "Informații detaliate – Caracteristici, performanță și ghid de instalare" at bounding box center [532, 174] width 210 height 17
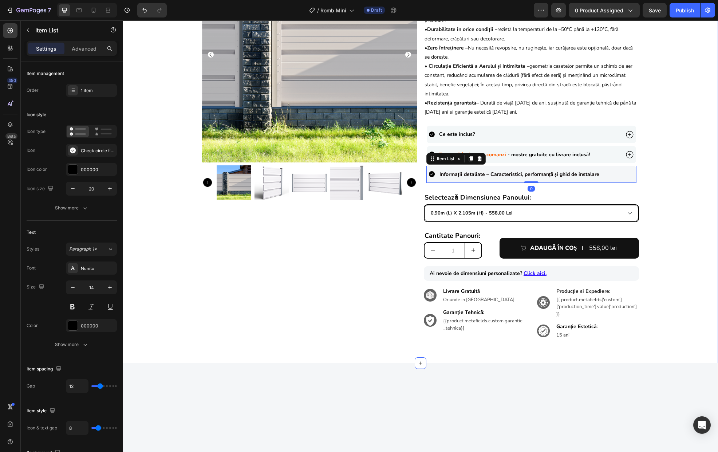
click at [663, 192] on div "Product Images {{product.metafields.custom.title}} Heading 558,00 lei Product P…" at bounding box center [421, 149] width 596 height 404
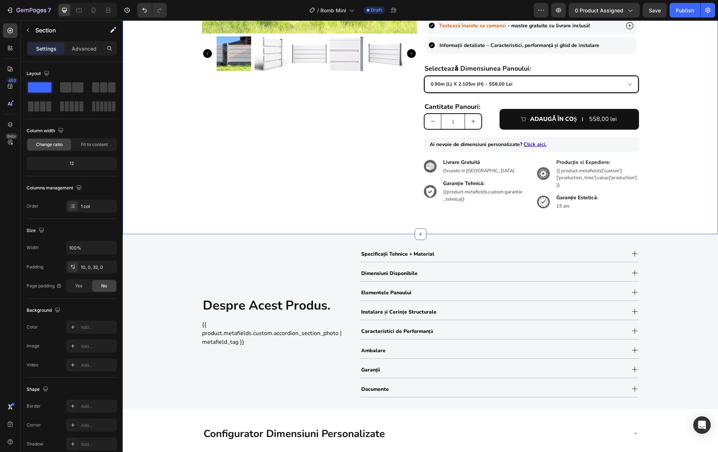
scroll to position [243, 0]
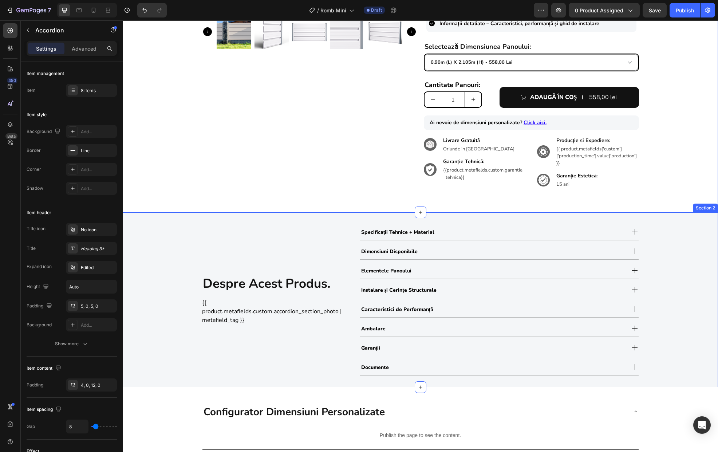
click at [555, 225] on div "Specificații Tehnice + Material" at bounding box center [499, 232] width 279 height 16
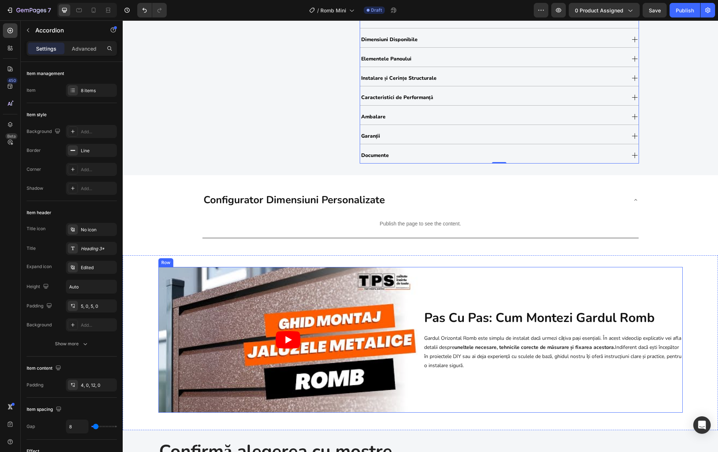
scroll to position [690, 0]
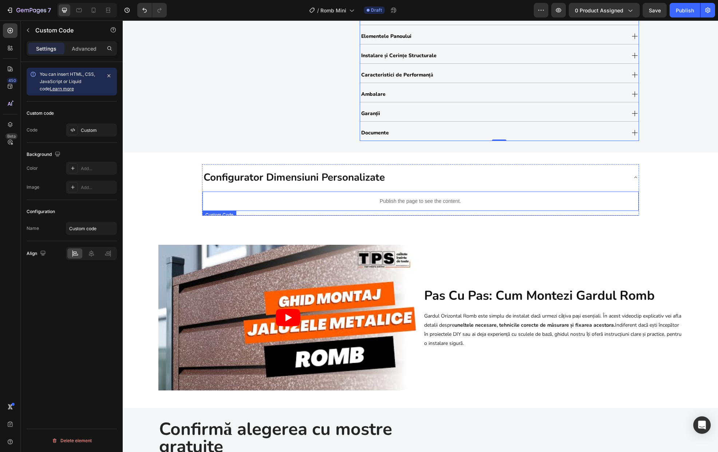
click at [492, 206] on div "Publish the page to see the content." at bounding box center [421, 201] width 436 height 19
click at [86, 131] on div "Custom" at bounding box center [98, 130] width 34 height 7
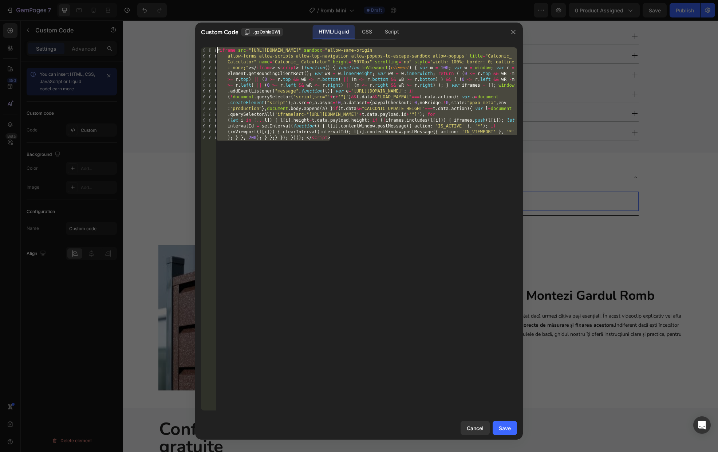
drag, startPoint x: 188, startPoint y: 81, endPoint x: 148, endPoint y: 20, distance: 73.0
click at [148, 20] on div "Custom Code .gzOxhia0Wj HTML/Liquid CSS Script 1 < iframe src = "https://app.ca…" at bounding box center [359, 226] width 718 height 452
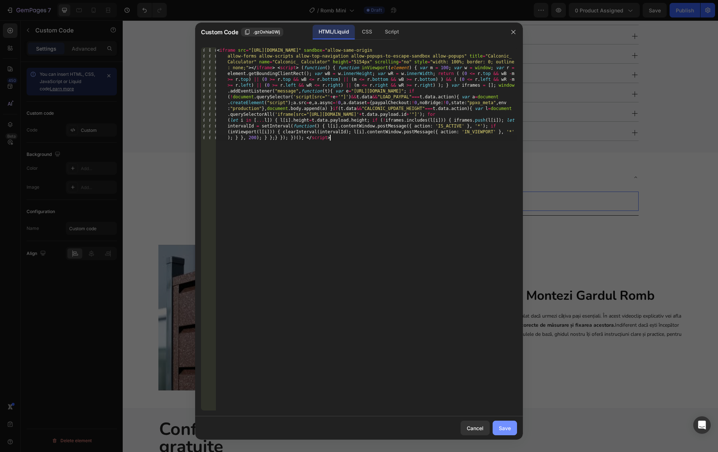
click at [510, 427] on div "Save" at bounding box center [505, 428] width 12 height 8
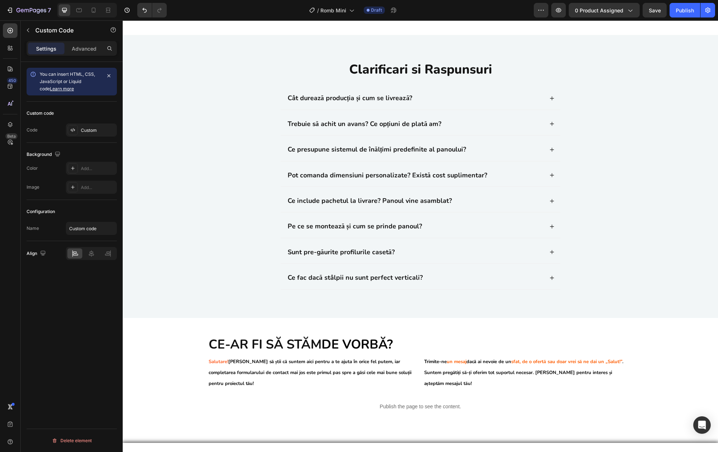
scroll to position [2281, 0]
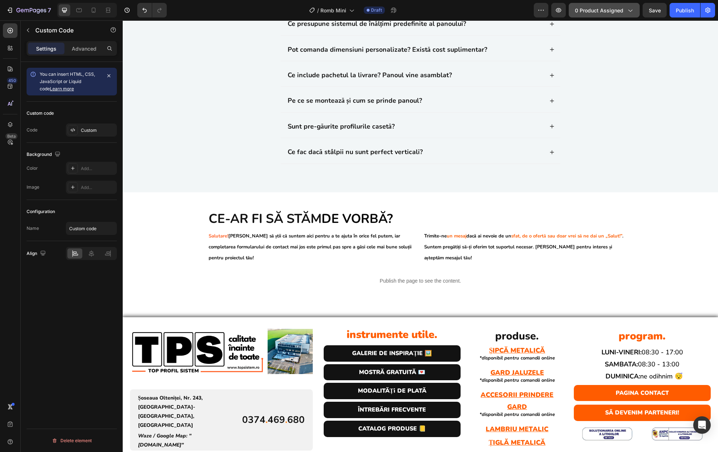
click at [586, 7] on span "0 product assigned" at bounding box center [599, 11] width 48 height 8
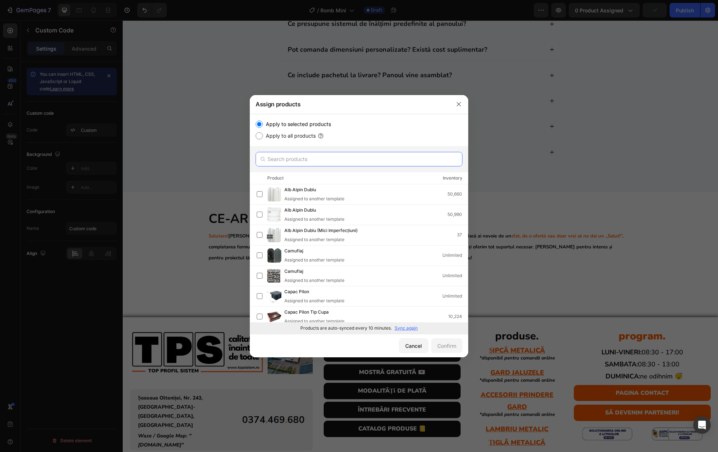
click at [280, 160] on input "text" at bounding box center [359, 159] width 207 height 15
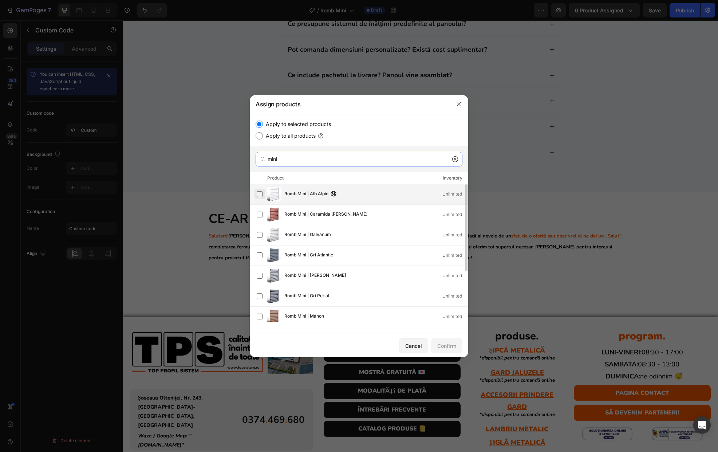
type input "mini"
click at [261, 194] on label at bounding box center [260, 194] width 6 height 6
click at [262, 214] on label at bounding box center [260, 215] width 6 height 6
click at [261, 229] on div "Romb Mini | Galvanum Unlimited" at bounding box center [362, 235] width 211 height 15
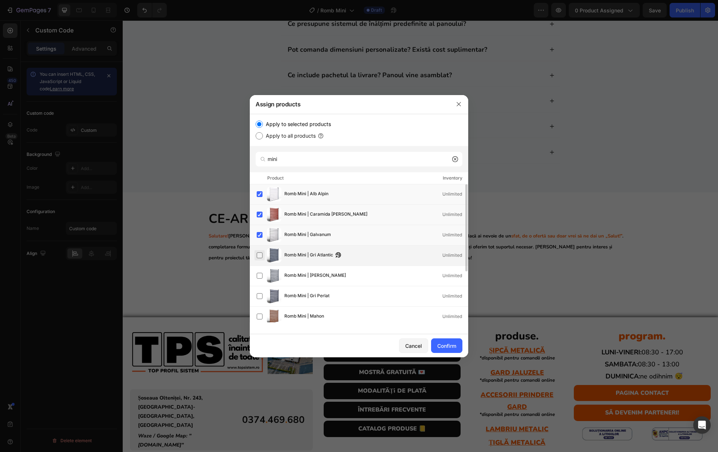
click at [262, 255] on label at bounding box center [260, 255] width 6 height 6
click at [261, 278] on label at bounding box center [260, 276] width 6 height 6
click at [260, 299] on label at bounding box center [260, 296] width 6 height 6
click at [260, 315] on label at bounding box center [260, 317] width 6 height 6
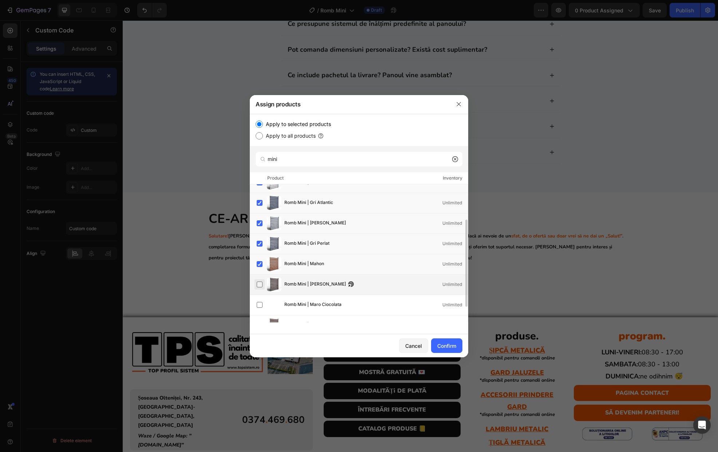
scroll to position [75, 0]
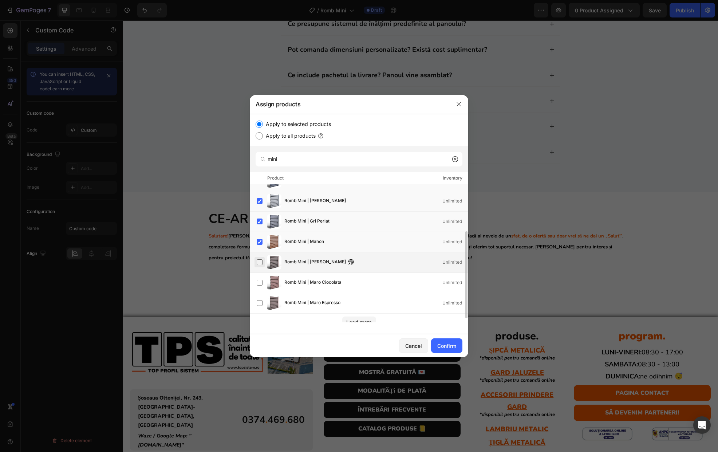
click at [261, 265] on label at bounding box center [260, 262] width 6 height 6
click at [262, 284] on label at bounding box center [260, 283] width 6 height 6
click at [260, 301] on label at bounding box center [260, 303] width 6 height 6
click at [368, 319] on div "Load more" at bounding box center [358, 322] width 25 height 8
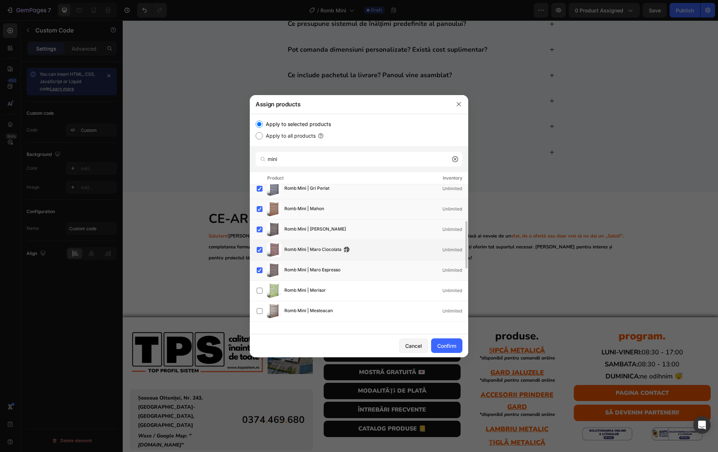
scroll to position [126, 0]
click at [305, 268] on span "Romb Mini | Merisor" at bounding box center [306, 272] width 42 height 8
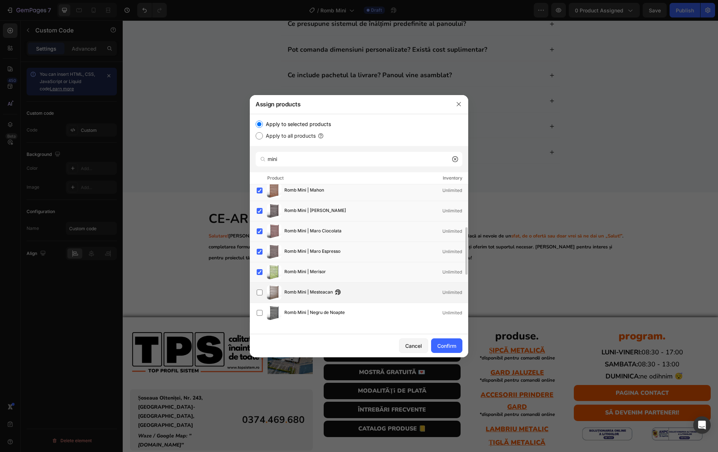
click at [313, 290] on span "Romb Mini | Mesteacan" at bounding box center [309, 293] width 48 height 8
click at [309, 311] on span "Romb Mini | Negru de Noapte" at bounding box center [315, 313] width 60 height 8
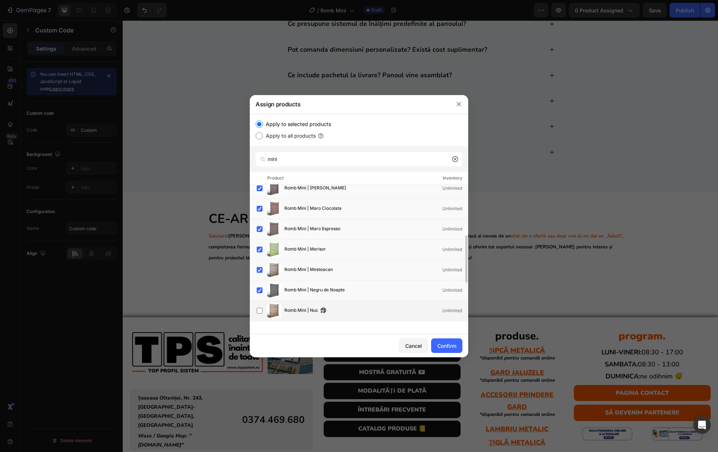
click at [303, 309] on span "Romb Mini | Nuc" at bounding box center [302, 311] width 34 height 8
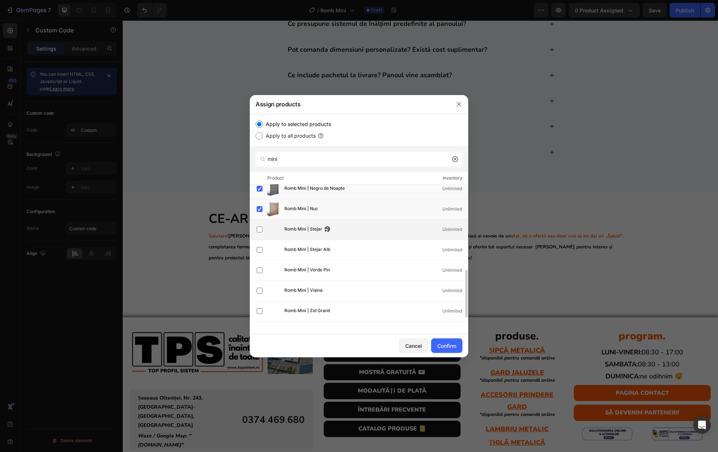
click at [300, 229] on span "Romb Mini | Stejar" at bounding box center [304, 229] width 38 height 8
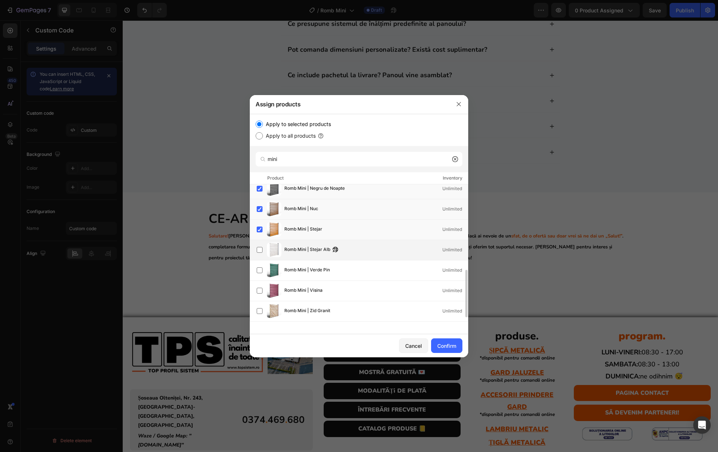
click at [305, 252] on span "Romb Mini | Stejar Alb" at bounding box center [308, 250] width 46 height 8
click at [304, 270] on span "Romb Mini | Verde Pin" at bounding box center [308, 270] width 46 height 8
click at [305, 289] on span "Romb Mini | Visina" at bounding box center [304, 291] width 38 height 8
click at [302, 310] on span "Romb Mini | Zid Granit" at bounding box center [308, 311] width 46 height 8
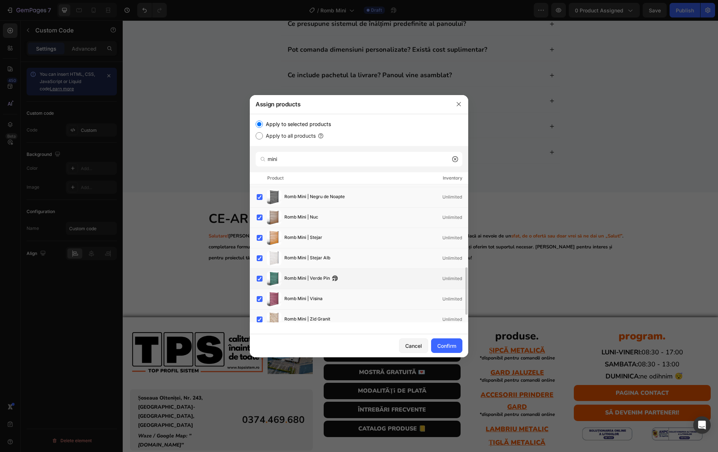
scroll to position [263, 0]
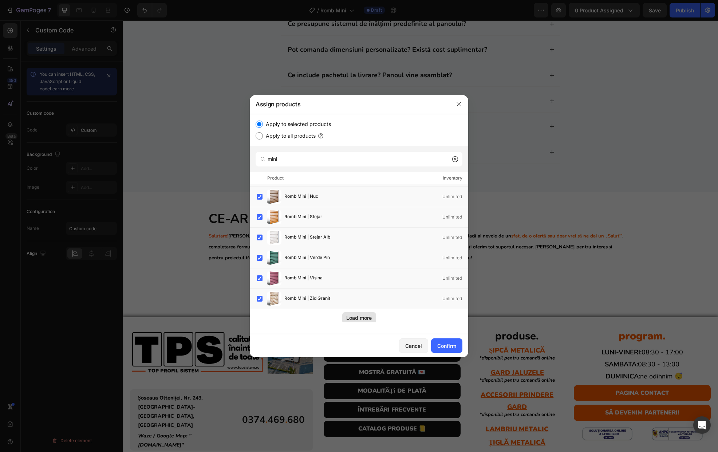
click at [358, 321] on div "Load more" at bounding box center [358, 318] width 25 height 8
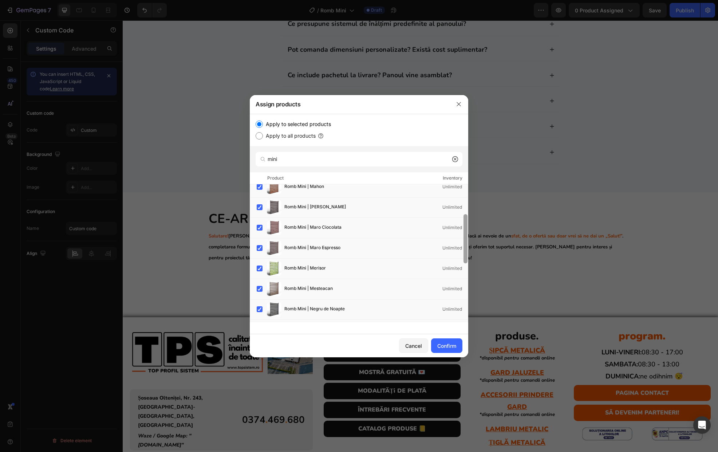
scroll to position [143, 0]
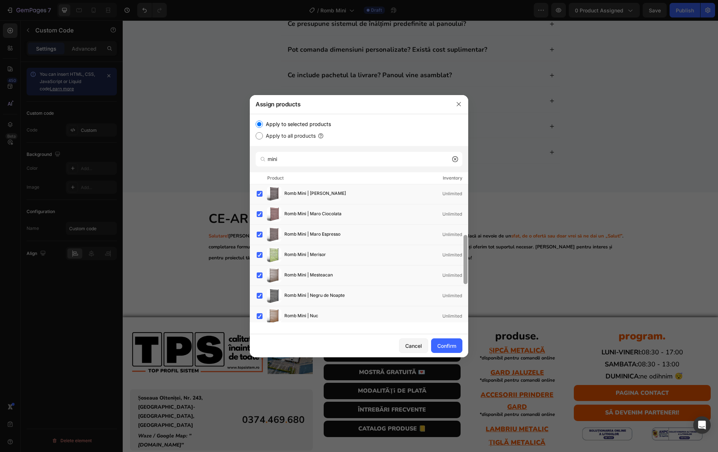
drag, startPoint x: 467, startPoint y: 205, endPoint x: 464, endPoint y: 256, distance: 51.1
click at [464, 256] on div at bounding box center [466, 259] width 4 height 49
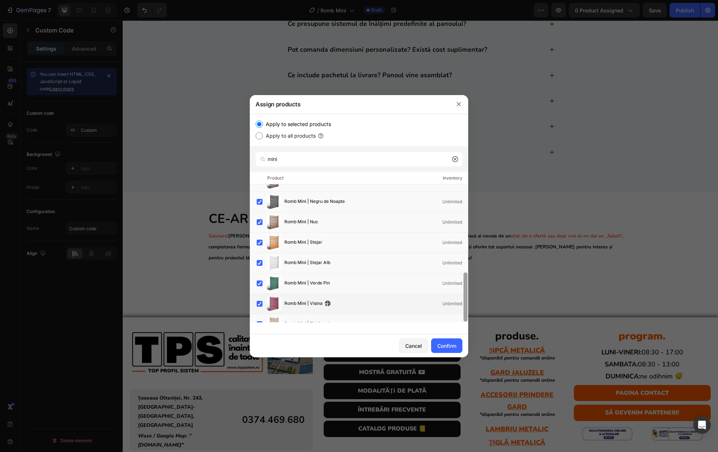
scroll to position [240, 0]
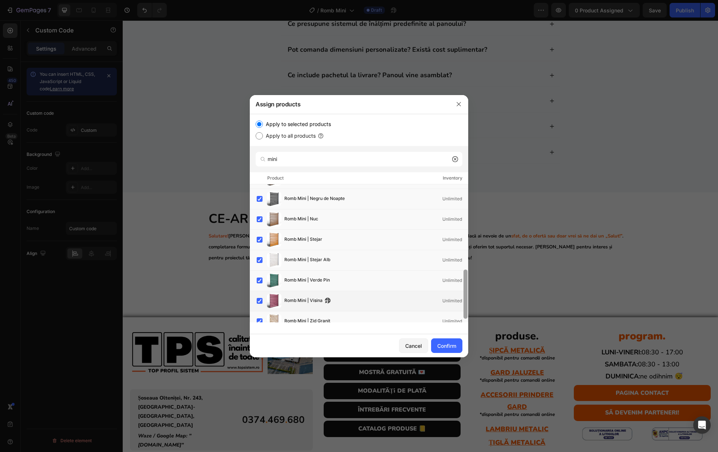
drag, startPoint x: 466, startPoint y: 256, endPoint x: 462, endPoint y: 291, distance: 34.8
click at [462, 291] on div "Romb Mini | Alb Alpin Unlimited Romb Mini | Caramida Rosie Unlimited Romb Mini …" at bounding box center [359, 253] width 219 height 138
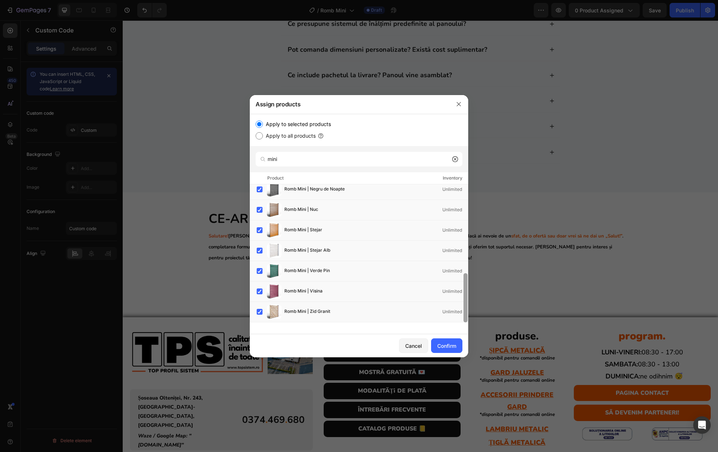
drag, startPoint x: 467, startPoint y: 293, endPoint x: 466, endPoint y: 318, distance: 24.8
click at [466, 318] on div at bounding box center [466, 297] width 4 height 49
click at [453, 343] on div "Confirm" at bounding box center [447, 346] width 19 height 8
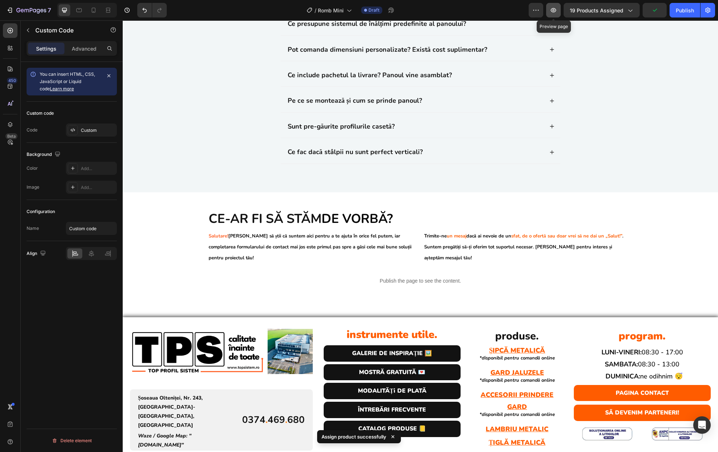
click at [556, 8] on icon "button" at bounding box center [553, 10] width 5 height 4
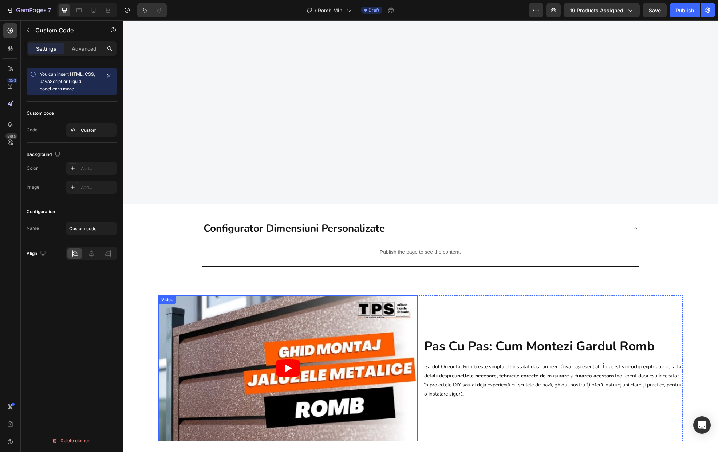
scroll to position [411, 0]
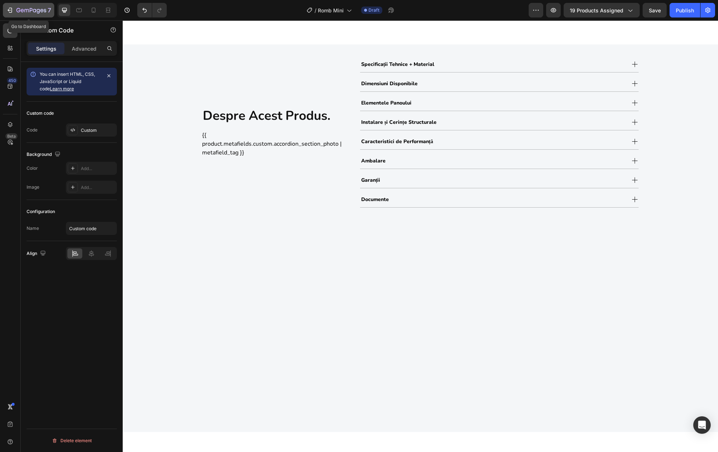
click at [30, 13] on icon "button" at bounding box center [31, 11] width 30 height 6
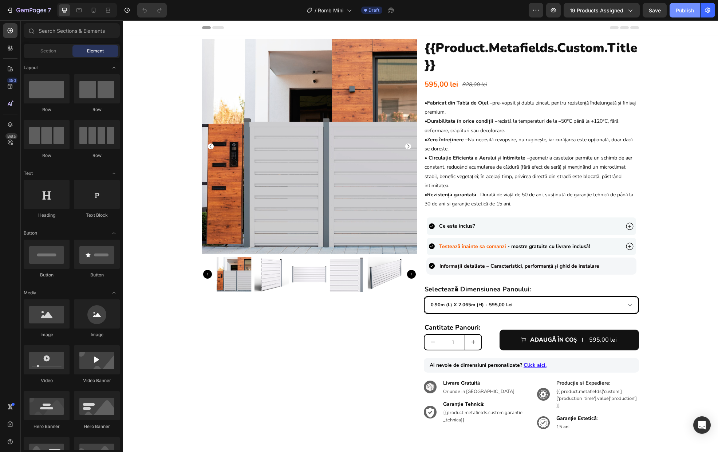
click at [679, 11] on div "Publish" at bounding box center [685, 11] width 18 height 8
click at [32, 8] on icon "button" at bounding box center [31, 11] width 30 height 6
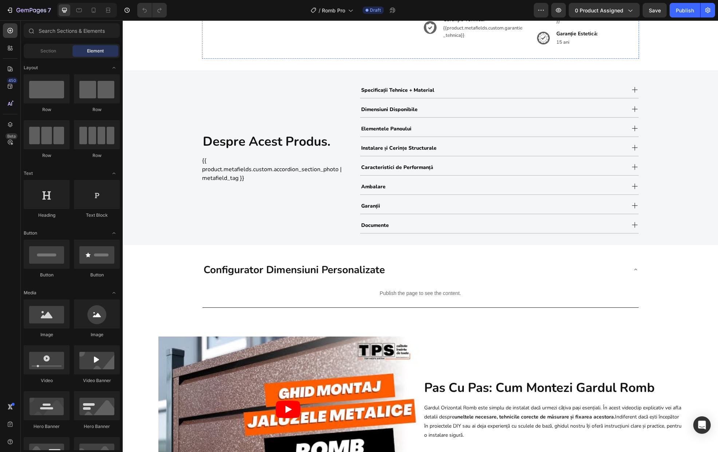
scroll to position [453, 0]
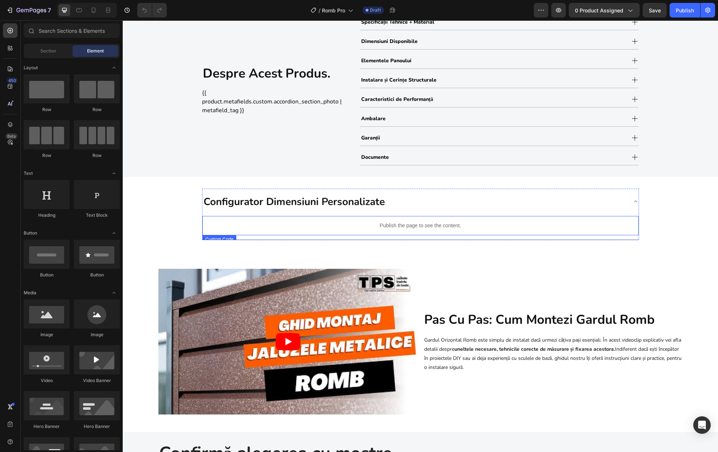
click at [493, 224] on p "Publish the page to see the content." at bounding box center [421, 226] width 436 height 8
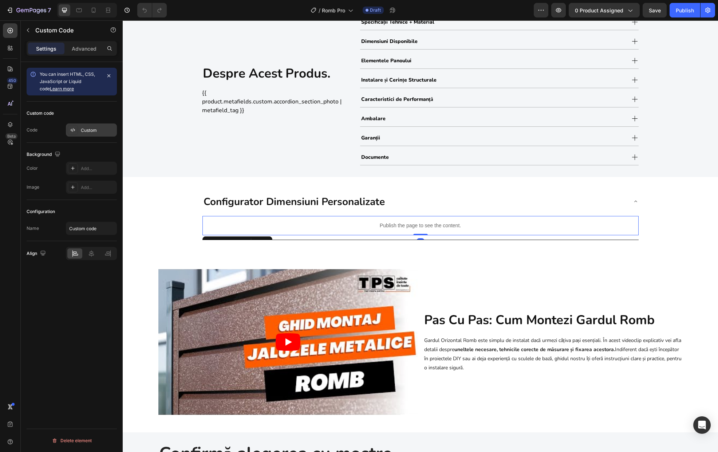
click at [91, 129] on div "Custom" at bounding box center [98, 130] width 34 height 7
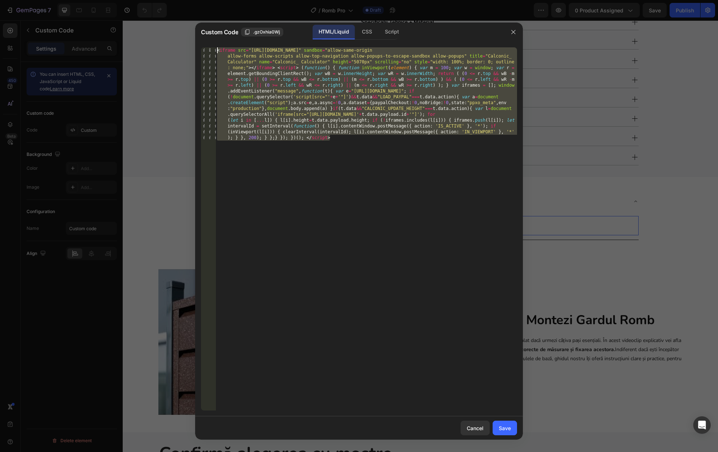
drag, startPoint x: 288, startPoint y: 162, endPoint x: 173, endPoint y: 19, distance: 184.2
click at [173, 19] on div "Custom Code .gzOxhia0Wj HTML/Liquid CSS Script 1 < iframe src = "[URL][DOMAIN_N…" at bounding box center [359, 226] width 718 height 452
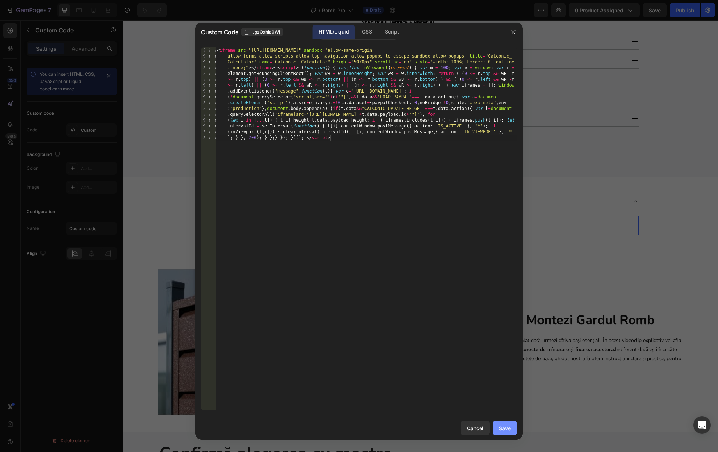
click at [509, 427] on div "Save" at bounding box center [505, 428] width 12 height 8
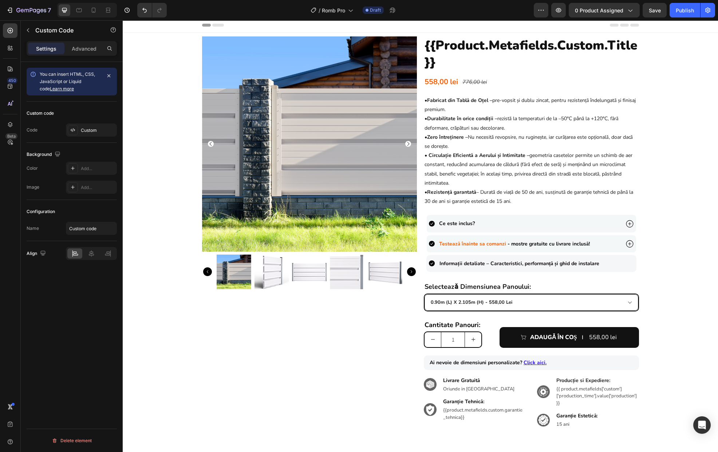
scroll to position [0, 0]
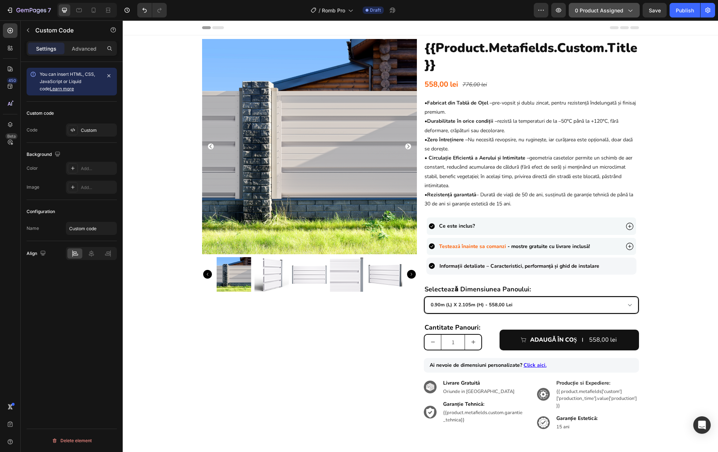
click at [596, 16] on button "0 product assigned" at bounding box center [604, 10] width 71 height 15
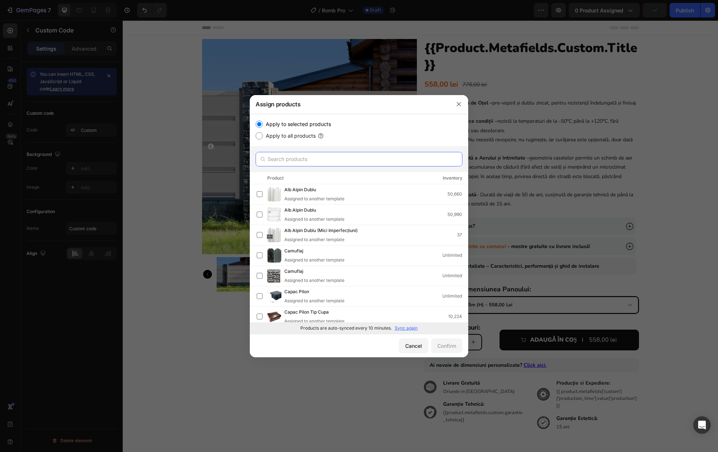
click at [295, 158] on input "text" at bounding box center [359, 159] width 207 height 15
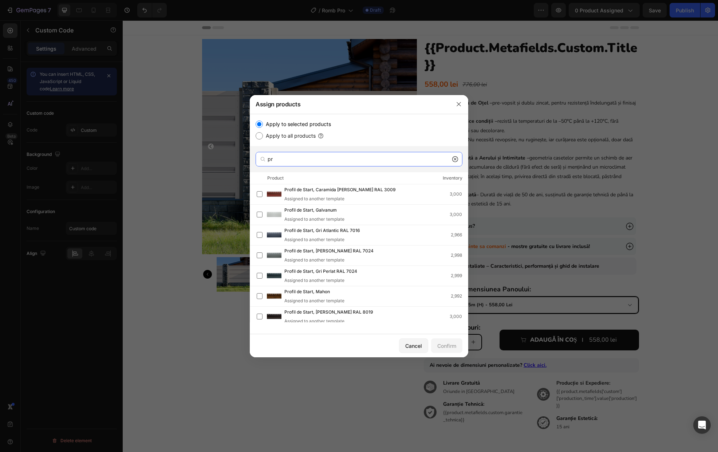
type input "p"
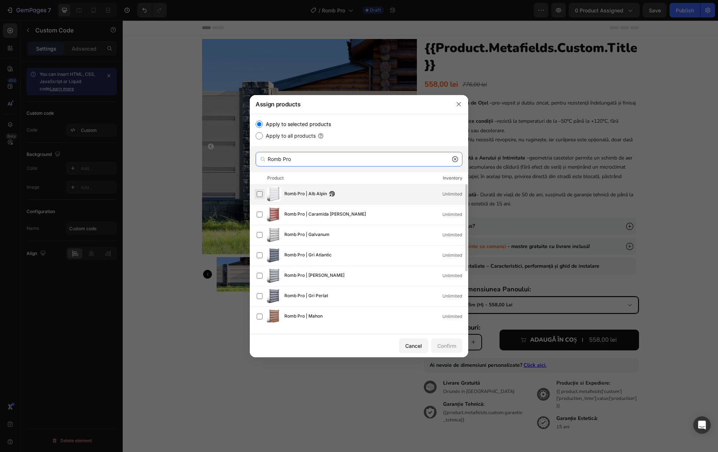
type input "Romb Pro"
click at [261, 195] on label at bounding box center [260, 194] width 6 height 6
drag, startPoint x: 261, startPoint y: 215, endPoint x: 264, endPoint y: 224, distance: 9.2
click at [261, 215] on label at bounding box center [260, 215] width 6 height 6
click at [263, 238] on label at bounding box center [260, 235] width 6 height 6
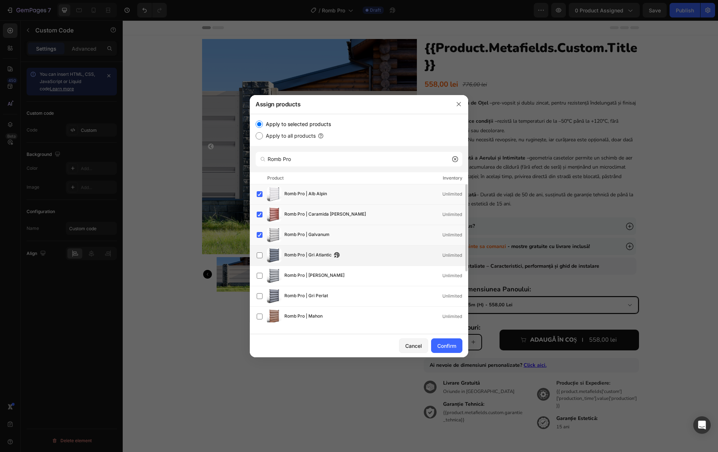
click at [264, 262] on div "Romb Pro | Gri Atlantic Unlimited" at bounding box center [362, 255] width 211 height 15
click at [263, 278] on label at bounding box center [260, 276] width 6 height 6
click at [262, 299] on label at bounding box center [260, 296] width 6 height 6
click at [260, 317] on label at bounding box center [260, 317] width 6 height 6
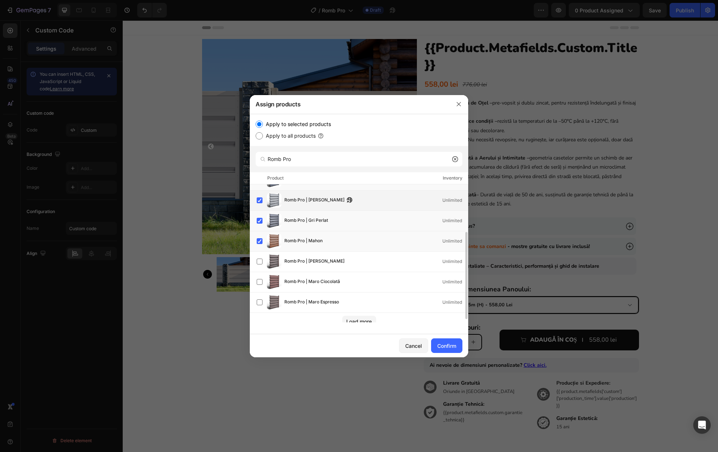
scroll to position [77, 0]
click at [259, 260] on label at bounding box center [260, 260] width 6 height 6
click at [262, 282] on label at bounding box center [260, 281] width 6 height 6
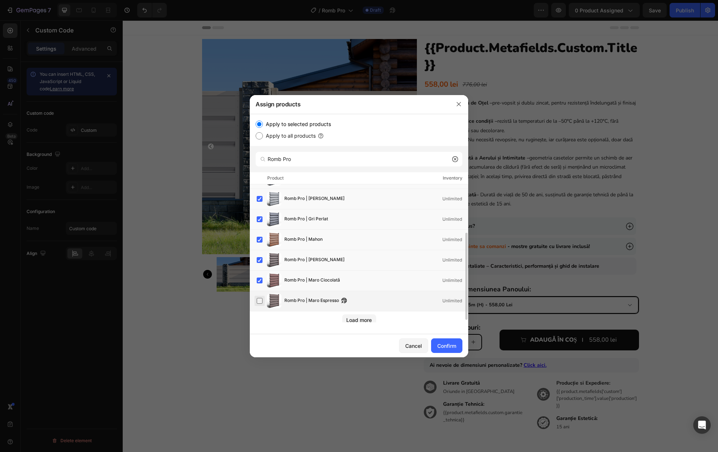
click at [261, 299] on label at bounding box center [260, 301] width 6 height 6
click at [372, 318] on div "Load more" at bounding box center [358, 320] width 25 height 8
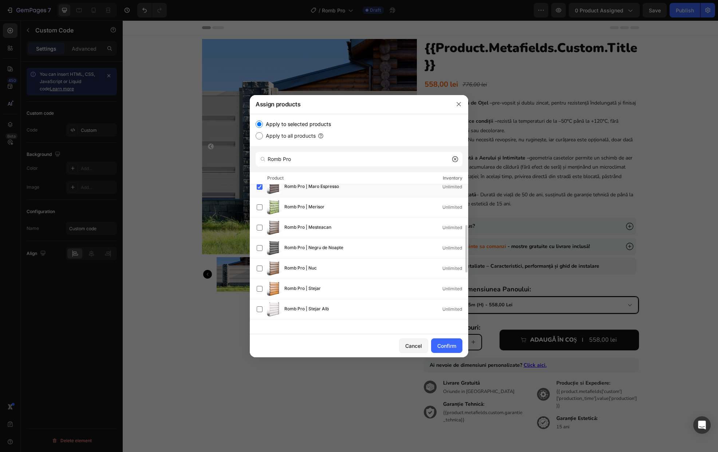
scroll to position [173, 0]
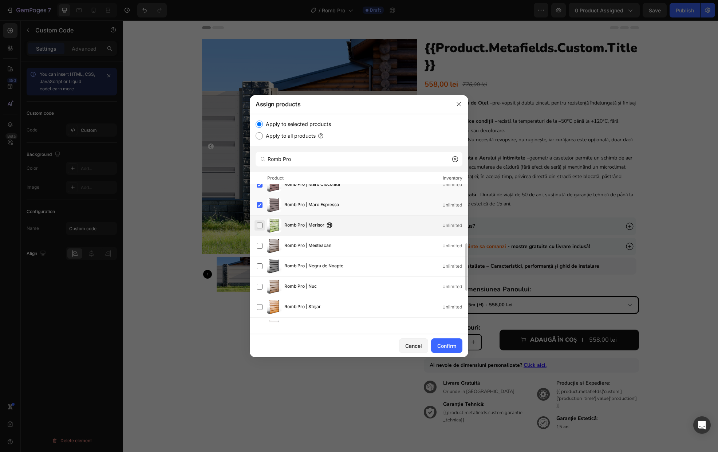
click at [260, 225] on label at bounding box center [260, 226] width 6 height 6
click at [262, 248] on label at bounding box center [260, 246] width 6 height 6
click at [262, 268] on label at bounding box center [260, 266] width 6 height 6
click at [261, 289] on label at bounding box center [260, 287] width 6 height 6
click at [262, 304] on label at bounding box center [260, 307] width 6 height 6
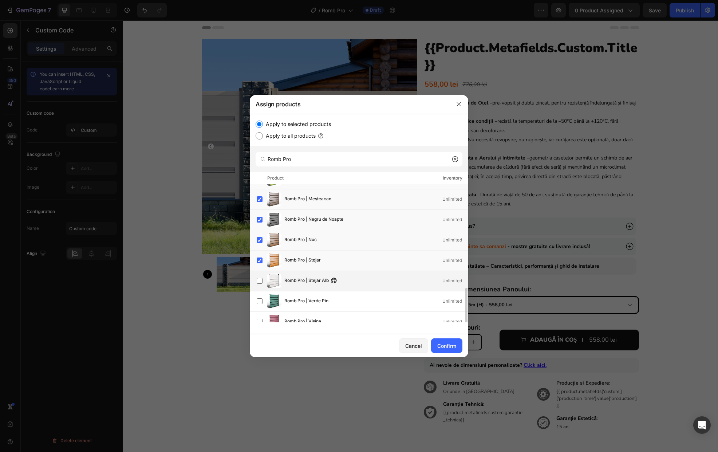
scroll to position [240, 0]
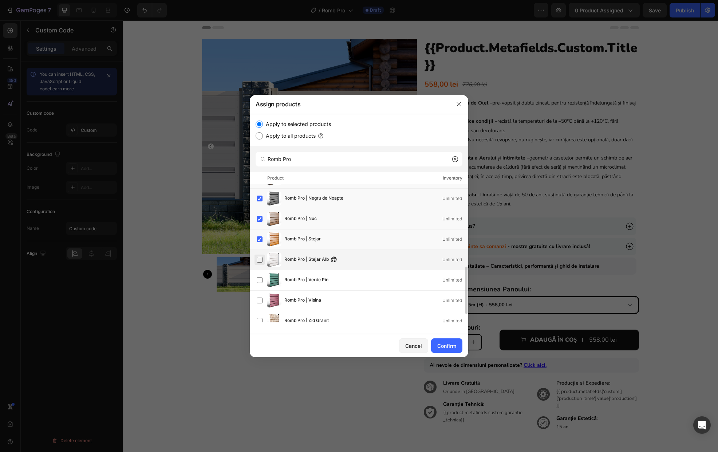
click at [257, 262] on label at bounding box center [260, 260] width 6 height 6
click at [260, 283] on label at bounding box center [260, 280] width 6 height 6
click at [260, 301] on label at bounding box center [260, 301] width 6 height 6
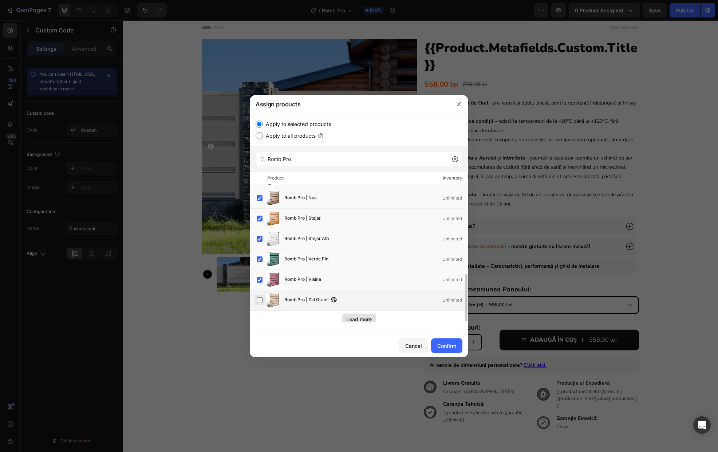
click at [259, 299] on label at bounding box center [260, 300] width 6 height 6
click at [455, 343] on div "Confirm" at bounding box center [447, 346] width 19 height 8
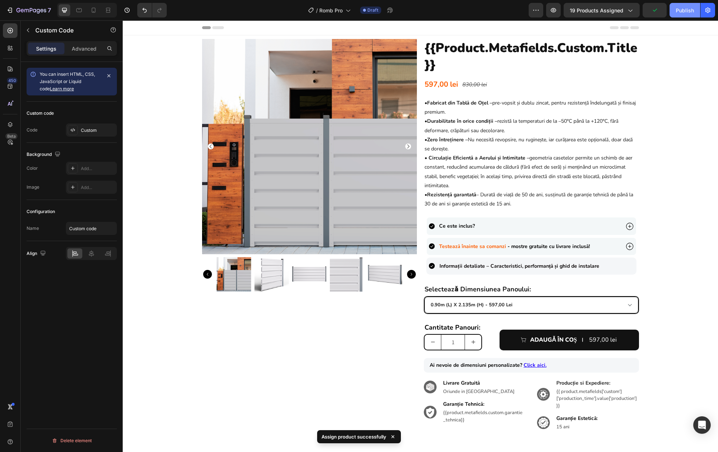
click at [679, 11] on div "Publish" at bounding box center [685, 11] width 18 height 8
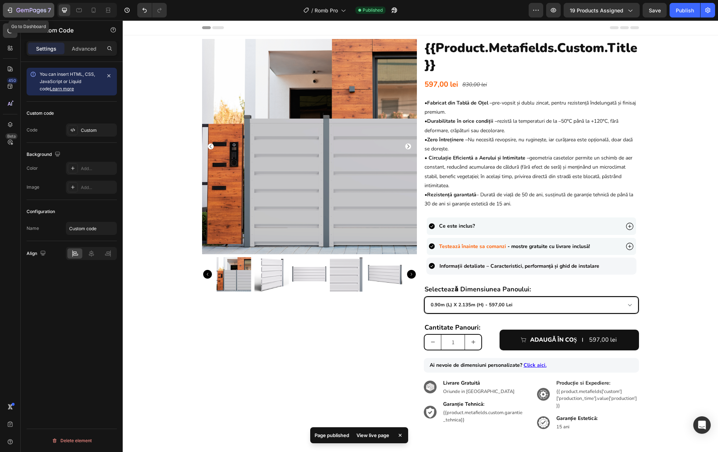
click at [36, 9] on icon "button" at bounding box center [31, 11] width 30 height 6
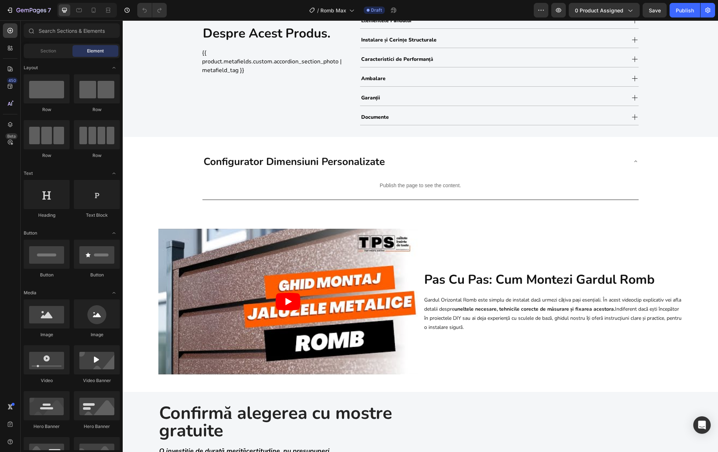
scroll to position [501, 0]
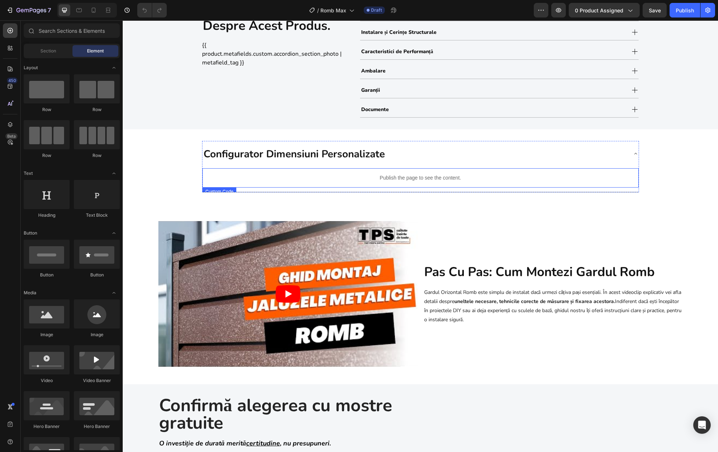
click at [505, 174] on p "Publish the page to see the content." at bounding box center [421, 178] width 436 height 8
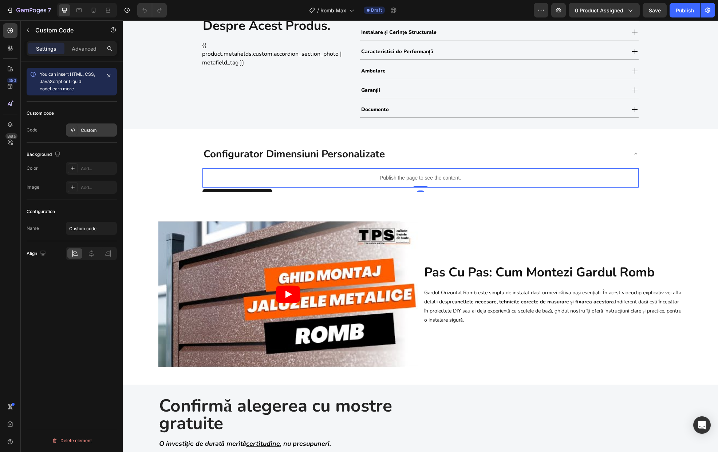
click at [90, 132] on div "Custom" at bounding box center [98, 130] width 34 height 7
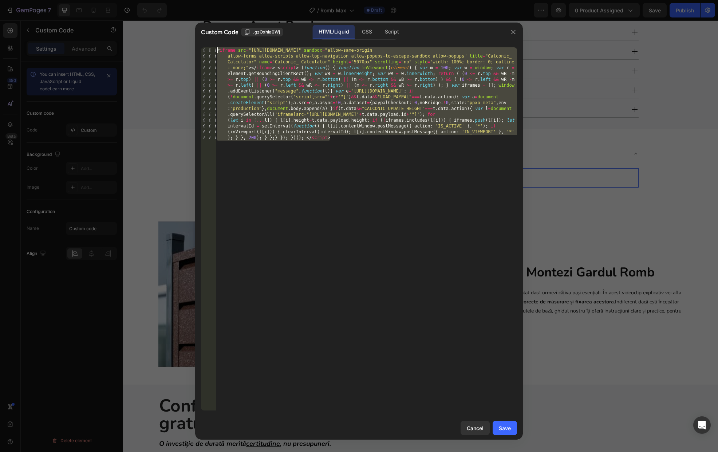
drag, startPoint x: 267, startPoint y: 170, endPoint x: 159, endPoint y: 30, distance: 177.4
click at [159, 30] on div "Custom Code .gzOxhia0Wj HTML/Liquid CSS Script 1 < iframe src = "[URL][DOMAIN_N…" at bounding box center [359, 226] width 718 height 452
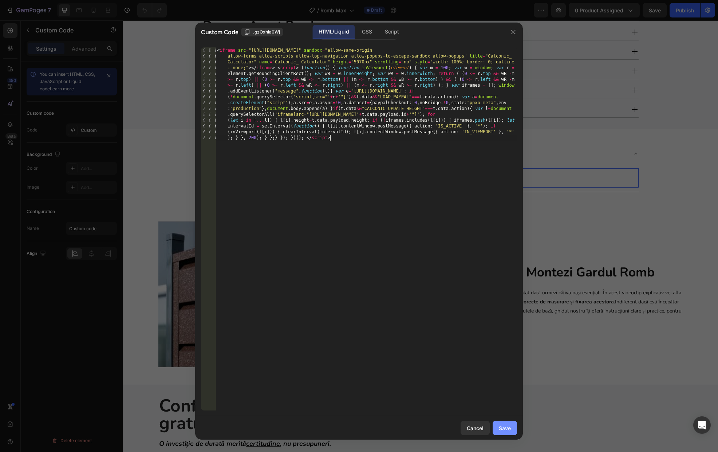
click at [504, 429] on div "Save" at bounding box center [505, 428] width 12 height 8
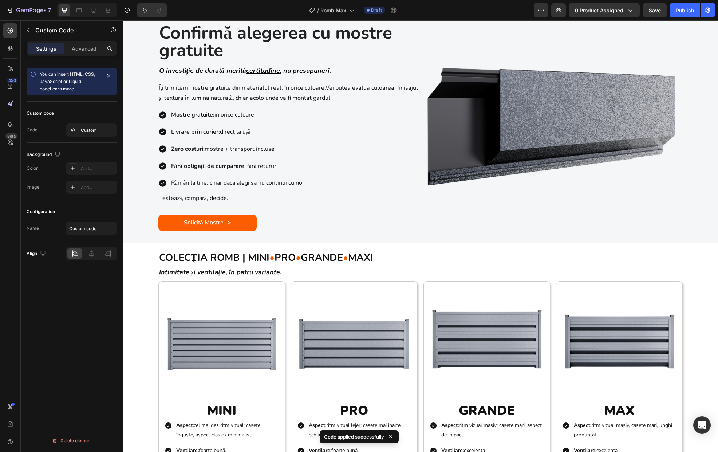
scroll to position [874, 0]
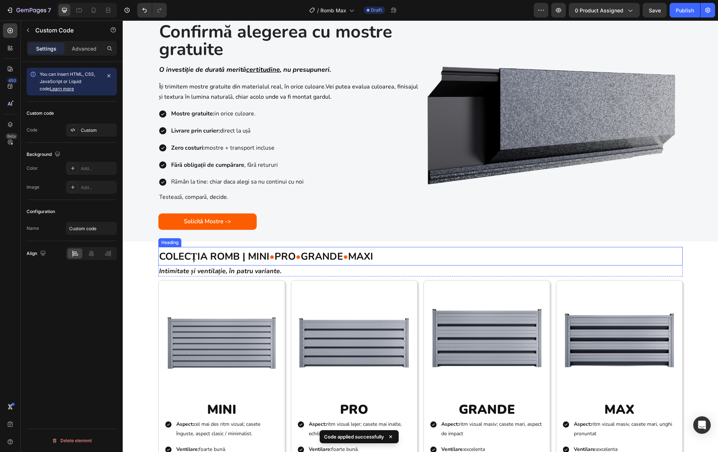
click at [394, 259] on h2 "COLECȚIA ROMB | MINI • PRO • GRANDE • MAXI" at bounding box center [420, 256] width 525 height 19
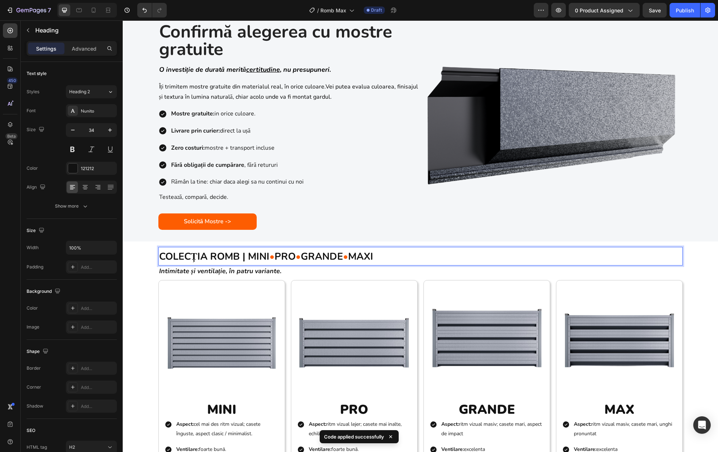
click at [394, 259] on h2 "COLECȚIA ROMB | MINI • PRO • GRANDE • MAXI" at bounding box center [420, 256] width 525 height 19
click at [389, 267] on p "Intimitate și ventilație, în patru variante." at bounding box center [420, 270] width 523 height 9
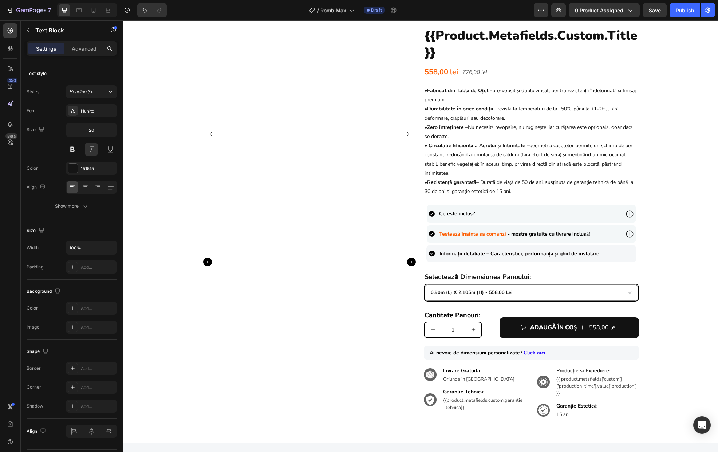
scroll to position [0, 0]
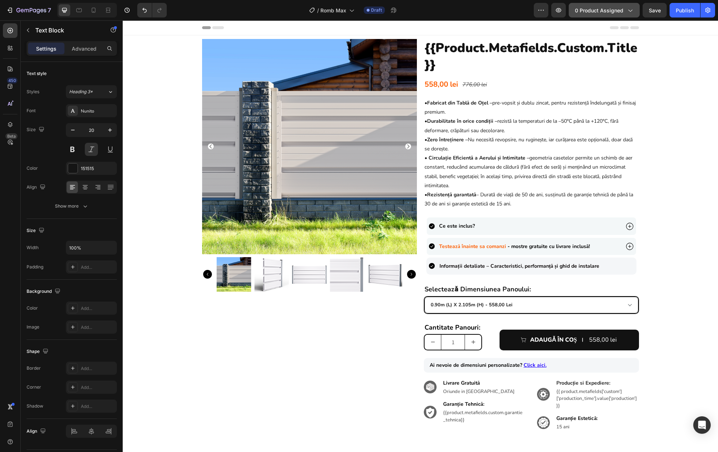
click at [587, 12] on span "0 product assigned" at bounding box center [599, 11] width 48 height 8
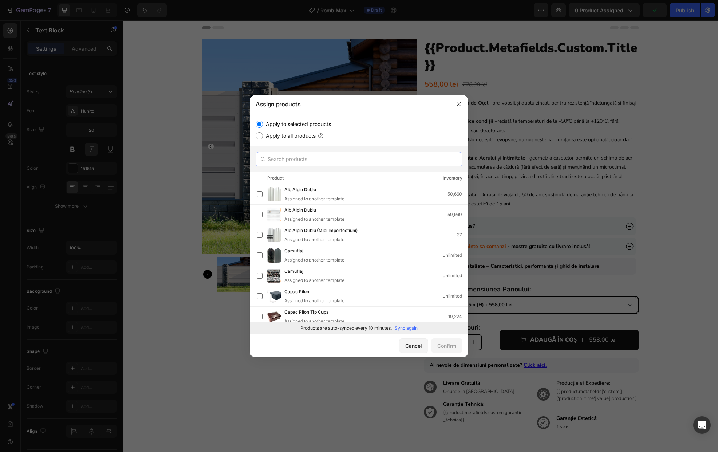
click at [317, 154] on input "text" at bounding box center [359, 159] width 207 height 15
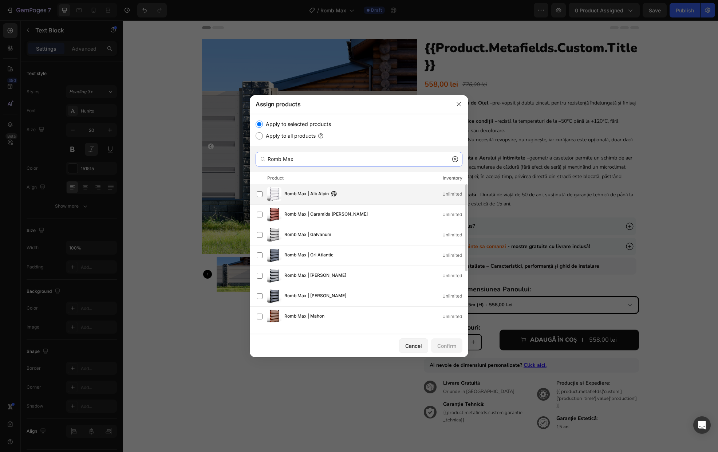
type input "Romb Max"
click at [293, 197] on span "Romb Max | Alb Alpin" at bounding box center [307, 194] width 44 height 8
click at [294, 215] on span "Romb Max | Caramida [PERSON_NAME]" at bounding box center [326, 215] width 83 height 8
click at [303, 236] on span "Romb Max | Galvanum" at bounding box center [308, 235] width 47 height 8
drag, startPoint x: 299, startPoint y: 256, endPoint x: 301, endPoint y: 273, distance: 17.2
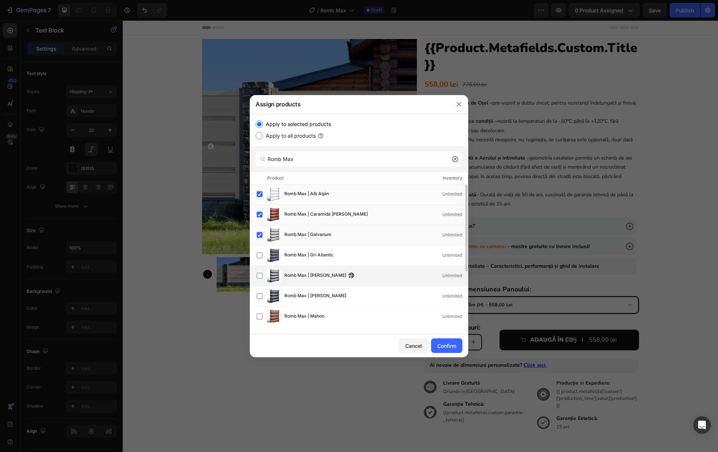
click at [299, 256] on span "Romb Max | Gri Atlantic" at bounding box center [309, 255] width 49 height 8
click at [300, 280] on div "Romb Max | Gri Grafit Unlimited" at bounding box center [362, 275] width 211 height 15
click at [301, 295] on span "Romb Max | [PERSON_NAME]" at bounding box center [316, 296] width 62 height 8
click at [302, 318] on span "Romb Max | Mahon" at bounding box center [305, 317] width 40 height 8
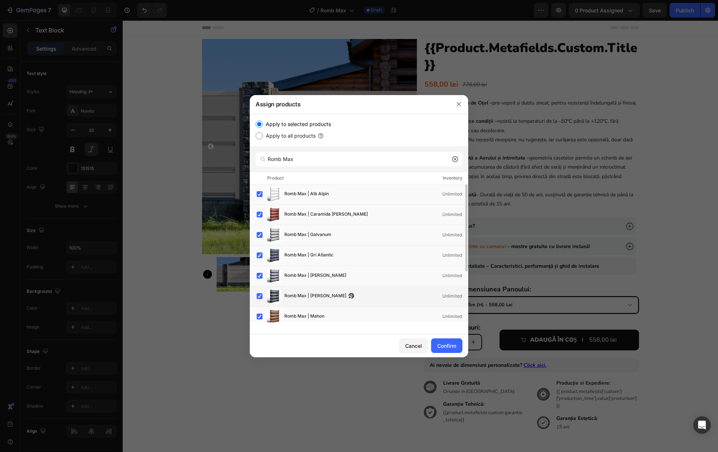
scroll to position [81, 0]
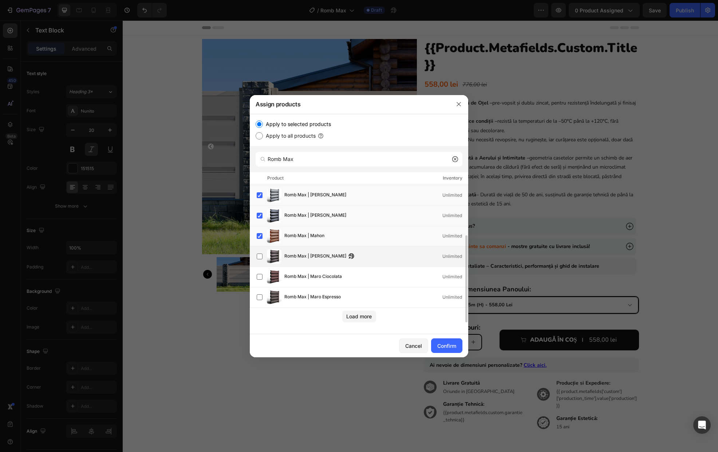
click at [301, 263] on div "Romb Max | Maro Cedru Unlimited" at bounding box center [362, 256] width 211 height 15
click at [302, 275] on span "Romb Max | Maro Ciocolata" at bounding box center [314, 277] width 58 height 8
click at [300, 292] on div "Romb Max | Maro Espresso Unlimited" at bounding box center [362, 297] width 211 height 15
click at [362, 317] on div "Load more" at bounding box center [358, 317] width 25 height 8
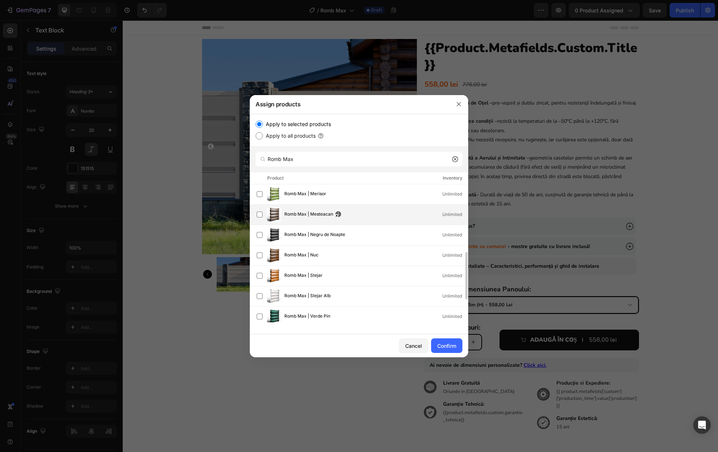
scroll to position [184, 0]
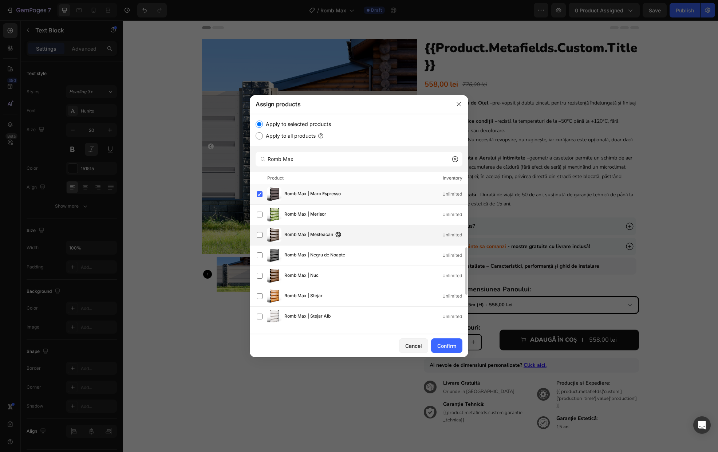
click at [311, 215] on span "Romb Max | Merisor" at bounding box center [306, 215] width 42 height 8
click at [310, 236] on span "Romb Max | Mesteacan" at bounding box center [309, 235] width 49 height 8
click at [303, 256] on span "Romb Max | Negru de Noapte" at bounding box center [315, 255] width 61 height 8
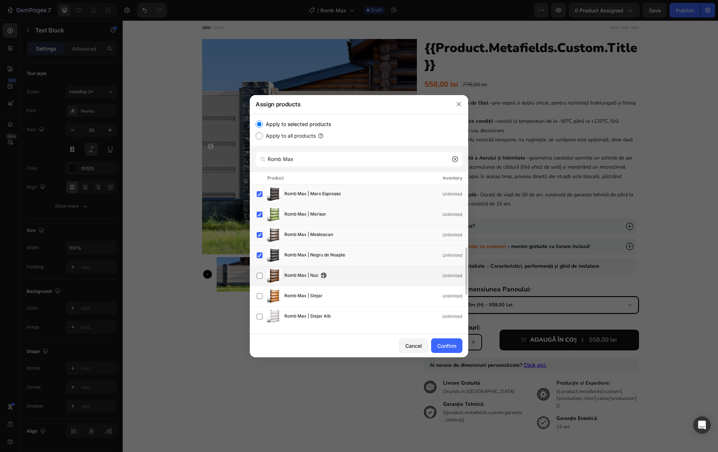
click at [303, 279] on span "Romb Max | Nuc" at bounding box center [302, 276] width 34 height 8
click at [300, 294] on span "Romb Max | Stejar" at bounding box center [304, 296] width 38 height 8
click at [299, 316] on span "Romb Max | Stejar Alb" at bounding box center [308, 317] width 46 height 8
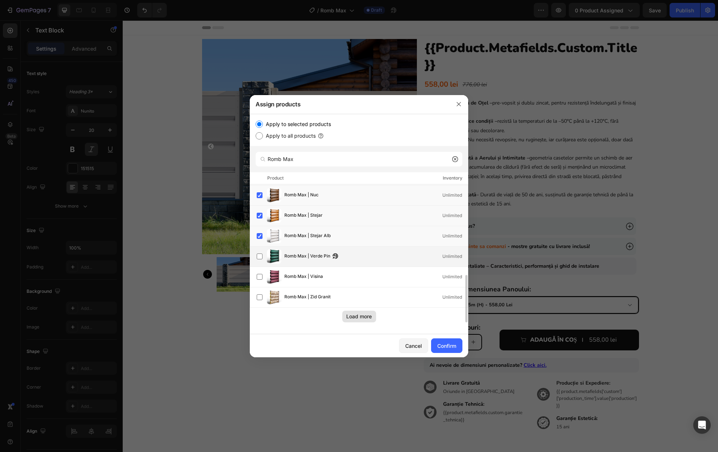
click at [299, 254] on span "Romb Max | Verde Pin" at bounding box center [308, 256] width 46 height 8
click at [298, 280] on span "Romb Max | Visina" at bounding box center [304, 277] width 39 height 8
click at [297, 303] on div "Romb Max | Zid Granit Unlimited" at bounding box center [362, 297] width 211 height 15
click at [452, 351] on button "Confirm" at bounding box center [446, 345] width 31 height 15
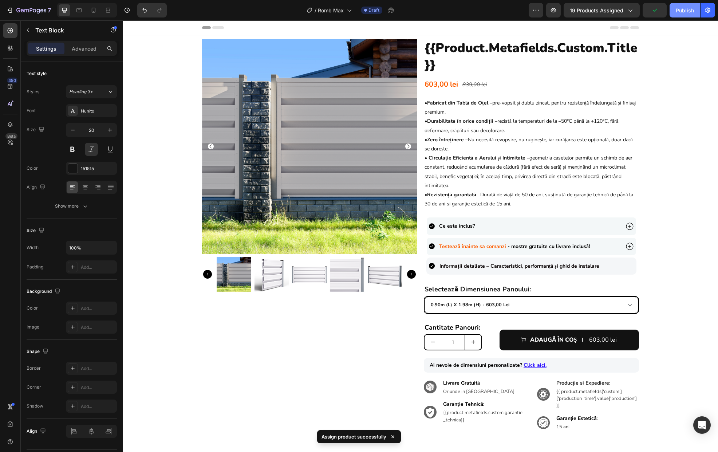
click at [680, 10] on div "Publish" at bounding box center [685, 11] width 18 height 8
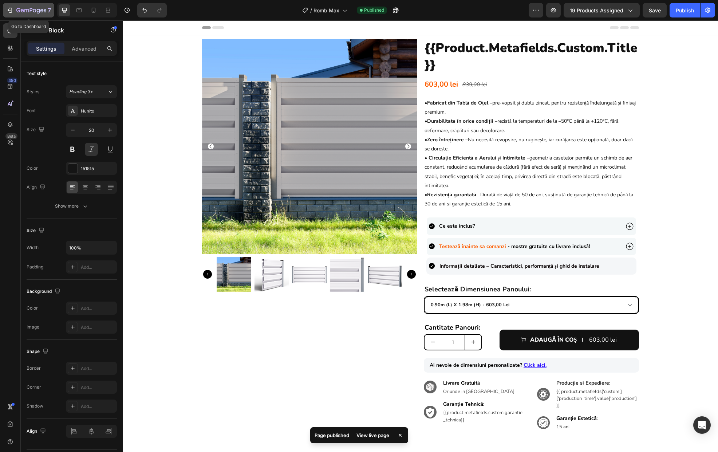
click at [23, 12] on icon "button" at bounding box center [22, 10] width 3 height 3
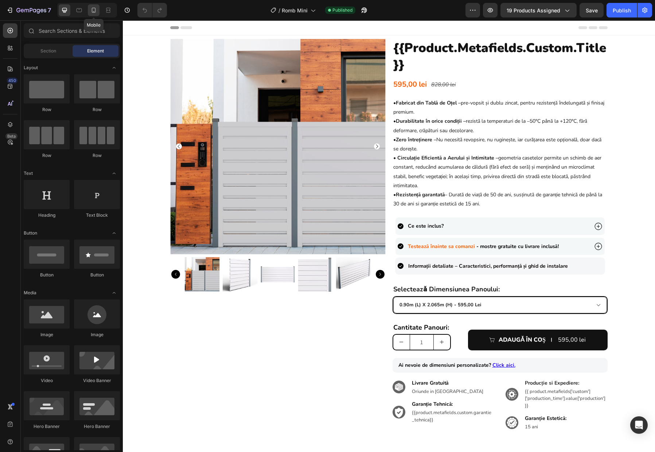
click at [94, 9] on icon at bounding box center [93, 10] width 7 height 7
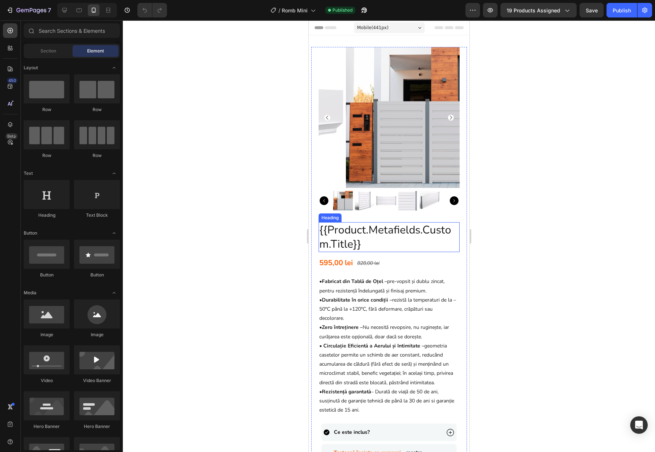
click at [376, 236] on h2 "{{product.metafields.custom.title}}" at bounding box center [388, 237] width 141 height 30
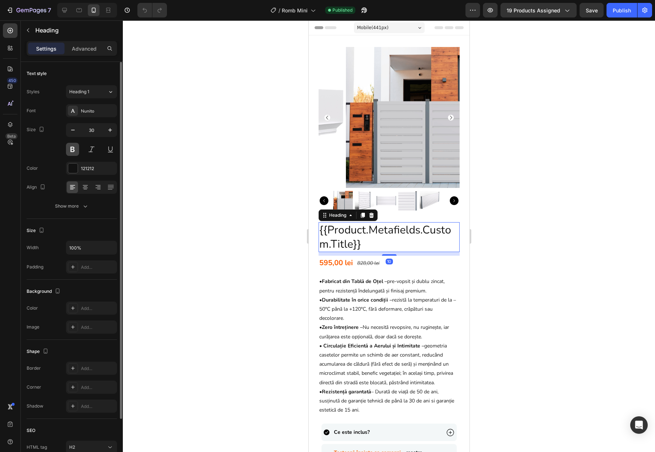
click at [77, 152] on button at bounding box center [72, 149] width 13 height 13
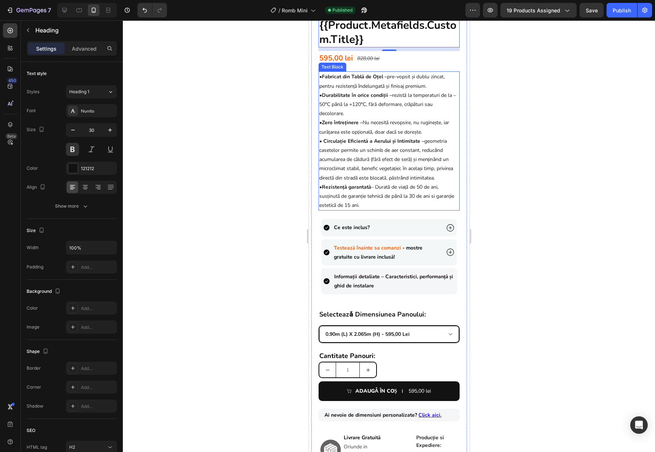
scroll to position [227, 0]
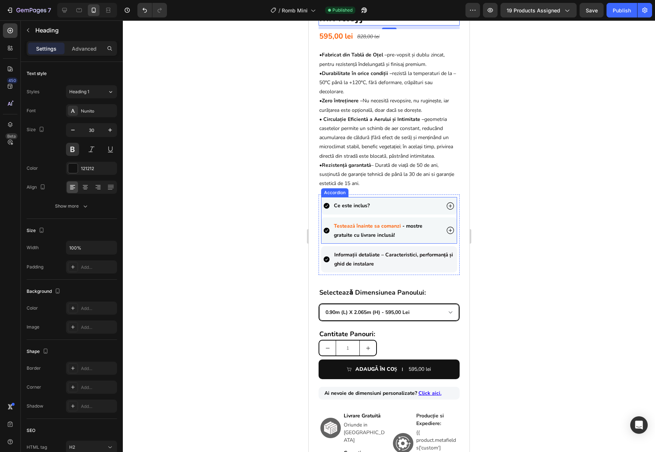
click at [445, 207] on icon at bounding box center [449, 205] width 9 height 9
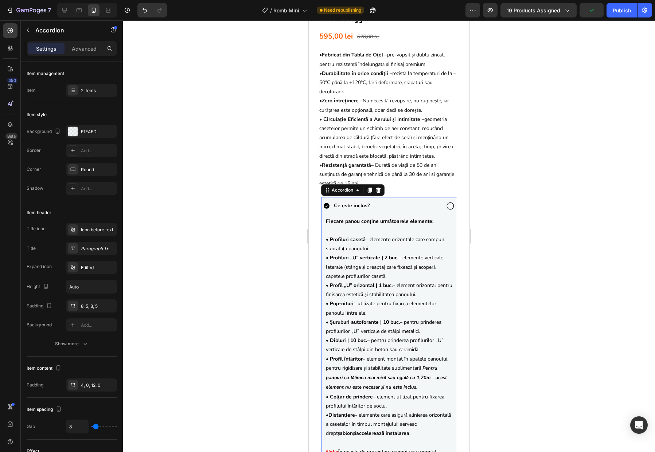
click at [370, 204] on div "Ce este inclus?" at bounding box center [381, 205] width 117 height 11
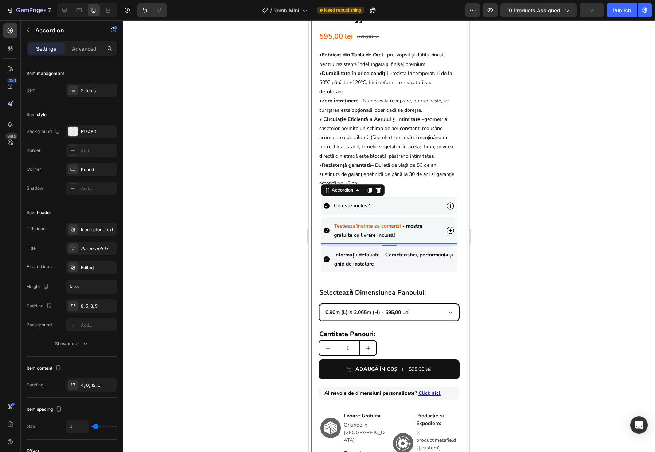
click at [454, 212] on div "Product Images {{product.metafields.custom.title}} Heading 595,00 lei Product P…" at bounding box center [389, 165] width 156 height 690
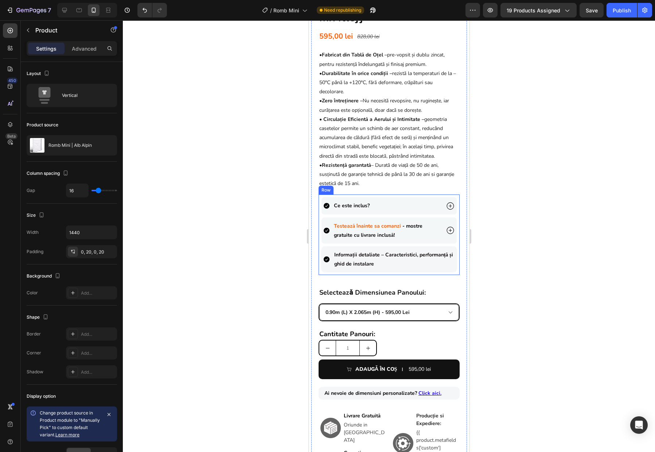
click at [452, 213] on div "Ce este inclus? Testează înainte sa comanzi - mostre gratuite cu livrare inclus…" at bounding box center [388, 235] width 141 height 81
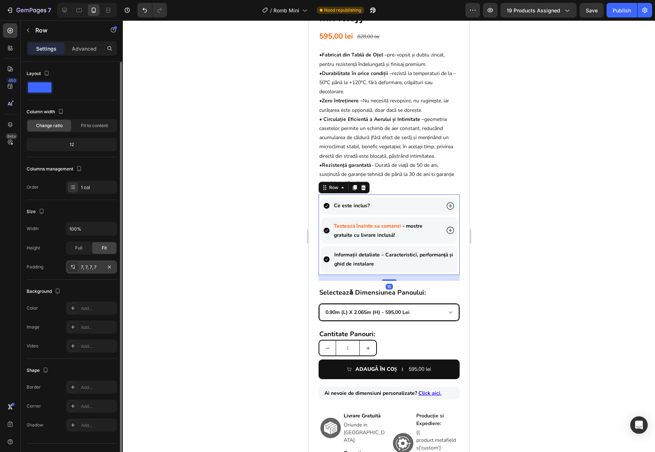
click at [86, 266] on div "7, 7, 7, 7" at bounding box center [91, 267] width 21 height 7
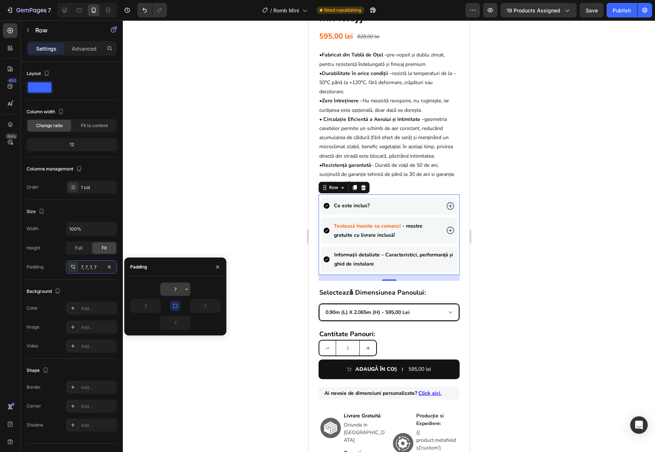
click at [181, 292] on input "7" at bounding box center [175, 289] width 30 height 13
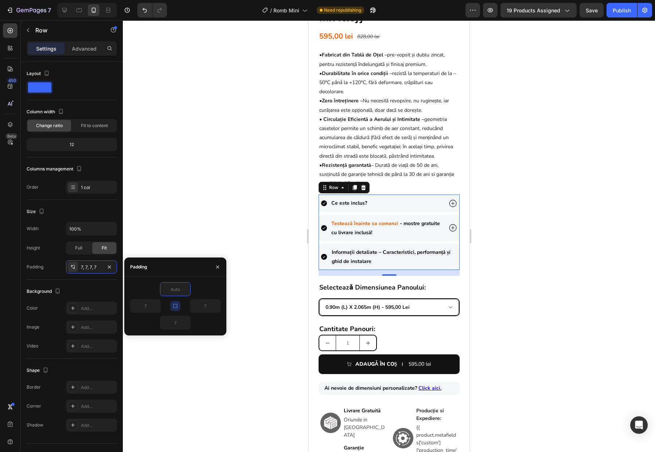
type input "0"
click at [179, 305] on button "button" at bounding box center [175, 306] width 10 height 10
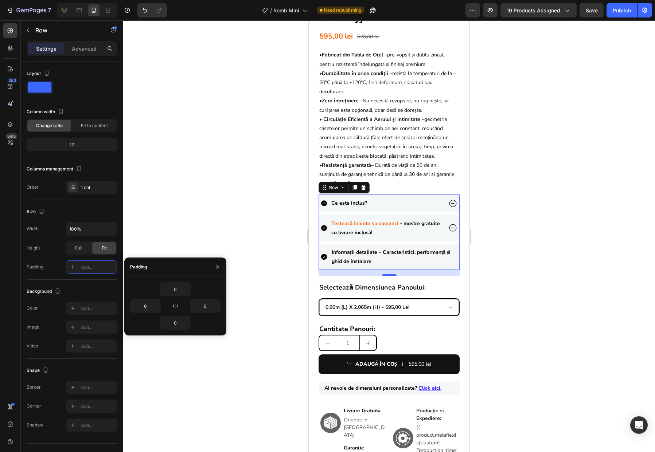
click at [486, 269] on div at bounding box center [389, 236] width 532 height 432
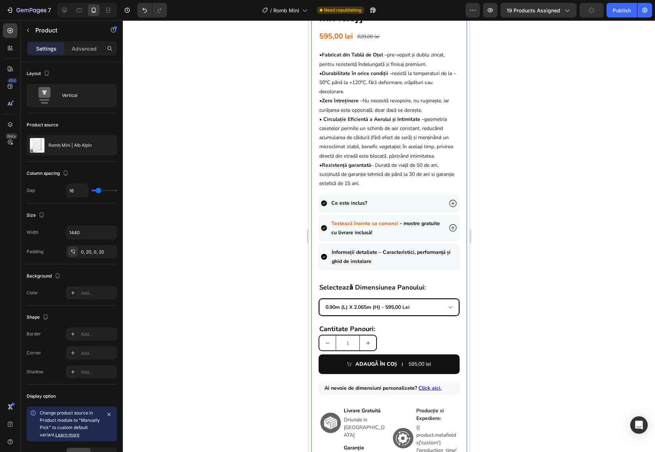
click at [459, 236] on div "Product Images {{product.metafields.custom.title}} Heading 595,00 lei Product P…" at bounding box center [389, 162] width 156 height 685
click at [85, 252] on div "0, 20, 0, 20" at bounding box center [91, 252] width 21 height 7
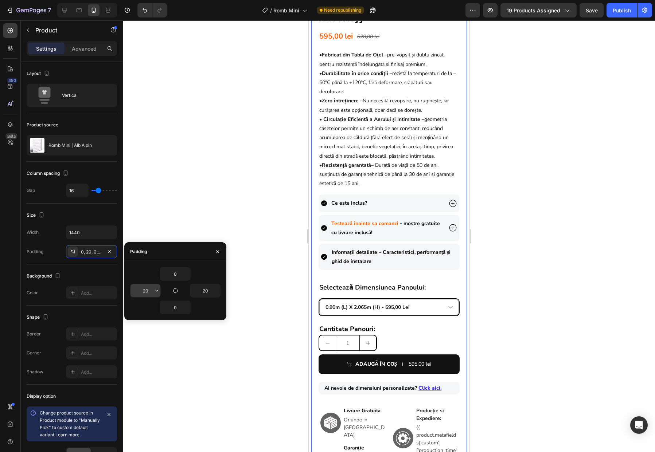
click at [146, 290] on input "20" at bounding box center [145, 290] width 30 height 13
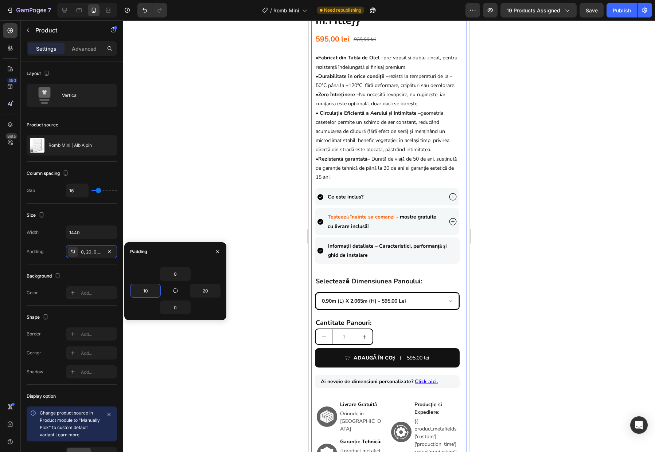
scroll to position [227, 0]
type input "10"
click at [210, 290] on input "20" at bounding box center [205, 290] width 30 height 13
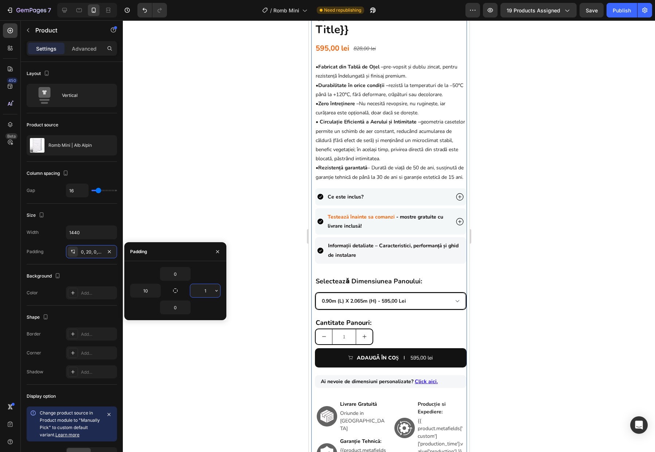
type input "10"
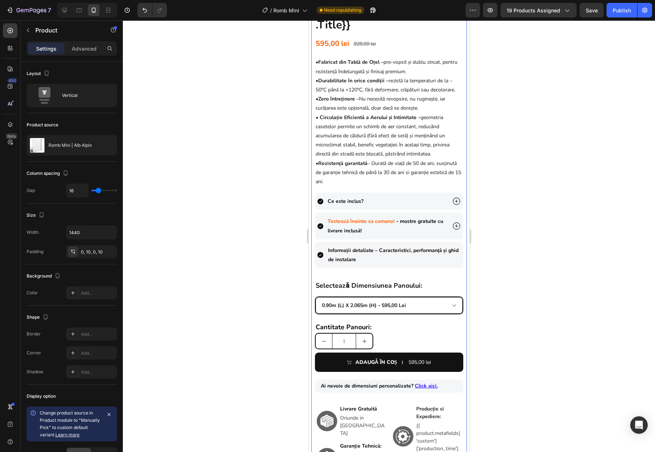
click at [504, 273] on div at bounding box center [389, 236] width 532 height 432
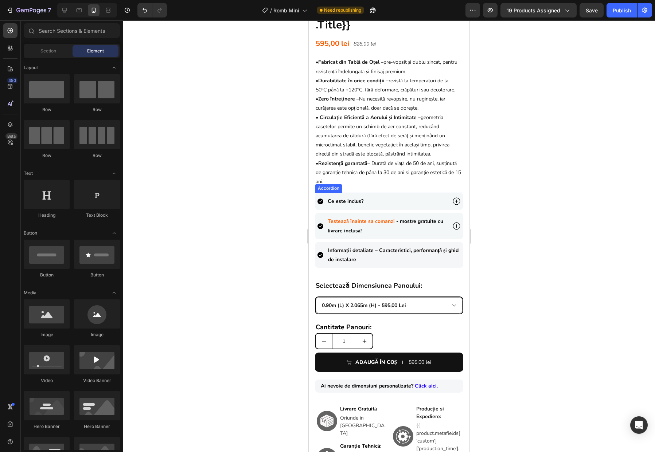
click at [442, 206] on div "Ce este inclus?" at bounding box center [389, 201] width 148 height 17
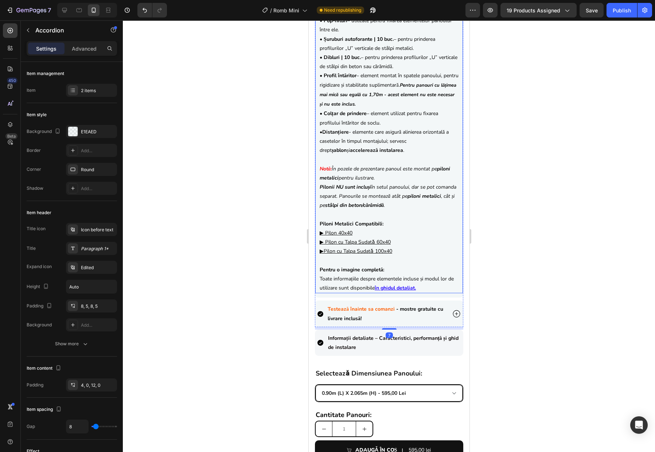
scroll to position [515, 0]
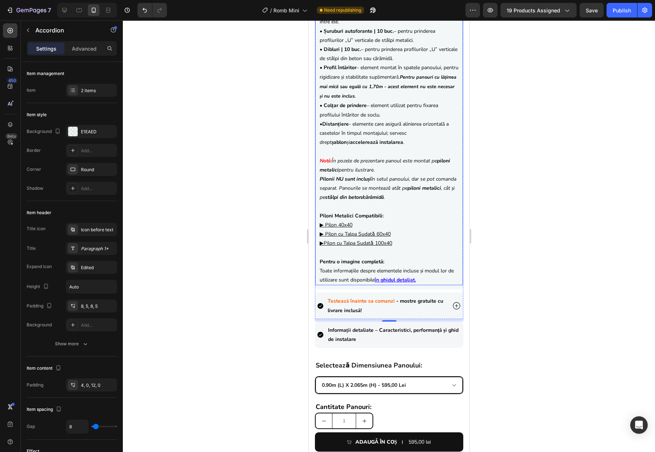
click at [357, 229] on p "Piloni Metalici Compatibili: ▶ Pilon 40x40 ▶ Pilon cu Talpa Sudatǎ 60x40 ▶ Pilo…" at bounding box center [388, 225] width 139 height 46
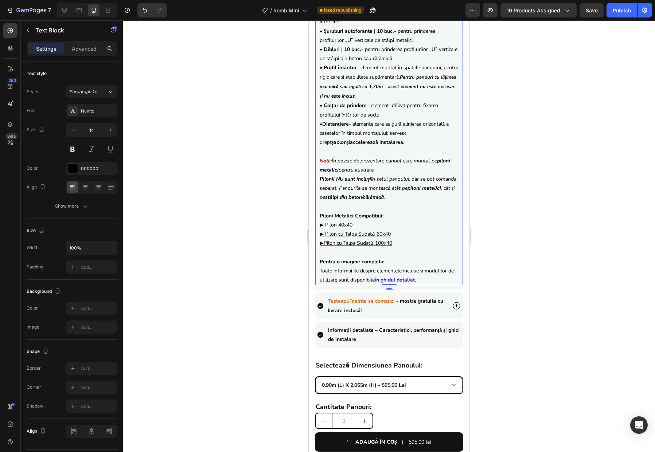
click at [357, 228] on p "Piloni Metalici Compatibili: ▶ Pilon 40x40 ▶ Pilon cu Talpa Sudatǎ 60x40 ▶ Pilo…" at bounding box center [388, 225] width 139 height 46
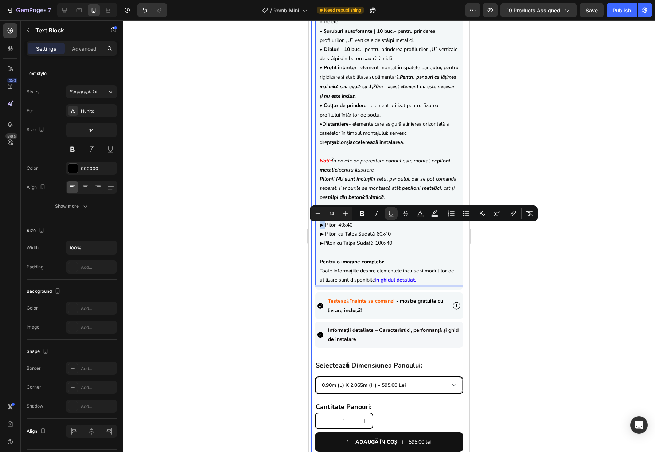
drag, startPoint x: 326, startPoint y: 228, endPoint x: 314, endPoint y: 229, distance: 12.0
click at [314, 229] on div "Product Images {{product.metafields.custom.title}} Heading 595,00 lei Product P…" at bounding box center [389, 55] width 156 height 1046
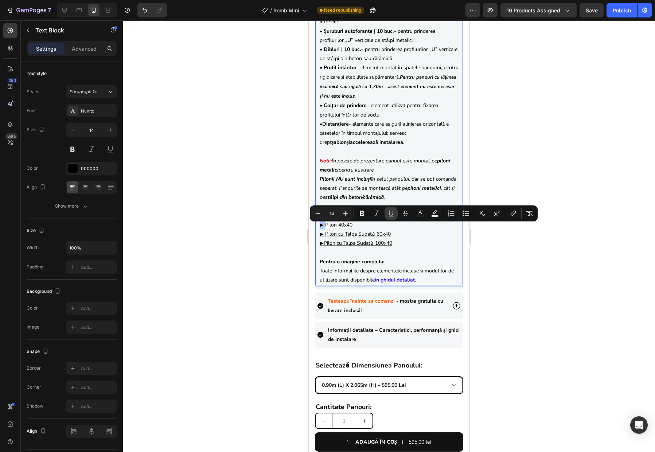
click at [392, 215] on icon "Editor contextual toolbar" at bounding box center [391, 213] width 4 height 5
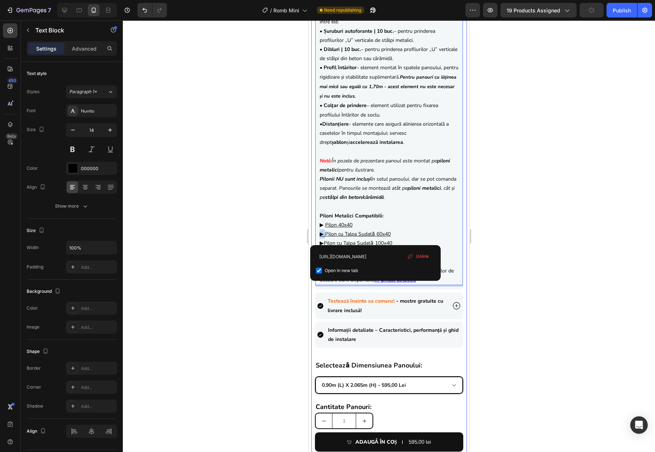
drag, startPoint x: 325, startPoint y: 238, endPoint x: 314, endPoint y: 238, distance: 10.9
click at [314, 238] on div "Product Images {{product.metafields.custom.title}} Heading 595,00 lei Product P…" at bounding box center [389, 55] width 156 height 1046
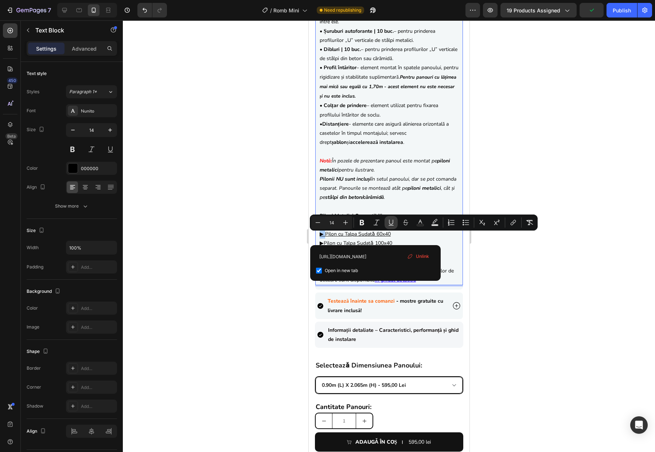
click at [388, 220] on icon "Editor contextual toolbar" at bounding box center [390, 222] width 7 height 7
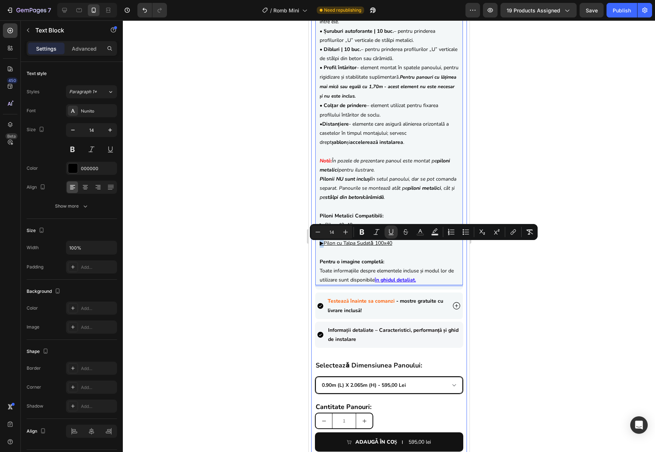
drag, startPoint x: 324, startPoint y: 247, endPoint x: 314, endPoint y: 247, distance: 9.8
click at [314, 247] on div "Product Images {{product.metafields.custom.title}} Heading 595,00 lei Product P…" at bounding box center [389, 55] width 156 height 1046
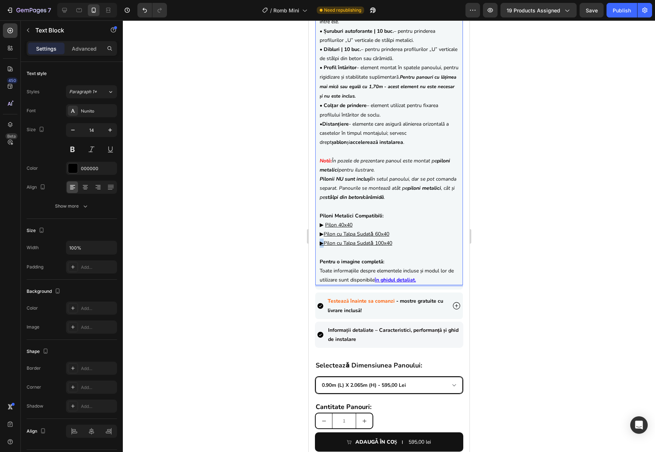
drag, startPoint x: 325, startPoint y: 246, endPoint x: 316, endPoint y: 246, distance: 8.4
click at [316, 246] on div "Fiecare panou conține următoarele elemente: • Profiluri casetă – elemente orizo…" at bounding box center [389, 105] width 148 height 361
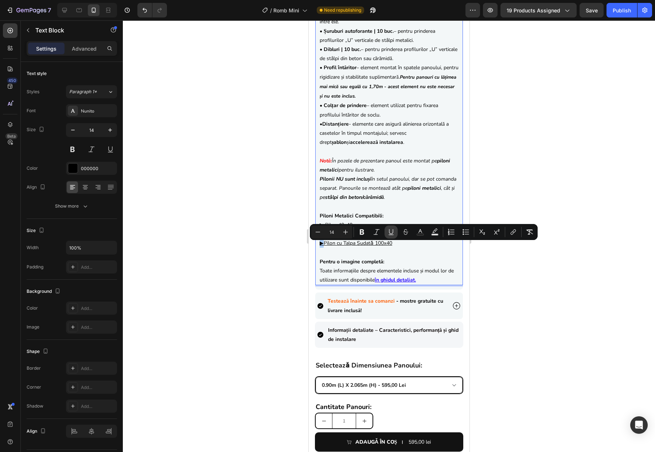
click at [393, 233] on icon "Editor contextual toolbar" at bounding box center [390, 231] width 7 height 7
click at [501, 267] on div at bounding box center [389, 236] width 532 height 432
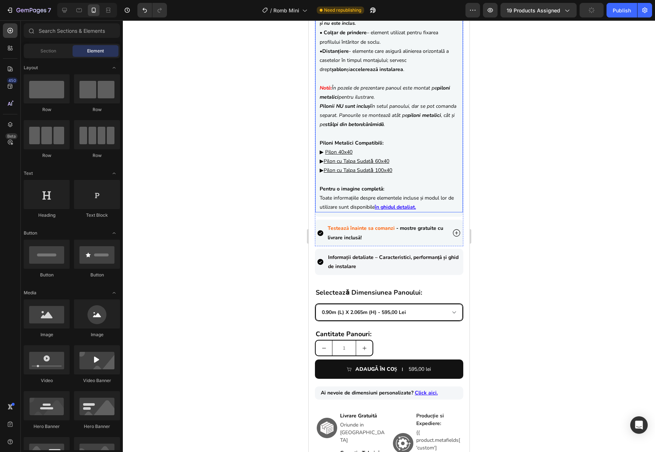
scroll to position [603, 0]
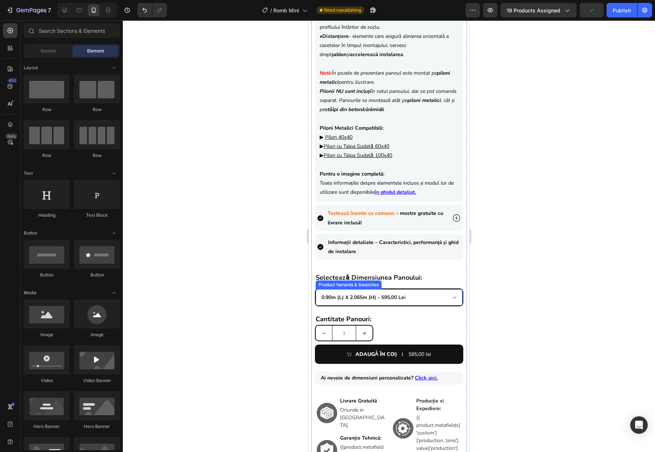
click at [440, 300] on select "0.90m (l) x 2.065m (h) - 595,00 lei 1.0m (l) x 1.855m (h) - 585,00 lei 1.0m (l)…" at bounding box center [388, 297] width 147 height 16
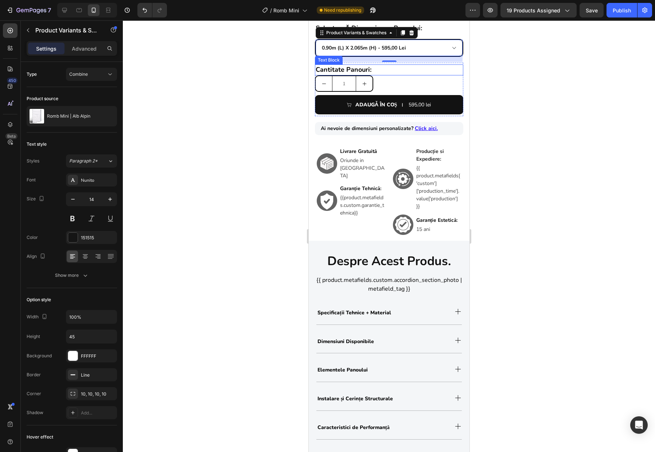
scroll to position [886, 0]
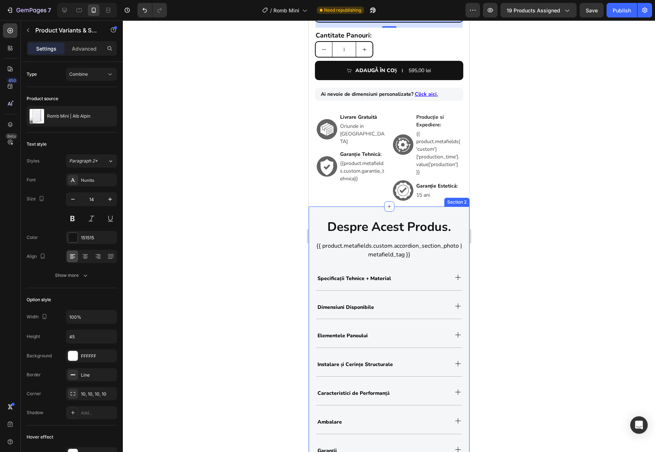
click at [460, 221] on div "despre acest produs. Heading {{ product.metafields.custom.accordion_section_pho…" at bounding box center [388, 355] width 161 height 297
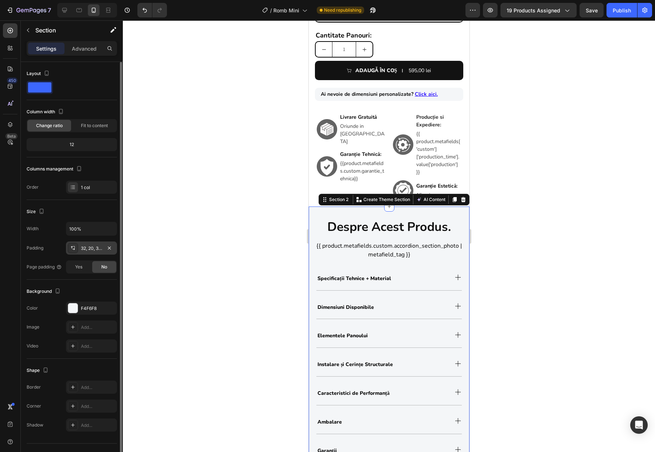
click at [102, 250] on div "32, 20, 32, 20" at bounding box center [91, 248] width 21 height 7
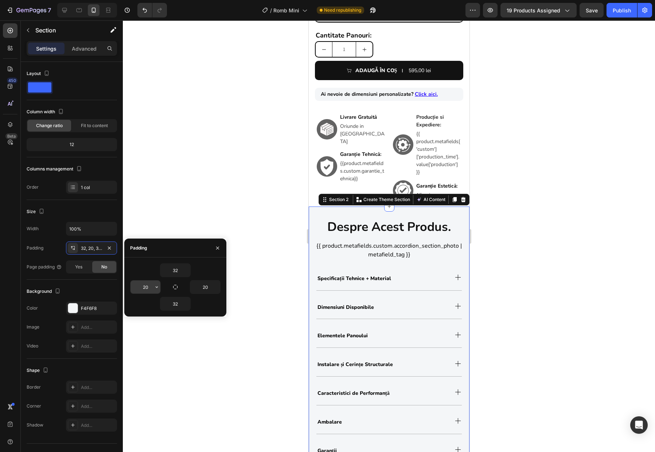
click at [149, 285] on input "20" at bounding box center [145, 286] width 30 height 13
type input "10"
click at [207, 287] on input "20" at bounding box center [205, 286] width 30 height 13
type input "10"
click at [440, 284] on div "Specificații Tehnice + Material" at bounding box center [381, 278] width 139 height 22
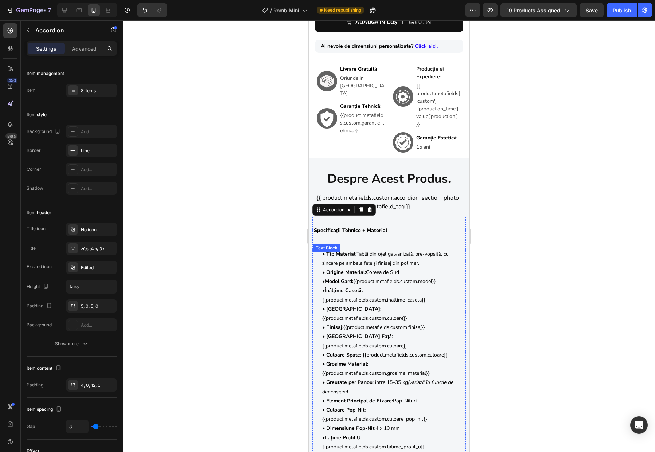
scroll to position [935, 0]
click at [318, 277] on div "• Tip Material: Tablă din oțel galvanizată, pre-vopsită, cu zincare pe ambele f…" at bounding box center [388, 400] width 145 height 315
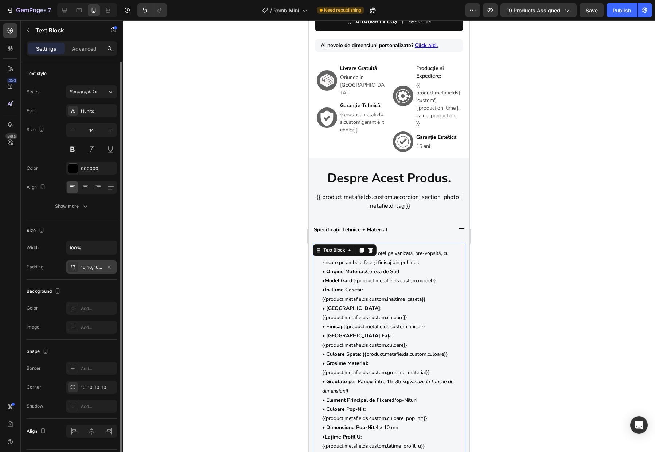
click at [90, 266] on div "16, 16, 16, 16" at bounding box center [91, 267] width 21 height 7
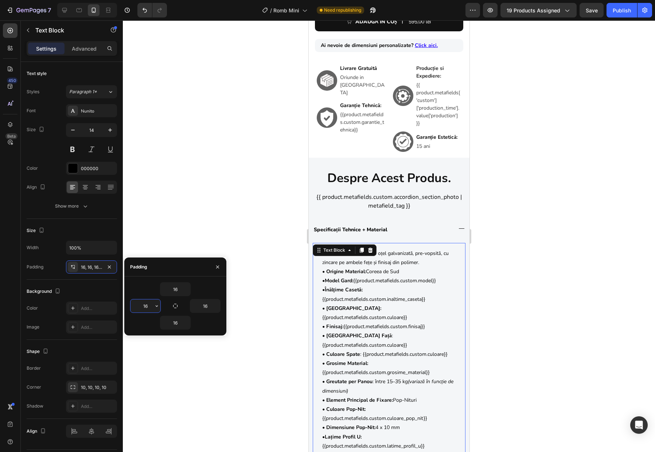
click at [148, 307] on input "16" at bounding box center [145, 305] width 30 height 13
type input "10"
click at [211, 306] on input "16" at bounding box center [205, 305] width 30 height 13
type input "10"
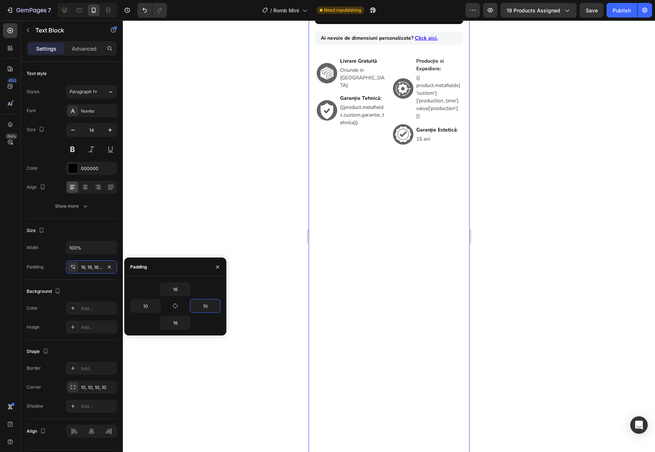
scroll to position [585, 0]
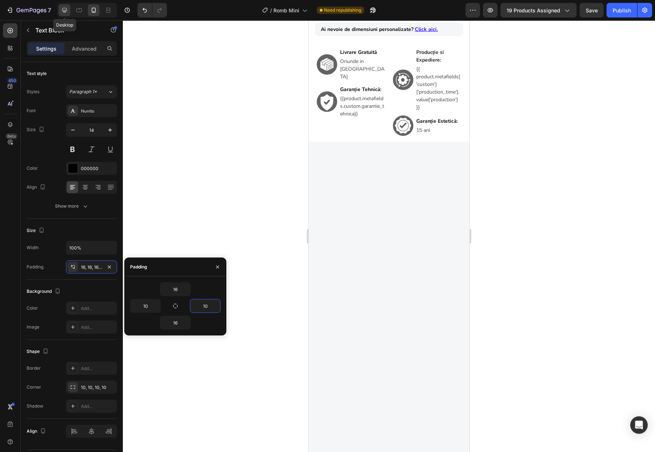
click at [66, 11] on icon at bounding box center [64, 10] width 7 height 7
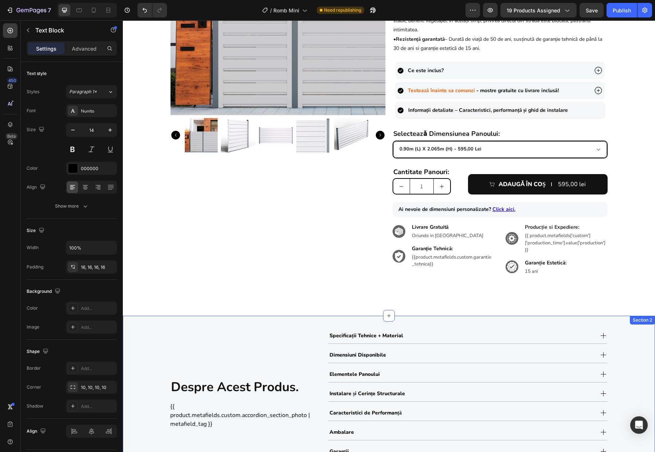
scroll to position [367, 0]
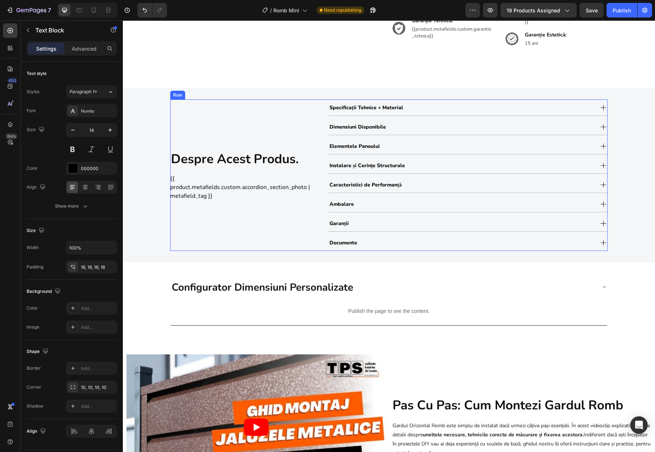
click at [300, 230] on div "despre acest produs. Heading {{ product.metafields.custom.accordion_section_pho…" at bounding box center [240, 175] width 140 height 152
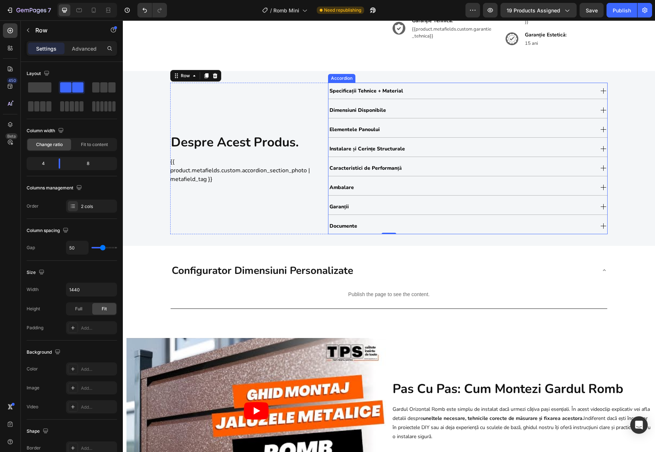
click at [349, 83] on div "Specificații Tehnice + Material" at bounding box center [467, 91] width 279 height 16
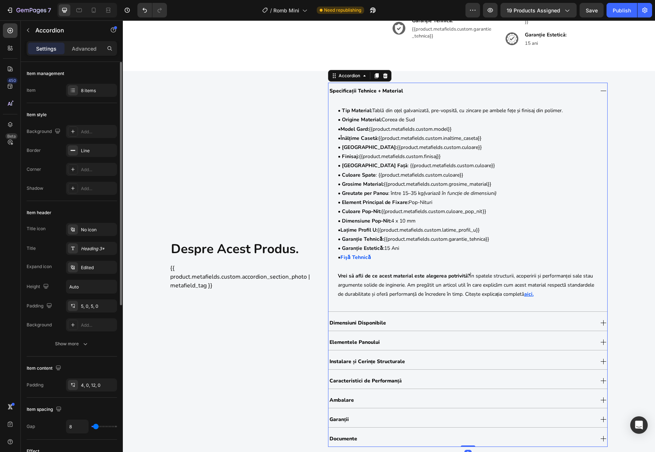
scroll to position [283, 0]
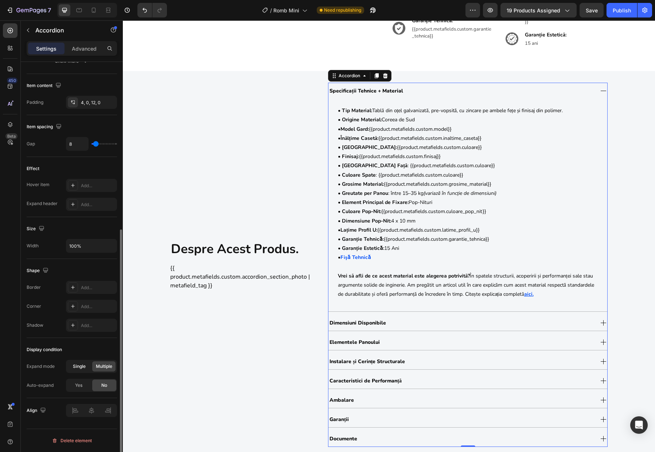
click at [83, 371] on div "Single" at bounding box center [78, 366] width 23 height 10
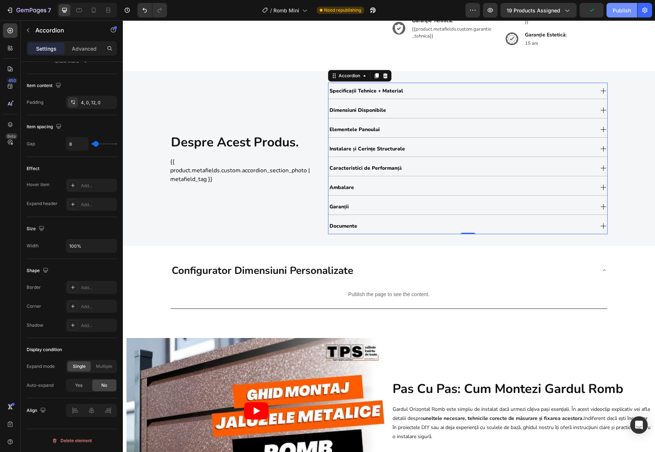
click at [626, 12] on div "Publish" at bounding box center [621, 11] width 18 height 8
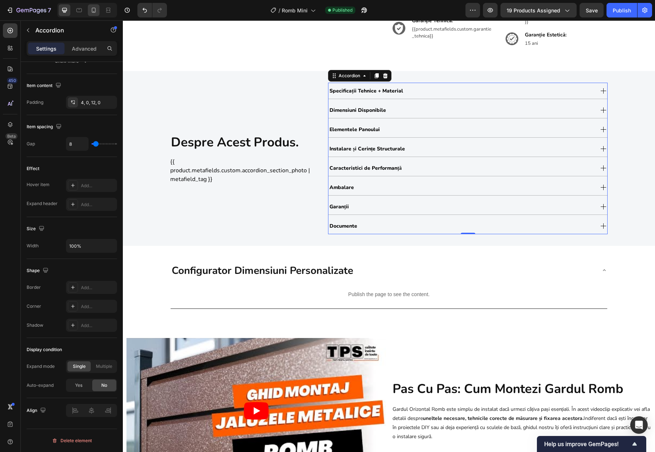
click at [97, 14] on div at bounding box center [94, 10] width 12 height 12
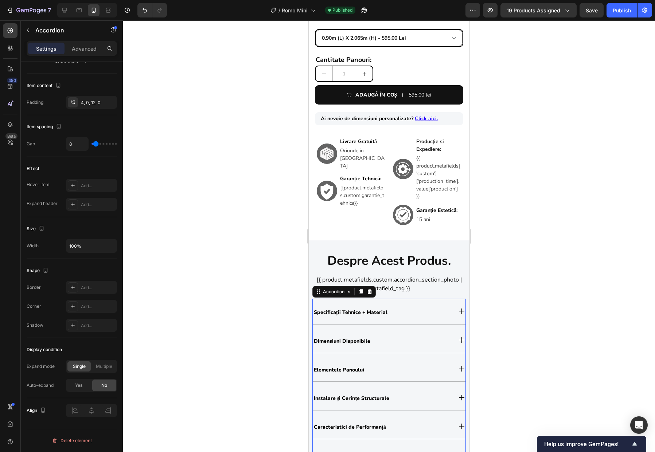
scroll to position [472, 0]
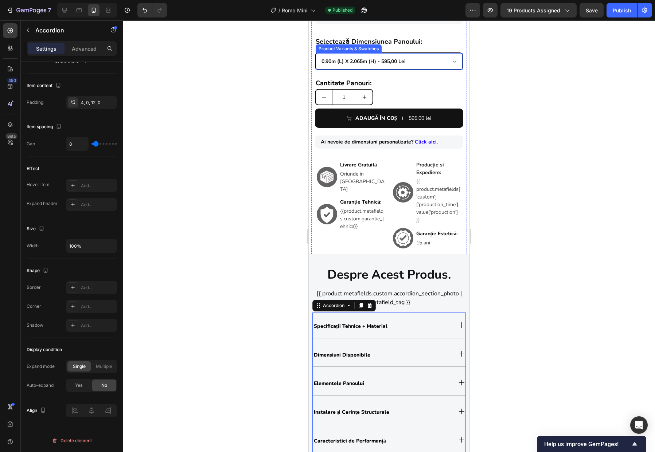
click at [446, 59] on select "0.90m (l) x 2.065m (h) - 595,00 lei 1.0m (l) x 1.855m (h) - 585,00 lei 1.0m (l)…" at bounding box center [388, 61] width 147 height 16
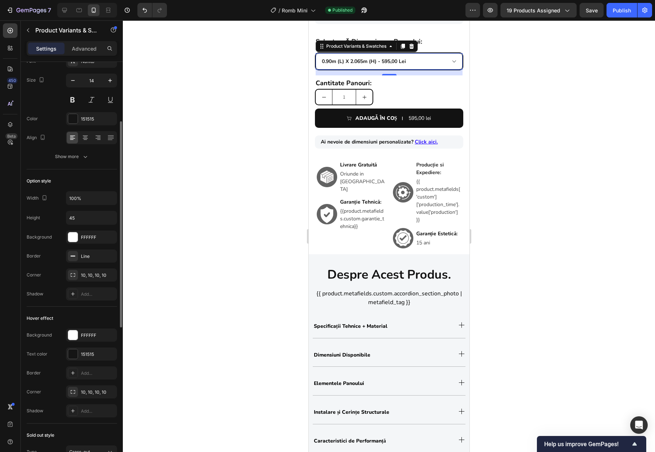
scroll to position [0, 0]
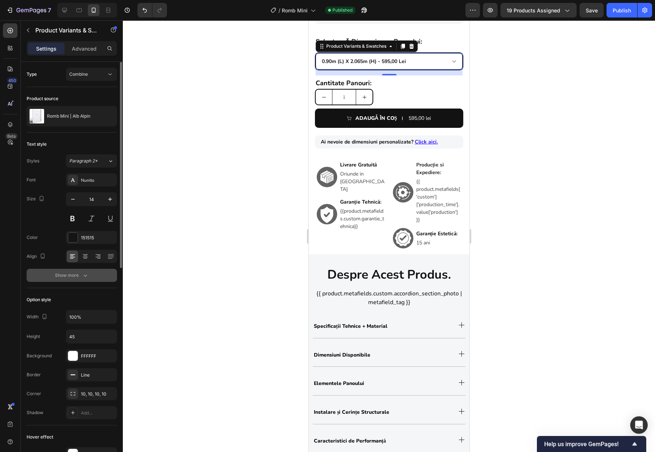
click at [83, 272] on icon "button" at bounding box center [85, 275] width 7 height 7
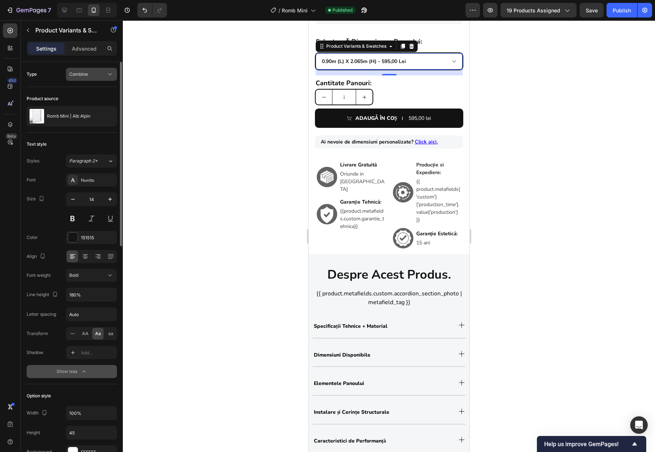
click at [91, 72] on div "Combine" at bounding box center [87, 74] width 37 height 7
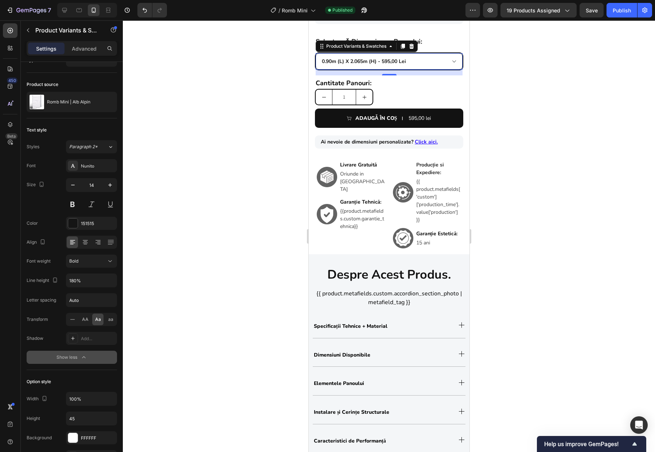
click at [85, 356] on icon "button" at bounding box center [83, 357] width 7 height 7
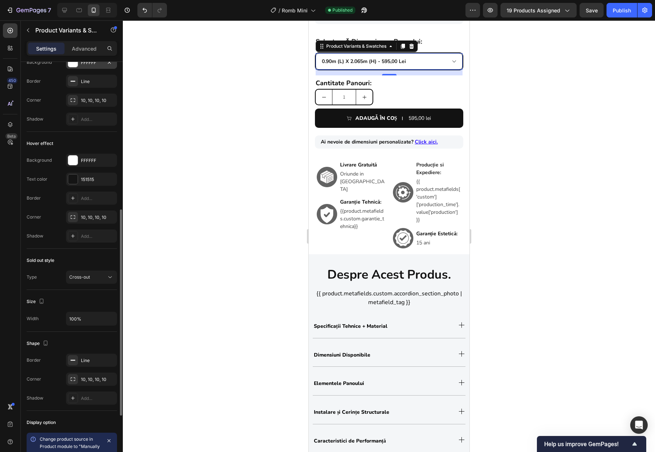
scroll to position [407, 0]
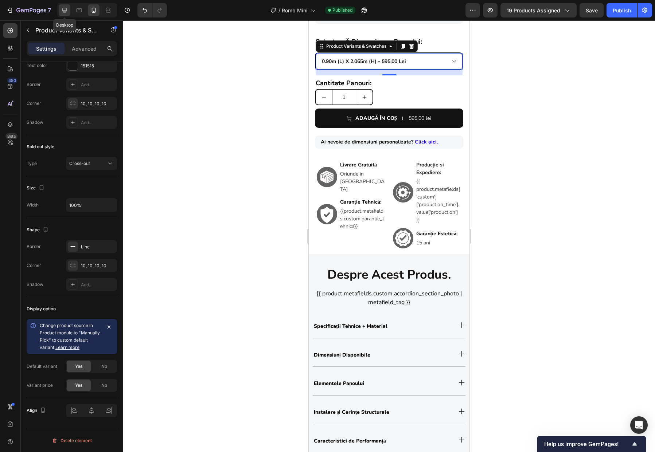
click at [65, 10] on icon at bounding box center [64, 10] width 5 height 5
type input "13"
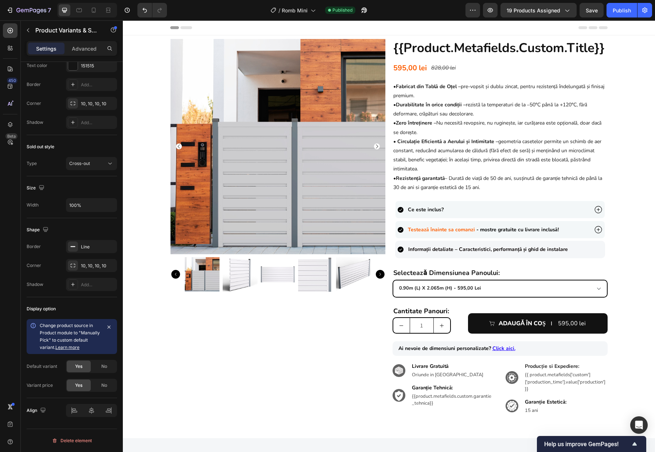
click at [524, 288] on select "0.90m (l) x 2.065m (h) - 595,00 lei 1.0m (l) x 1.855m (h) - 585,00 lei 1.0m (l)…" at bounding box center [500, 288] width 214 height 16
click at [393, 280] on select "0.90m (l) x 2.065m (h) - 595,00 lei 1.0m (l) x 1.855m (h) - 585,00 lei 1.0m (l)…" at bounding box center [500, 288] width 214 height 16
click at [394, 278] on h2 "selecteazǎ dimensiunea panoului:" at bounding box center [499, 272] width 215 height 11
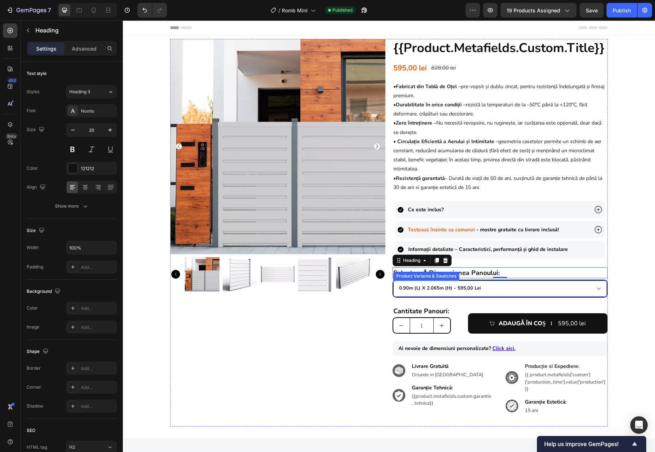
click at [404, 295] on select "0.90m (l) x 2.065m (h) - 595,00 lei 1.0m (l) x 1.855m (h) - 585,00 lei 1.0m (l)…" at bounding box center [500, 288] width 214 height 16
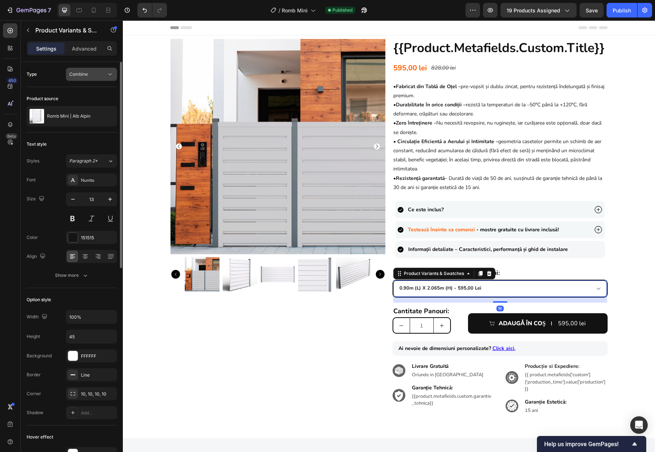
click at [93, 71] on div "Combine" at bounding box center [87, 74] width 37 height 7
click at [93, 87] on div "Separated" at bounding box center [84, 92] width 60 height 14
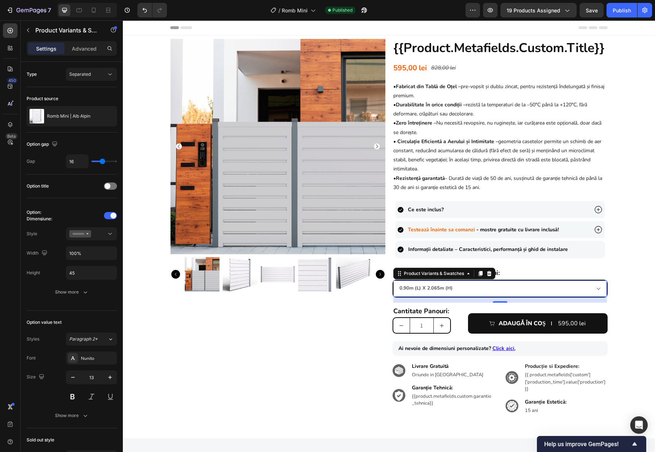
click at [468, 291] on select "0.90m (l) x 2.065m (h) 1.0m (l) x 1.855m (h) 1.0m (l) x 2.17m (h) 1.5m (l) x 1.…" at bounding box center [500, 288] width 214 height 16
click at [103, 228] on button at bounding box center [91, 233] width 51 height 13
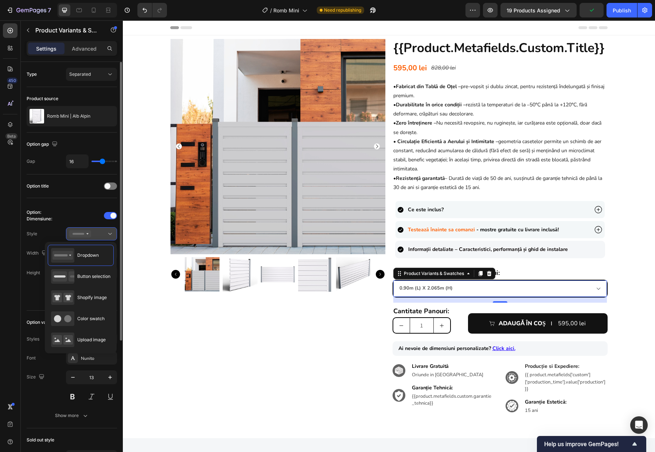
click at [103, 228] on button at bounding box center [91, 233] width 51 height 13
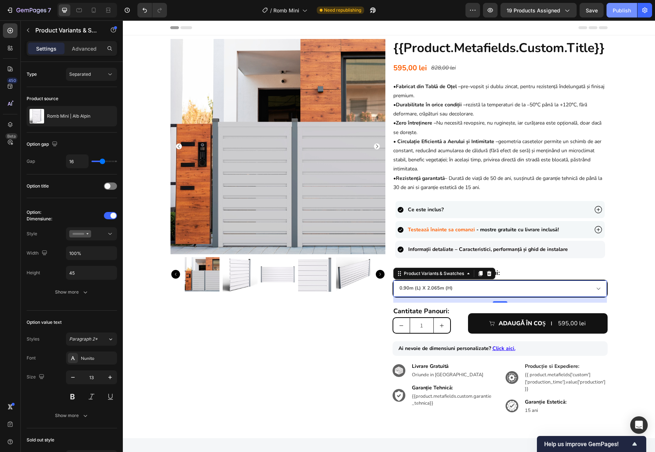
click at [617, 10] on div "Publish" at bounding box center [621, 11] width 18 height 8
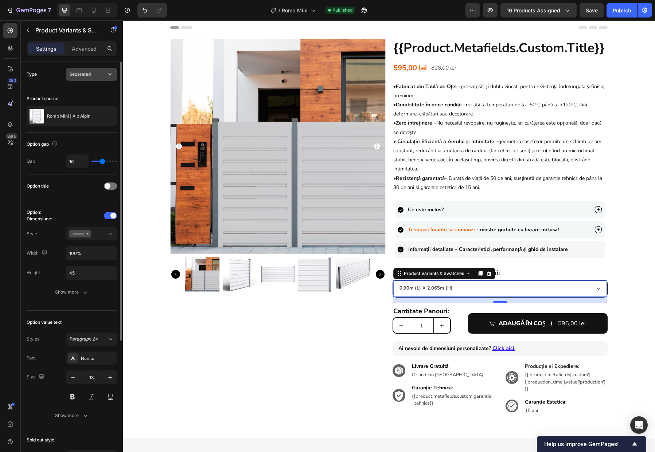
click at [94, 72] on div "Separated" at bounding box center [87, 74] width 37 height 7
click at [91, 108] on p "Combine" at bounding box center [90, 106] width 42 height 7
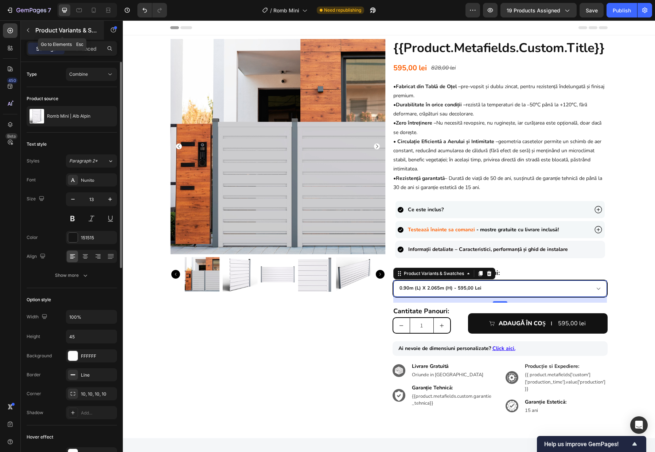
click at [34, 27] on div "Product Variants & Swatches" at bounding box center [62, 30] width 83 height 19
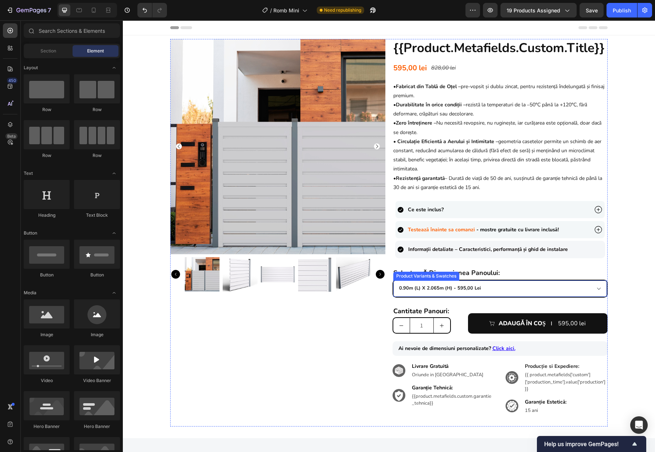
click at [569, 291] on select "0.90m (l) x 2.065m (h) - 595,00 lei 1.0m (l) x 1.855m (h) - 585,00 lei 1.0m (l)…" at bounding box center [500, 288] width 214 height 16
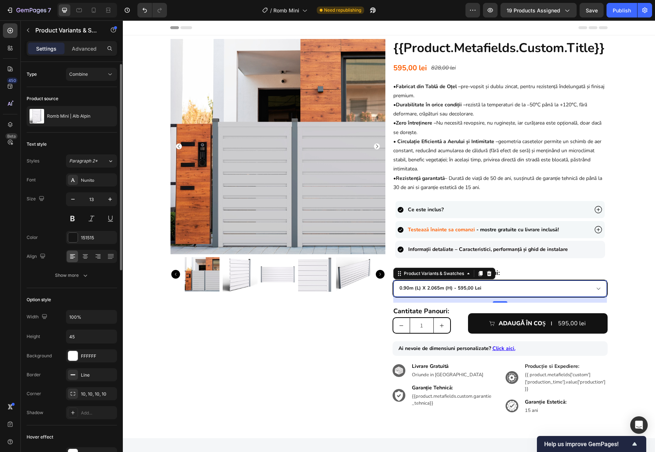
scroll to position [407, 0]
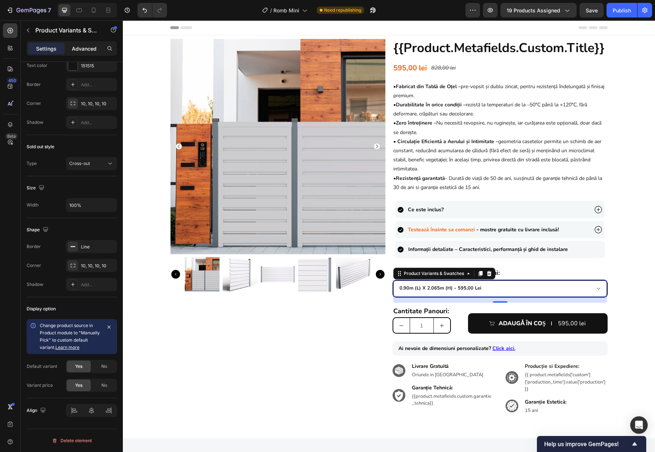
click at [89, 48] on p "Advanced" at bounding box center [84, 49] width 25 height 8
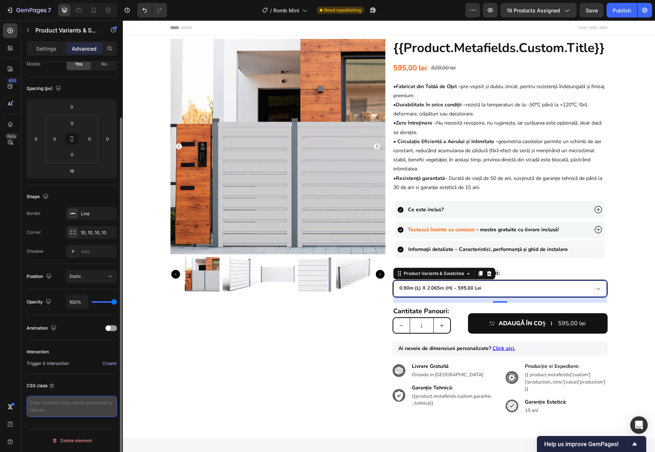
click at [67, 407] on textarea at bounding box center [72, 406] width 90 height 21
paste textarea "@media only screen and (max-width: 767px) { select { font-size: 16px !important…"
click at [86, 385] on div "CSS class" at bounding box center [72, 386] width 90 height 12
type textarea "@media only screen and (max-width: 767px) { select { font-size: 16px !important…"
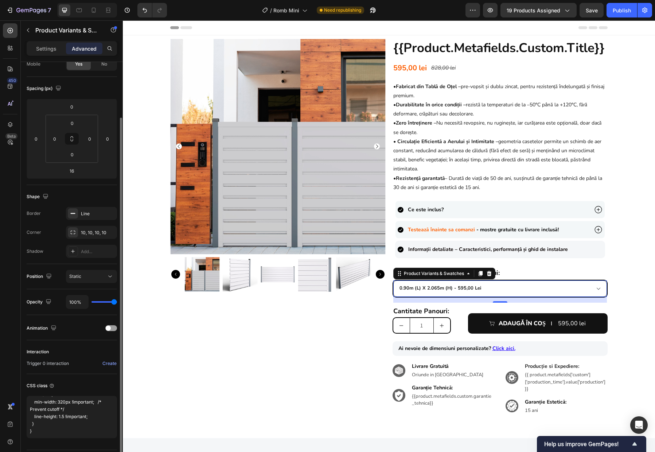
scroll to position [66, 0]
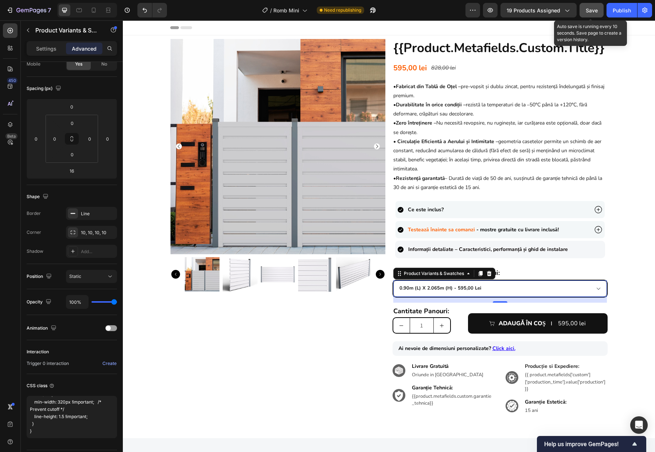
click at [593, 12] on span "Save" at bounding box center [591, 10] width 12 height 6
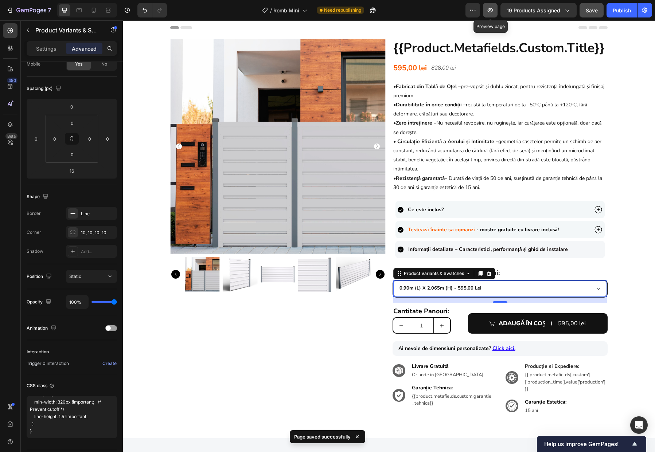
click at [492, 12] on icon "button" at bounding box center [489, 10] width 7 height 7
click at [614, 12] on div "Publish" at bounding box center [621, 11] width 18 height 8
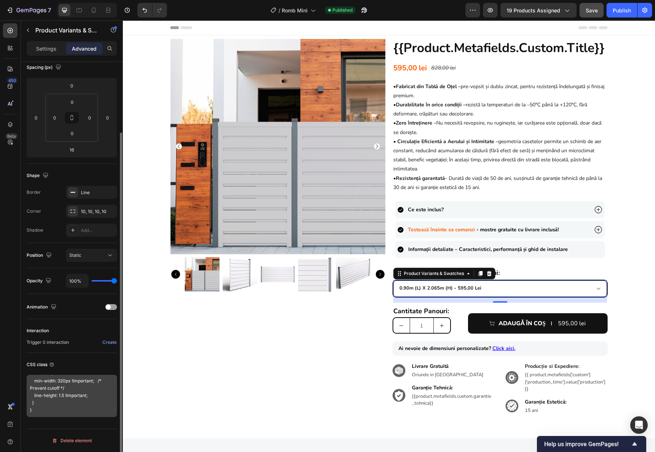
scroll to position [56, 0]
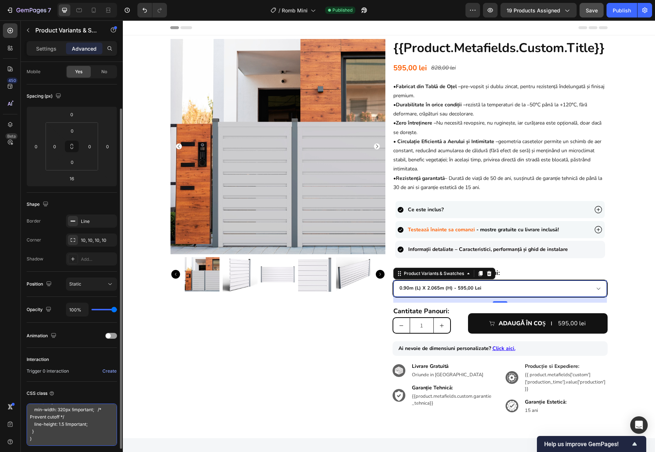
click at [59, 425] on textarea "@media only screen and (max-width: 767px) { select { font-size: 16px !important…" at bounding box center [72, 425] width 90 height 42
drag, startPoint x: 55, startPoint y: 433, endPoint x: 43, endPoint y: 397, distance: 37.2
click at [43, 397] on div "CSS class @media only screen and (max-width: 767px) { select { font-size: 16px …" at bounding box center [72, 417] width 90 height 70
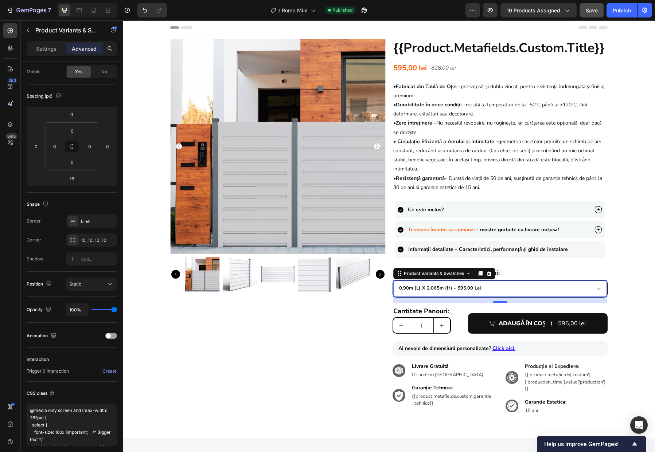
click at [563, 285] on select "0.90m (l) x 2.065m (h) - 595,00 lei 1.0m (l) x 1.855m (h) - 585,00 lei 1.0m (l)…" at bounding box center [500, 288] width 214 height 16
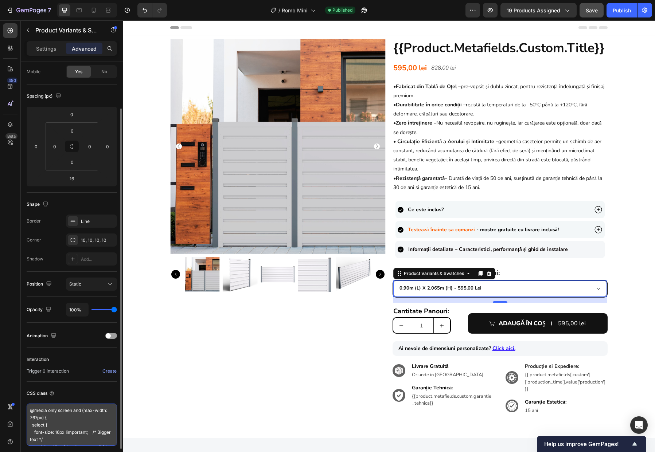
click at [29, 411] on textarea "@media only screen and (max-width: 767px) { select { font-size: 16px !important…" at bounding box center [72, 425] width 90 height 42
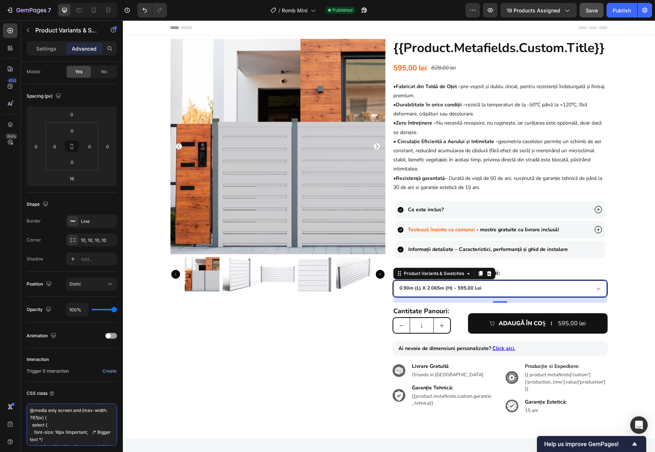
scroll to position [66, 0]
drag, startPoint x: 29, startPoint y: 411, endPoint x: 105, endPoint y: 479, distance: 101.9
click at [105, 0] on html "7 Version history / Romb Mini Published Preview 19 products assigned Save Publi…" at bounding box center [327, 0] width 655 height 0
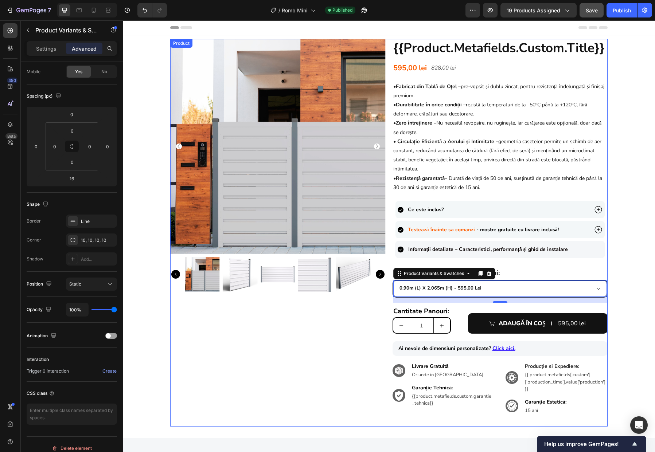
click at [230, 361] on div "Product Images" at bounding box center [277, 233] width 215 height 388
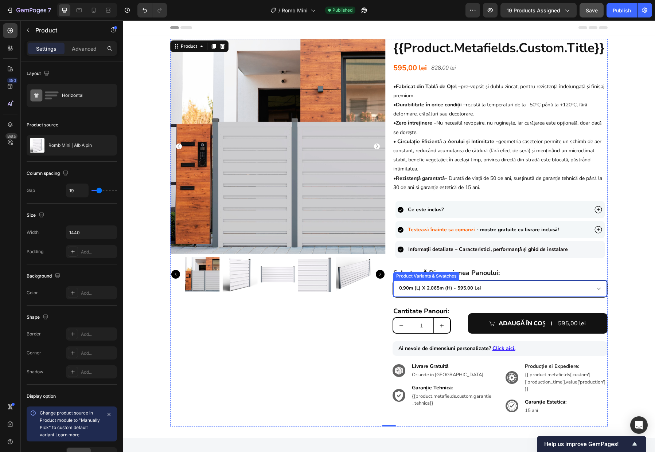
click at [515, 282] on select "0.90m (l) x 2.065m (h) - 595,00 lei 1.0m (l) x 1.855m (h) - 585,00 lei 1.0m (l)…" at bounding box center [500, 288] width 214 height 16
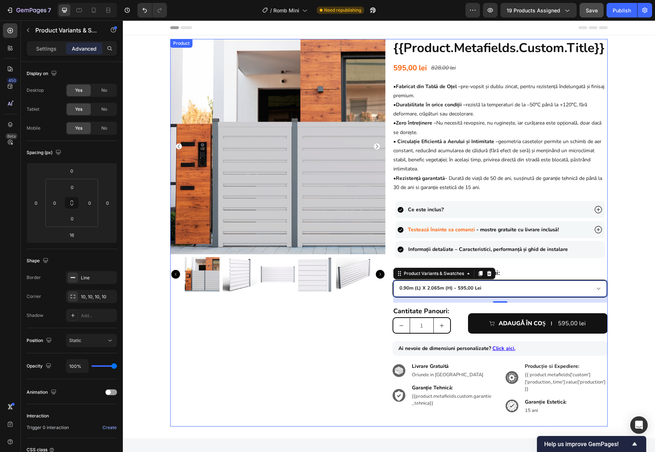
click at [383, 350] on div "Product Images {{product.metafields.custom.title}} Heading 595,00 lei Product P…" at bounding box center [388, 233] width 437 height 388
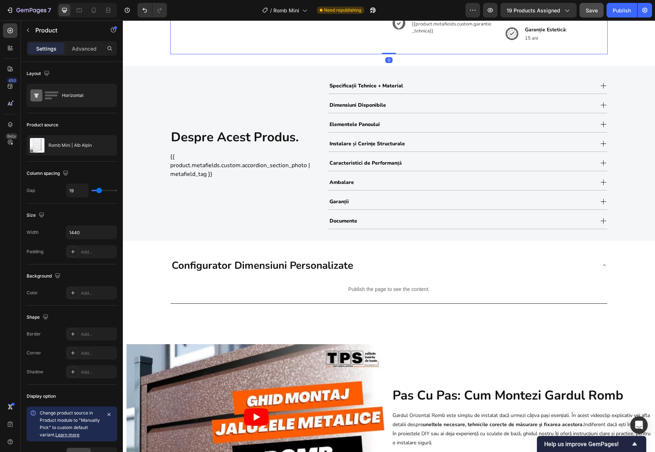
scroll to position [373, 0]
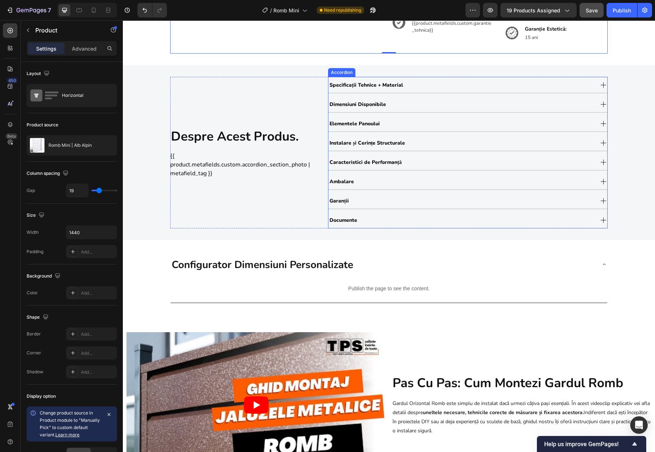
click at [459, 83] on div "Specificații Tehnice + Material" at bounding box center [460, 85] width 265 height 12
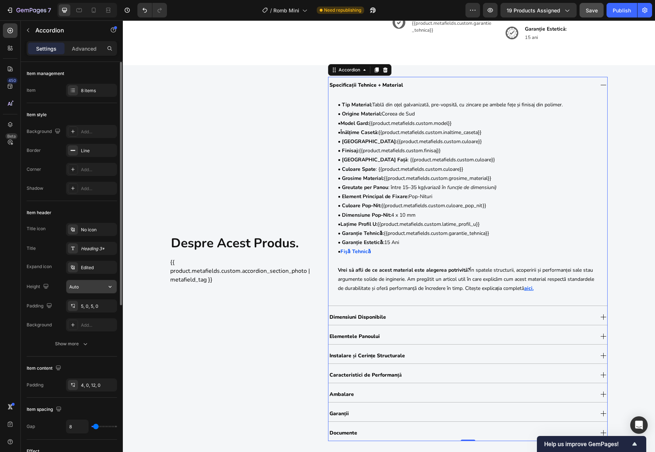
click at [87, 287] on input "Auto" at bounding box center [91, 286] width 50 height 13
click at [72, 348] on button "Show more" at bounding box center [72, 343] width 90 height 13
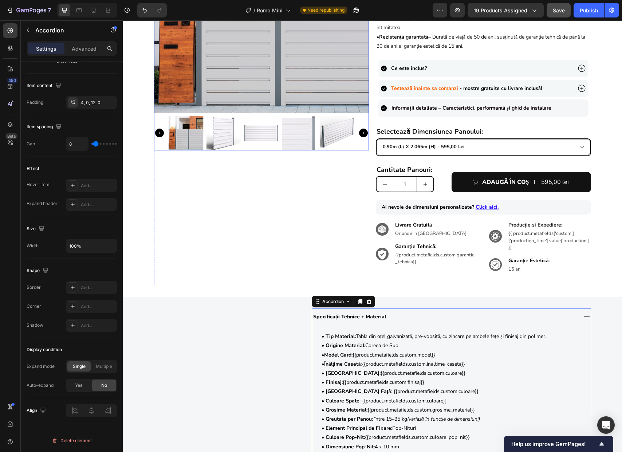
scroll to position [21, 0]
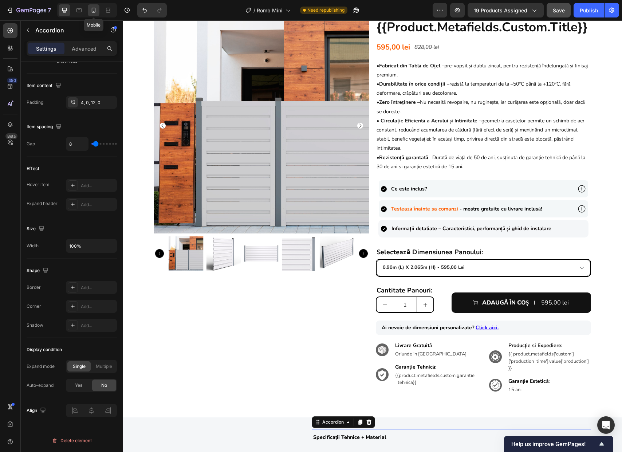
click at [93, 13] on icon at bounding box center [93, 10] width 7 height 7
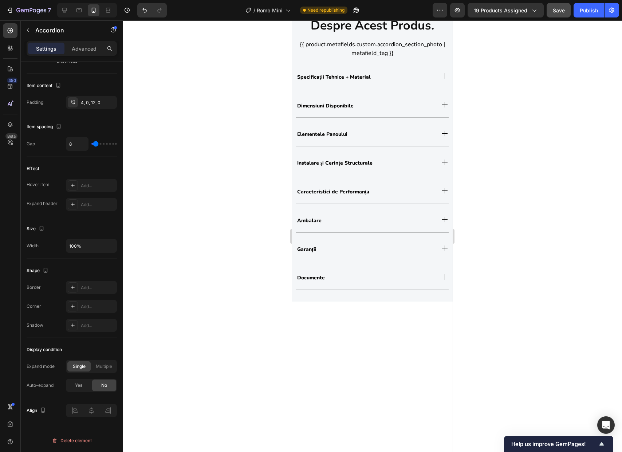
scroll to position [1034, 0]
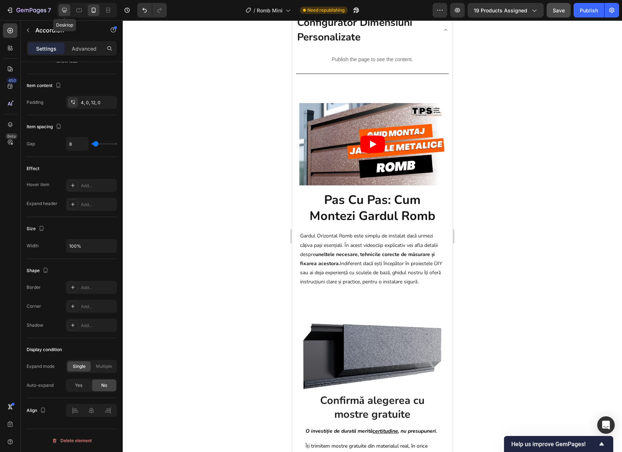
click at [66, 11] on icon at bounding box center [64, 10] width 5 height 5
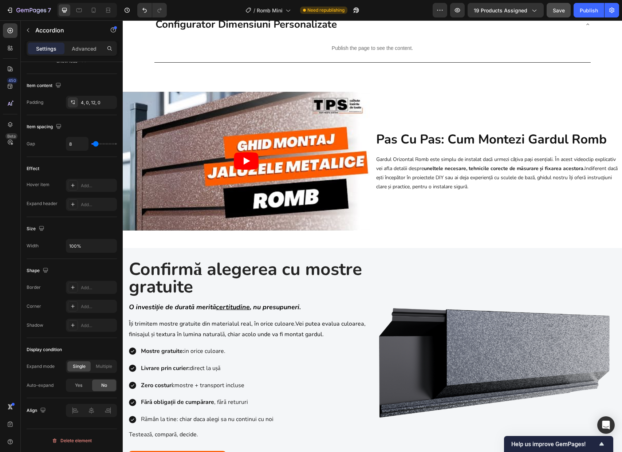
scroll to position [1027, 0]
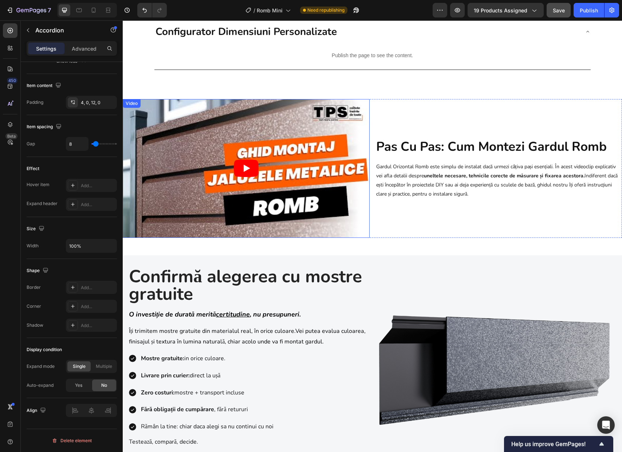
click at [247, 154] on article at bounding box center [246, 168] width 247 height 139
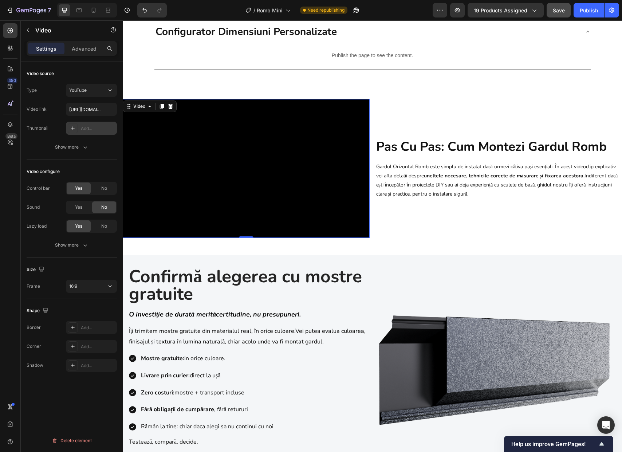
click at [82, 129] on div "Add..." at bounding box center [98, 128] width 34 height 7
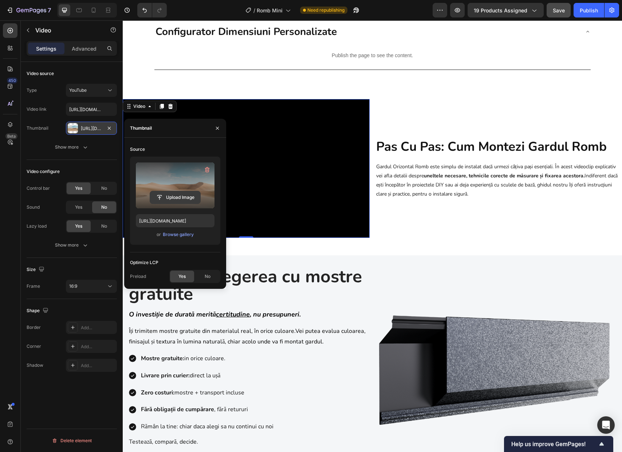
click at [175, 199] on input "file" at bounding box center [175, 197] width 50 height 12
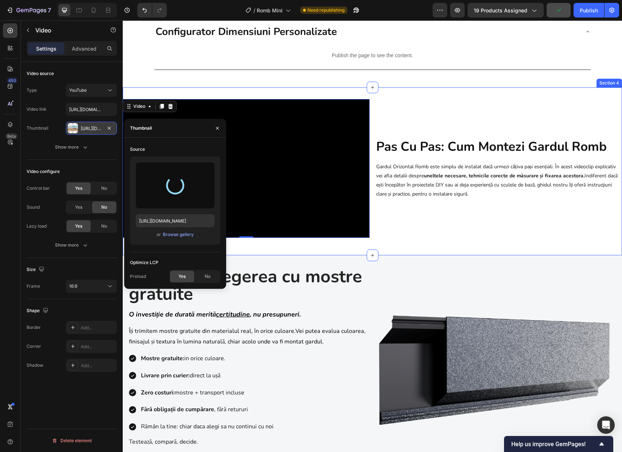
type input "[URL][DOMAIN_NAME]"
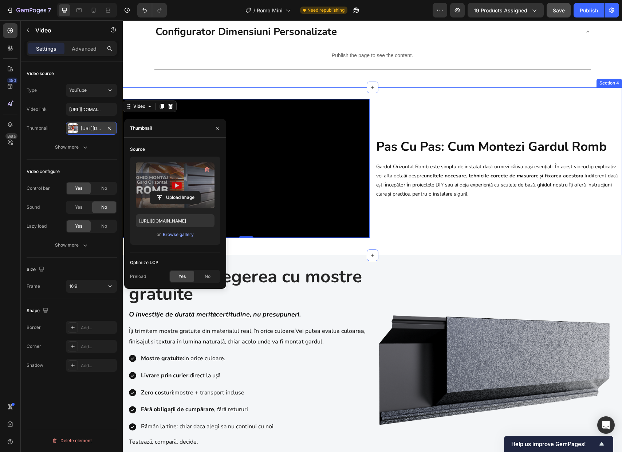
click at [468, 247] on div "Video 0 pas cu pas: cum montezi gardul romb Heading Gardul Orizontal Romb este …" at bounding box center [372, 171] width 499 height 168
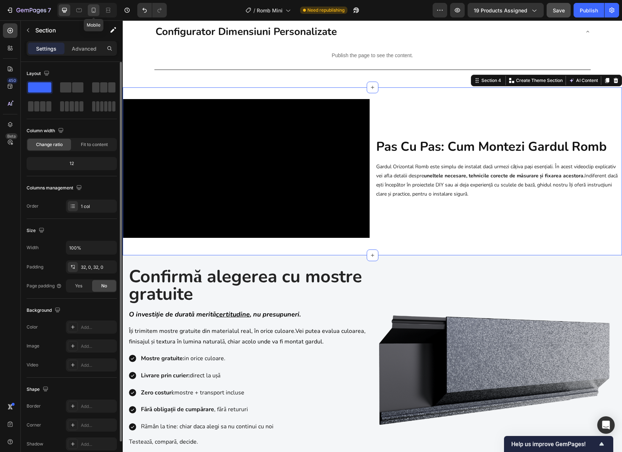
click at [97, 13] on icon at bounding box center [93, 10] width 7 height 7
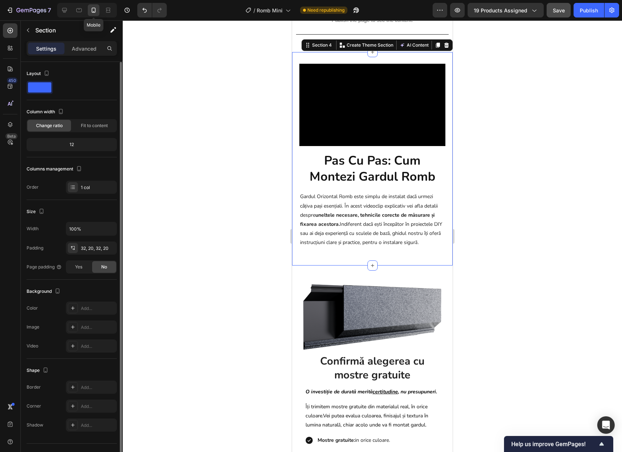
scroll to position [1080, 0]
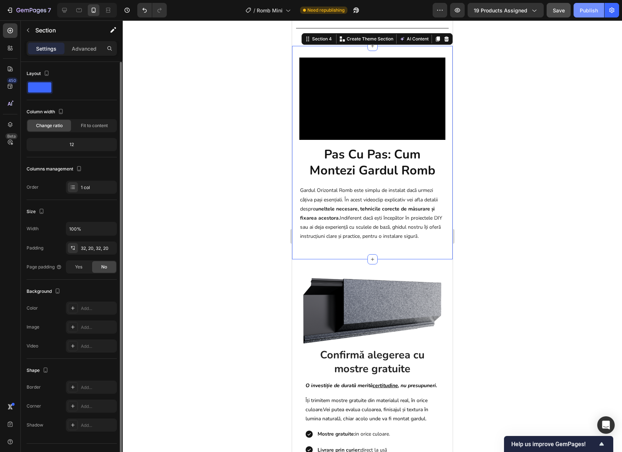
click at [586, 11] on div "Publish" at bounding box center [589, 11] width 18 height 8
click at [64, 10] on icon at bounding box center [64, 10] width 5 height 5
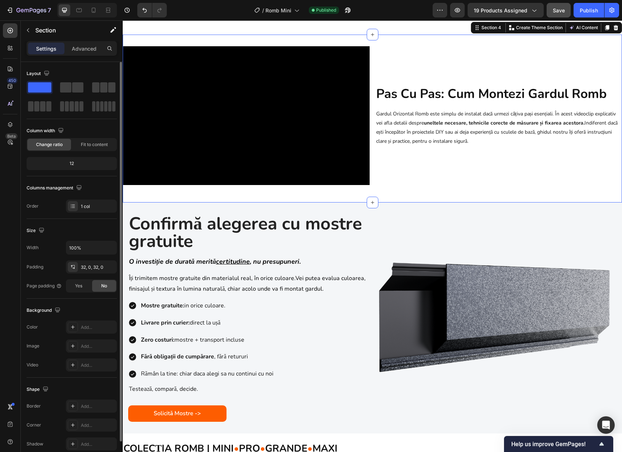
scroll to position [1068, 0]
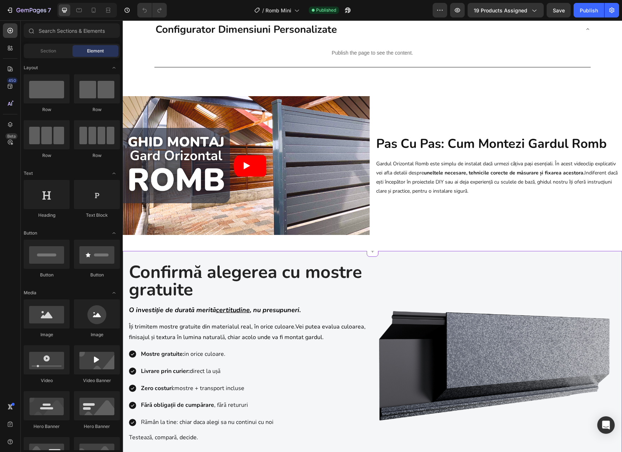
scroll to position [565, 0]
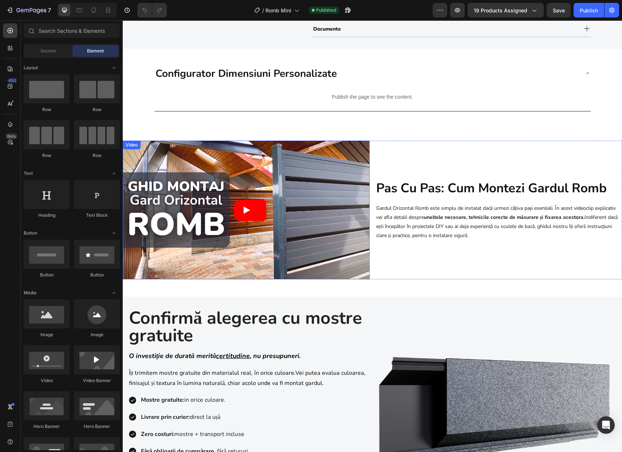
click at [319, 234] on article at bounding box center [246, 210] width 247 height 139
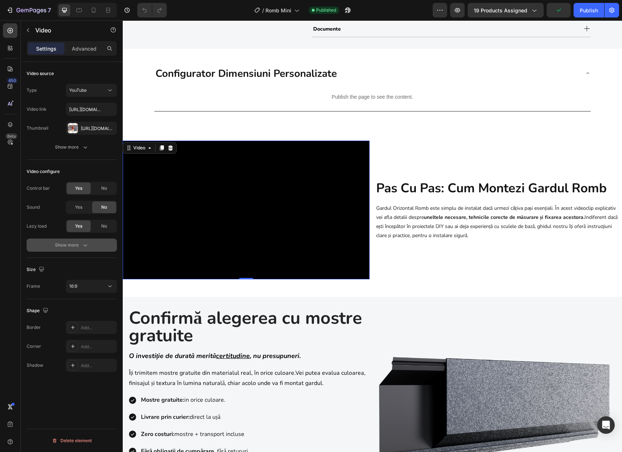
click at [75, 242] on div "Show more" at bounding box center [72, 245] width 34 height 7
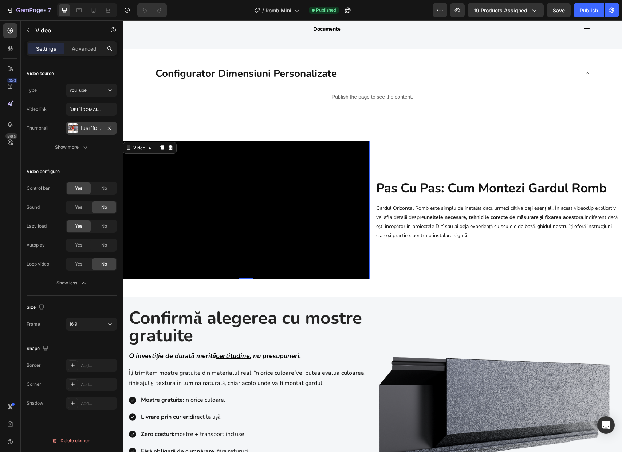
click at [82, 126] on div "[URL][DOMAIN_NAME]" at bounding box center [91, 128] width 21 height 7
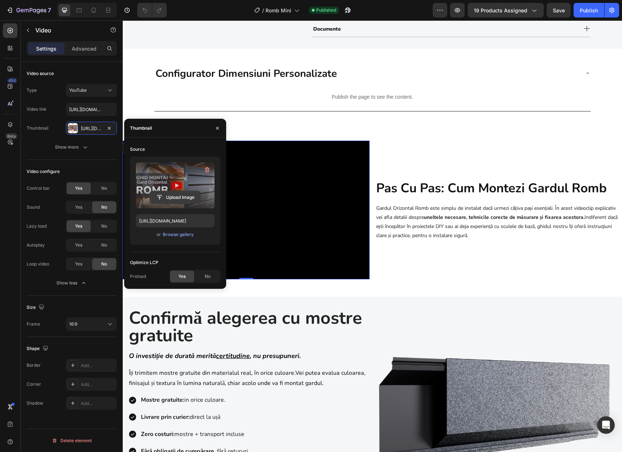
click at [183, 196] on input "file" at bounding box center [175, 197] width 50 height 12
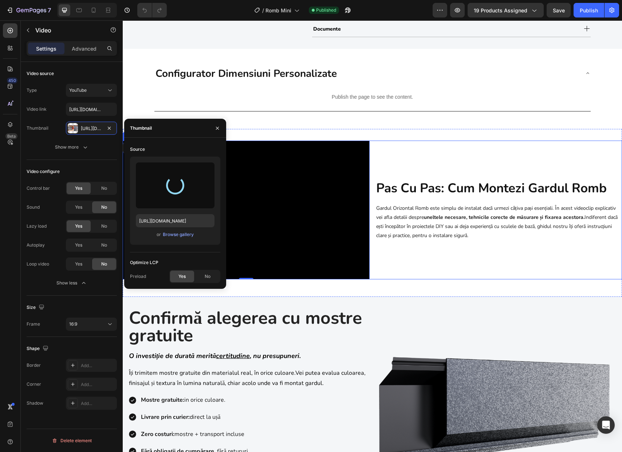
type input "[URL][DOMAIN_NAME]"
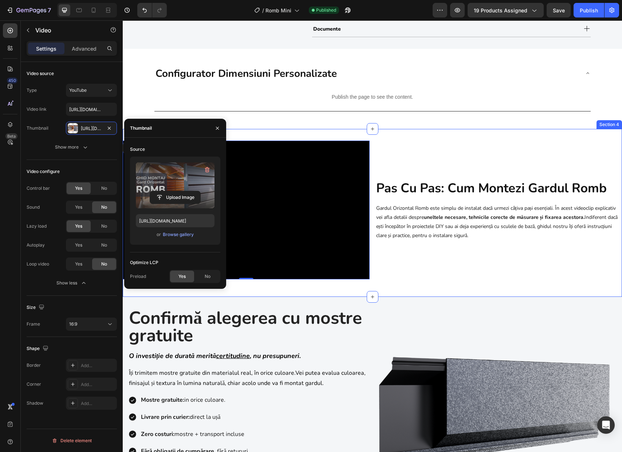
click at [449, 136] on div "Video 0 pas cu pas: cum montezi gardul romb Heading Gardul Orizontal Romb este …" at bounding box center [372, 213] width 499 height 168
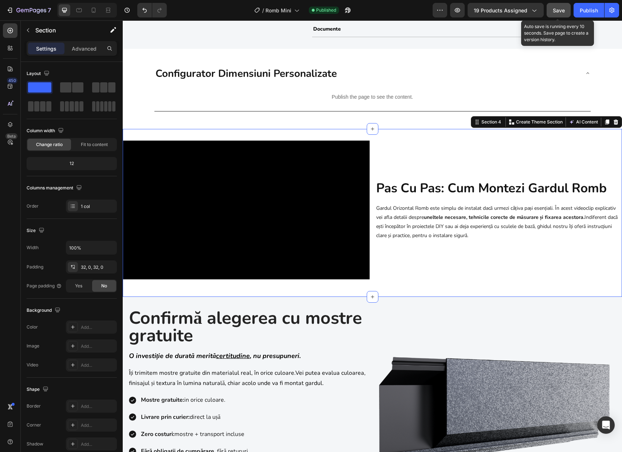
click at [556, 10] on span "Save" at bounding box center [559, 10] width 12 height 6
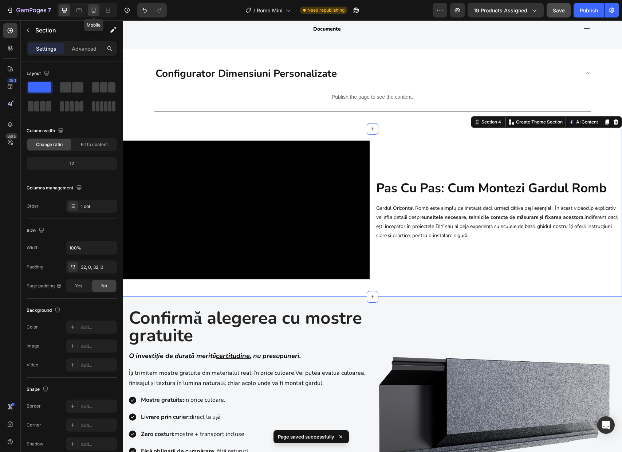
click at [96, 12] on icon at bounding box center [93, 10] width 7 height 7
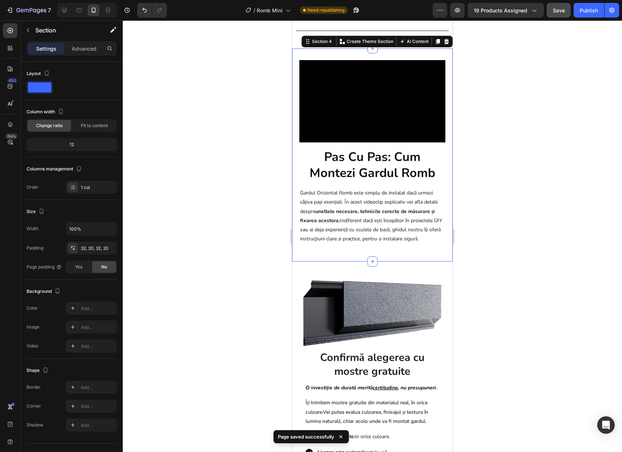
scroll to position [782, 0]
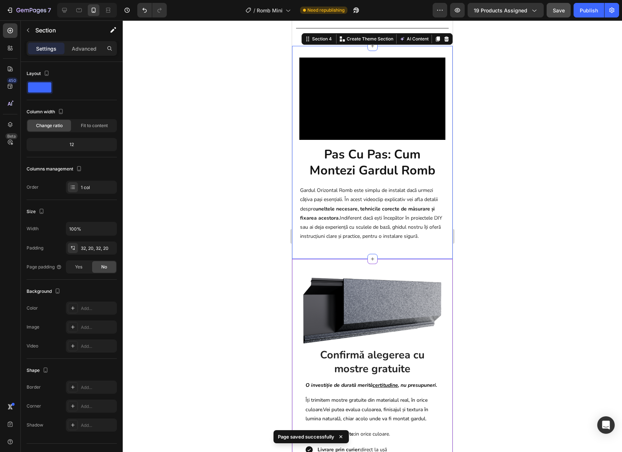
click at [505, 302] on div at bounding box center [372, 236] width 499 height 432
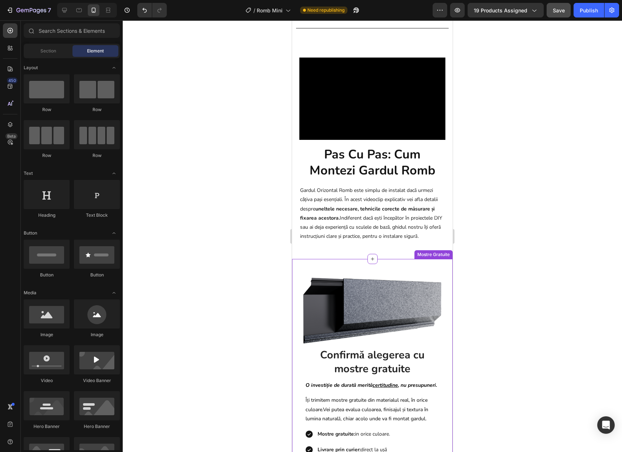
click at [387, 270] on div "Confirmă alegerea cu mostre gratuite Heading O investiție de durată merită cert…" at bounding box center [372, 412] width 161 height 307
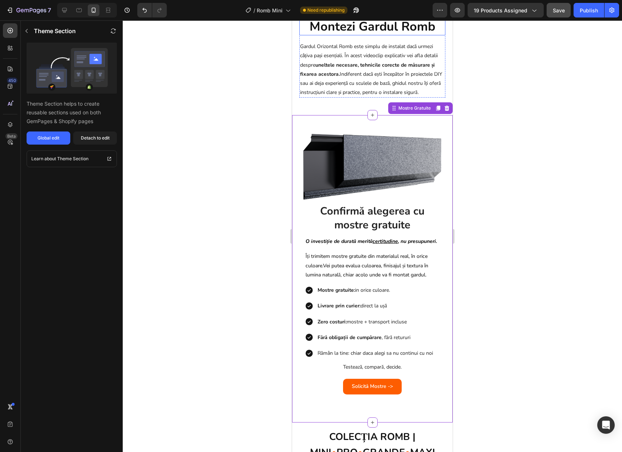
scroll to position [944, 0]
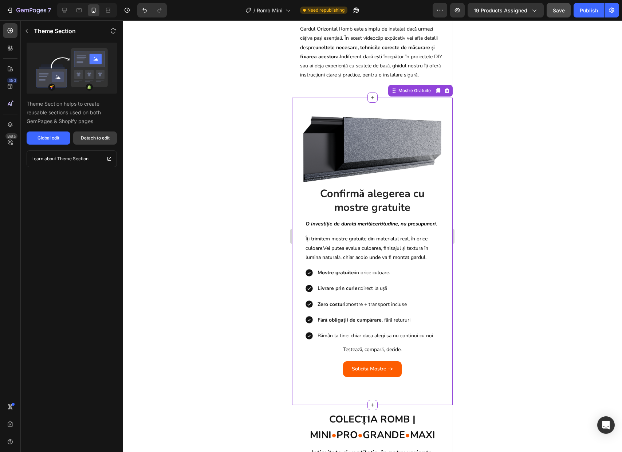
click at [107, 139] on div "Detach to edit" at bounding box center [95, 138] width 29 height 7
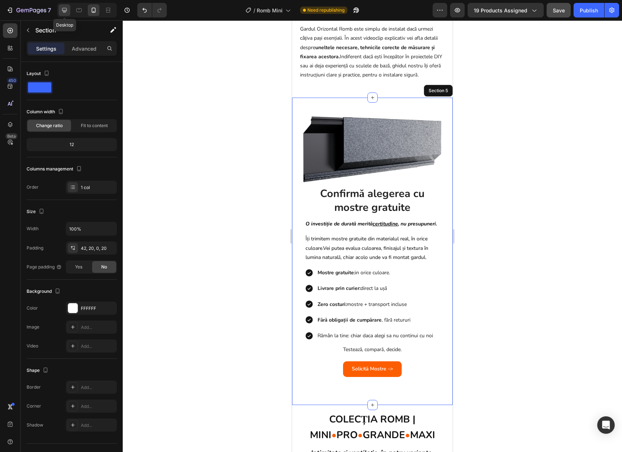
click at [68, 12] on div at bounding box center [65, 10] width 12 height 12
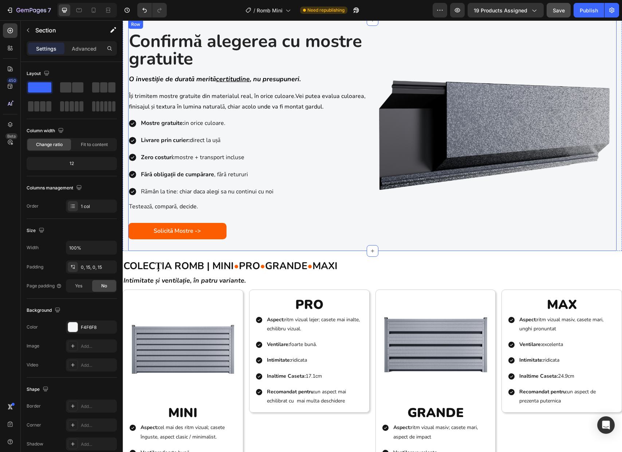
scroll to position [930, 0]
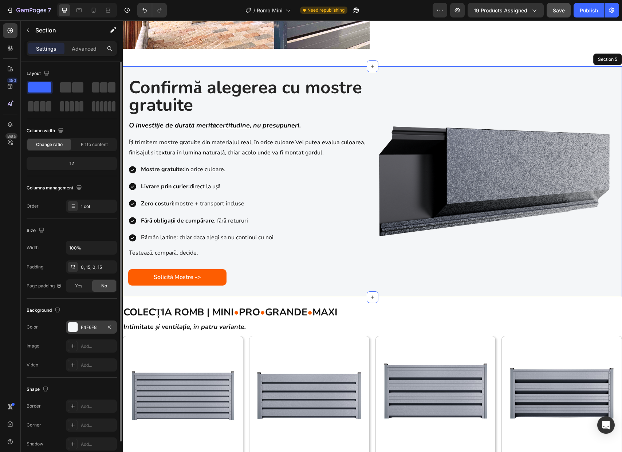
click at [101, 328] on div "F4F6F8" at bounding box center [91, 327] width 21 height 7
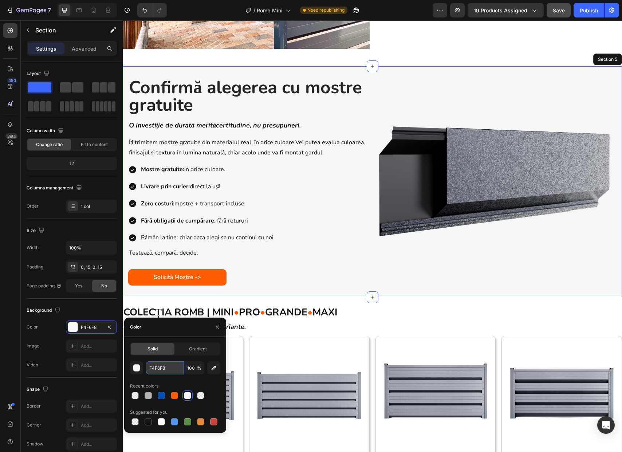
click at [173, 370] on input "F4F6F8" at bounding box center [165, 367] width 38 height 13
click at [370, 314] on h2 "COLECȚIA ROMB | MINI • PRO • GRANDE • MAXI" at bounding box center [372, 312] width 499 height 19
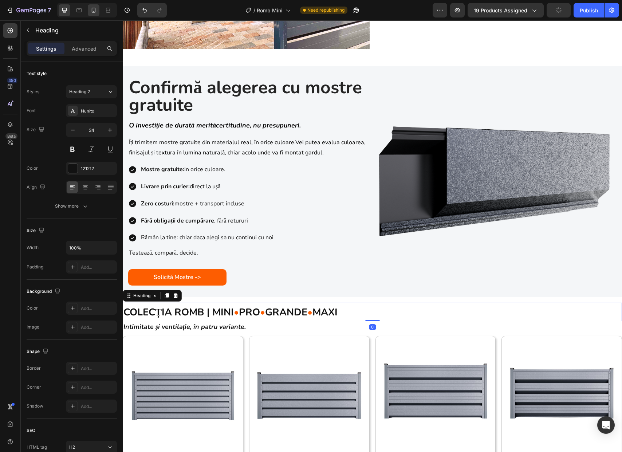
click at [95, 14] on div at bounding box center [94, 10] width 12 height 12
type input "32"
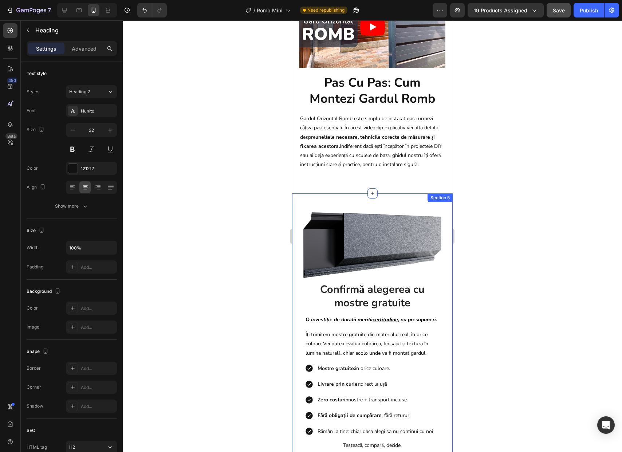
scroll to position [846, 0]
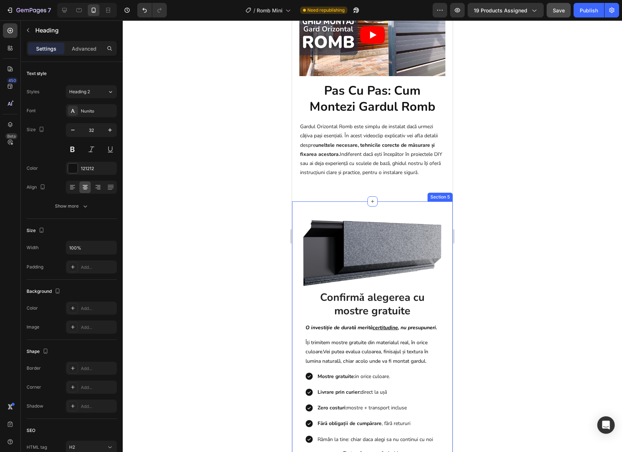
click at [442, 218] on div "Confirmă alegerea cu mostre gratuite Heading O investiție de durată merită cert…" at bounding box center [372, 354] width 161 height 307
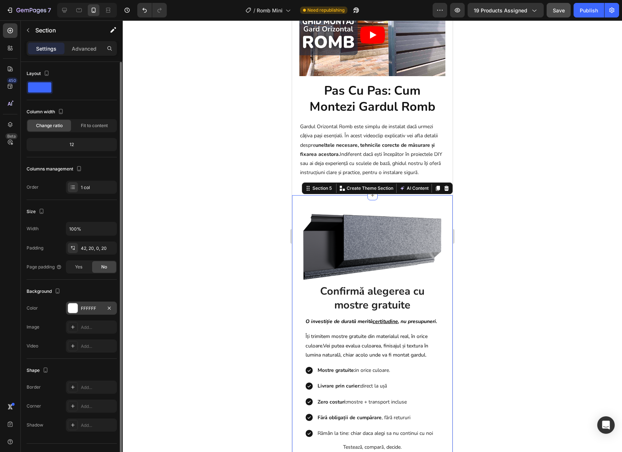
click at [76, 310] on div at bounding box center [72, 307] width 9 height 9
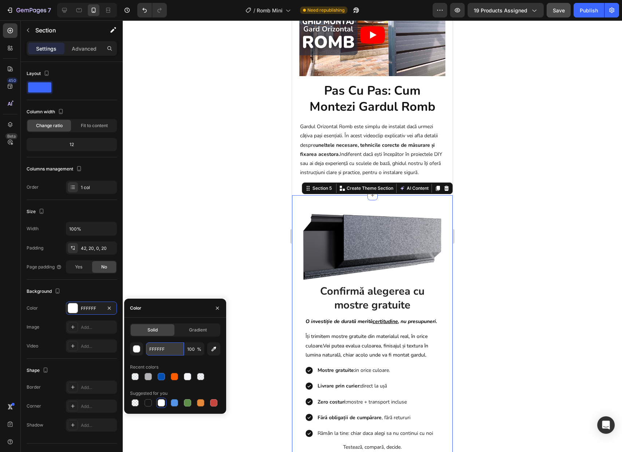
click at [158, 346] on input "FFFFFF" at bounding box center [165, 348] width 38 height 13
paste input "4F6F8"
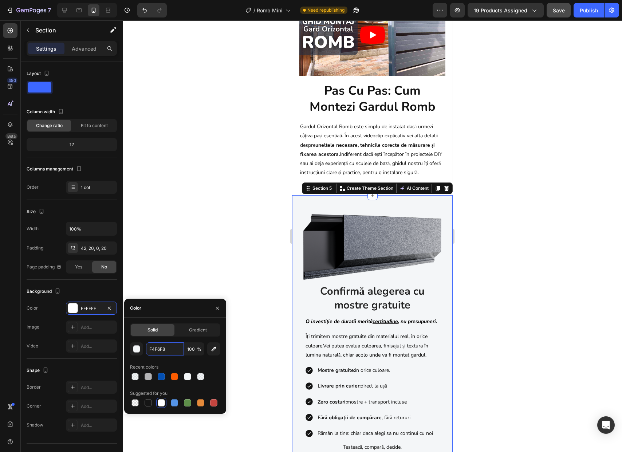
type input "F4F6F8"
click at [219, 362] on div "Recent colors" at bounding box center [175, 367] width 90 height 12
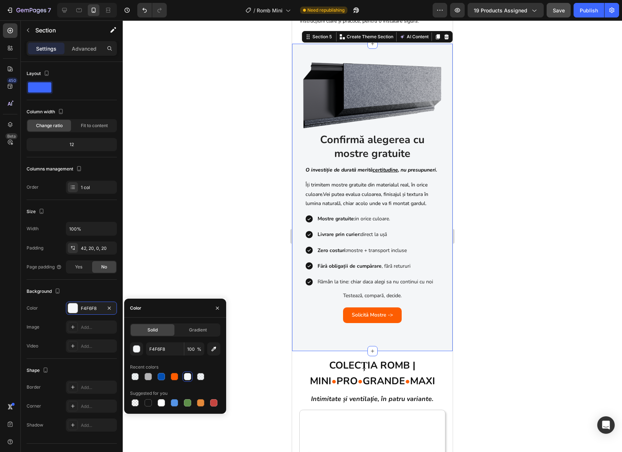
click at [495, 367] on div at bounding box center [372, 236] width 499 height 432
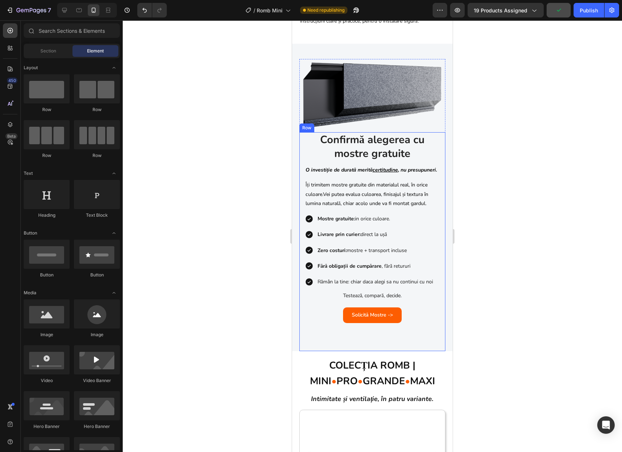
click at [389, 351] on div "Confirmă alegerea cu mostre gratuite Heading O investiție de durată merită cert…" at bounding box center [372, 241] width 146 height 219
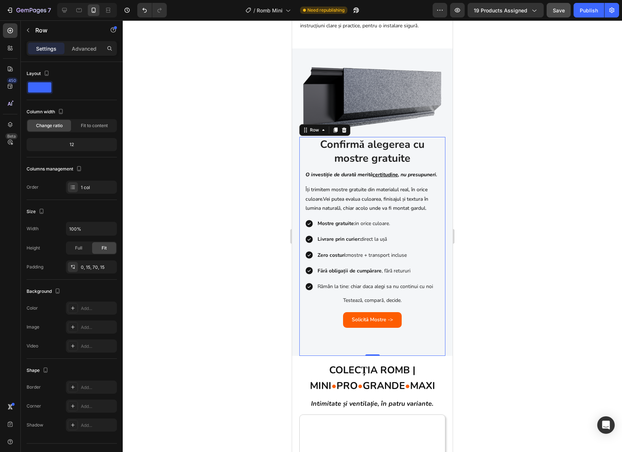
scroll to position [992, 0]
click at [469, 356] on div at bounding box center [372, 236] width 499 height 432
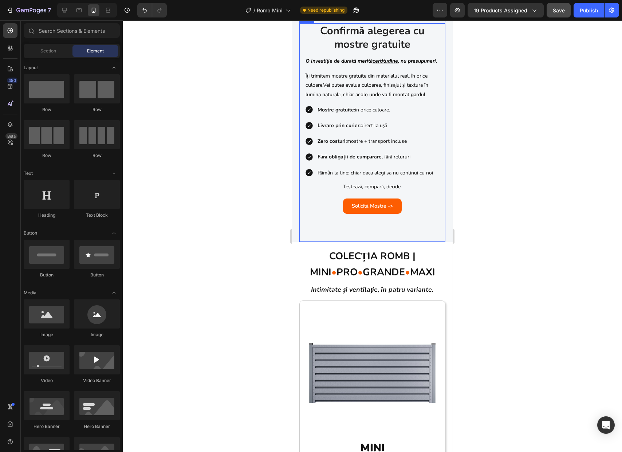
scroll to position [1202, 0]
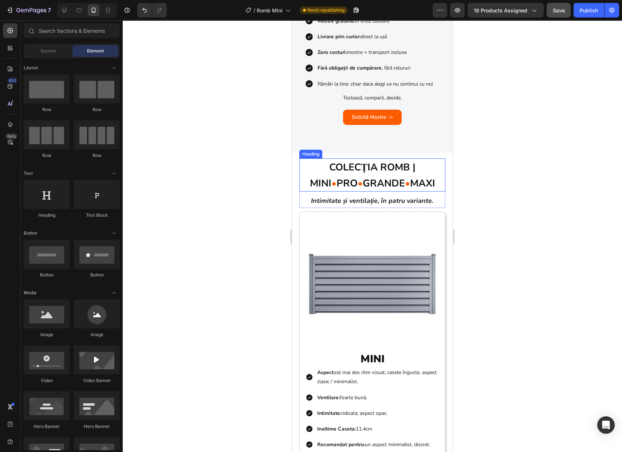
click at [425, 192] on h2 "COLECȚIA ROMB | MINI • PRO • GRANDE • MAXI" at bounding box center [372, 174] width 146 height 33
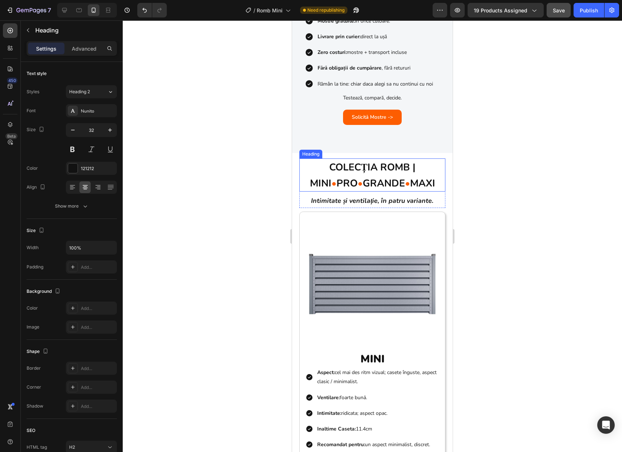
click at [425, 192] on h2 "COLECȚIA ROMB | MINI • PRO • GRANDE • MAXI" at bounding box center [372, 174] width 146 height 33
click at [495, 234] on div at bounding box center [372, 236] width 499 height 432
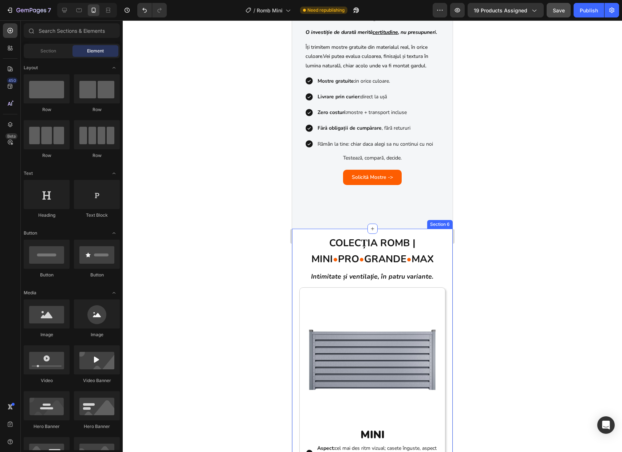
scroll to position [1192, 0]
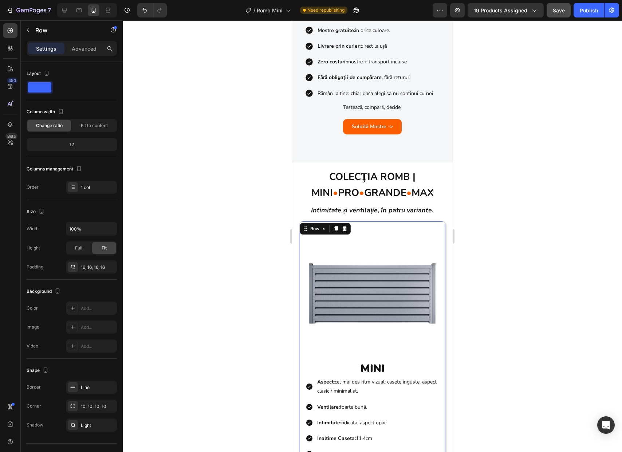
click at [438, 244] on div "Image MINI Heading Aspect: cel mai des ritm vizual; casete înguste, aspect clas…" at bounding box center [372, 343] width 146 height 245
click at [309, 232] on div "Row" at bounding box center [315, 228] width 12 height 7
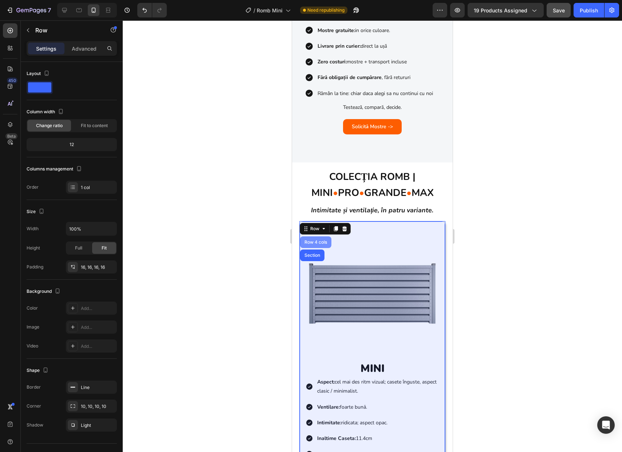
click at [318, 244] on div "Row 4 cols" at bounding box center [315, 242] width 25 height 4
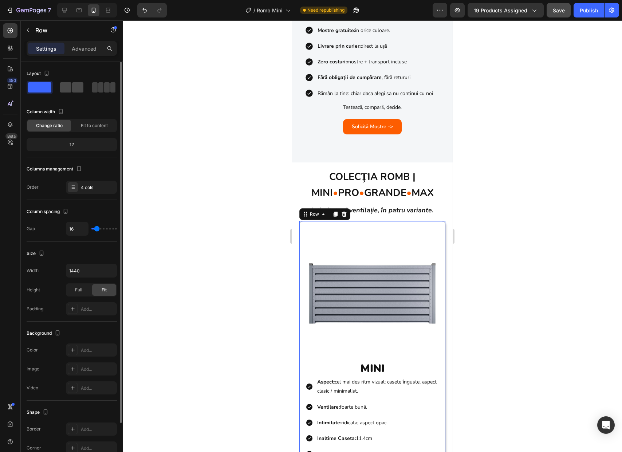
click at [72, 91] on span at bounding box center [77, 87] width 11 height 10
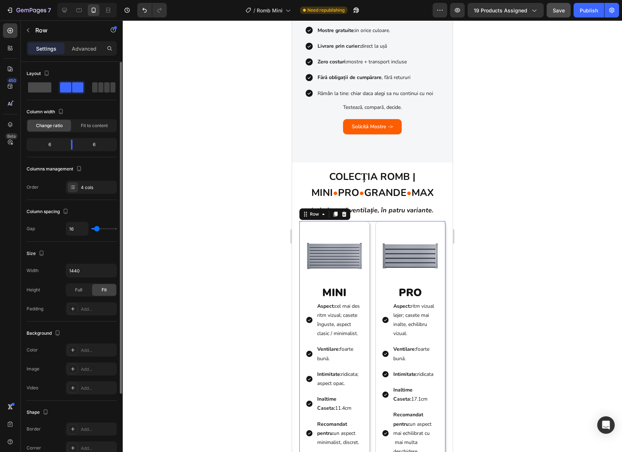
click at [44, 91] on span at bounding box center [39, 87] width 23 height 10
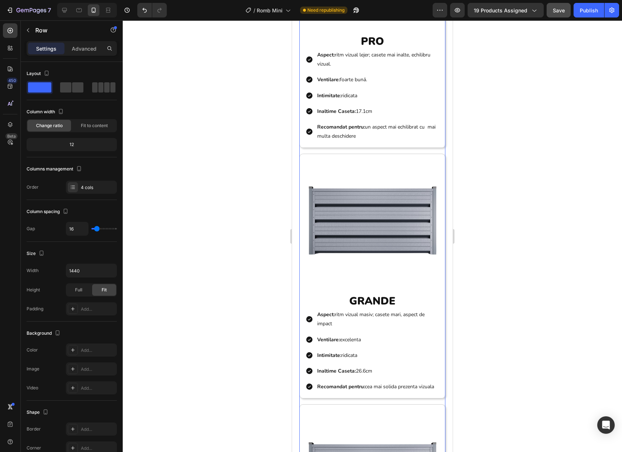
scroll to position [2367, 0]
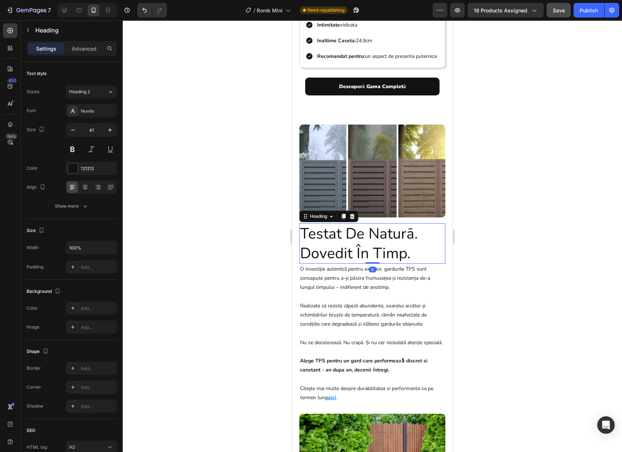
click at [384, 249] on h2 "testat de naturā. dovedit în timp." at bounding box center [372, 243] width 146 height 40
click at [68, 152] on button at bounding box center [72, 149] width 13 height 13
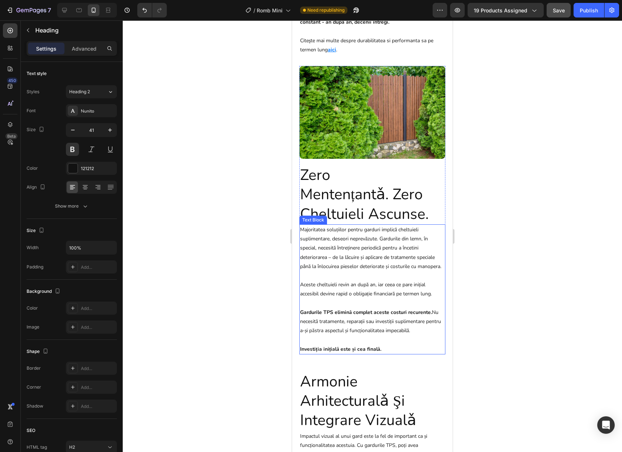
scroll to position [2722, 0]
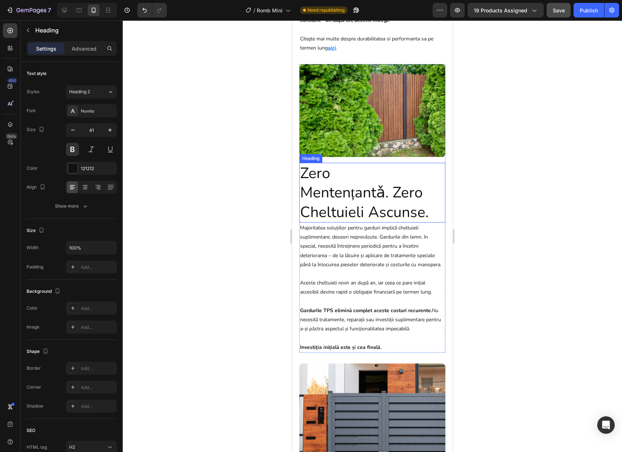
click at [346, 212] on h2 "zero mentențantǎ. zero cheltuieli ascunse." at bounding box center [372, 193] width 146 height 60
click at [74, 149] on button at bounding box center [72, 149] width 13 height 13
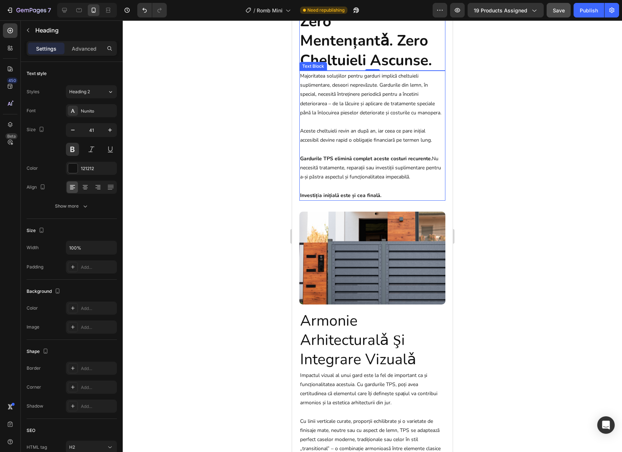
scroll to position [3020, 0]
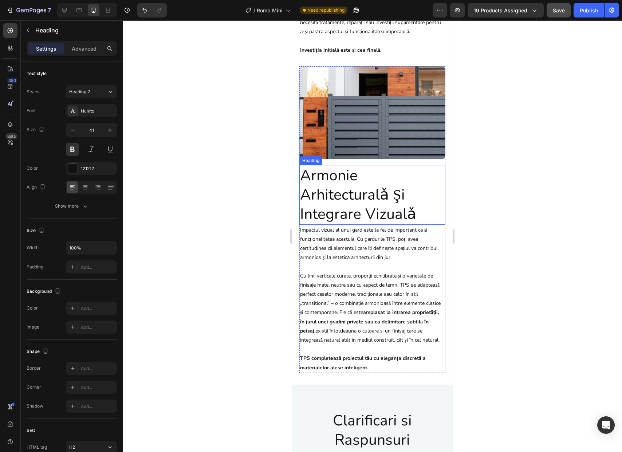
click at [348, 219] on h2 "armonie arhitecturalǎ şi integrare vizualǎ" at bounding box center [372, 195] width 146 height 60
click at [74, 149] on button at bounding box center [72, 149] width 13 height 13
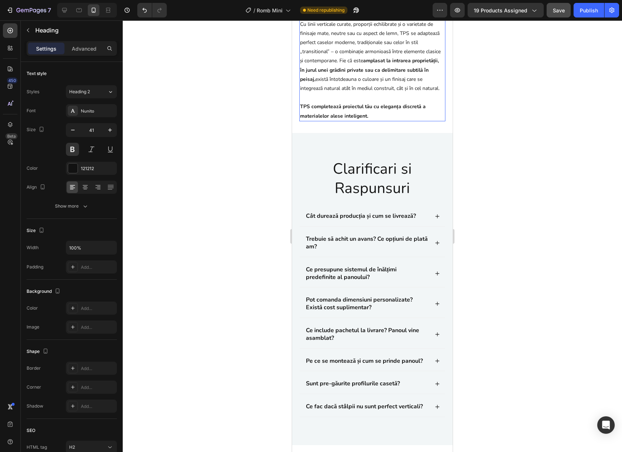
scroll to position [3263, 0]
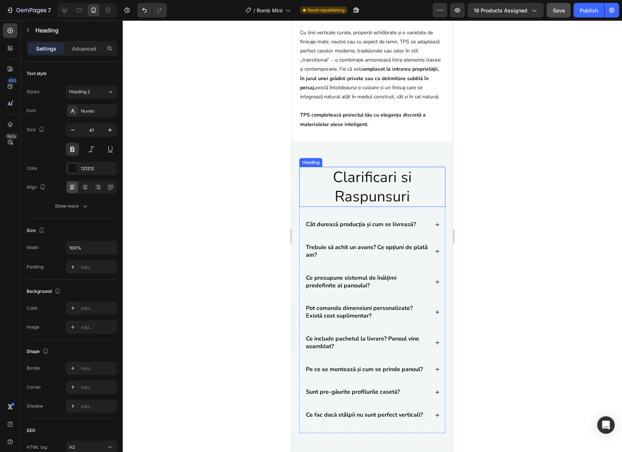
click at [373, 207] on h2 "Clarificari si Raspunsuri" at bounding box center [372, 187] width 146 height 40
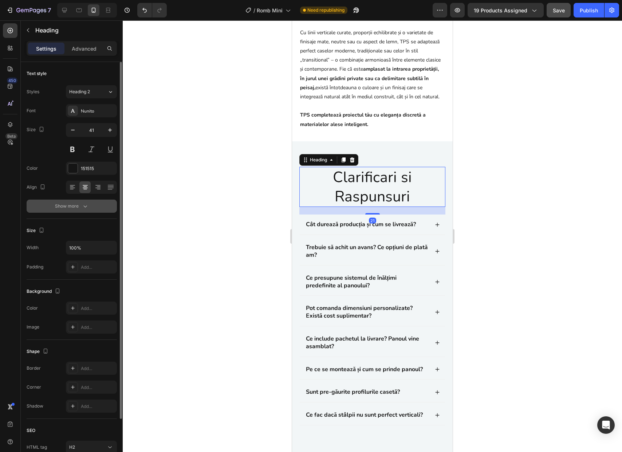
click at [60, 206] on div "Show more" at bounding box center [72, 206] width 34 height 7
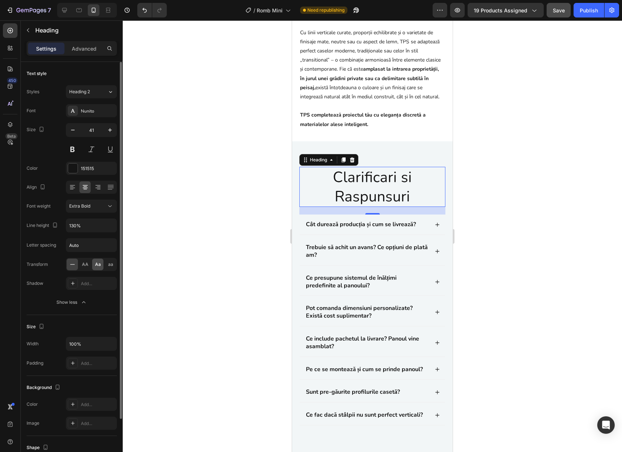
click at [98, 266] on span "Aa" at bounding box center [98, 264] width 6 height 7
click at [80, 264] on div "AA" at bounding box center [84, 265] width 11 height 12
click at [96, 266] on span "Aa" at bounding box center [98, 264] width 6 height 7
click at [403, 196] on h2 "clarificari si raspunsuri" at bounding box center [372, 187] width 146 height 40
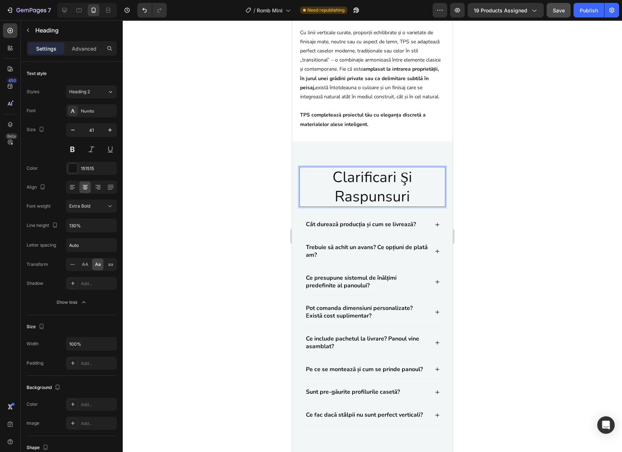
click at [382, 196] on p "clarificari Şi raspunsuri" at bounding box center [372, 187] width 145 height 39
click at [348, 207] on p "clarificǎri Şi raspunsuri" at bounding box center [372, 187] width 145 height 39
click at [345, 207] on p "clarificǎri Şi raspunsuri" at bounding box center [372, 187] width 145 height 39
click at [482, 224] on div at bounding box center [372, 236] width 499 height 432
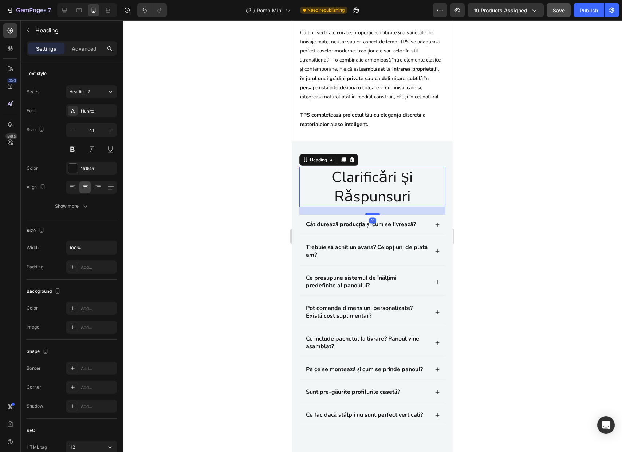
click at [414, 207] on p "clarificǎri Şi rǎspunsuri" at bounding box center [372, 187] width 145 height 39
click at [73, 152] on button at bounding box center [72, 149] width 13 height 13
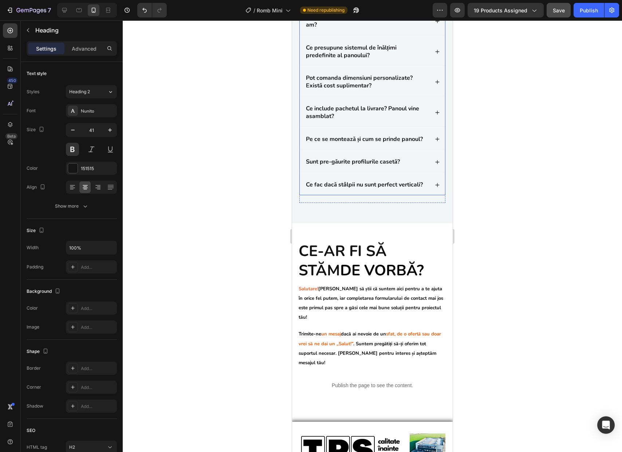
scroll to position [3535, 0]
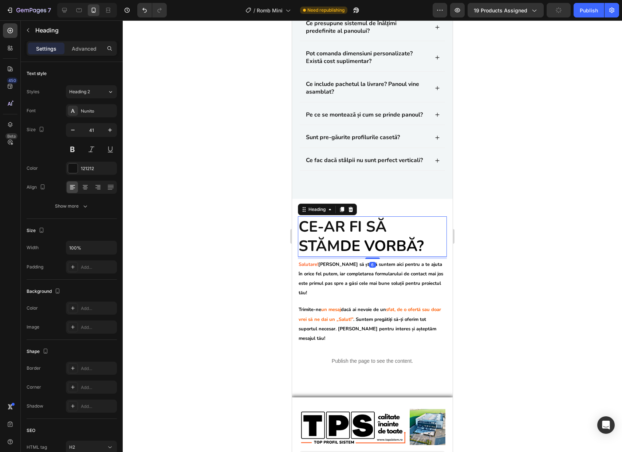
click at [381, 250] on strong "Ce-ar fi să stăm" at bounding box center [343, 236] width 88 height 39
click at [77, 133] on button "button" at bounding box center [72, 129] width 13 height 13
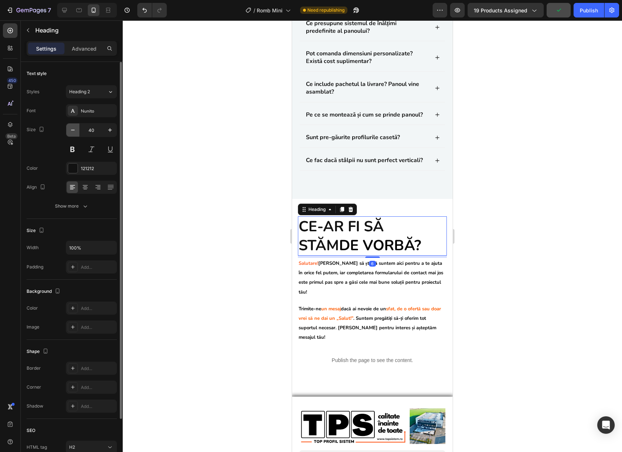
click at [77, 133] on button "button" at bounding box center [72, 129] width 13 height 13
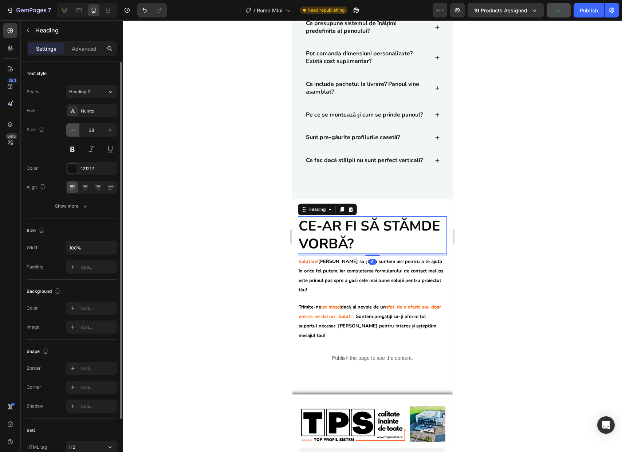
click at [77, 133] on button "button" at bounding box center [72, 129] width 13 height 13
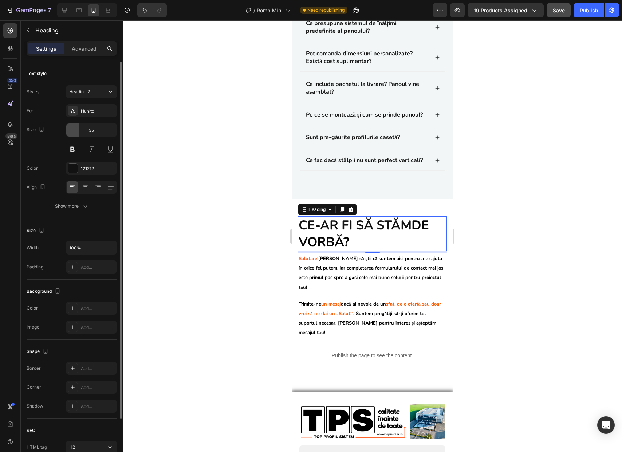
click at [77, 133] on button "button" at bounding box center [72, 129] width 13 height 13
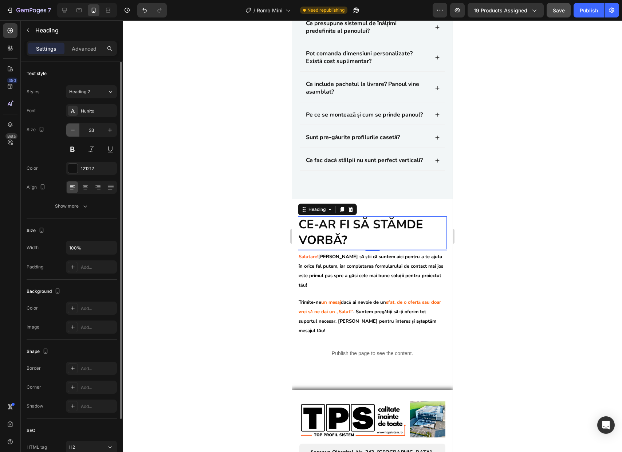
click at [77, 133] on button "button" at bounding box center [72, 129] width 13 height 13
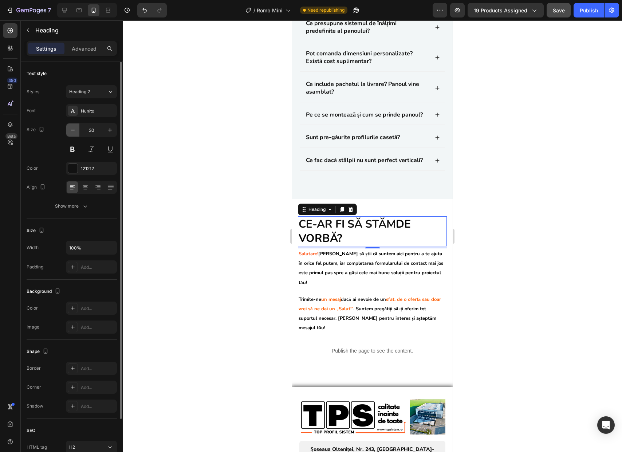
click at [77, 133] on button "button" at bounding box center [72, 129] width 13 height 13
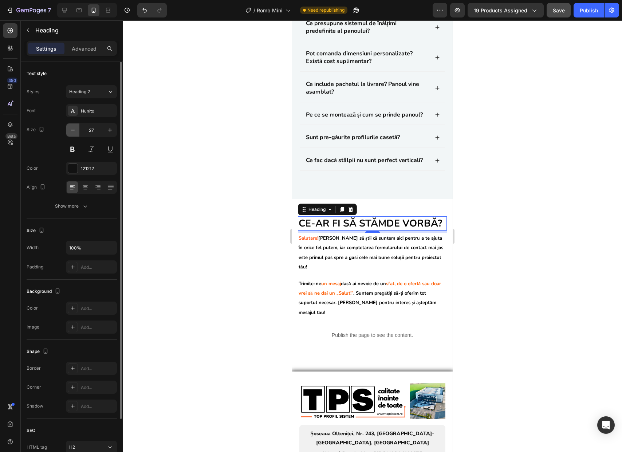
click at [77, 133] on button "button" at bounding box center [72, 129] width 13 height 13
type input "25"
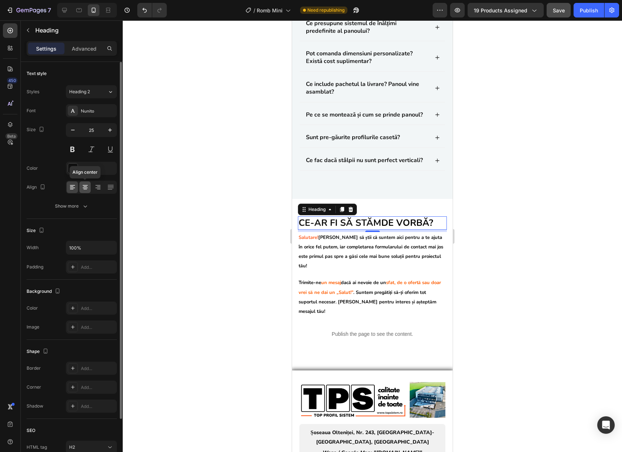
click at [85, 188] on icon at bounding box center [85, 188] width 5 height 1
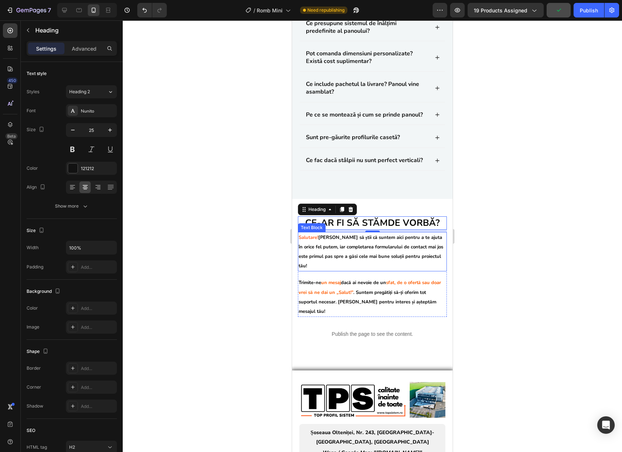
click at [369, 271] on p "Salutare! Dorim să știi că suntem aici pentru a te ajuta în orice fel putem, ia…" at bounding box center [373, 252] width 148 height 38
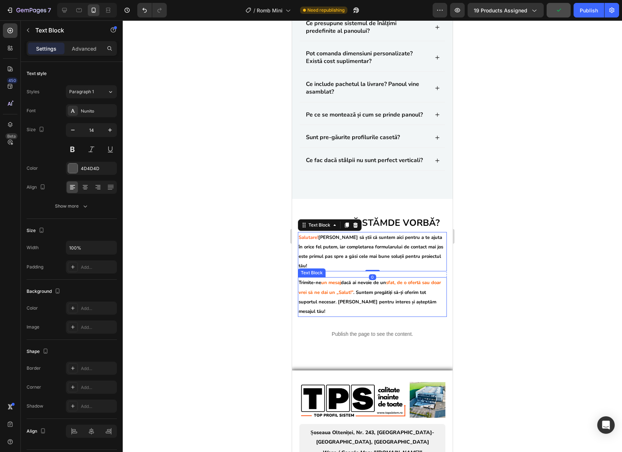
click at [328, 295] on strong "sfat, de o ofertă sau doar vrei să ne dai un „Salut!”" at bounding box center [370, 287] width 142 height 16
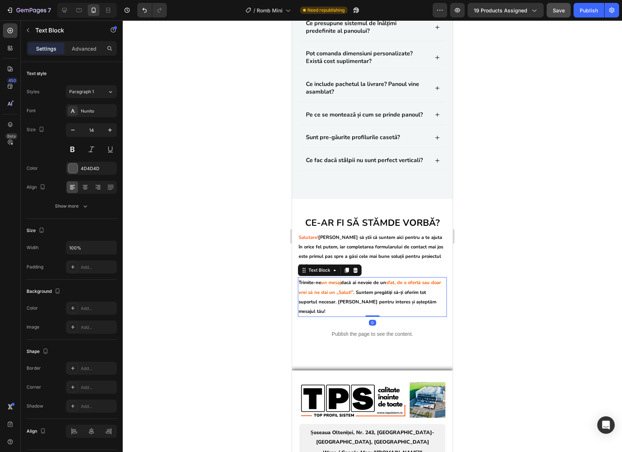
click at [488, 283] on div at bounding box center [372, 236] width 499 height 432
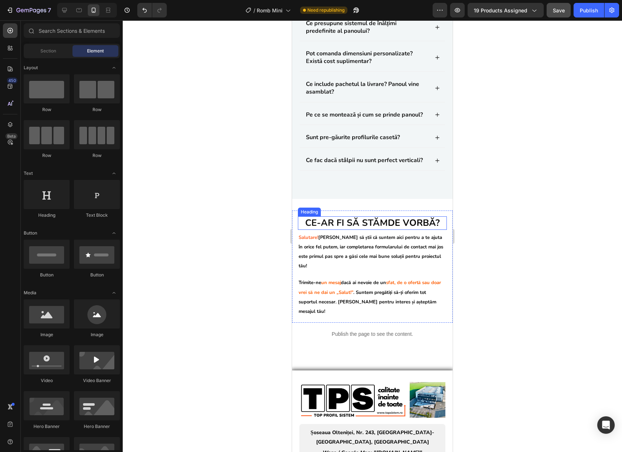
click at [391, 229] on strong "de vorbă?" at bounding box center [414, 223] width 52 height 12
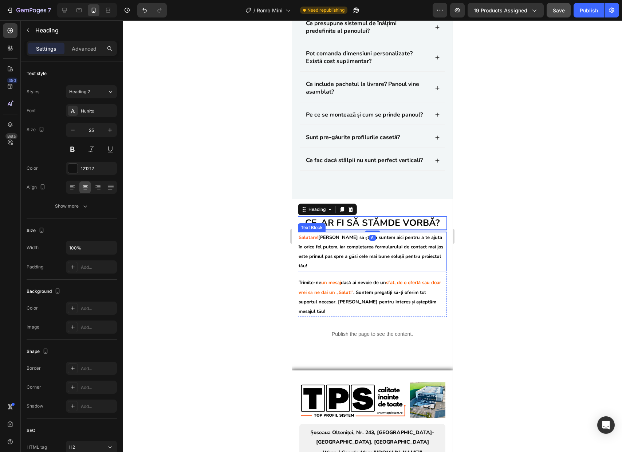
click at [478, 268] on div at bounding box center [372, 236] width 499 height 432
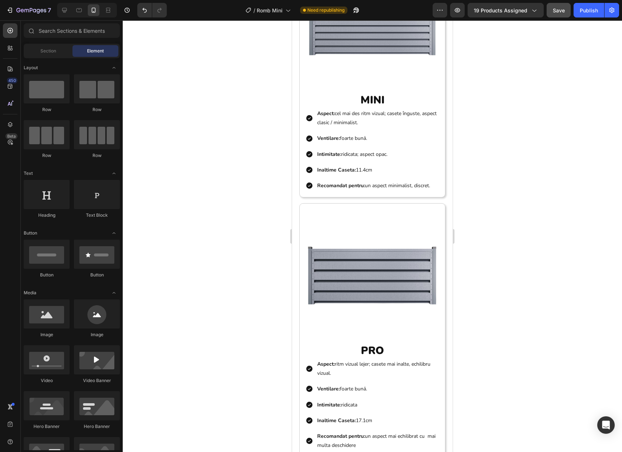
scroll to position [876, 0]
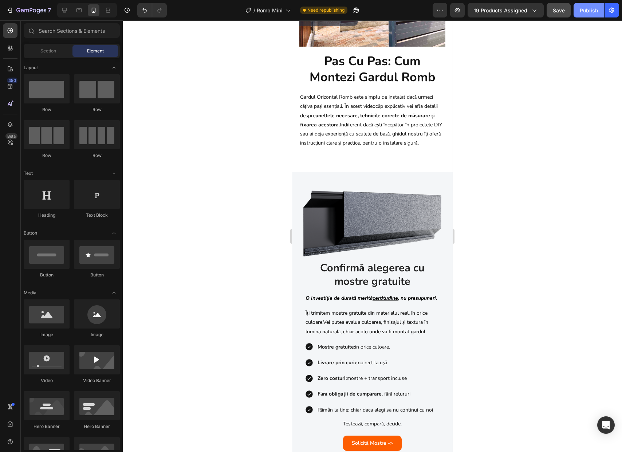
click at [586, 13] on div "Publish" at bounding box center [589, 11] width 18 height 8
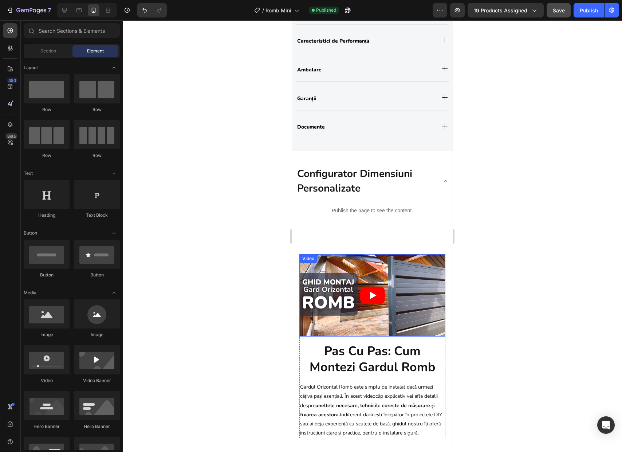
scroll to position [429, 0]
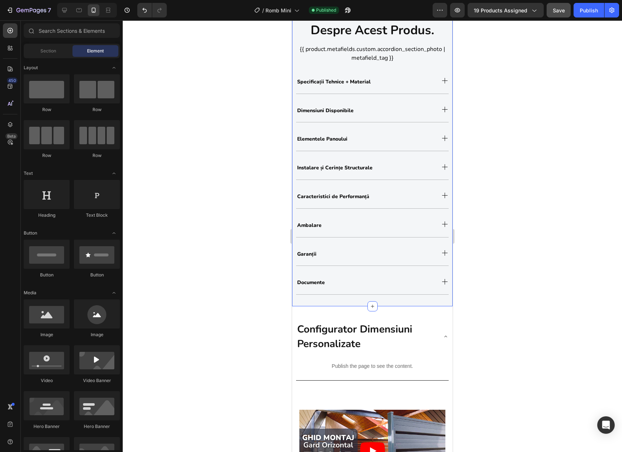
click at [317, 302] on div "despre acest produs. Heading {{ product.metafields.custom.accordion_section_pho…" at bounding box center [372, 158] width 161 height 297
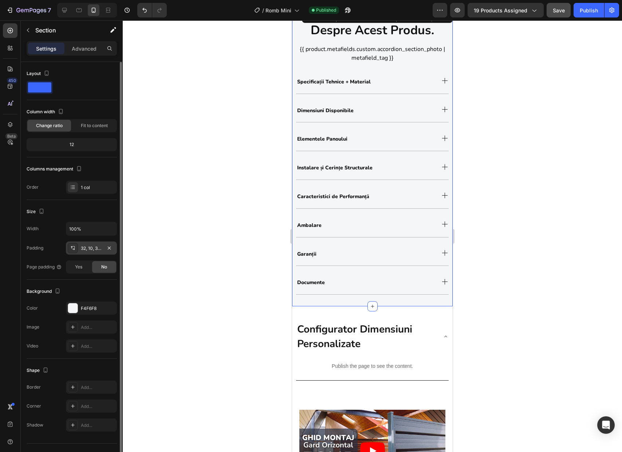
click at [101, 251] on div "32, 10, 32, 10" at bounding box center [91, 248] width 21 height 7
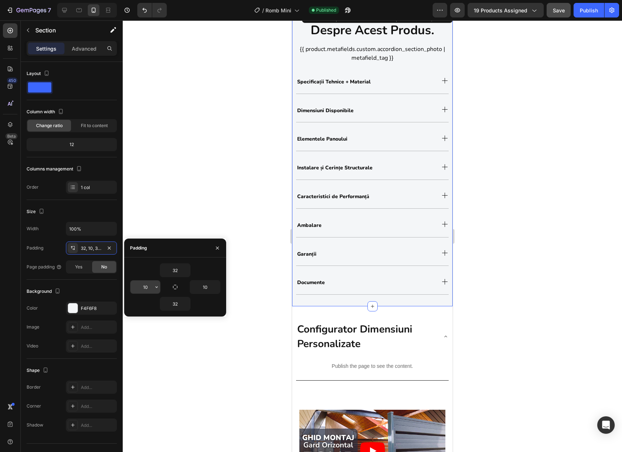
click at [148, 289] on input "10" at bounding box center [145, 286] width 30 height 13
type input "15"
click at [210, 286] on input "10" at bounding box center [205, 286] width 30 height 13
type input "15"
click at [431, 83] on div "Specificații Tehnice + Material" at bounding box center [372, 80] width 149 height 25
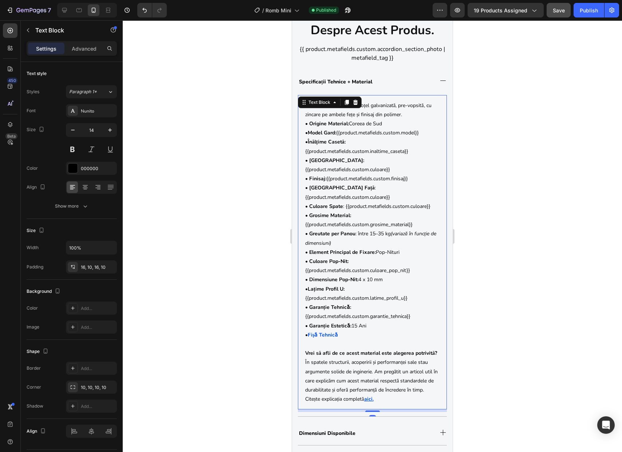
click at [301, 124] on div "• Tip Material: Tablă din oțel galvanizată, pre-vopsită, cu zincare pe ambele f…" at bounding box center [372, 252] width 149 height 315
click at [94, 271] on div "16, 10, 16, 10" at bounding box center [91, 266] width 51 height 13
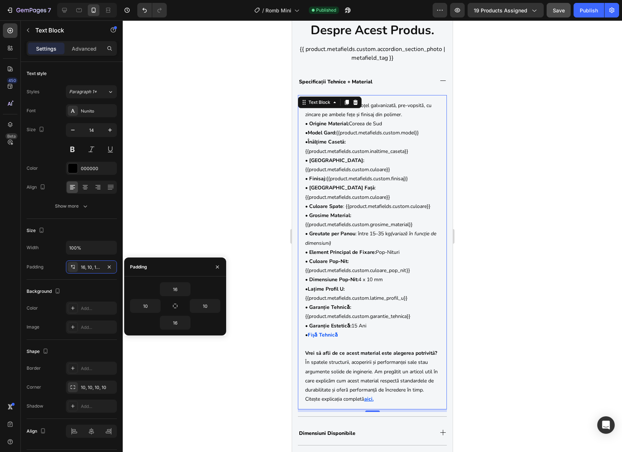
click at [182, 233] on div at bounding box center [372, 236] width 499 height 432
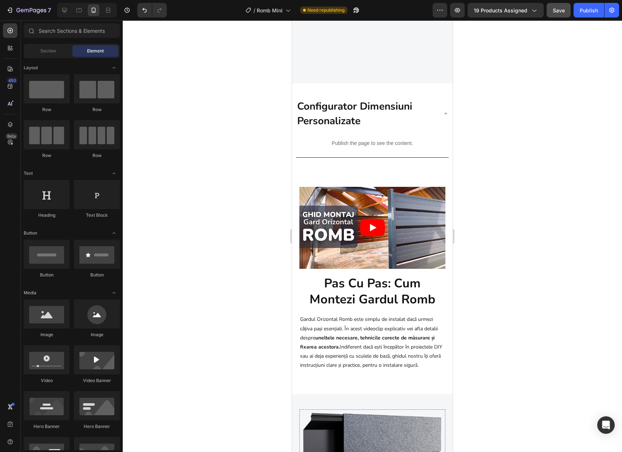
scroll to position [901, 0]
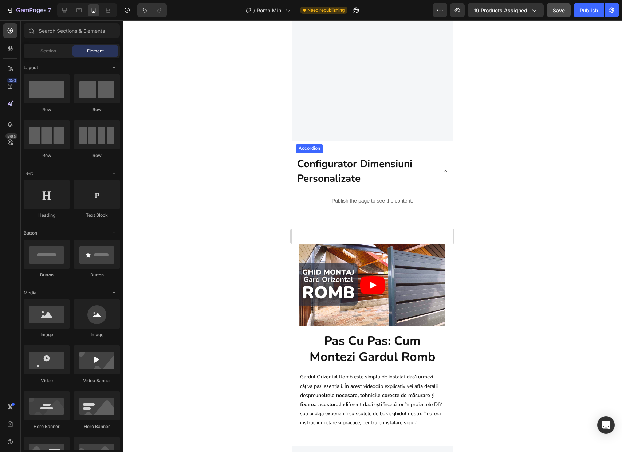
click at [356, 170] on span "Configurator Dimensiuni Personalizate" at bounding box center [354, 171] width 115 height 28
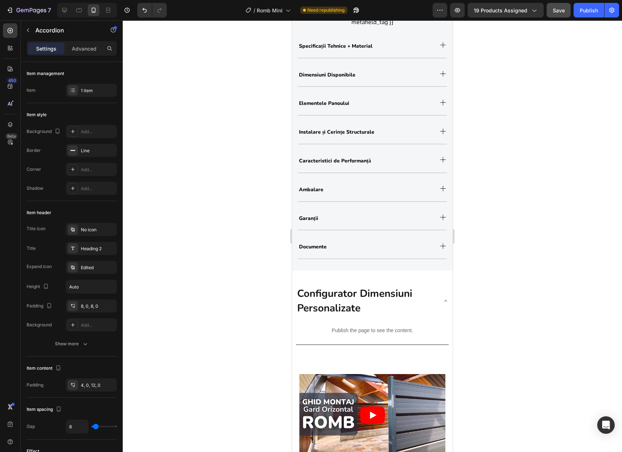
scroll to position [465, 0]
click at [350, 301] on span "Configurator Dimensiuni Personalizate" at bounding box center [354, 300] width 115 height 28
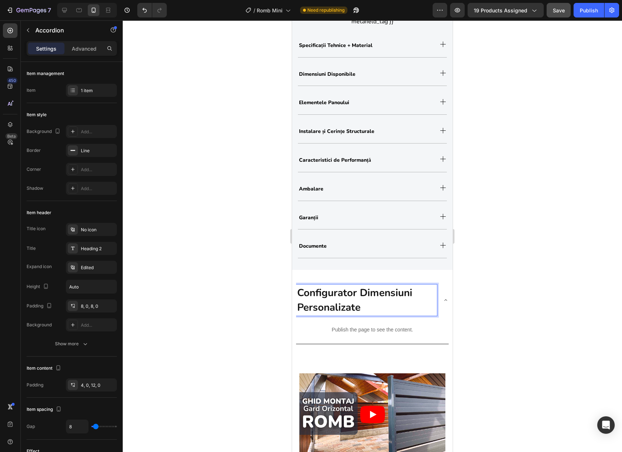
click at [500, 317] on div at bounding box center [372, 236] width 499 height 432
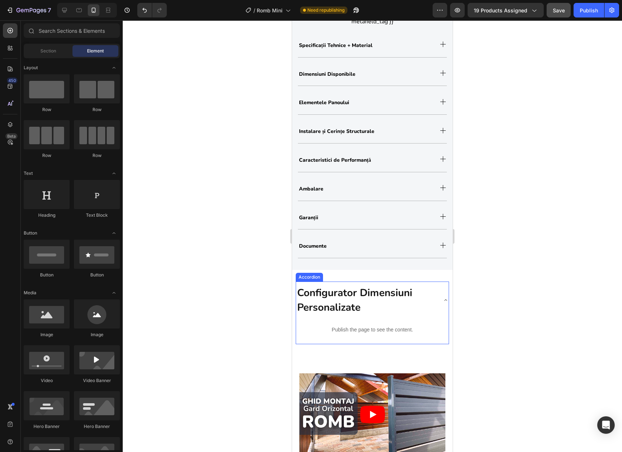
click at [427, 309] on p "Configurator Dimensiuni Personalizate" at bounding box center [366, 300] width 139 height 29
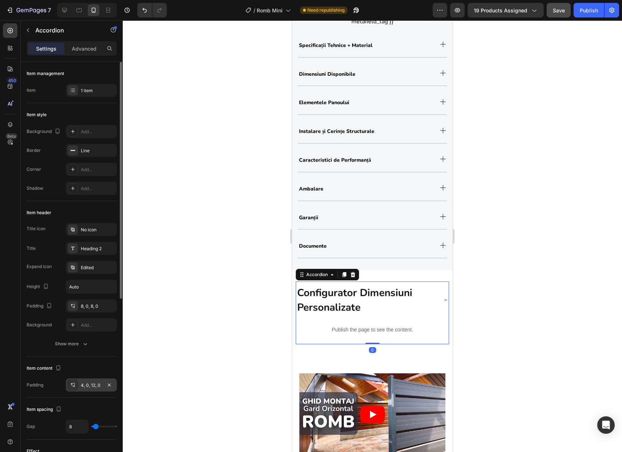
click at [86, 386] on div "4, 0, 12, 0" at bounding box center [91, 385] width 21 height 7
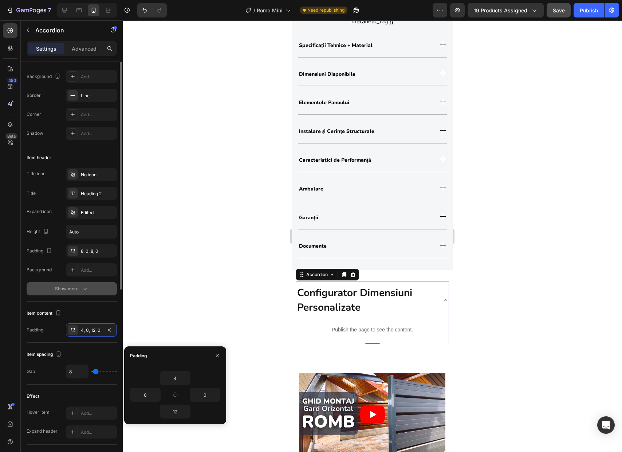
scroll to position [29, 0]
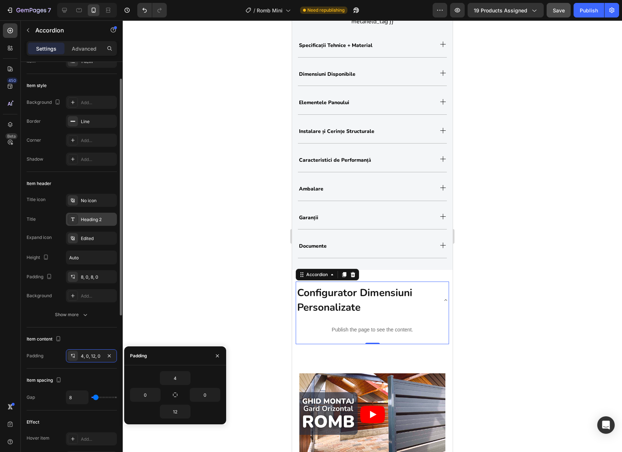
click at [89, 221] on div "Heading 2" at bounding box center [98, 219] width 34 height 7
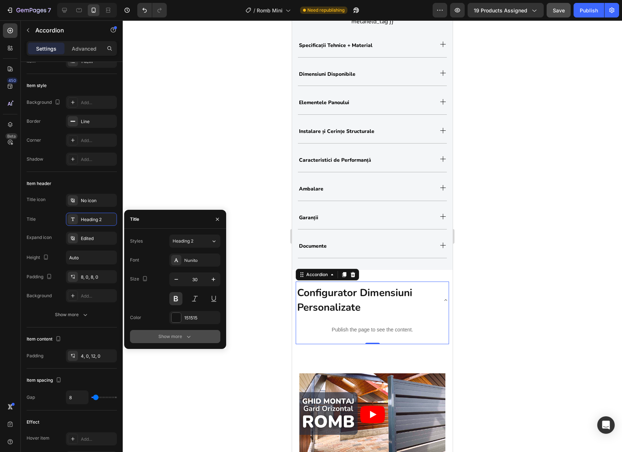
click at [162, 341] on button "Show more" at bounding box center [175, 336] width 90 height 13
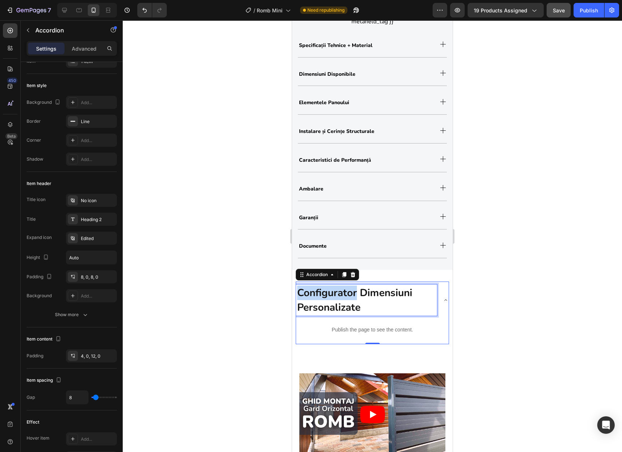
click at [346, 293] on span "Configurator Dimensiuni Personalizate" at bounding box center [354, 300] width 115 height 28
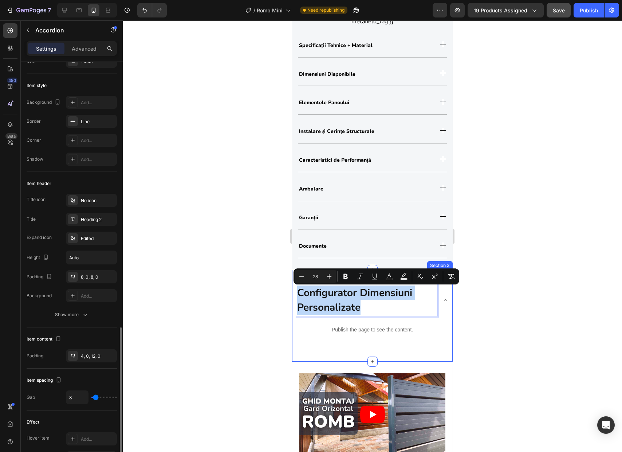
scroll to position [302, 0]
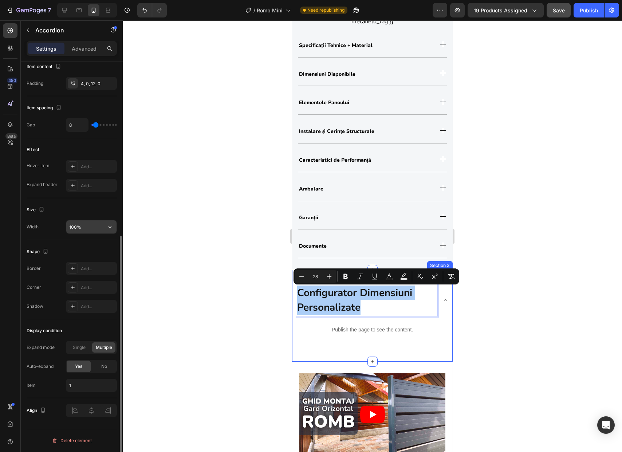
click at [95, 223] on input "100%" at bounding box center [91, 226] width 50 height 13
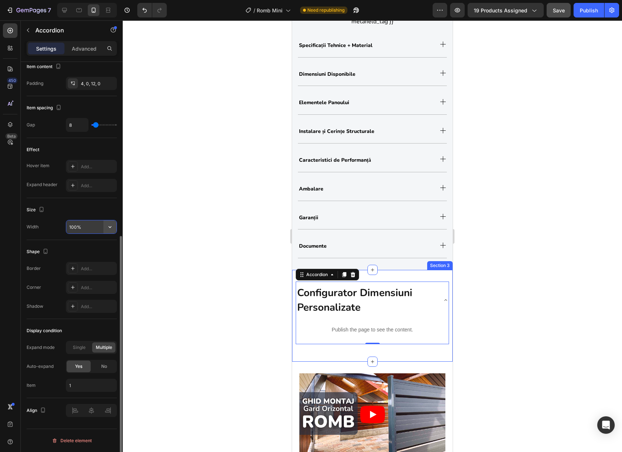
click at [111, 227] on icon "button" at bounding box center [109, 226] width 7 height 7
click at [476, 300] on div at bounding box center [372, 236] width 499 height 432
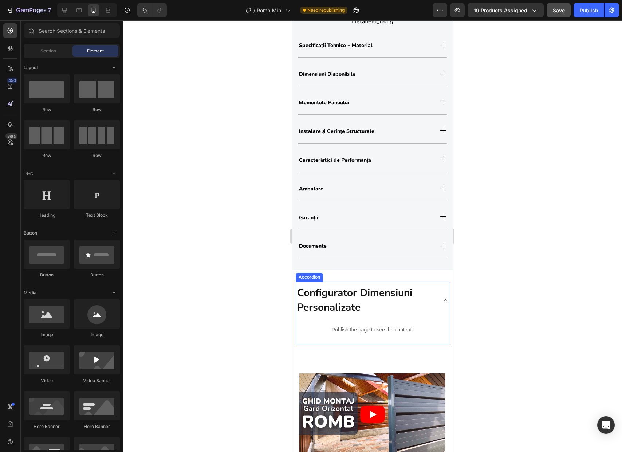
click at [371, 297] on span "Configurator Dimensiuni Personalizate" at bounding box center [354, 300] width 115 height 28
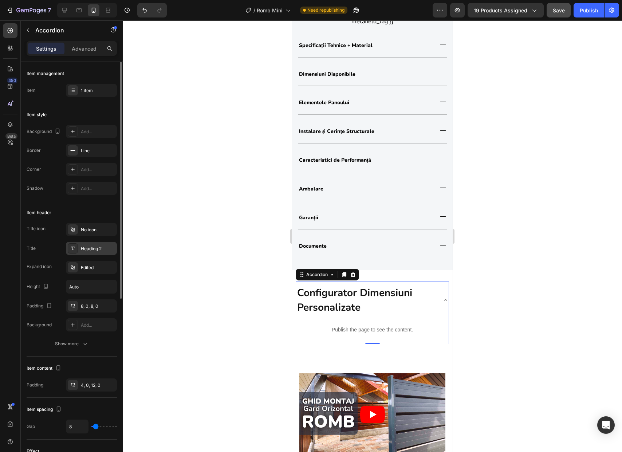
click at [90, 248] on div "Heading 2" at bounding box center [98, 249] width 34 height 7
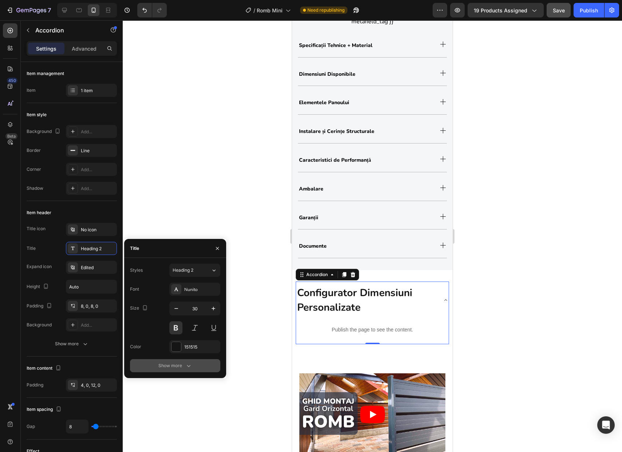
click at [185, 362] on button "Show more" at bounding box center [175, 365] width 90 height 13
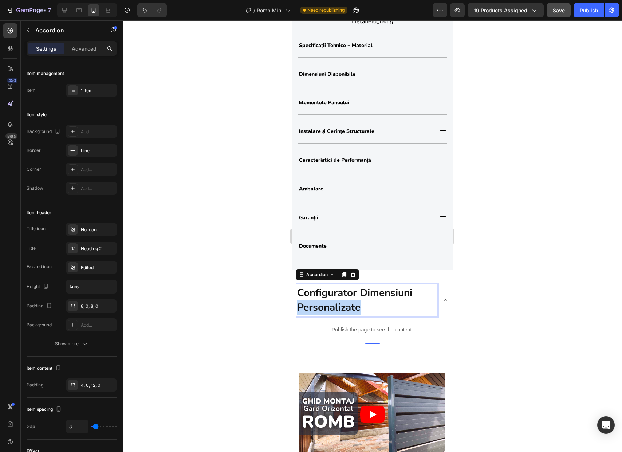
click at [329, 302] on span "Configurator Dimensiuni Personalizate" at bounding box center [354, 300] width 115 height 28
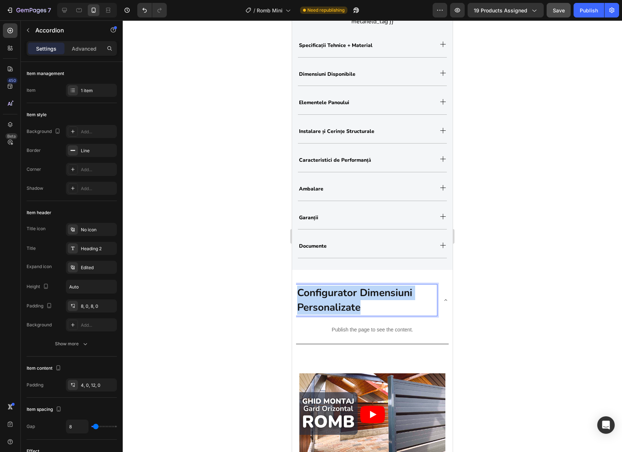
click at [329, 302] on span "Configurator Dimensiuni Personalizate" at bounding box center [354, 300] width 115 height 28
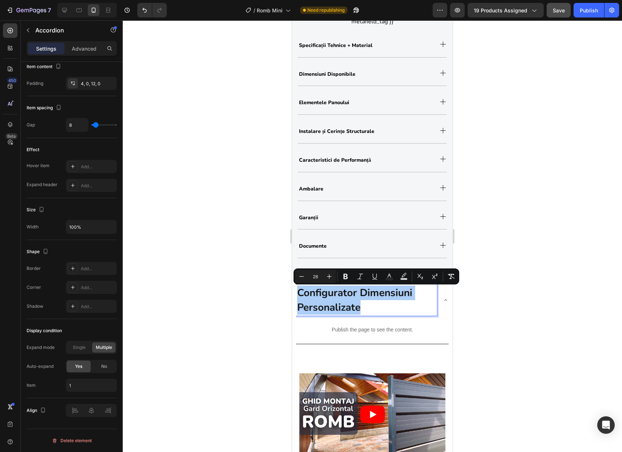
drag, startPoint x: 491, startPoint y: 317, endPoint x: 484, endPoint y: 317, distance: 6.6
click at [491, 317] on div at bounding box center [372, 236] width 499 height 432
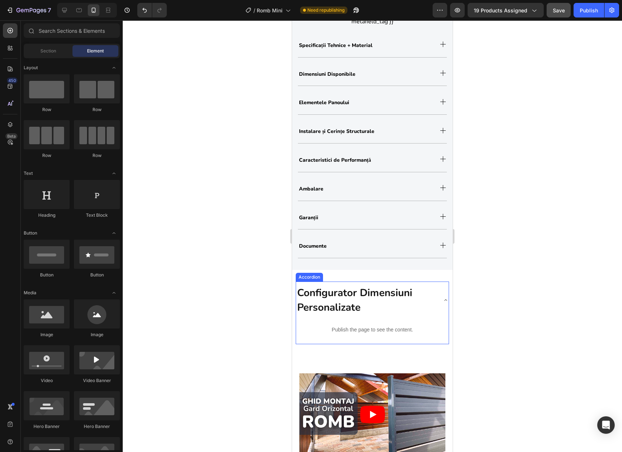
click at [391, 302] on p "Configurator Dimensiuni Personalizate" at bounding box center [366, 300] width 139 height 29
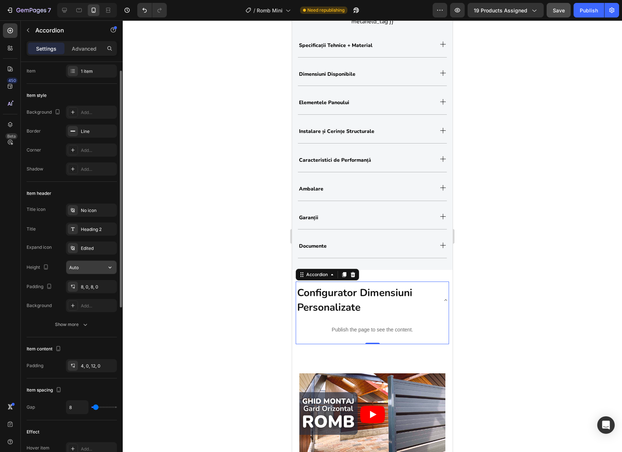
scroll to position [0, 0]
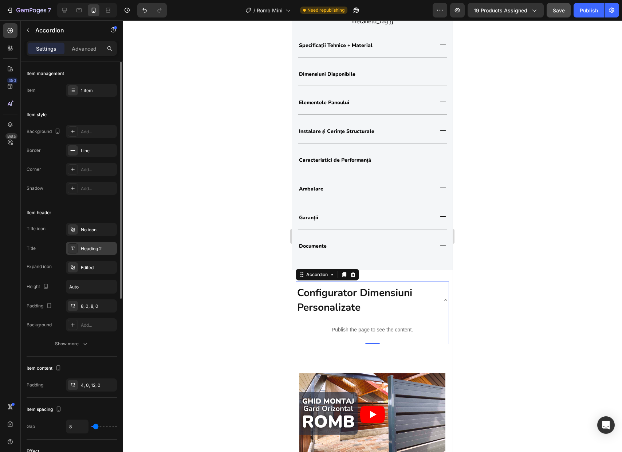
click at [90, 247] on div "Heading 2" at bounding box center [98, 249] width 34 height 7
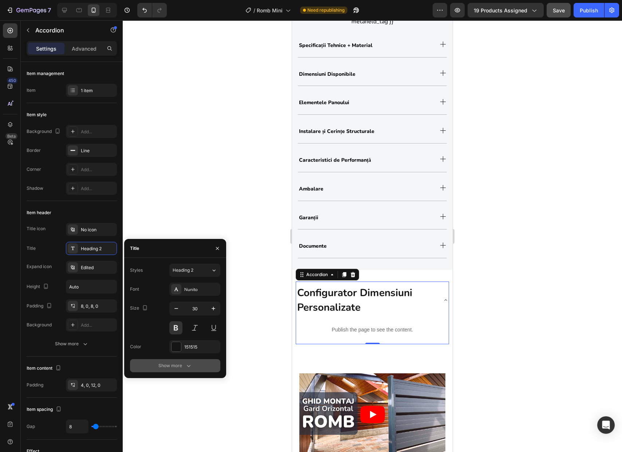
click at [190, 368] on icon "button" at bounding box center [188, 365] width 7 height 7
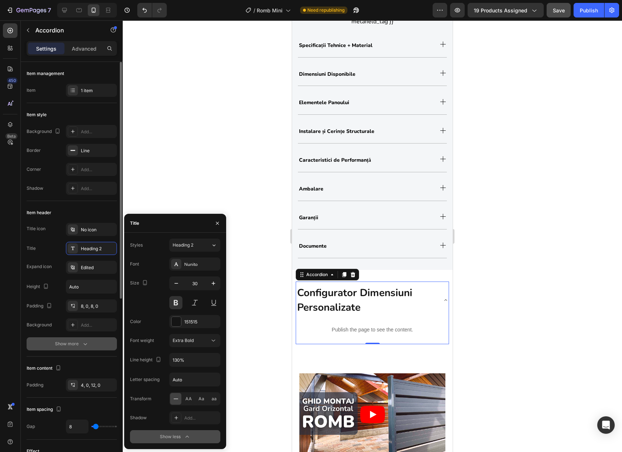
click at [85, 346] on icon "button" at bounding box center [85, 343] width 7 height 7
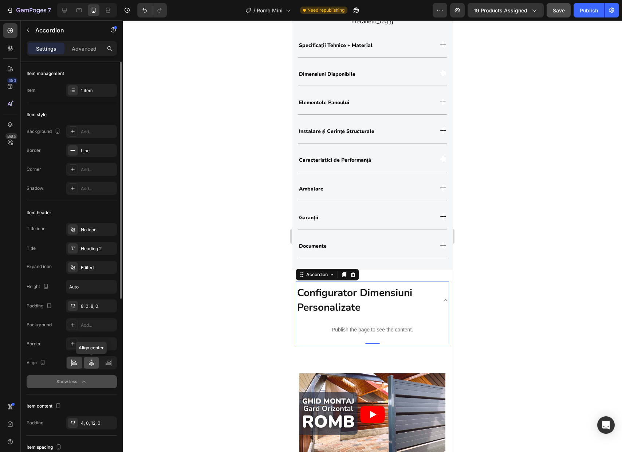
click at [93, 364] on icon at bounding box center [91, 362] width 7 height 7
click at [73, 362] on icon at bounding box center [74, 362] width 4 height 2
click at [86, 363] on div at bounding box center [92, 363] width 16 height 12
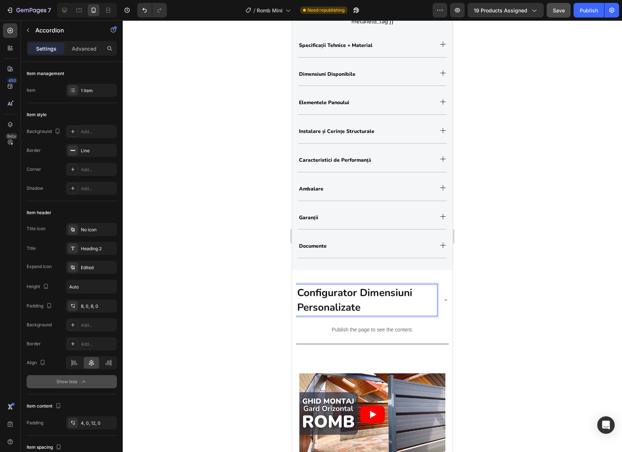
click at [494, 306] on div at bounding box center [372, 236] width 499 height 432
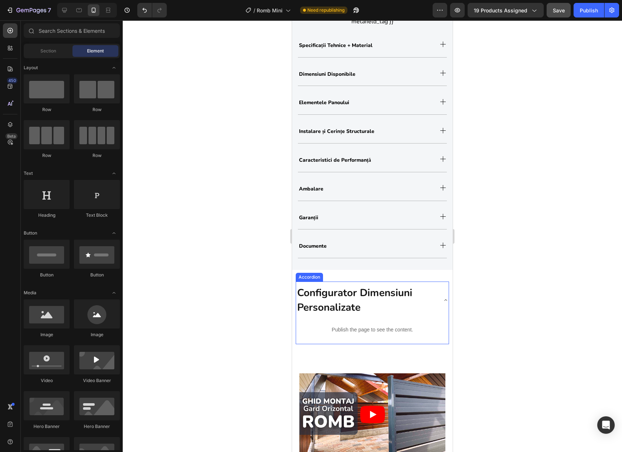
click at [410, 298] on span "Configurator Dimensiuni Personalizate" at bounding box center [354, 300] width 115 height 28
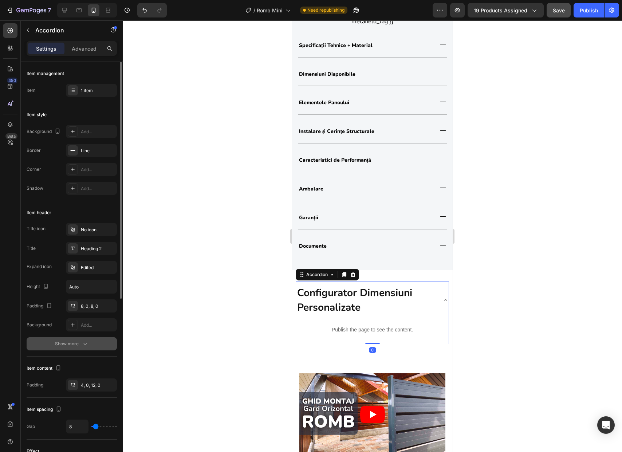
click at [69, 345] on div "Show more" at bounding box center [72, 343] width 34 height 7
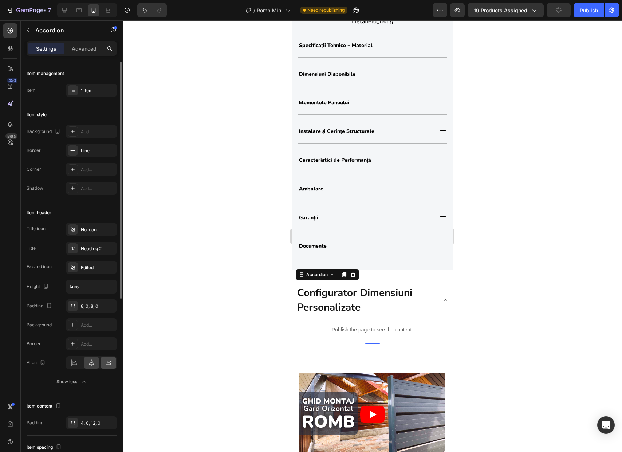
click at [113, 364] on div at bounding box center [109, 363] width 16 height 12
click at [86, 363] on div at bounding box center [92, 363] width 16 height 12
click at [95, 252] on div "Heading 2" at bounding box center [91, 248] width 51 height 13
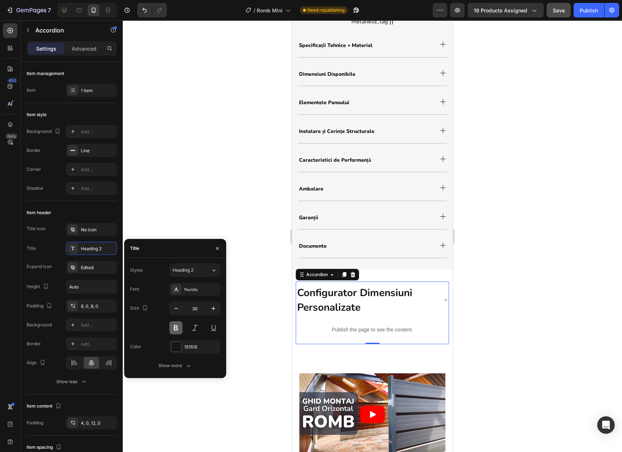
click at [178, 328] on button at bounding box center [175, 327] width 13 height 13
click at [196, 291] on div "Nunito" at bounding box center [201, 289] width 34 height 7
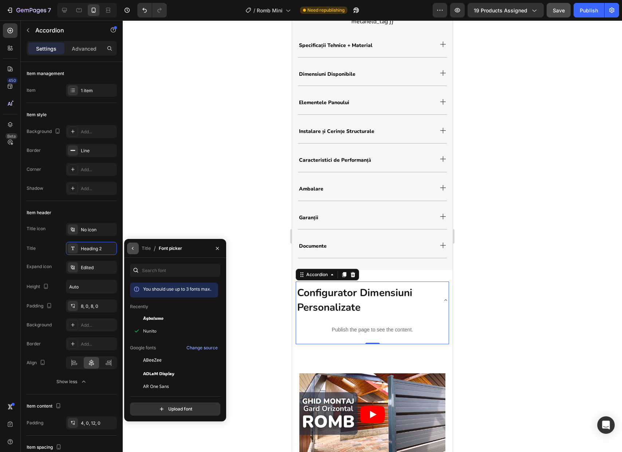
click at [132, 244] on button "button" at bounding box center [133, 249] width 12 height 12
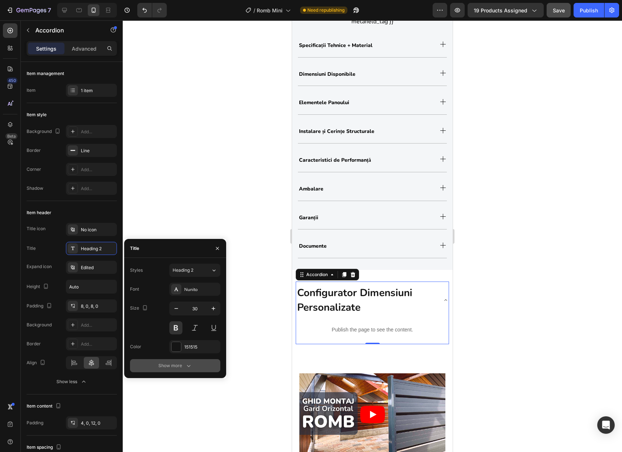
click at [181, 364] on div "Show more" at bounding box center [175, 365] width 34 height 7
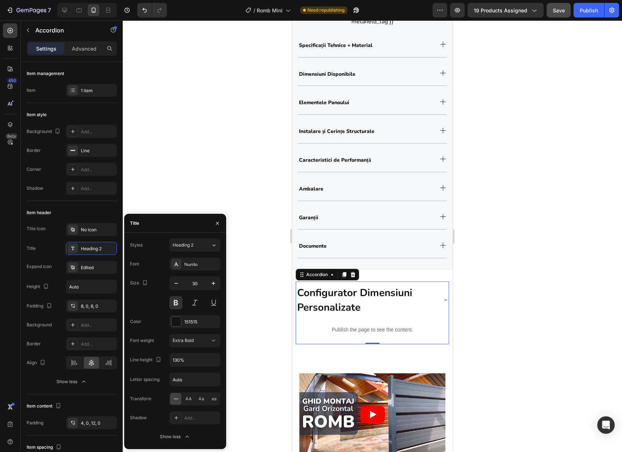
click at [236, 361] on div at bounding box center [372, 236] width 499 height 432
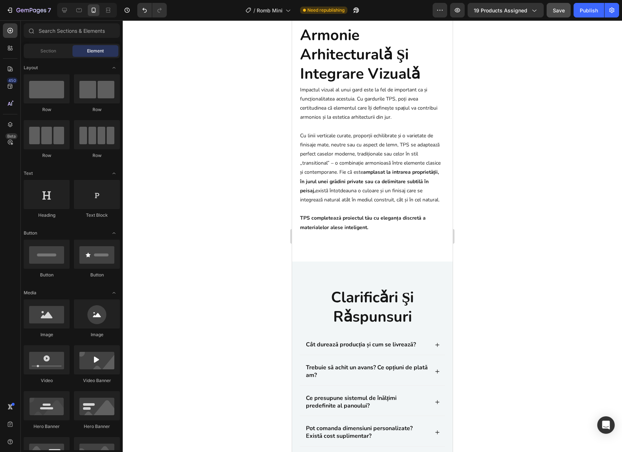
scroll to position [3161, 0]
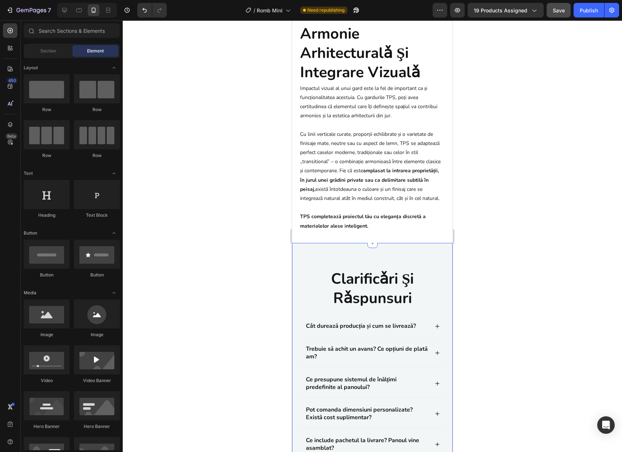
click at [407, 273] on div "clarificǎri şi rǎspunsuri Heading Cât durează producția și cum se livrează? Tre…" at bounding box center [372, 406] width 161 height 327
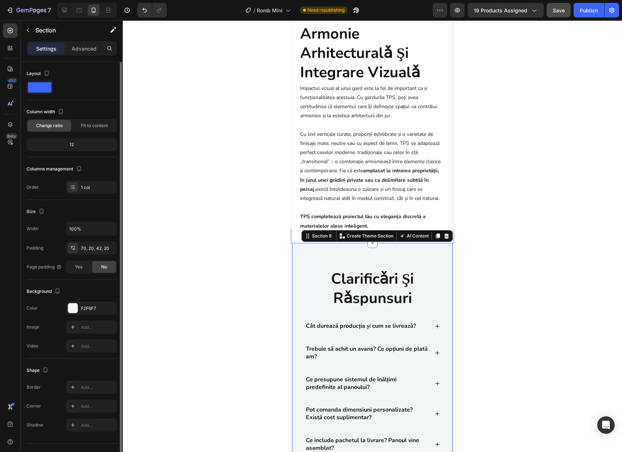
scroll to position [15, 0]
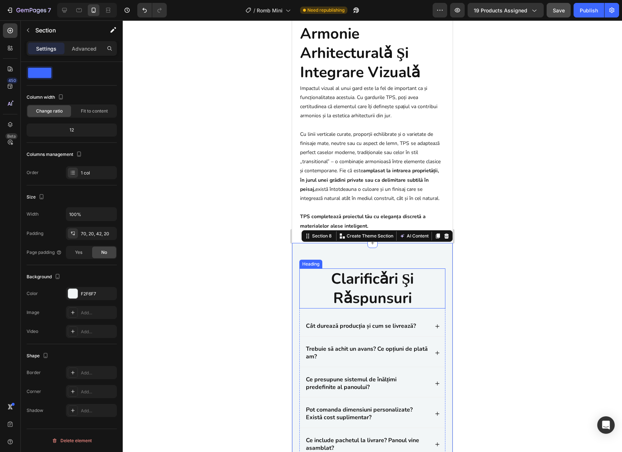
click at [307, 294] on h2 "clarificǎri şi rǎspunsuri" at bounding box center [372, 288] width 146 height 40
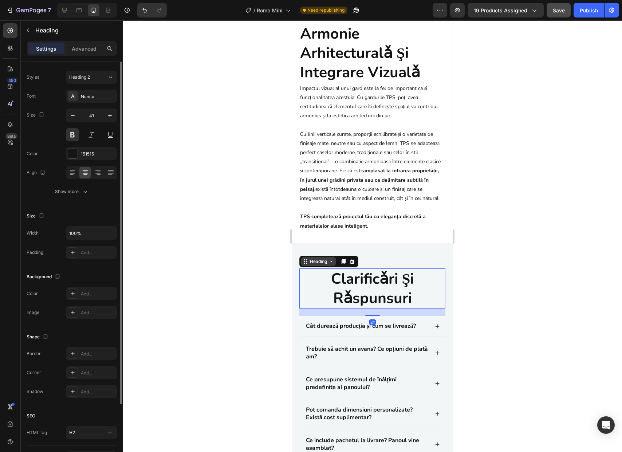
scroll to position [0, 0]
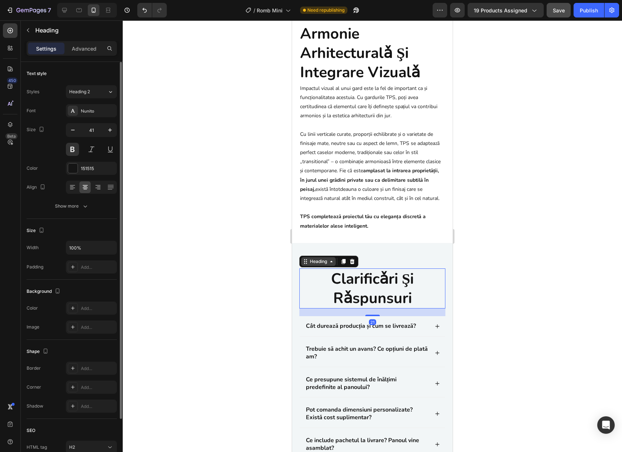
click at [310, 265] on div "Heading" at bounding box center [319, 261] width 20 height 7
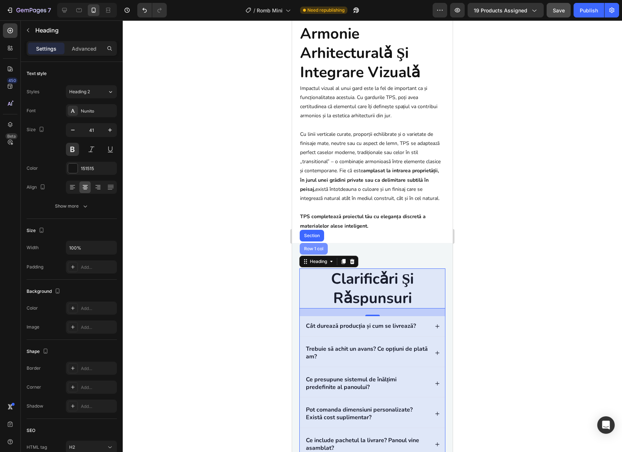
click at [315, 255] on div "Row 1 col" at bounding box center [314, 249] width 28 height 12
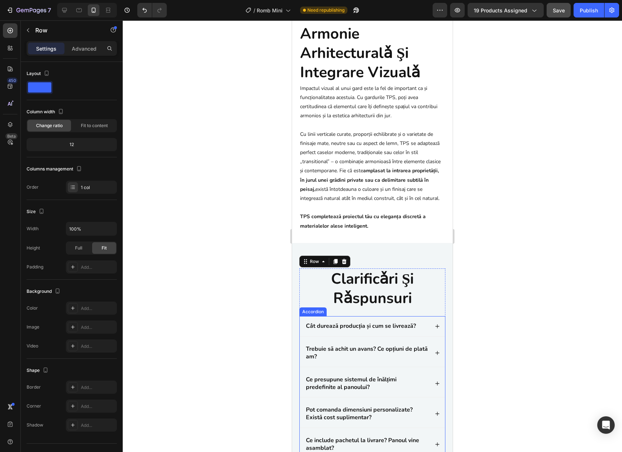
click at [428, 336] on div "Cât durează producția și cum se livrează?" at bounding box center [372, 326] width 145 height 20
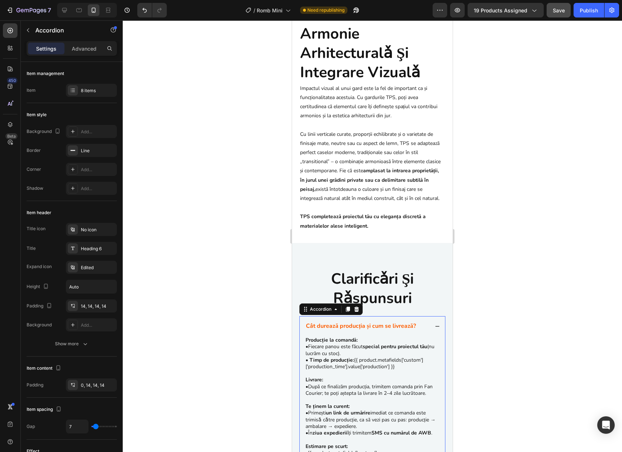
click at [428, 336] on div "Cât durează producția și cum se livrează?" at bounding box center [372, 326] width 145 height 20
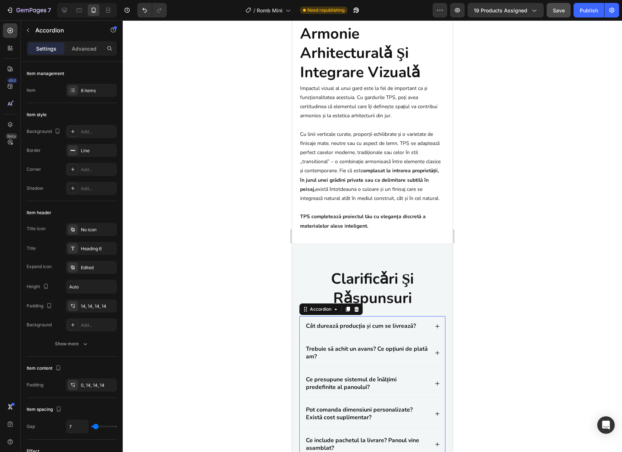
click at [428, 336] on div "Cât durează producția și cum se livrează?" at bounding box center [372, 326] width 145 height 20
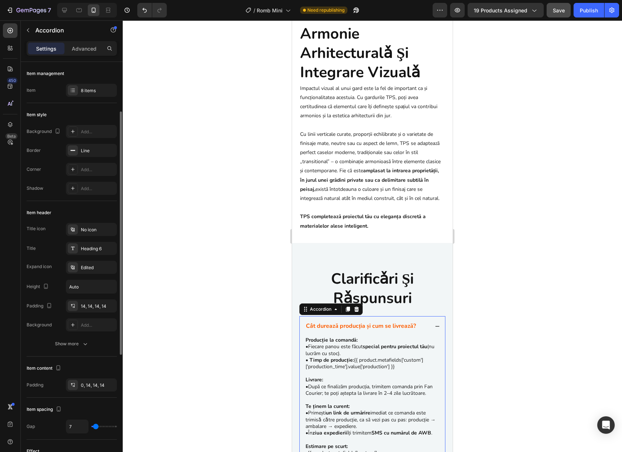
scroll to position [283, 0]
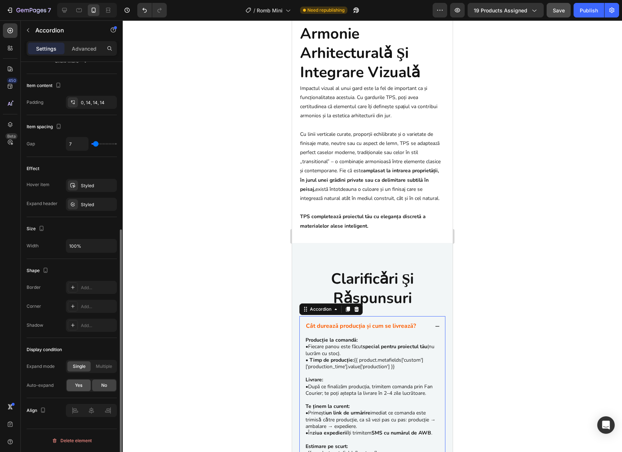
click at [80, 384] on span "Yes" at bounding box center [78, 385] width 7 height 7
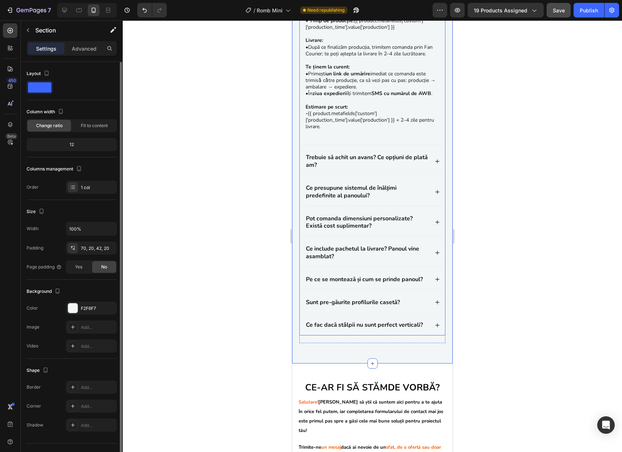
scroll to position [3662, 0]
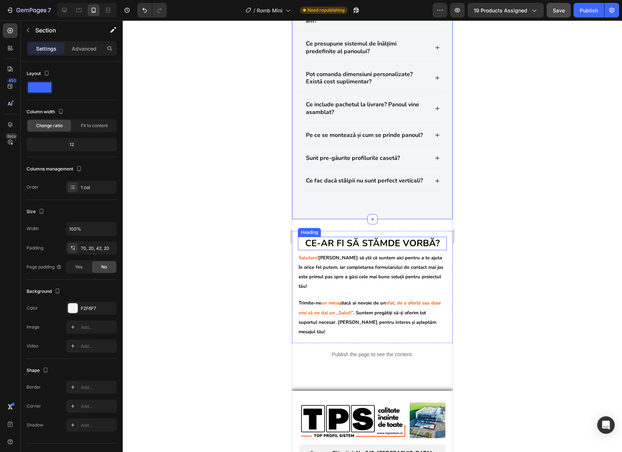
click at [388, 250] on strong "de vorbă?" at bounding box center [414, 243] width 52 height 12
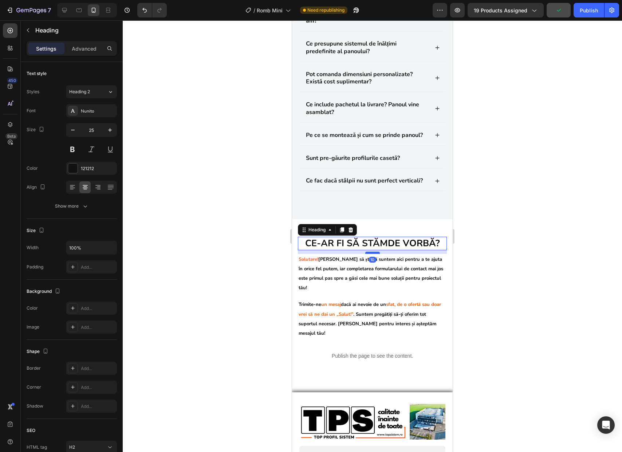
click at [373, 254] on div at bounding box center [372, 253] width 15 height 2
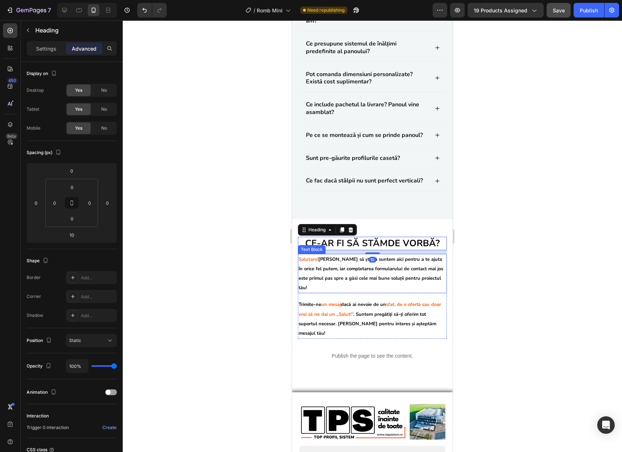
click at [395, 293] on p "Salutare! Dorim să știi că suntem aici pentru a te ajuta în orice fel putem, ia…" at bounding box center [373, 274] width 148 height 38
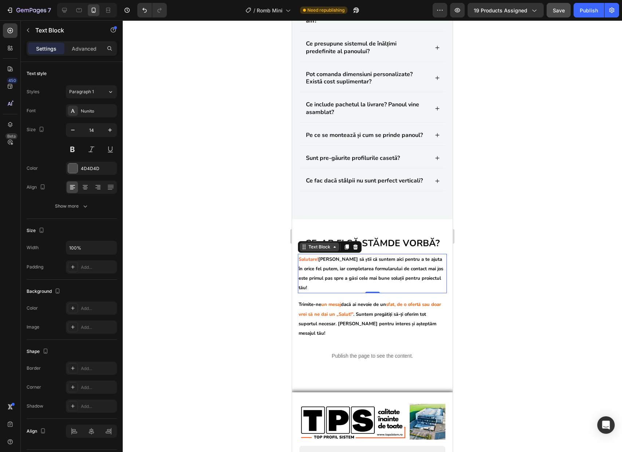
click at [314, 250] on div "Text Block" at bounding box center [319, 247] width 25 height 7
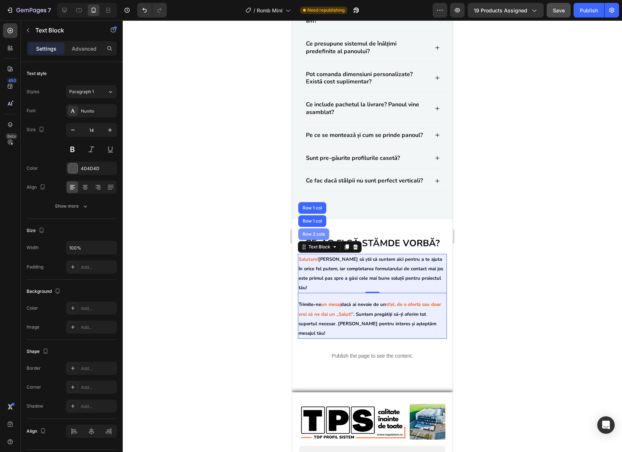
click at [317, 240] on div "Row 2 cols" at bounding box center [313, 234] width 31 height 12
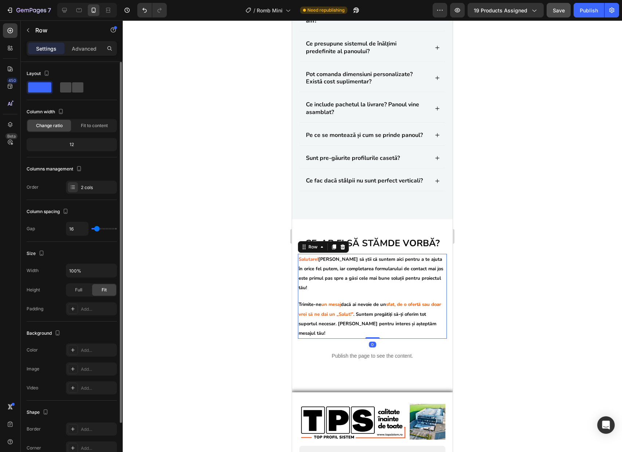
click at [79, 91] on span at bounding box center [77, 87] width 11 height 10
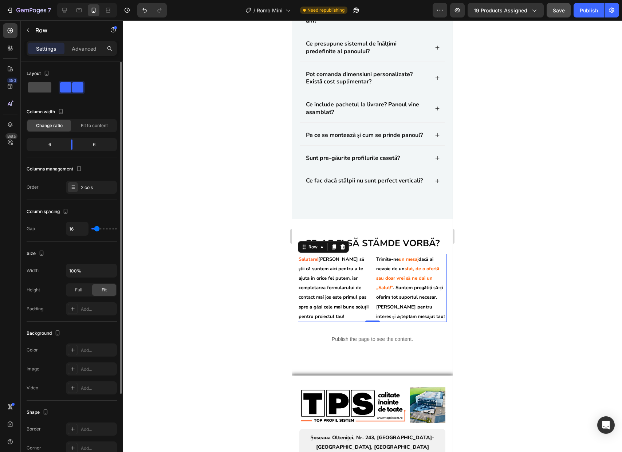
click at [44, 88] on span at bounding box center [39, 87] width 23 height 10
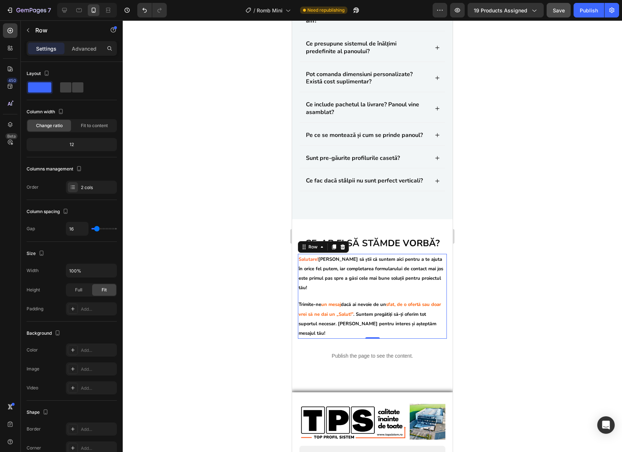
click at [353, 322] on div "Salutare! Dorim să știi că suntem aici pentru a te ajuta în orice fel putem, ia…" at bounding box center [372, 296] width 149 height 85
click at [354, 293] on p "Salutare! Dorim să știi că suntem aici pentru a te ajuta în orice fel putem, ia…" at bounding box center [373, 274] width 148 height 38
click at [353, 326] on div "Salutare! Dorim să știi că suntem aici pentru a te ajuta în orice fel putem, ia…" at bounding box center [372, 296] width 149 height 85
click at [385, 337] on p "Trimite-ne un mesaj dacă ai nevoie de un sfat, de o ofertă sau doar vrei să ne …" at bounding box center [373, 319] width 148 height 38
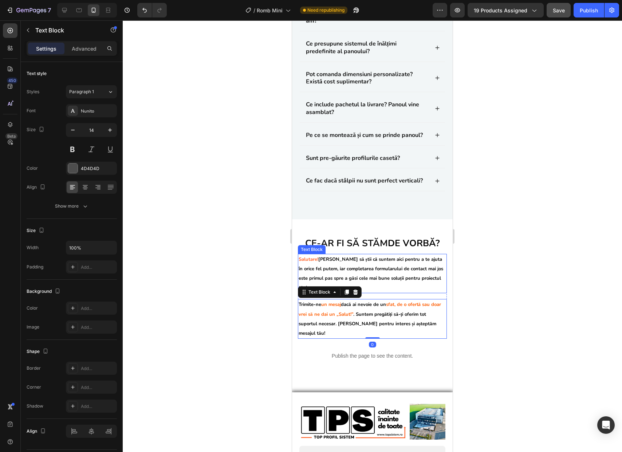
click at [310, 282] on div "Salutare! Dorim să știi că suntem aici pentru a te ajuta în orice fel putem, ia…" at bounding box center [372, 274] width 149 height 40
click at [311, 250] on div "Text Block" at bounding box center [319, 247] width 25 height 7
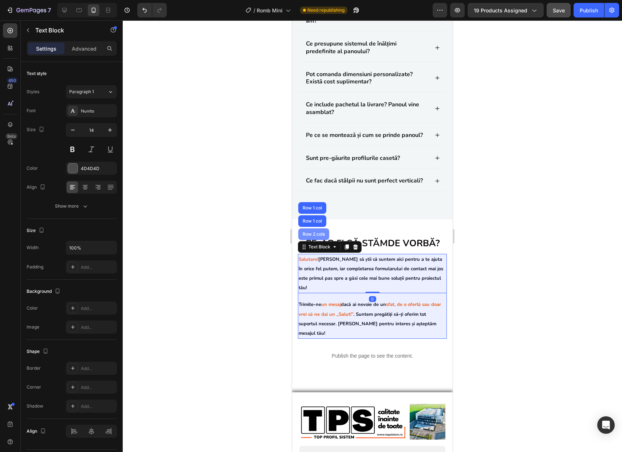
click at [316, 240] on div "Row 2 cols" at bounding box center [313, 234] width 31 height 12
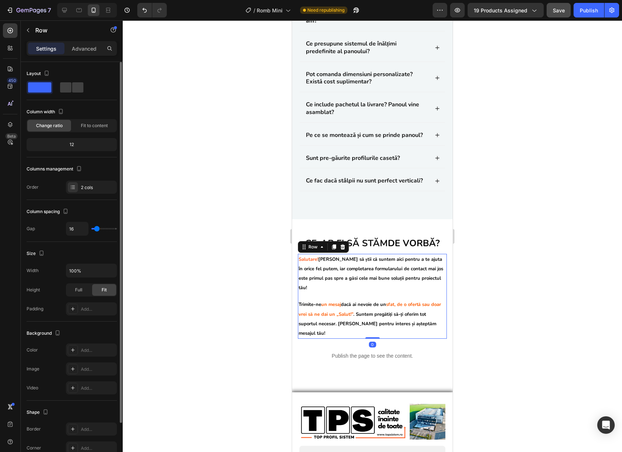
type input "11"
type input "10"
type input "9"
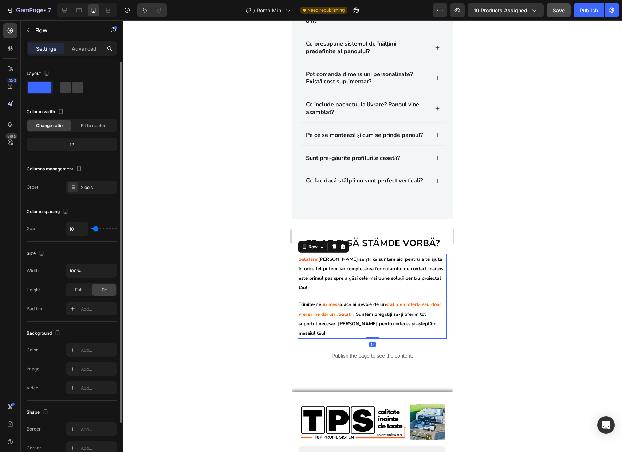
type input "9"
type input "8"
type input "7"
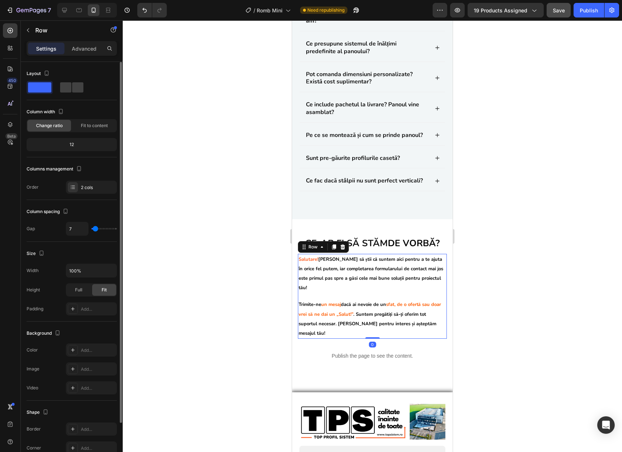
type input "6"
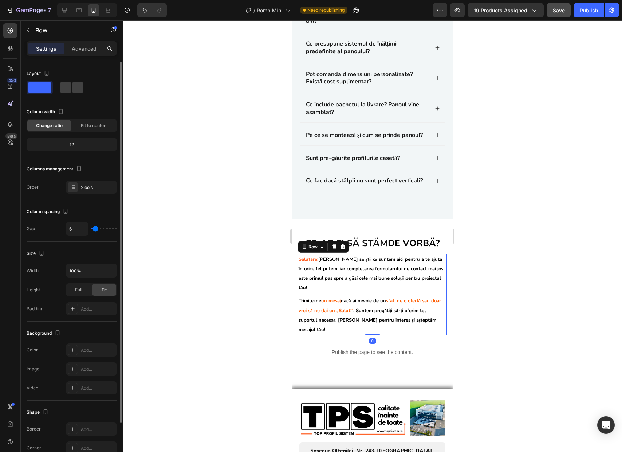
type input "5"
type input "4"
type input "5"
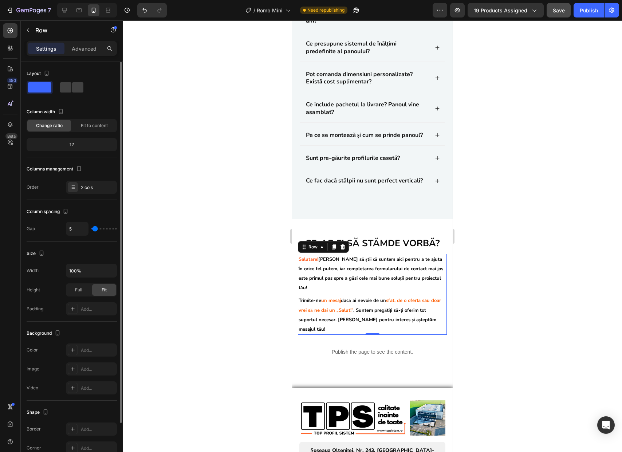
type input "5"
click at [95, 229] on input "range" at bounding box center [103, 228] width 25 height 1
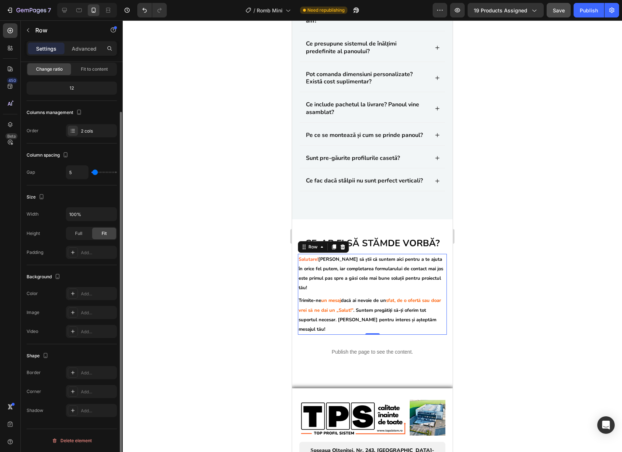
scroll to position [0, 0]
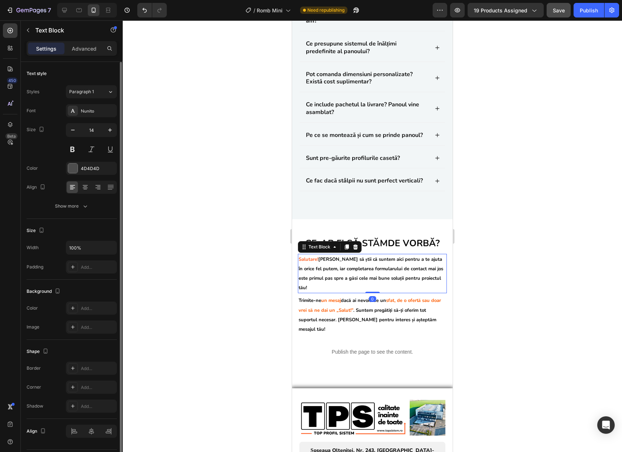
click at [336, 291] on strong "[PERSON_NAME] să știi că suntem aici pentru a te ajuta în orice fel putem, iar …" at bounding box center [371, 273] width 145 height 35
click at [80, 204] on div "Show more" at bounding box center [72, 204] width 34 height 7
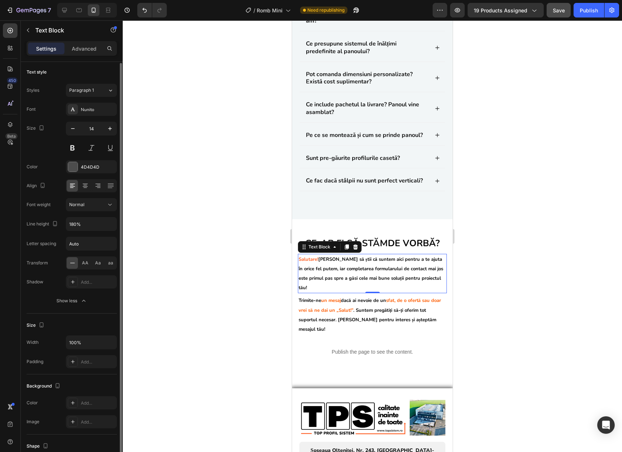
scroll to position [0, 0]
click at [85, 188] on icon at bounding box center [85, 187] width 7 height 7
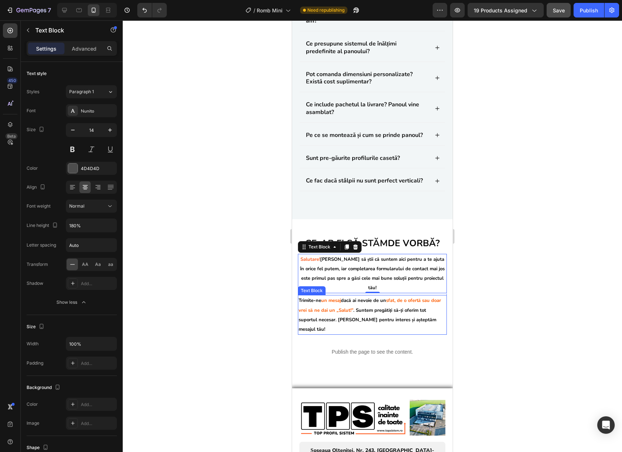
click at [334, 334] on p "Trimite-ne un mesaj dacă ai nevoie de un sfat, de o ofertă sau doar vrei să ne …" at bounding box center [373, 315] width 148 height 38
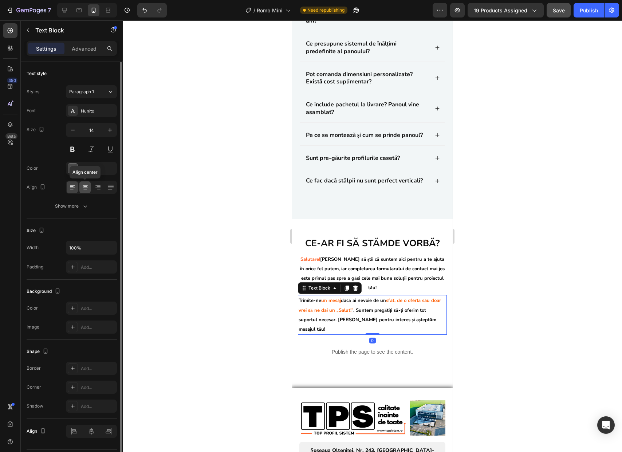
click at [83, 191] on div at bounding box center [84, 187] width 11 height 12
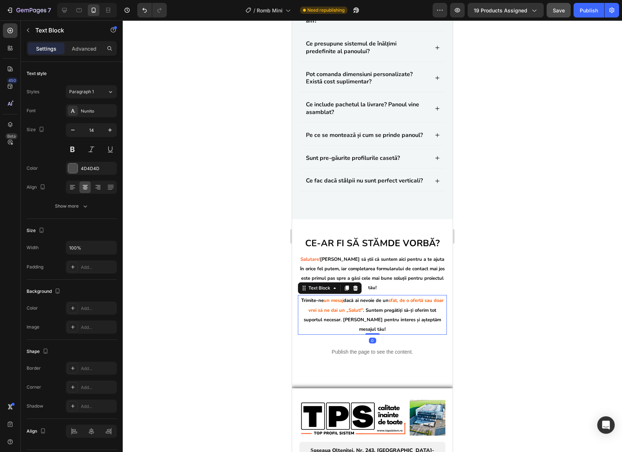
click at [468, 304] on div at bounding box center [372, 236] width 499 height 432
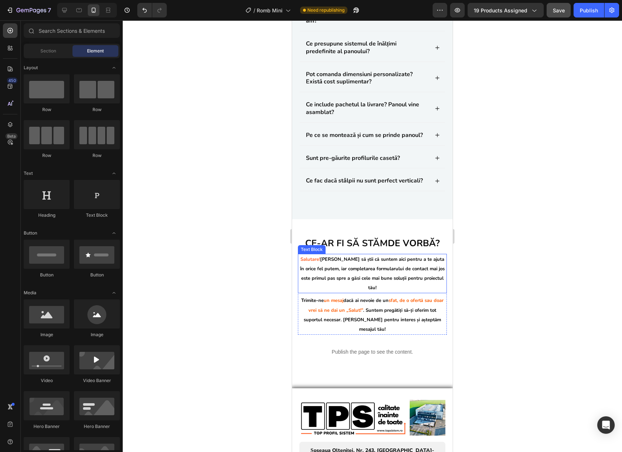
click at [381, 291] on strong "[PERSON_NAME] să știi că suntem aici pentru a te ajuta în orice fel putem, iar …" at bounding box center [372, 273] width 145 height 35
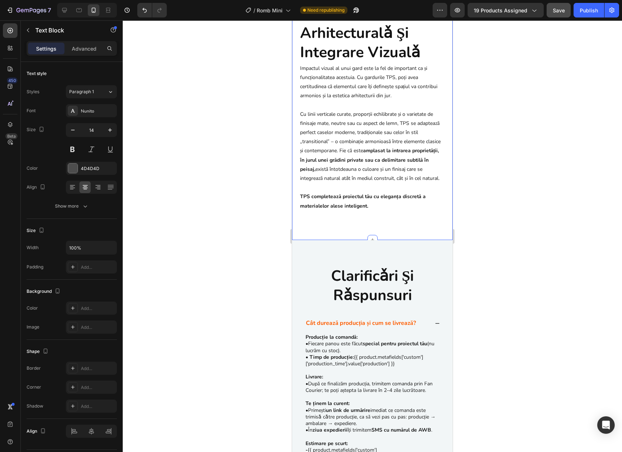
scroll to position [3268, 0]
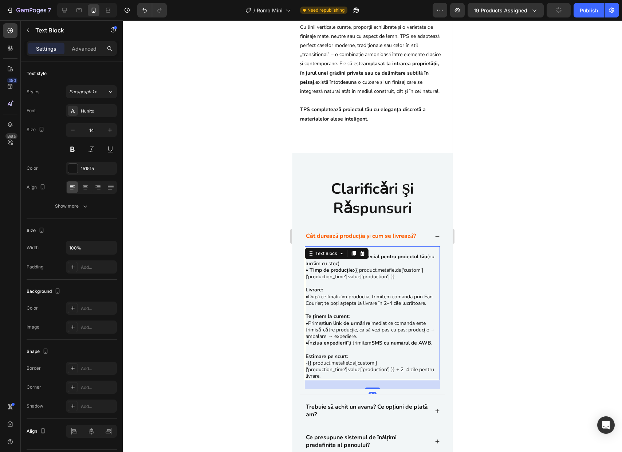
click at [372, 259] on div "Cât durează producția și cum se livrează? Producție la comandă: • Fiecare panou…" at bounding box center [372, 405] width 146 height 359
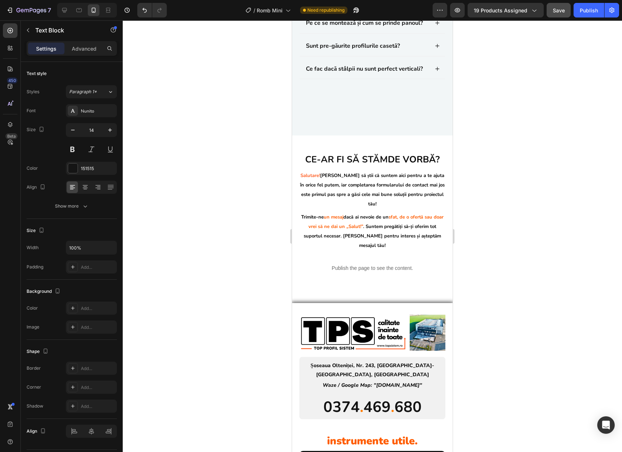
scroll to position [3583, 0]
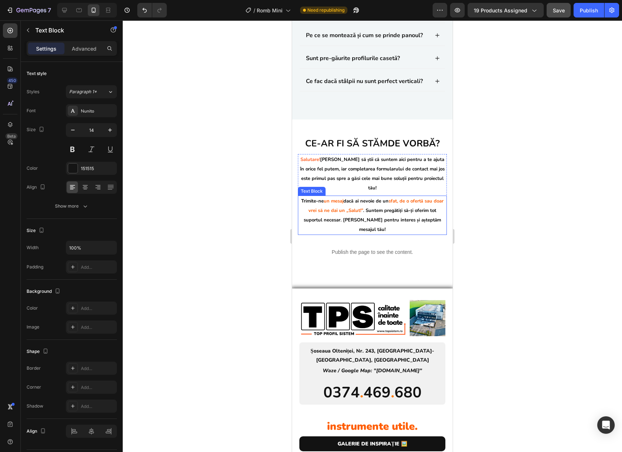
click at [368, 233] on strong ". Suntem pregătiți să-ți oferim tot suportul necesar. [PERSON_NAME] pentru inte…" at bounding box center [373, 219] width 138 height 25
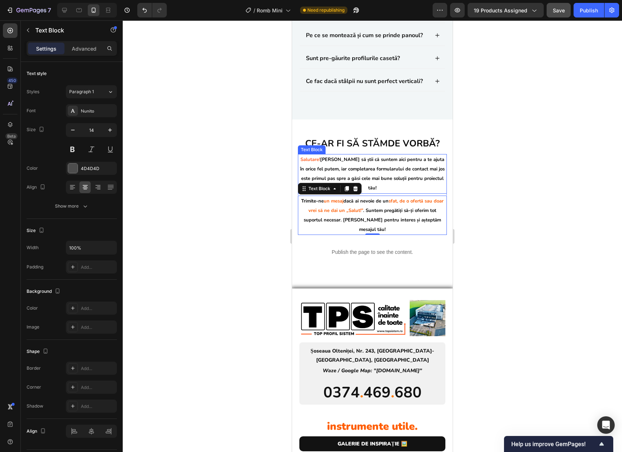
click at [392, 192] on strong "[PERSON_NAME] să știi că suntem aici pentru a te ajuta în orice fel putem, iar …" at bounding box center [372, 173] width 145 height 35
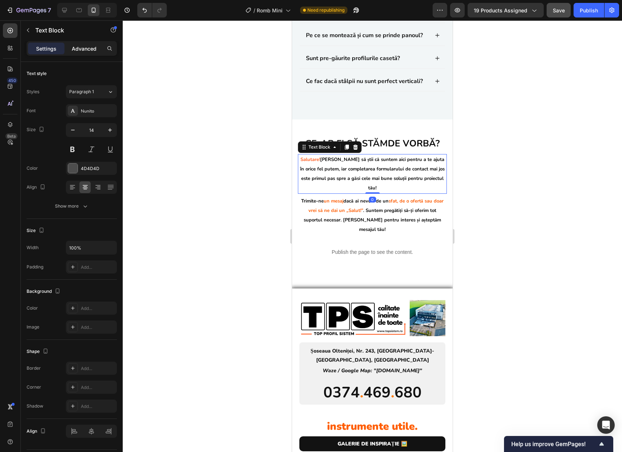
click at [87, 50] on p "Advanced" at bounding box center [84, 49] width 25 height 8
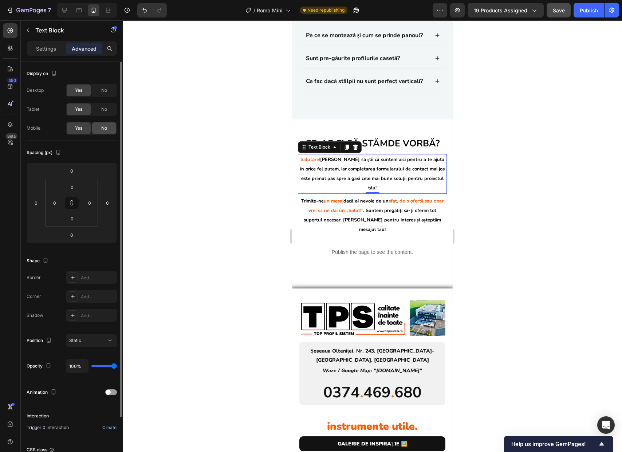
click at [105, 128] on span "No" at bounding box center [104, 128] width 6 height 7
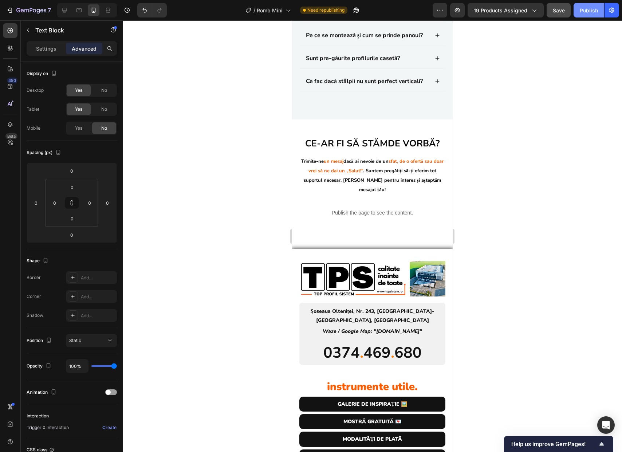
click at [594, 12] on div "Publish" at bounding box center [589, 11] width 18 height 8
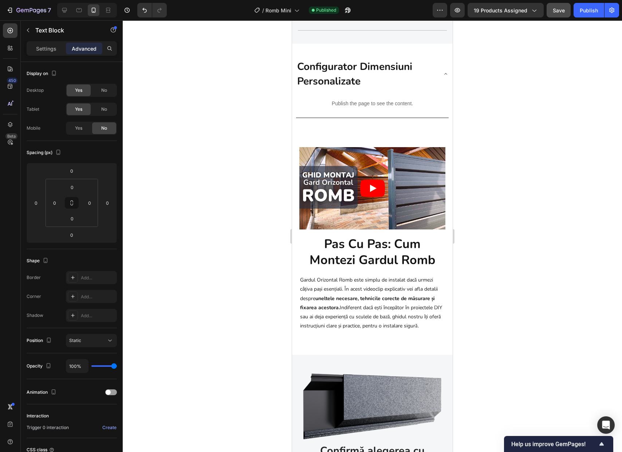
scroll to position [558, 0]
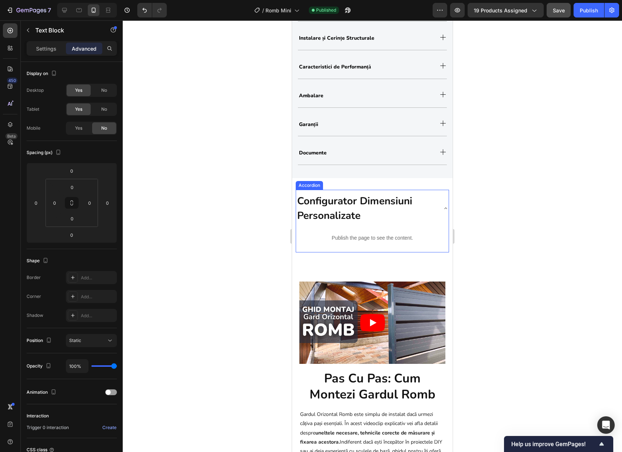
click at [350, 208] on span "Configurator Dimensiuni Personalizate" at bounding box center [354, 208] width 115 height 28
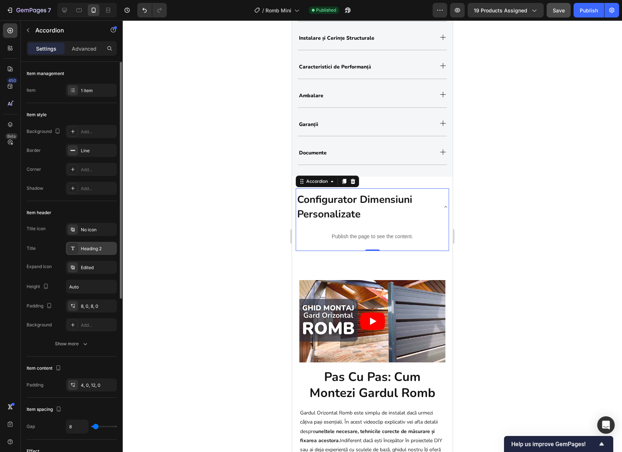
click at [90, 252] on div "Heading 2" at bounding box center [91, 248] width 51 height 13
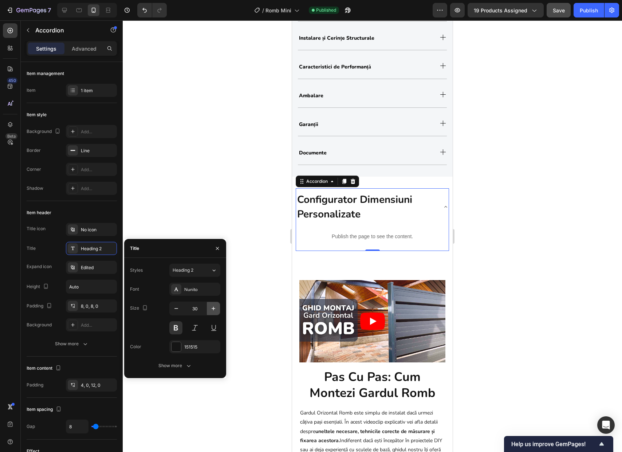
click at [212, 307] on icon "button" at bounding box center [213, 308] width 7 height 7
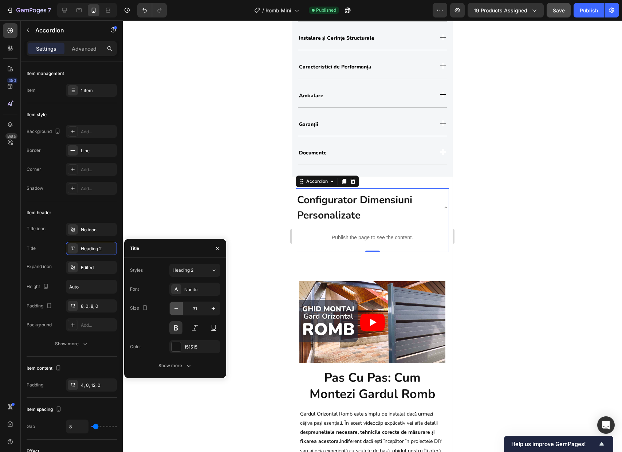
click at [179, 309] on icon "button" at bounding box center [176, 308] width 7 height 7
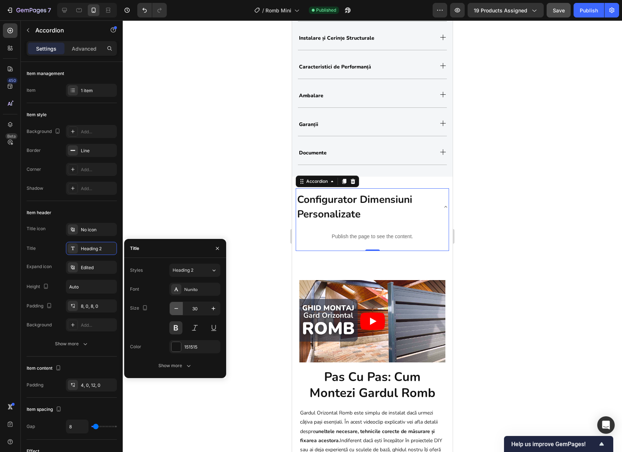
click at [179, 309] on icon "button" at bounding box center [176, 308] width 7 height 7
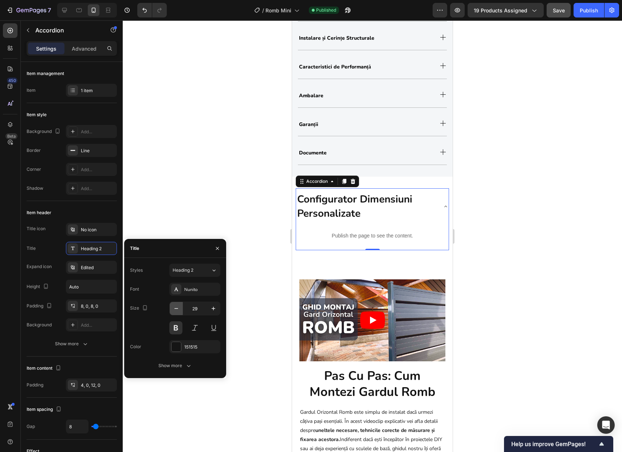
click at [179, 309] on icon "button" at bounding box center [176, 308] width 7 height 7
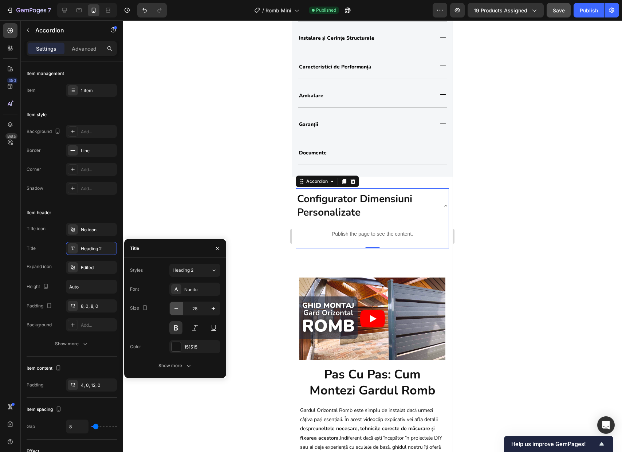
click at [179, 309] on icon "button" at bounding box center [176, 308] width 7 height 7
type input "27"
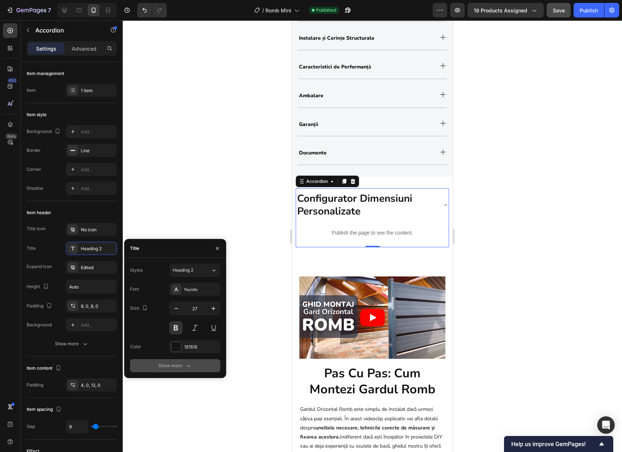
click at [192, 369] on icon "button" at bounding box center [188, 365] width 7 height 7
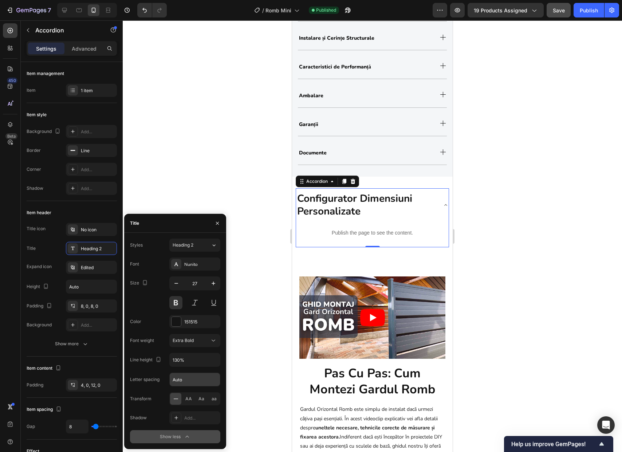
click at [191, 378] on input "Auto" at bounding box center [195, 379] width 50 height 13
click at [191, 401] on span "AA" at bounding box center [188, 399] width 7 height 7
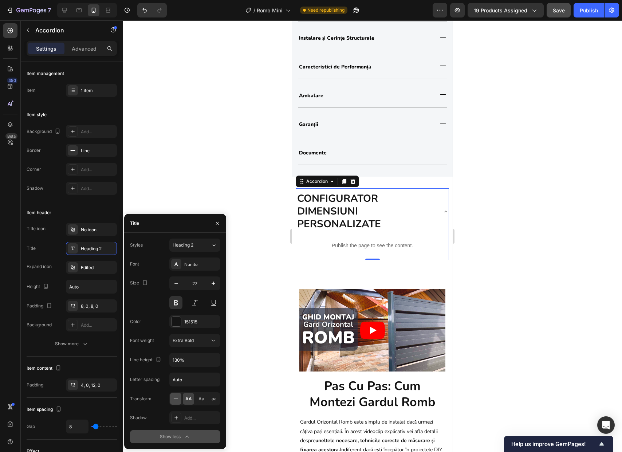
click at [178, 400] on icon at bounding box center [175, 398] width 7 height 7
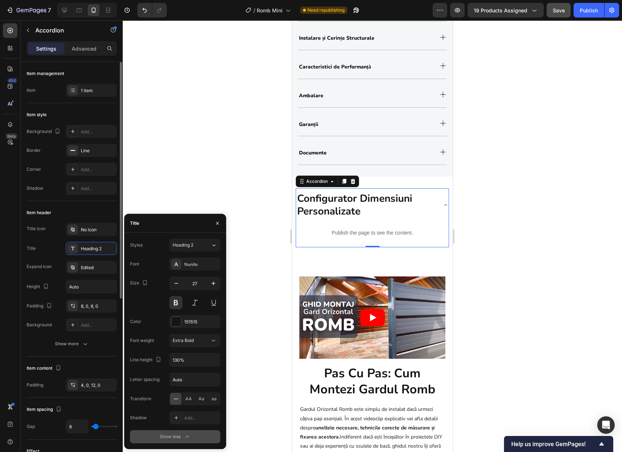
click at [54, 258] on div "Title icon No icon Title Heading 2 Expand icon Edited Height Auto Padding 8, 0,…" at bounding box center [72, 277] width 90 height 109
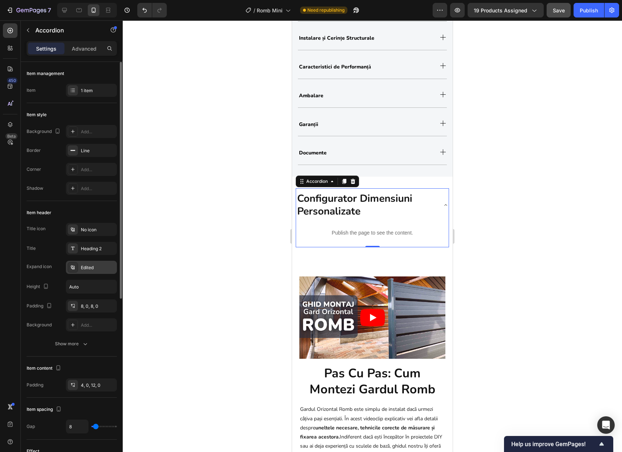
click at [83, 268] on div "Edited" at bounding box center [98, 267] width 34 height 7
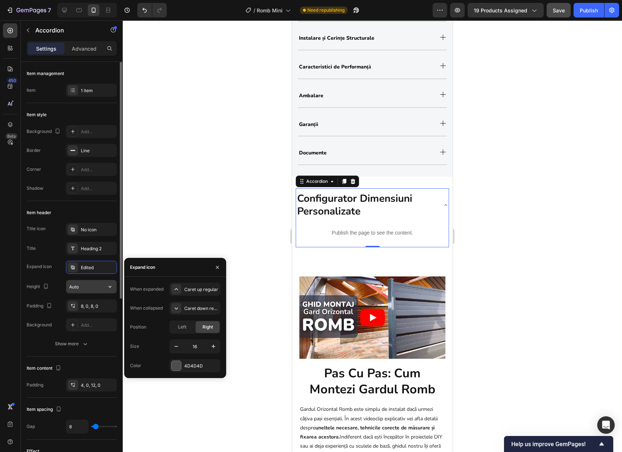
click at [83, 287] on input "Auto" at bounding box center [91, 286] width 50 height 13
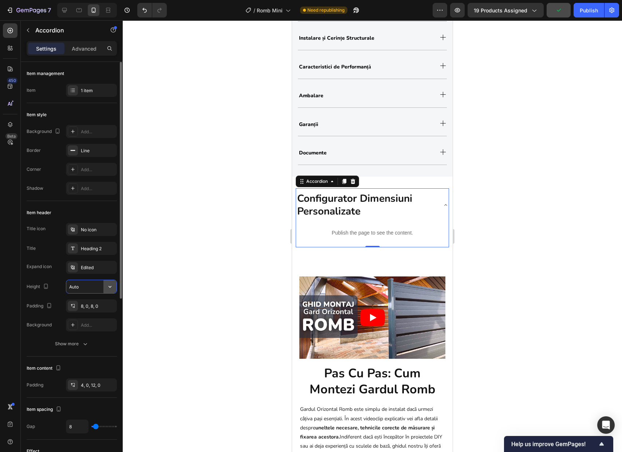
click at [111, 287] on icon "button" at bounding box center [109, 286] width 7 height 7
click at [91, 330] on div "Add..." at bounding box center [91, 324] width 51 height 13
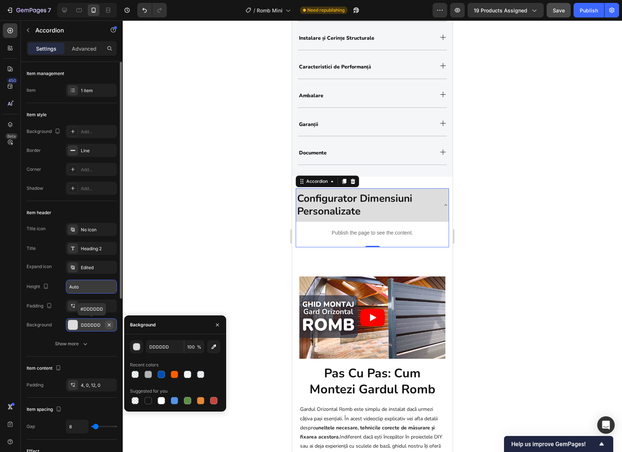
click at [110, 325] on icon "button" at bounding box center [109, 325] width 6 height 6
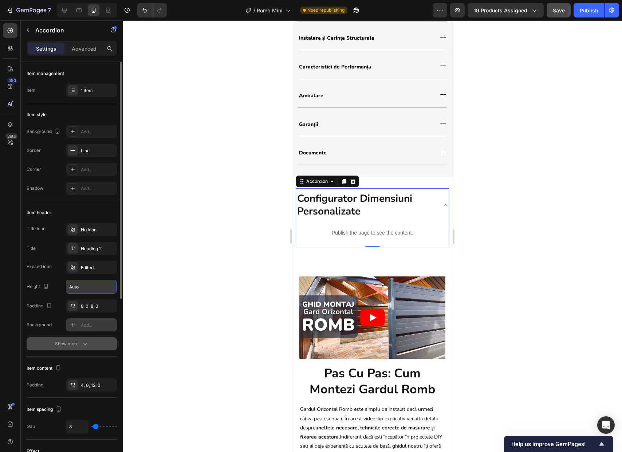
click at [67, 348] on button "Show more" at bounding box center [72, 343] width 90 height 13
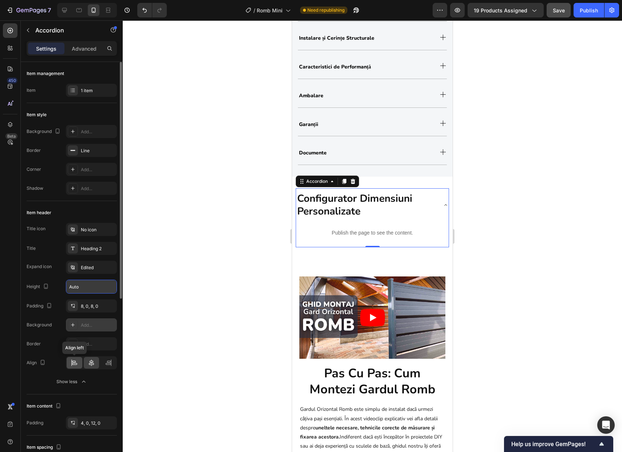
click at [76, 364] on icon at bounding box center [74, 362] width 7 height 7
click at [89, 365] on icon at bounding box center [91, 363] width 5 height 7
click at [106, 364] on icon at bounding box center [108, 364] width 5 height 2
click at [92, 362] on icon at bounding box center [91, 363] width 5 height 7
click at [81, 367] on div at bounding box center [75, 363] width 16 height 12
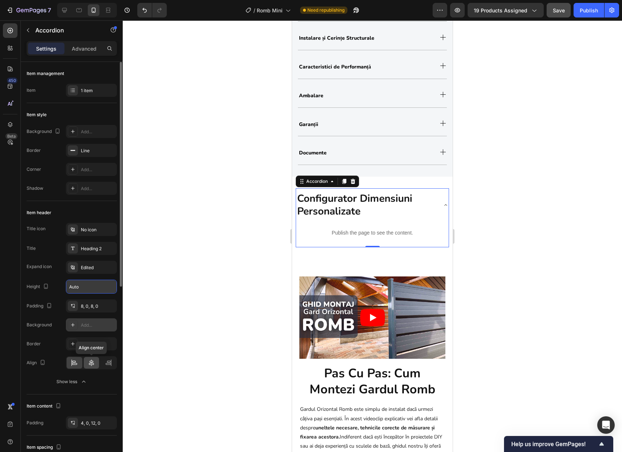
click at [92, 365] on icon at bounding box center [91, 362] width 7 height 7
click at [96, 339] on div "Add..." at bounding box center [91, 343] width 51 height 13
click at [481, 203] on div at bounding box center [372, 236] width 499 height 432
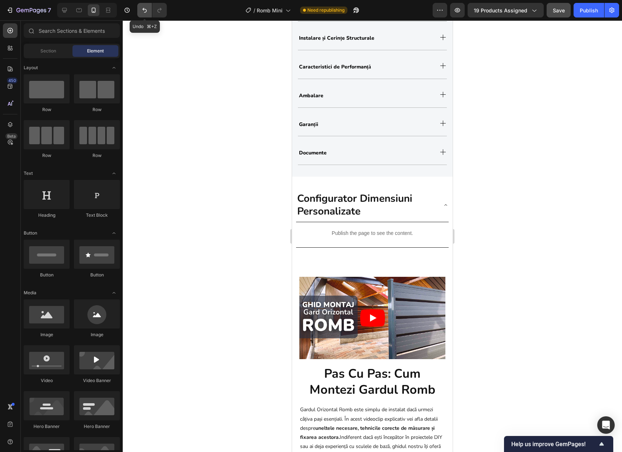
click at [148, 9] on icon "Undo/Redo" at bounding box center [144, 10] width 7 height 7
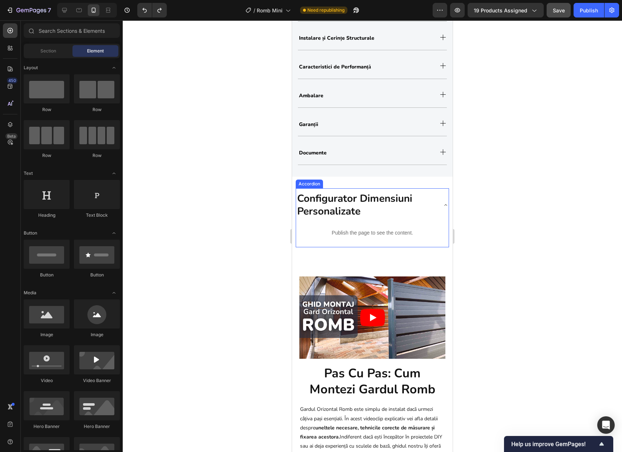
click at [359, 212] on span "Configurator Dimensiuni Personalizate" at bounding box center [354, 205] width 115 height 27
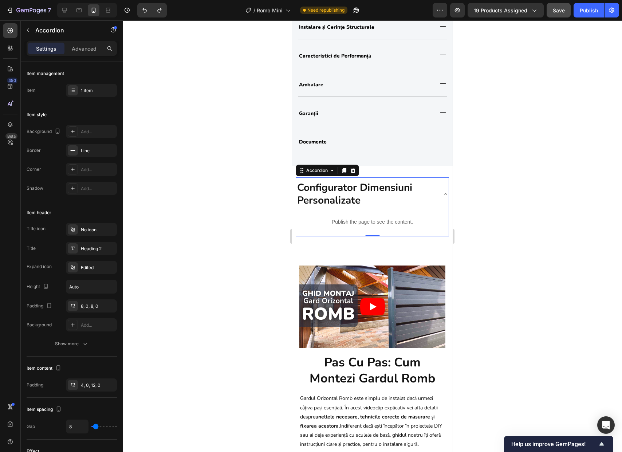
scroll to position [580, 0]
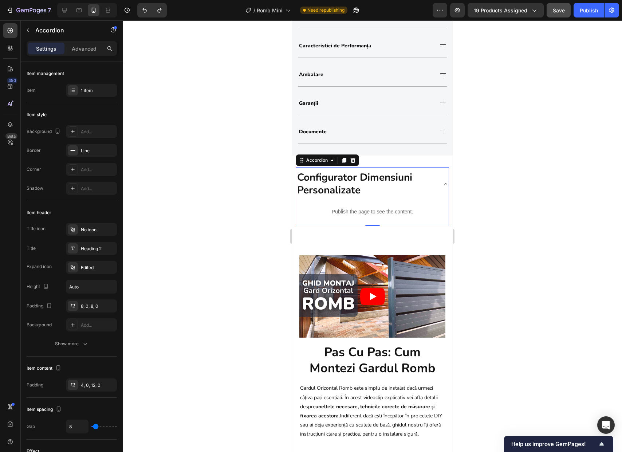
click at [304, 176] on span "Configurator Dimensiuni Personalizate" at bounding box center [354, 183] width 115 height 27
click at [487, 199] on div at bounding box center [372, 236] width 499 height 432
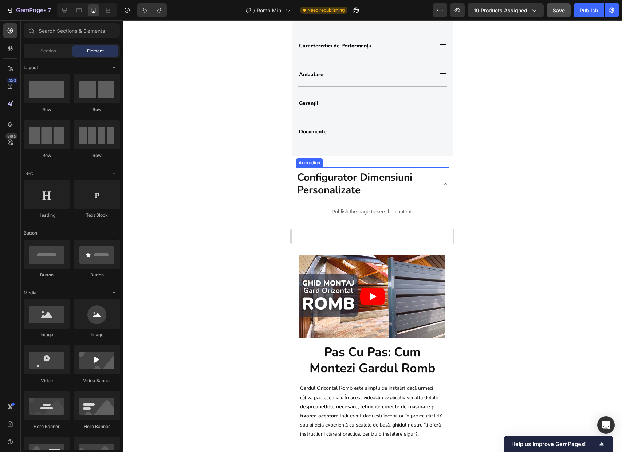
click at [398, 190] on p "Configurator Dimensiuni Personalizate" at bounding box center [366, 183] width 139 height 25
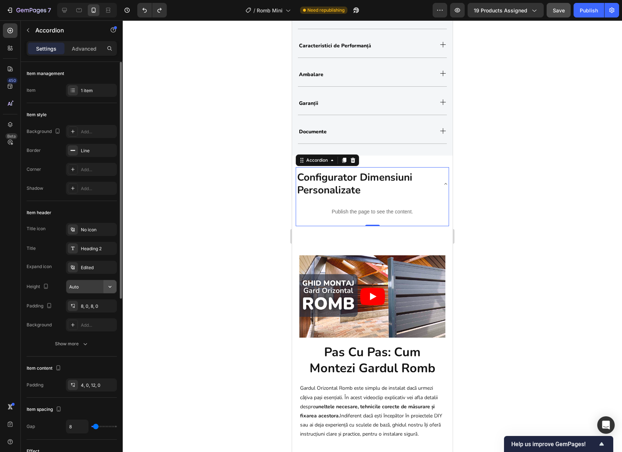
click at [110, 287] on icon "button" at bounding box center [109, 286] width 7 height 7
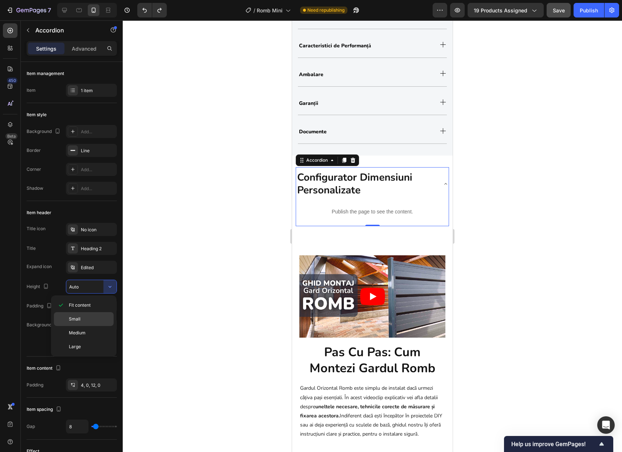
click at [101, 312] on div "Small" at bounding box center [84, 319] width 60 height 14
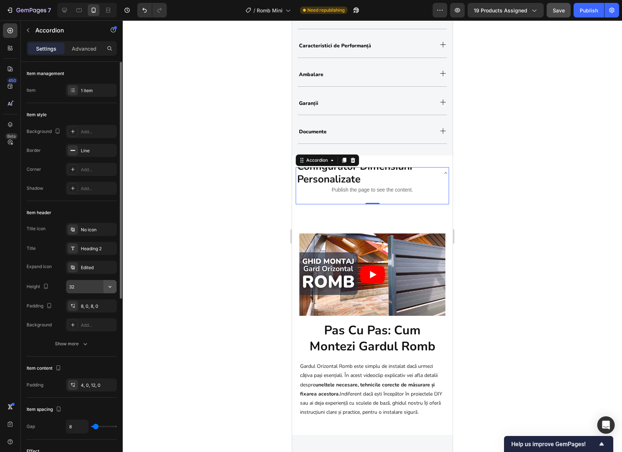
click at [107, 287] on icon "button" at bounding box center [109, 286] width 7 height 7
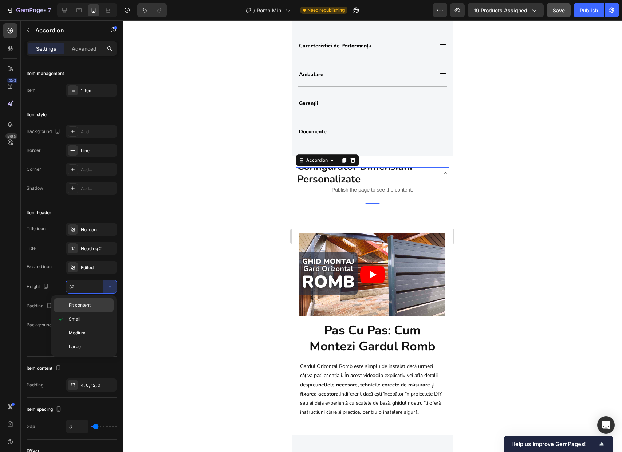
click at [102, 301] on div "Fit content" at bounding box center [84, 305] width 60 height 14
type input "Auto"
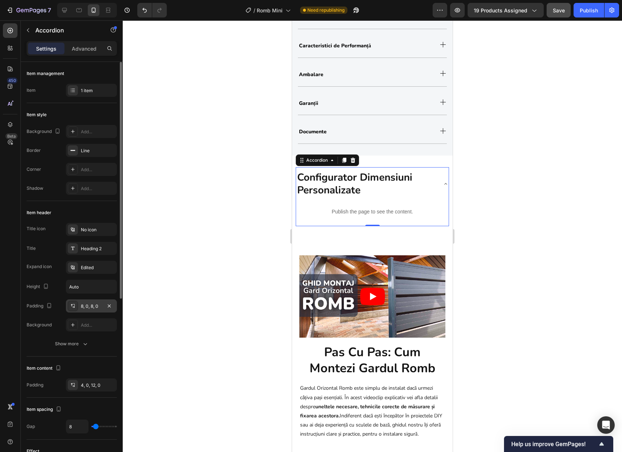
click at [96, 310] on div "8, 0, 8, 0" at bounding box center [91, 305] width 51 height 13
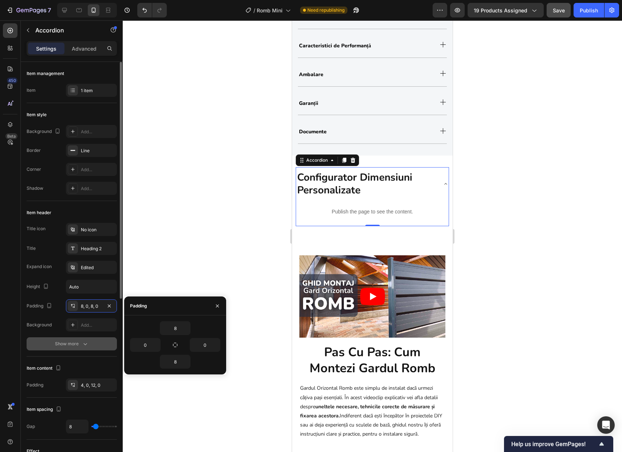
click at [78, 346] on div "Show more" at bounding box center [72, 343] width 34 height 7
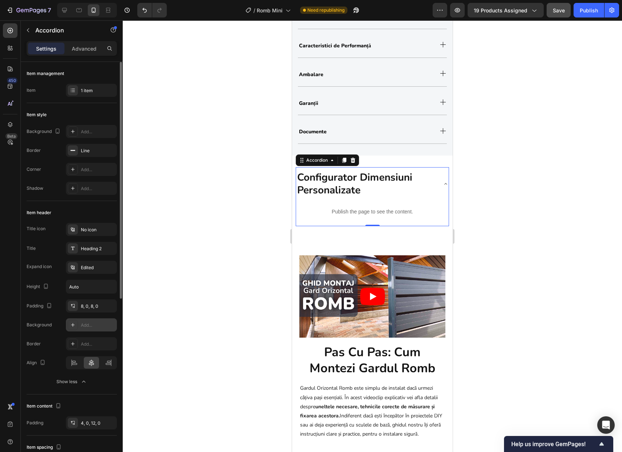
click at [90, 323] on div "Add..." at bounding box center [98, 325] width 34 height 7
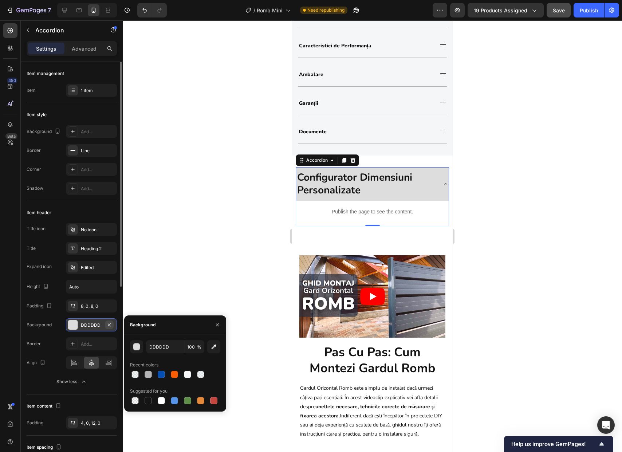
click at [111, 323] on icon "button" at bounding box center [109, 325] width 6 height 6
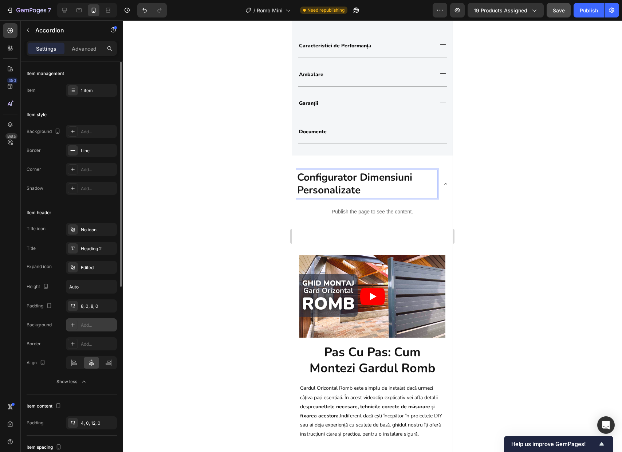
click at [348, 187] on span "Configurator Dimensiuni Personalizate" at bounding box center [354, 183] width 115 height 27
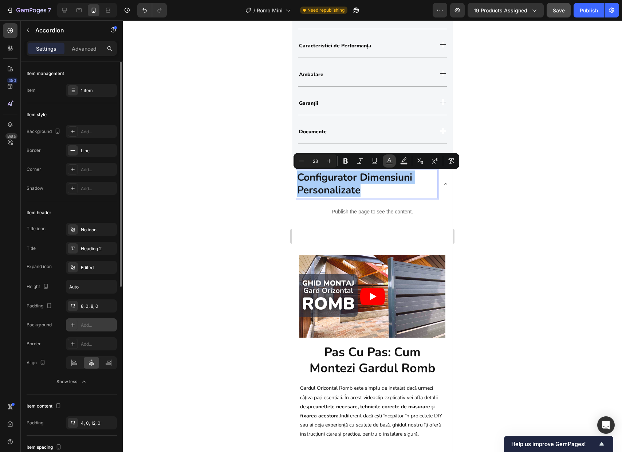
click at [393, 158] on button "Text Color" at bounding box center [389, 160] width 13 height 13
type input "151515"
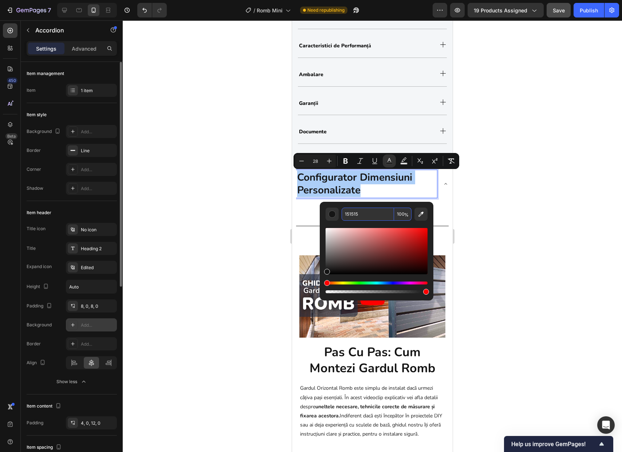
click at [359, 216] on input "151515" at bounding box center [368, 214] width 52 height 13
paste input "F3D5C"
type input "1F3D5C"
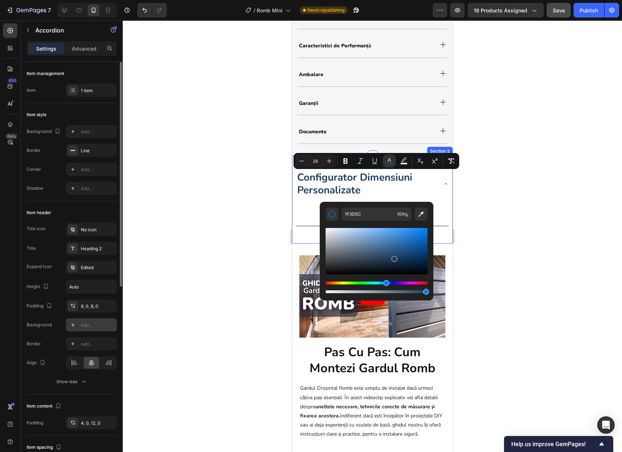
click at [480, 211] on div at bounding box center [372, 236] width 499 height 432
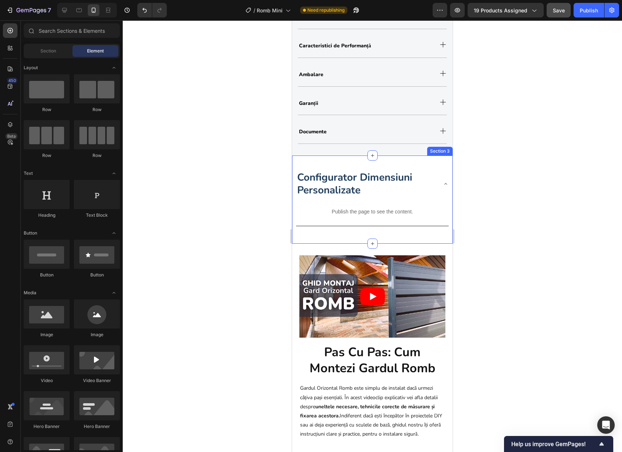
click at [480, 211] on div at bounding box center [372, 236] width 499 height 432
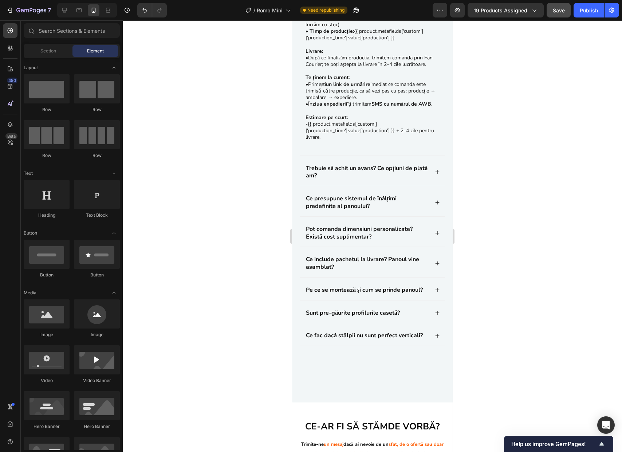
scroll to position [3784, 0]
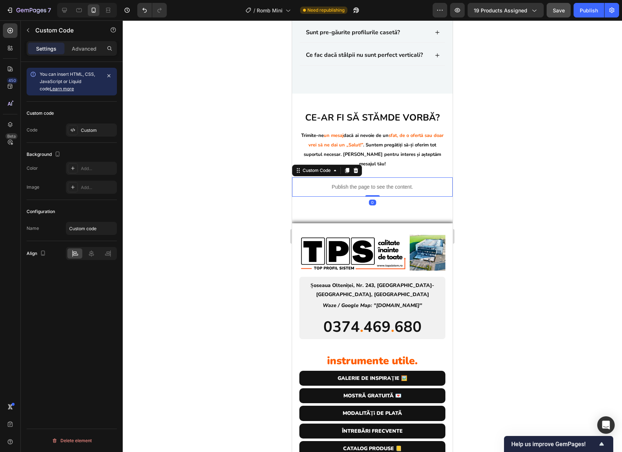
click at [309, 191] on p "Publish the page to see the content." at bounding box center [372, 187] width 161 height 8
click at [333, 134] on div "Ce-ar fi să stăm de vorbă? Heading Salutare! Dorim să știi că suntem aici pentr…" at bounding box center [372, 140] width 161 height 70
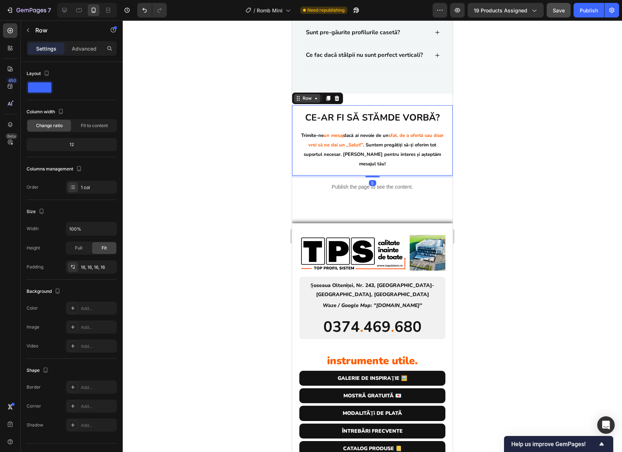
click at [309, 102] on div "Row" at bounding box center [307, 98] width 12 height 7
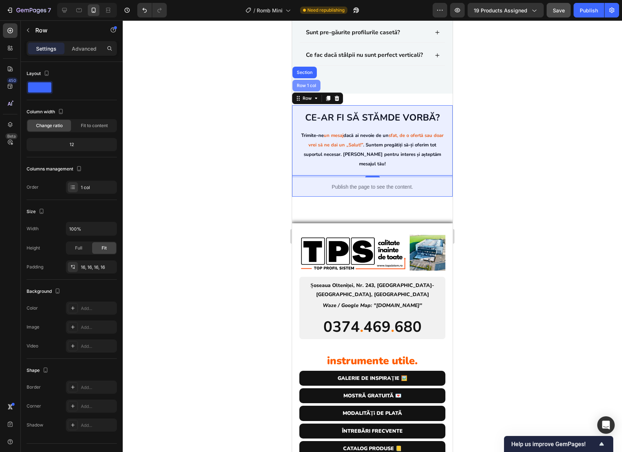
click at [307, 91] on div "Row 1 col" at bounding box center [307, 86] width 28 height 12
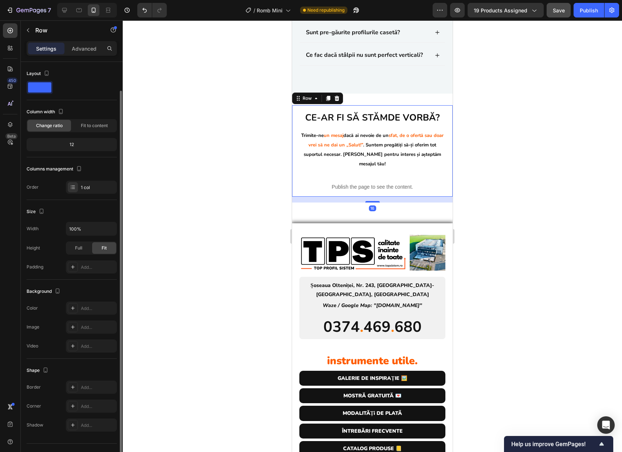
scroll to position [15, 0]
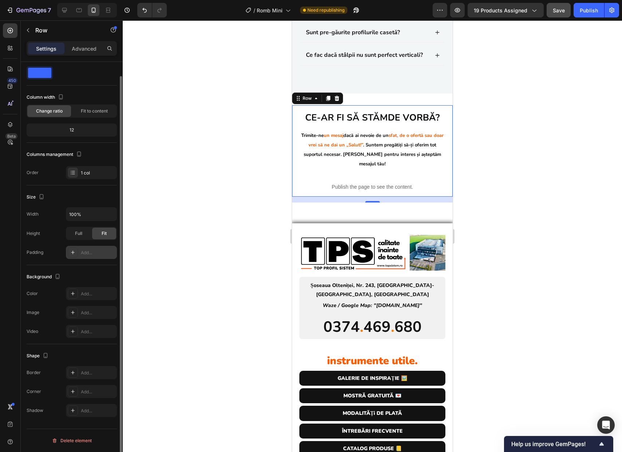
click at [85, 247] on div "Add..." at bounding box center [91, 252] width 51 height 13
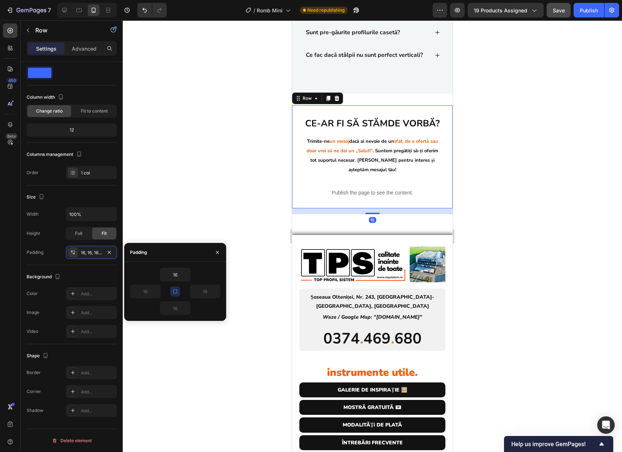
click at [177, 292] on icon "button" at bounding box center [175, 292] width 6 height 6
click at [149, 293] on input "16" at bounding box center [145, 291] width 30 height 13
type input "10"
click at [208, 295] on input "16" at bounding box center [205, 291] width 30 height 13
type input "10"
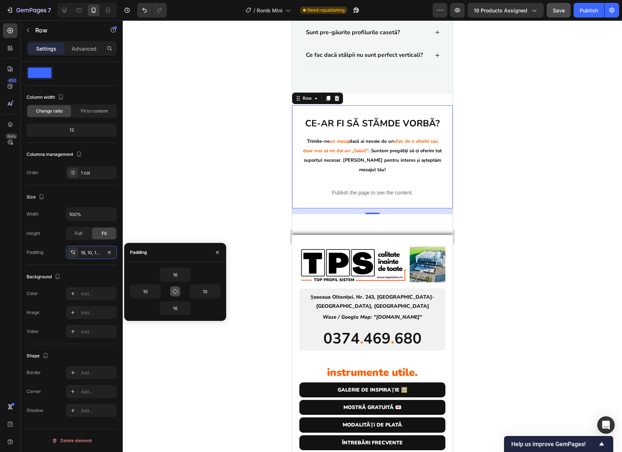
click at [177, 292] on icon "button" at bounding box center [175, 291] width 4 height 4
type input "16"
click at [177, 292] on icon "button" at bounding box center [175, 291] width 4 height 4
click at [182, 278] on input "16" at bounding box center [175, 274] width 30 height 13
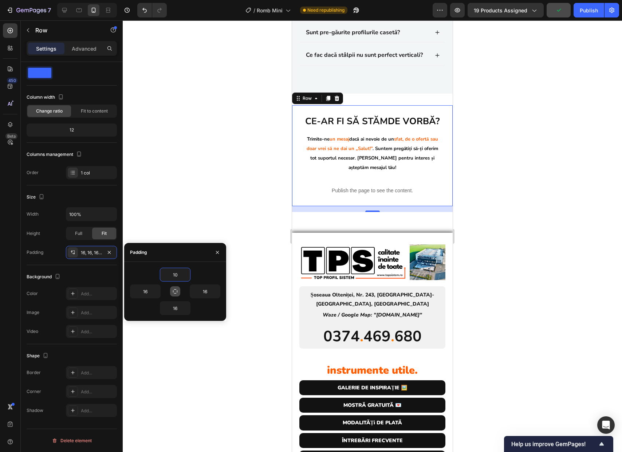
type input "10"
click at [176, 292] on icon "button" at bounding box center [175, 292] width 6 height 6
type input "10"
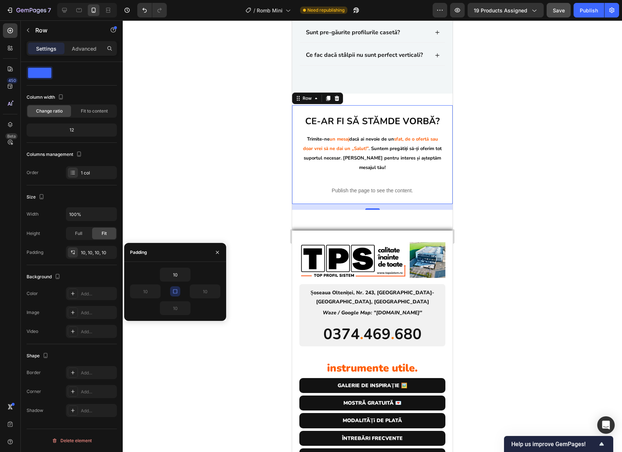
click at [524, 208] on div at bounding box center [372, 236] width 499 height 432
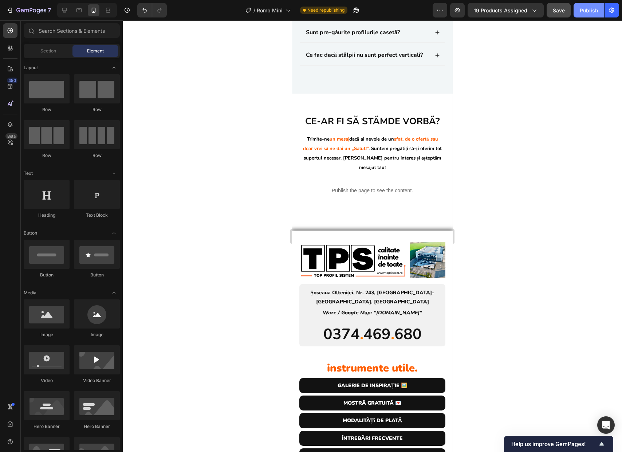
click at [588, 5] on button "Publish" at bounding box center [589, 10] width 31 height 15
click at [356, 127] on strong "Ce-ar fi să stăm" at bounding box center [346, 121] width 83 height 12
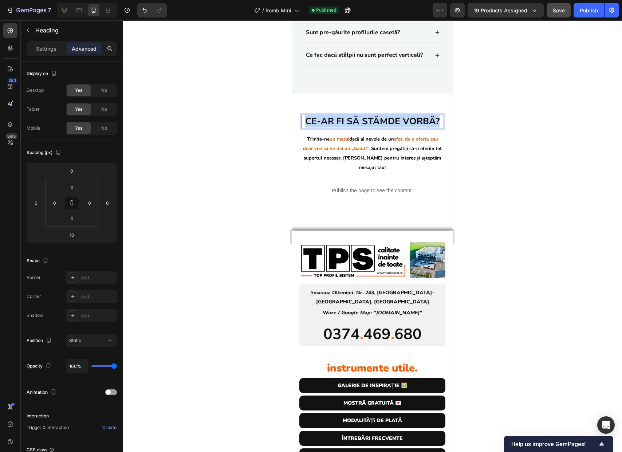
click at [388, 127] on strong "de vorbă?" at bounding box center [414, 121] width 52 height 12
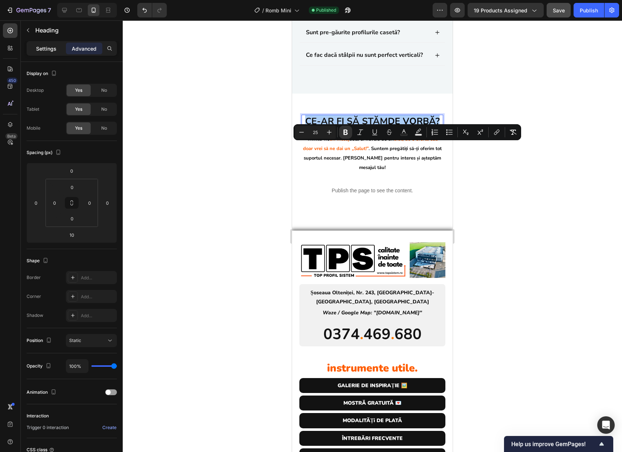
click at [48, 51] on p "Settings" at bounding box center [46, 49] width 20 height 8
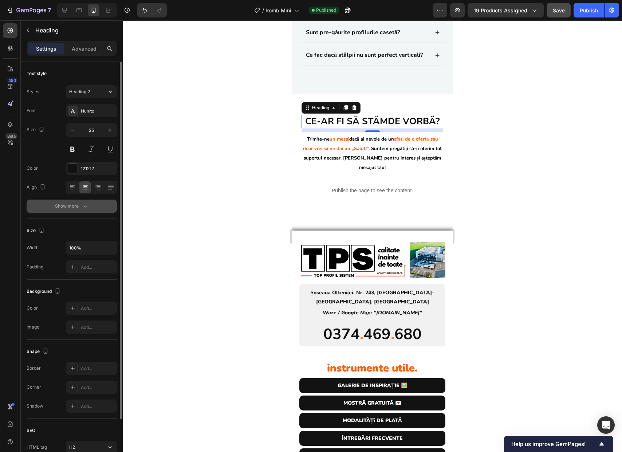
click at [79, 210] on button "Show more" at bounding box center [72, 206] width 90 height 13
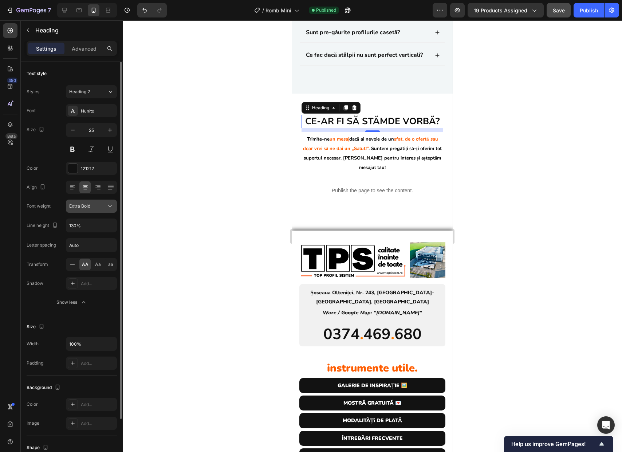
click at [89, 209] on span "Extra Bold" at bounding box center [79, 206] width 21 height 7
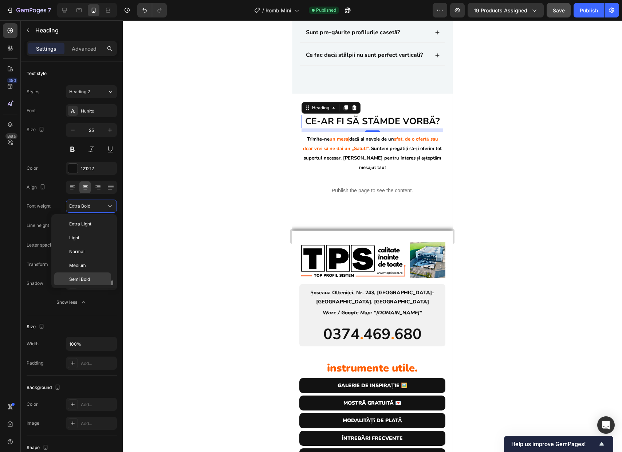
scroll to position [39, 0]
click at [89, 270] on span "Extra Bold" at bounding box center [79, 267] width 21 height 7
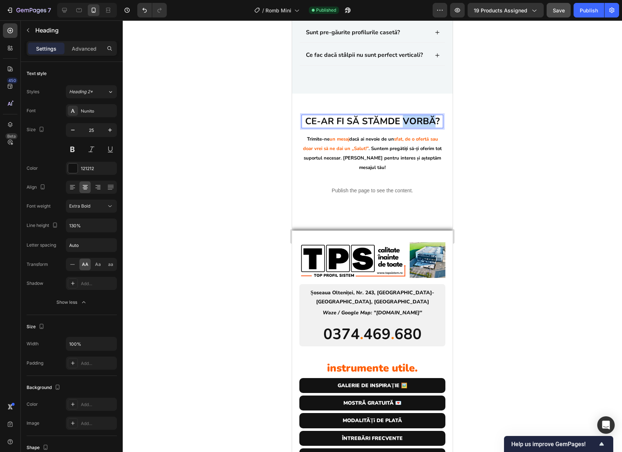
click at [334, 127] on p "Ce-ar fi să stăm de vorbă?" at bounding box center [372, 121] width 140 height 12
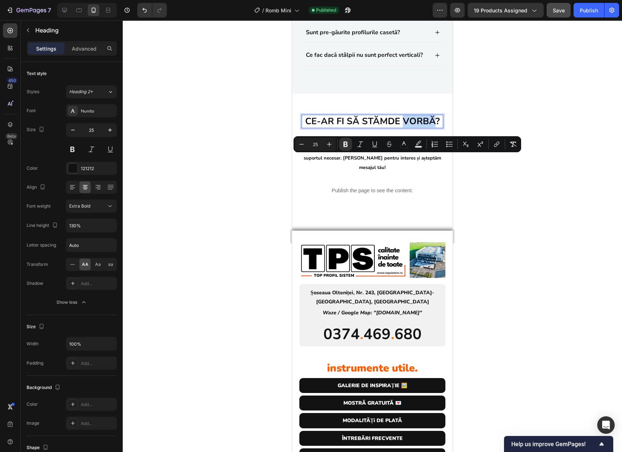
click at [334, 127] on p "Ce-ar fi să stăm de vorbă?" at bounding box center [372, 121] width 140 height 12
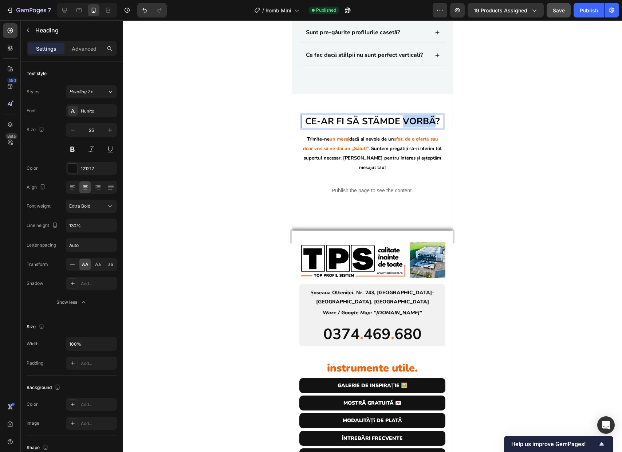
click at [334, 127] on p "Ce-ar fi să stăm de vorbă?" at bounding box center [372, 121] width 140 height 12
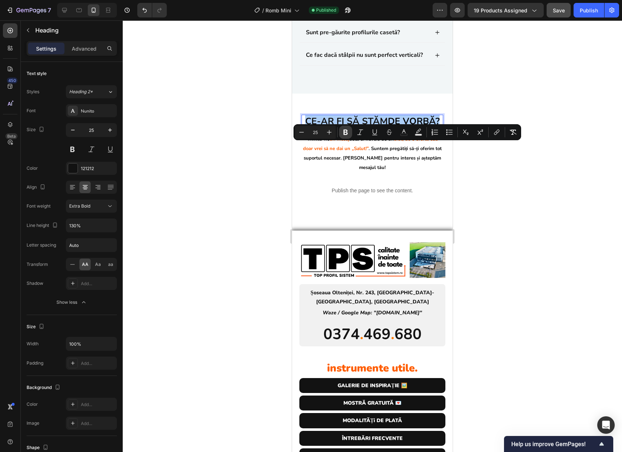
click at [348, 132] on icon "Editor contextual toolbar" at bounding box center [345, 132] width 7 height 7
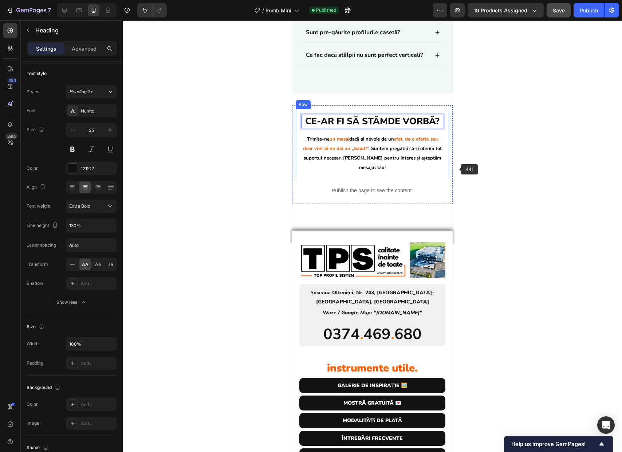
click at [484, 172] on div at bounding box center [372, 236] width 499 height 432
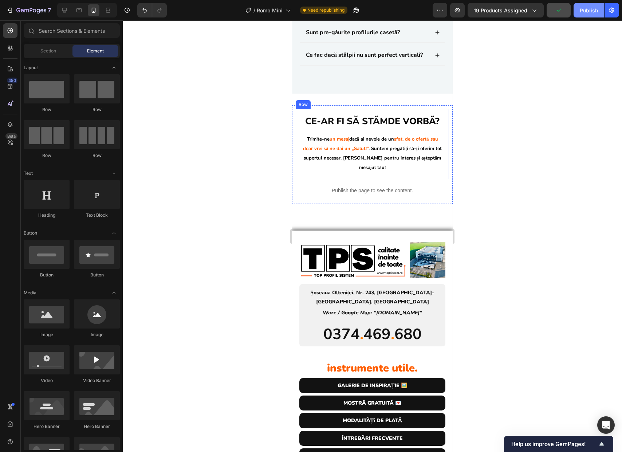
click at [593, 11] on div "Publish" at bounding box center [589, 11] width 18 height 8
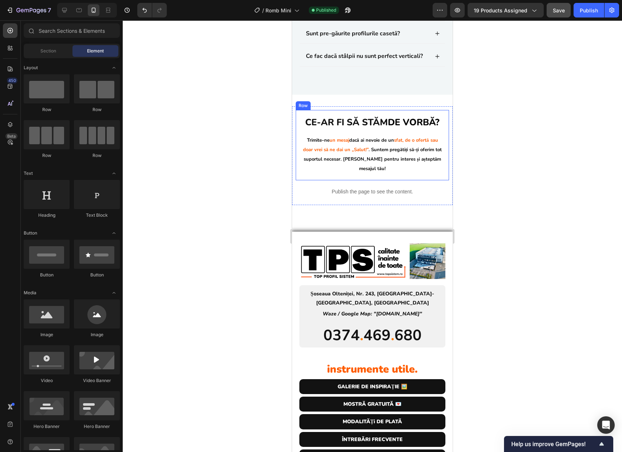
scroll to position [3783, 0]
click at [408, 129] on p "Ce-ar fi să stăm de vorbă?" at bounding box center [372, 123] width 140 height 12
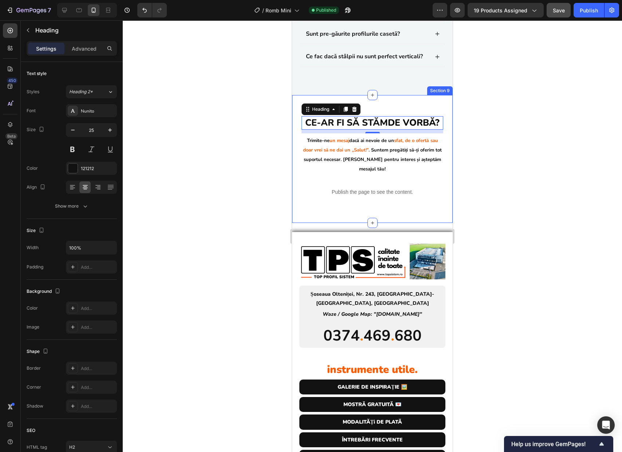
click at [377, 134] on div "Ce-ar fi să stăm de vorbă? Heading 10 Salutare! Dorim să știi că suntem aici pe…" at bounding box center [372, 158] width 161 height 127
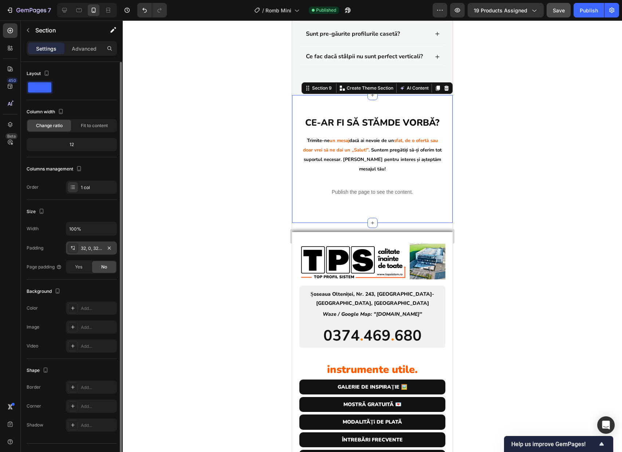
click at [93, 246] on div "32, 0, 32, 0" at bounding box center [91, 248] width 21 height 7
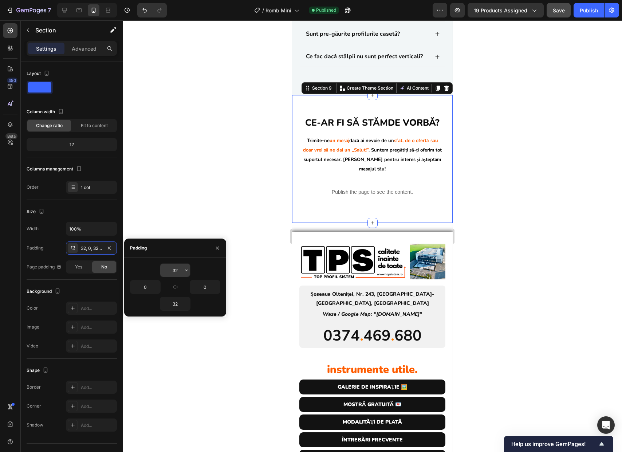
click at [171, 267] on input "32" at bounding box center [175, 270] width 30 height 13
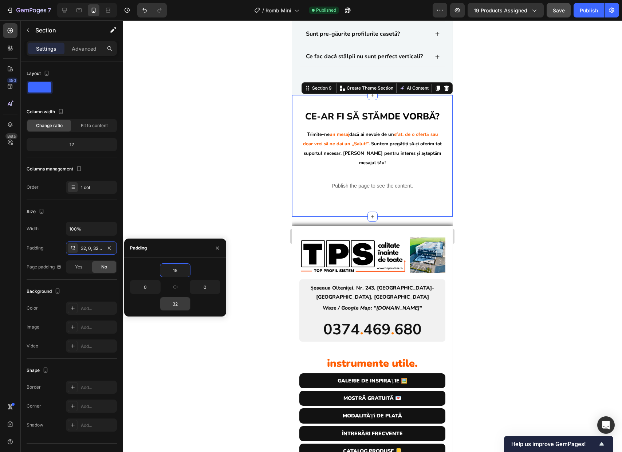
type input "15"
click at [178, 305] on input "32" at bounding box center [175, 303] width 30 height 13
type input "15"
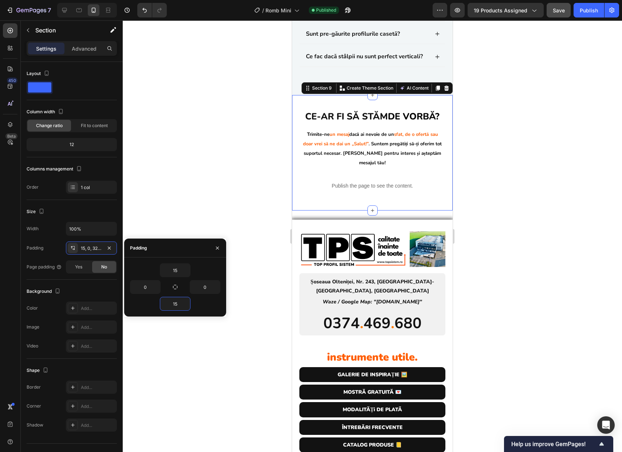
click at [521, 226] on div at bounding box center [372, 236] width 499 height 432
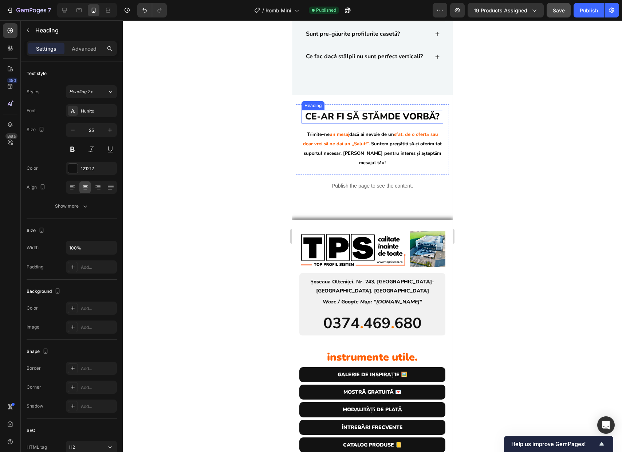
click at [388, 123] on span "de vorbă?" at bounding box center [414, 116] width 52 height 12
click at [376, 123] on p "Ce-ar fi să stăm de vorbă?" at bounding box center [372, 117] width 140 height 12
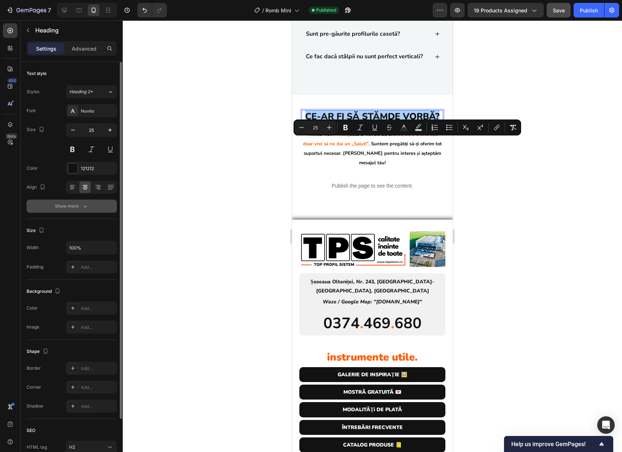
click at [78, 207] on div "Show more" at bounding box center [72, 206] width 34 height 7
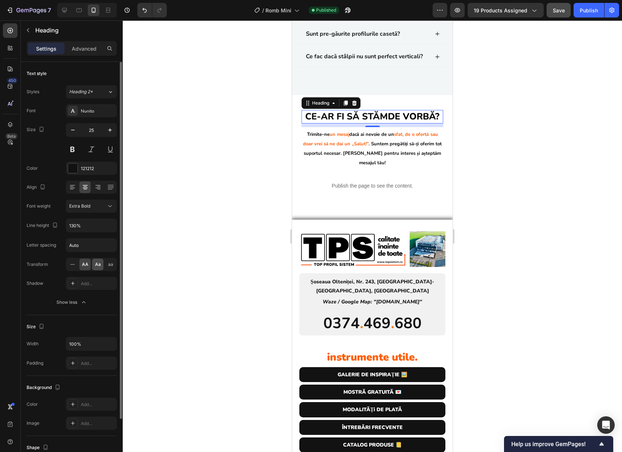
click at [99, 263] on span "Aa" at bounding box center [98, 264] width 6 height 7
click at [106, 264] on div "aa" at bounding box center [110, 265] width 11 height 12
click at [83, 265] on span "AA" at bounding box center [85, 264] width 7 height 7
click at [107, 264] on div "aa" at bounding box center [110, 265] width 11 height 12
click at [100, 266] on span "Aa" at bounding box center [98, 264] width 6 height 7
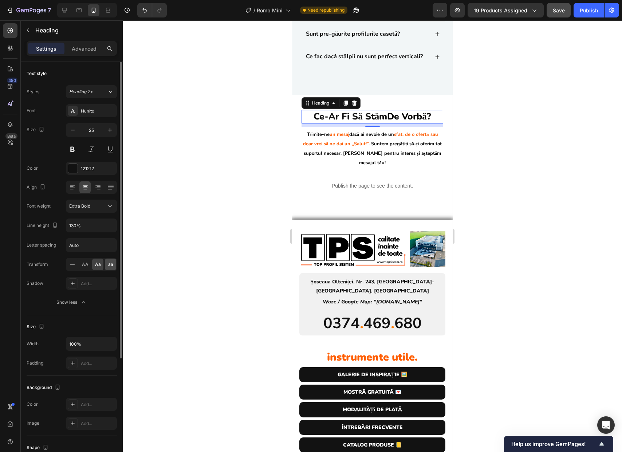
click at [109, 264] on span "aa" at bounding box center [110, 264] width 5 height 7
click at [83, 264] on span "AA" at bounding box center [85, 264] width 7 height 7
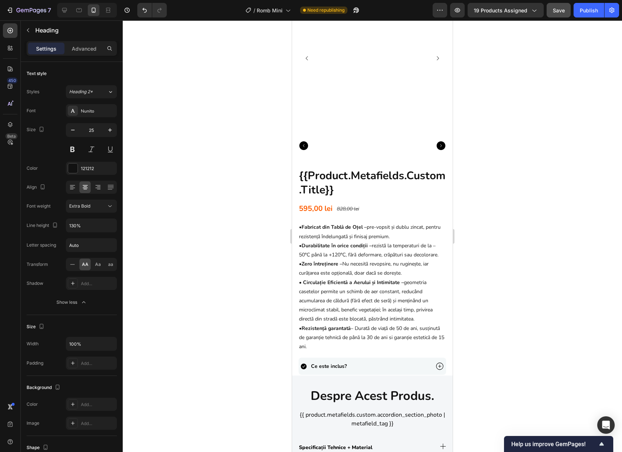
scroll to position [0, 0]
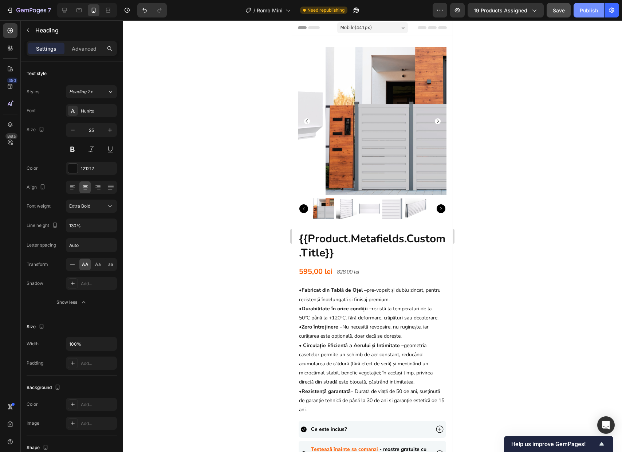
click at [589, 11] on div "Publish" at bounding box center [589, 11] width 18 height 8
click at [15, 11] on div "7" at bounding box center [28, 10] width 45 height 9
